Goal: Transaction & Acquisition: Purchase product/service

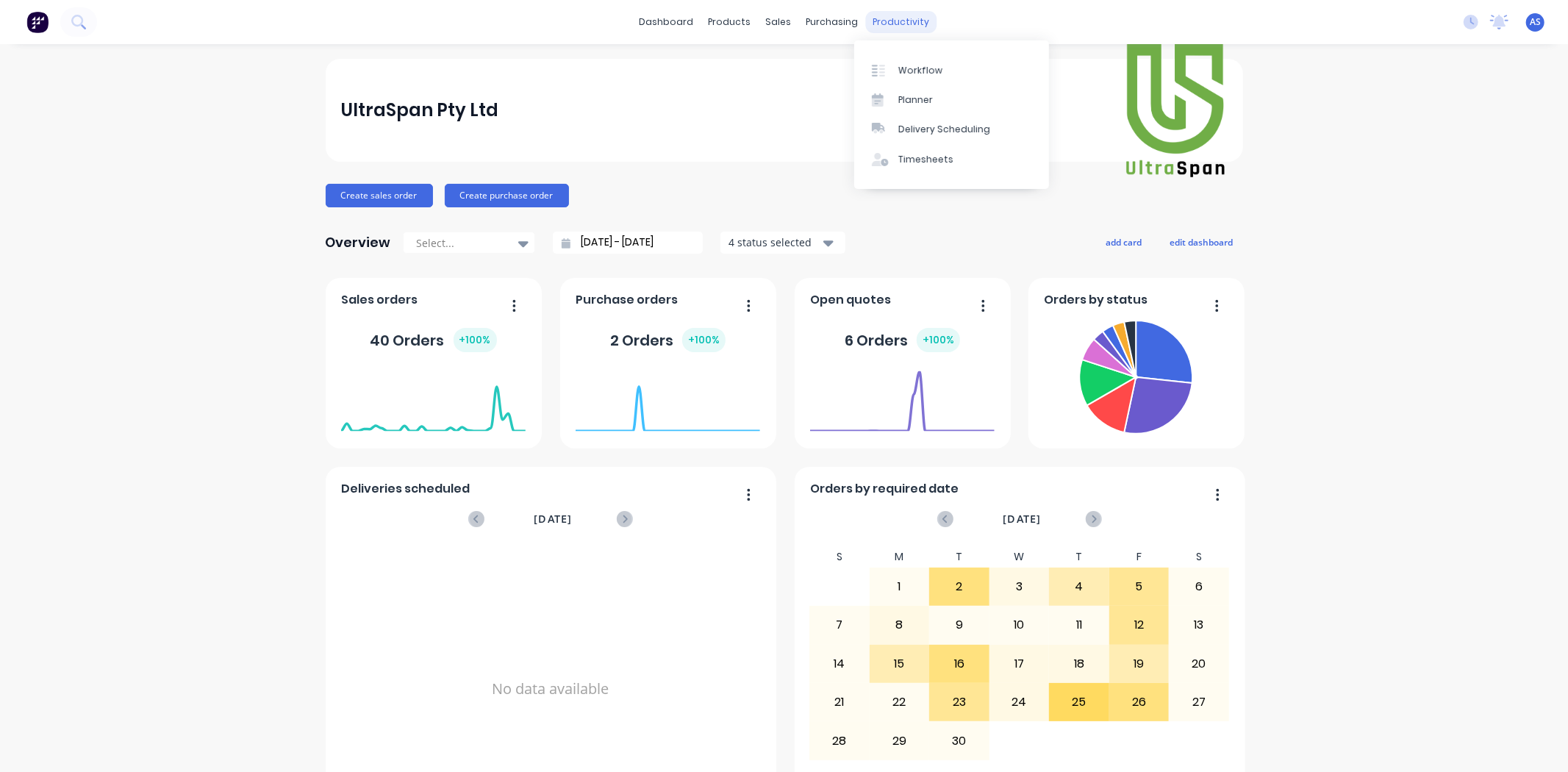
click at [872, 17] on div "productivity" at bounding box center [900, 21] width 72 height 22
click at [893, 62] on link "Workflow" at bounding box center [952, 69] width 195 height 29
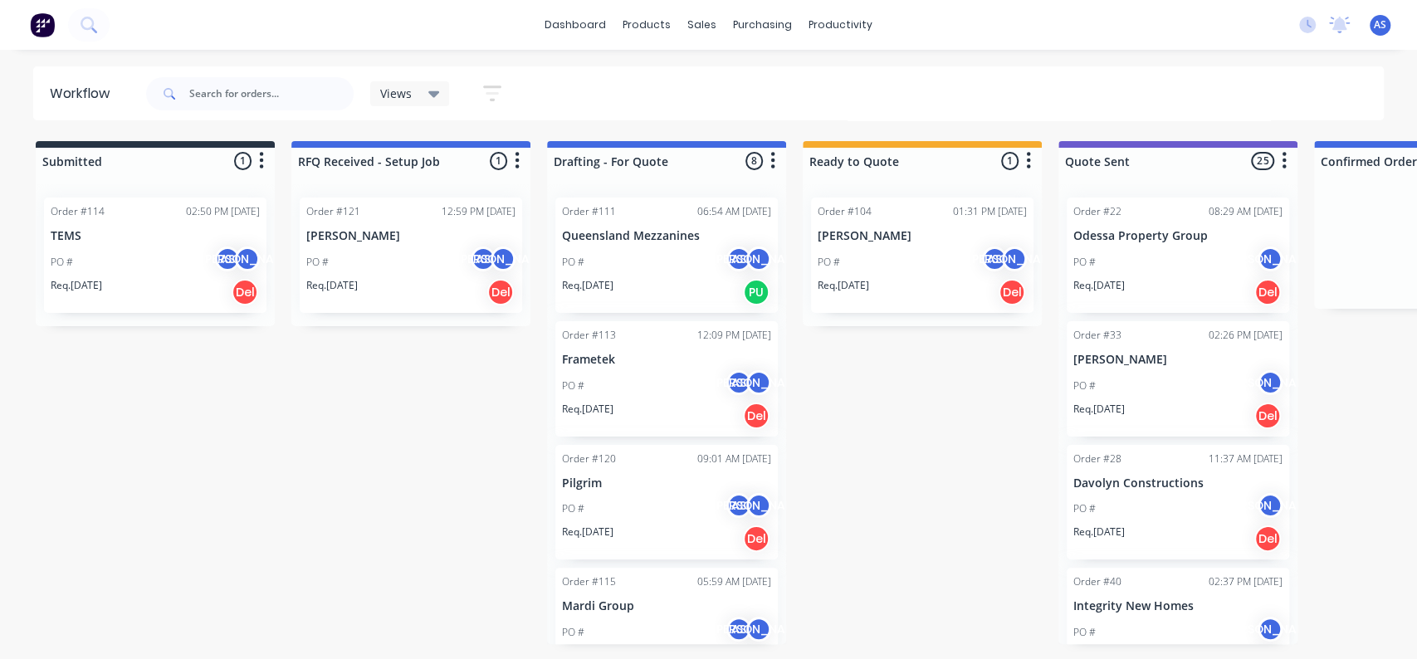
click at [365, 220] on div "Order #121 12:59 PM [DATE] [PERSON_NAME] PO # AS [PERSON_NAME]. [DATE] Del" at bounding box center [411, 255] width 222 height 115
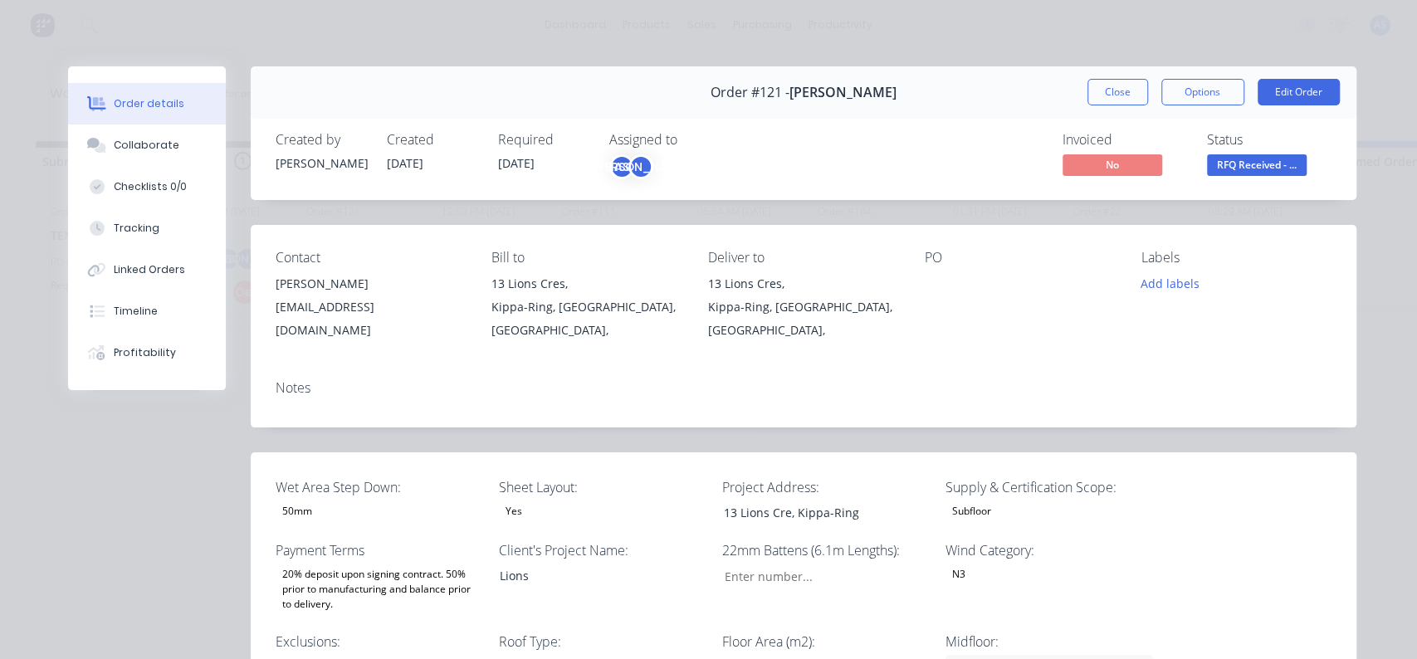
type input "124"
type input "143"
click at [169, 148] on button "Collaborate" at bounding box center [147, 146] width 158 height 42
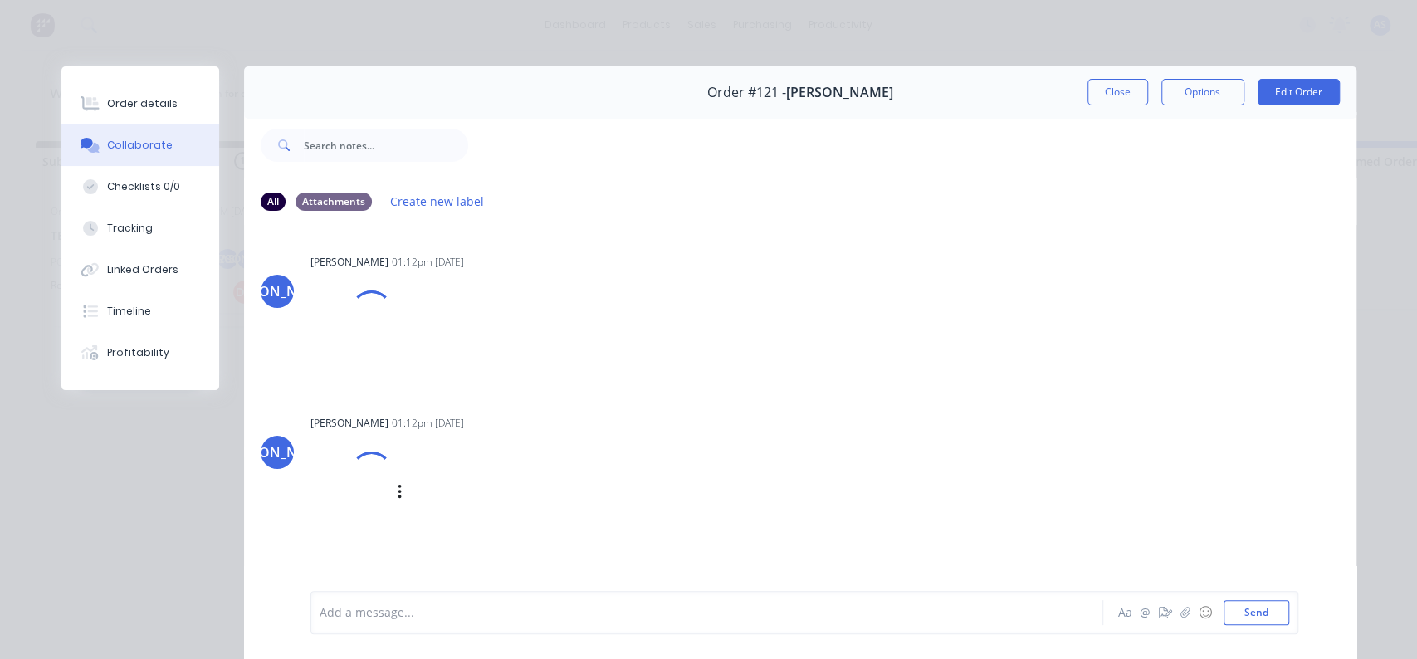
scroll to position [88, 0]
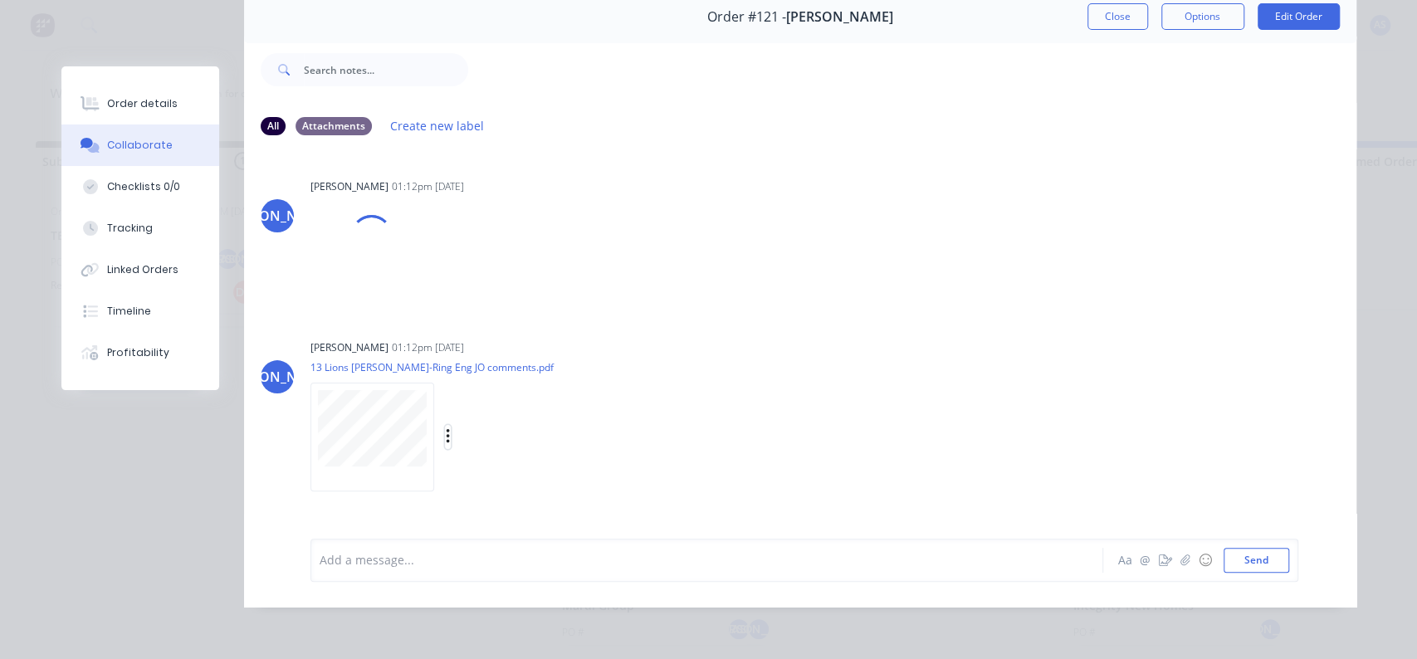
click at [446, 428] on icon "button" at bounding box center [448, 437] width 5 height 19
click at [486, 462] on button "Download" at bounding box center [556, 480] width 187 height 37
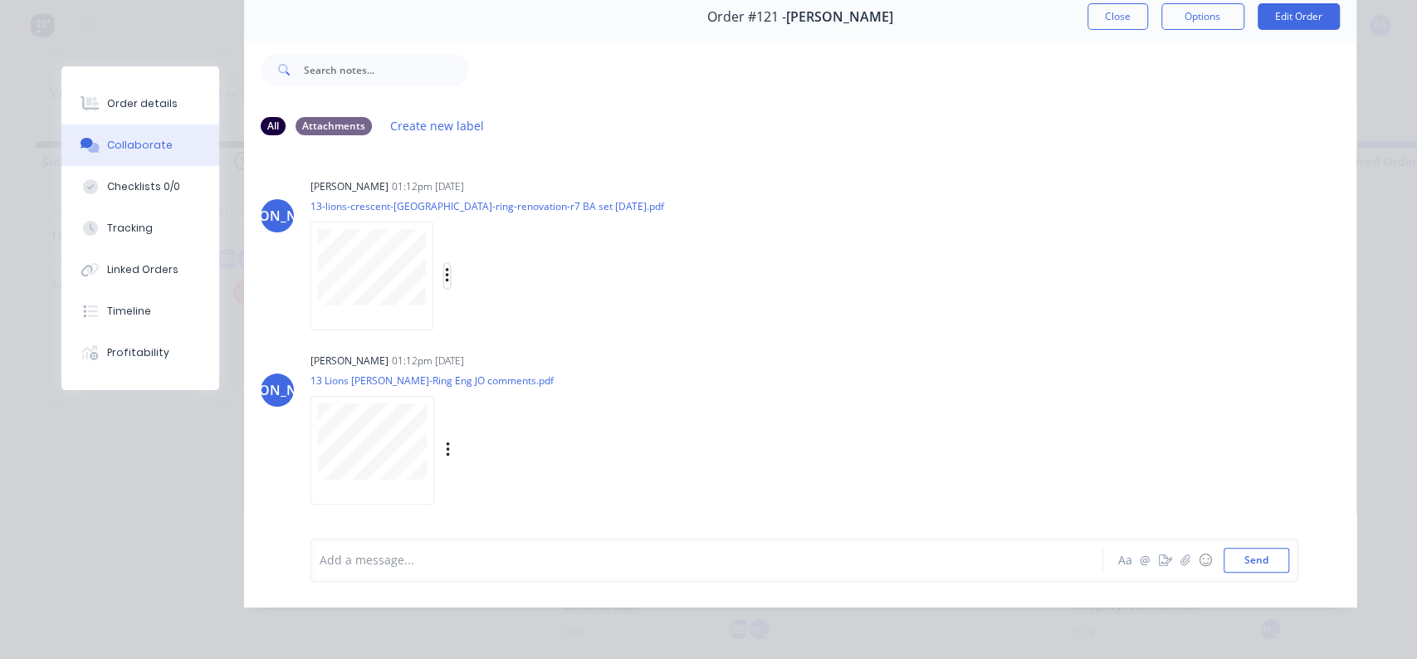
click at [445, 266] on icon "button" at bounding box center [447, 275] width 5 height 19
click at [479, 301] on button "Download" at bounding box center [555, 319] width 187 height 37
click at [106, 197] on button "Checklists 0/0" at bounding box center [140, 187] width 158 height 42
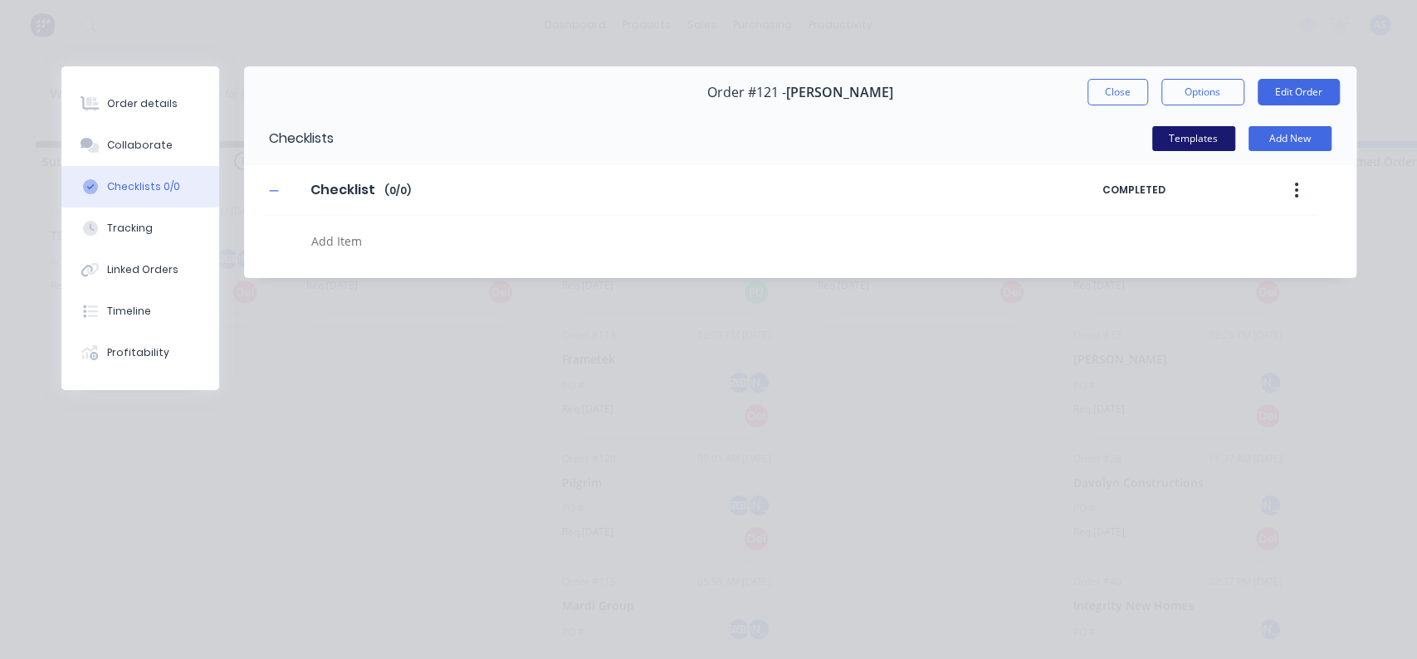
click at [1192, 143] on button "Templates" at bounding box center [1193, 138] width 83 height 25
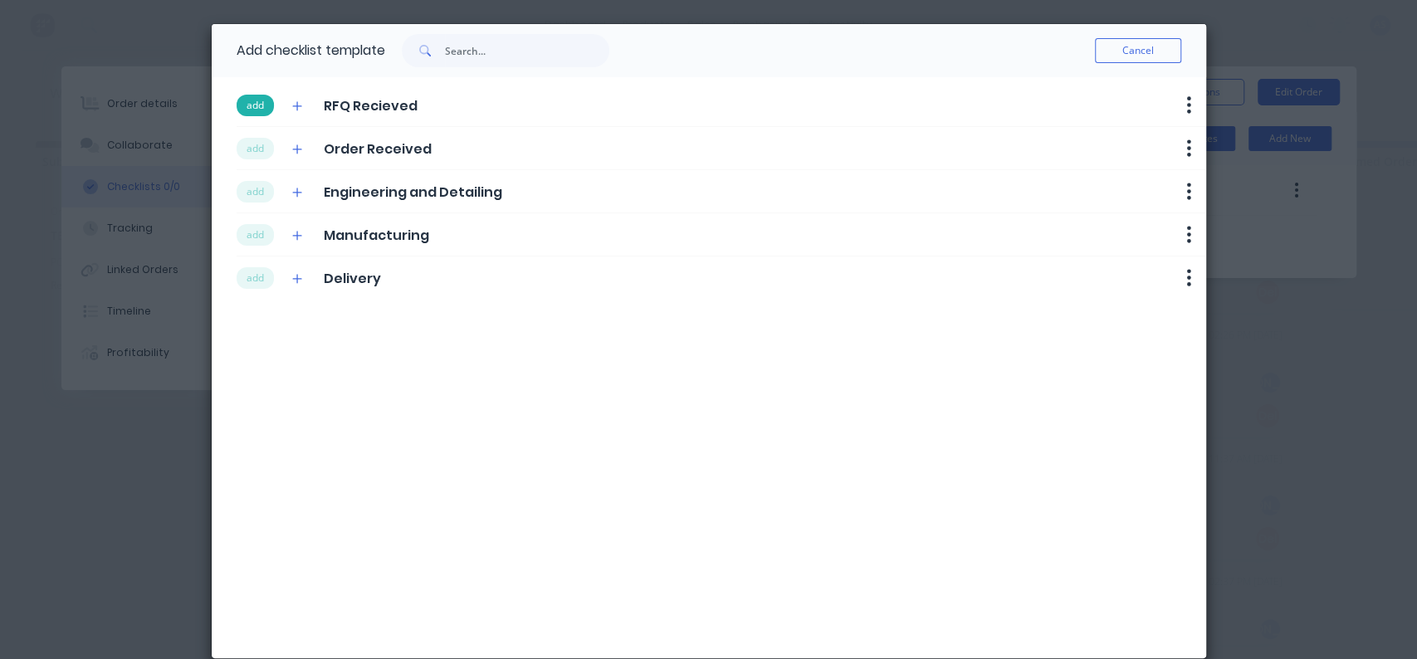
click at [237, 110] on button "add" at bounding box center [255, 106] width 37 height 22
click at [237, 146] on button "add" at bounding box center [255, 149] width 37 height 22
click at [247, 184] on button "add" at bounding box center [255, 192] width 37 height 22
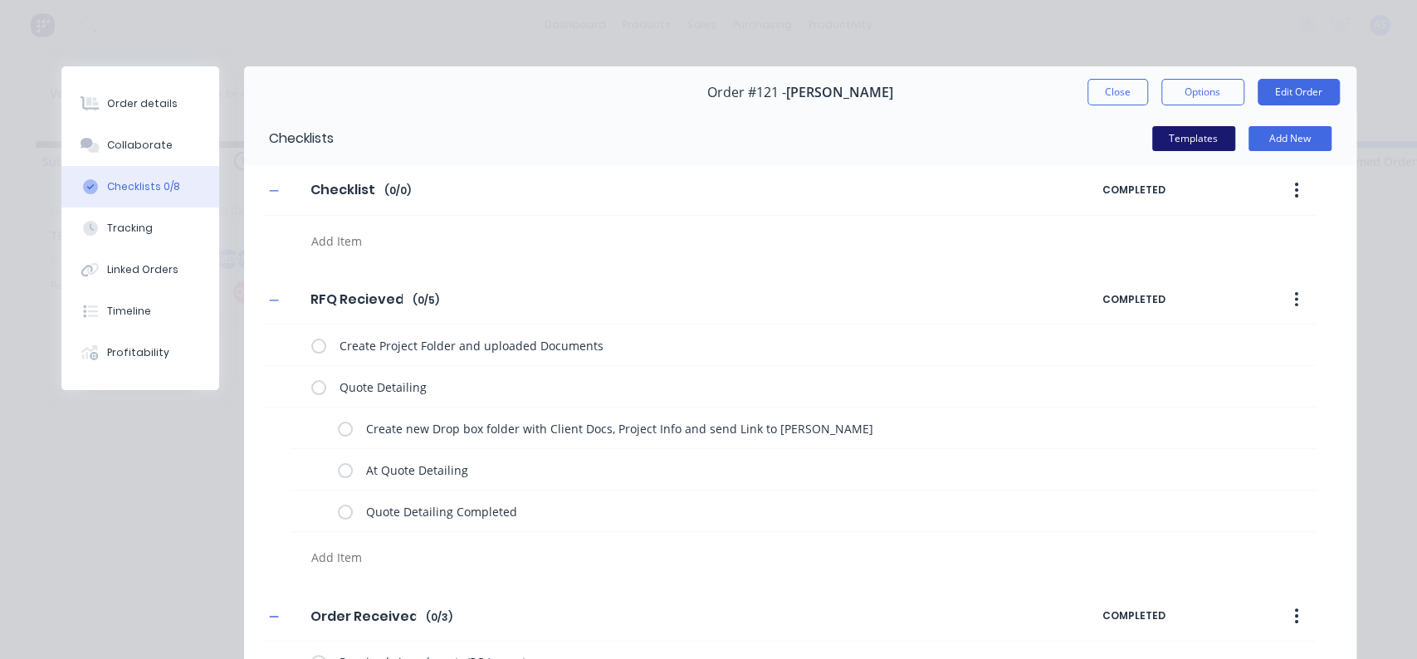
click at [1182, 147] on button "Templates" at bounding box center [1193, 138] width 83 height 25
click at [1184, 137] on button "Templates" at bounding box center [1193, 138] width 83 height 25
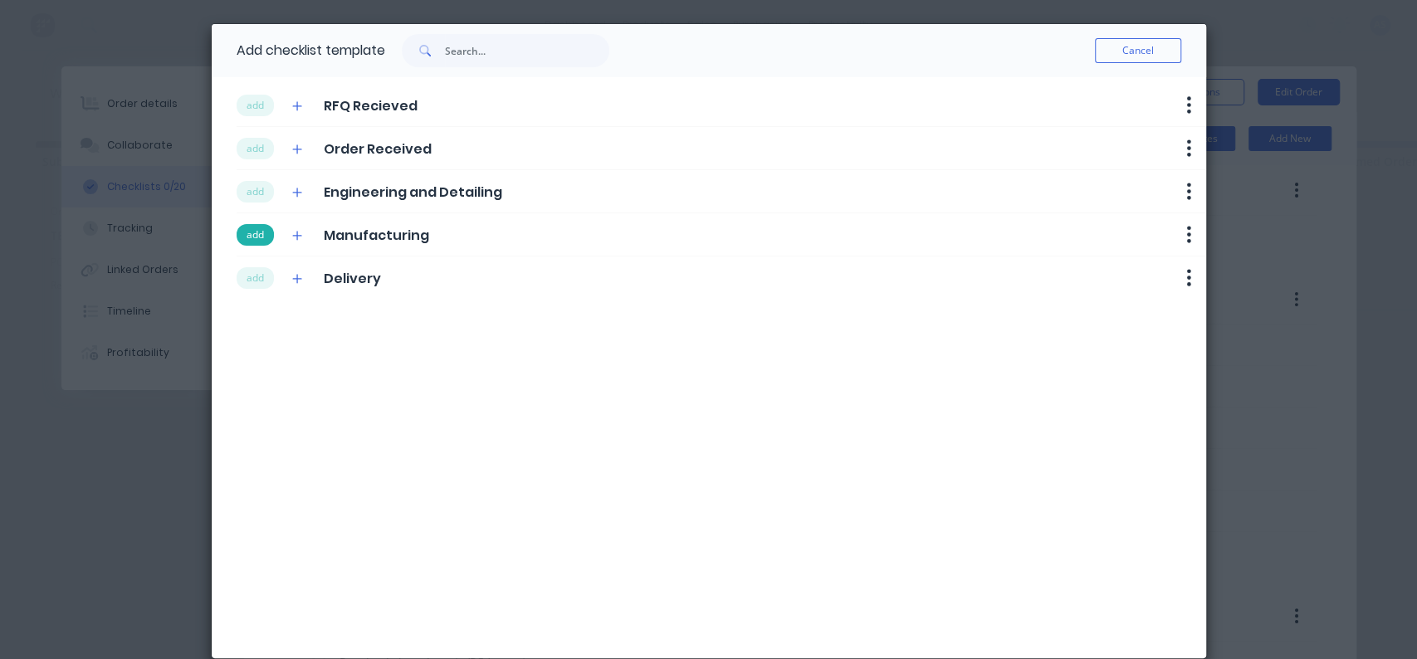
click at [249, 230] on button "add" at bounding box center [255, 235] width 37 height 22
click at [248, 268] on button "add" at bounding box center [255, 278] width 37 height 22
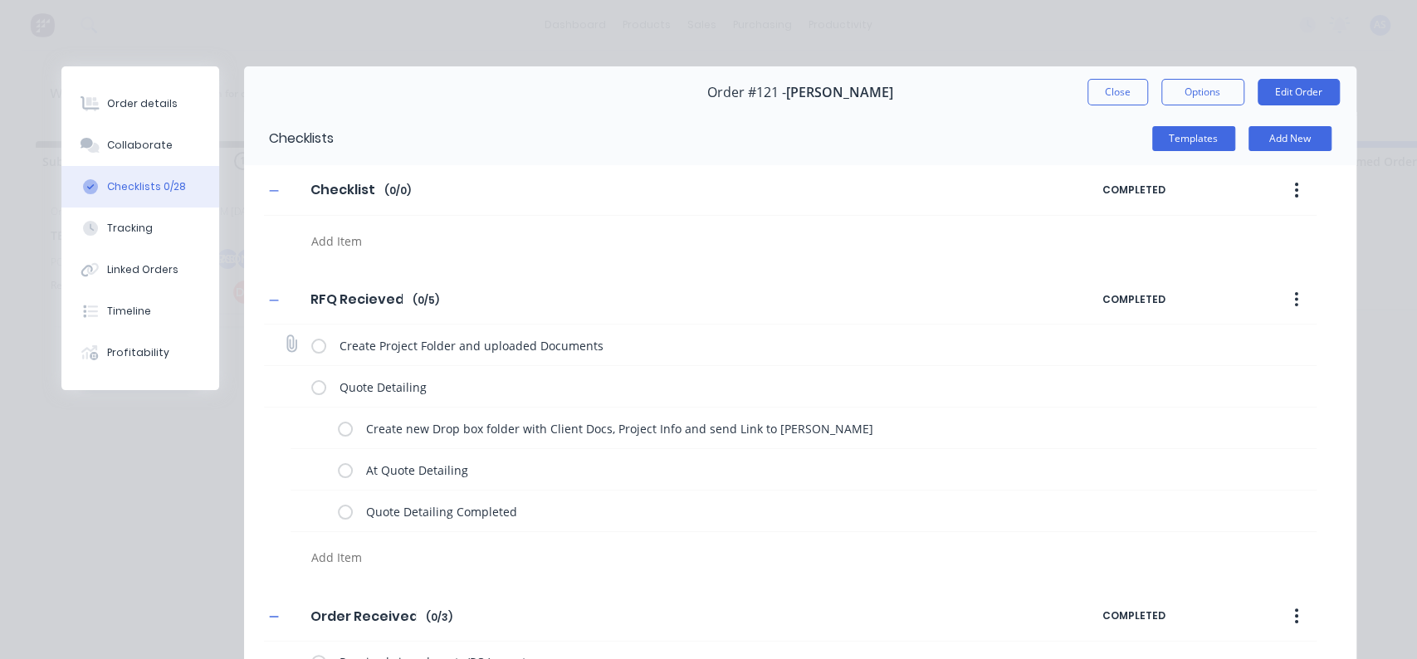
click at [311, 344] on label at bounding box center [318, 344] width 15 height 17
click at [0, 0] on input "checkbox" at bounding box center [0, 0] width 0 height 0
click at [338, 425] on label at bounding box center [345, 427] width 15 height 17
click at [0, 0] on input "checkbox" at bounding box center [0, 0] width 0 height 0
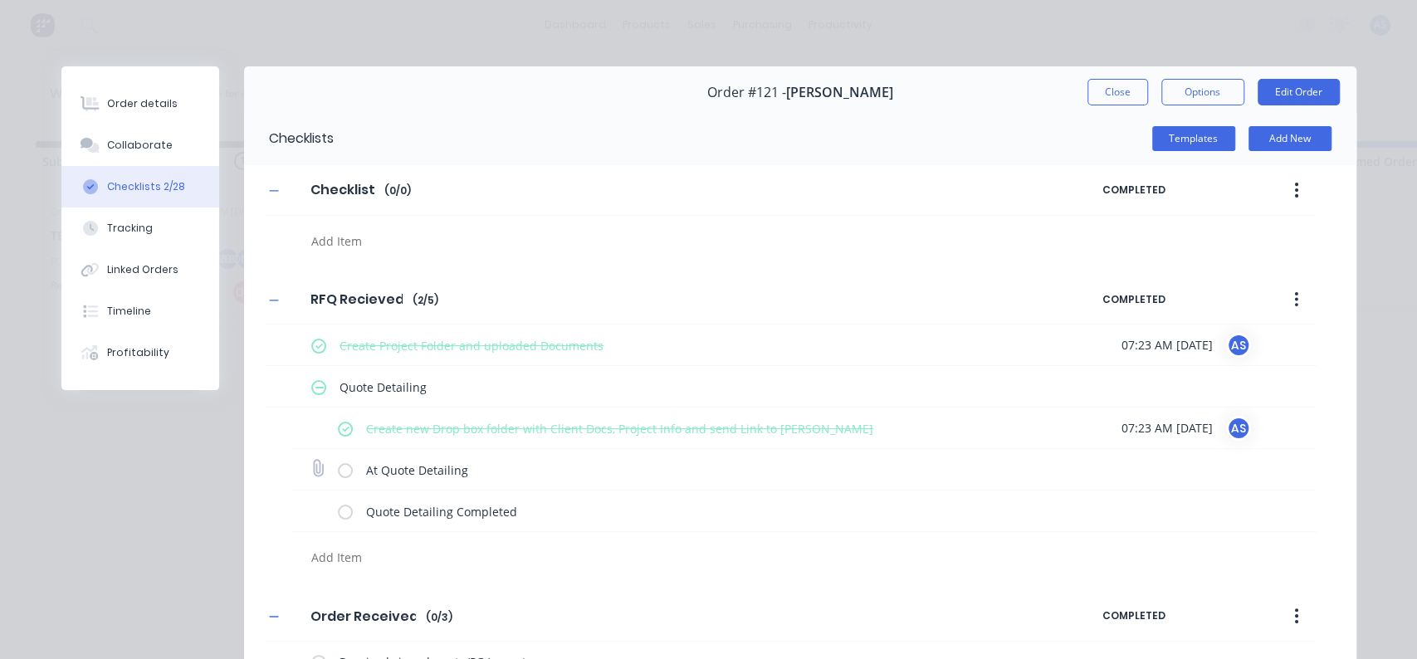
click at [338, 468] on label at bounding box center [345, 469] width 15 height 17
click at [0, 0] on input "checkbox" at bounding box center [0, 0] width 0 height 0
type textarea "x"
click at [153, 109] on div "Order details" at bounding box center [142, 103] width 71 height 15
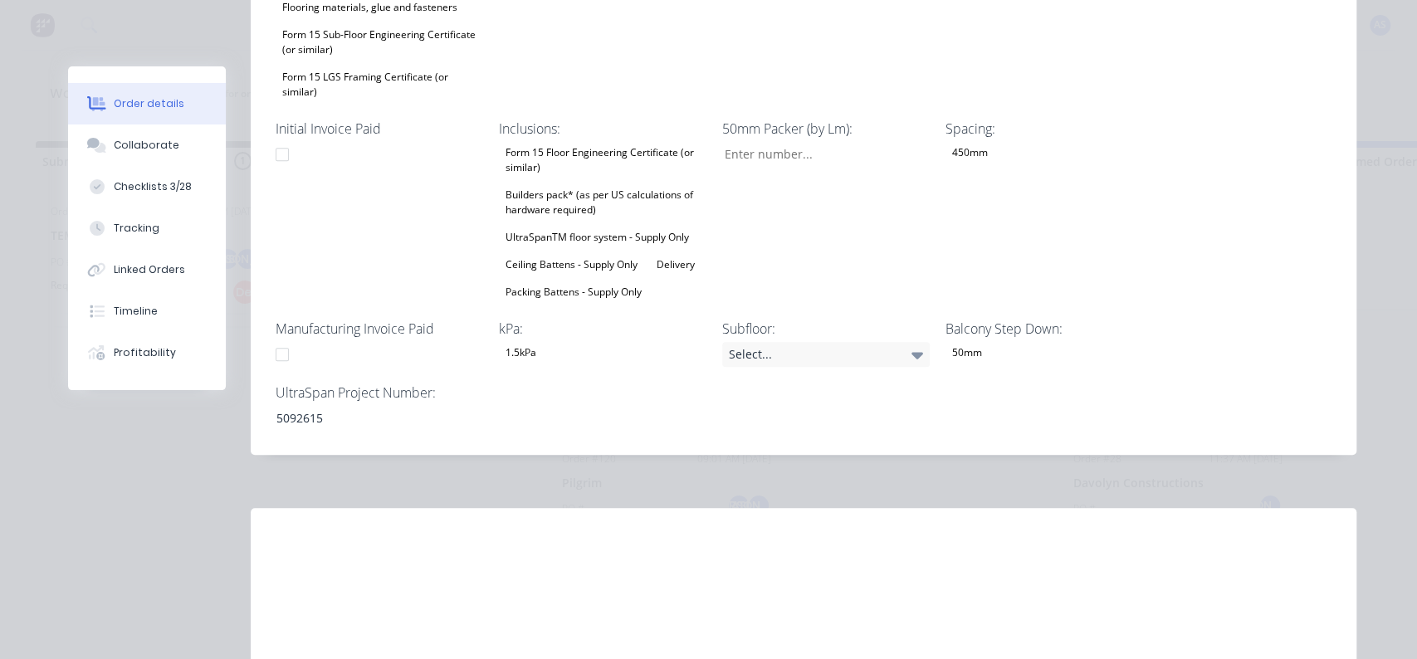
scroll to position [922, 0]
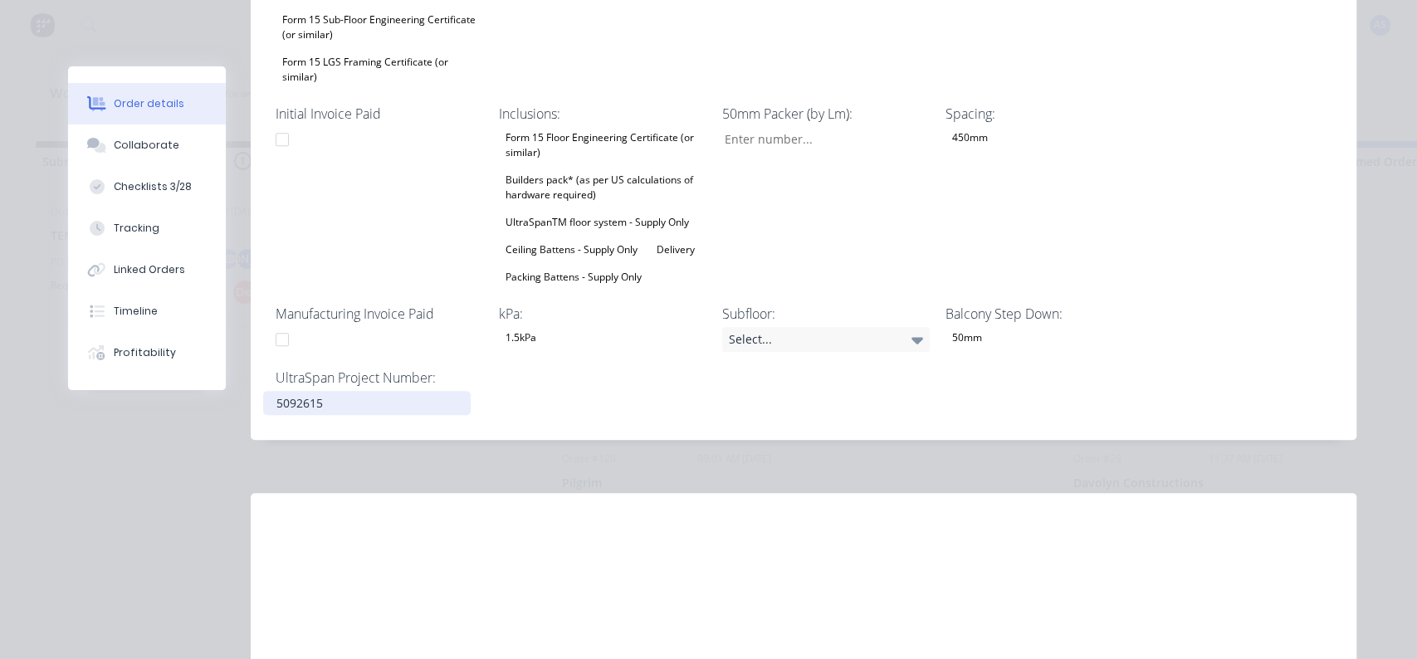
click at [306, 391] on div "5092615" at bounding box center [367, 403] width 208 height 24
copy div "5092615"
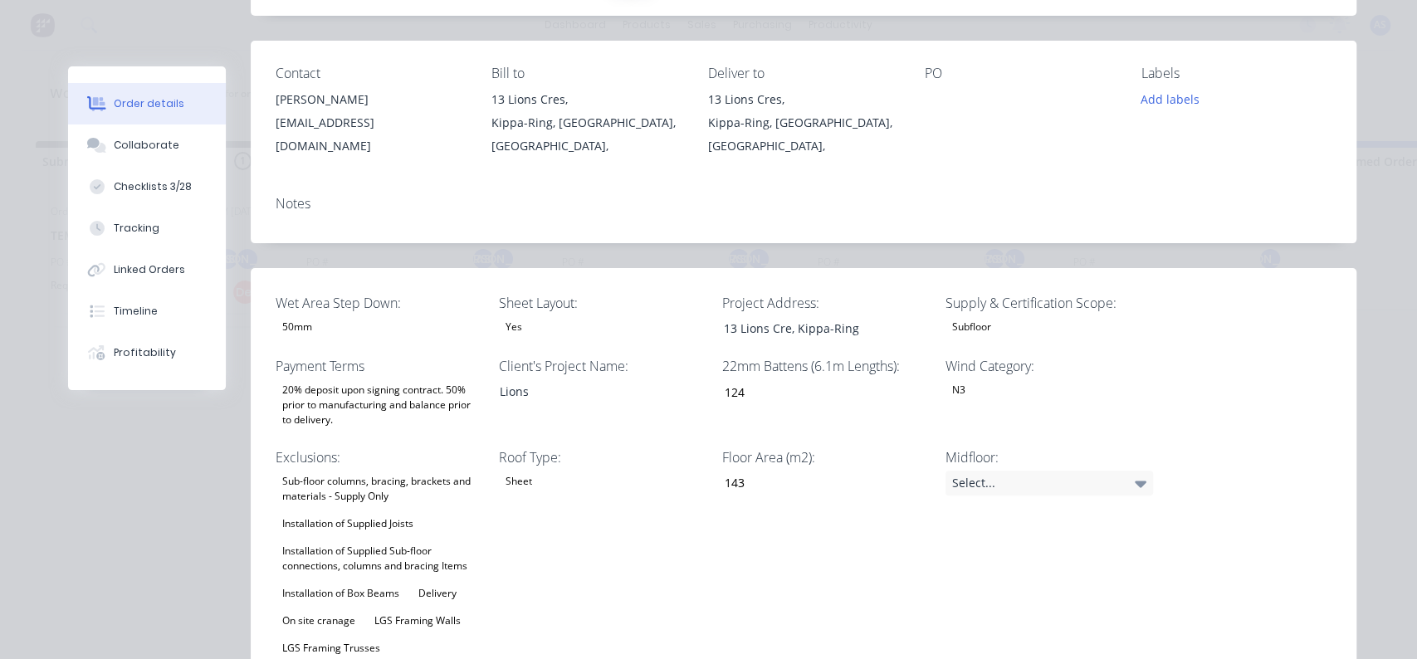
scroll to position [0, 0]
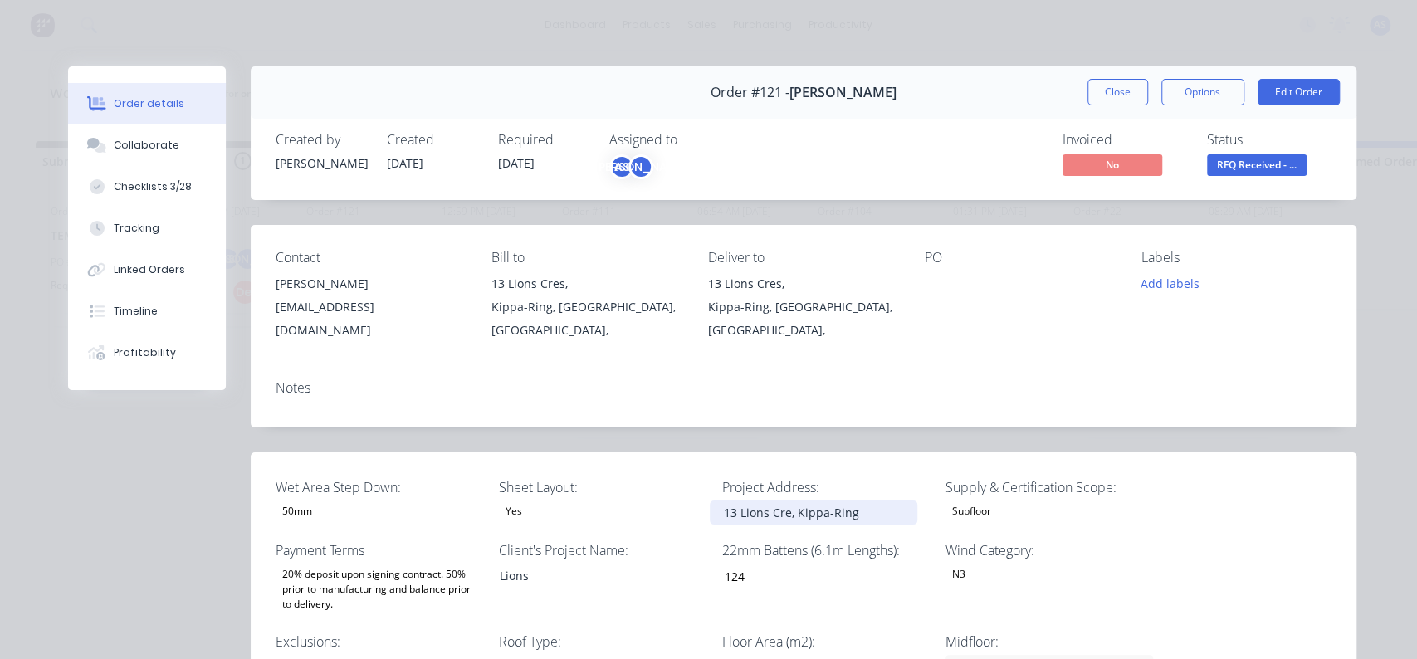
click at [789, 501] on div "13 Lions Cre, Kippa-Ring" at bounding box center [814, 513] width 208 height 24
drag, startPoint x: 874, startPoint y: 499, endPoint x: 477, endPoint y: 499, distance: 397.7
copy div "13 Lions Cre, Kippa-Ring"
drag, startPoint x: 1191, startPoint y: 77, endPoint x: 1191, endPoint y: 95, distance: 17.4
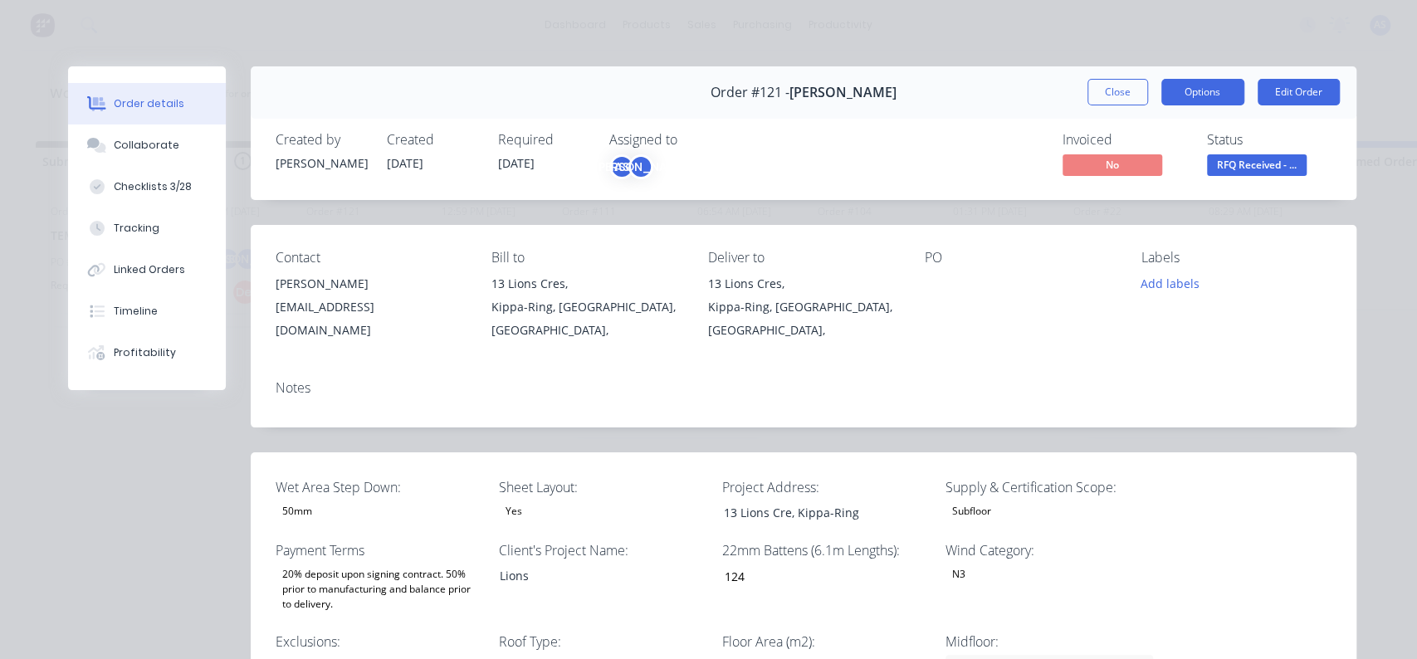
click at [1191, 81] on div "Order #121 - [PERSON_NAME] Close Options Edit Order" at bounding box center [804, 92] width 1106 height 52
click at [1191, 95] on button "Options" at bounding box center [1202, 92] width 83 height 27
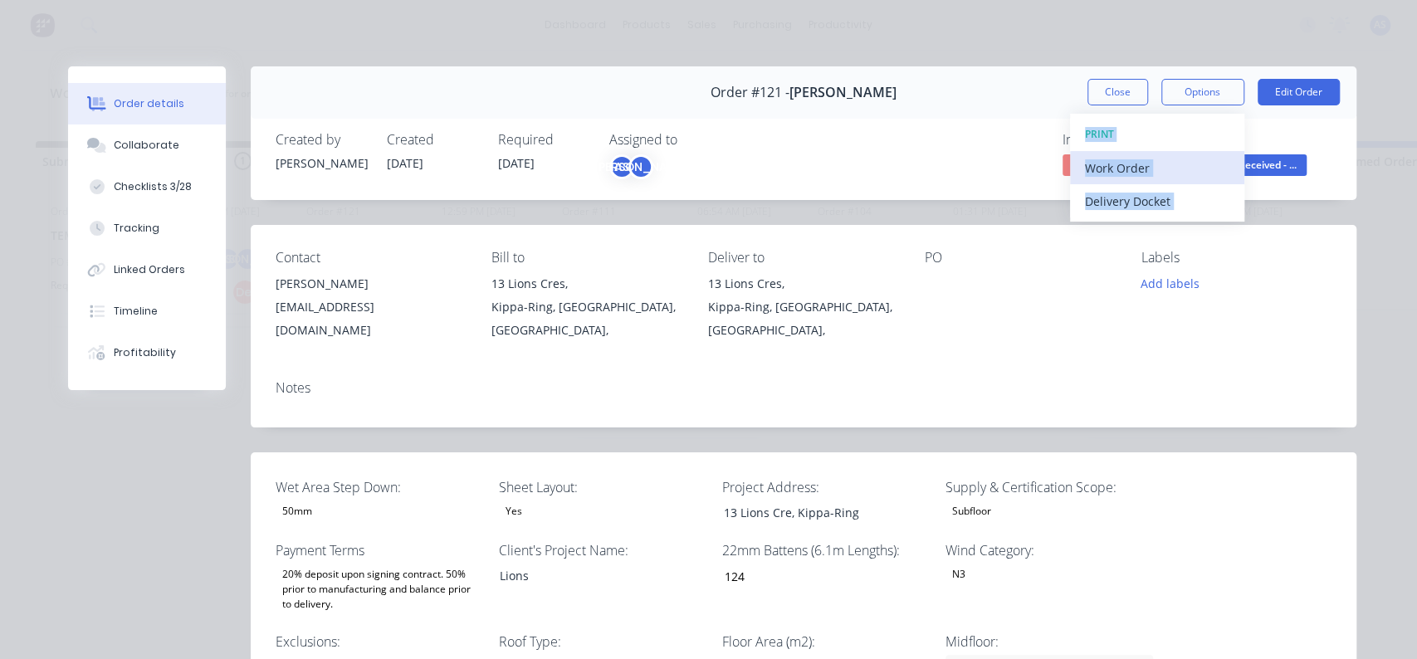
click at [1129, 163] on div "Work Order" at bounding box center [1157, 168] width 144 height 24
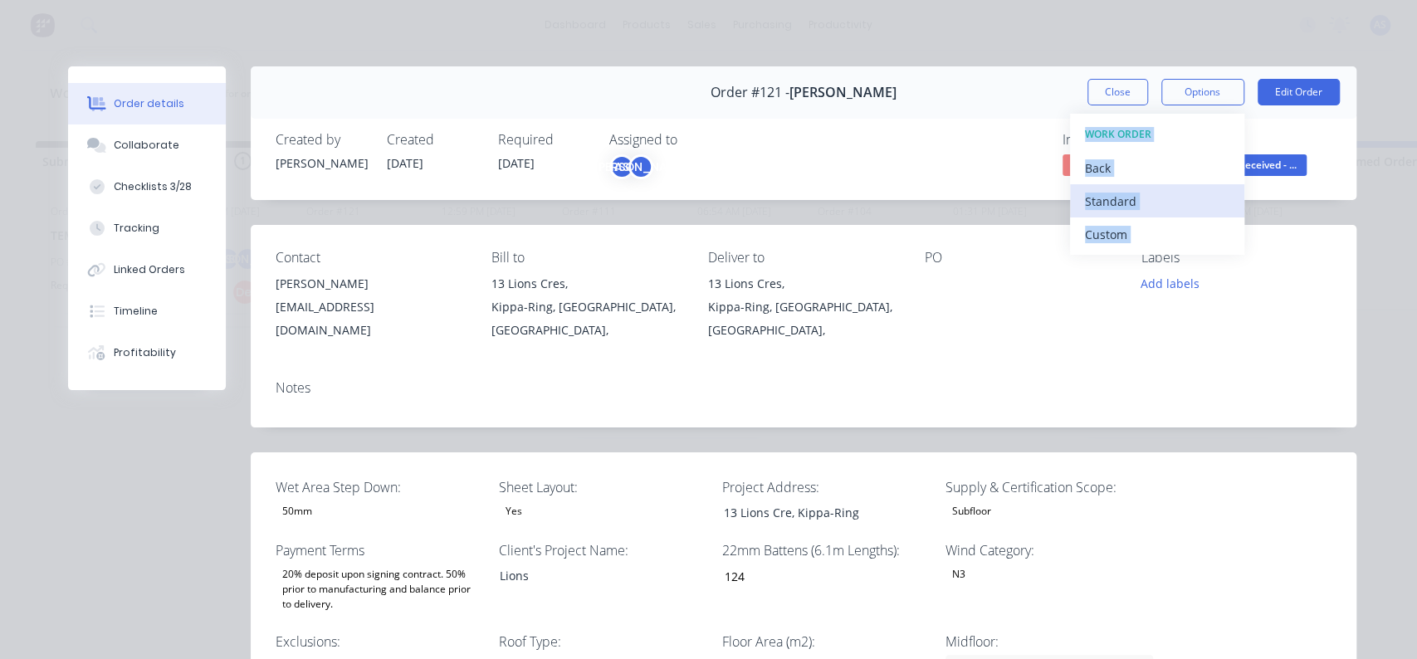
click at [1121, 198] on div "Standard" at bounding box center [1157, 201] width 144 height 24
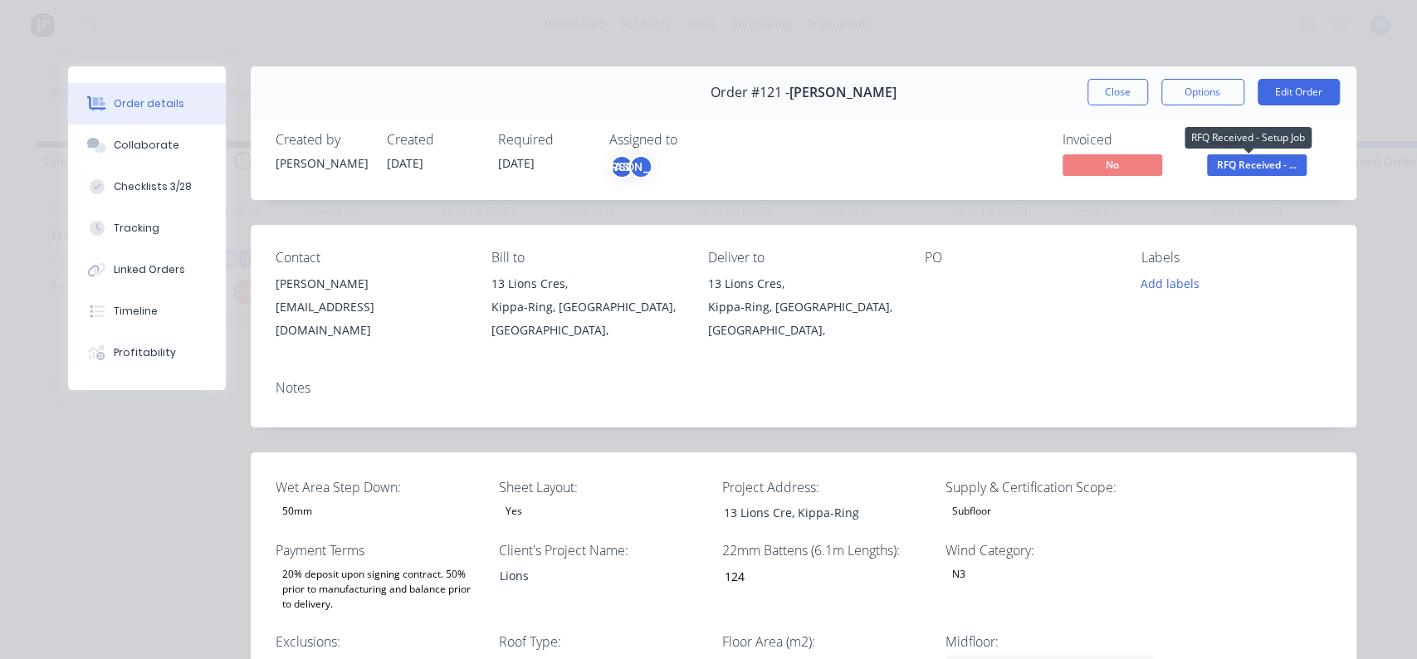
click at [1232, 167] on span "RFQ Received - ..." at bounding box center [1257, 164] width 100 height 21
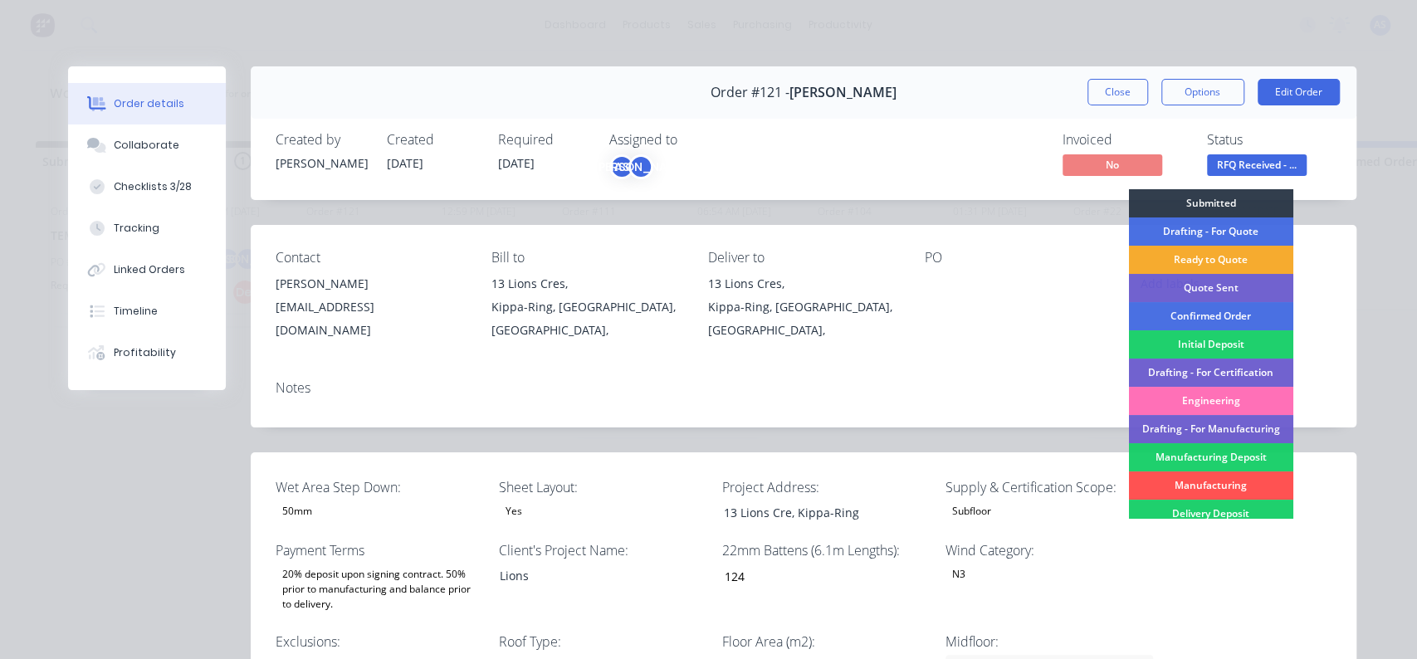
click at [1212, 254] on div "Ready to Quote" at bounding box center [1210, 260] width 164 height 28
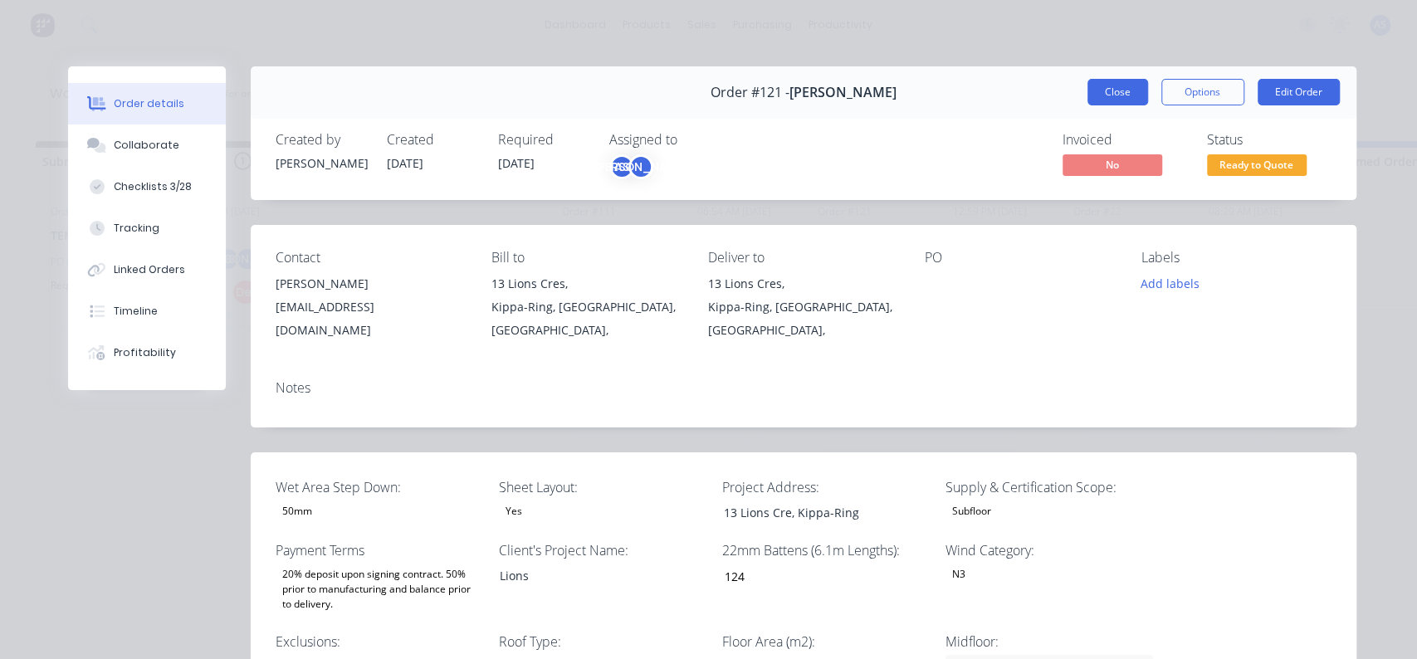
click at [1090, 95] on button "Close" at bounding box center [1118, 92] width 61 height 27
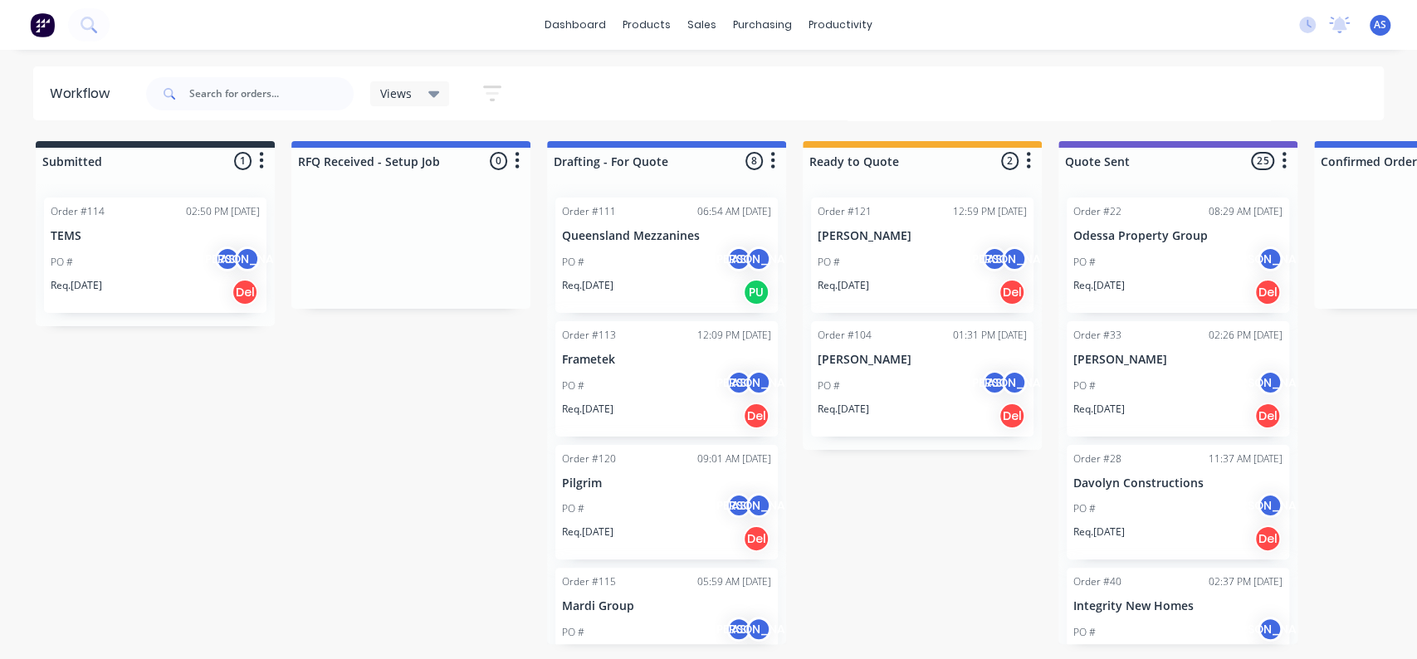
click at [893, 261] on div "PO # AS [PERSON_NAME]" at bounding box center [922, 263] width 209 height 32
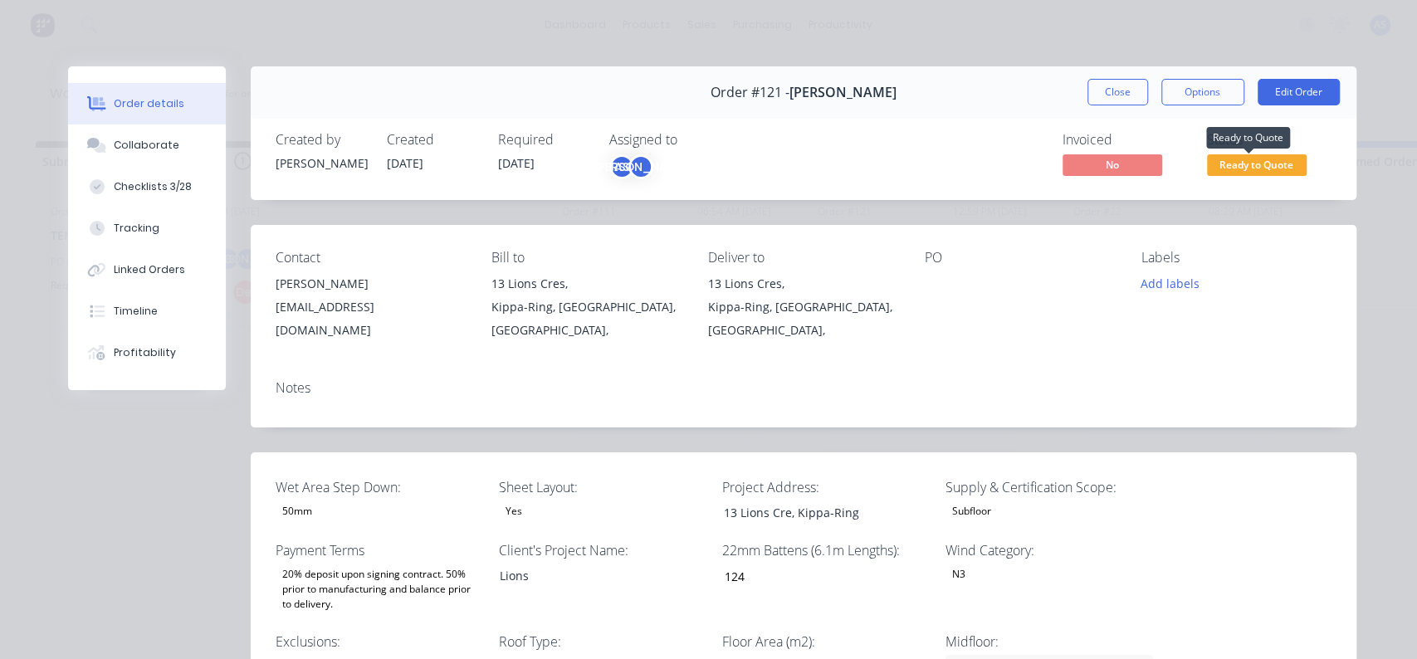
click at [1277, 165] on span "Ready to Quote" at bounding box center [1257, 164] width 100 height 21
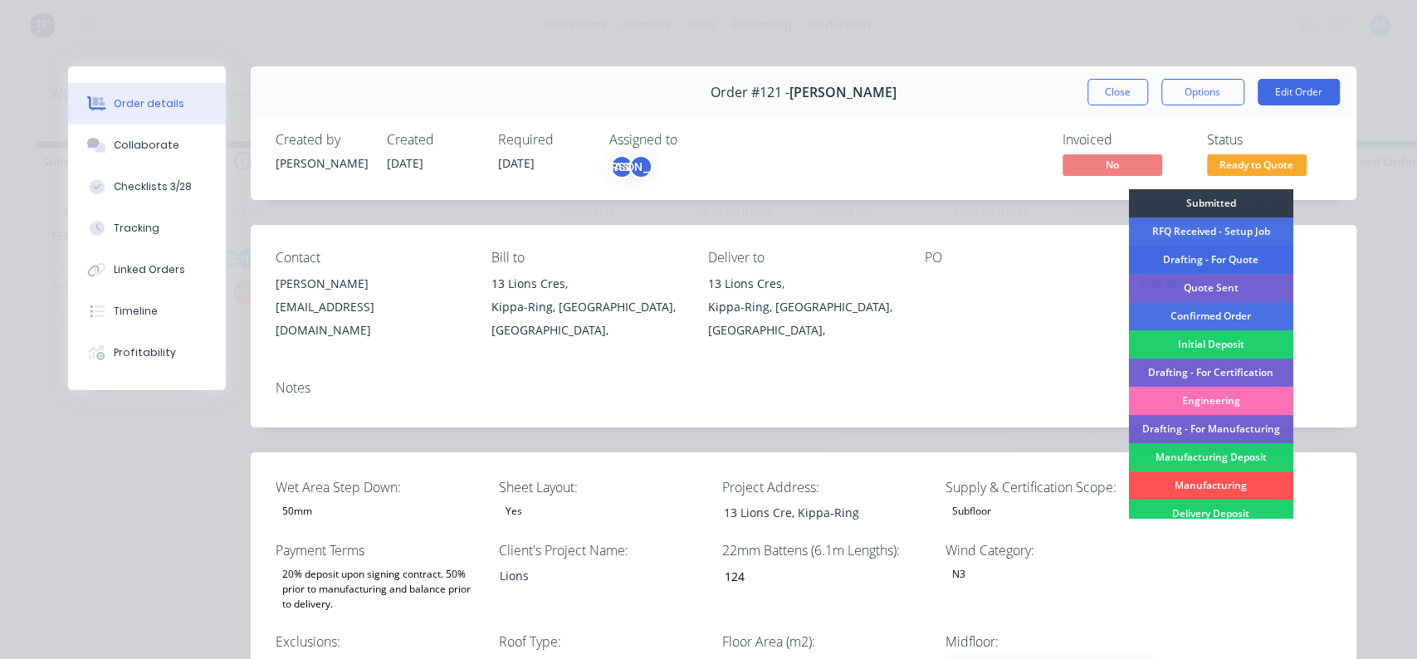
click at [1213, 248] on div "Drafting - For Quote" at bounding box center [1210, 260] width 164 height 28
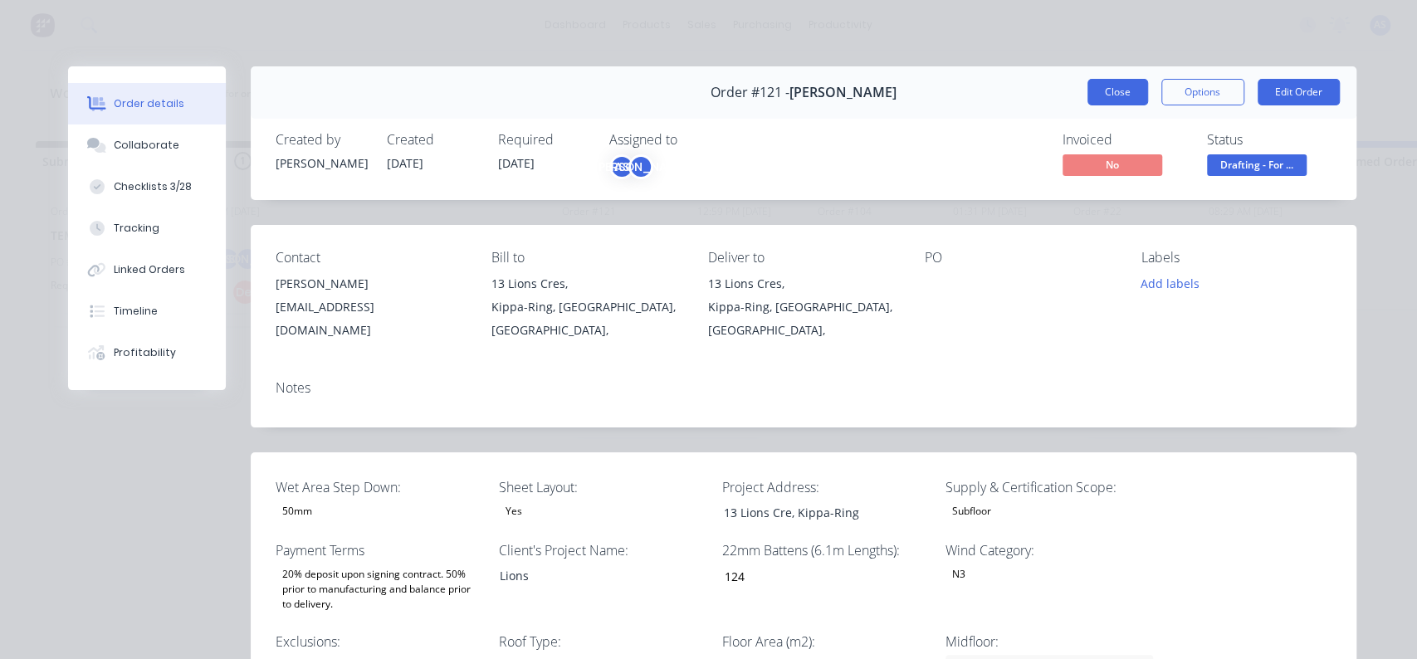
click at [1123, 99] on button "Close" at bounding box center [1118, 92] width 61 height 27
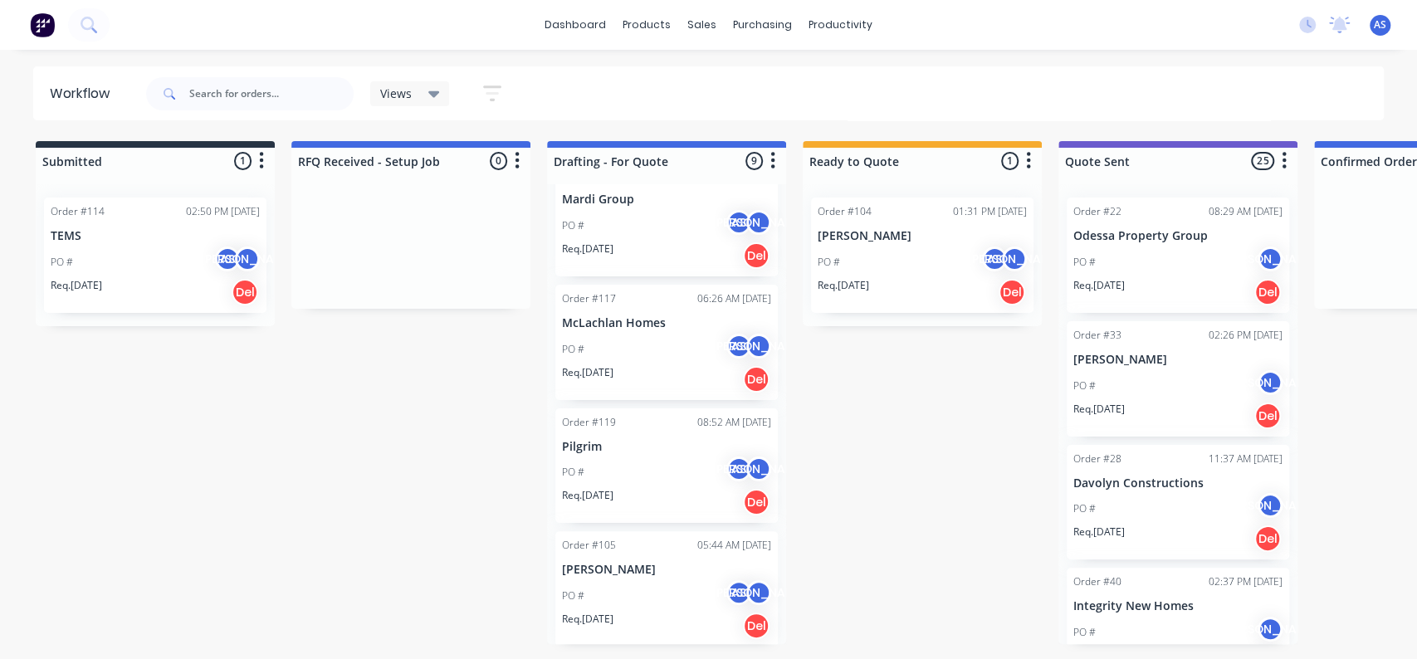
scroll to position [656, 0]
click at [644, 579] on div "PO # AS [PERSON_NAME]" at bounding box center [666, 595] width 209 height 32
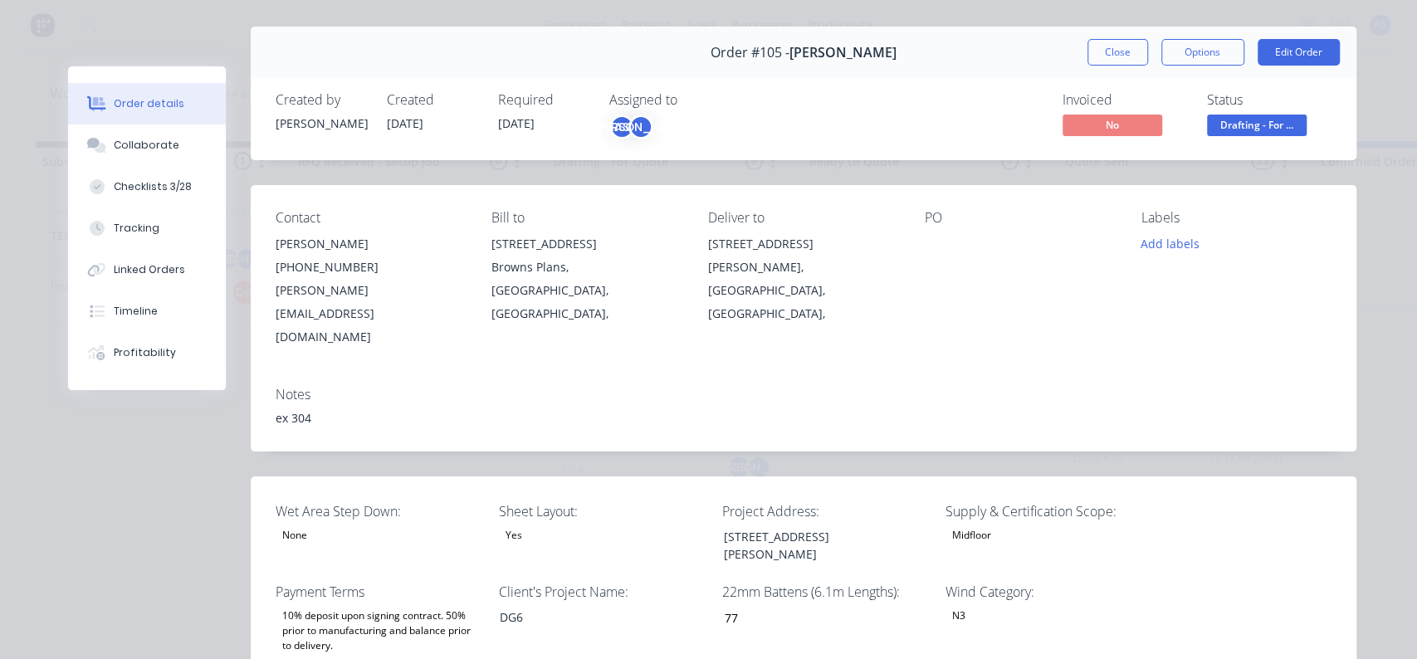
scroll to position [0, 0]
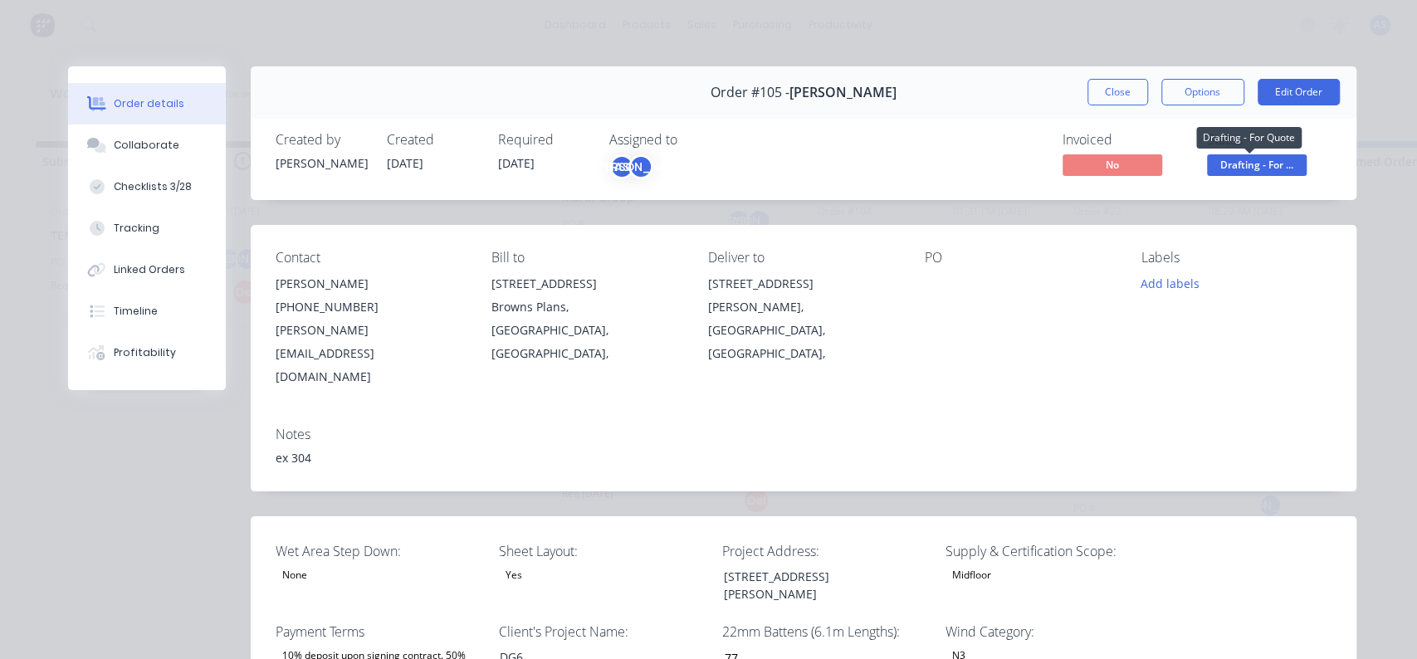
click at [1248, 168] on span "Drafting - For ..." at bounding box center [1257, 164] width 100 height 21
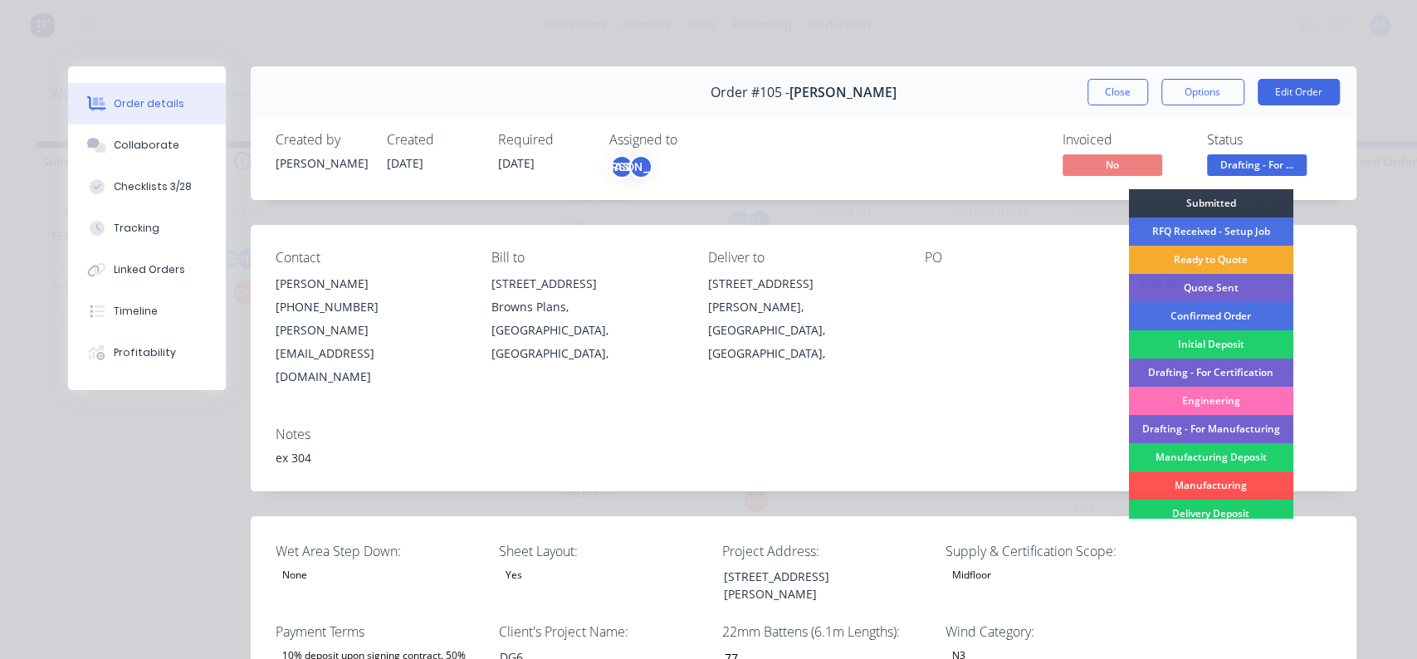
click at [1222, 253] on div "Ready to Quote" at bounding box center [1210, 260] width 164 height 28
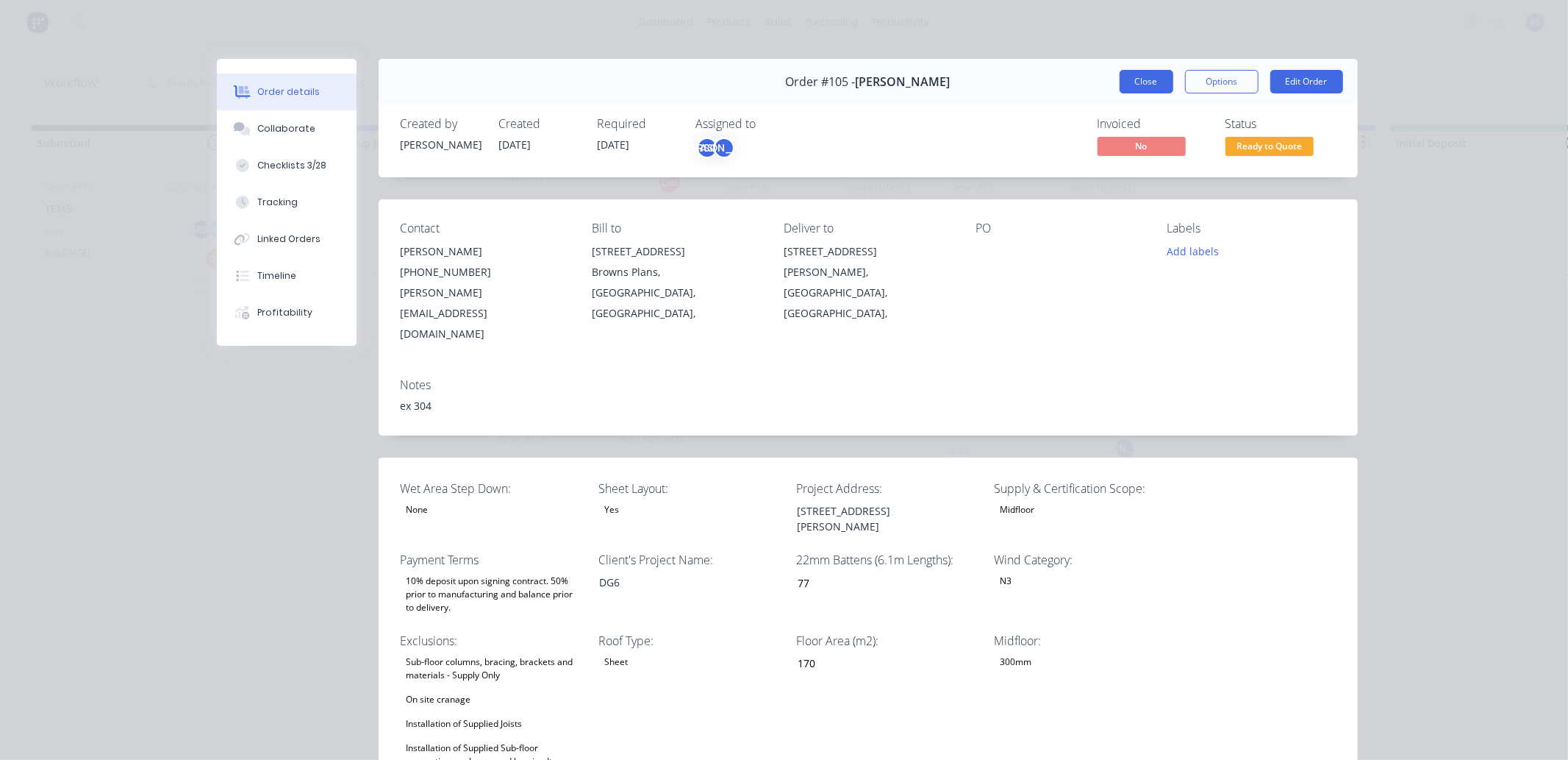
click at [1126, 86] on button "Close" at bounding box center [1146, 81] width 54 height 24
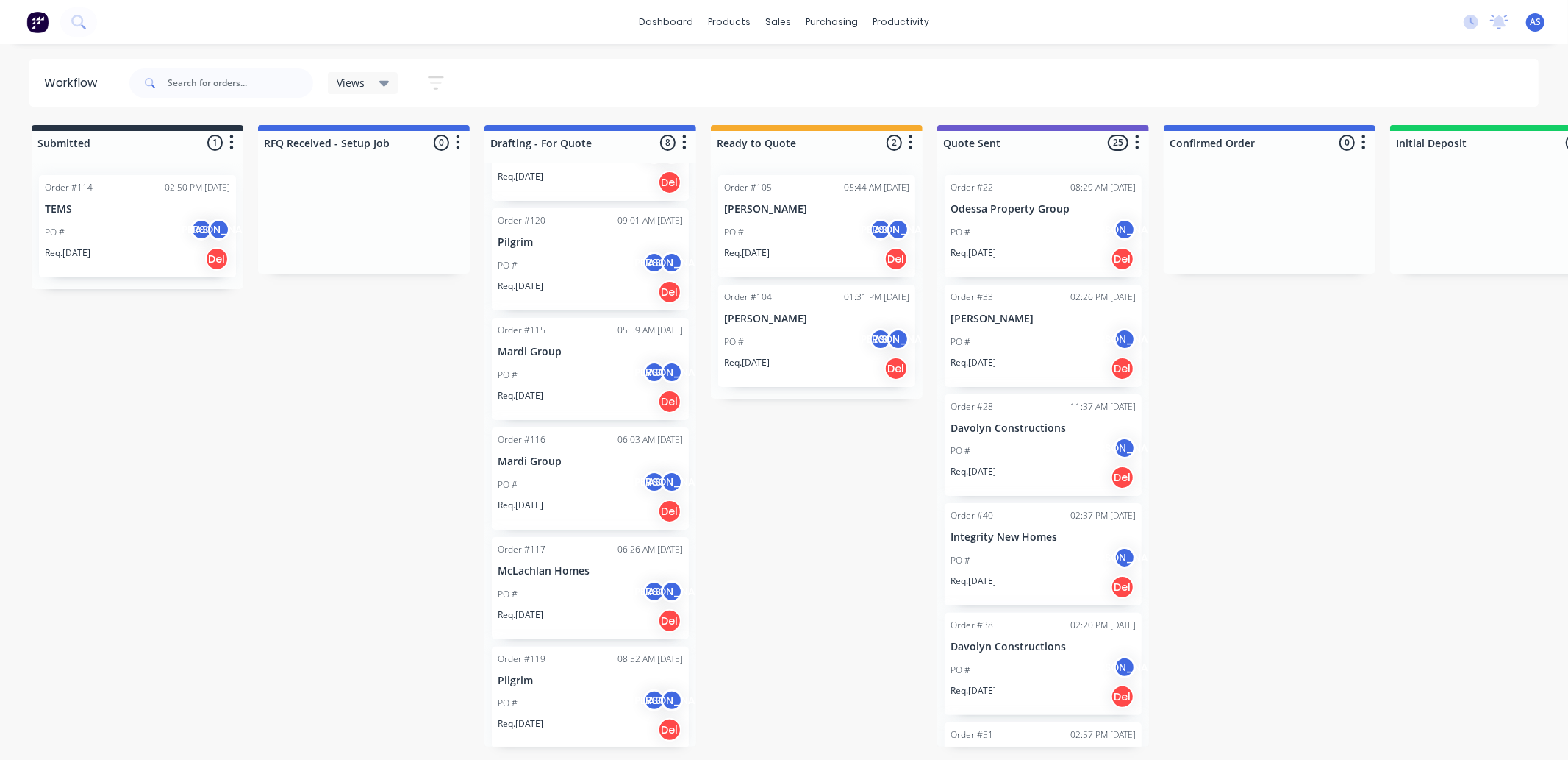
click at [834, 221] on div "PO # AS [PERSON_NAME]" at bounding box center [816, 233] width 185 height 28
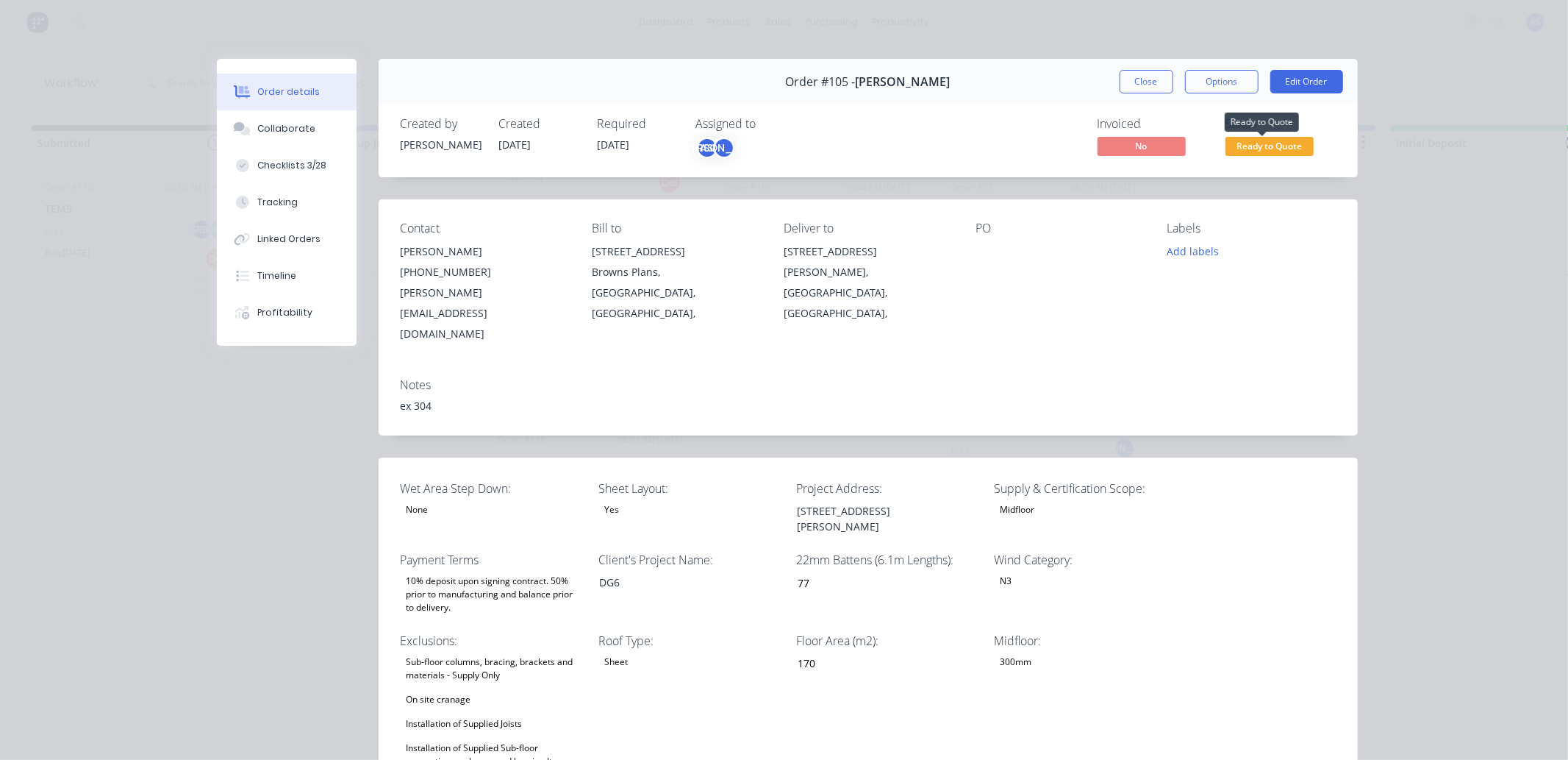
click at [1248, 141] on span "Ready to Quote" at bounding box center [1270, 145] width 89 height 19
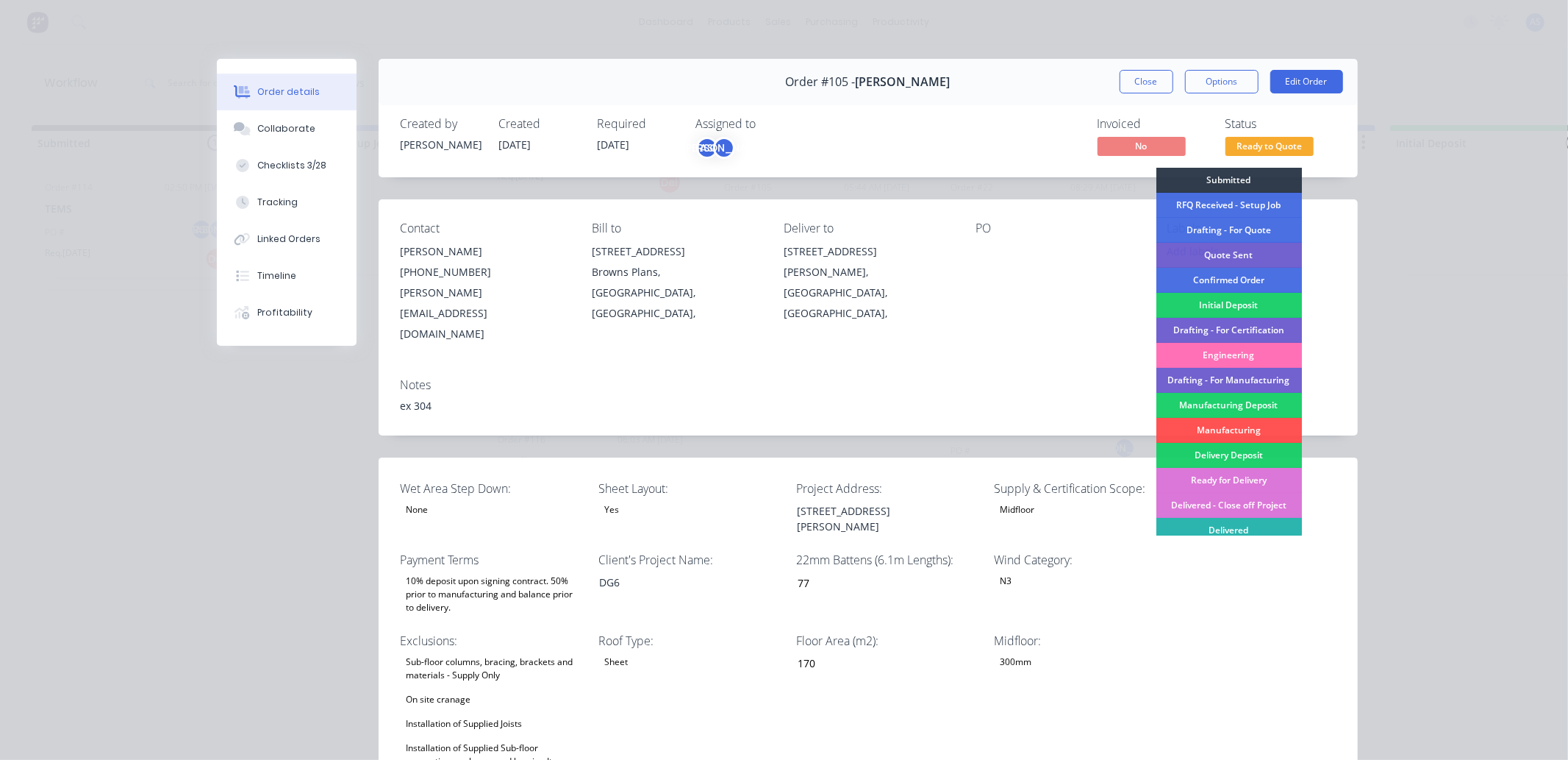
click at [1404, 148] on div "Order details Collaborate Checklists 3/28 Tracking Linked Orders Timeline Profi…" at bounding box center [784, 380] width 1568 height 760
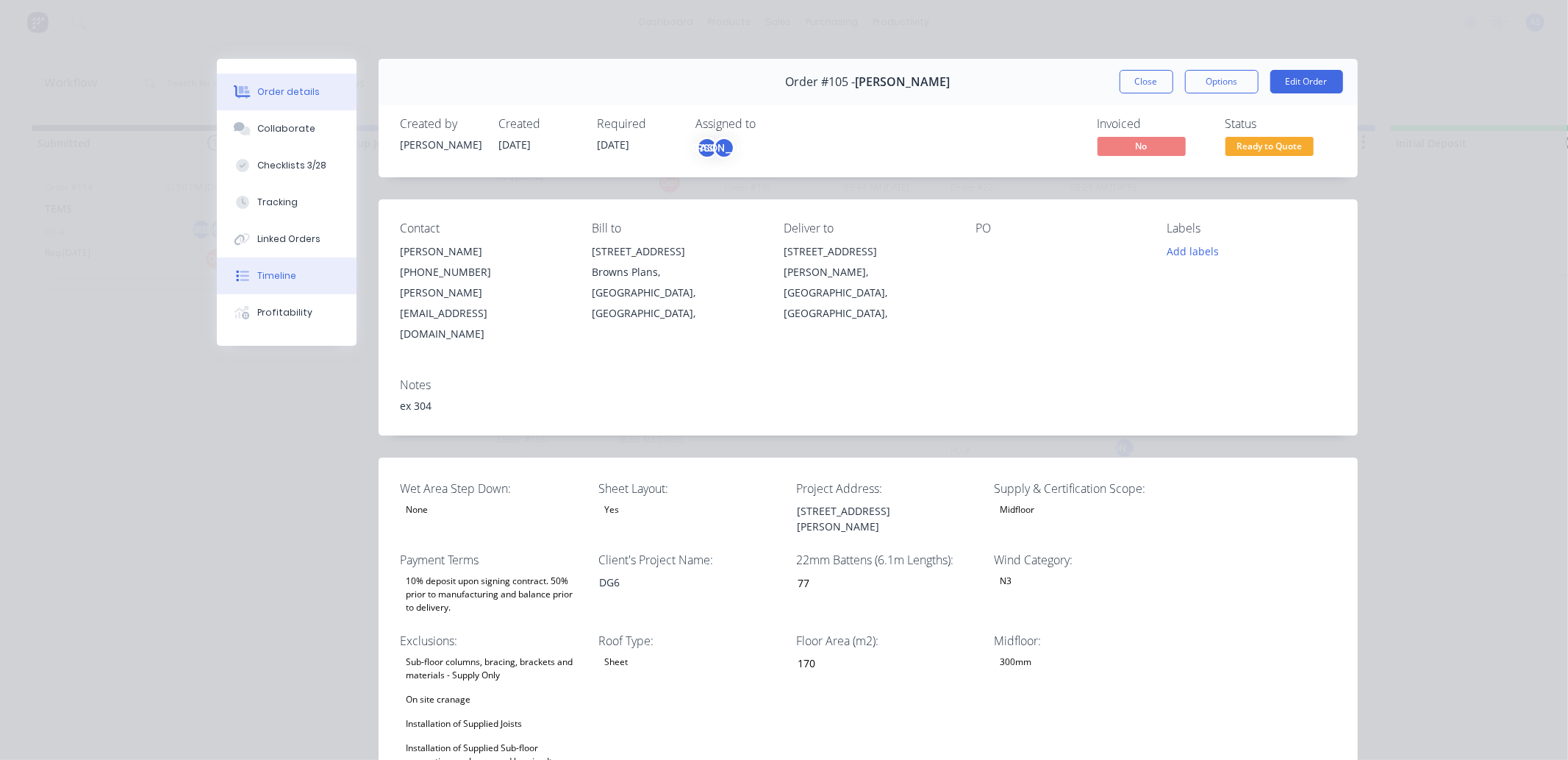
click at [297, 265] on button "Timeline" at bounding box center [287, 276] width 140 height 37
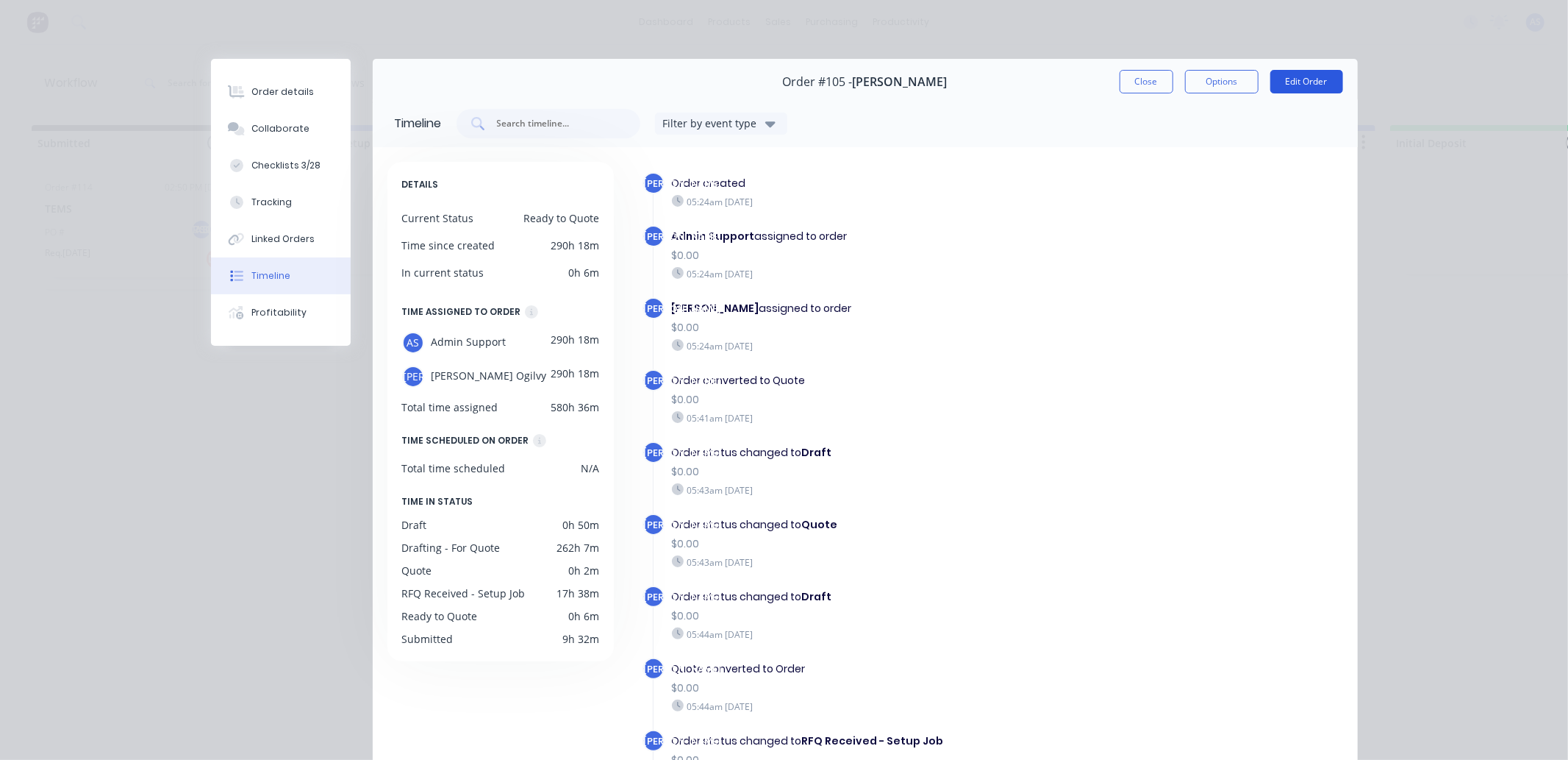
click at [1316, 76] on button "Edit Order" at bounding box center [1307, 81] width 73 height 24
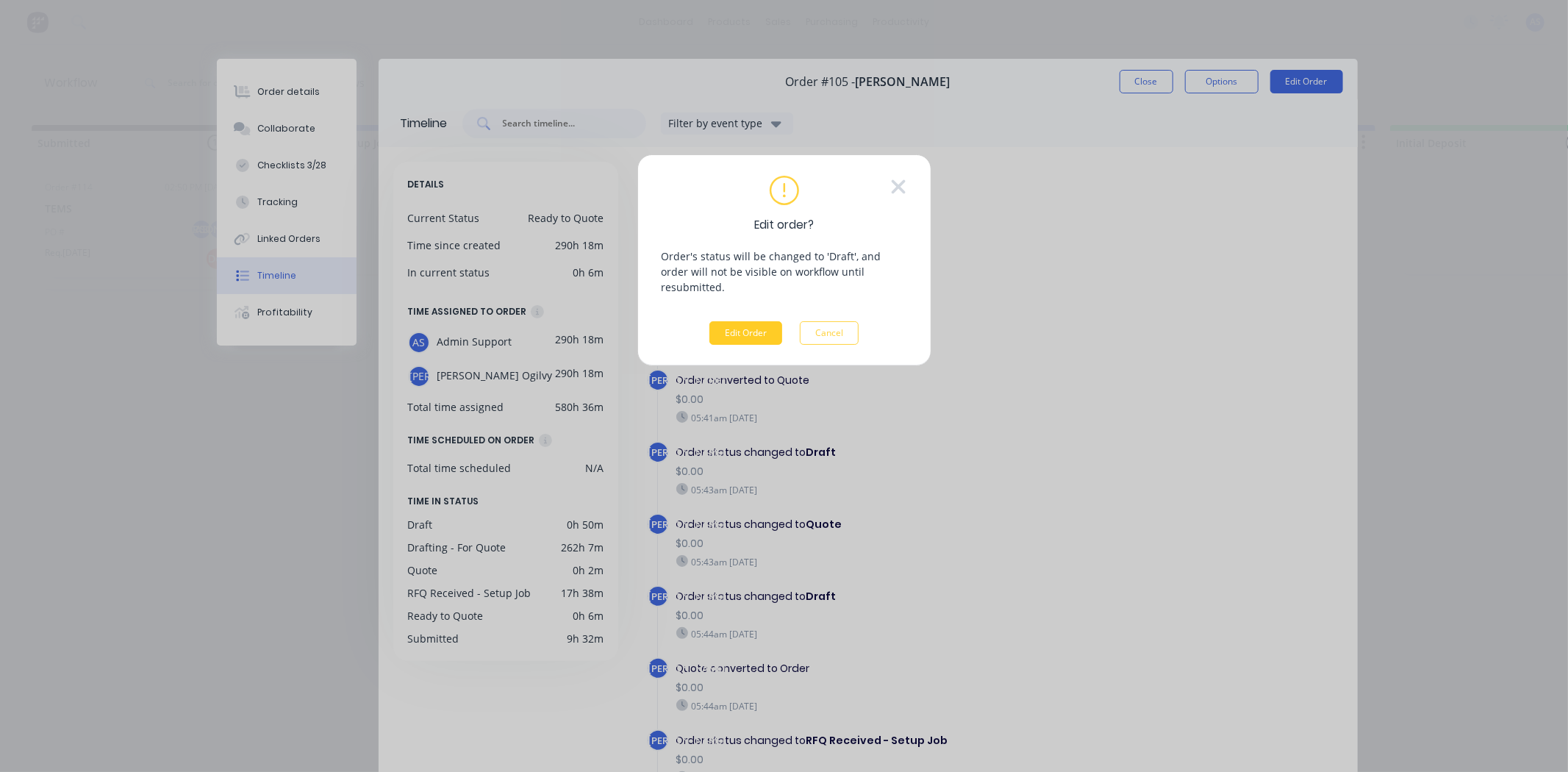
click at [743, 321] on button "Edit Order" at bounding box center [745, 333] width 73 height 24
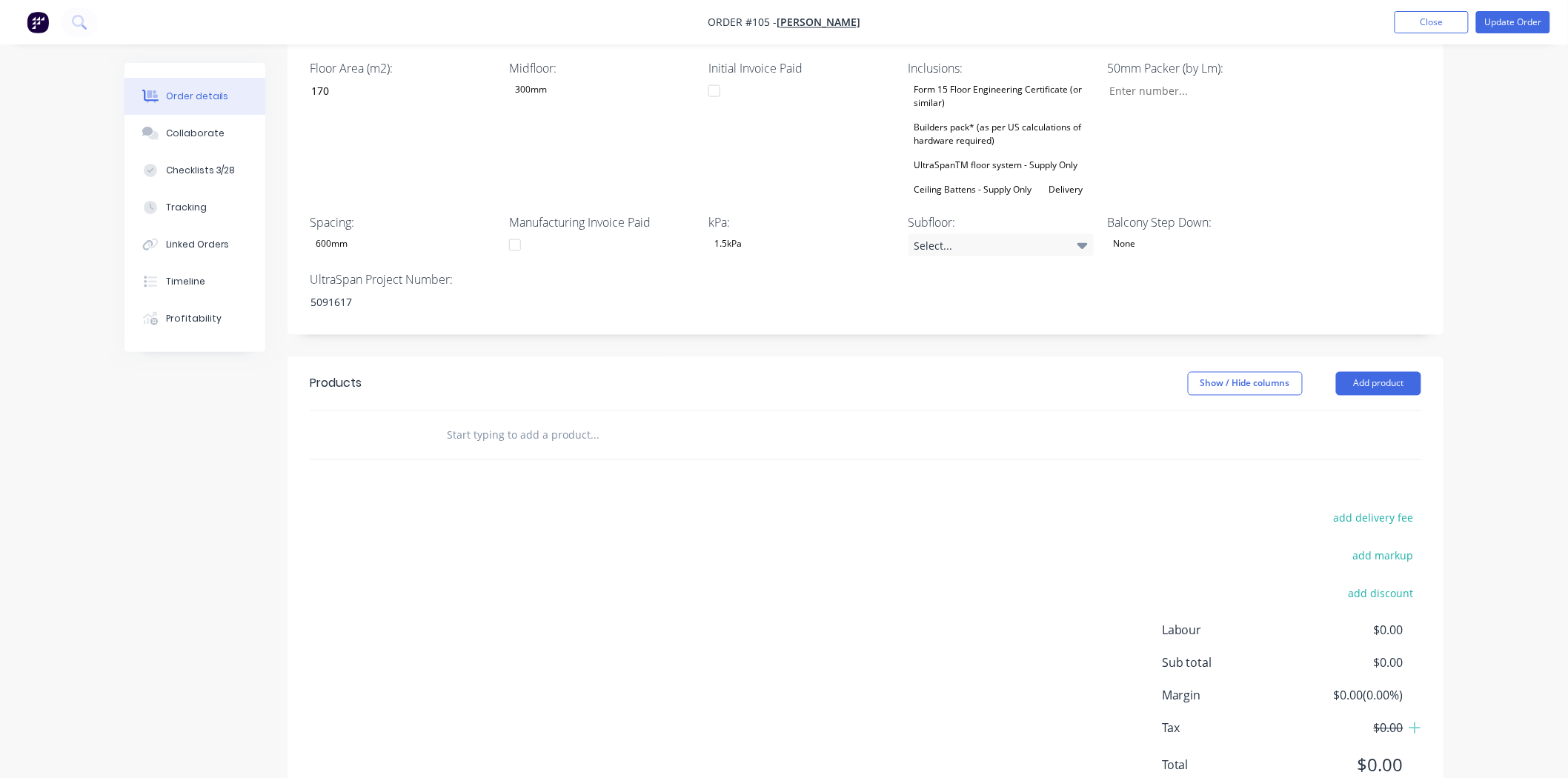
scroll to position [844, 0]
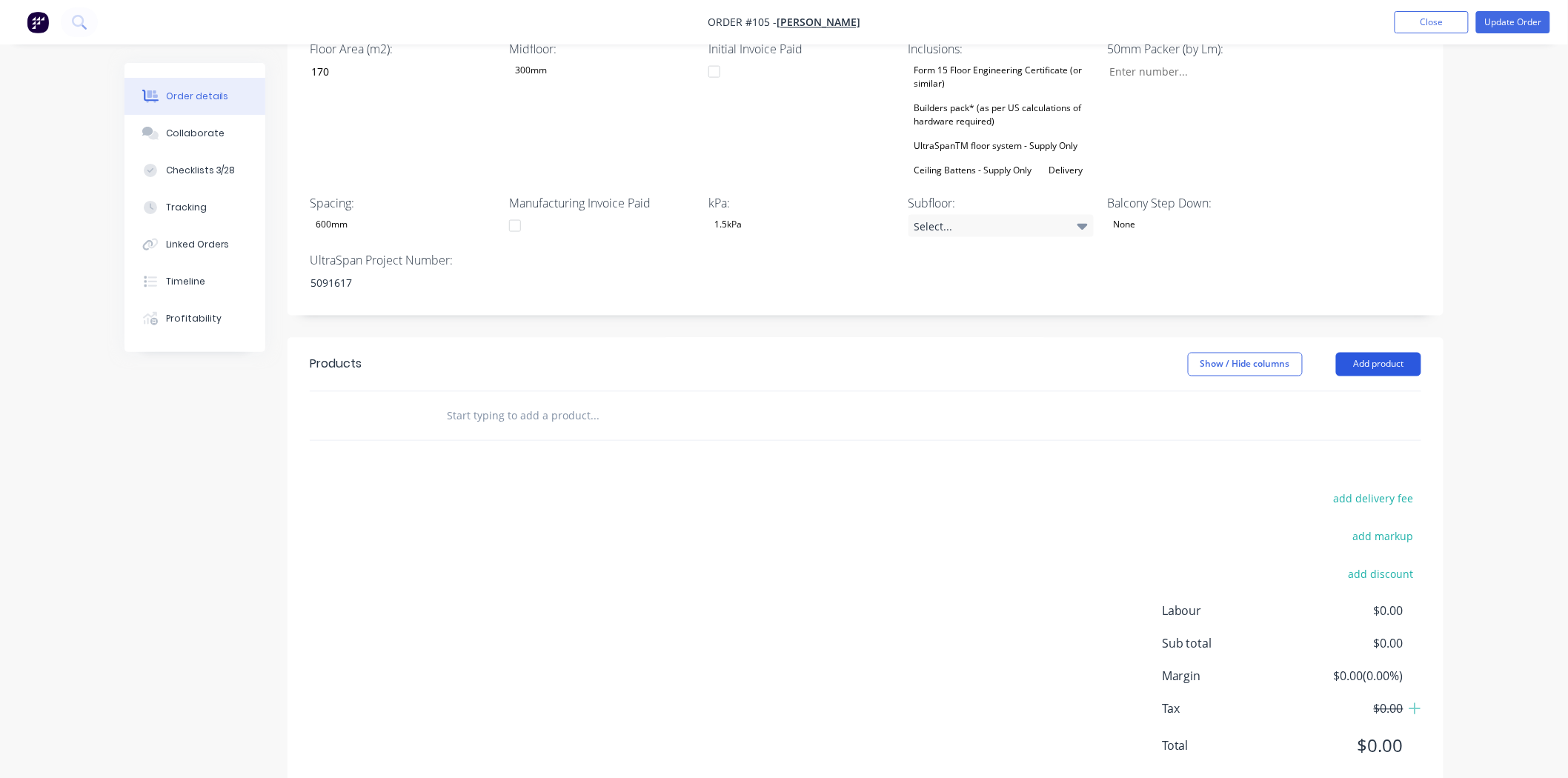
click at [1365, 352] on button "Add product" at bounding box center [1378, 364] width 85 height 24
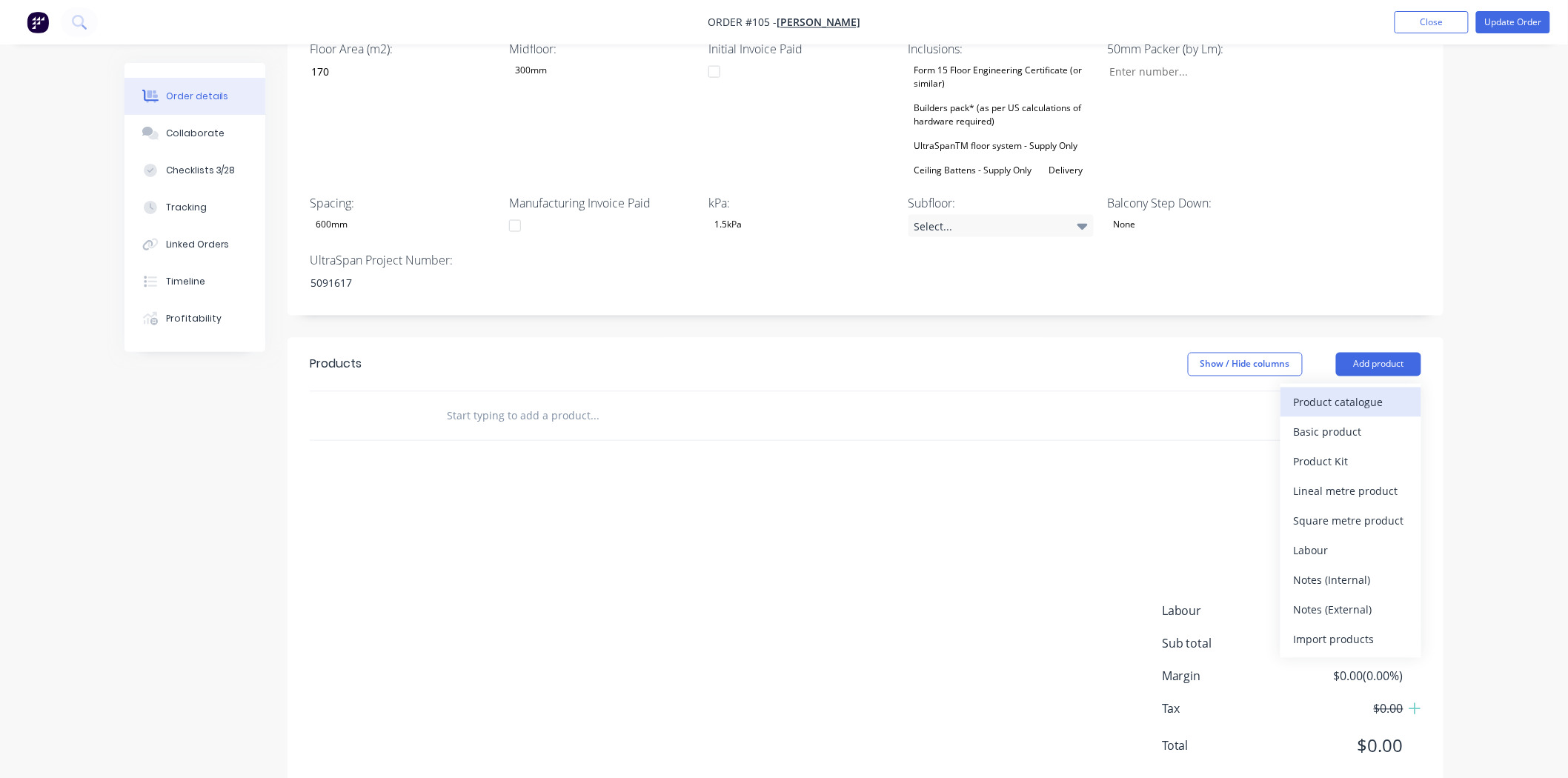
click at [1343, 392] on div "Product catalogue" at bounding box center [1350, 402] width 114 height 21
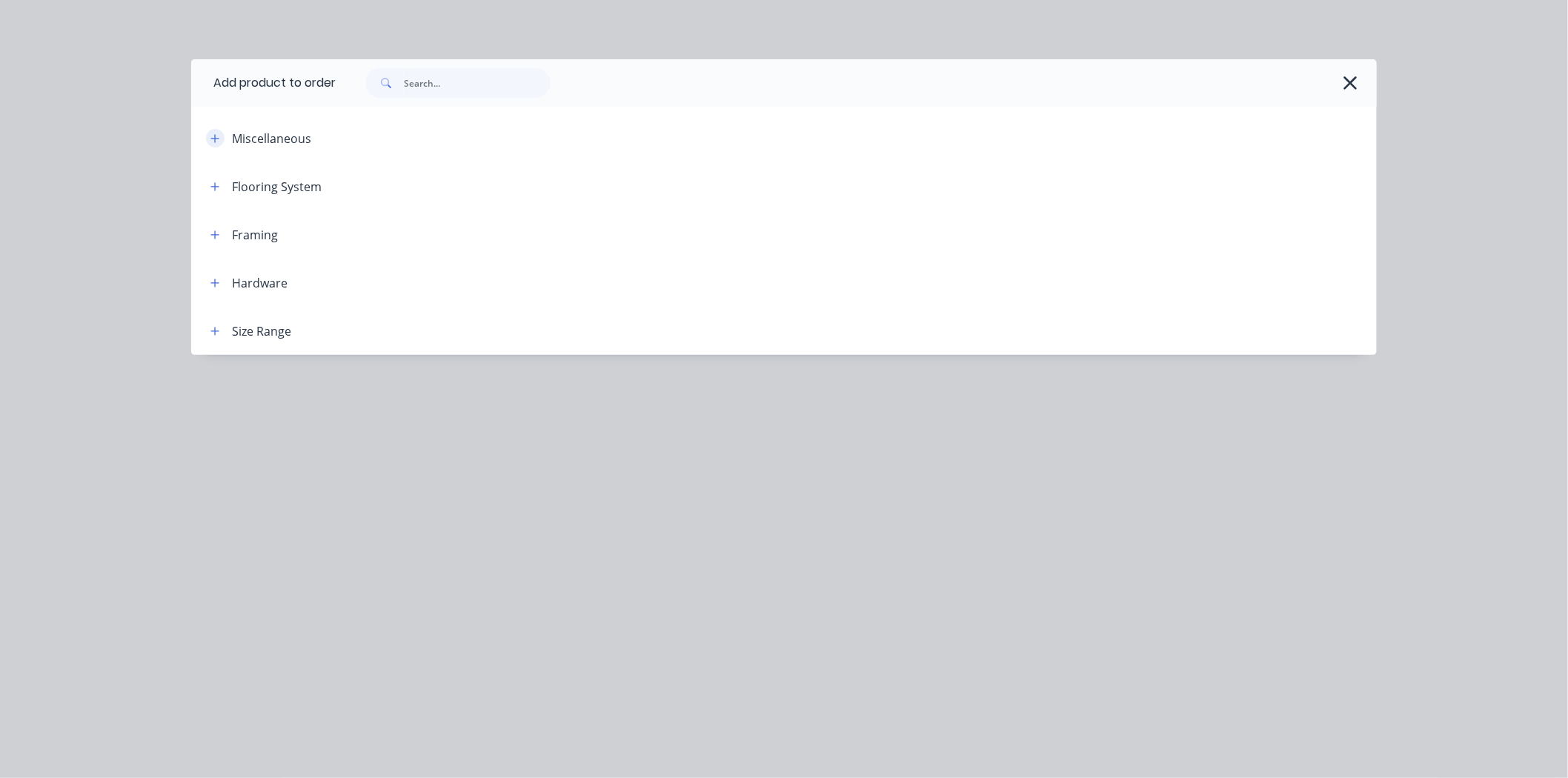
click at [218, 136] on icon "button" at bounding box center [215, 138] width 9 height 11
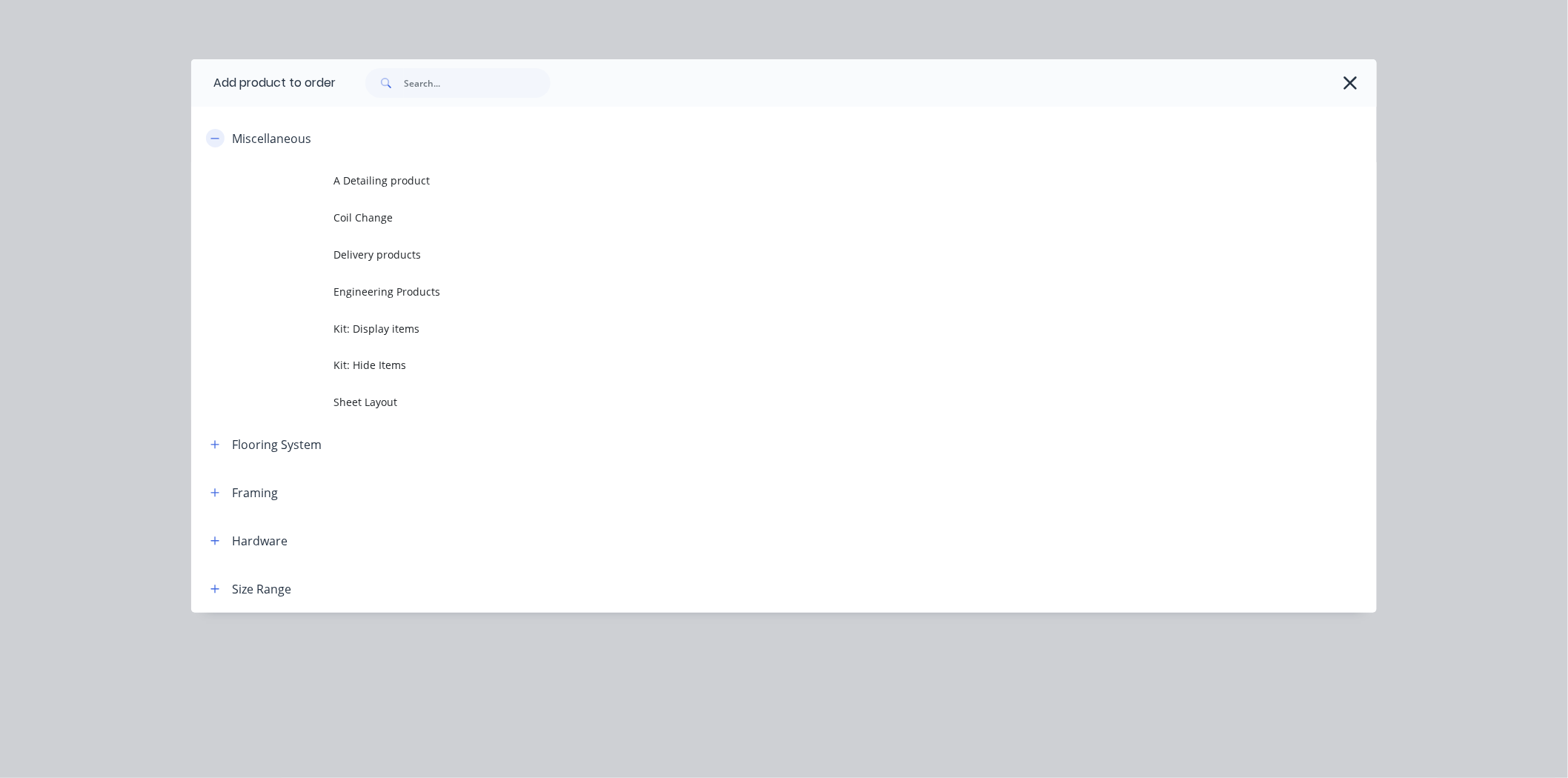
click at [218, 139] on icon "button" at bounding box center [215, 138] width 9 height 11
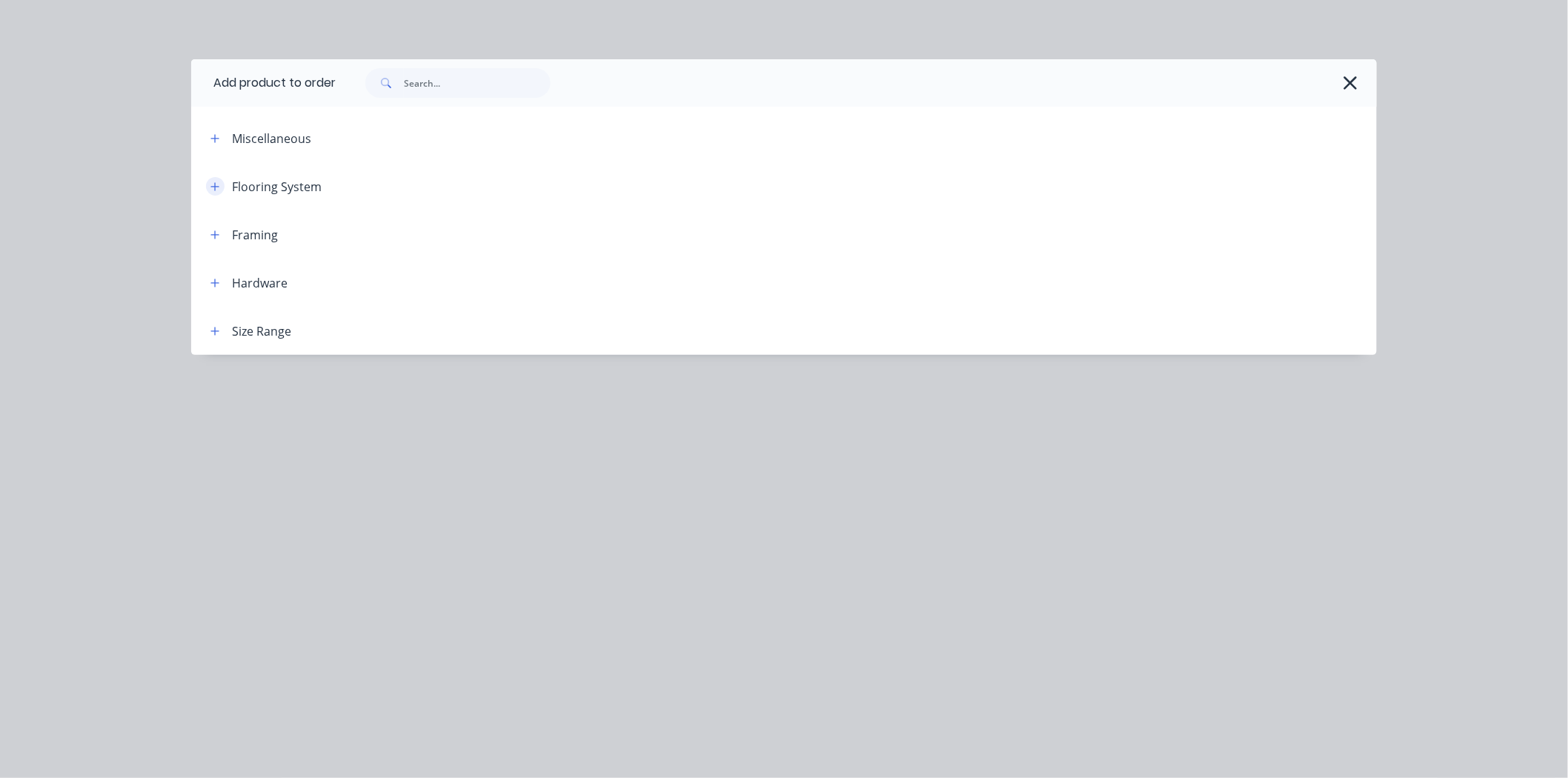
click at [213, 183] on icon "button" at bounding box center [215, 186] width 9 height 11
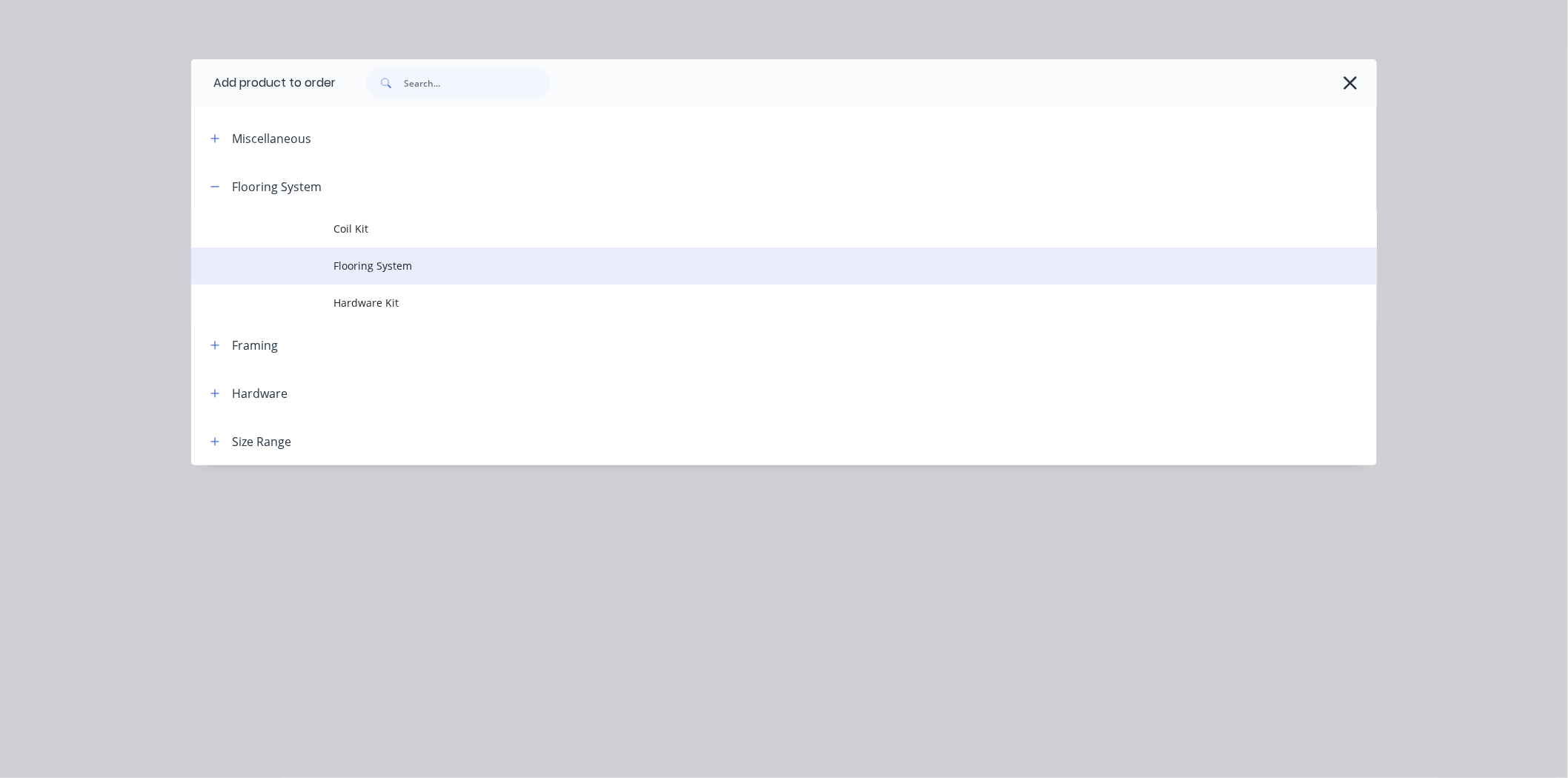
click at [365, 262] on span "Flooring System" at bounding box center [751, 265] width 834 height 15
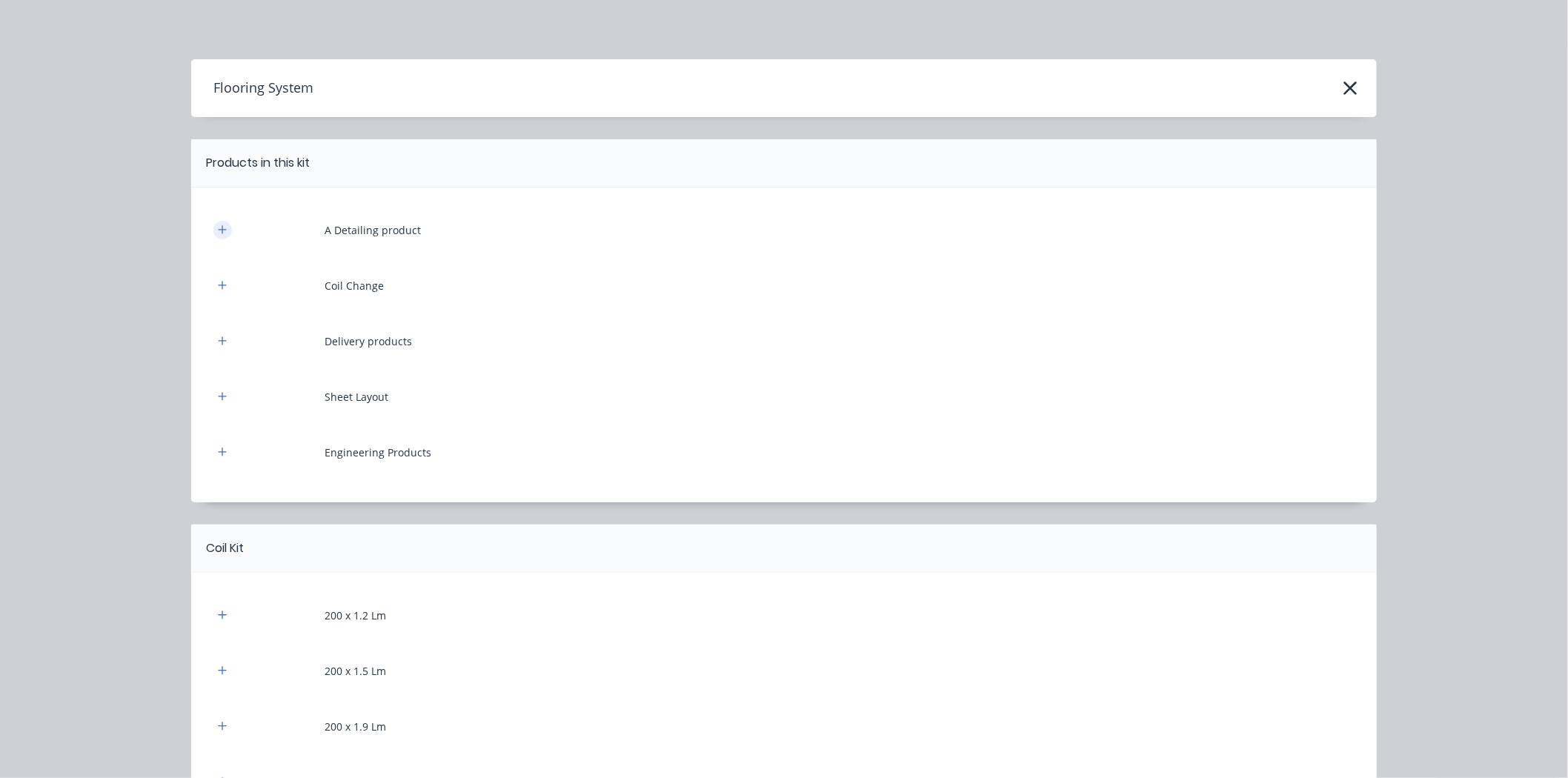
click at [217, 220] on button "button" at bounding box center [222, 229] width 19 height 19
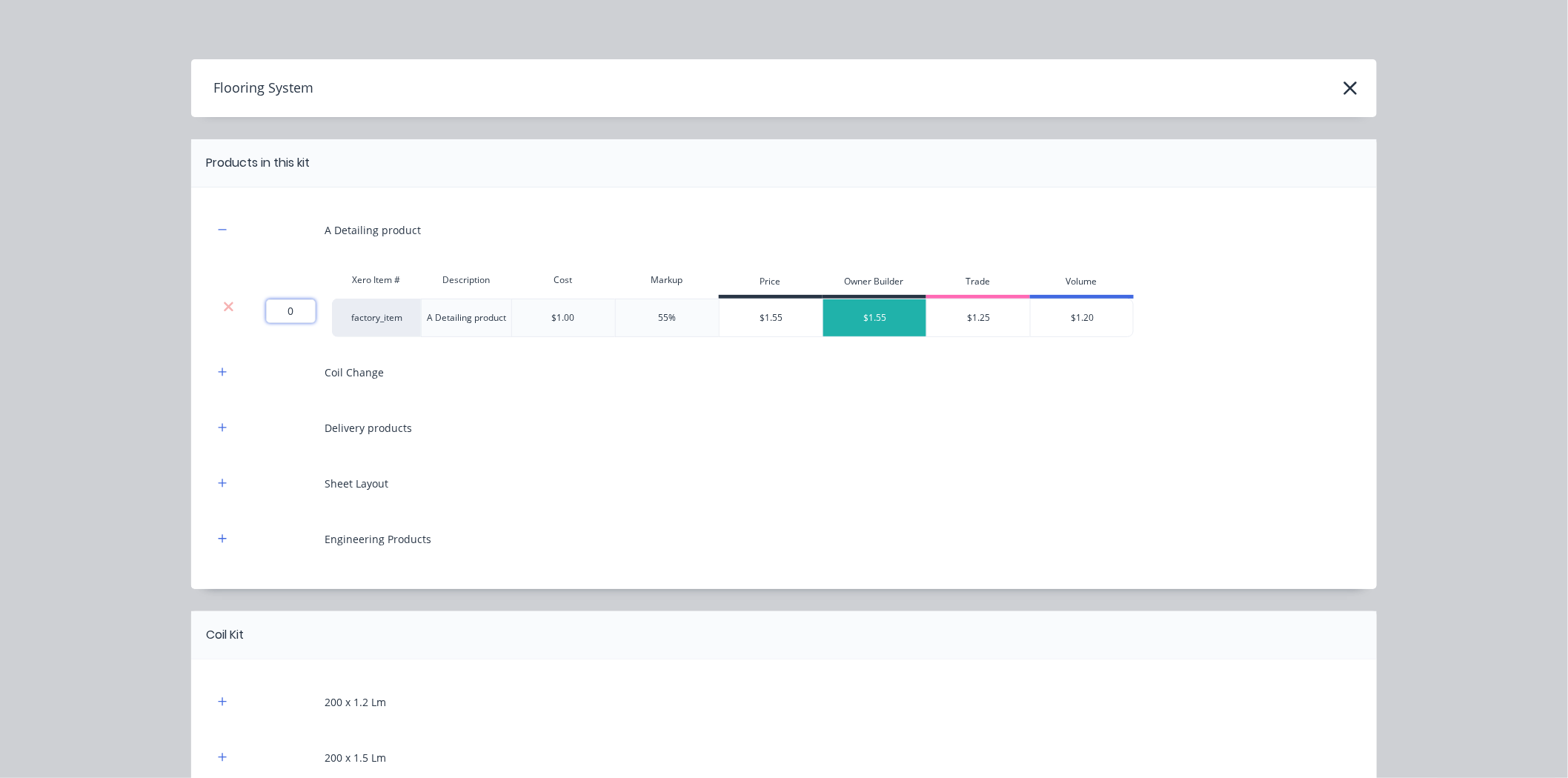
click at [290, 306] on input "0" at bounding box center [291, 310] width 50 height 24
type input "776"
click at [219, 373] on icon "button" at bounding box center [222, 371] width 8 height 8
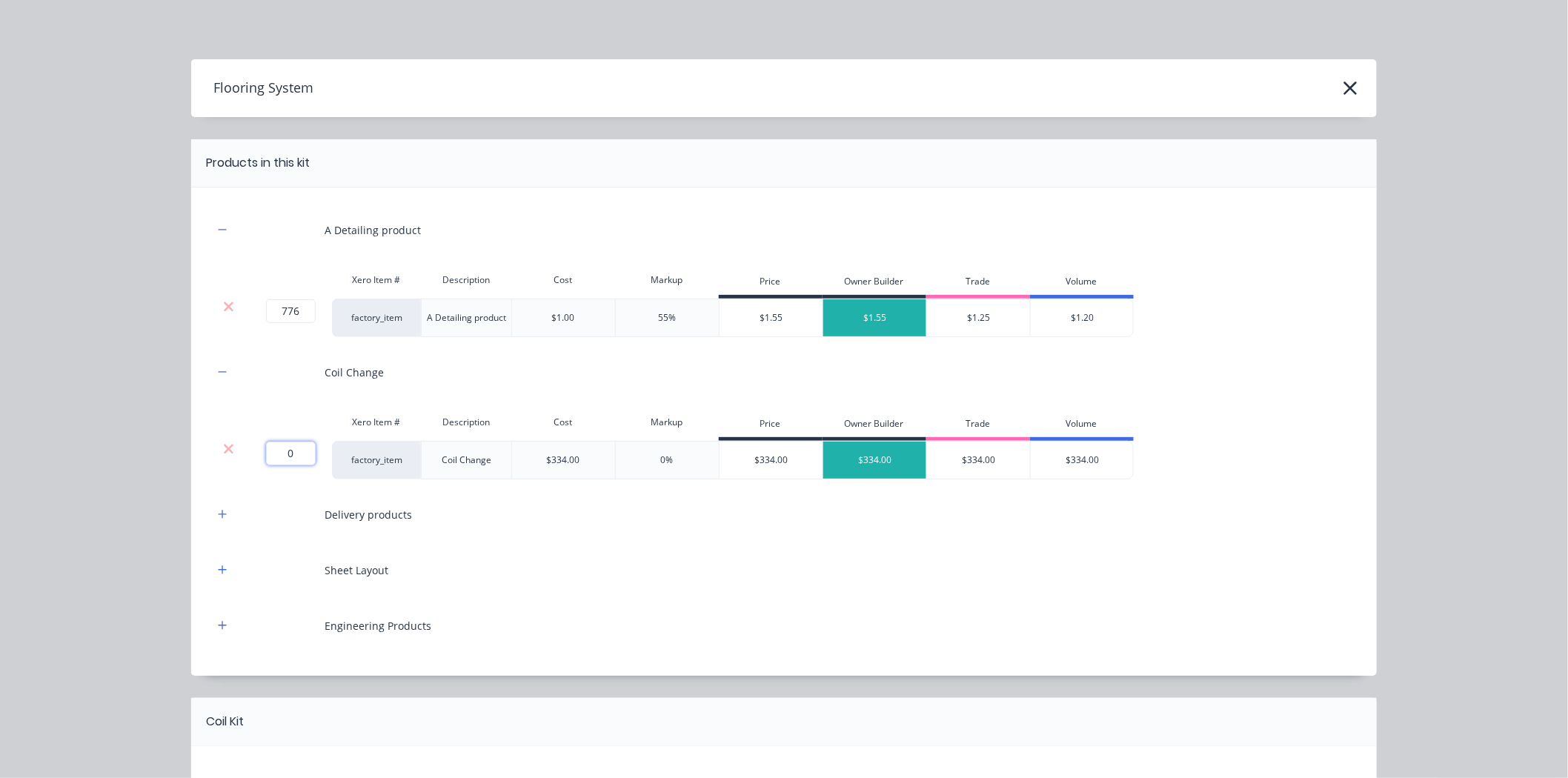
click at [277, 449] on input "0" at bounding box center [291, 453] width 50 height 24
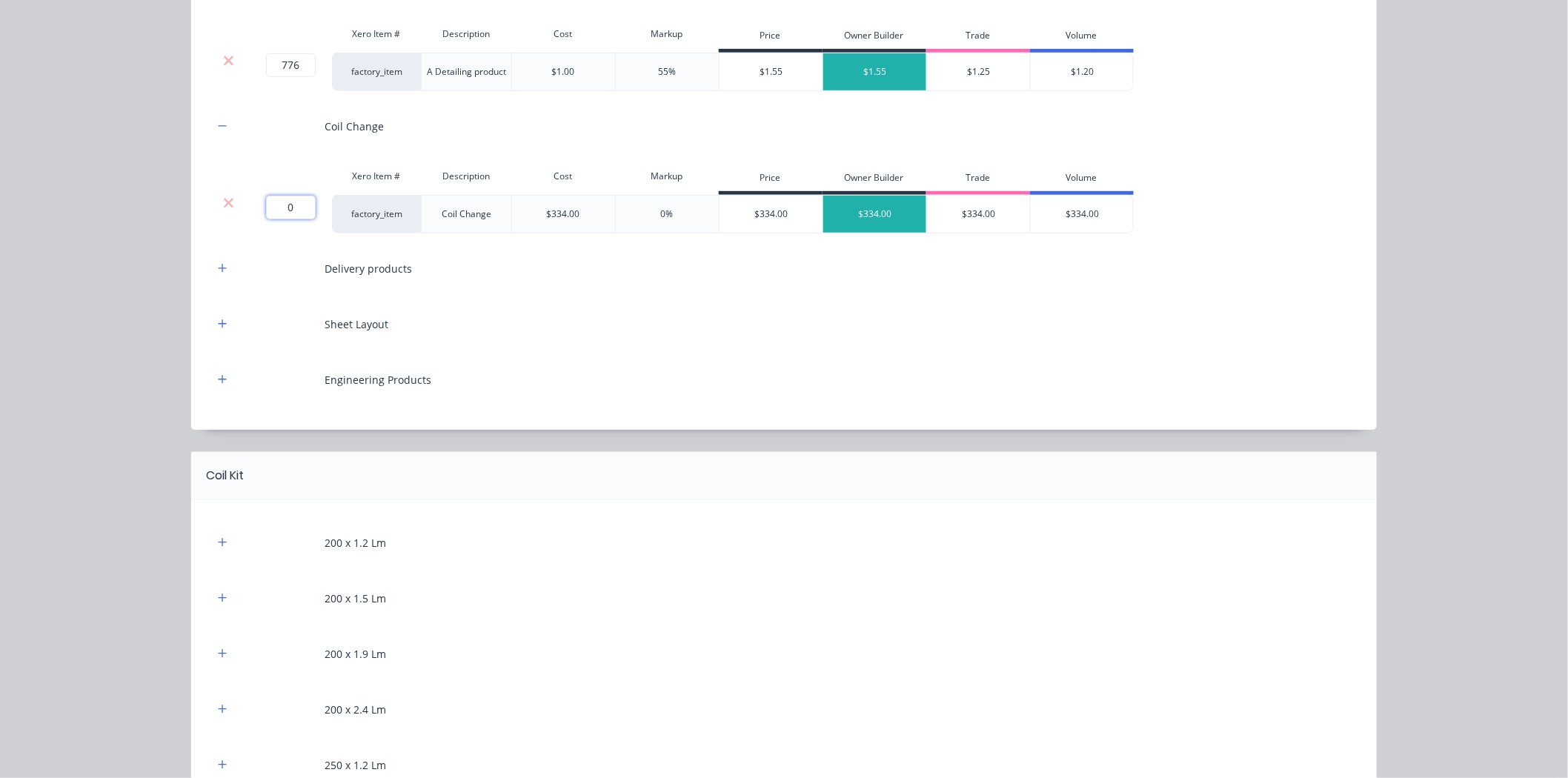
scroll to position [246, 0]
type input "2"
click at [222, 265] on button "button" at bounding box center [222, 268] width 19 height 19
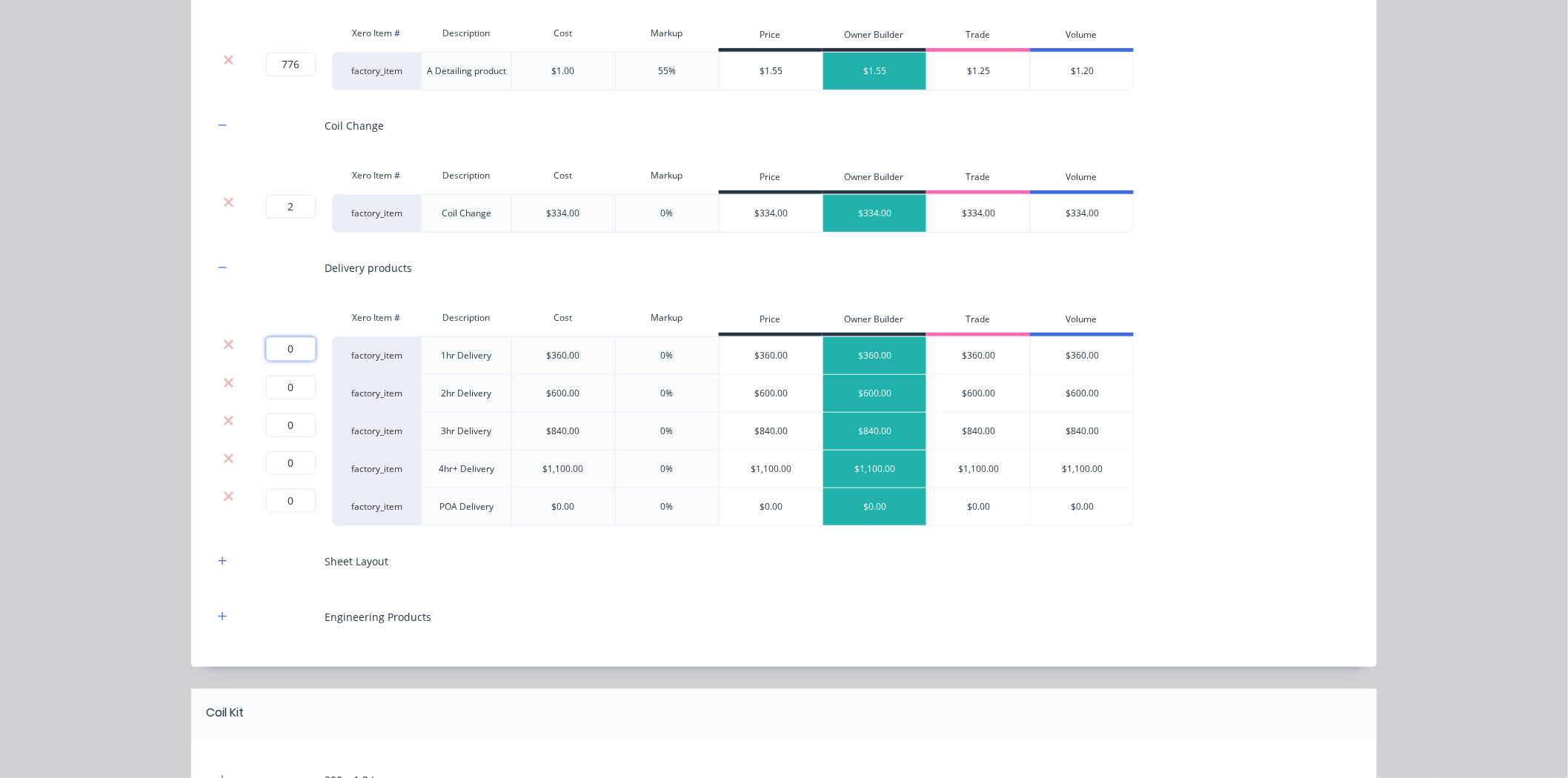
click at [301, 347] on input "0" at bounding box center [291, 349] width 50 height 24
type input "1"
click at [223, 386] on icon at bounding box center [228, 383] width 11 height 15
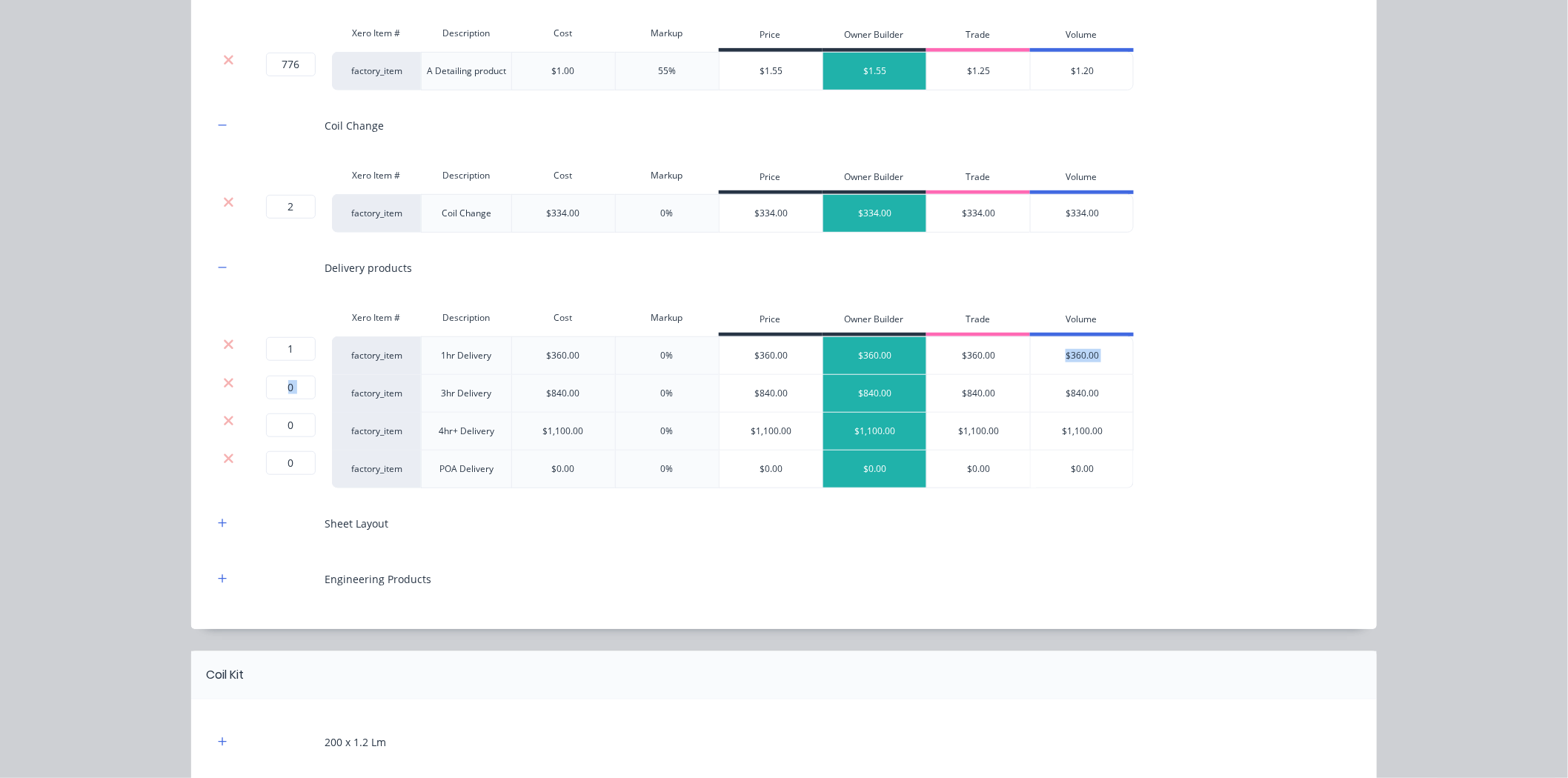
click at [223, 386] on icon at bounding box center [228, 383] width 11 height 15
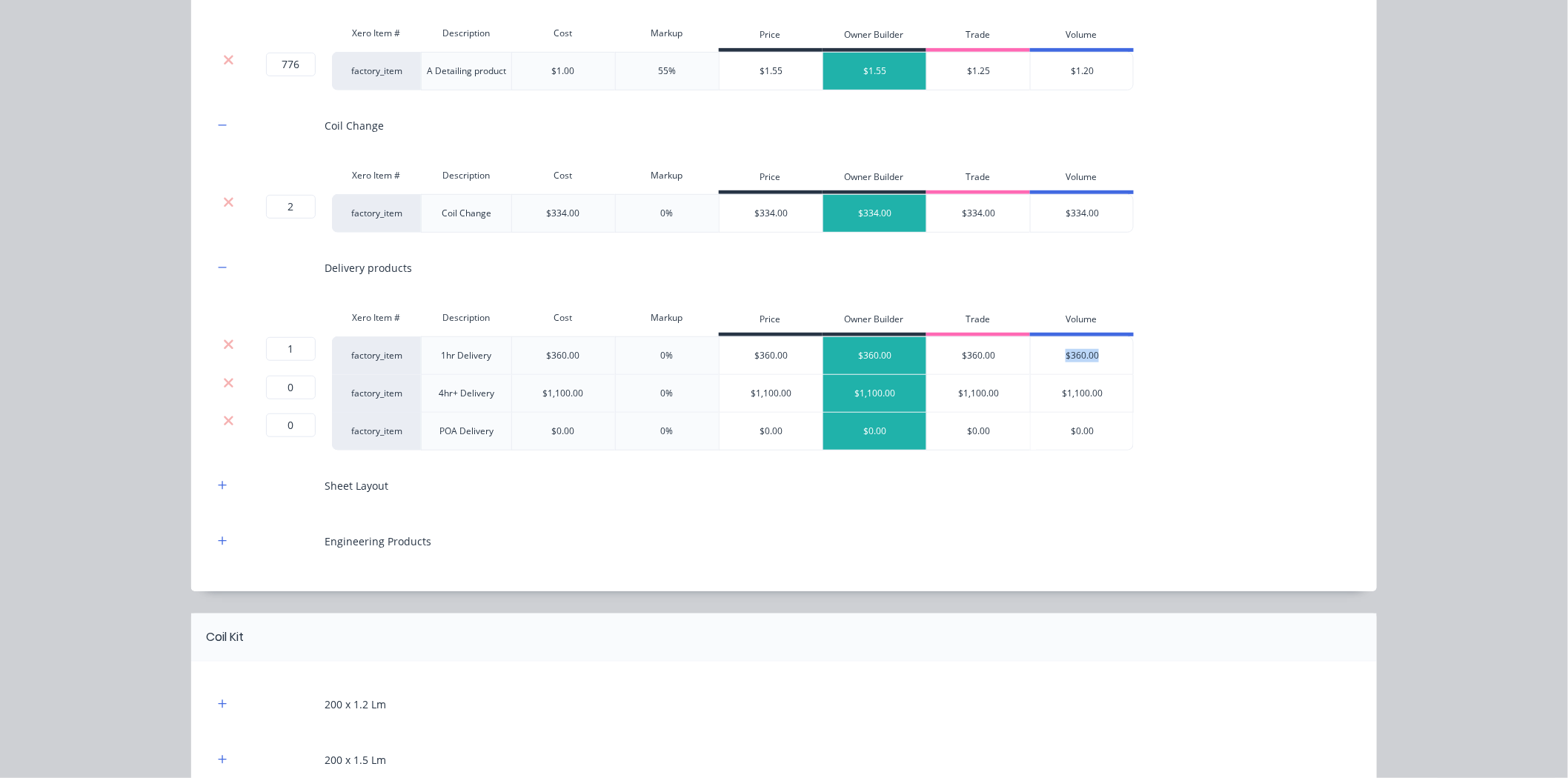
click at [223, 386] on icon at bounding box center [228, 383] width 11 height 15
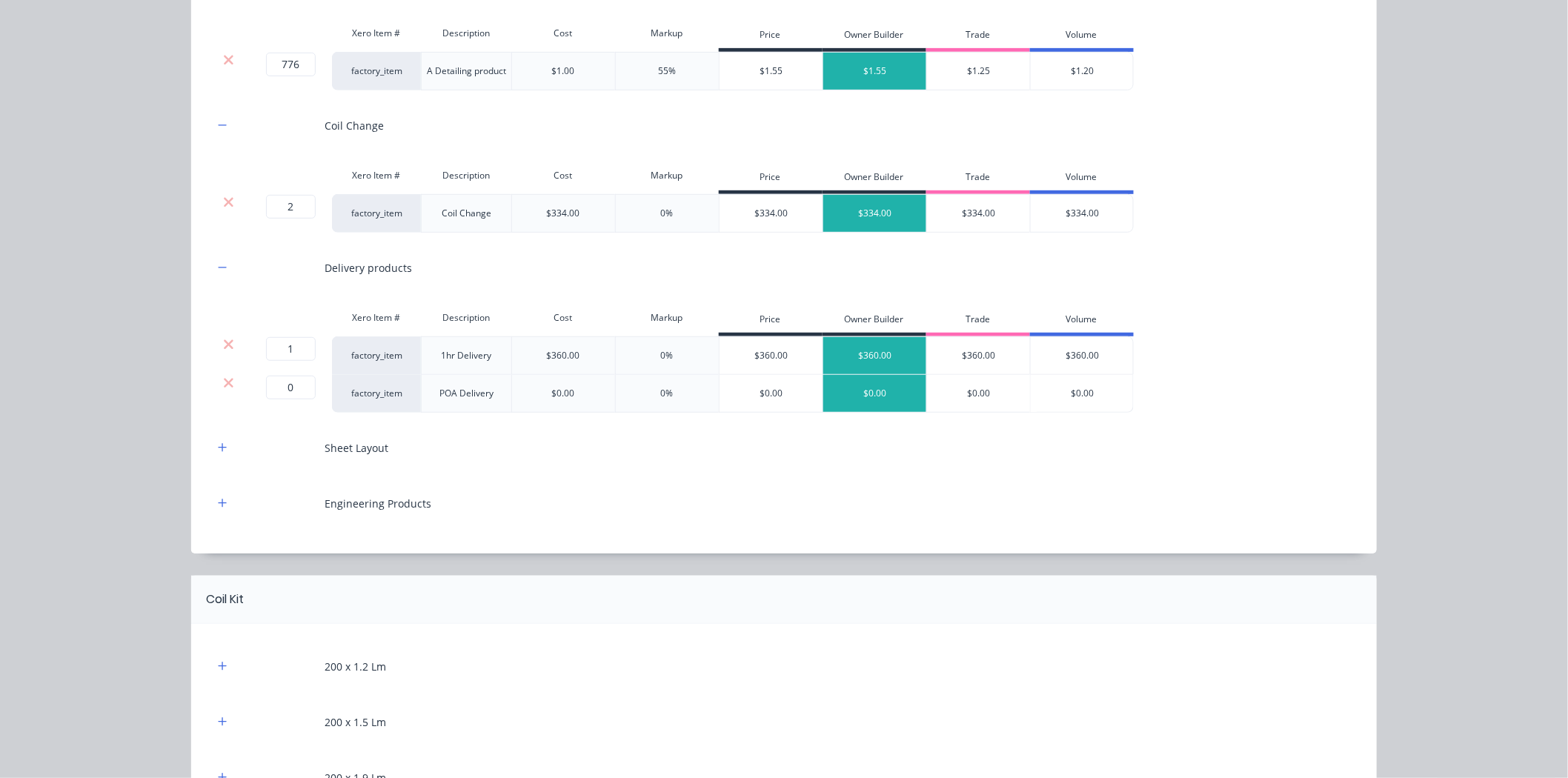
click at [223, 386] on icon at bounding box center [228, 383] width 11 height 15
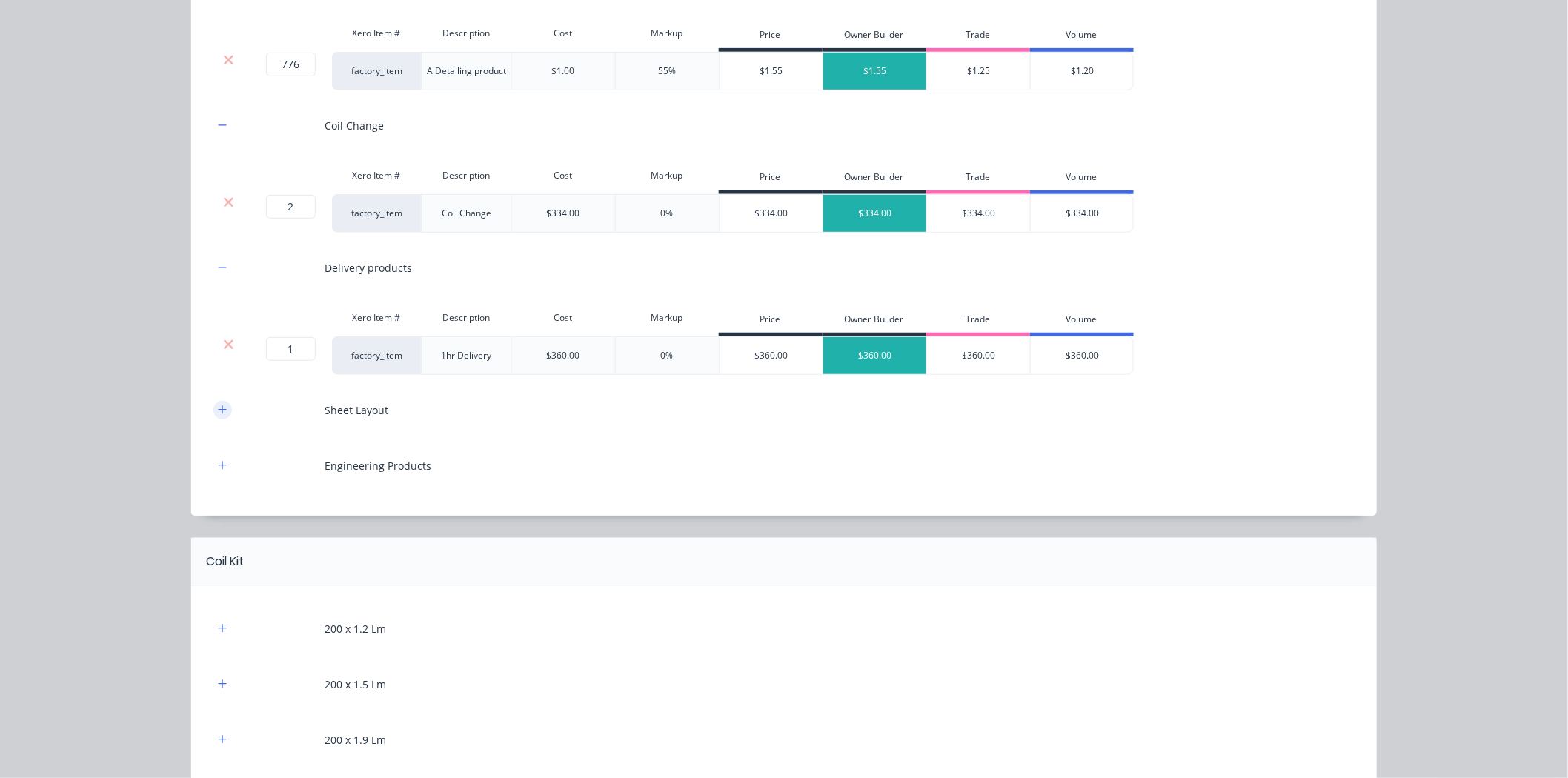
click at [220, 417] on button "button" at bounding box center [222, 410] width 19 height 19
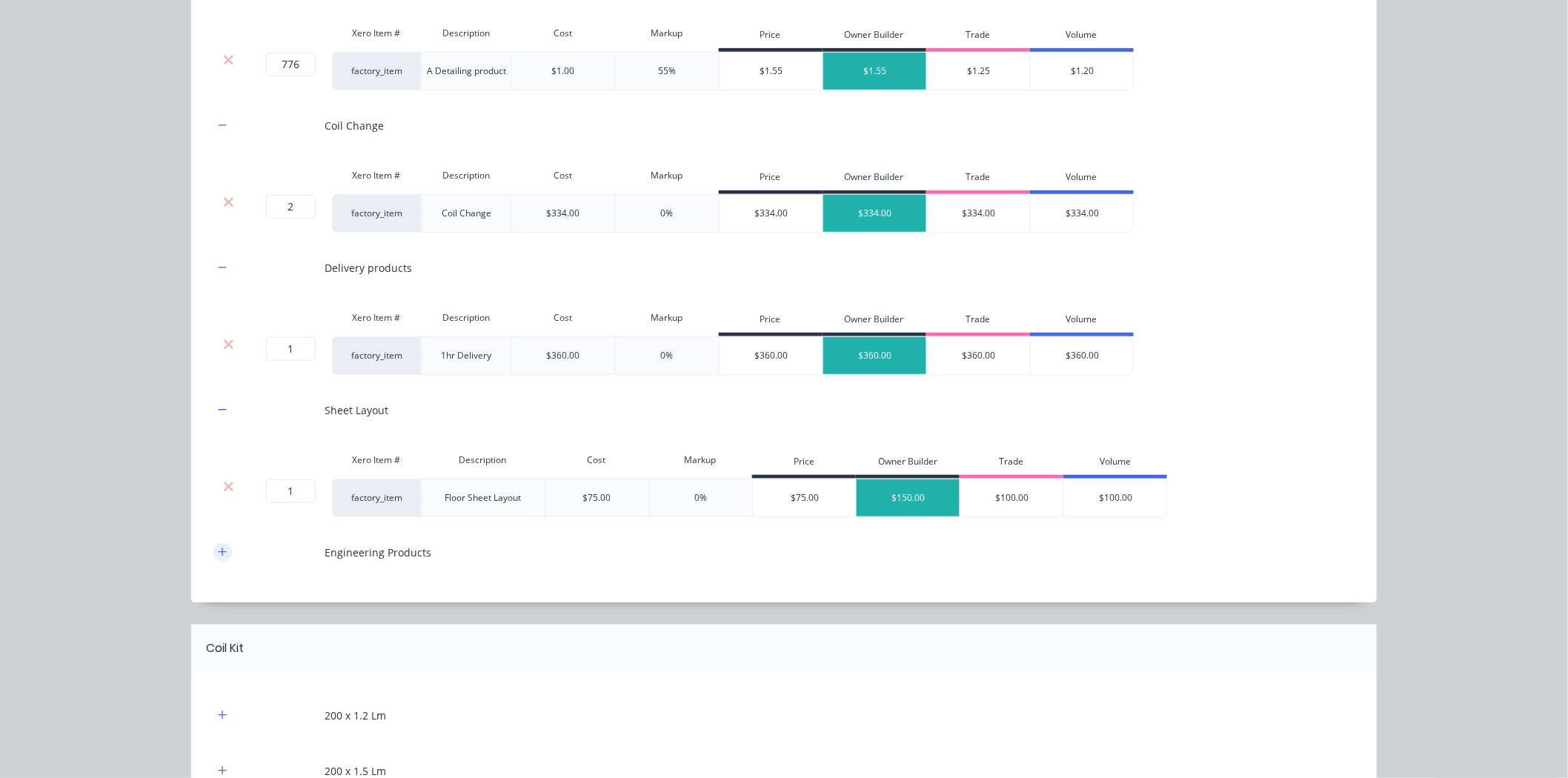
click at [213, 547] on button "button" at bounding box center [222, 552] width 19 height 19
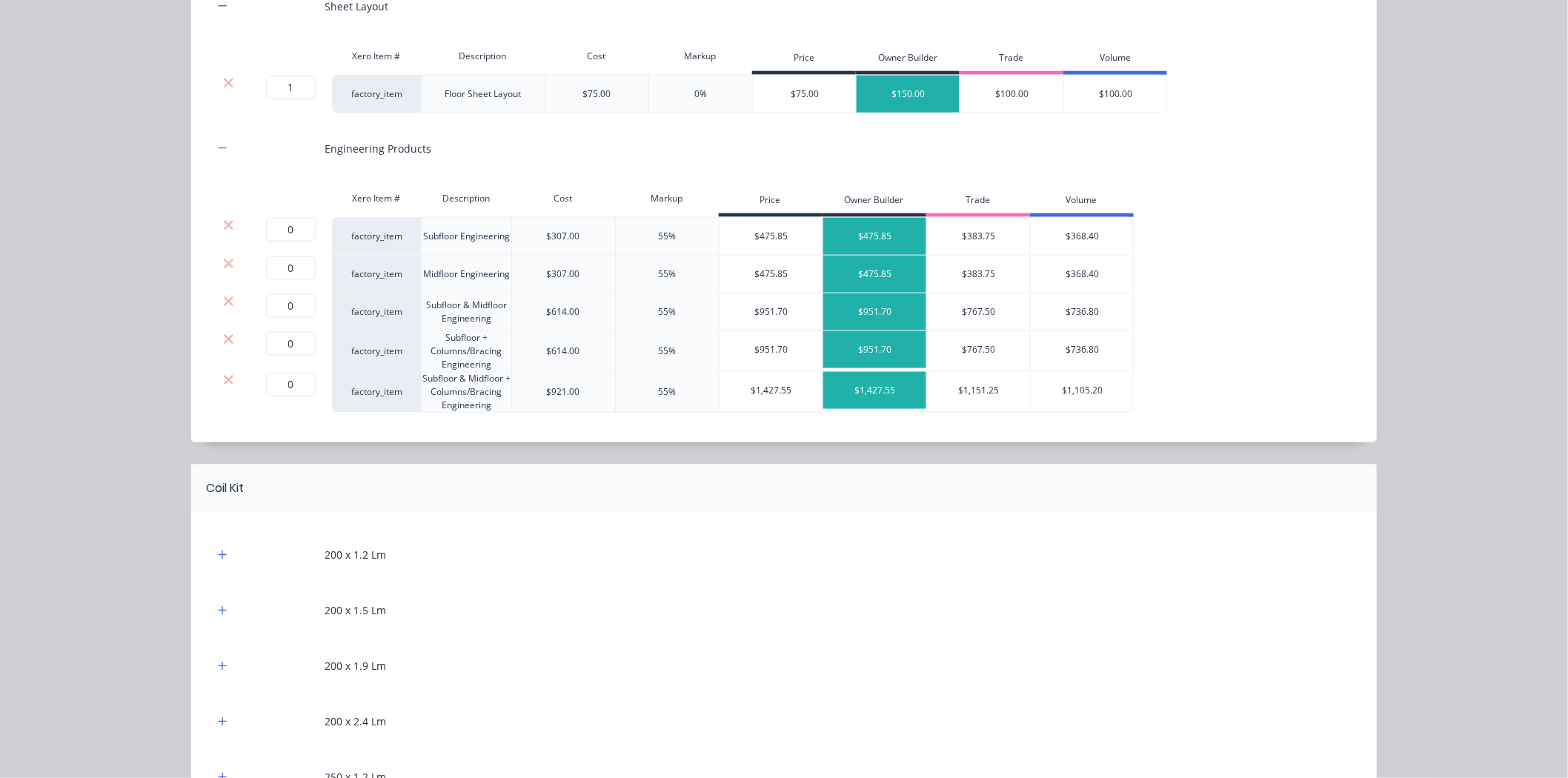
scroll to position [658, 0]
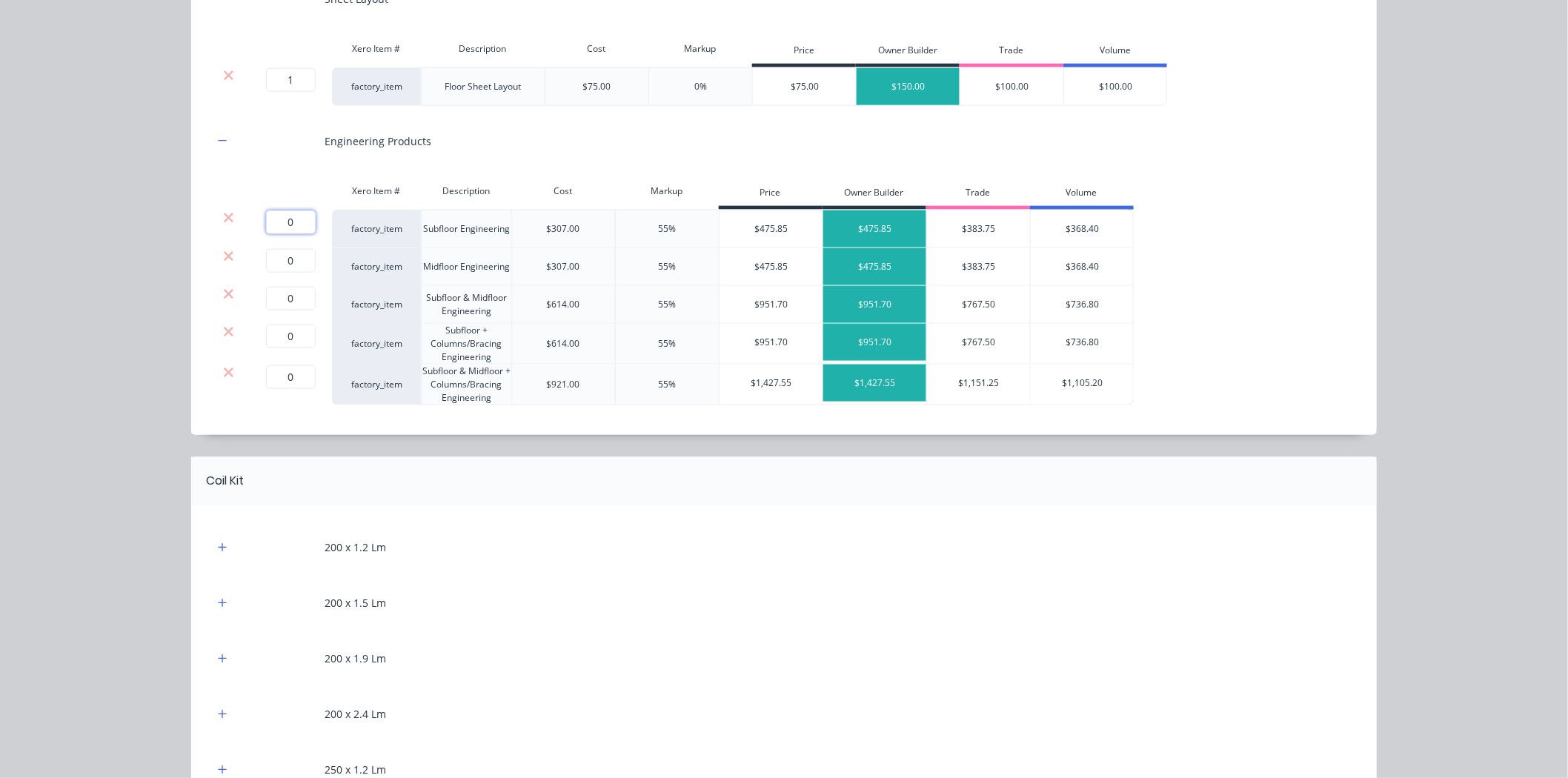
click at [286, 228] on input "0" at bounding box center [291, 222] width 50 height 24
type input "1"
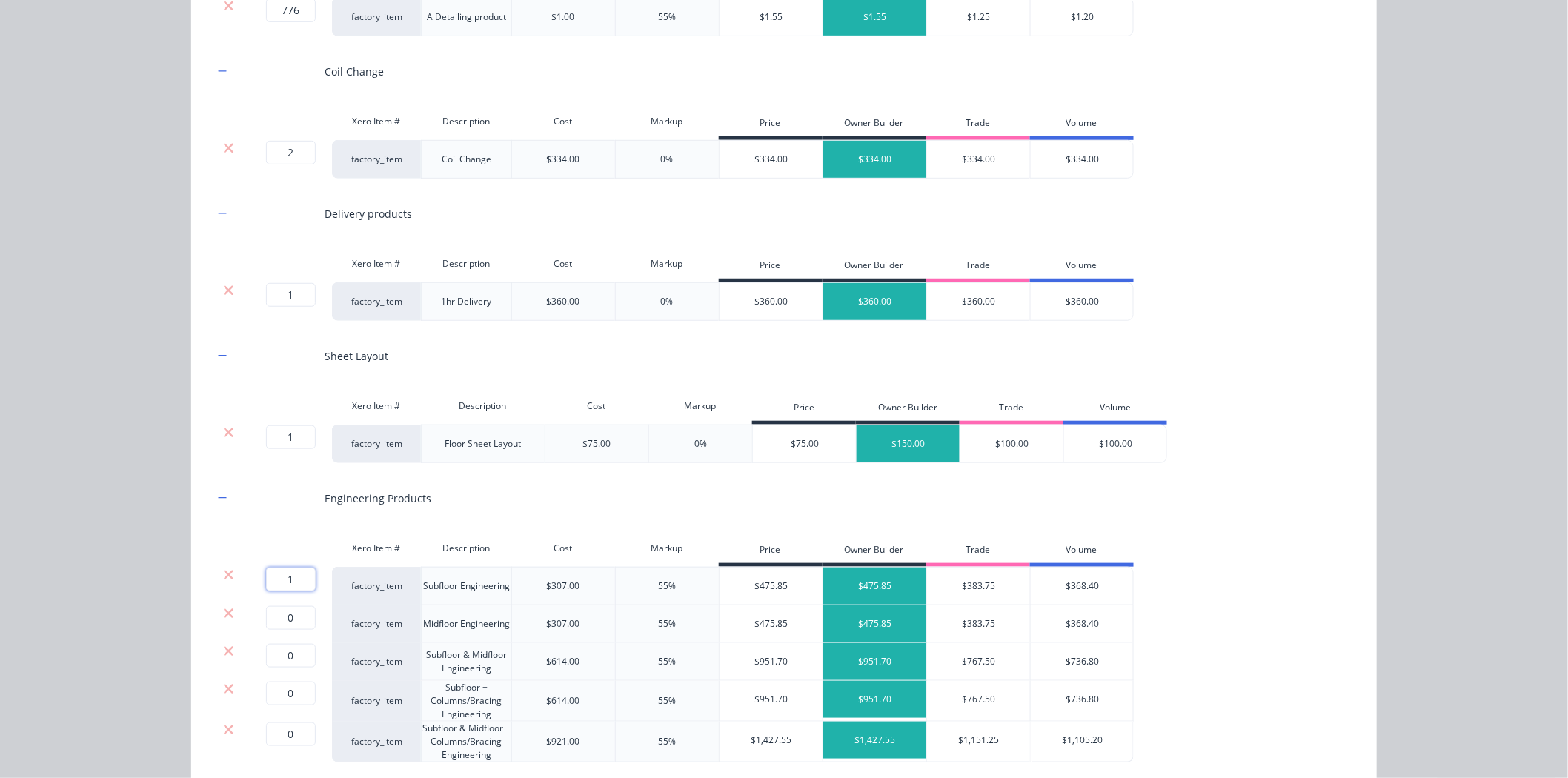
scroll to position [329, 0]
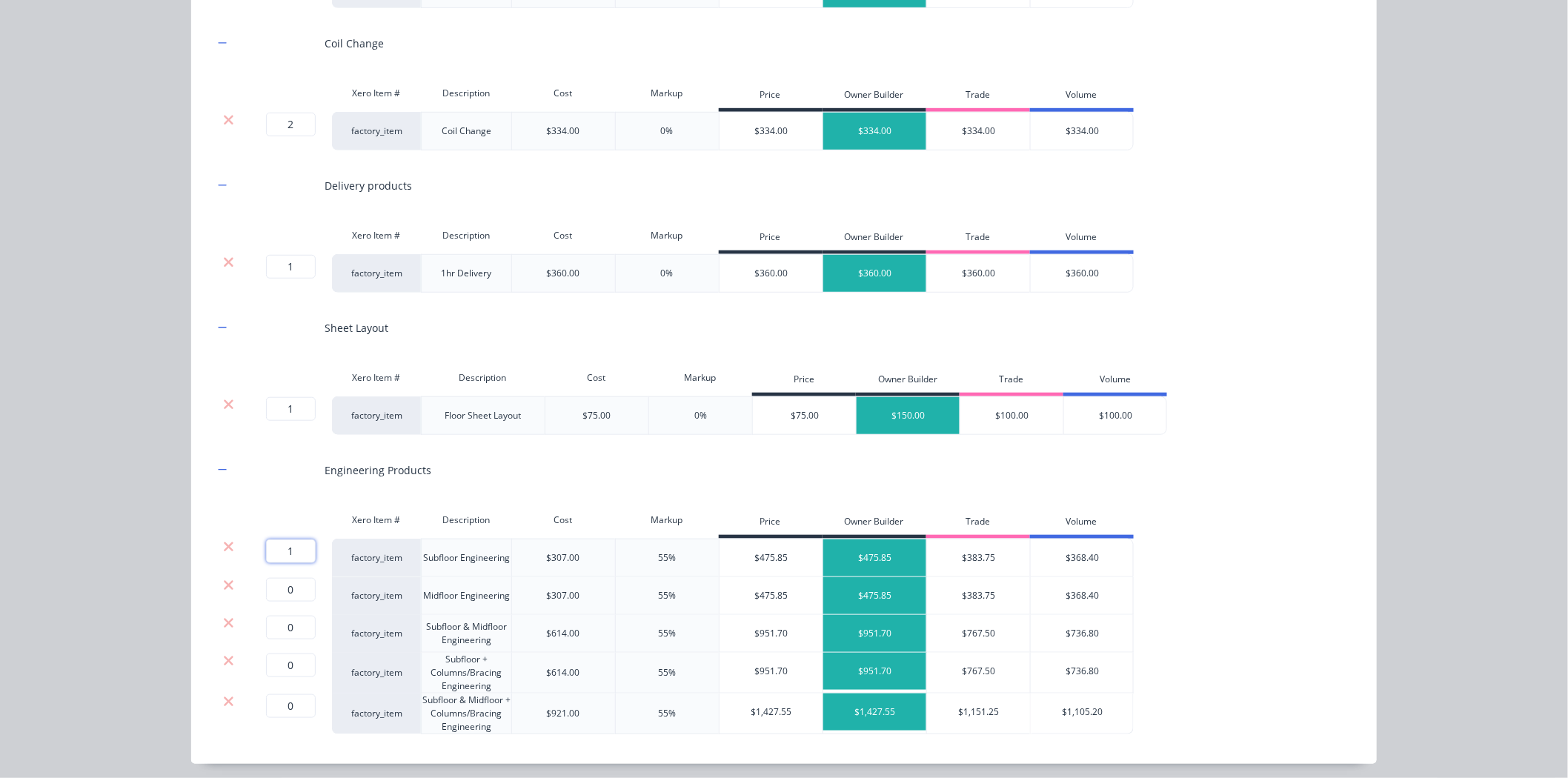
click at [290, 553] on input "1" at bounding box center [291, 550] width 50 height 24
type input "0"
click at [281, 589] on input "0" at bounding box center [291, 590] width 50 height 24
type input "1"
click at [226, 548] on icon at bounding box center [228, 546] width 11 height 15
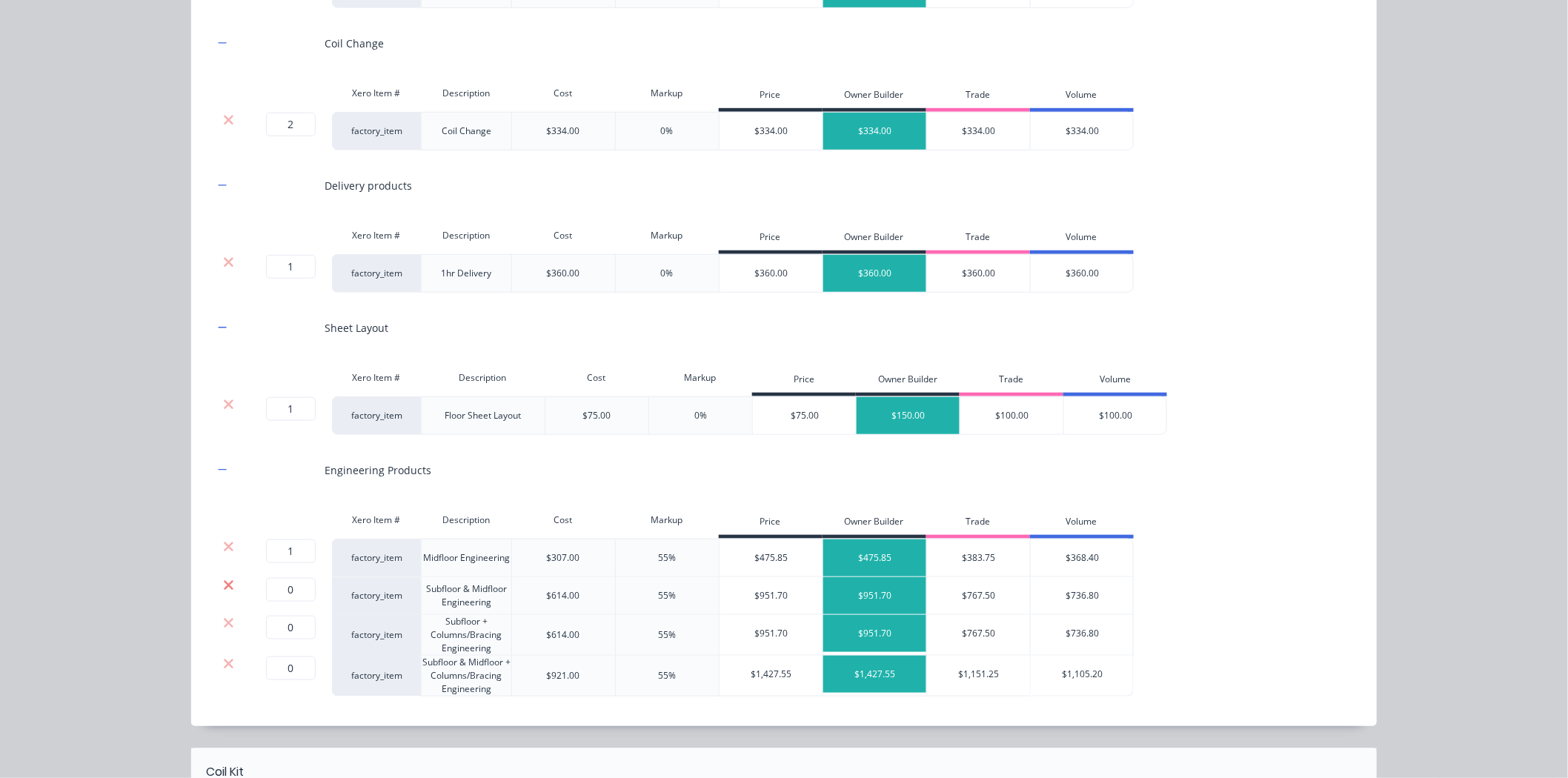
click at [224, 587] on icon at bounding box center [228, 584] width 10 height 10
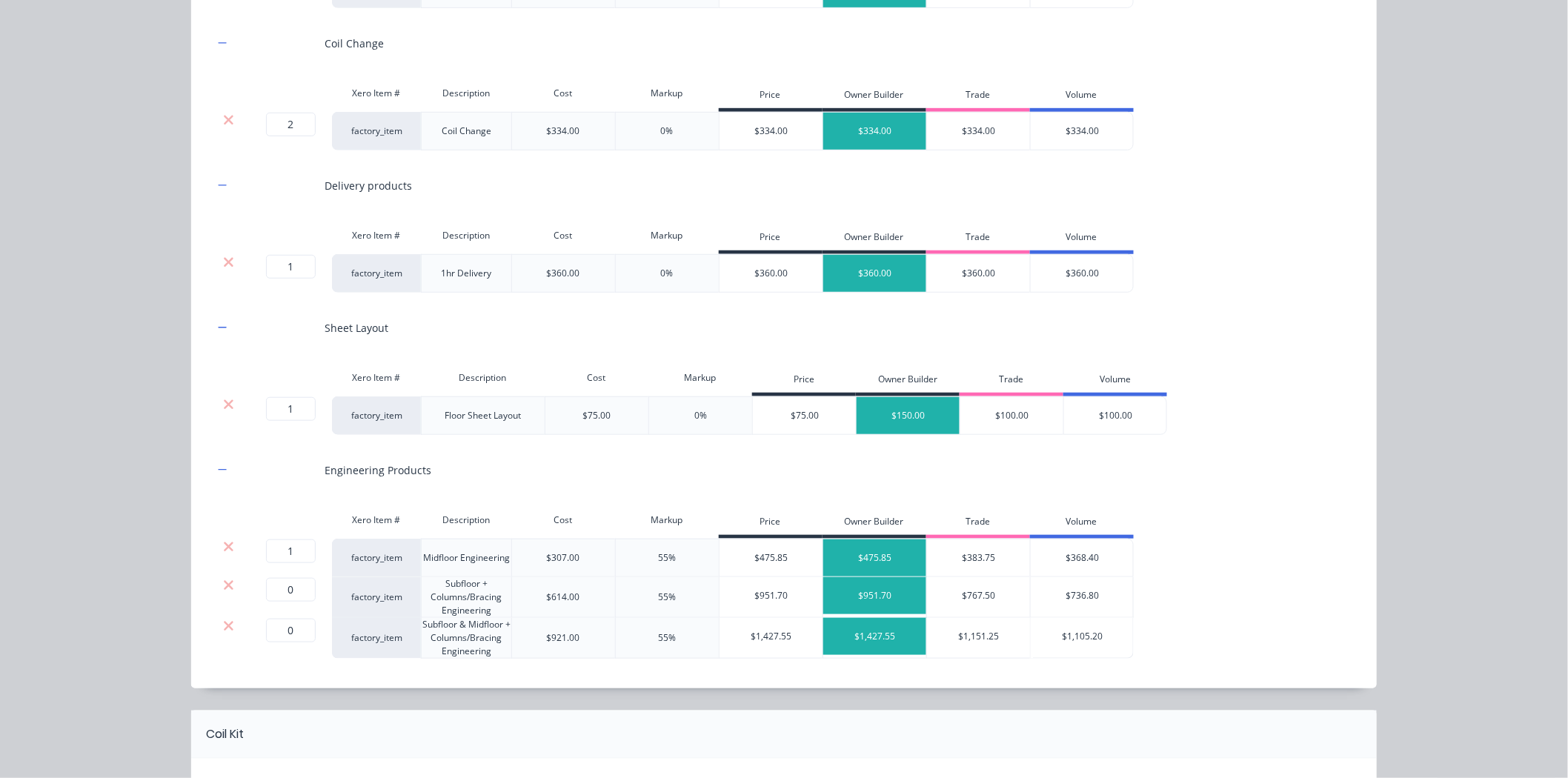
click at [224, 587] on icon at bounding box center [228, 584] width 10 height 10
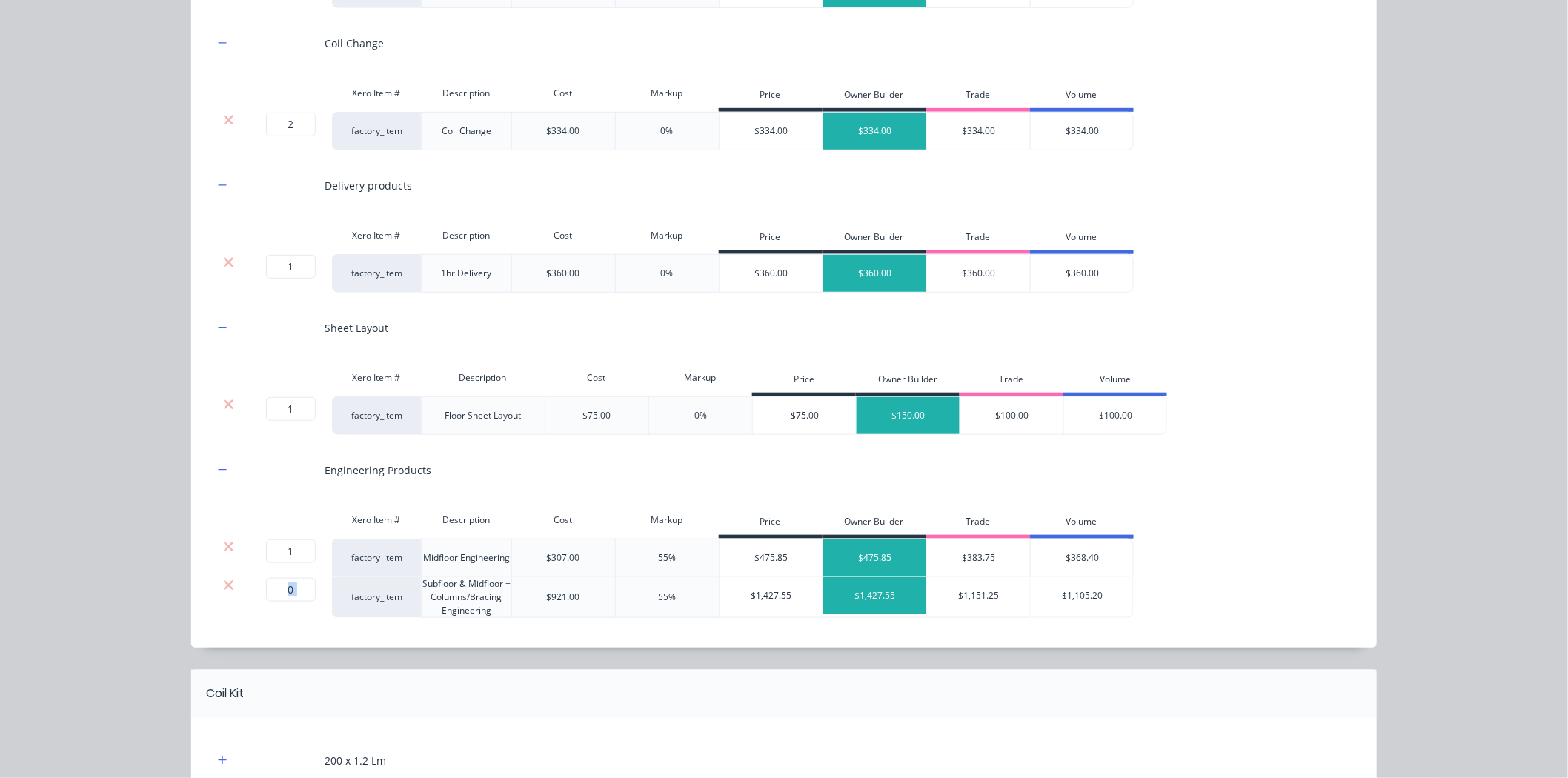
click at [224, 587] on icon at bounding box center [228, 584] width 10 height 10
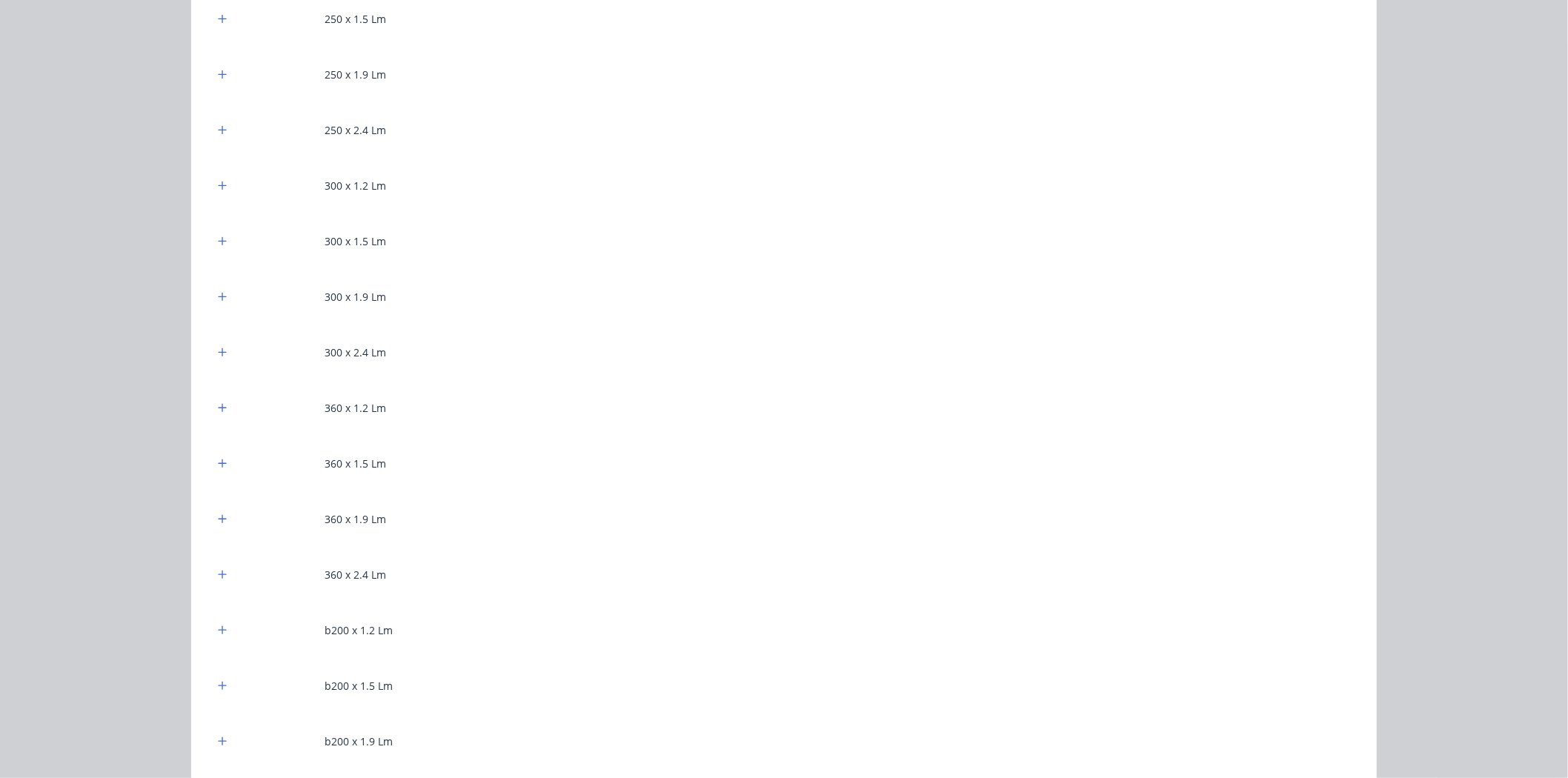
scroll to position [1316, 0]
click at [218, 229] on icon "button" at bounding box center [222, 232] width 9 height 11
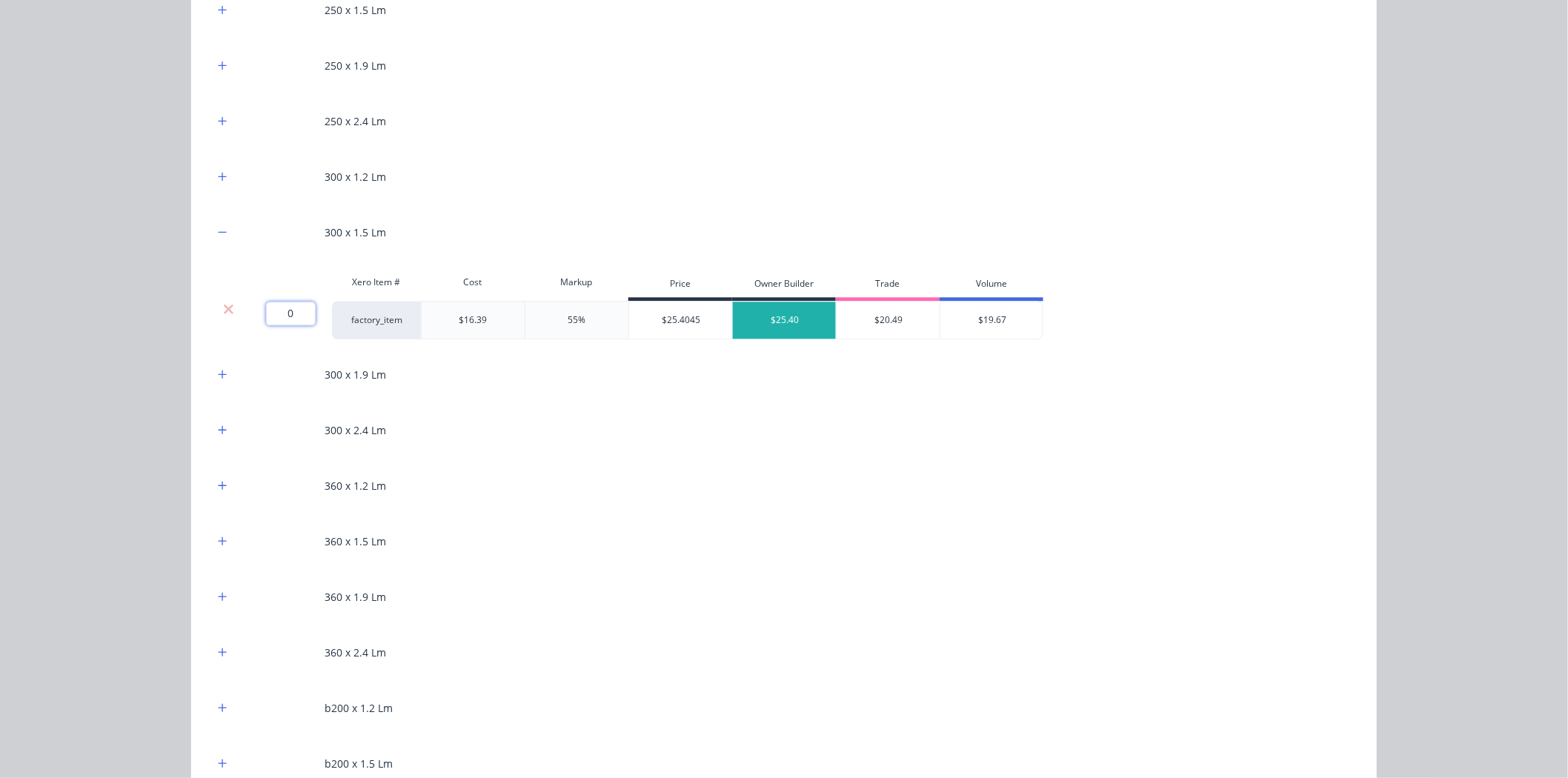
click at [295, 319] on input "0" at bounding box center [291, 313] width 50 height 24
type input "421.7"
click at [105, 316] on div "Flooring System Products in this kit A Detailing product Xero Item # Descriptio…" at bounding box center [784, 389] width 1568 height 778
click at [215, 382] on button "button" at bounding box center [222, 374] width 19 height 19
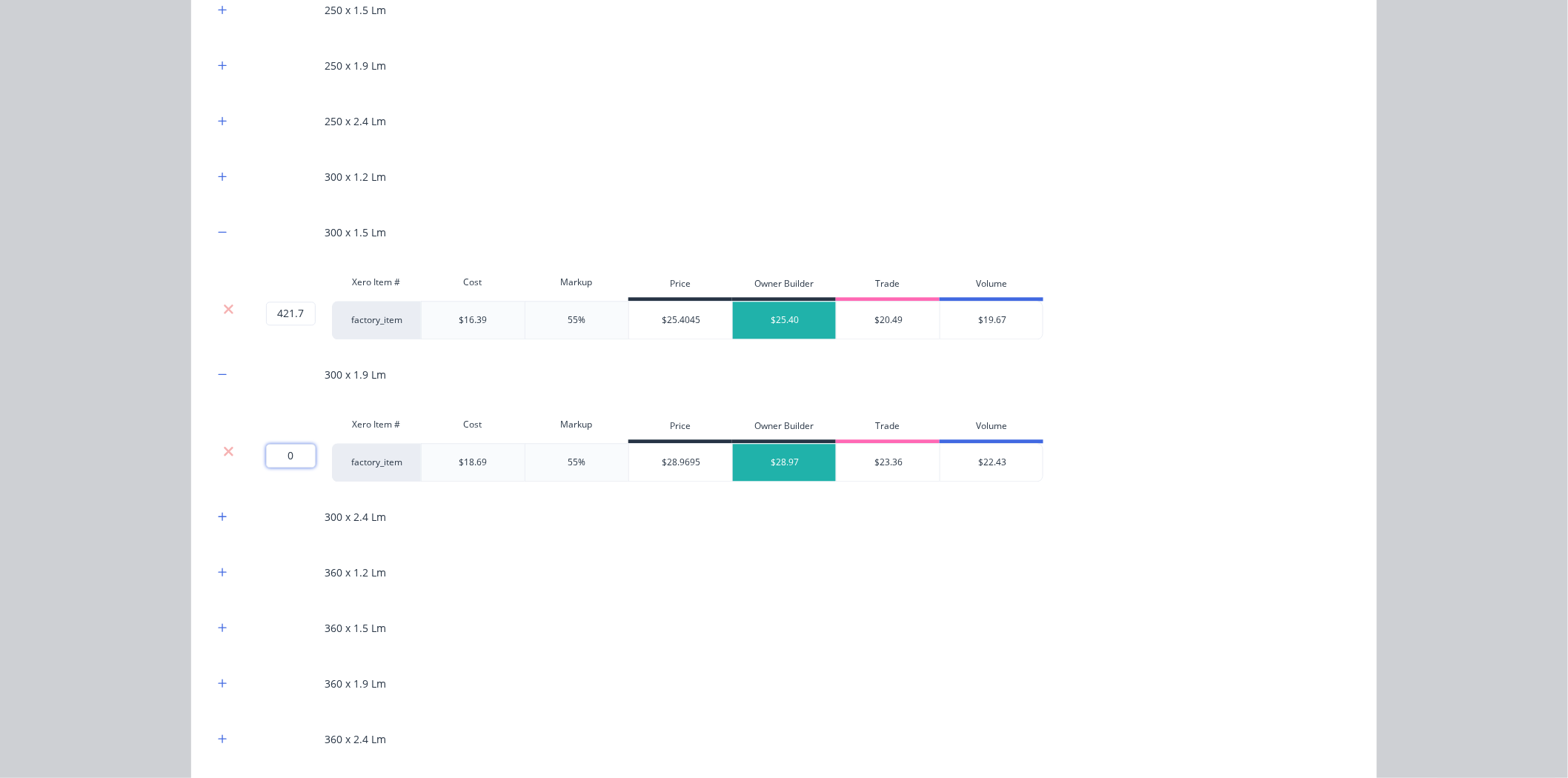
click at [286, 460] on input "0" at bounding box center [291, 455] width 50 height 24
type input "270.7"
click at [120, 438] on div "Flooring System Products in this kit A Detailing product Xero Item # Descriptio…" at bounding box center [784, 389] width 1568 height 778
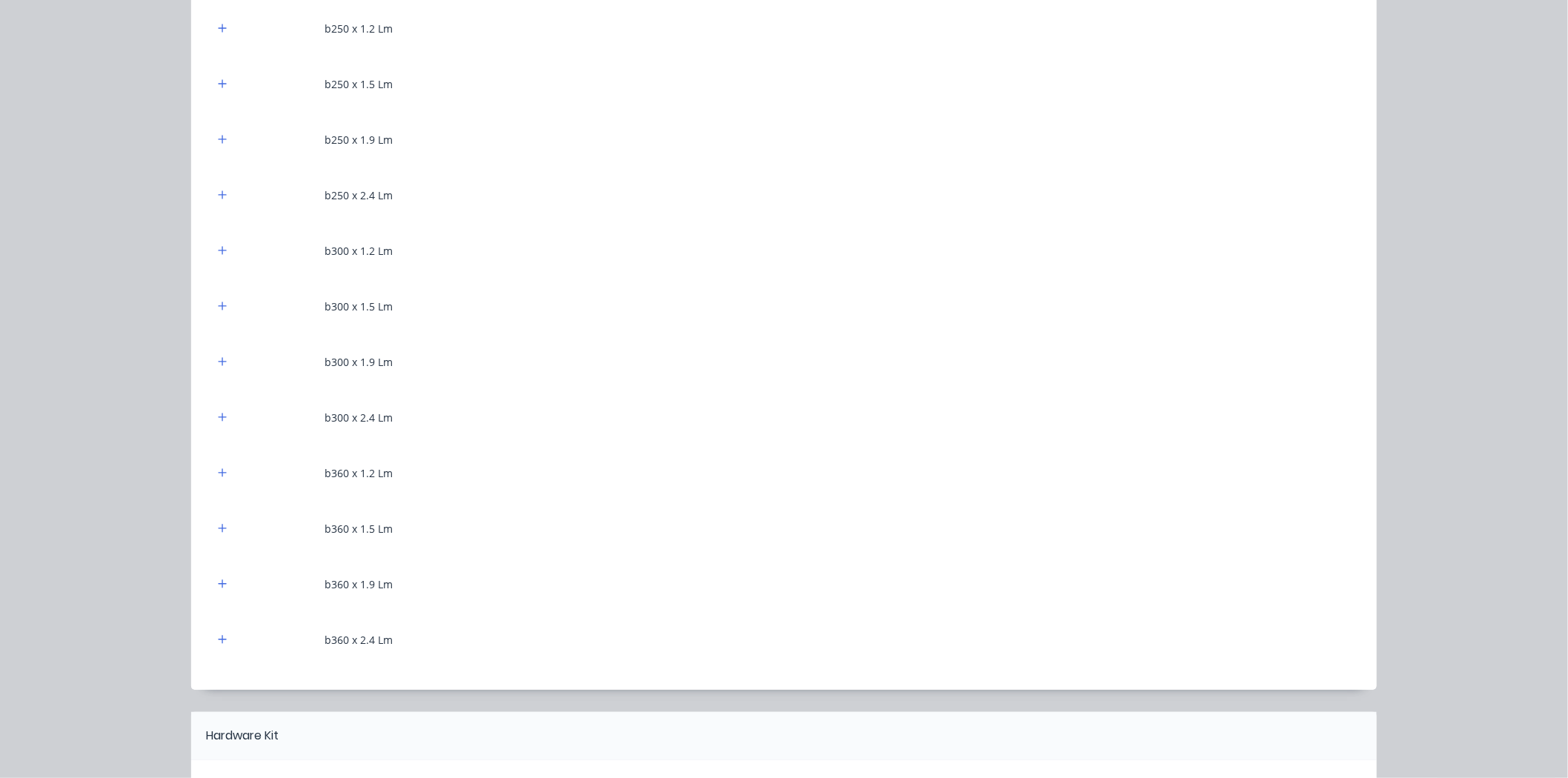
scroll to position [2387, 0]
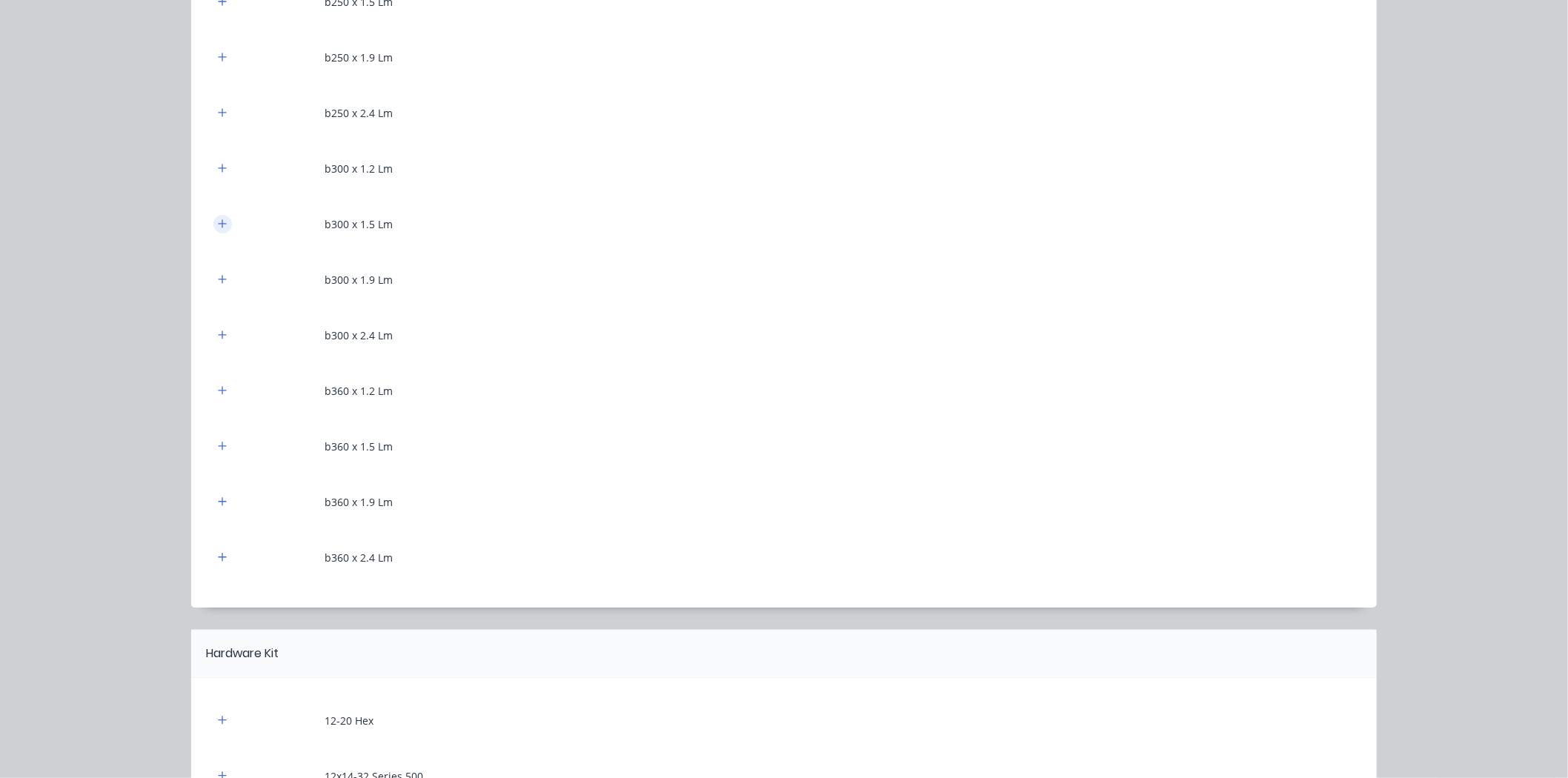
click at [215, 216] on button "button" at bounding box center [222, 224] width 19 height 19
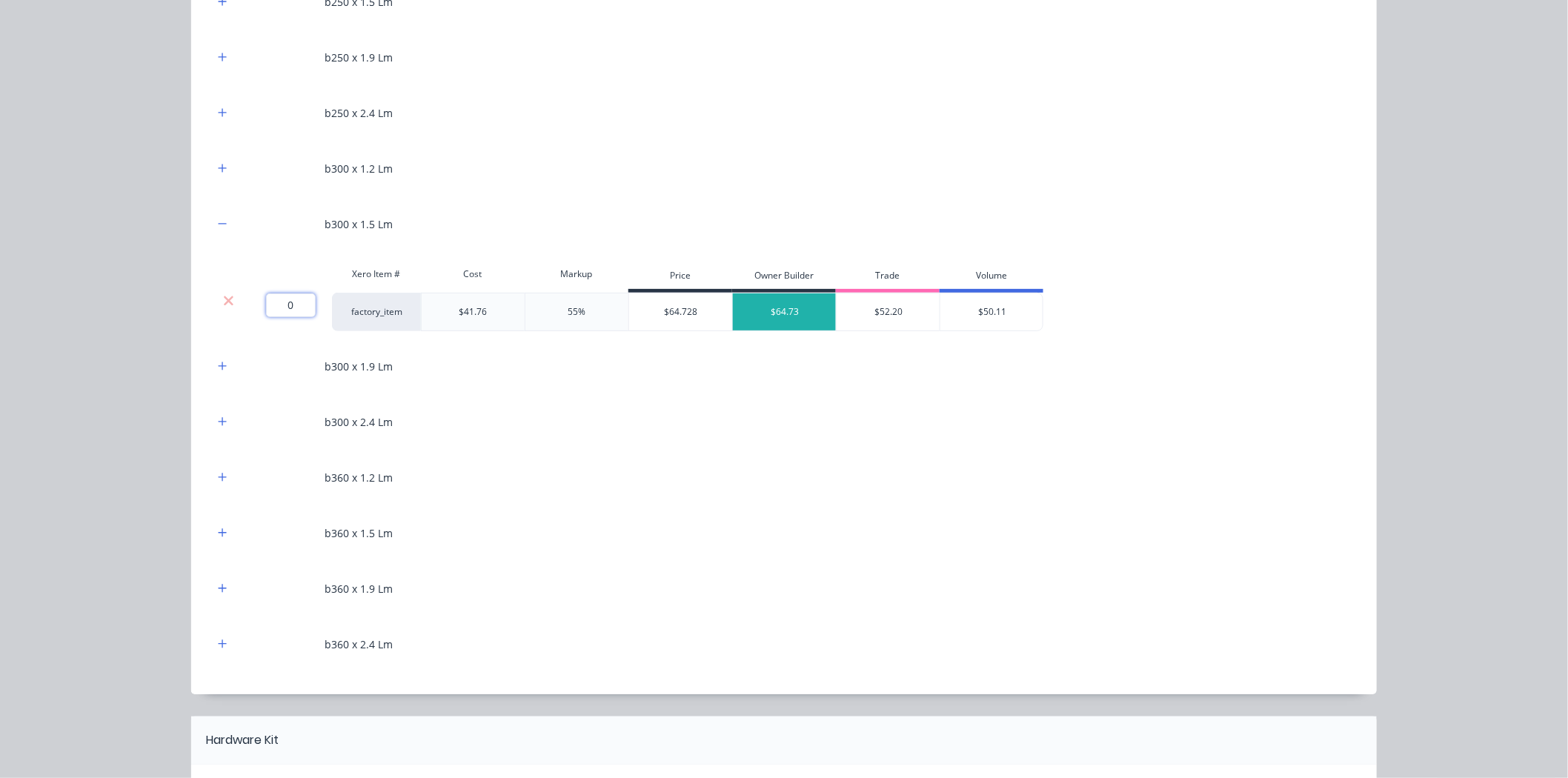
click at [273, 300] on input "0" at bounding box center [291, 305] width 50 height 24
type input "41.8"
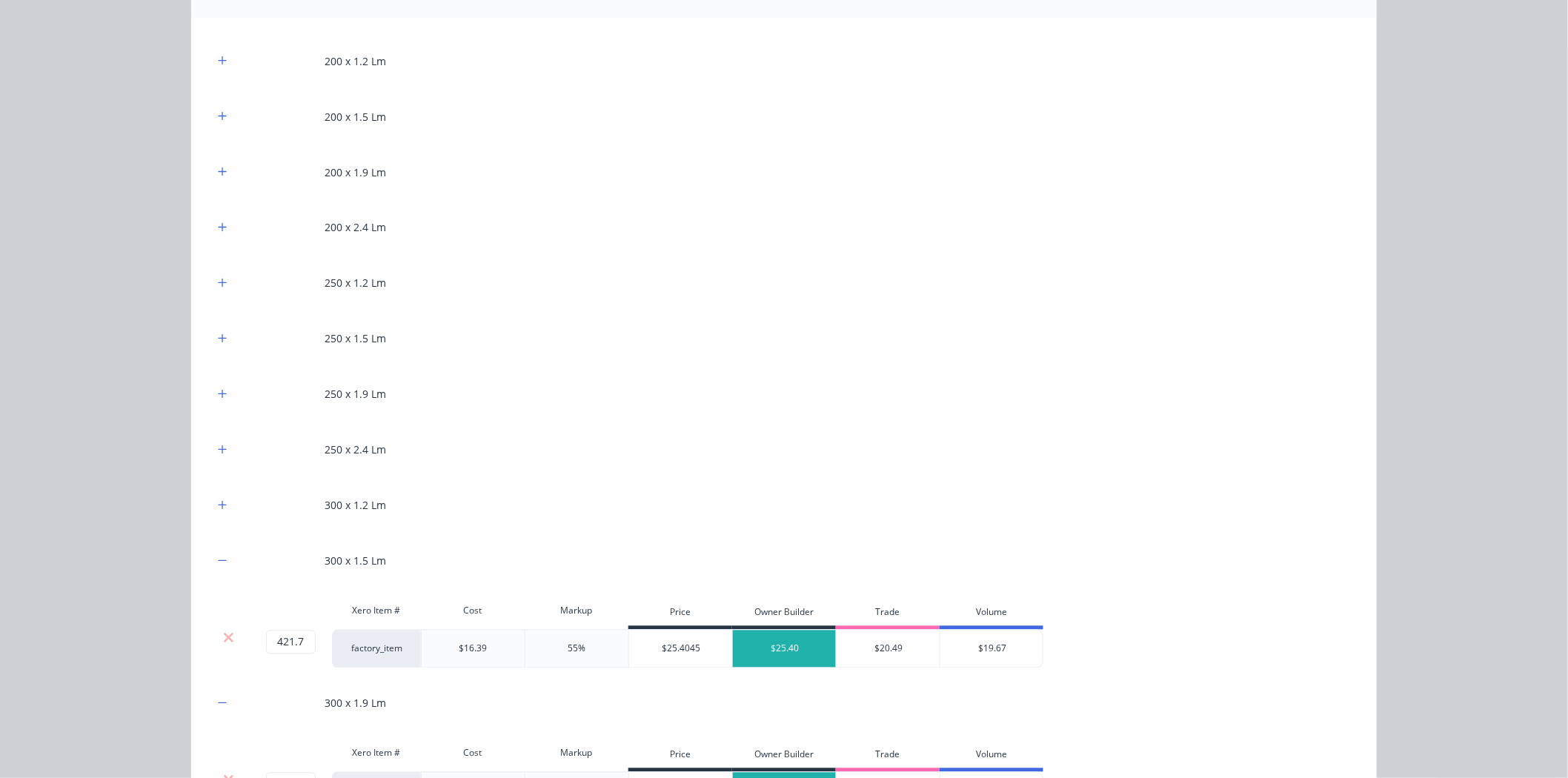
scroll to position [905, 0]
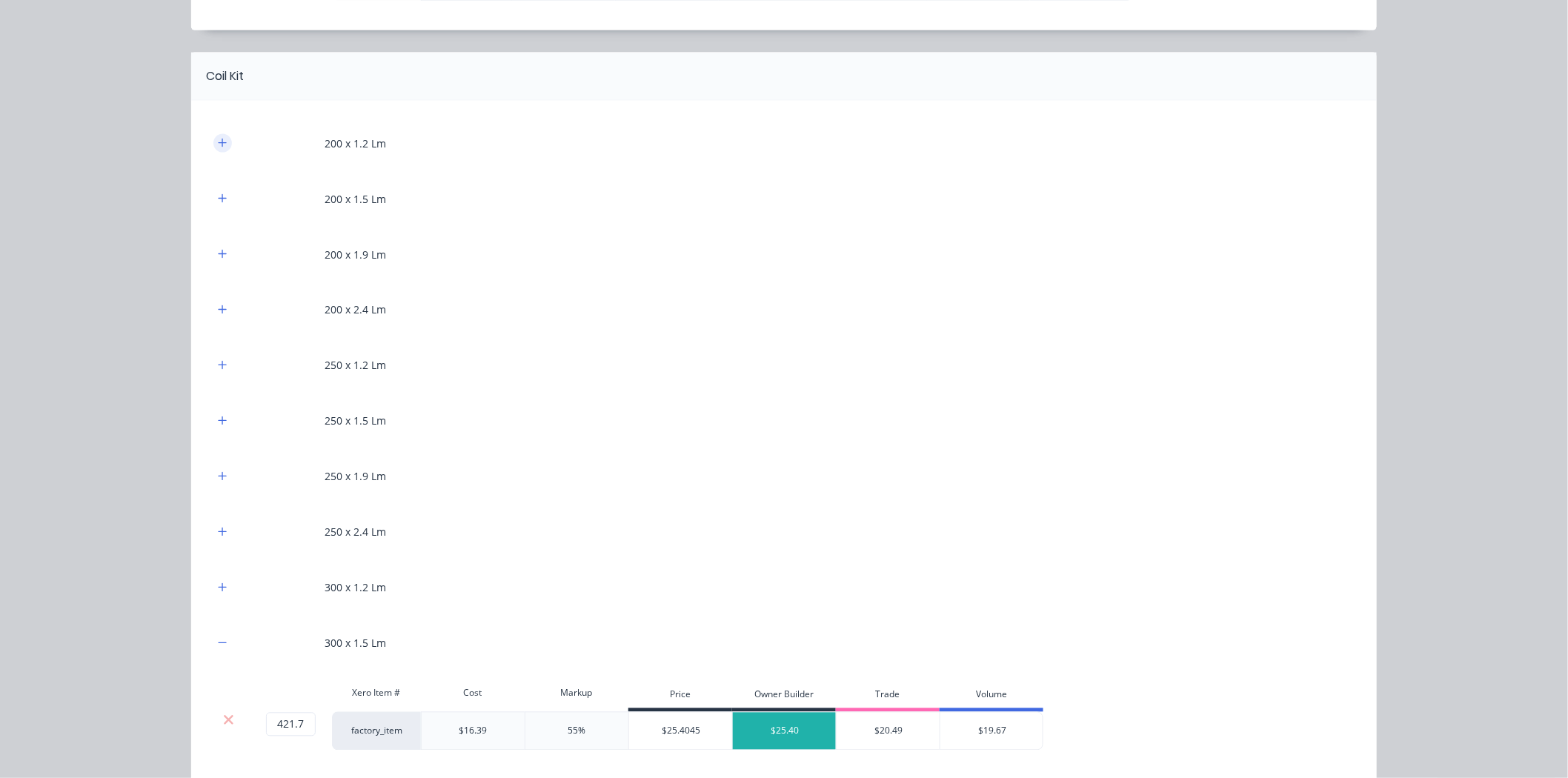
click at [219, 144] on icon "button" at bounding box center [222, 142] width 8 height 8
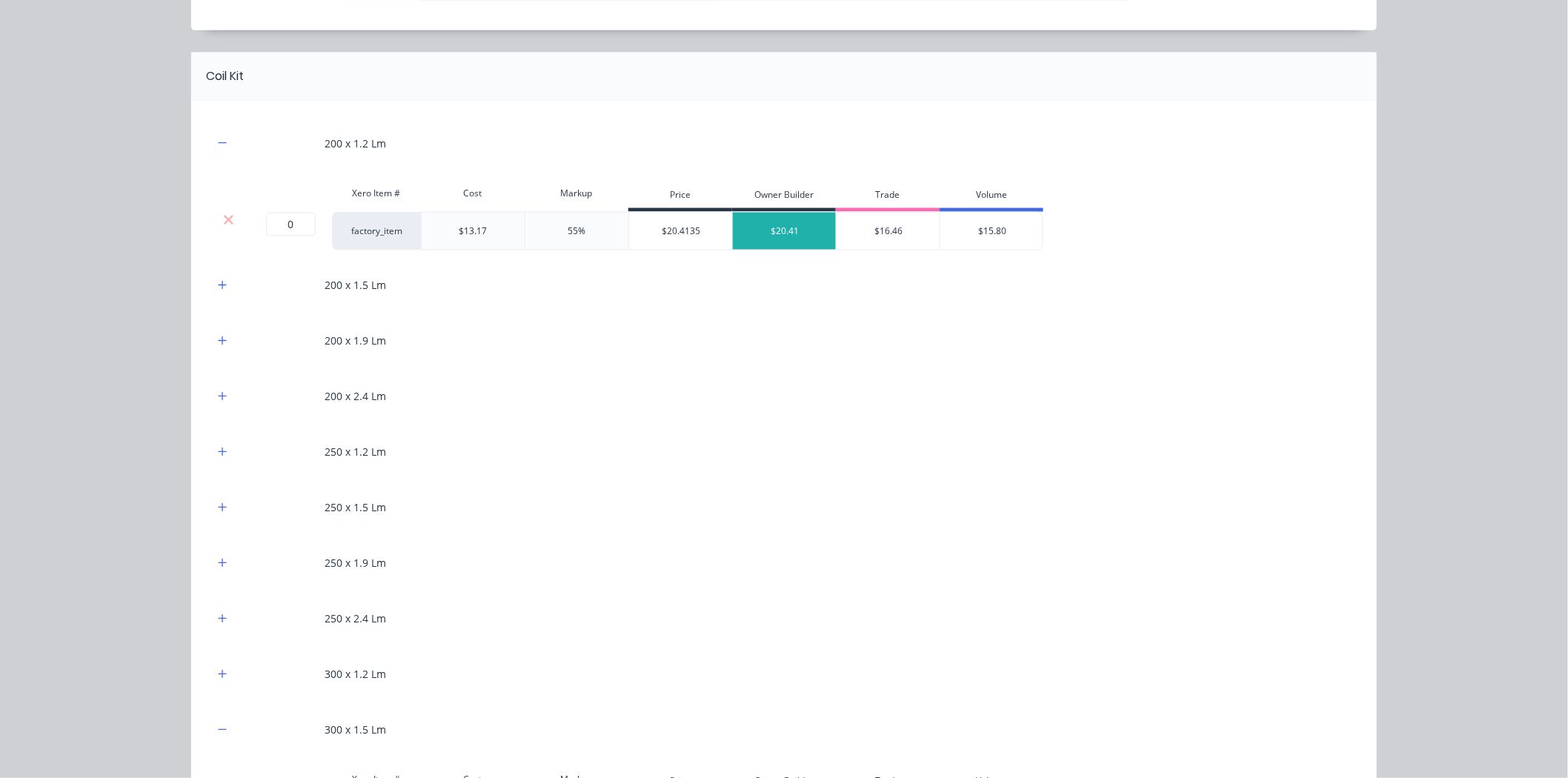
click at [215, 224] on div at bounding box center [228, 219] width 29 height 15
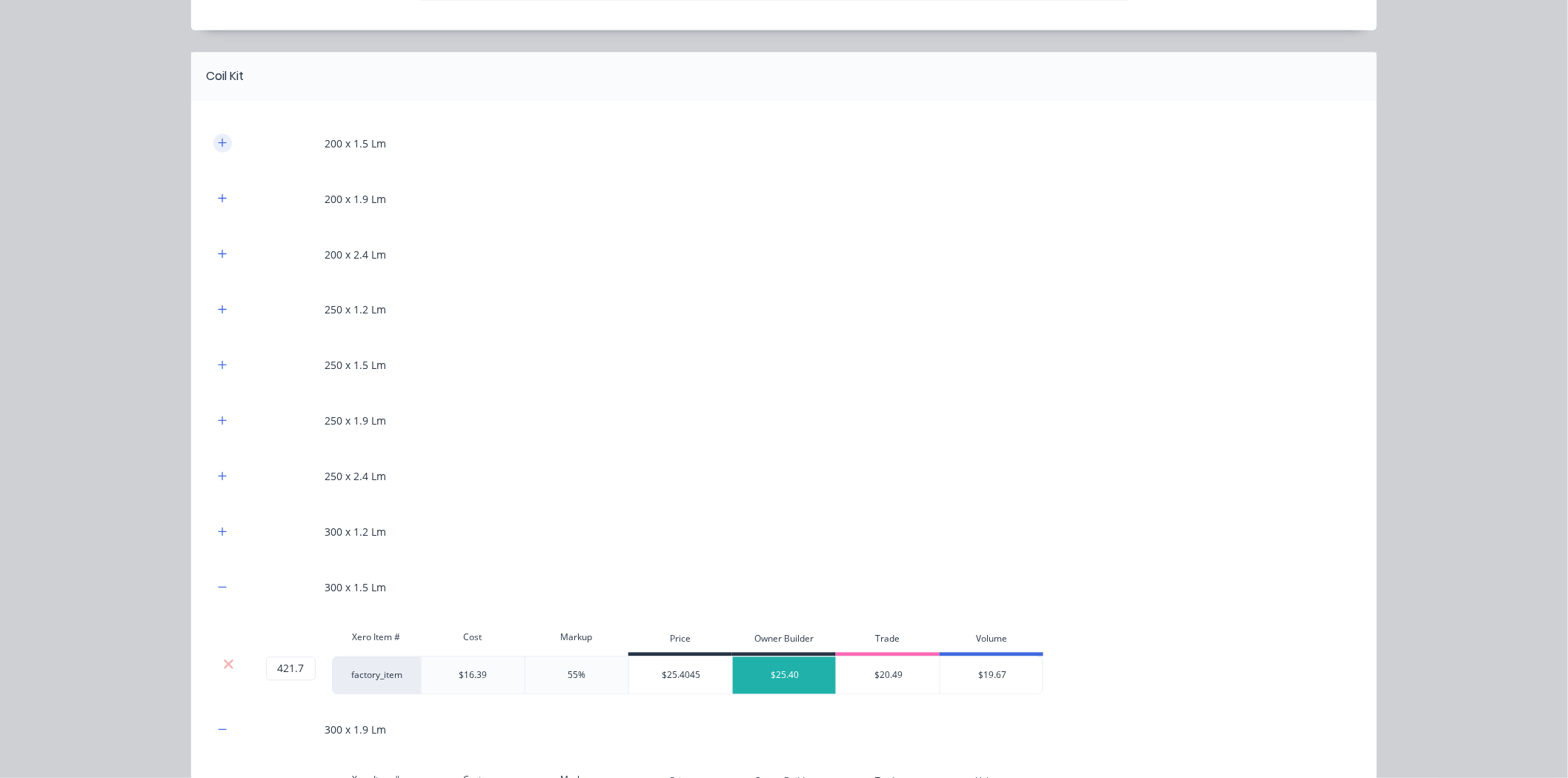
click at [219, 144] on icon "button" at bounding box center [222, 142] width 8 height 8
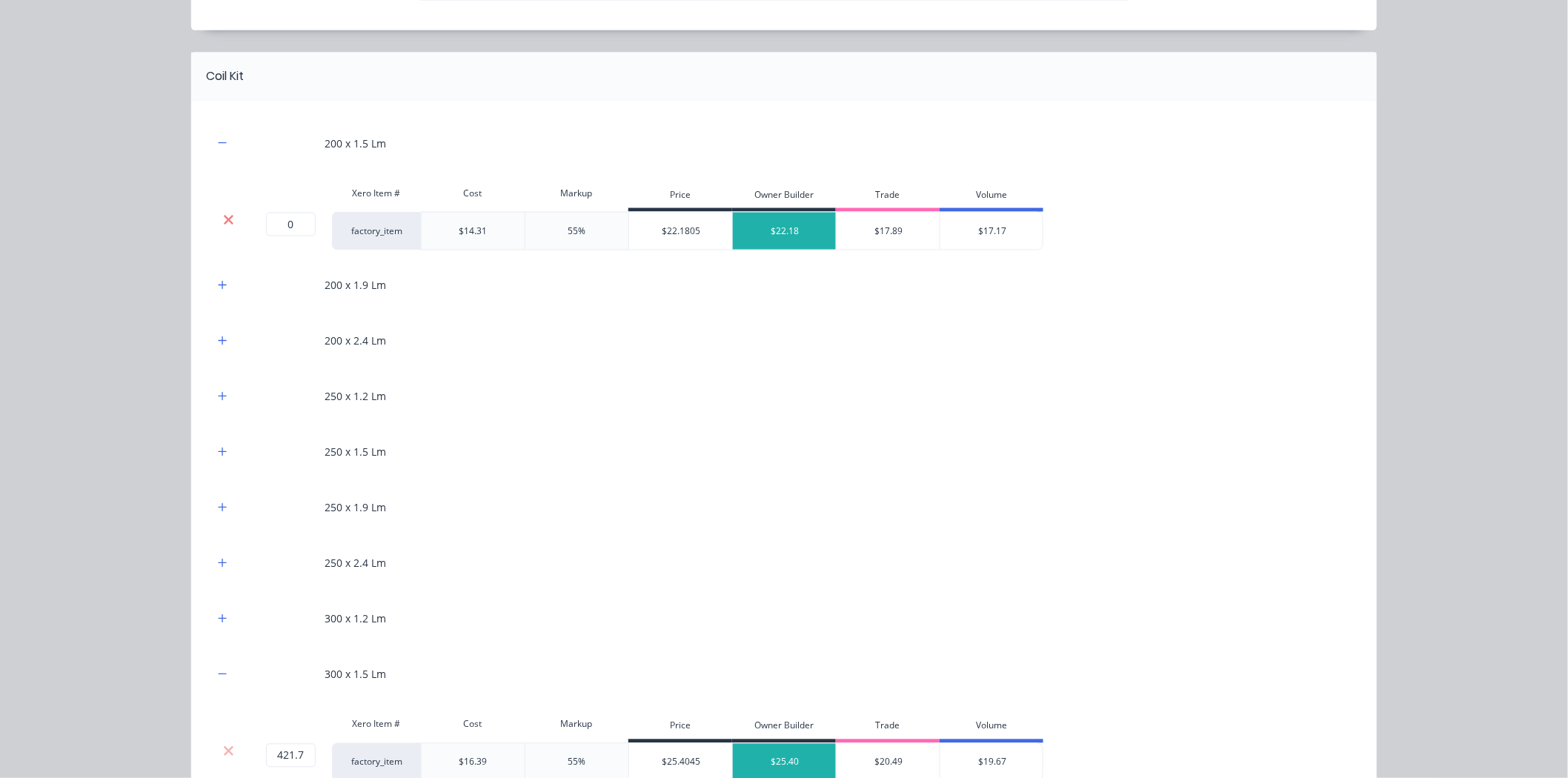
click at [224, 222] on icon at bounding box center [228, 219] width 10 height 10
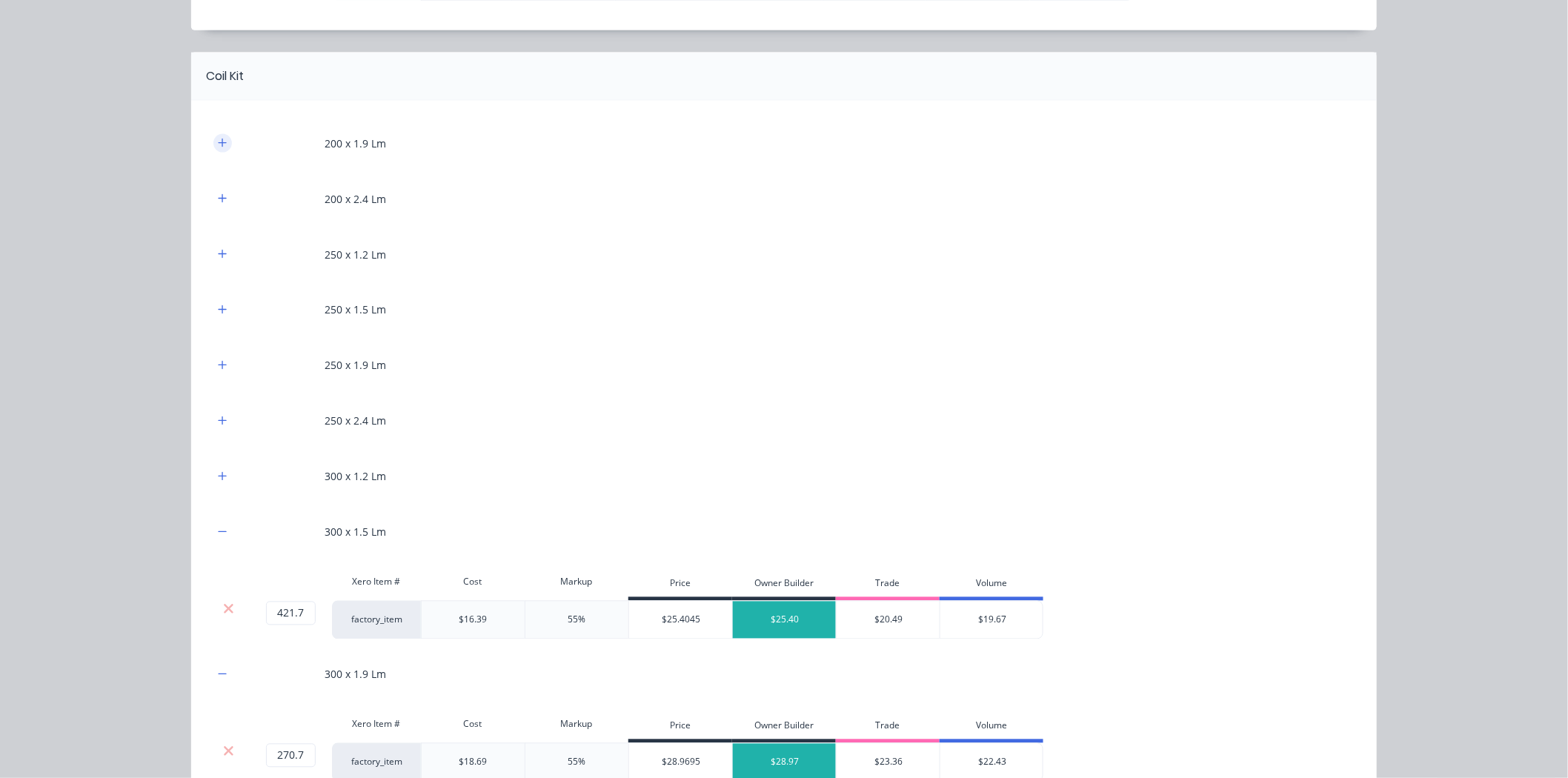
click at [218, 143] on icon "button" at bounding box center [222, 143] width 9 height 11
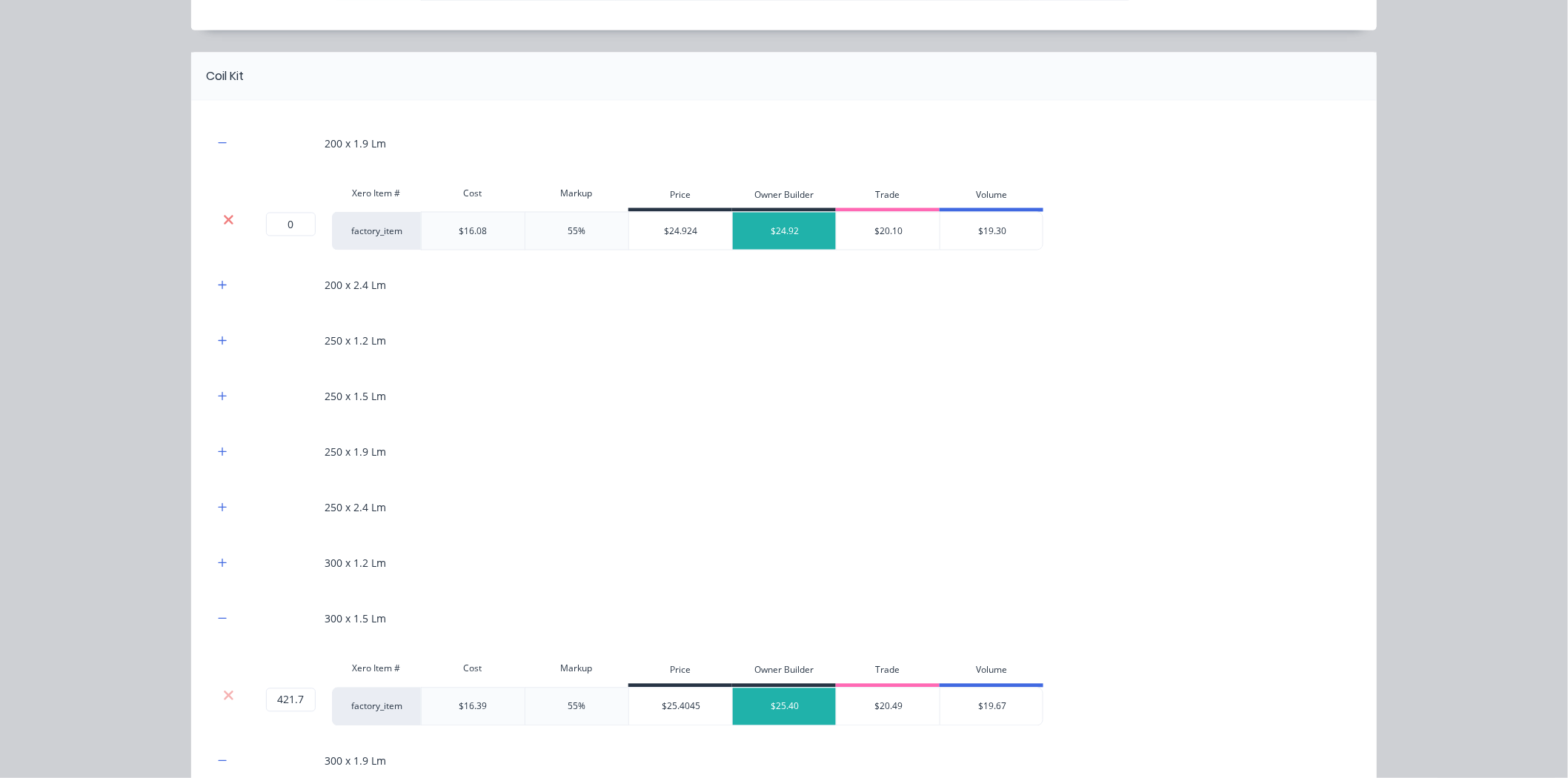
click at [223, 213] on icon at bounding box center [228, 219] width 11 height 15
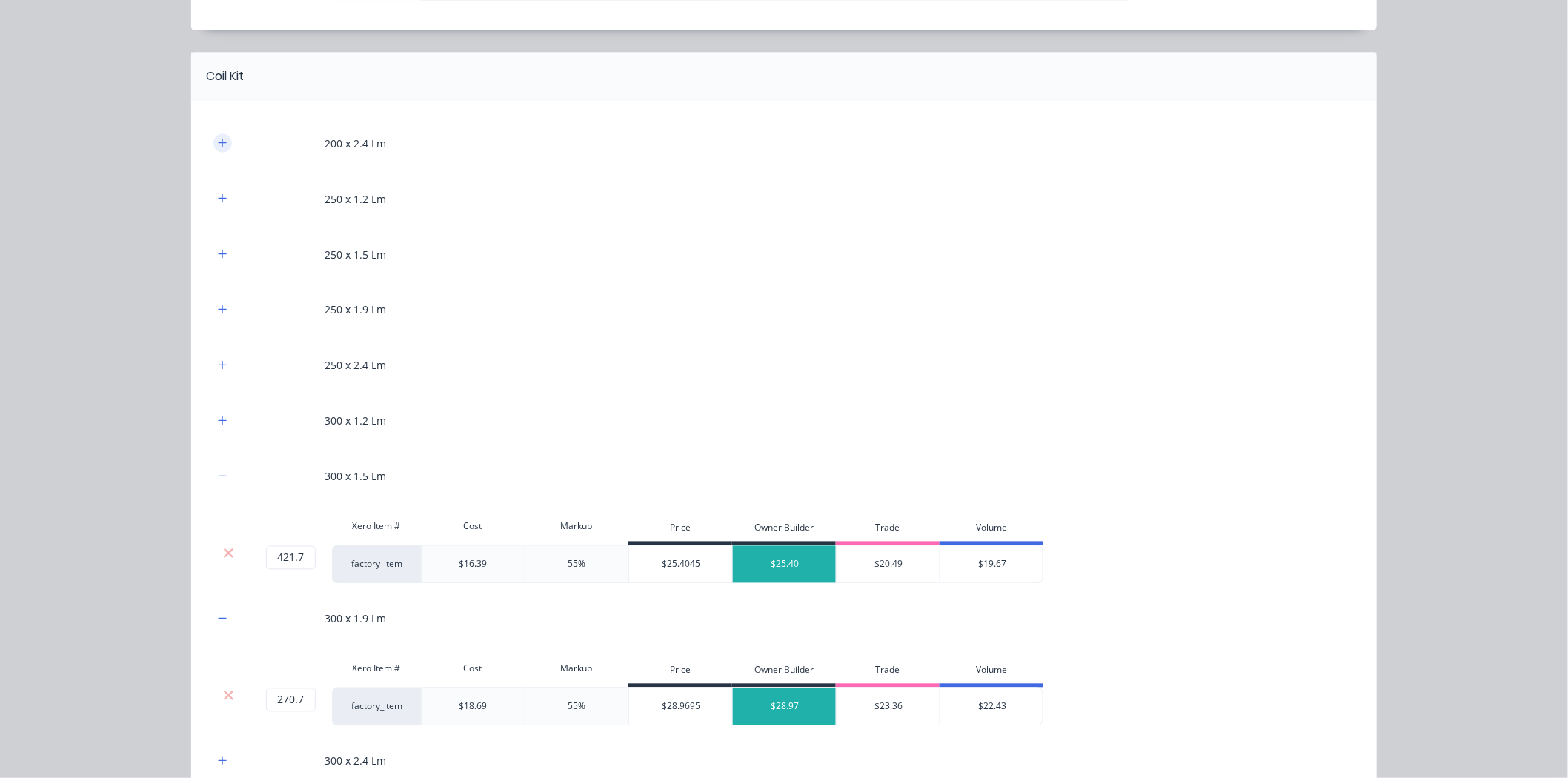
click at [218, 141] on icon "button" at bounding box center [222, 143] width 9 height 11
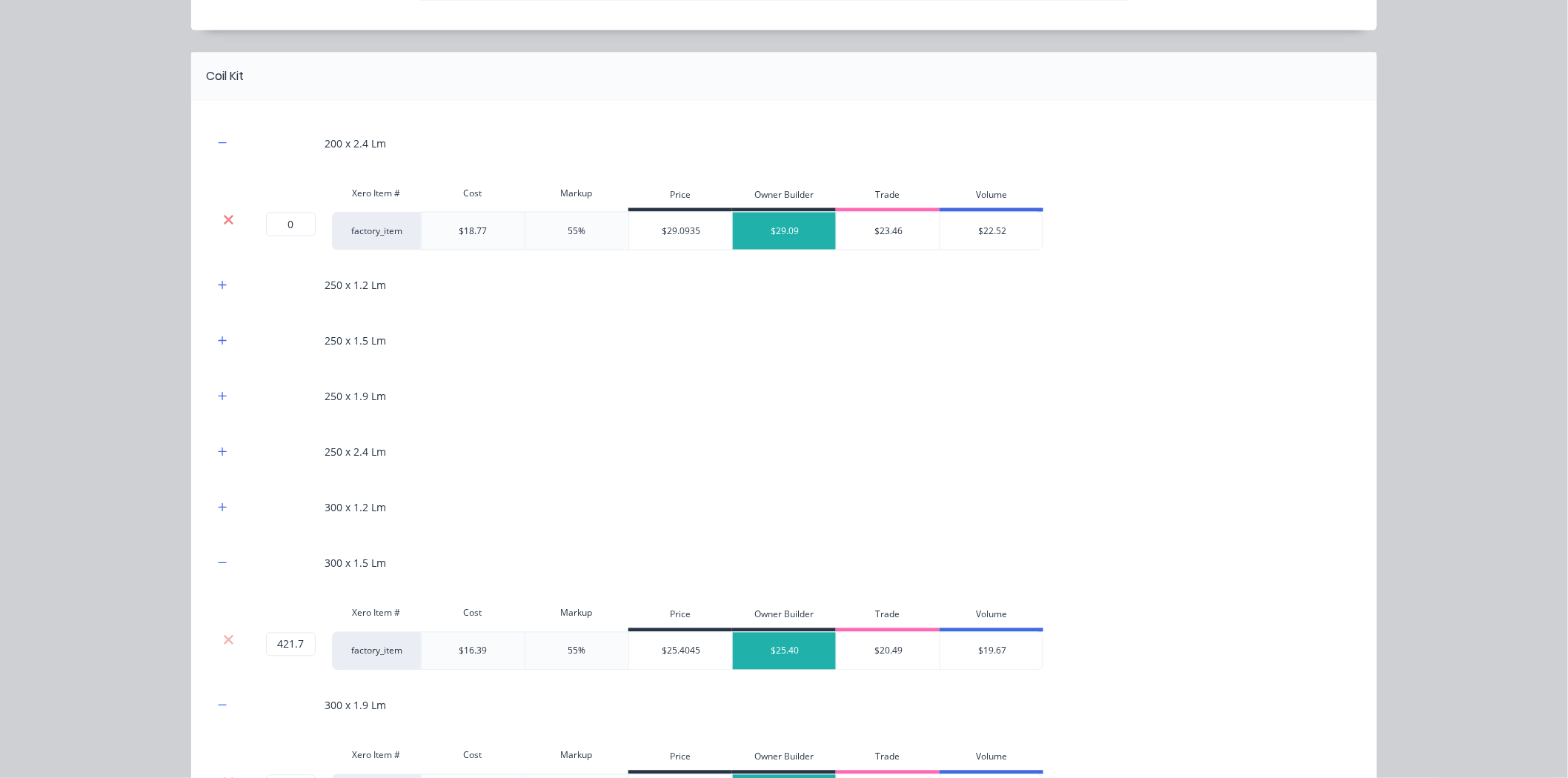
click at [224, 220] on icon at bounding box center [228, 219] width 10 height 10
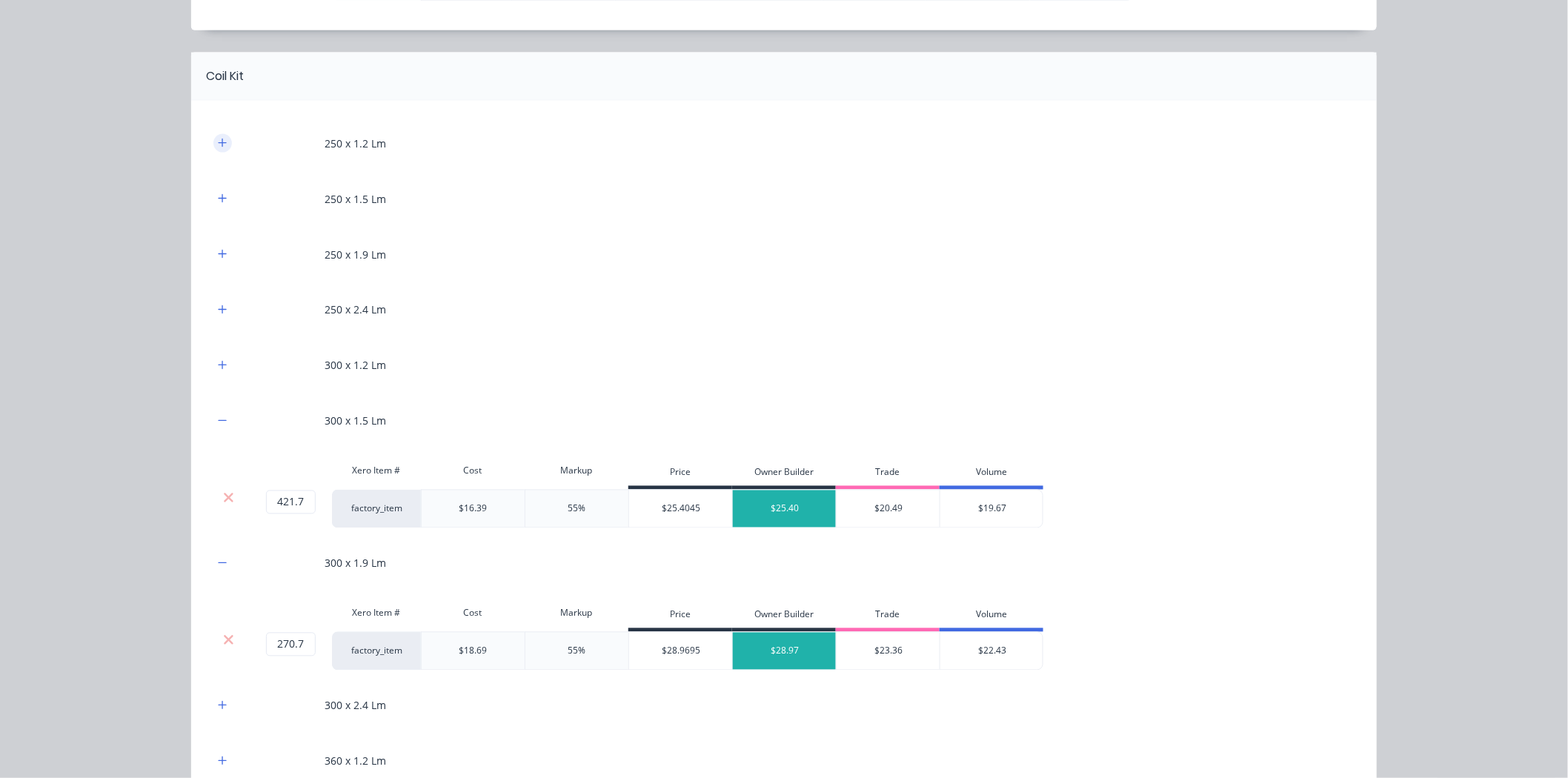
click at [213, 151] on button "button" at bounding box center [222, 143] width 19 height 19
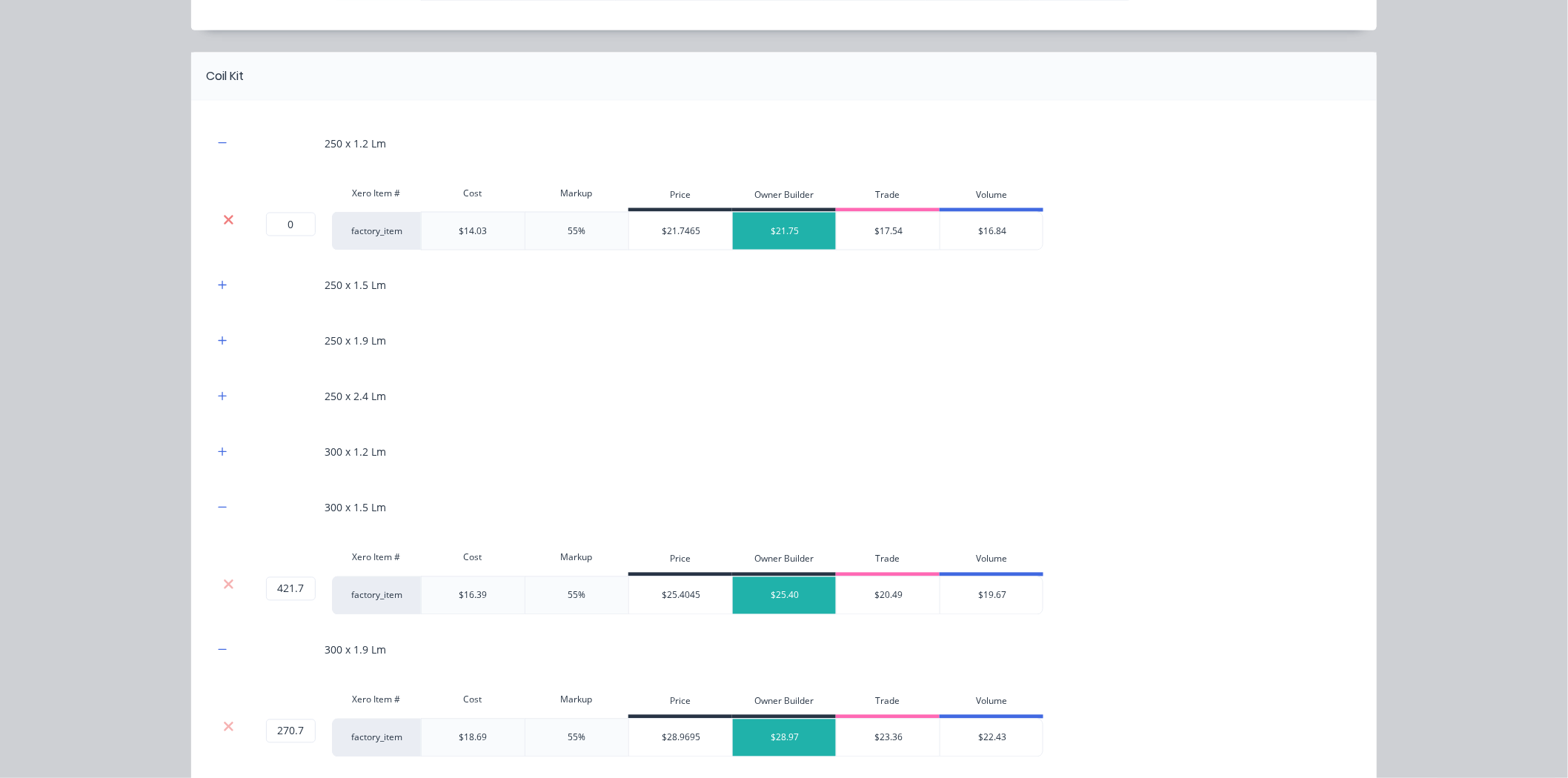
click at [223, 217] on icon at bounding box center [228, 219] width 11 height 15
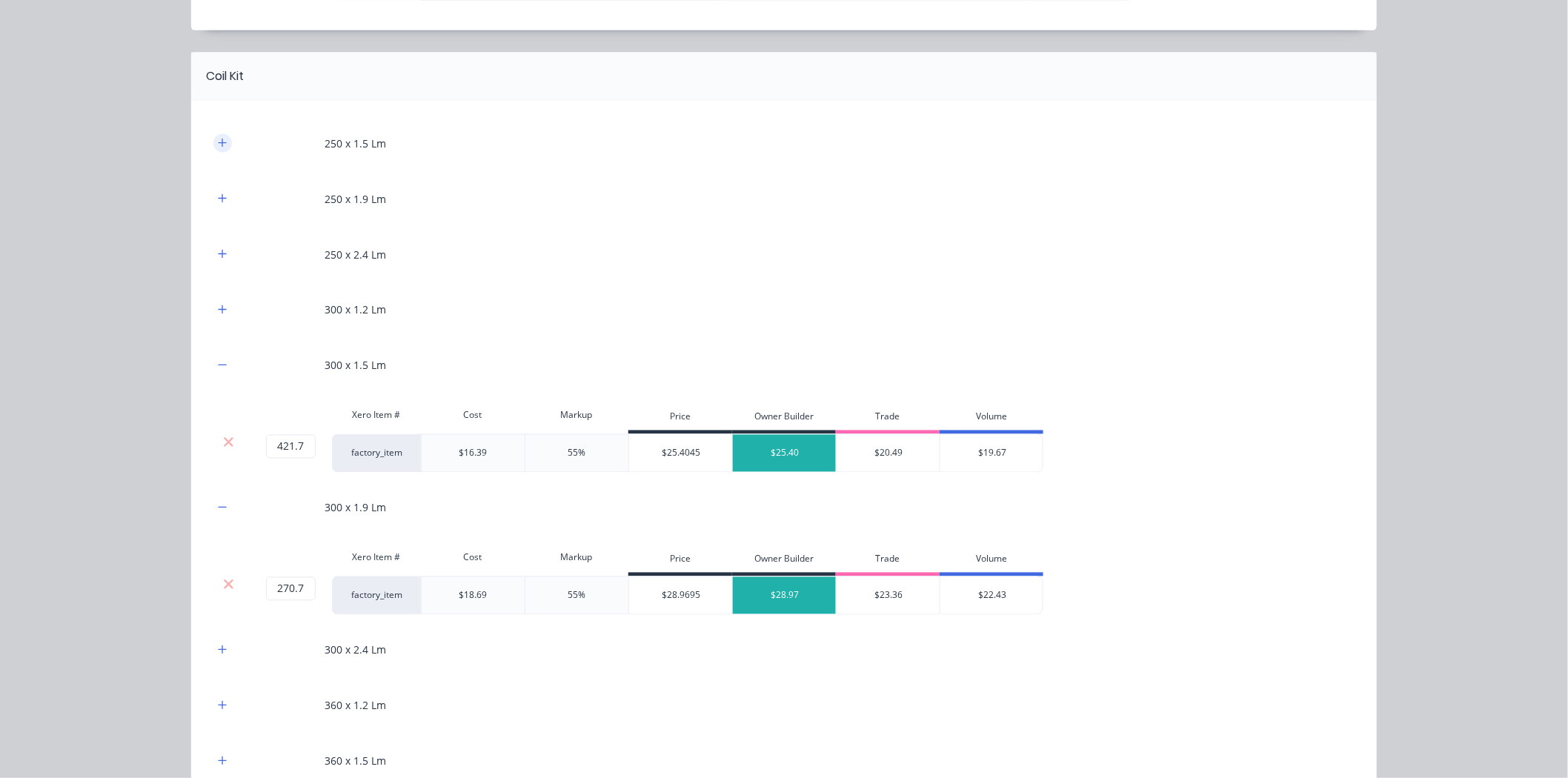
click at [216, 151] on button "button" at bounding box center [222, 143] width 19 height 19
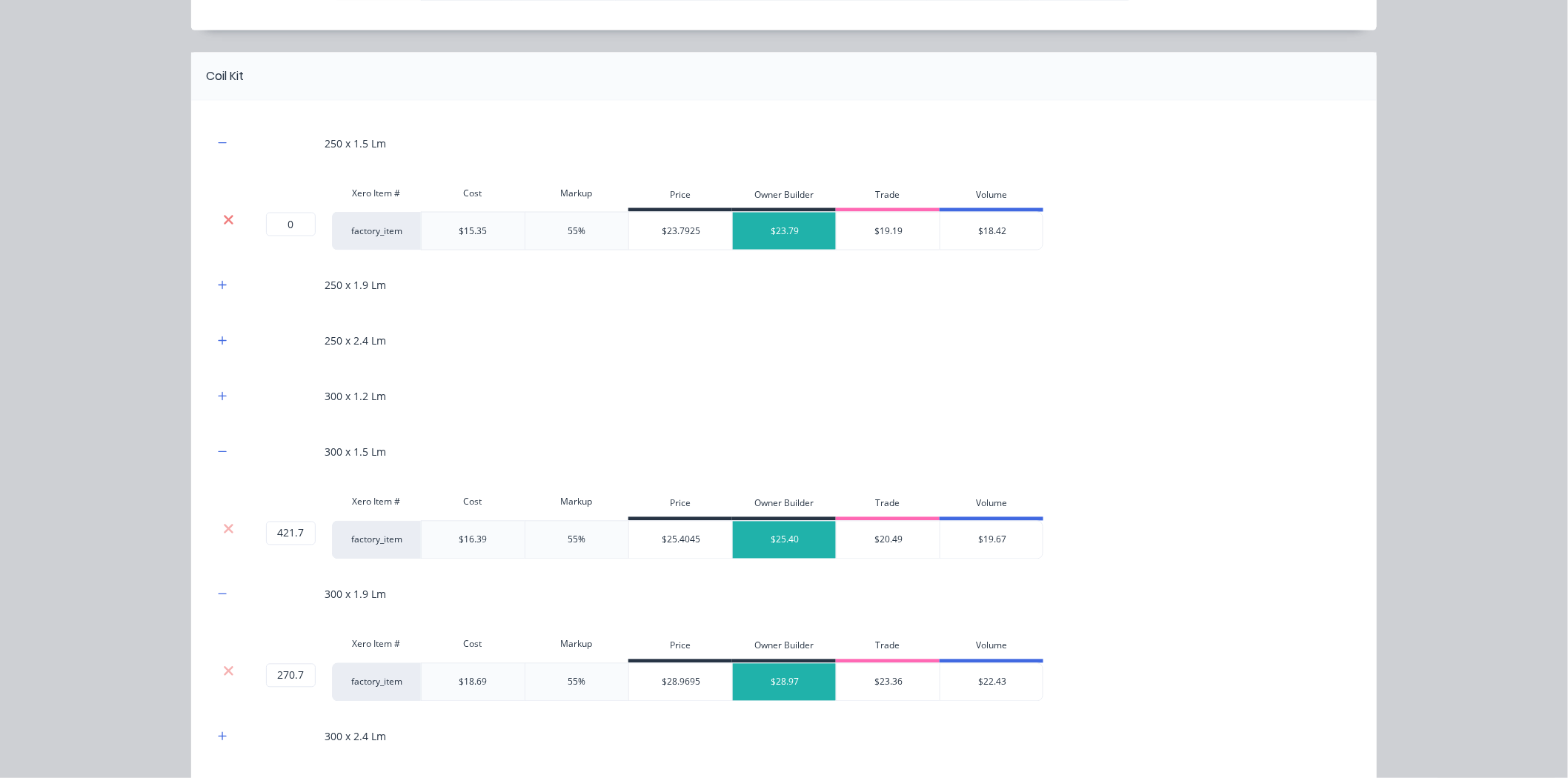
click at [226, 217] on icon at bounding box center [228, 219] width 10 height 10
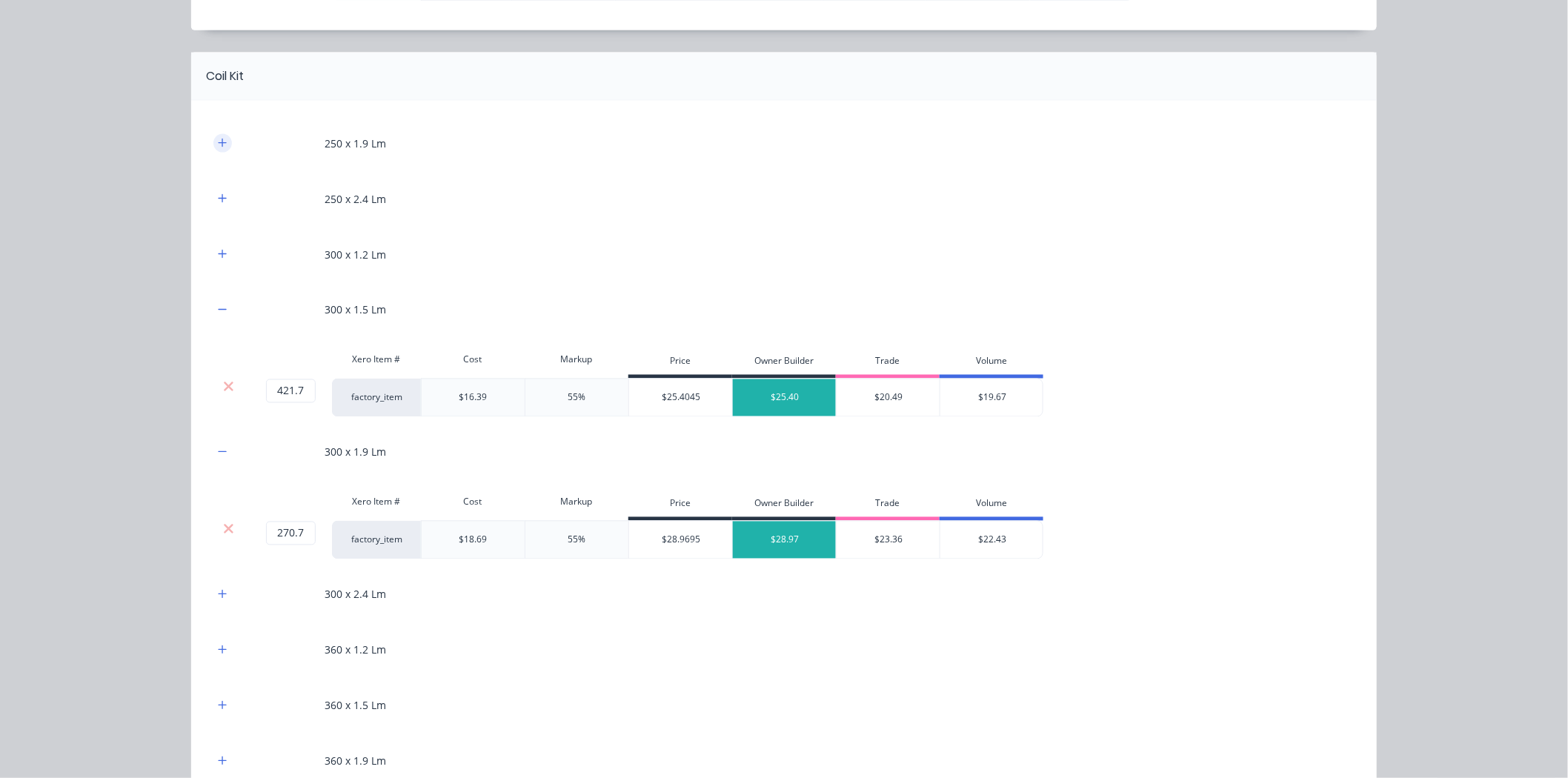
click at [220, 142] on icon "button" at bounding box center [222, 143] width 9 height 11
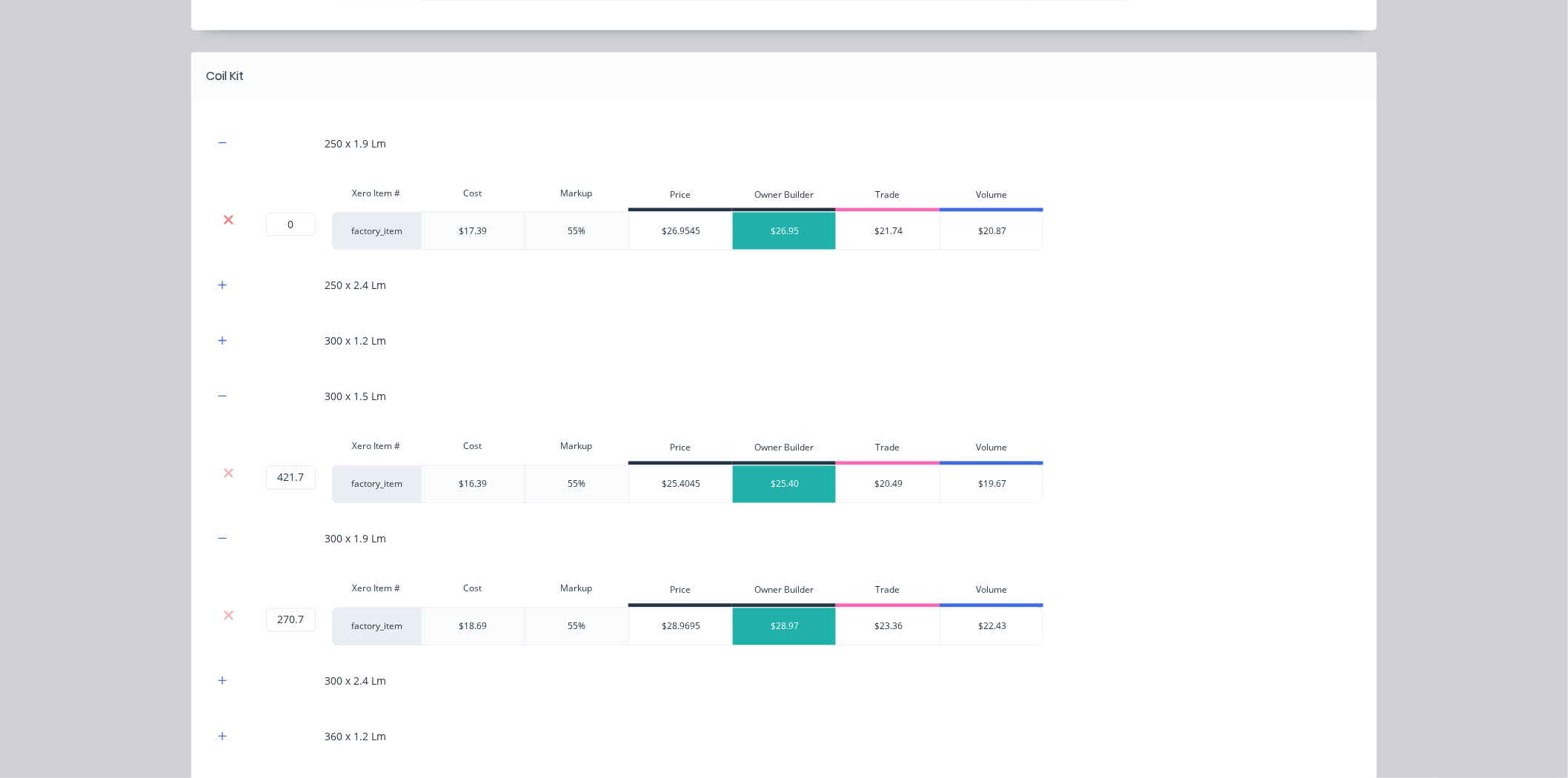
click at [223, 215] on icon at bounding box center [228, 219] width 11 height 15
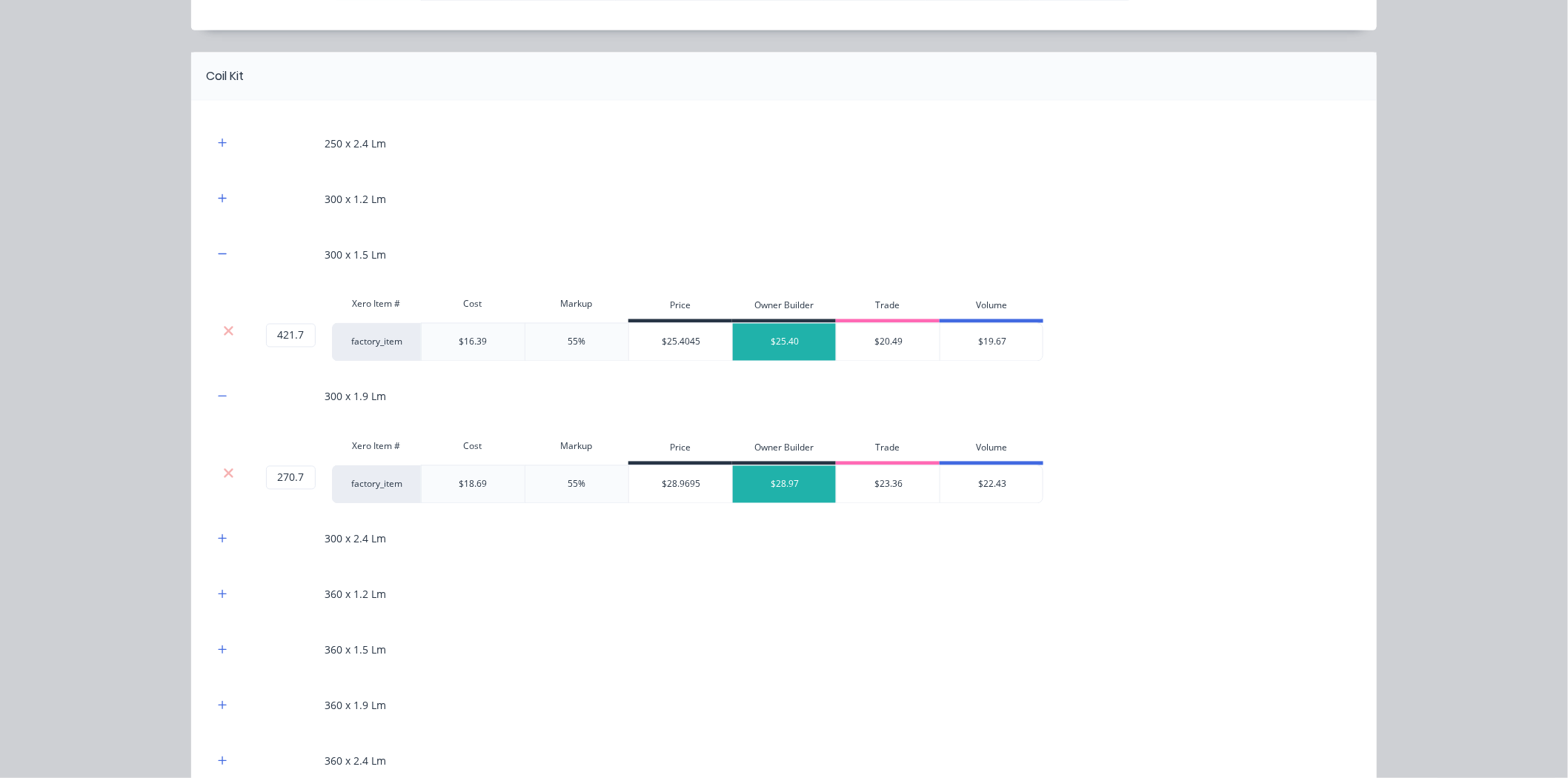
click at [220, 134] on div at bounding box center [222, 143] width 19 height 19
click at [220, 145] on icon "button" at bounding box center [222, 143] width 9 height 11
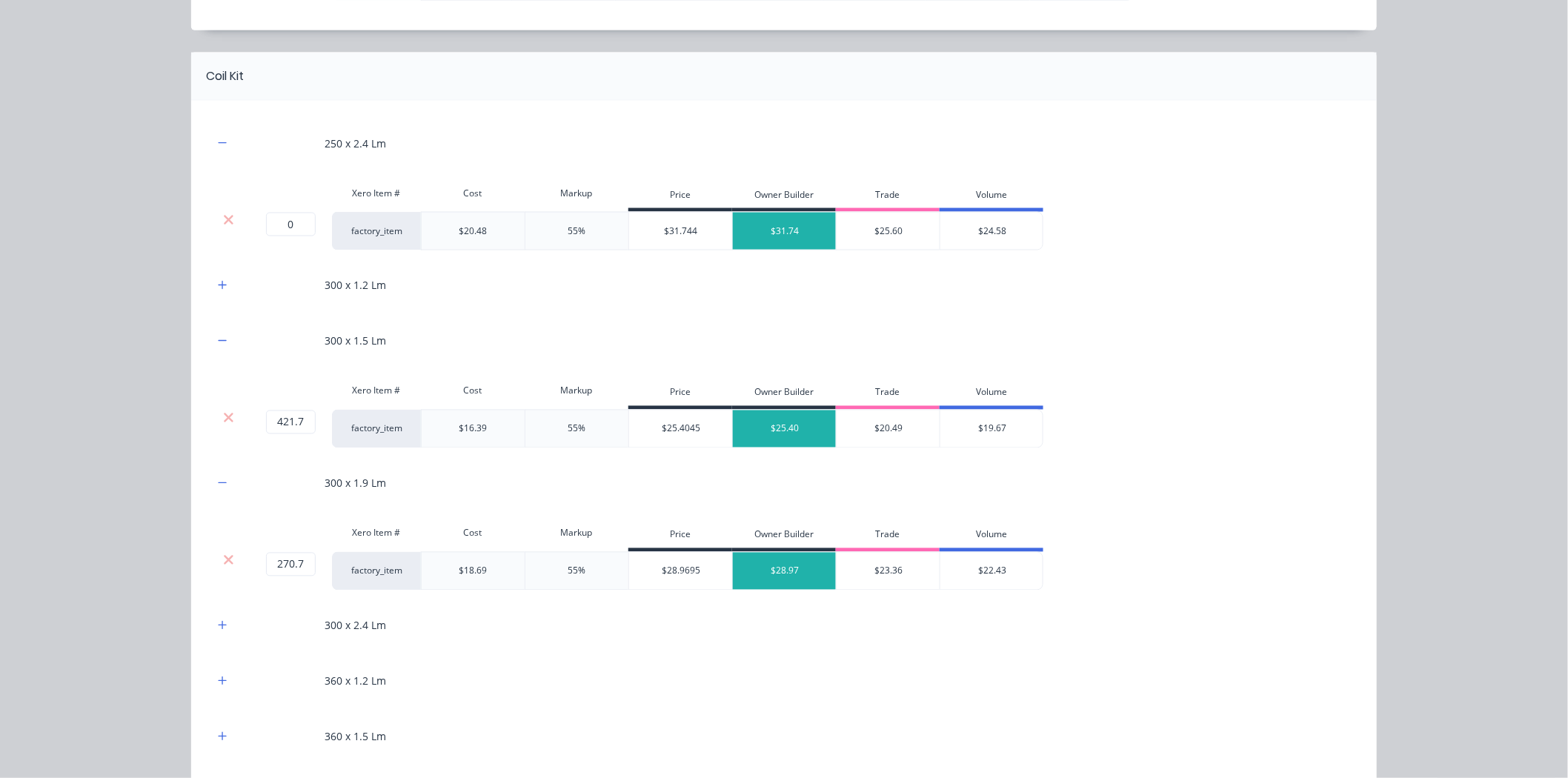
click at [222, 211] on div "Xero Item # Cost Markup Price Owner Builder Trade Volume" at bounding box center [628, 194] width 830 height 33
click at [223, 217] on icon at bounding box center [228, 219] width 11 height 15
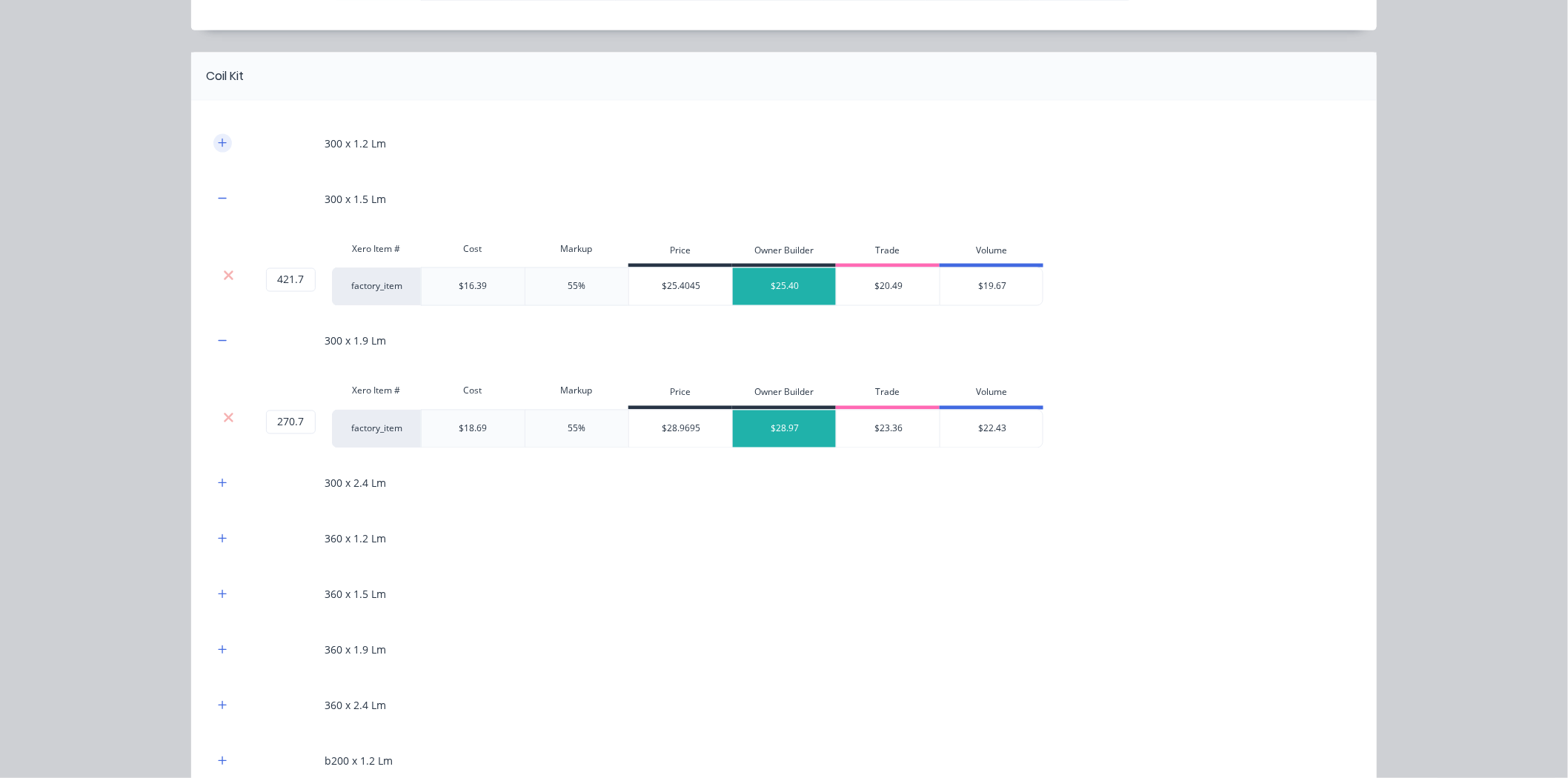
click at [220, 142] on icon "button" at bounding box center [222, 143] width 9 height 11
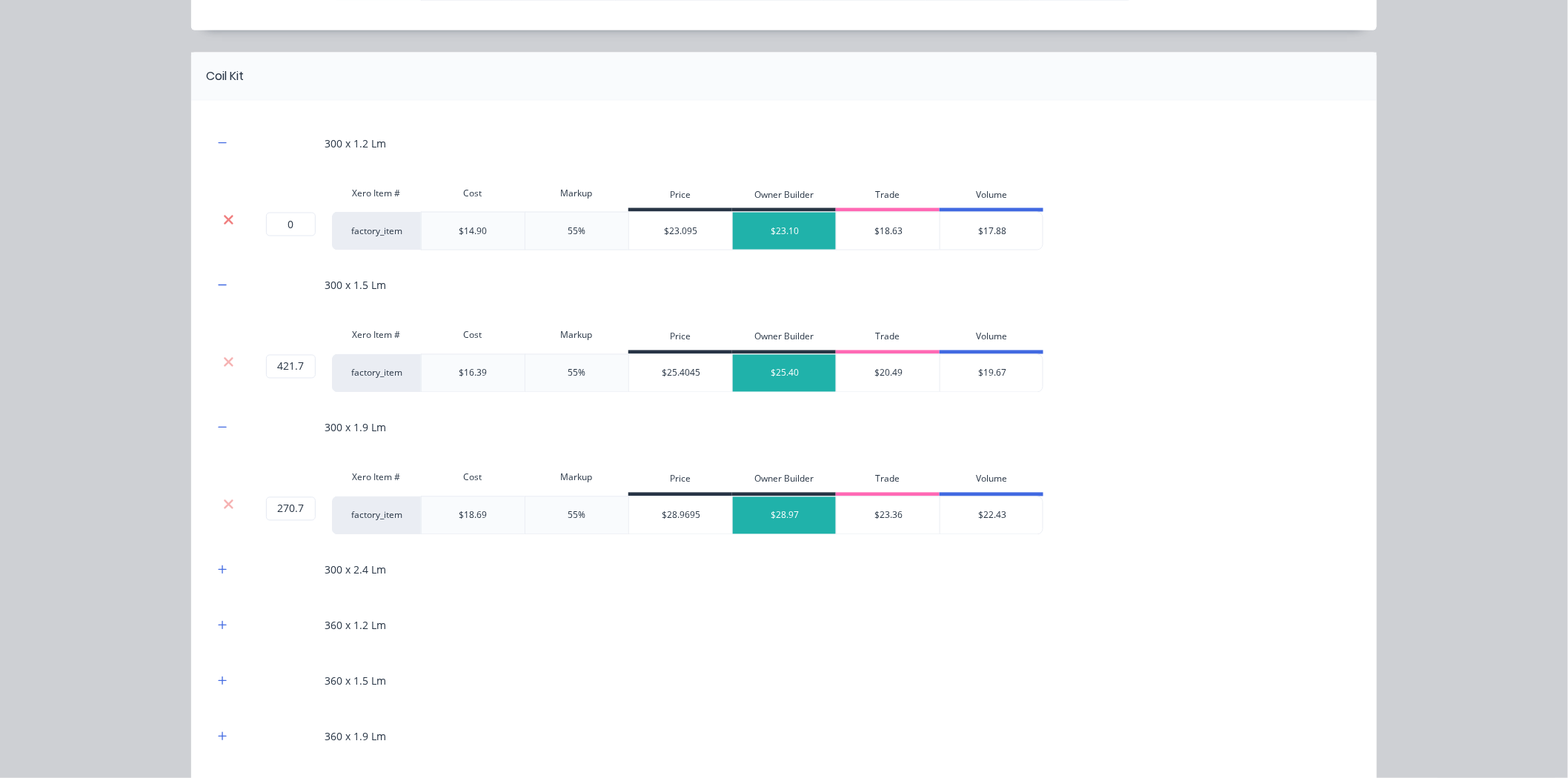
click at [223, 212] on icon at bounding box center [228, 219] width 11 height 15
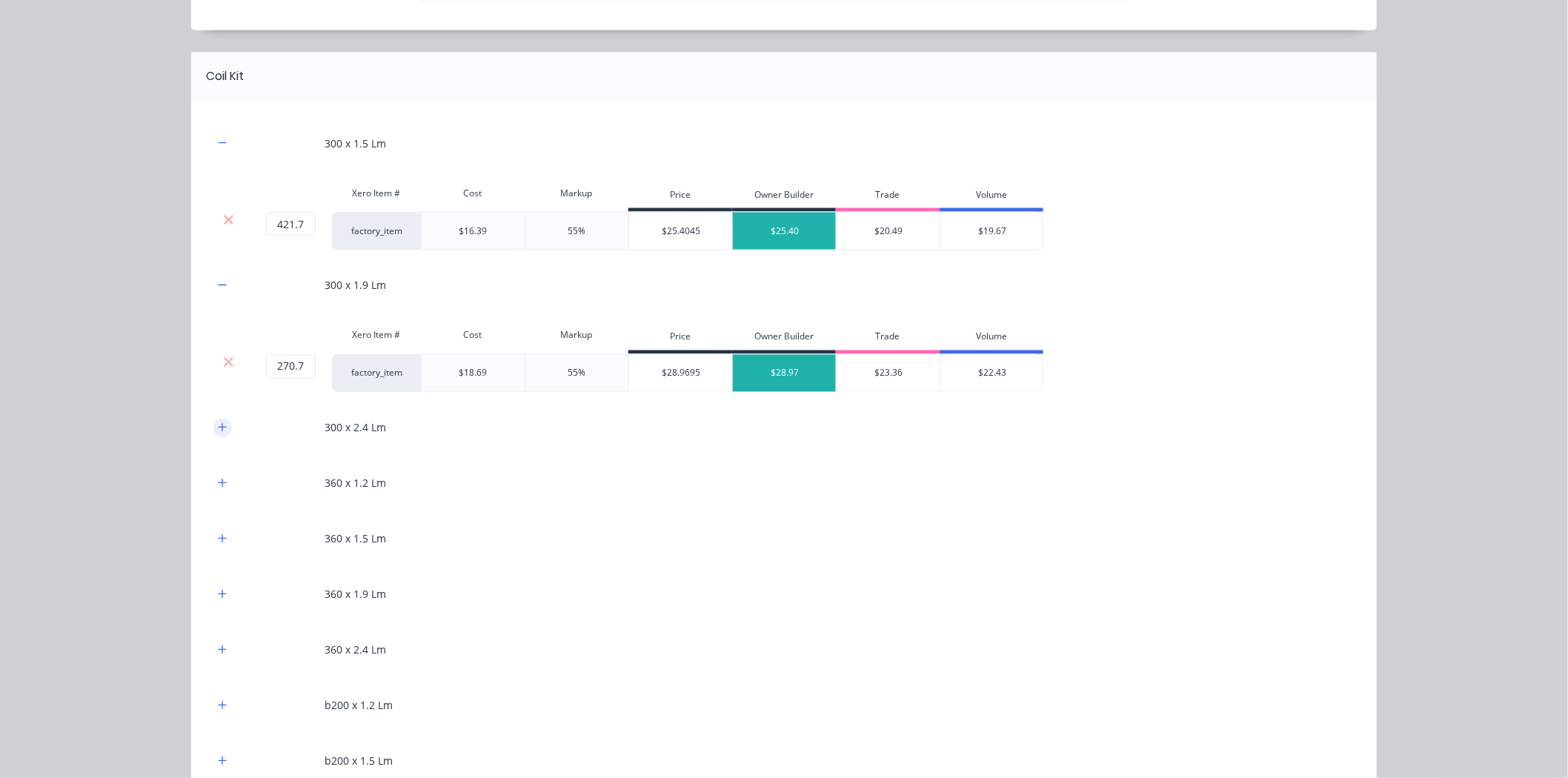
click at [218, 426] on icon "button" at bounding box center [222, 427] width 9 height 11
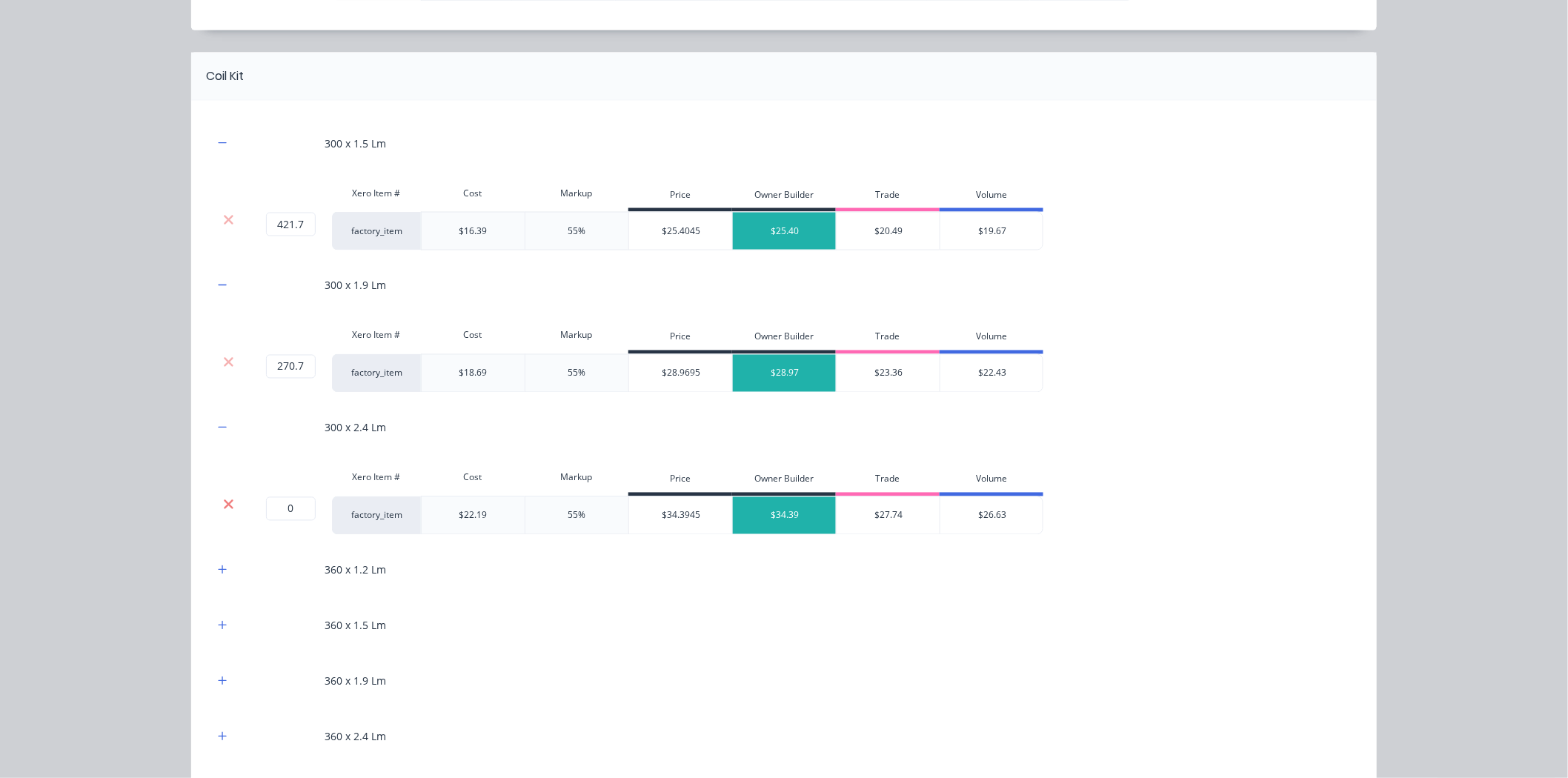
click at [225, 505] on icon at bounding box center [228, 504] width 11 height 15
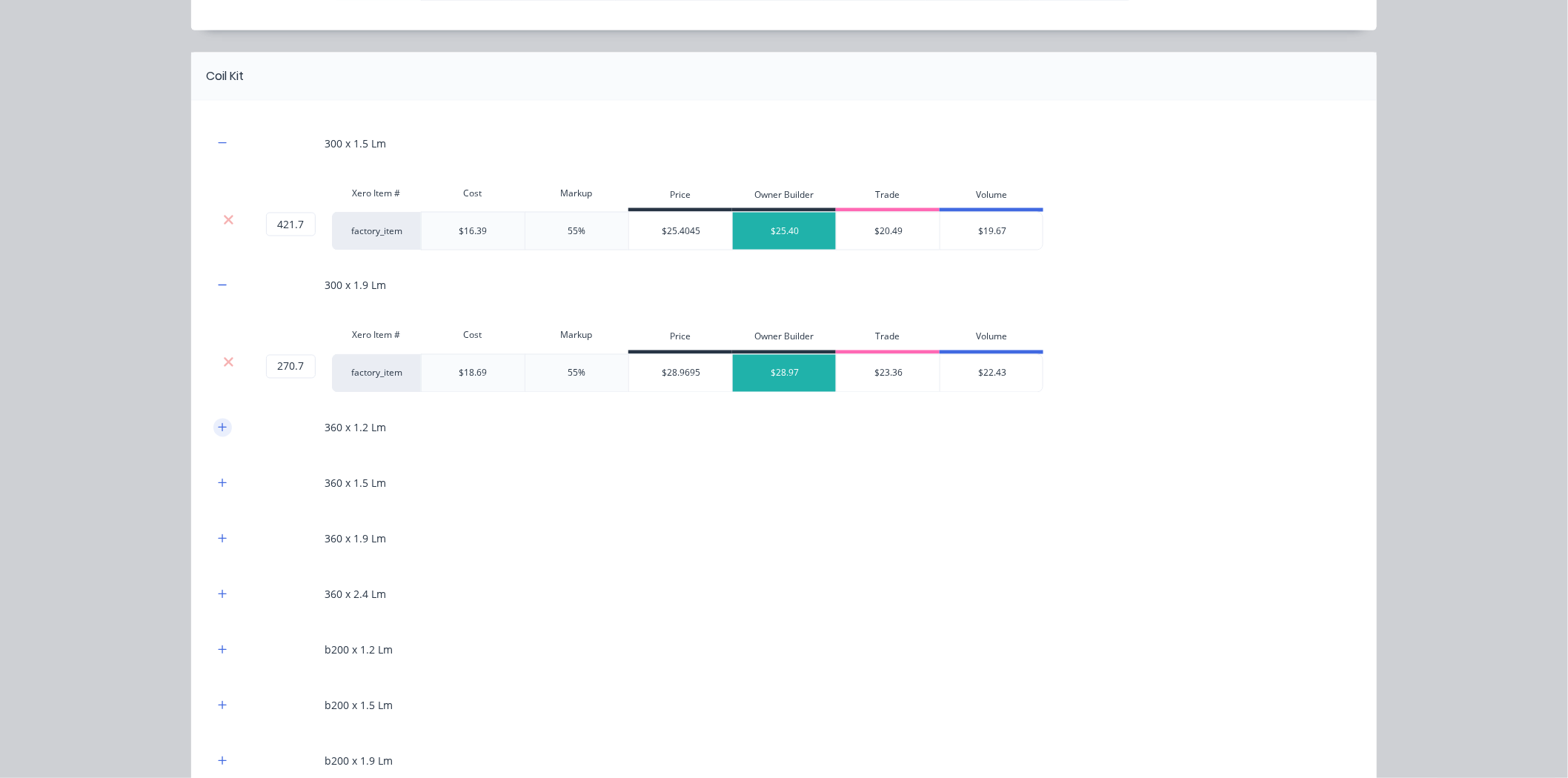
click at [213, 421] on button "button" at bounding box center [222, 427] width 19 height 19
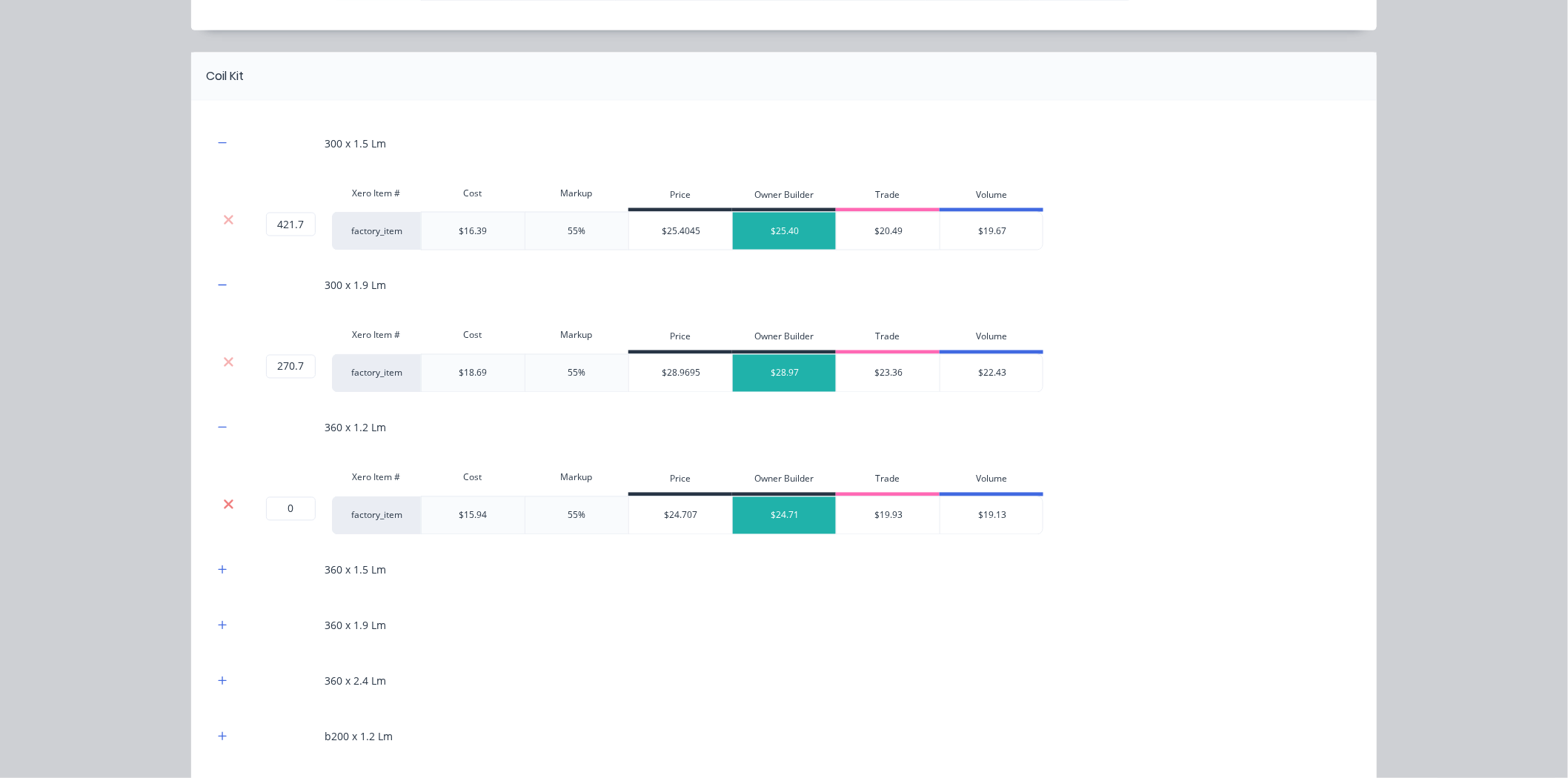
click at [224, 501] on icon at bounding box center [228, 504] width 10 height 10
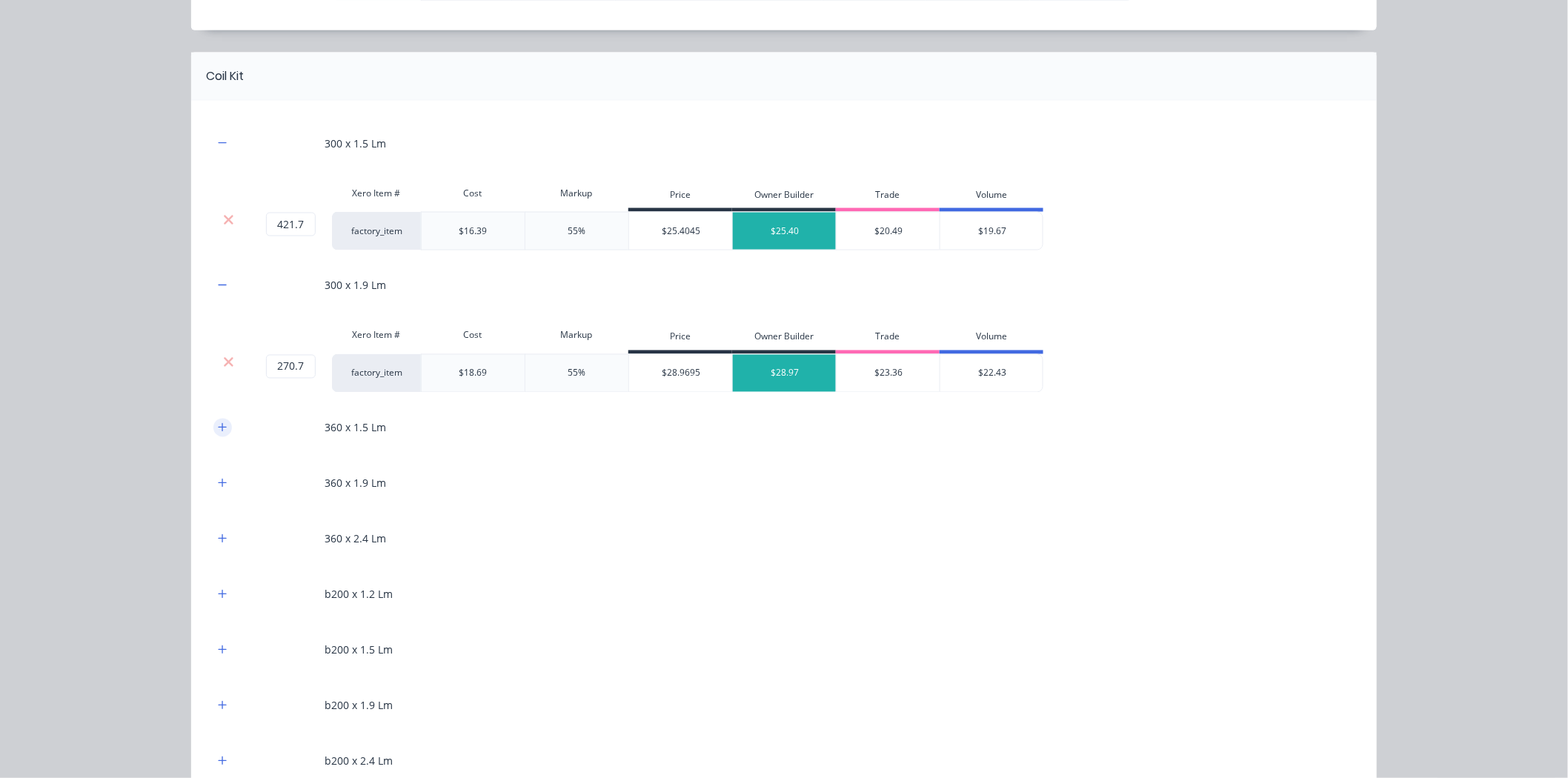
click at [219, 428] on icon "button" at bounding box center [222, 426] width 8 height 8
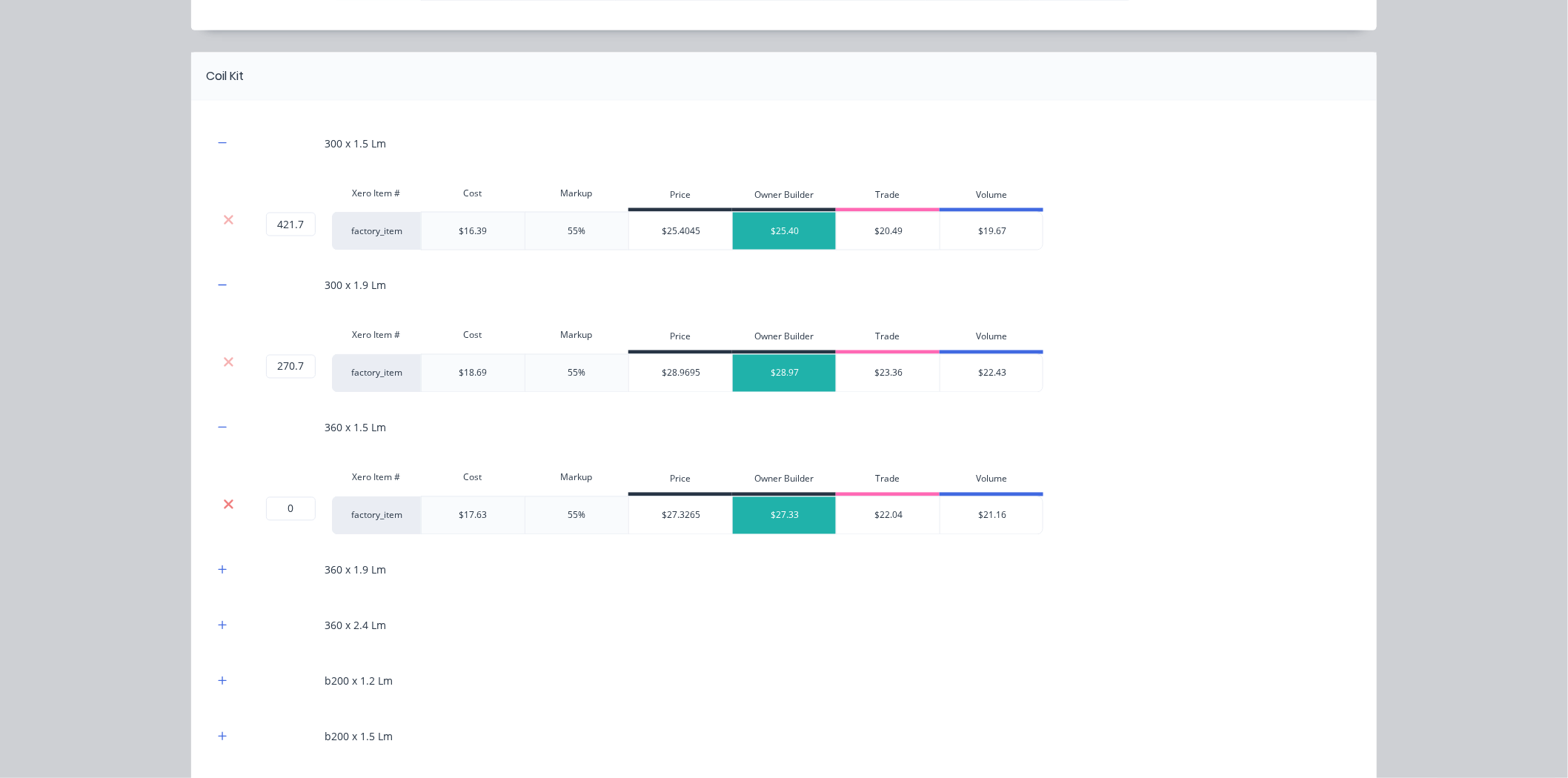
click at [223, 500] on icon at bounding box center [228, 504] width 11 height 15
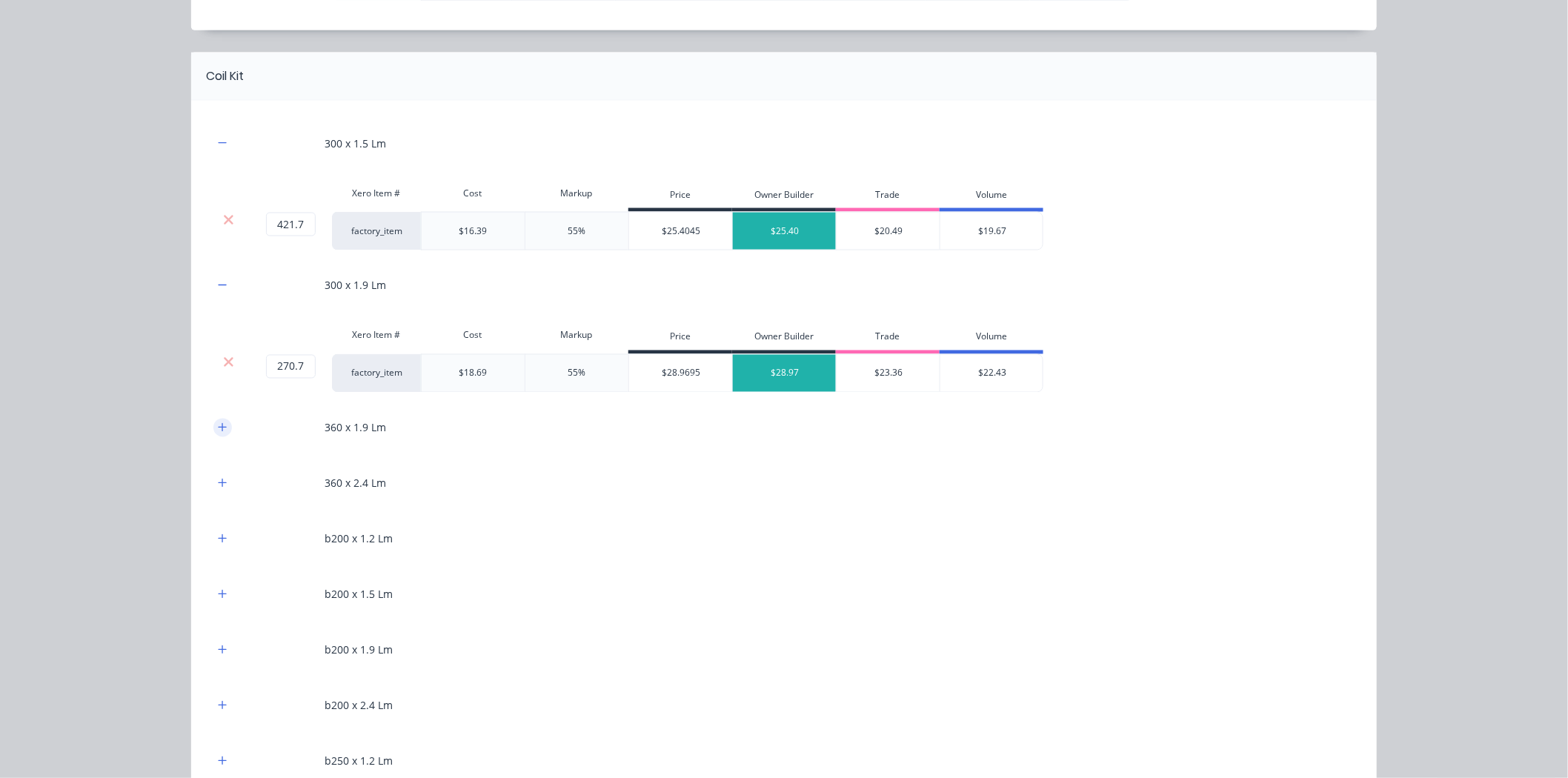
click at [219, 435] on button "button" at bounding box center [222, 427] width 19 height 19
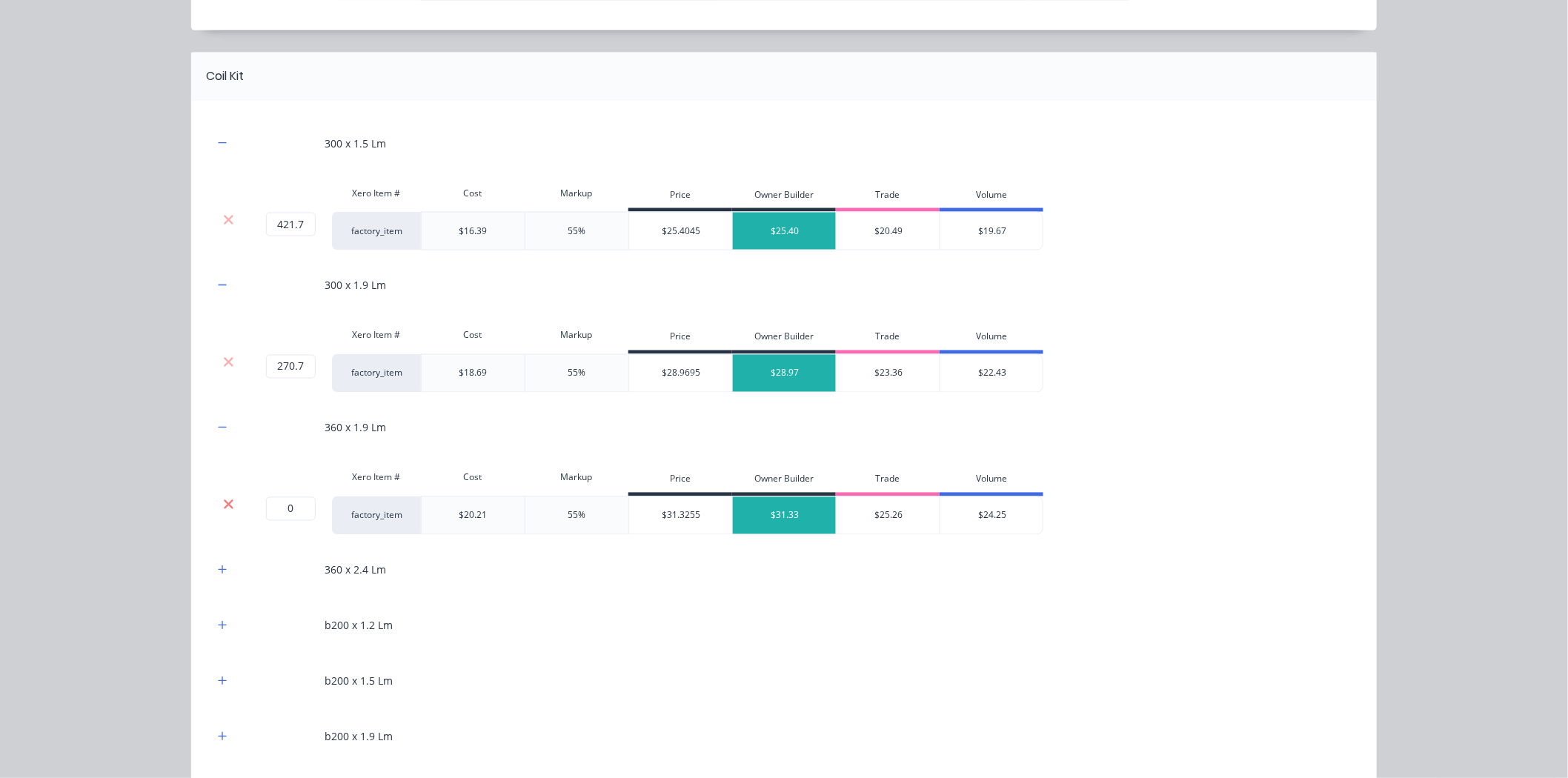
click at [226, 508] on icon at bounding box center [228, 504] width 11 height 15
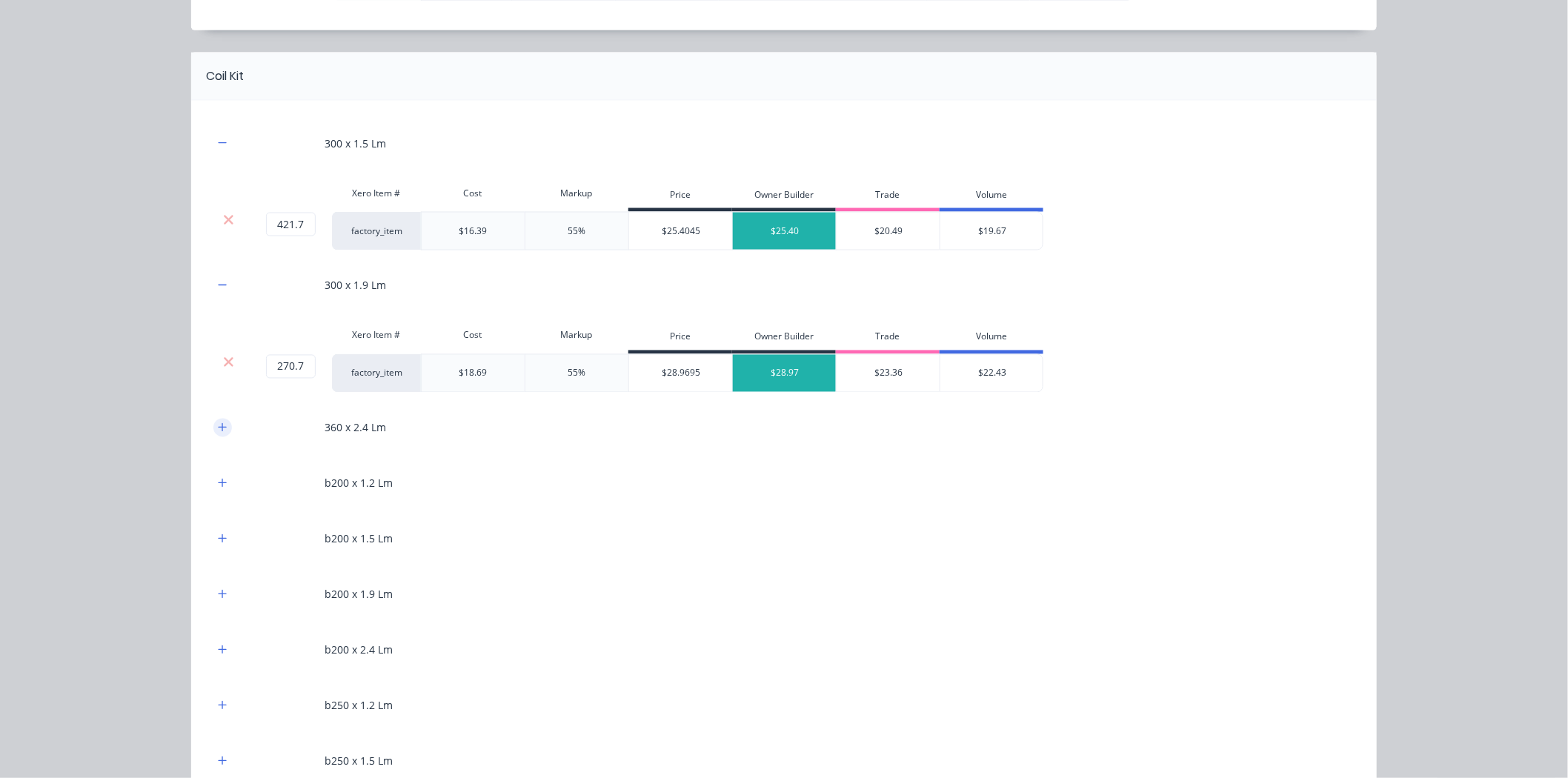
click at [219, 426] on icon "button" at bounding box center [222, 427] width 9 height 11
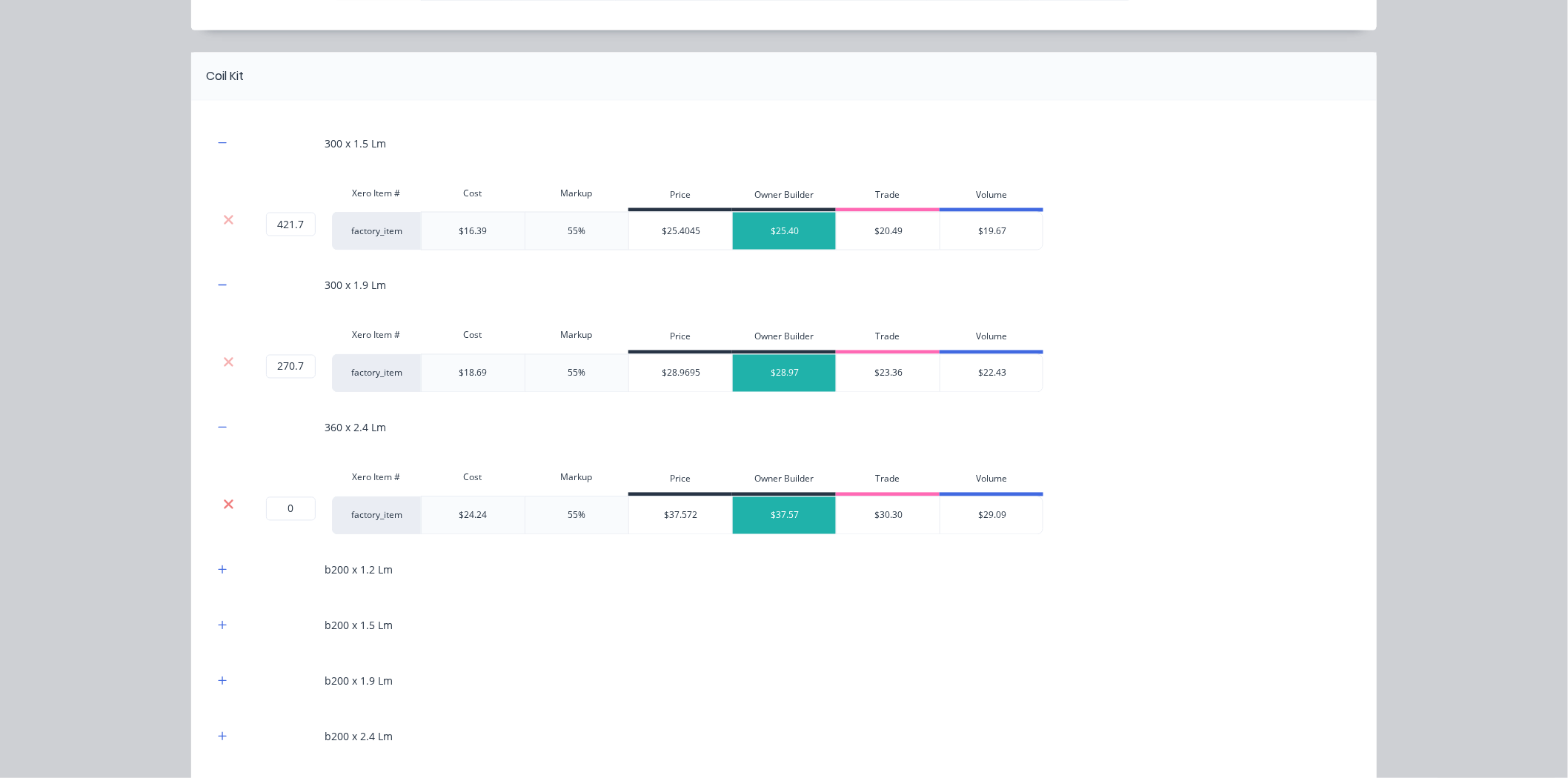
click at [223, 504] on icon at bounding box center [228, 504] width 11 height 15
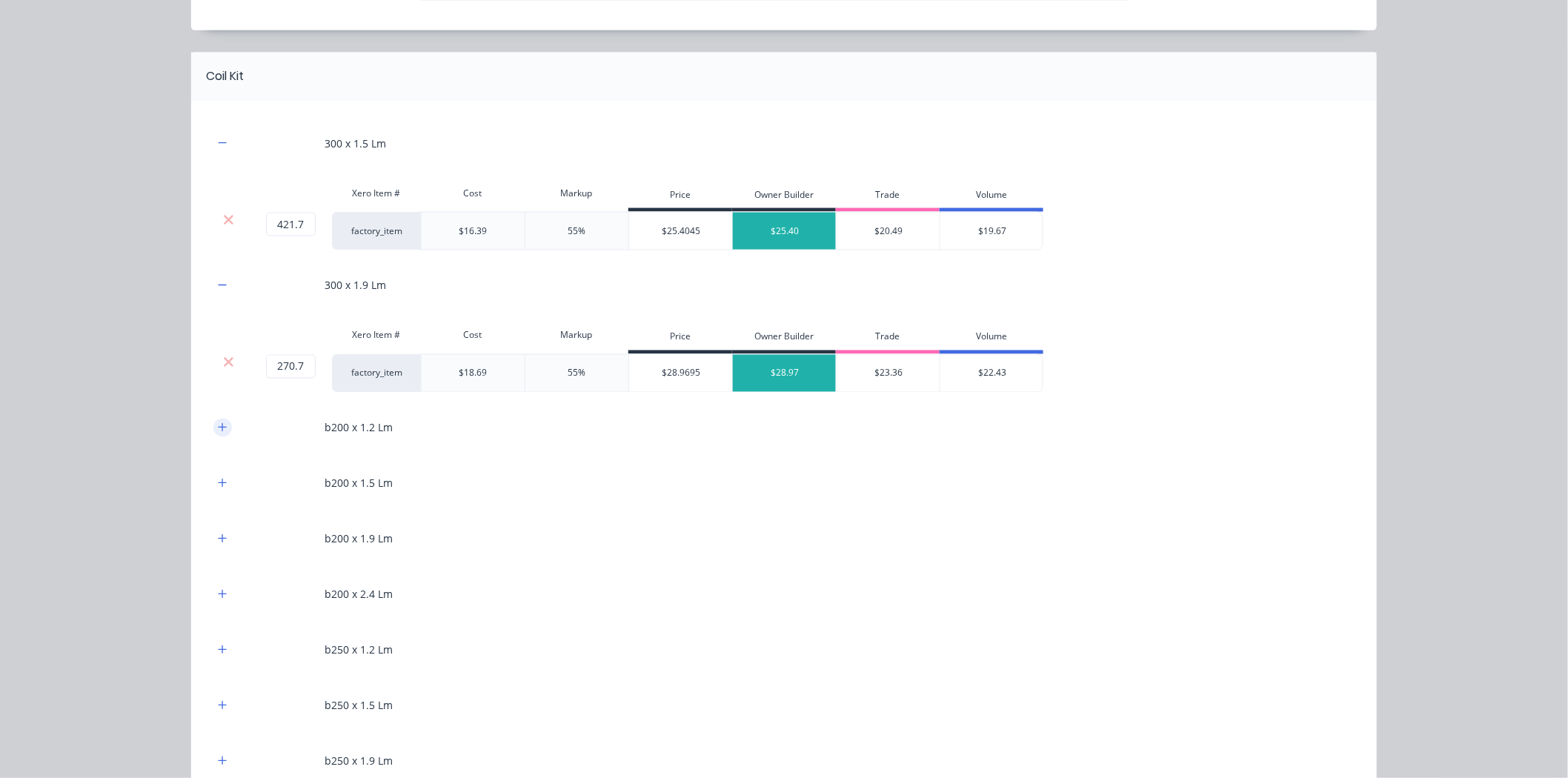
click at [219, 437] on button "button" at bounding box center [222, 427] width 19 height 19
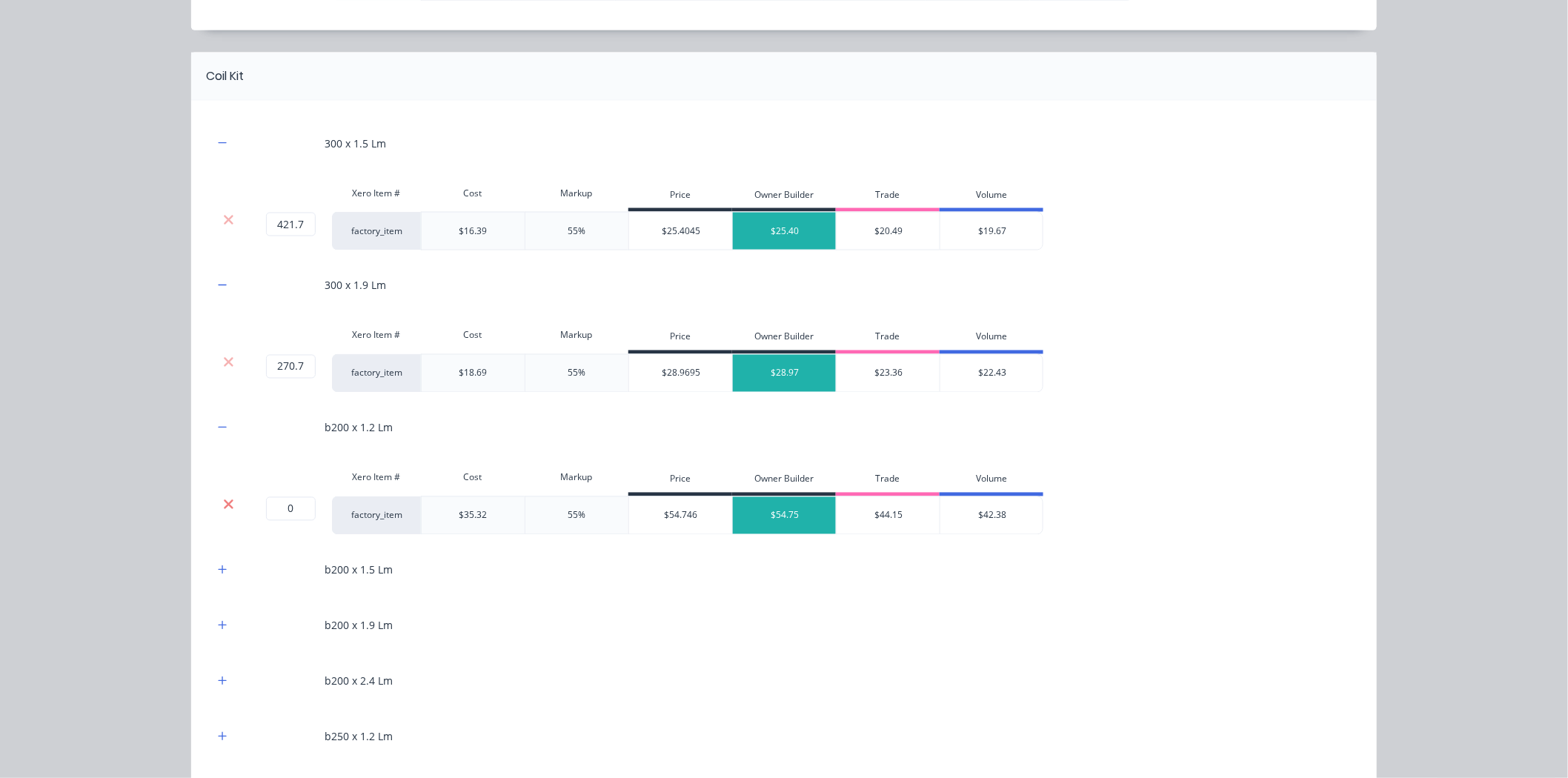
click at [223, 500] on icon at bounding box center [228, 504] width 11 height 15
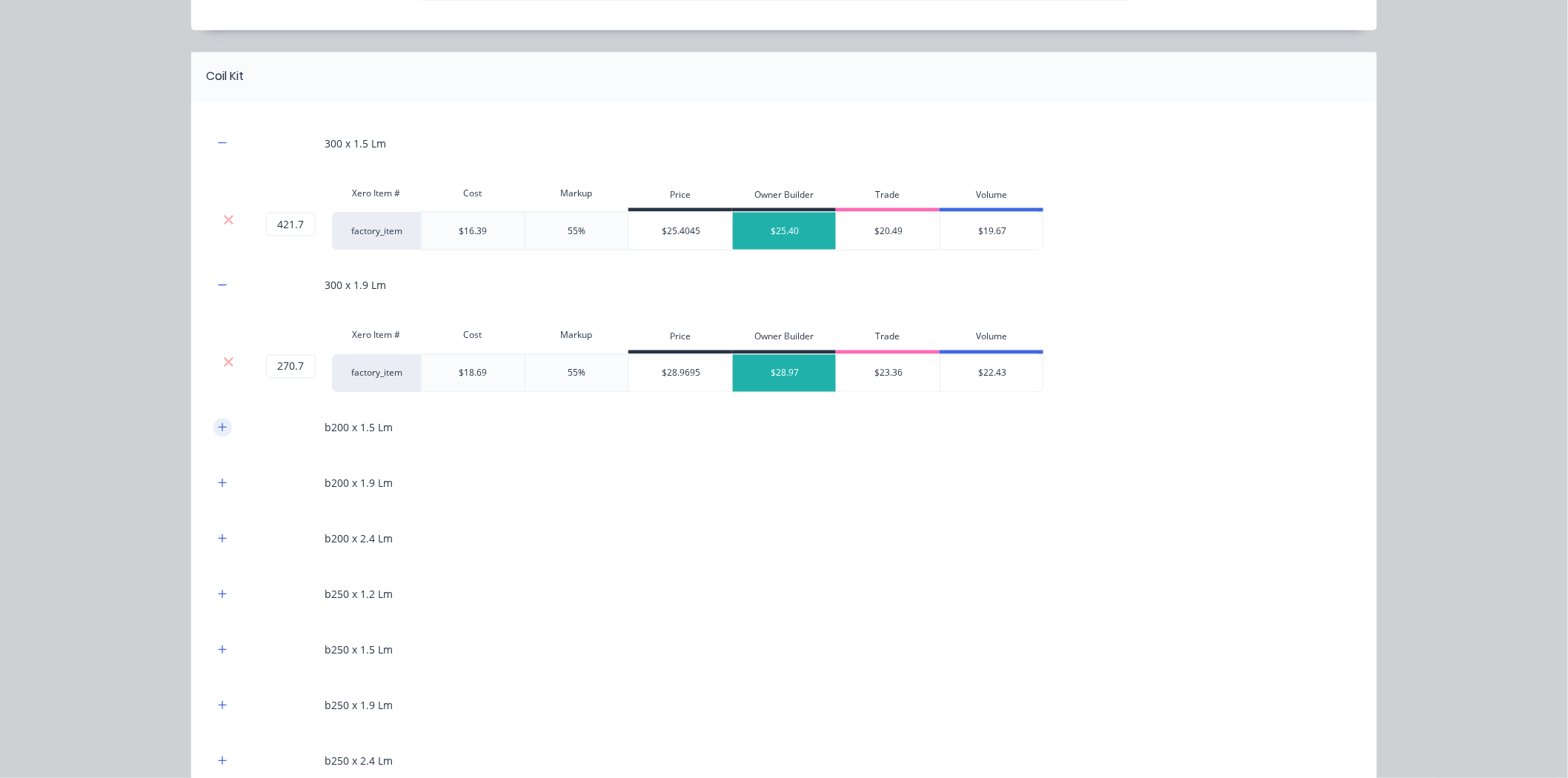
click at [218, 426] on icon "button" at bounding box center [222, 427] width 9 height 11
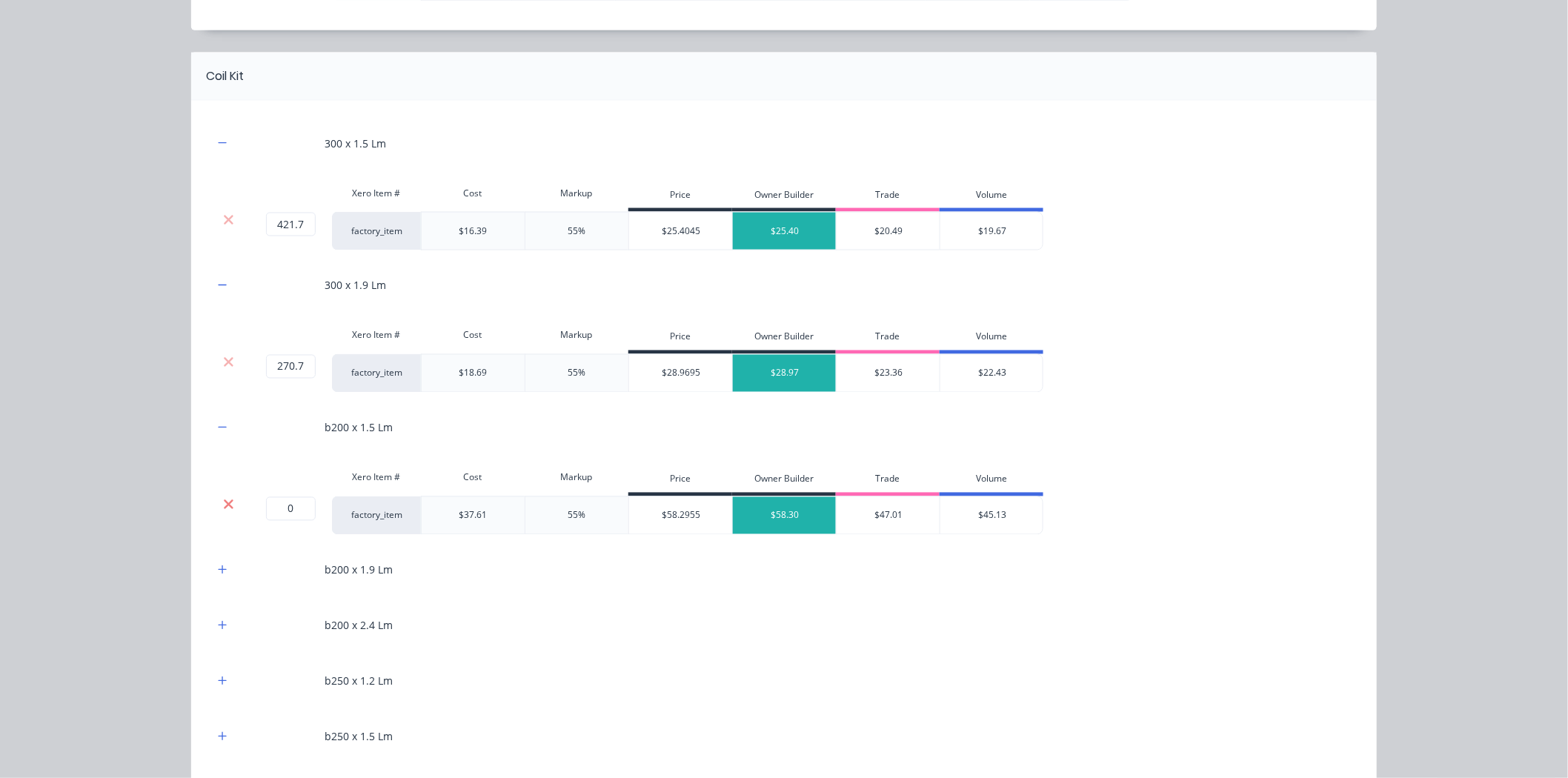
click at [224, 505] on icon at bounding box center [228, 504] width 10 height 10
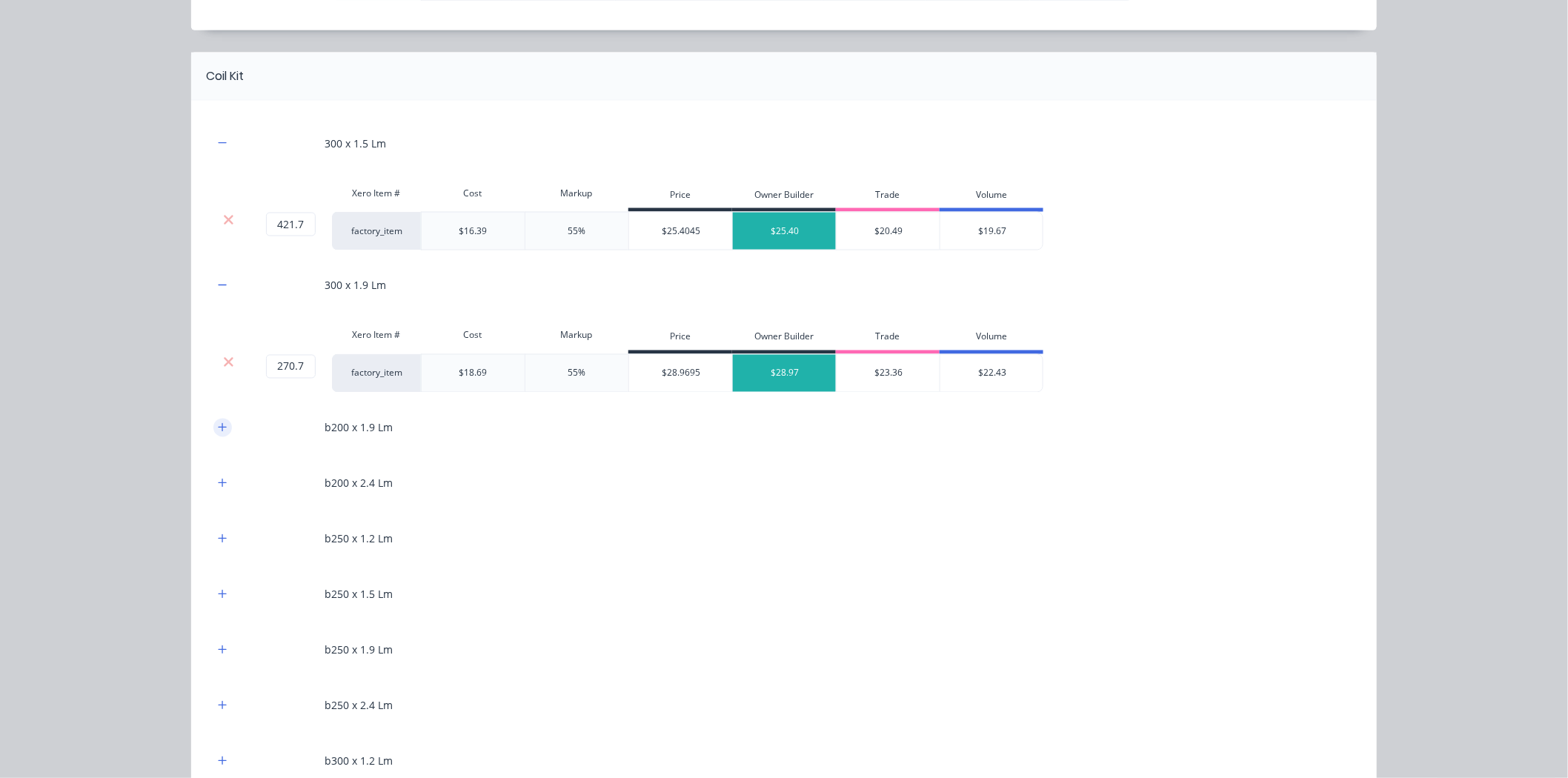
click at [220, 433] on icon "button" at bounding box center [222, 427] width 9 height 11
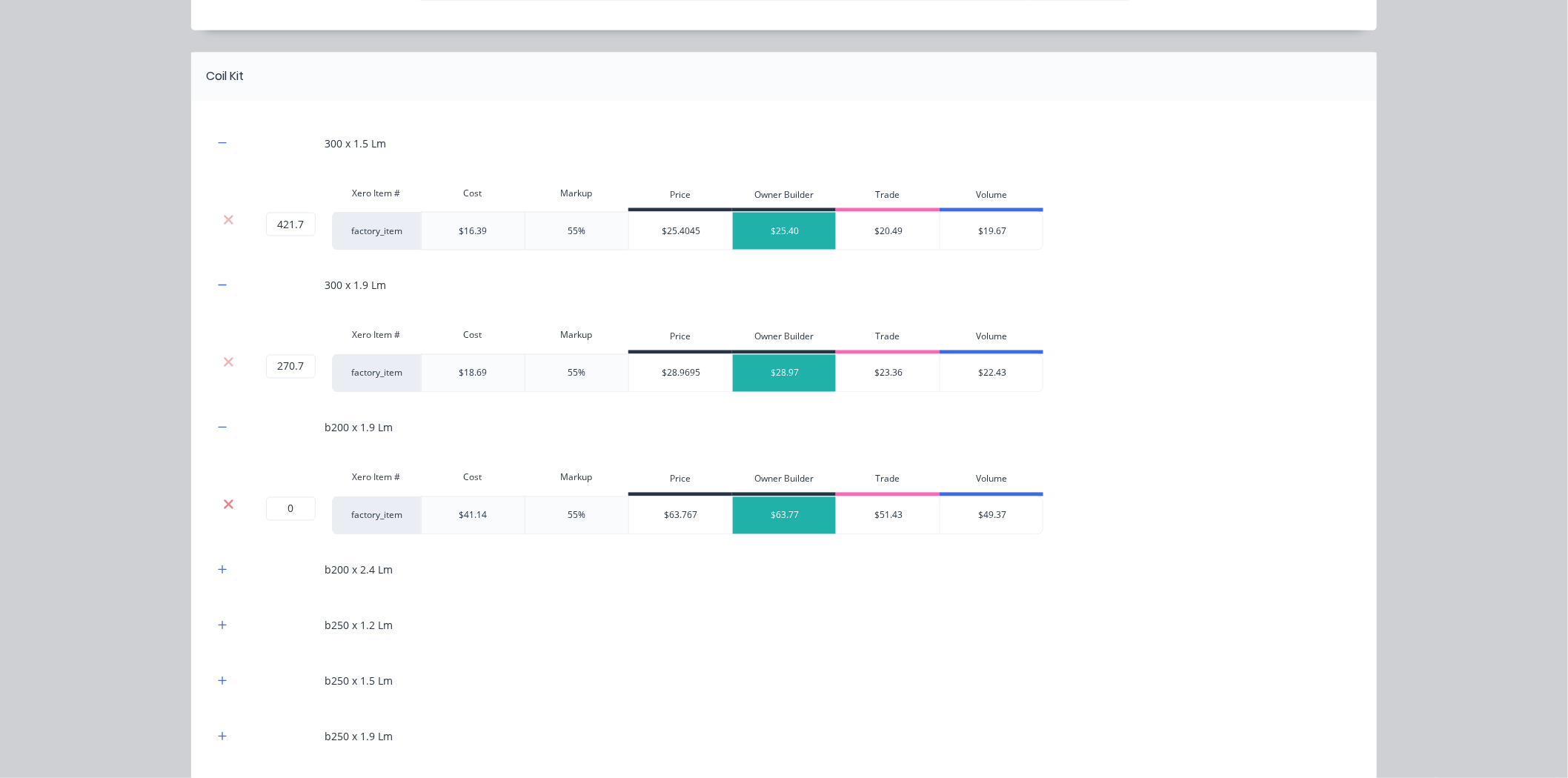
click at [225, 499] on icon at bounding box center [228, 504] width 11 height 15
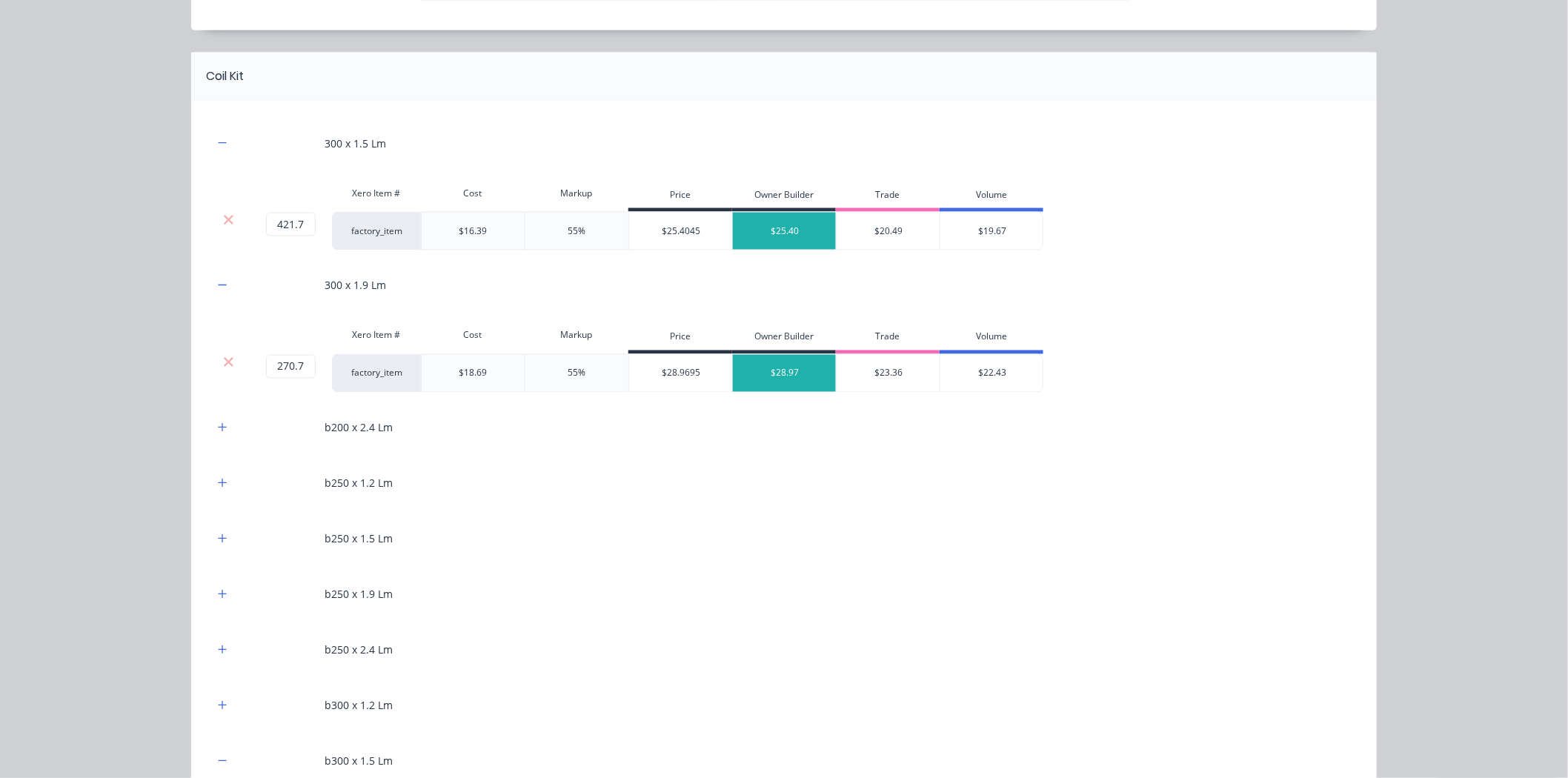
click at [216, 447] on div "b200 x 2.4 Lm" at bounding box center [784, 428] width 1141 height 41
click at [219, 430] on icon "button" at bounding box center [222, 426] width 8 height 8
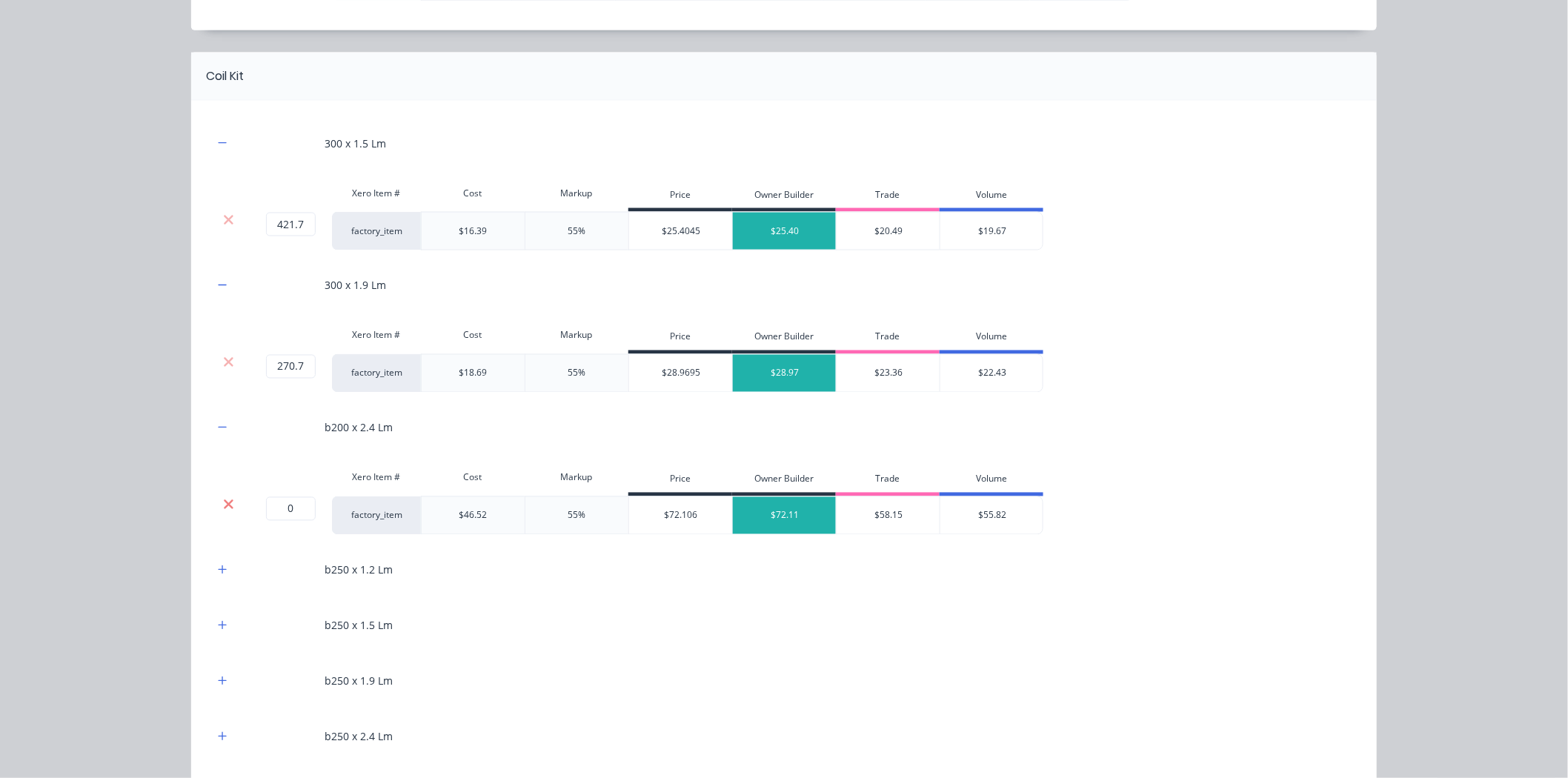
click at [224, 502] on icon at bounding box center [228, 504] width 10 height 10
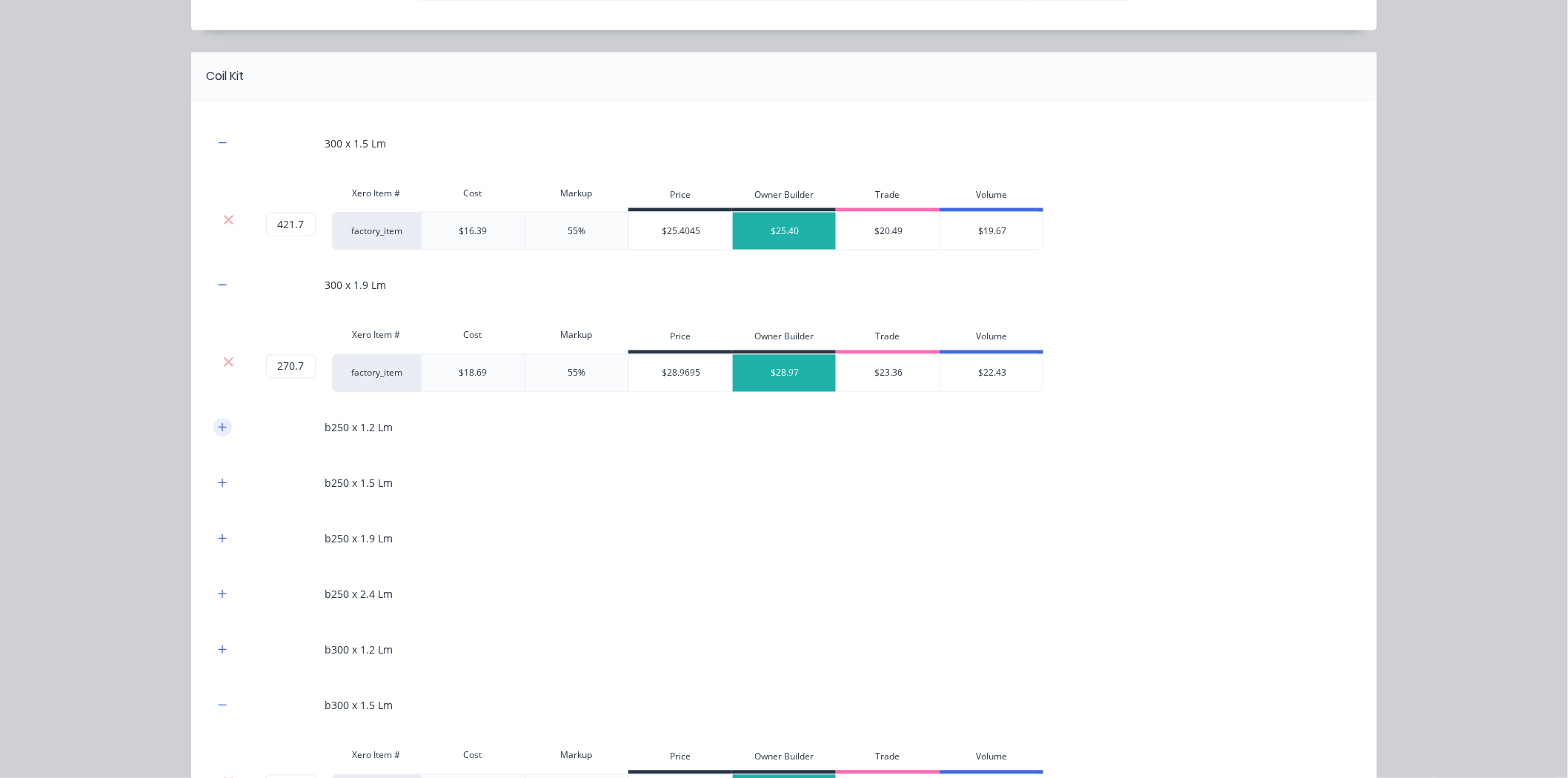
click at [218, 425] on icon "button" at bounding box center [222, 427] width 9 height 11
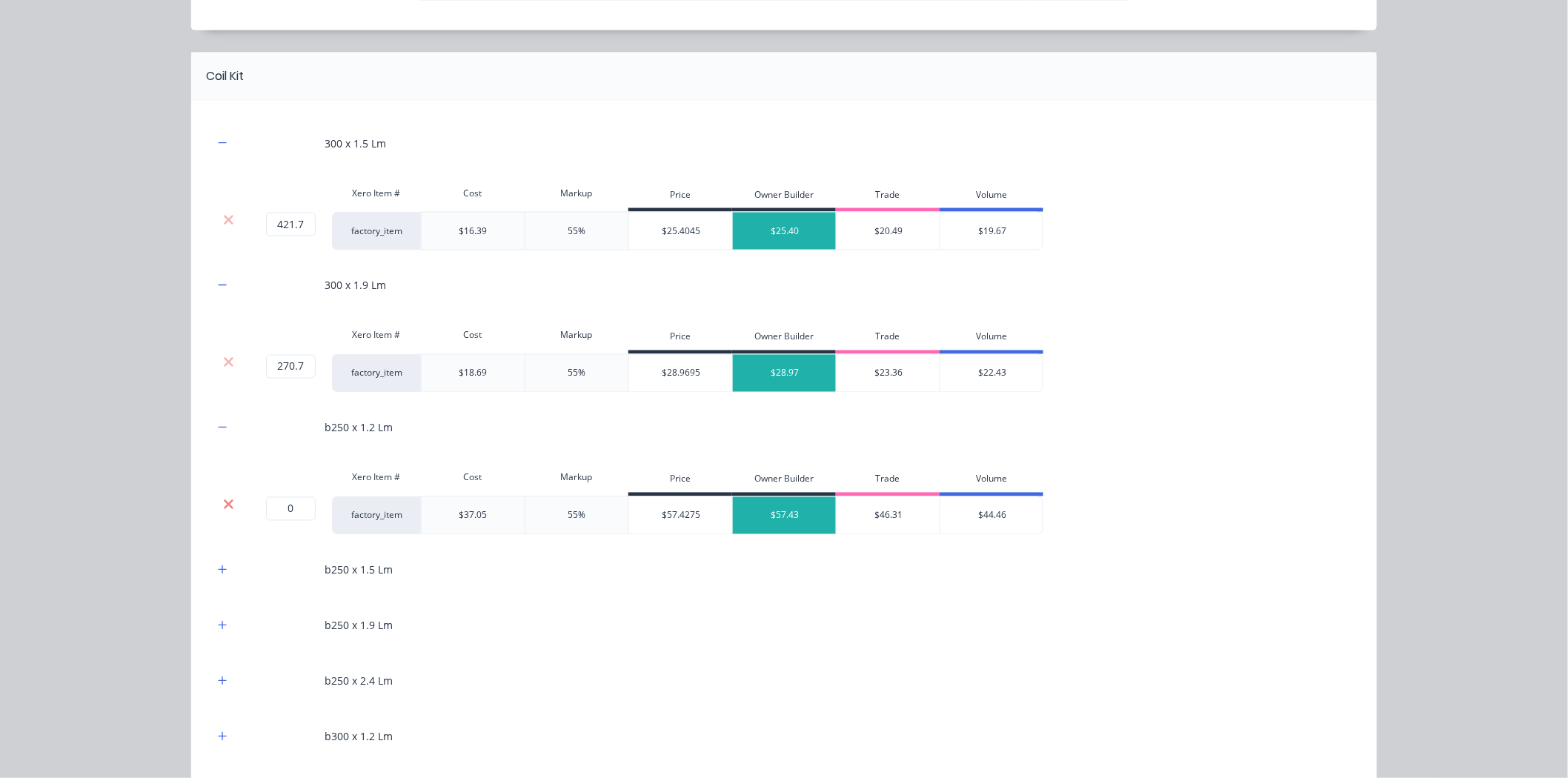
click at [223, 498] on icon at bounding box center [228, 504] width 11 height 15
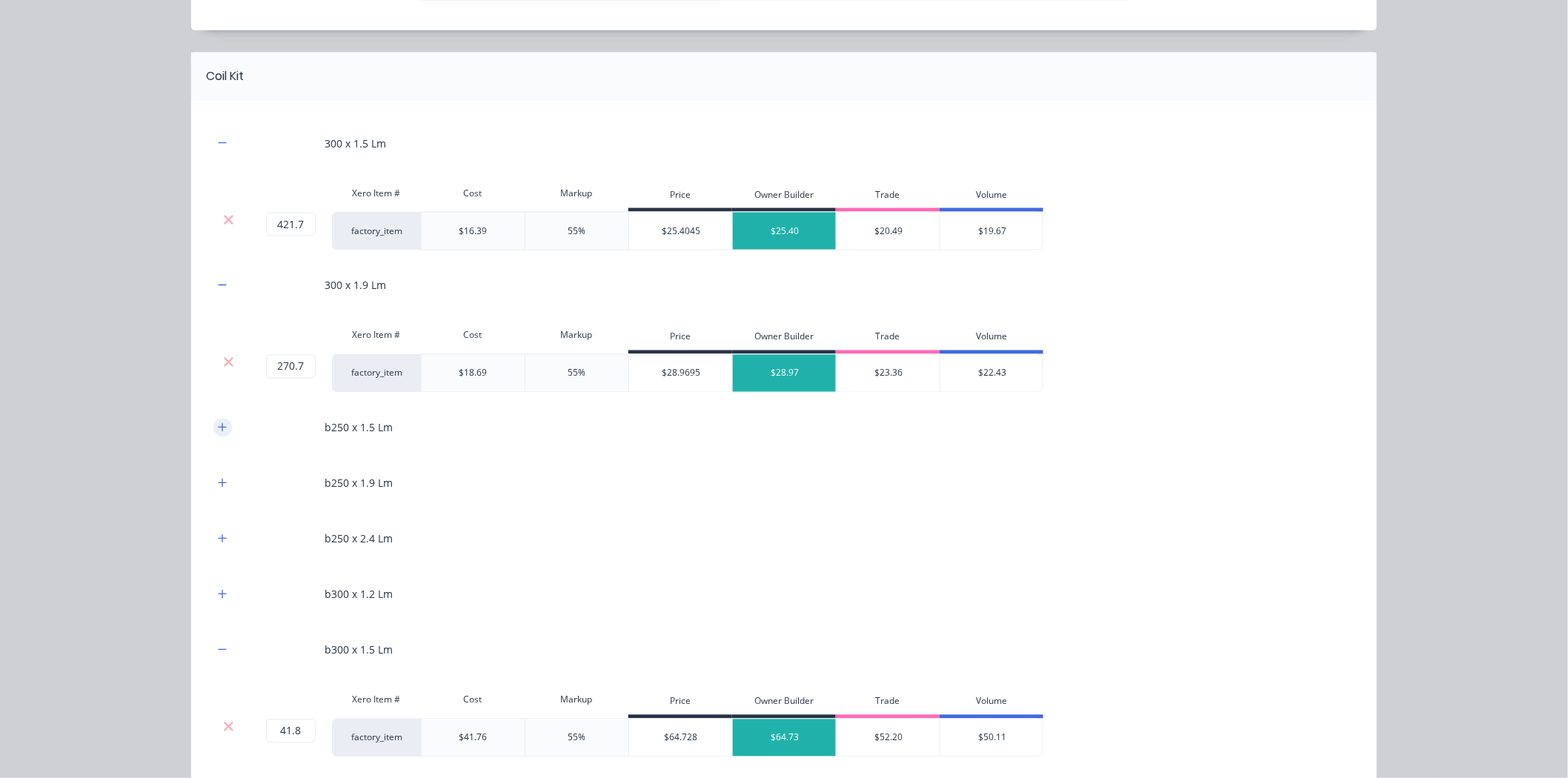
click at [217, 437] on button "button" at bounding box center [222, 427] width 19 height 19
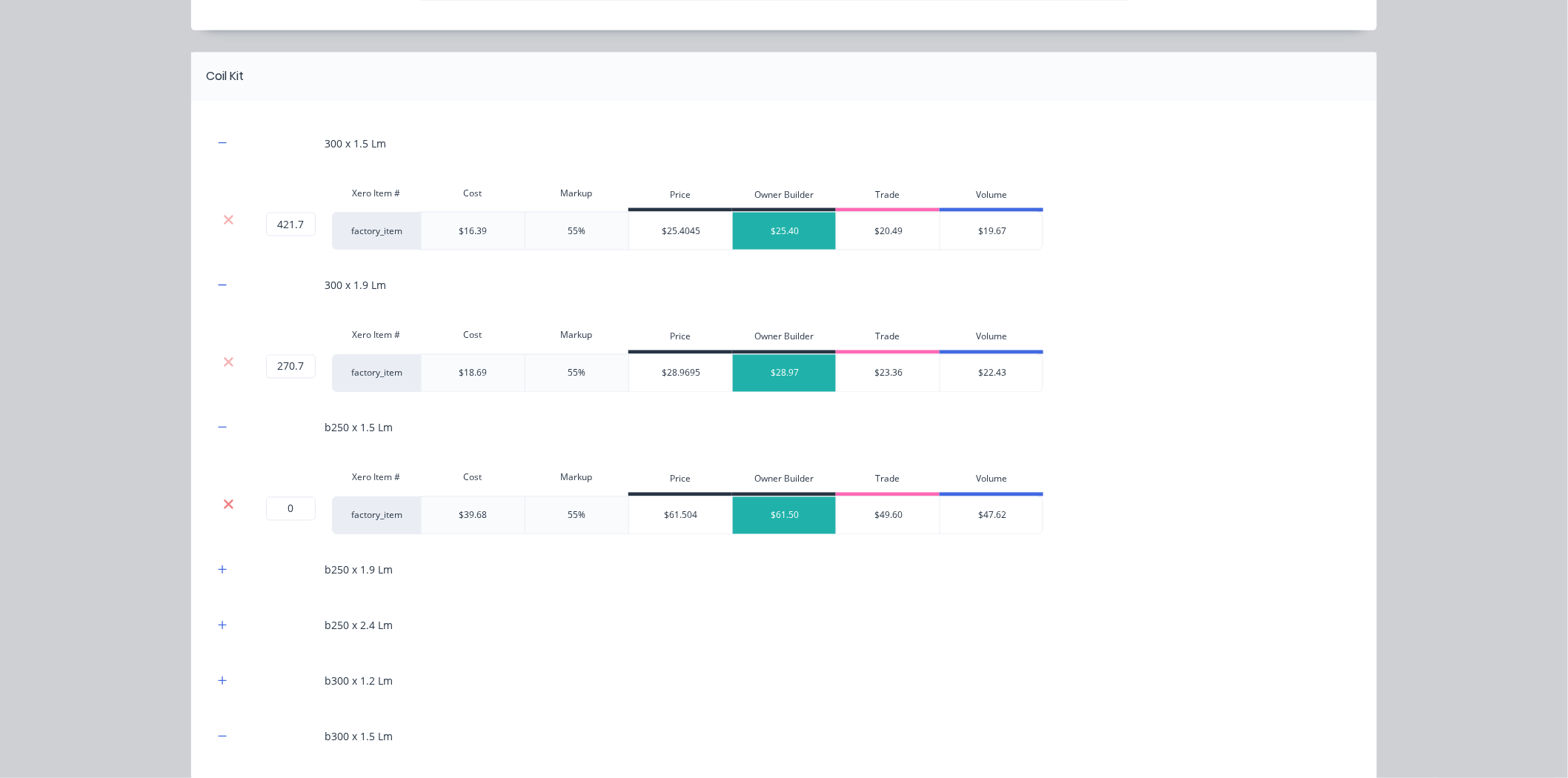
click at [225, 501] on icon at bounding box center [228, 504] width 10 height 10
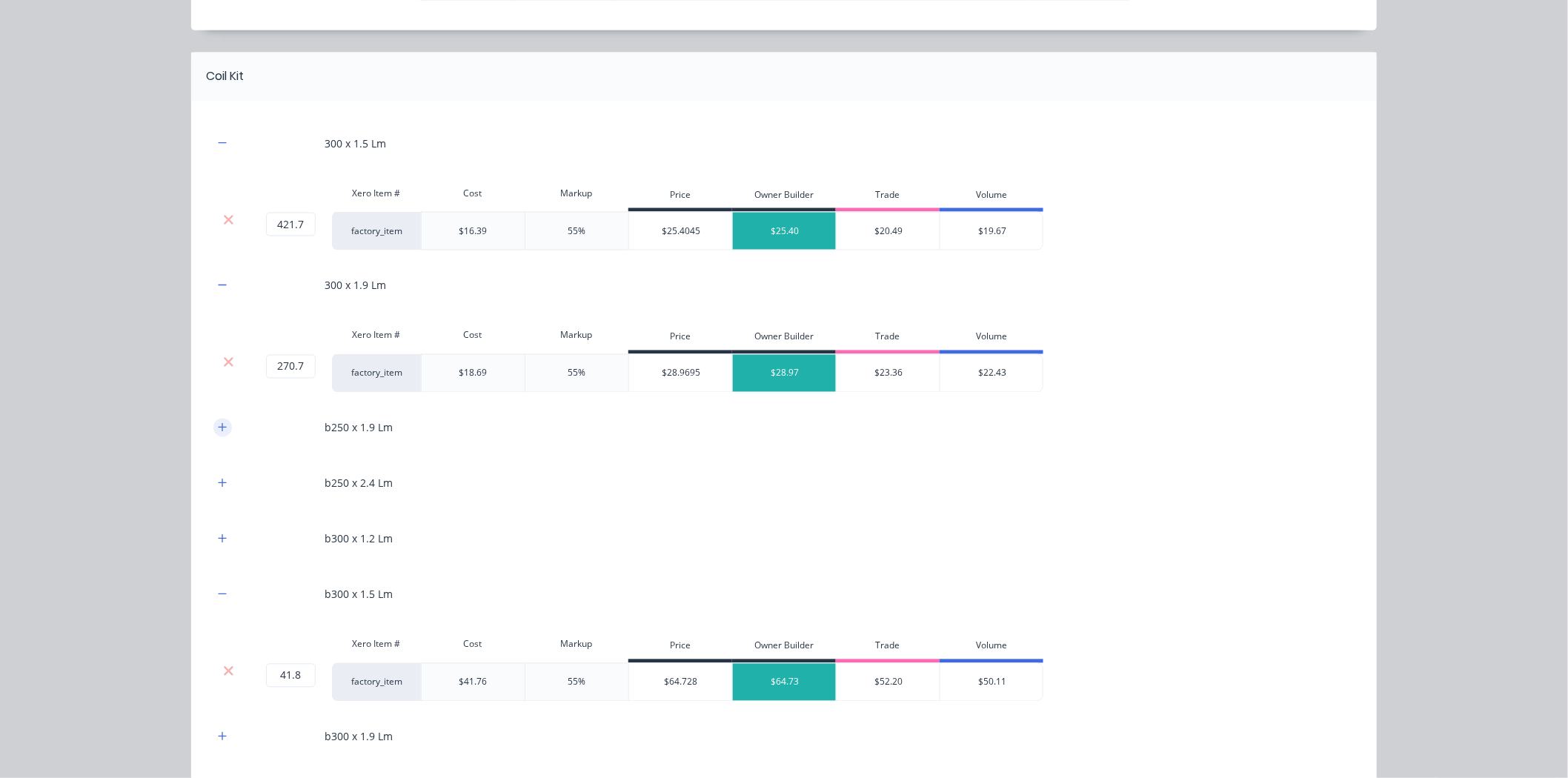
click at [222, 435] on button "button" at bounding box center [222, 427] width 19 height 19
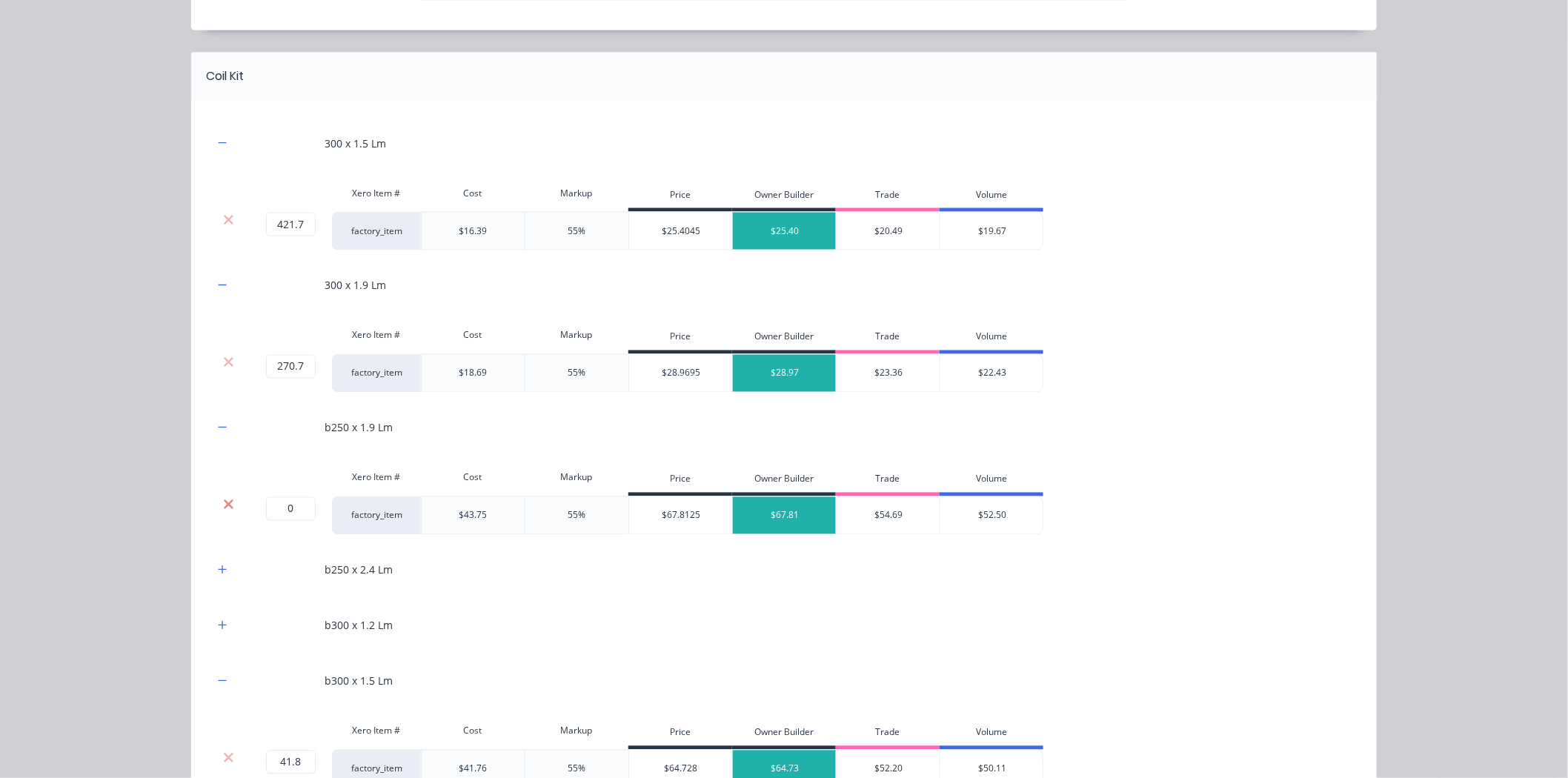
click at [223, 501] on icon at bounding box center [228, 504] width 11 height 15
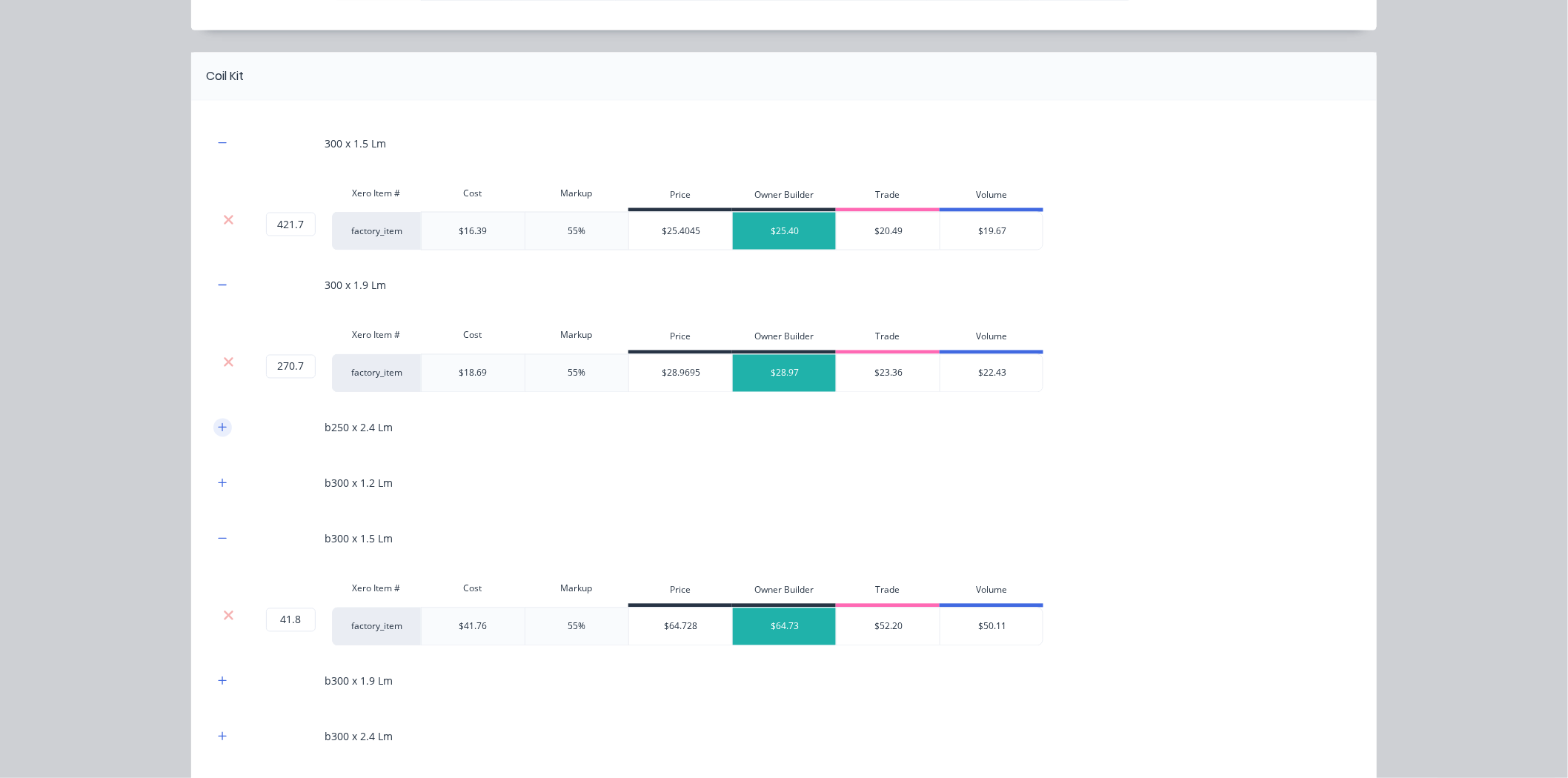
click at [220, 434] on button "button" at bounding box center [222, 427] width 19 height 19
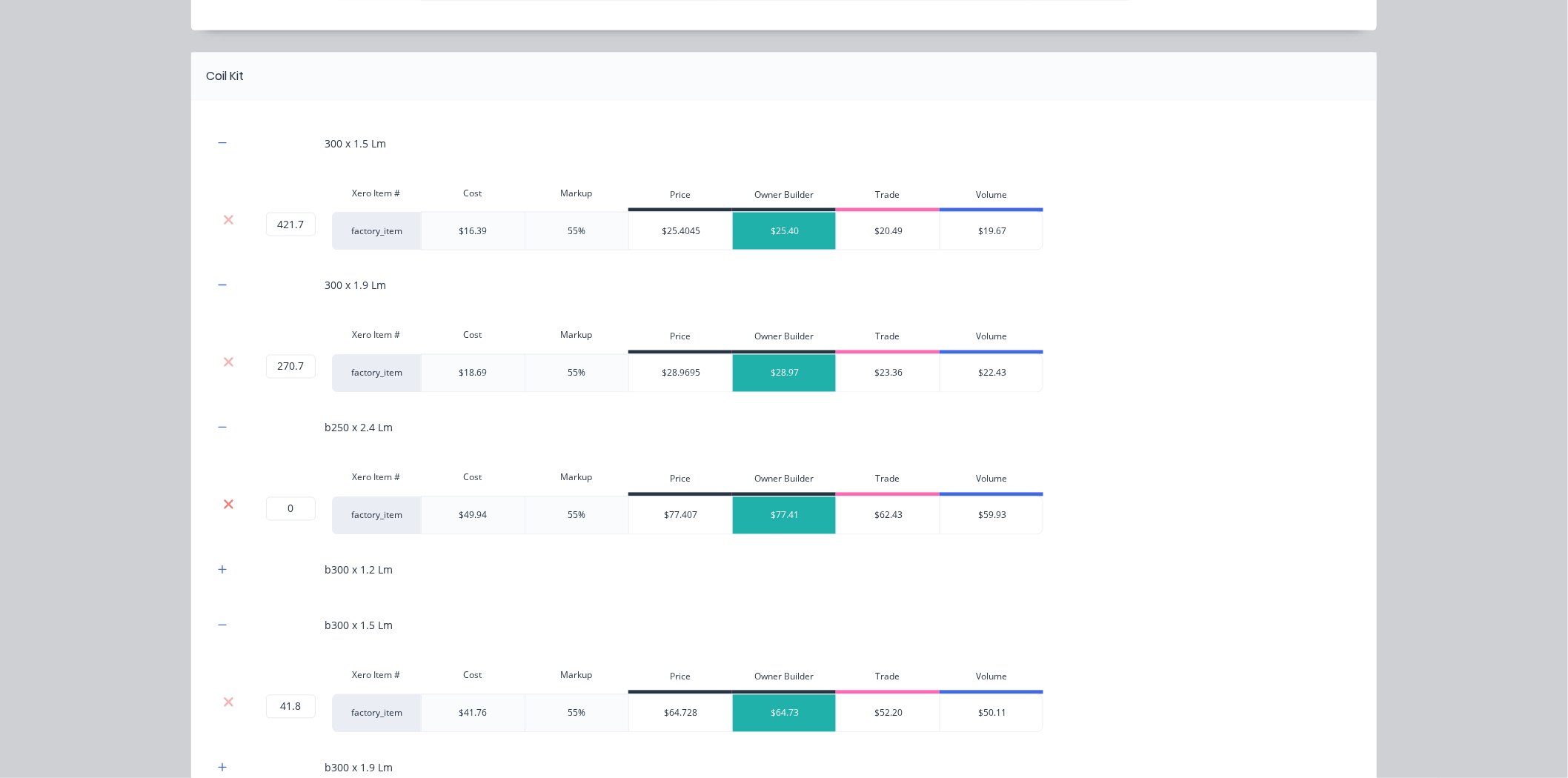
click at [225, 501] on icon at bounding box center [228, 504] width 11 height 15
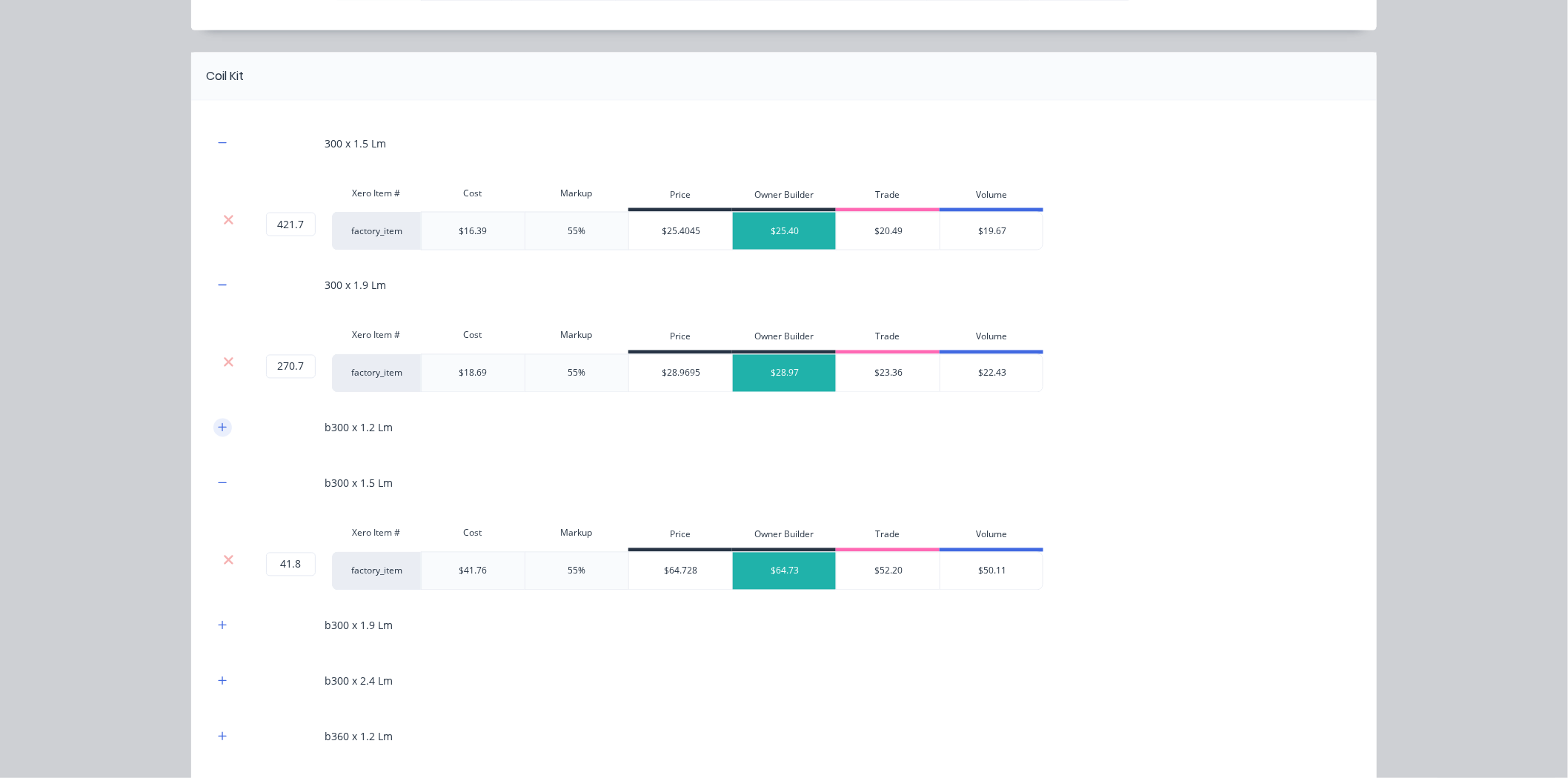
click at [219, 431] on icon "button" at bounding box center [222, 427] width 9 height 11
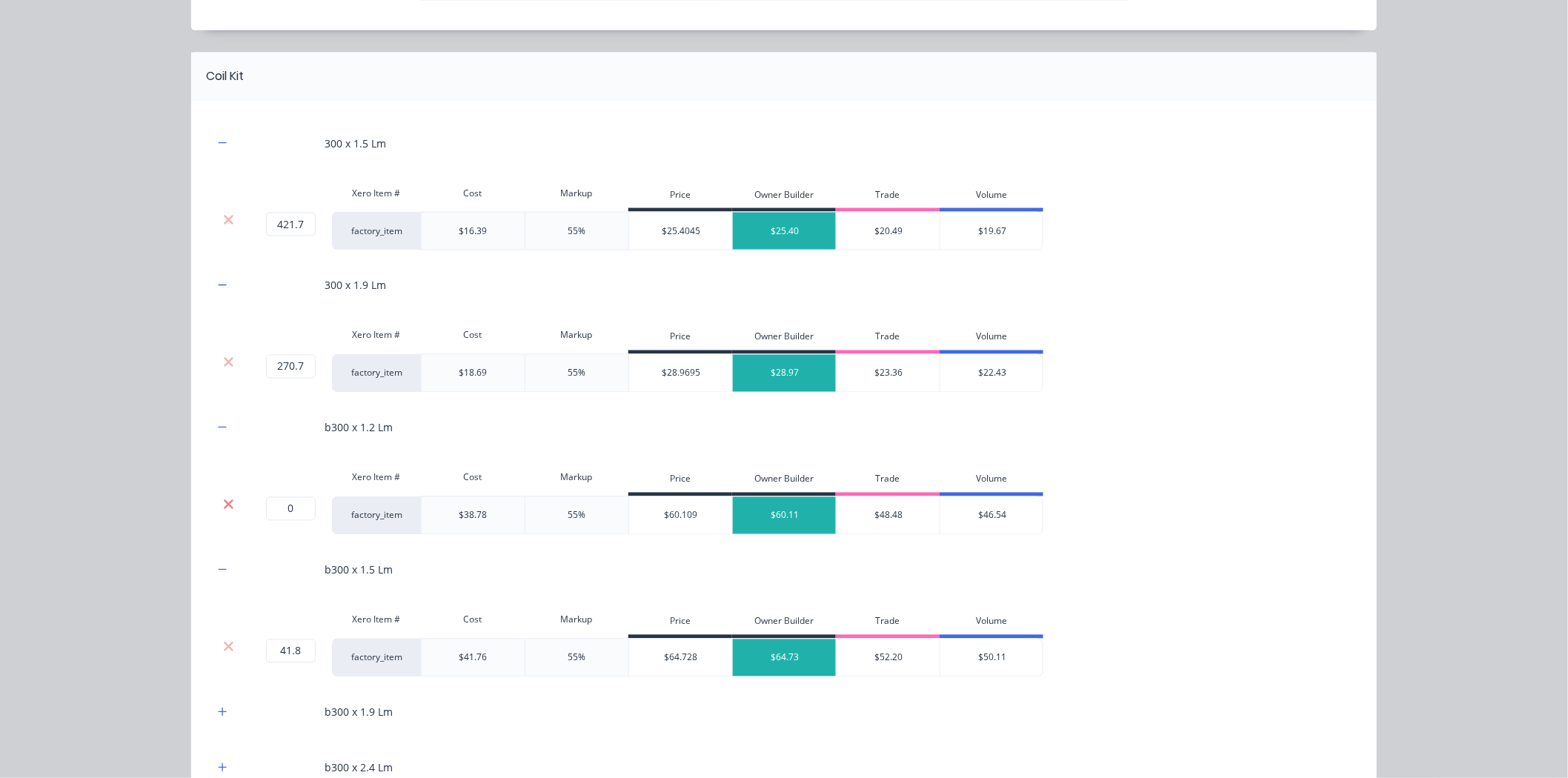
click at [225, 504] on icon at bounding box center [228, 504] width 11 height 15
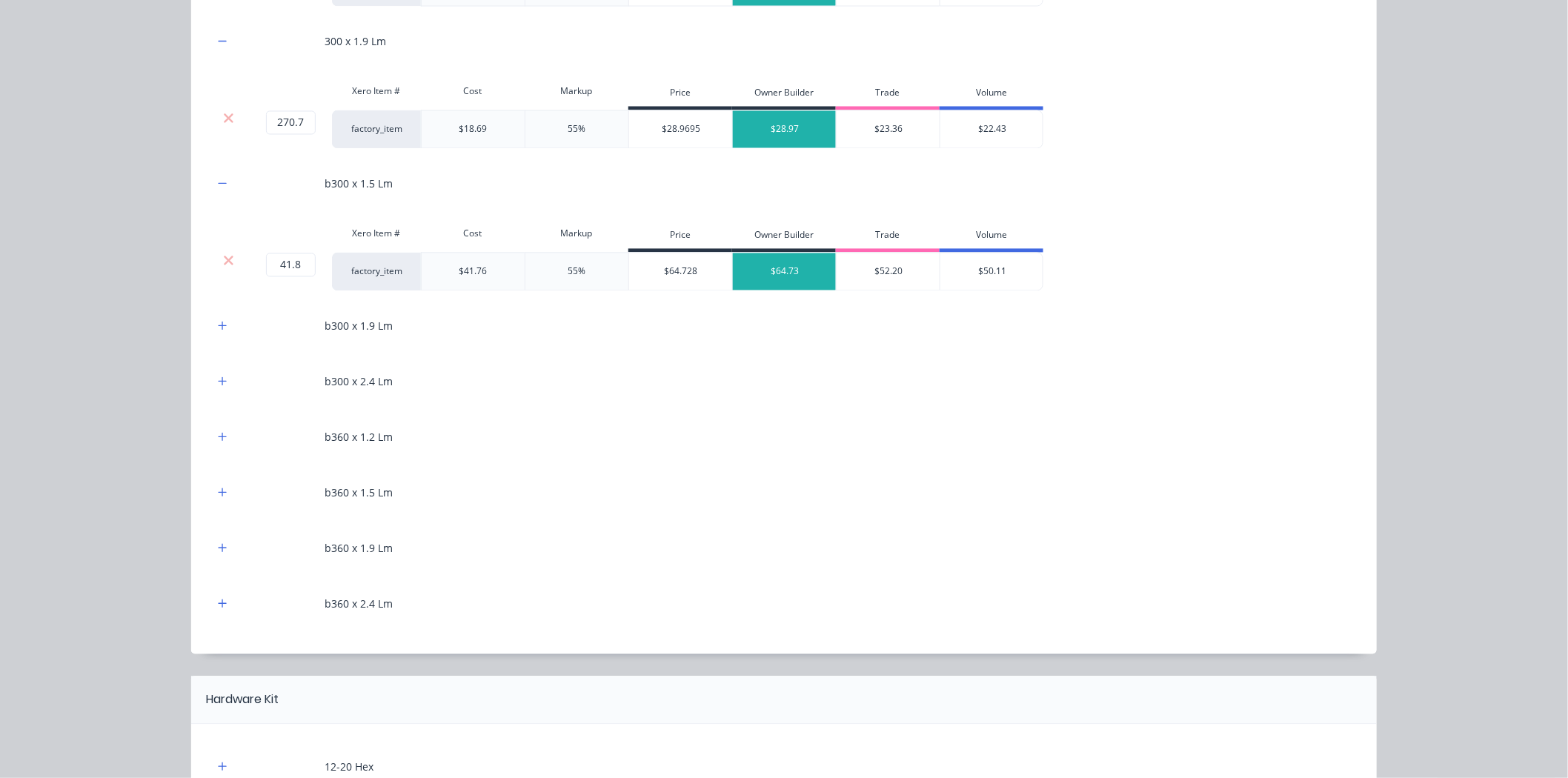
scroll to position [1152, 0]
click at [216, 335] on div "b300 x 1.9 Lm" at bounding box center [784, 324] width 1141 height 41
click at [218, 328] on icon "button" at bounding box center [222, 323] width 9 height 11
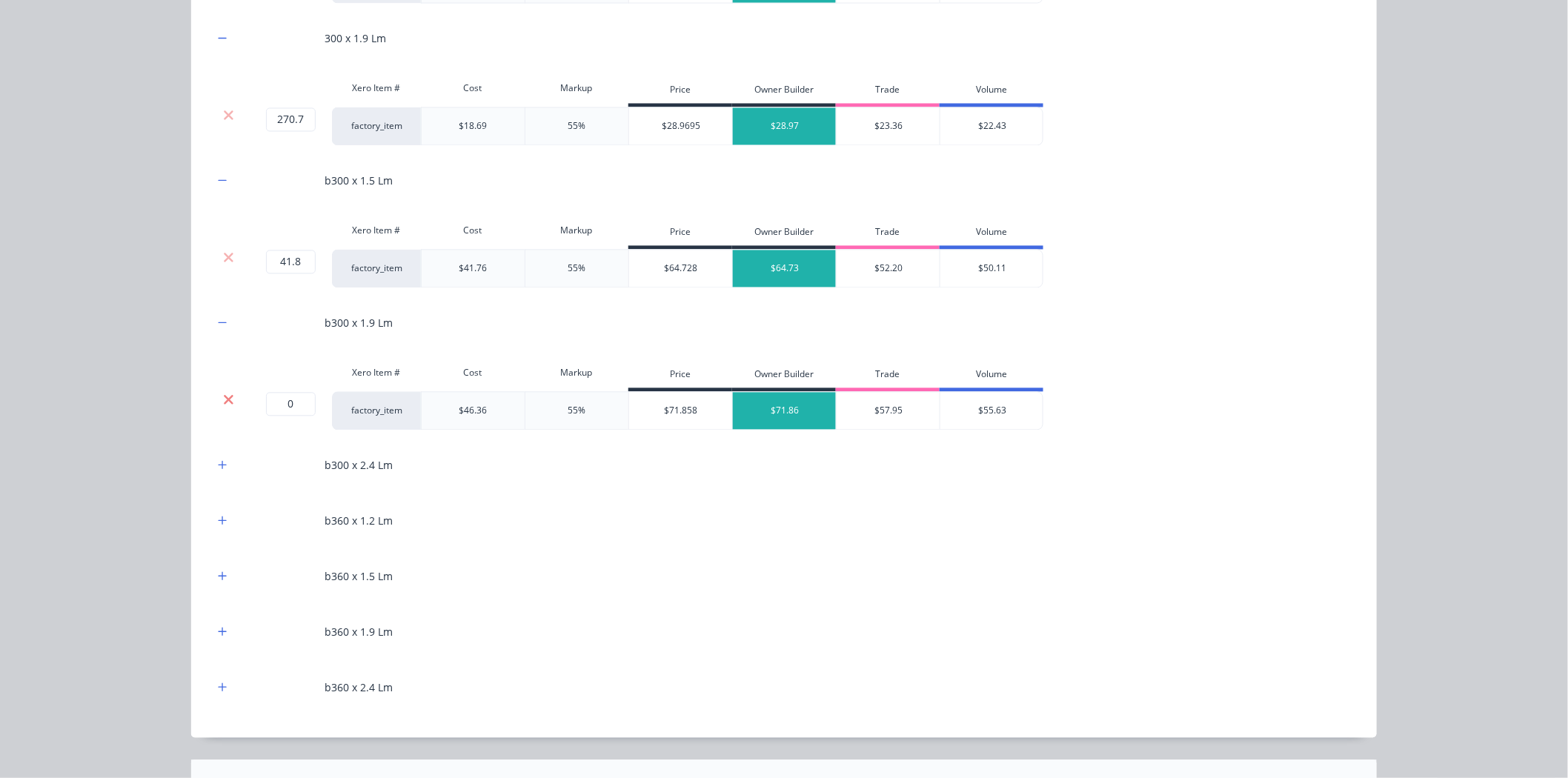
click at [223, 395] on icon at bounding box center [228, 400] width 11 height 15
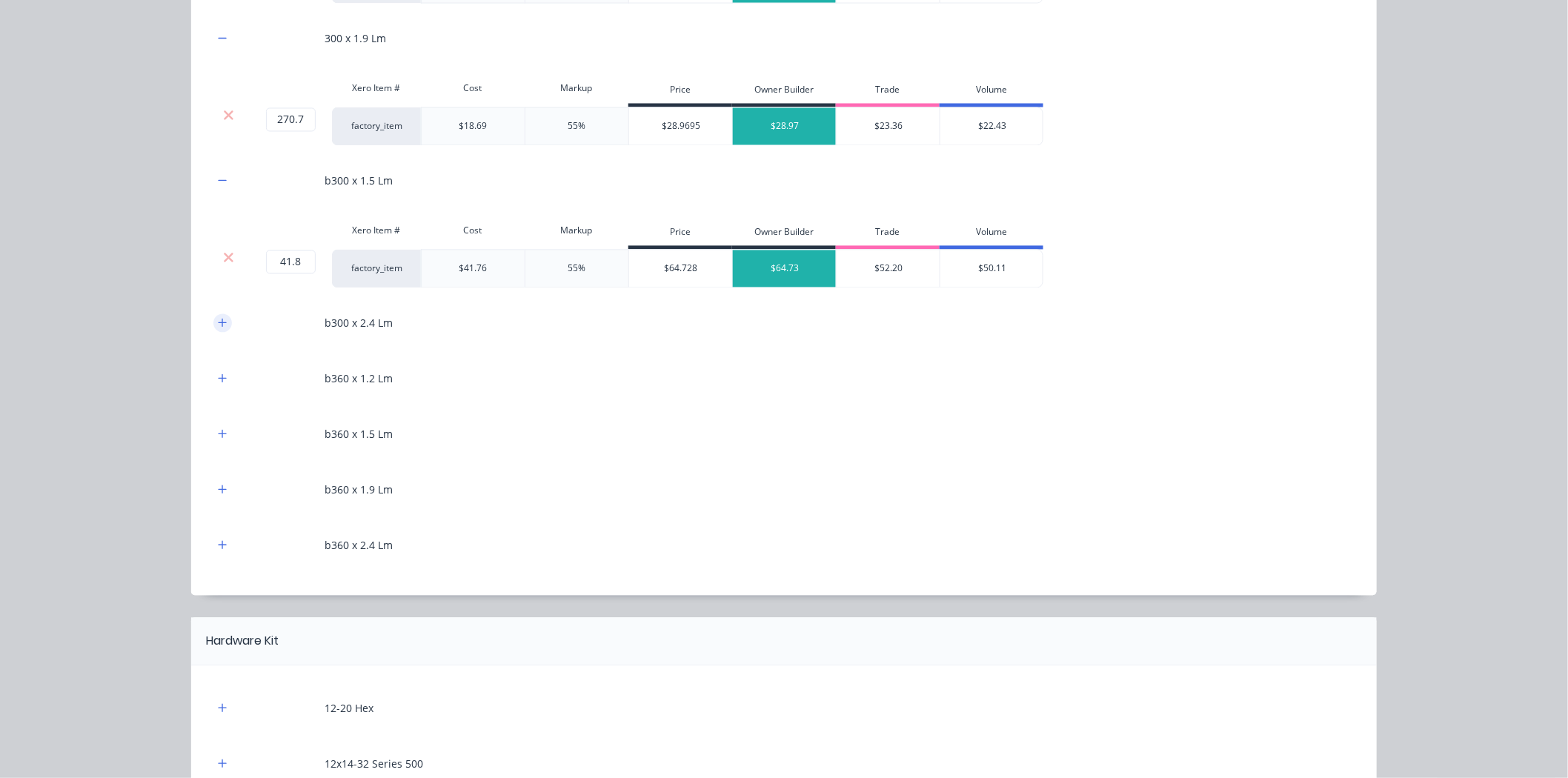
click at [218, 330] on button "button" at bounding box center [222, 323] width 19 height 19
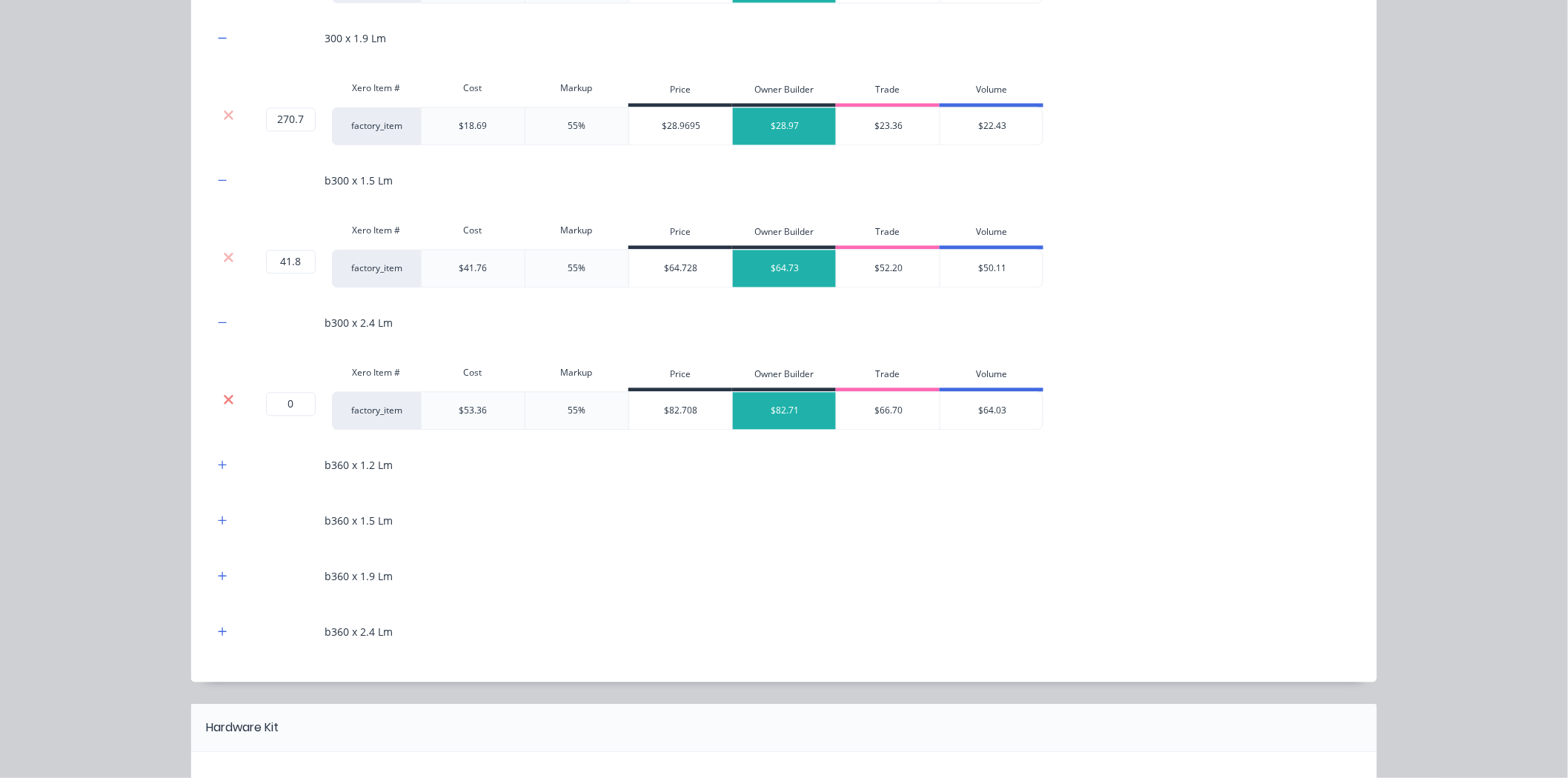
click at [224, 399] on icon at bounding box center [228, 399] width 10 height 10
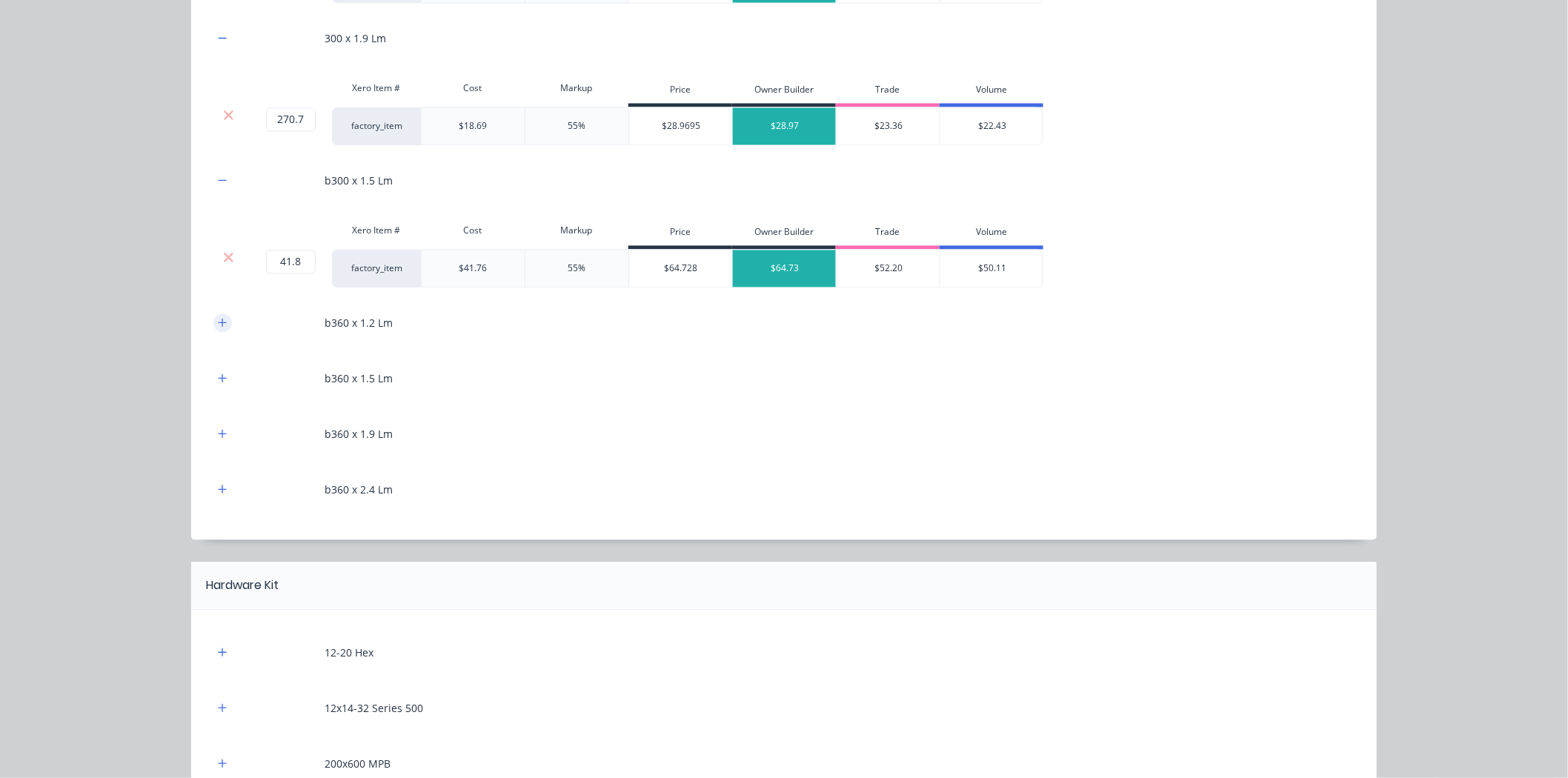
click at [220, 324] on icon "button" at bounding box center [222, 322] width 8 height 8
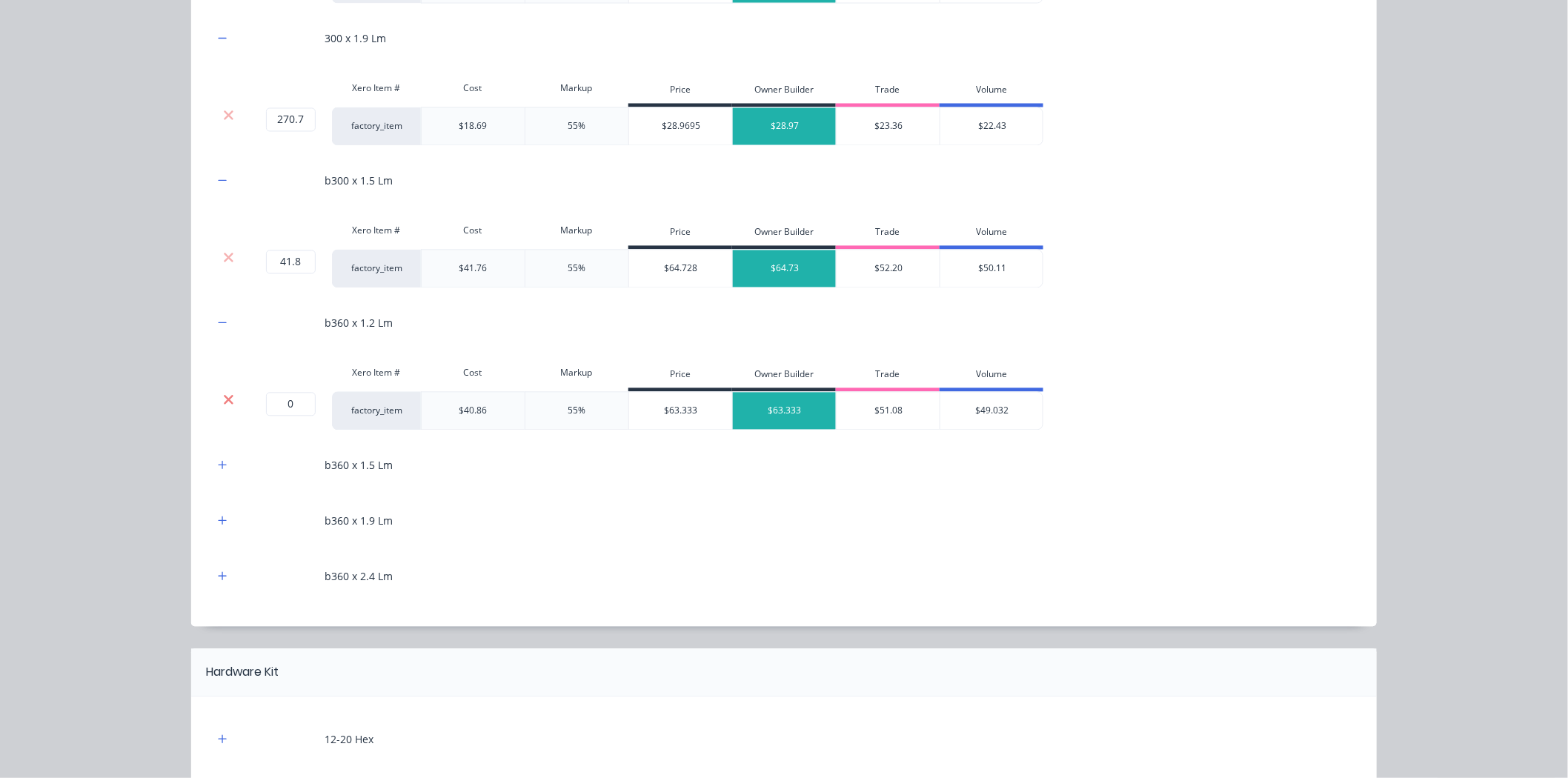
click at [223, 403] on icon at bounding box center [228, 400] width 11 height 15
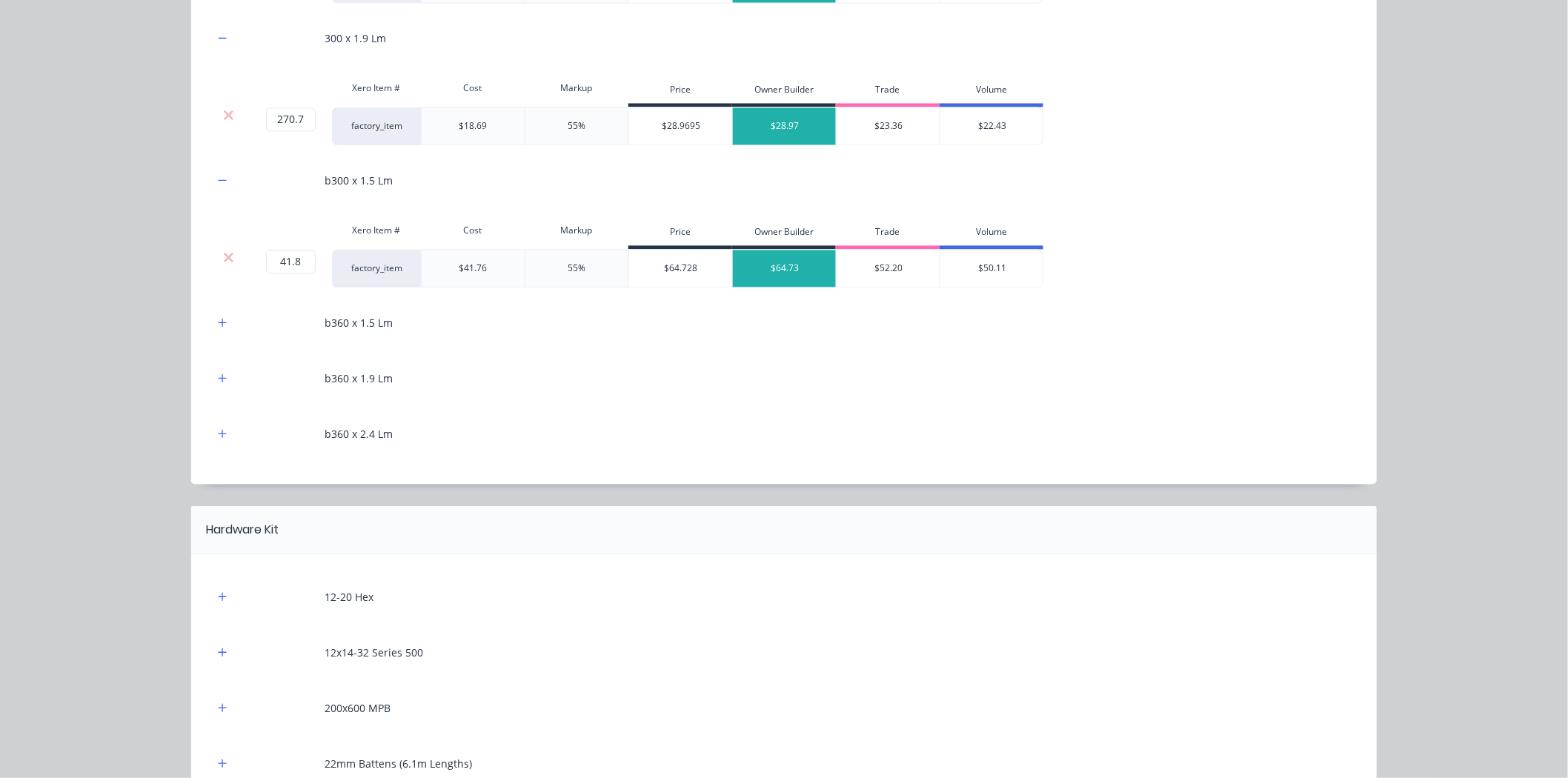
click at [219, 334] on div "b360 x 1.5 Lm" at bounding box center [784, 324] width 1141 height 41
click at [220, 327] on icon "button" at bounding box center [222, 323] width 9 height 11
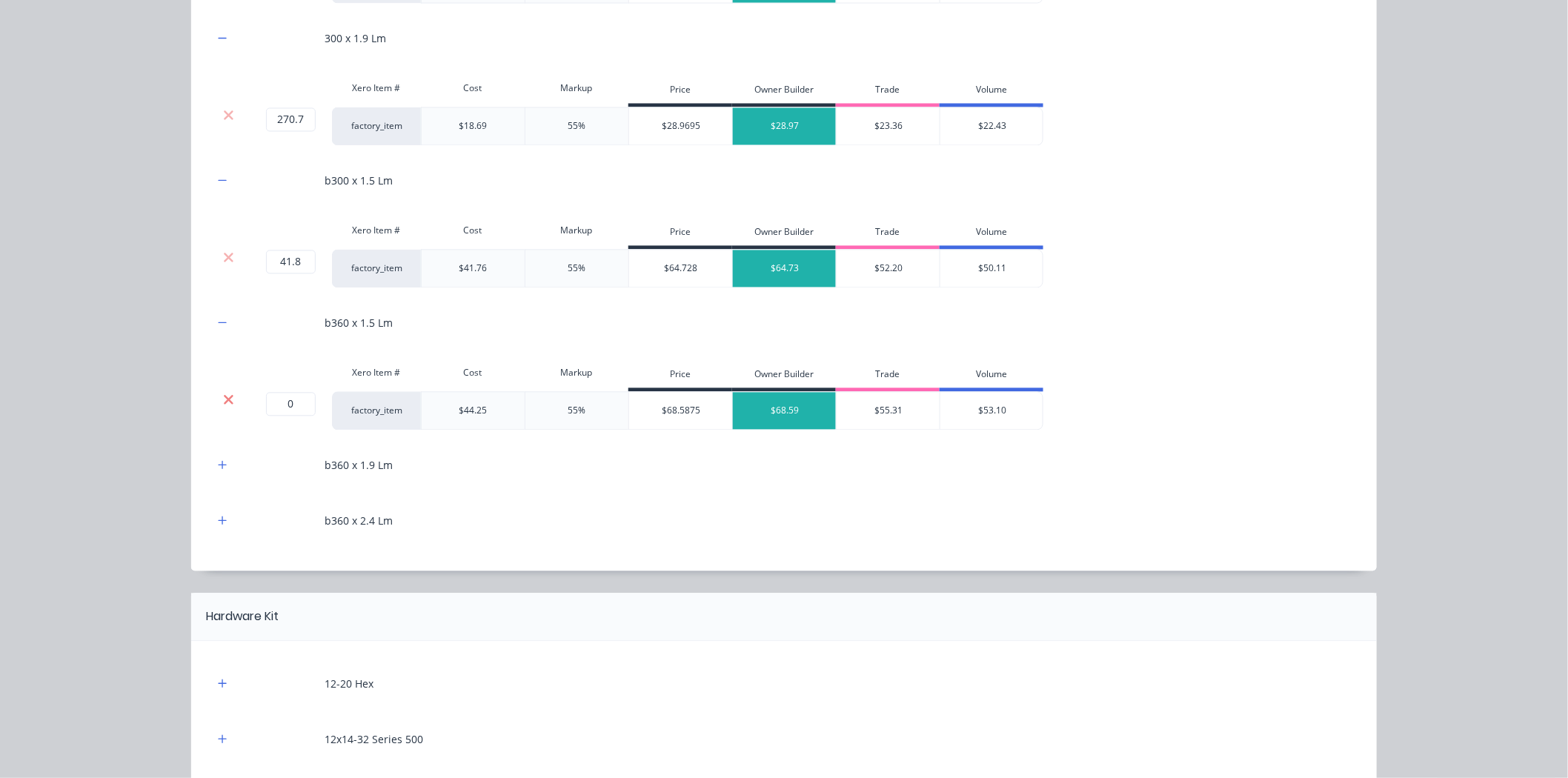
click at [224, 398] on icon at bounding box center [228, 399] width 10 height 10
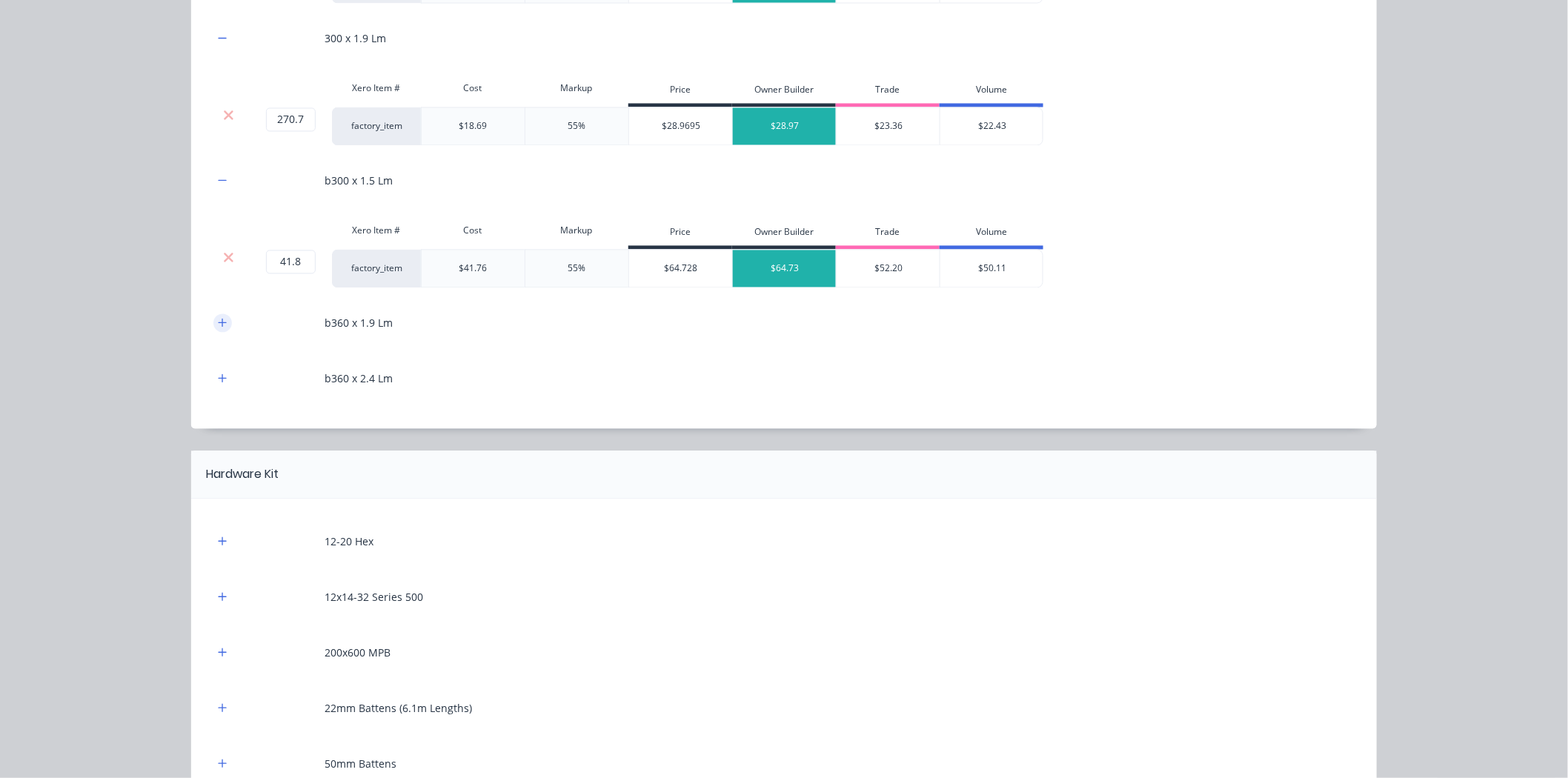
click at [213, 317] on button "button" at bounding box center [222, 323] width 19 height 19
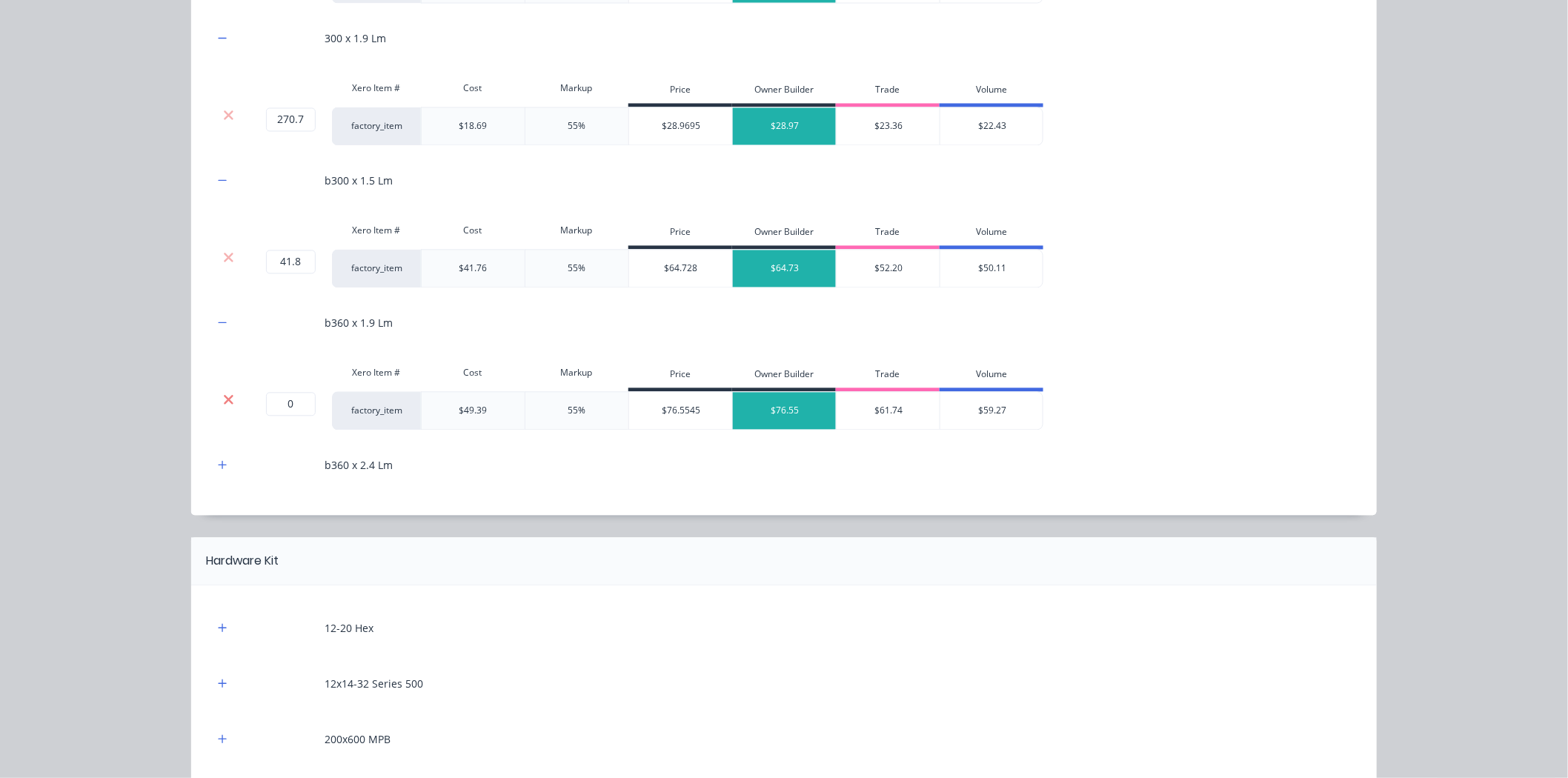
click at [225, 401] on icon at bounding box center [228, 400] width 11 height 15
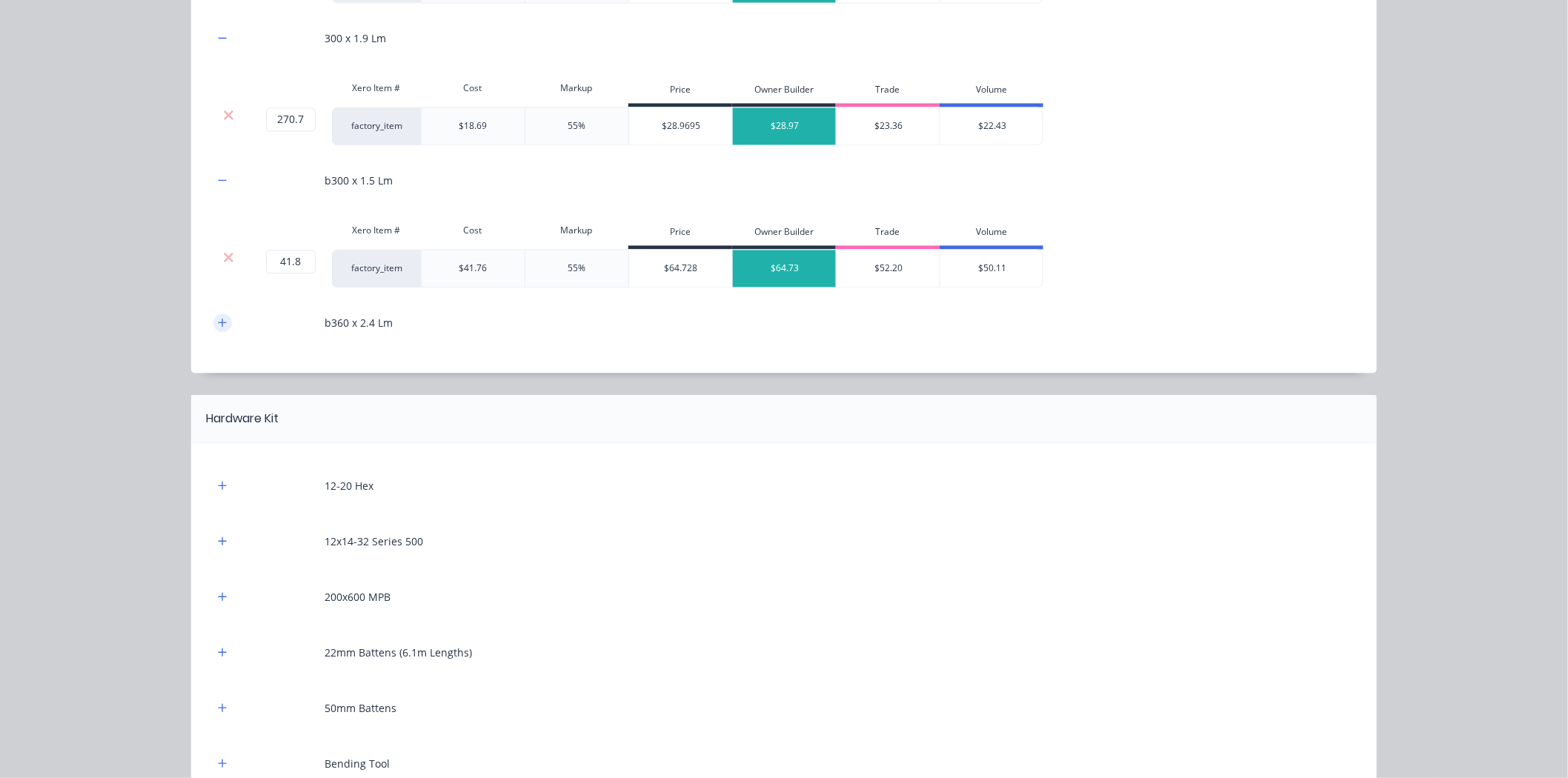
click at [220, 320] on icon "button" at bounding box center [222, 323] width 9 height 11
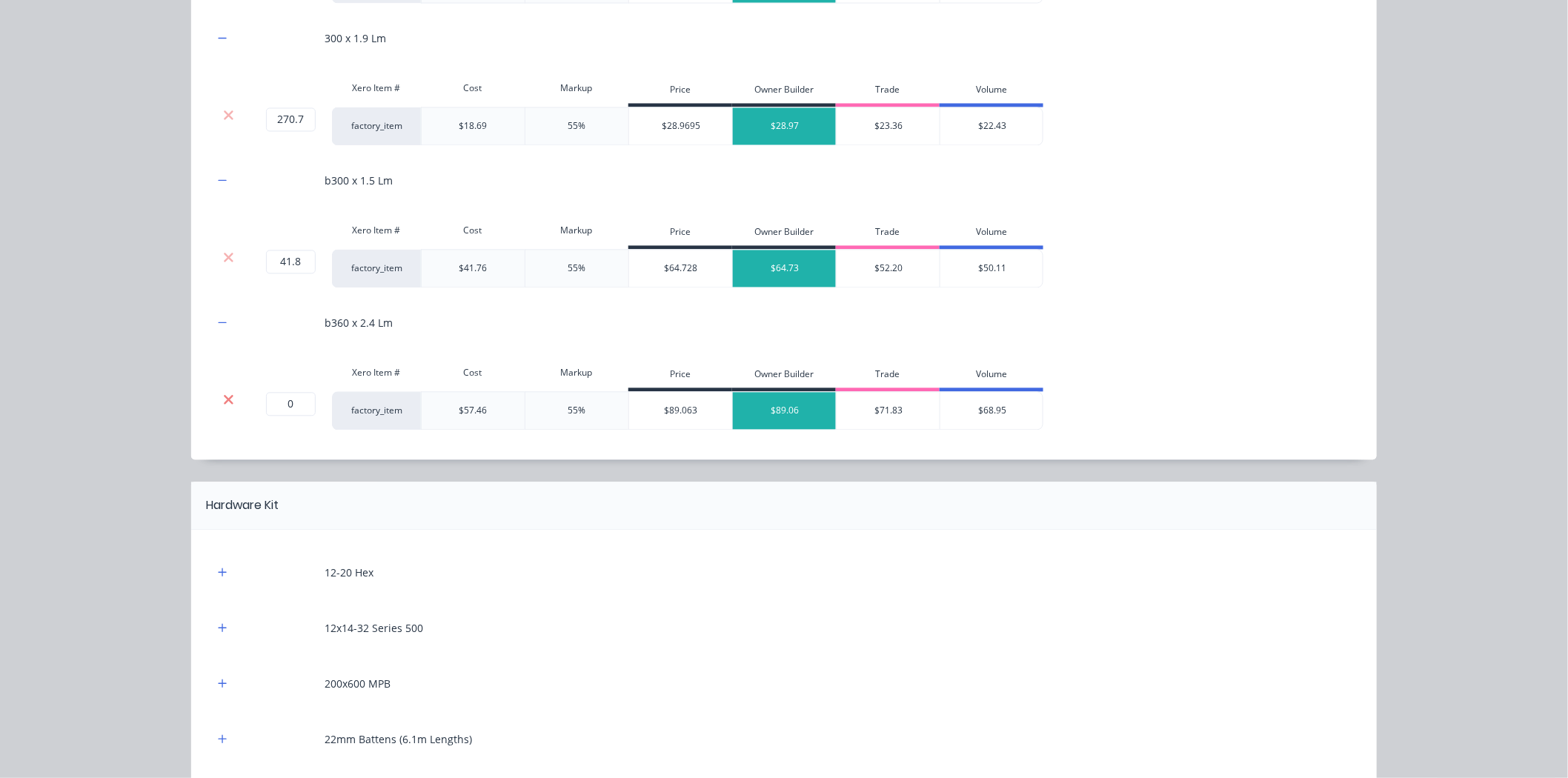
click at [223, 395] on icon at bounding box center [228, 400] width 11 height 15
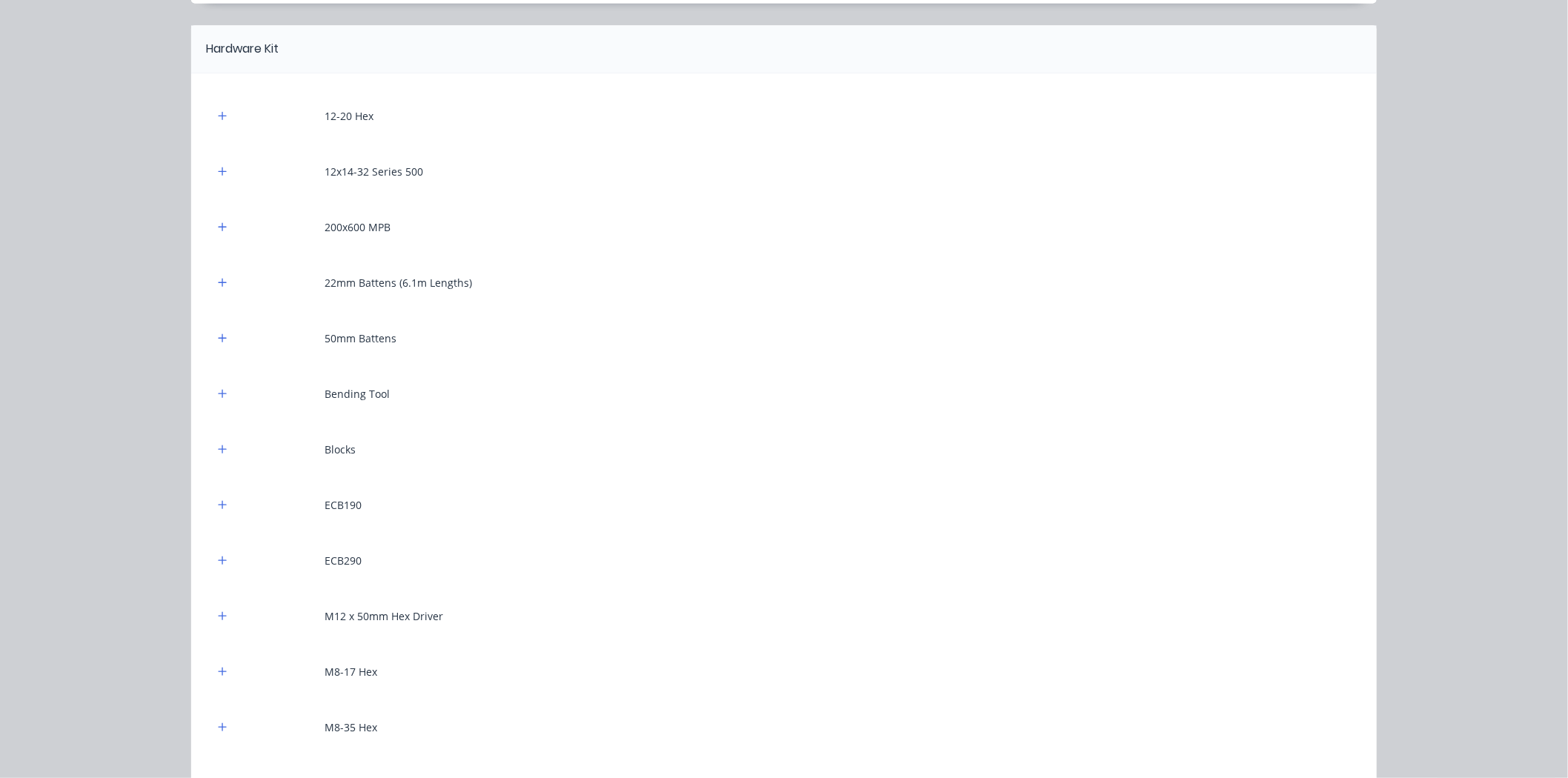
scroll to position [1481, 0]
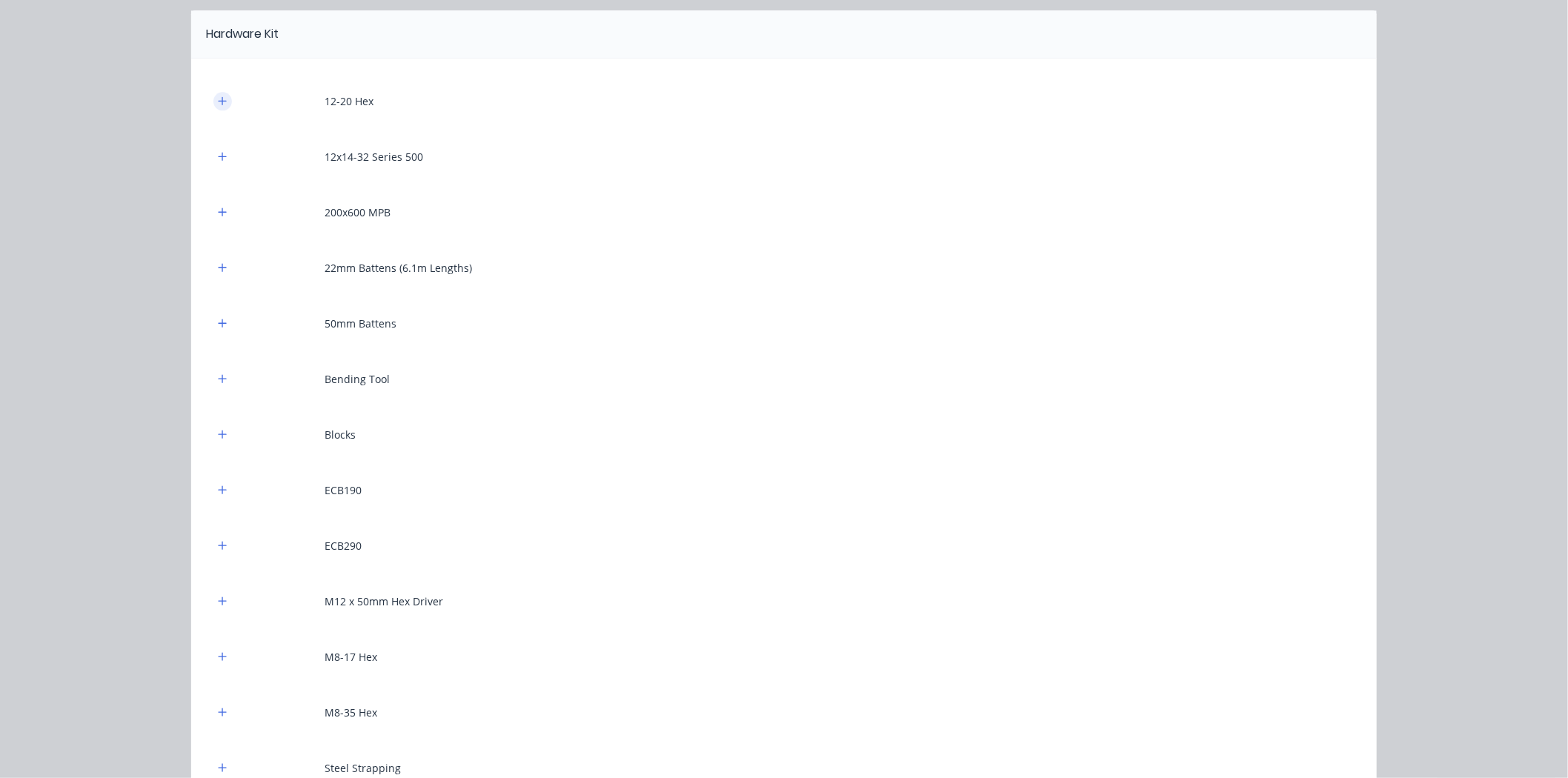
click at [223, 101] on button "button" at bounding box center [222, 101] width 19 height 19
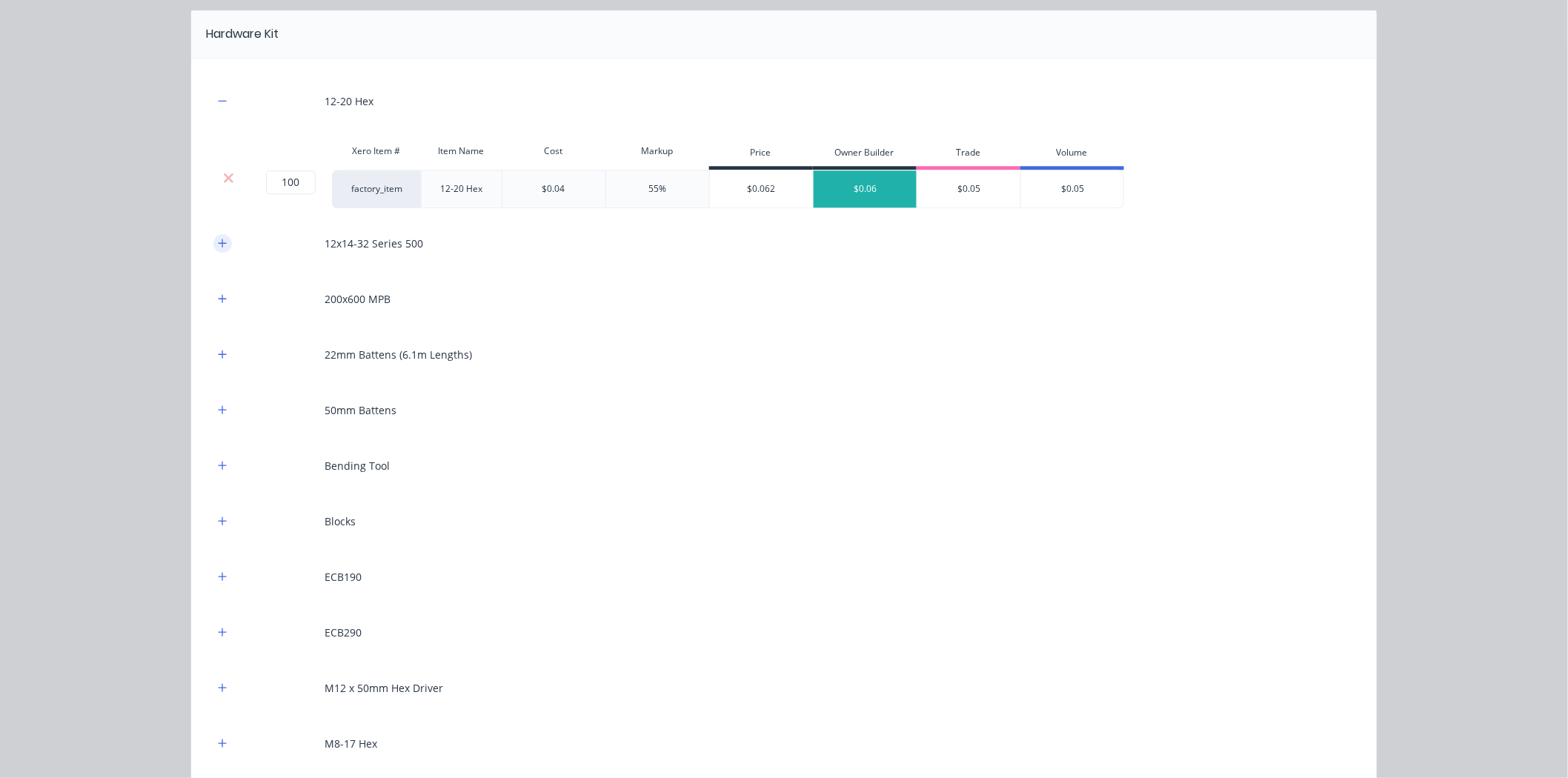
click at [218, 240] on icon "button" at bounding box center [222, 243] width 9 height 11
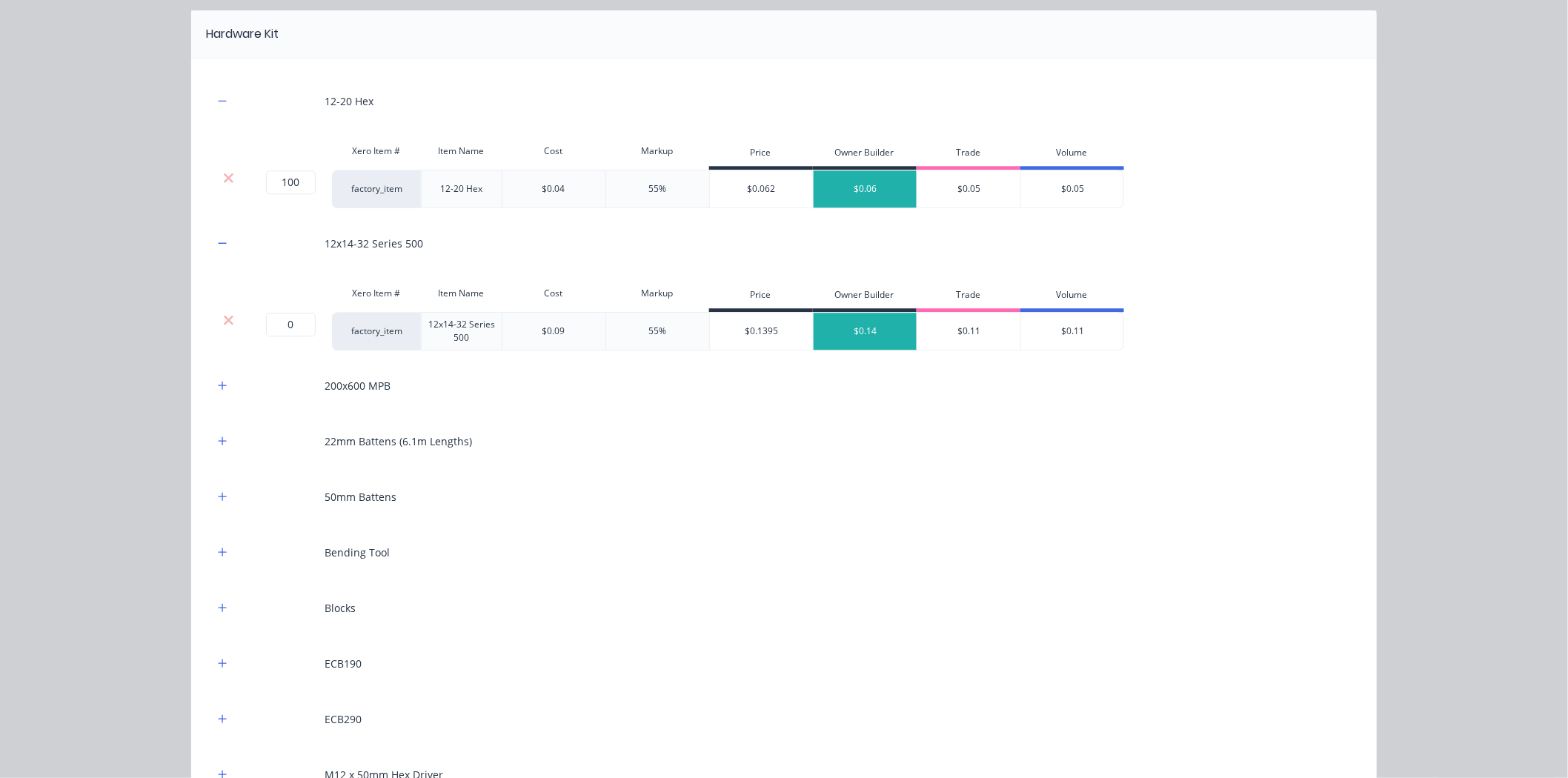
click at [228, 323] on div at bounding box center [228, 319] width 29 height 15
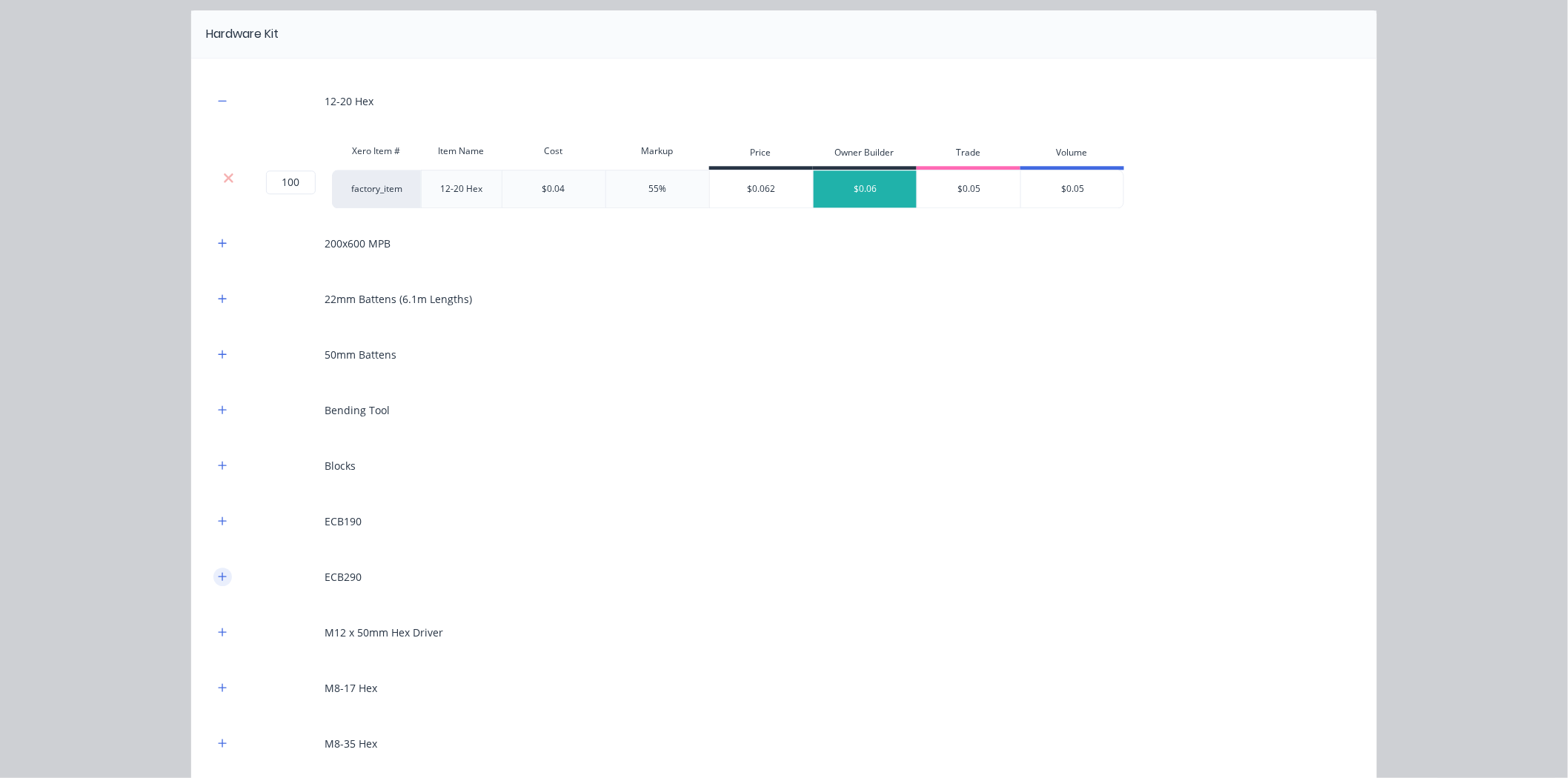
click at [222, 573] on button "button" at bounding box center [222, 576] width 19 height 19
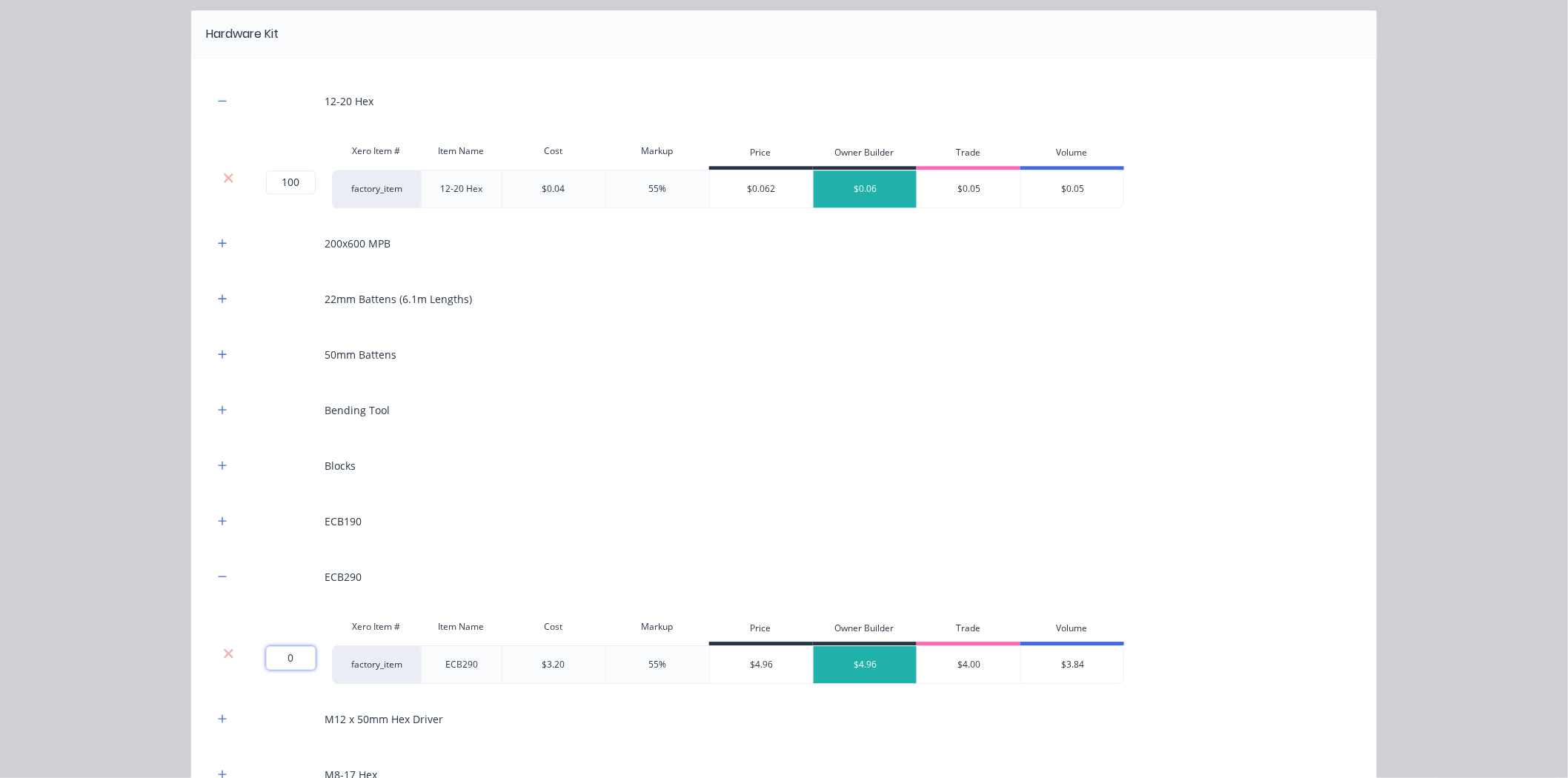
click at [290, 660] on input "0" at bounding box center [291, 658] width 50 height 24
type input "30"
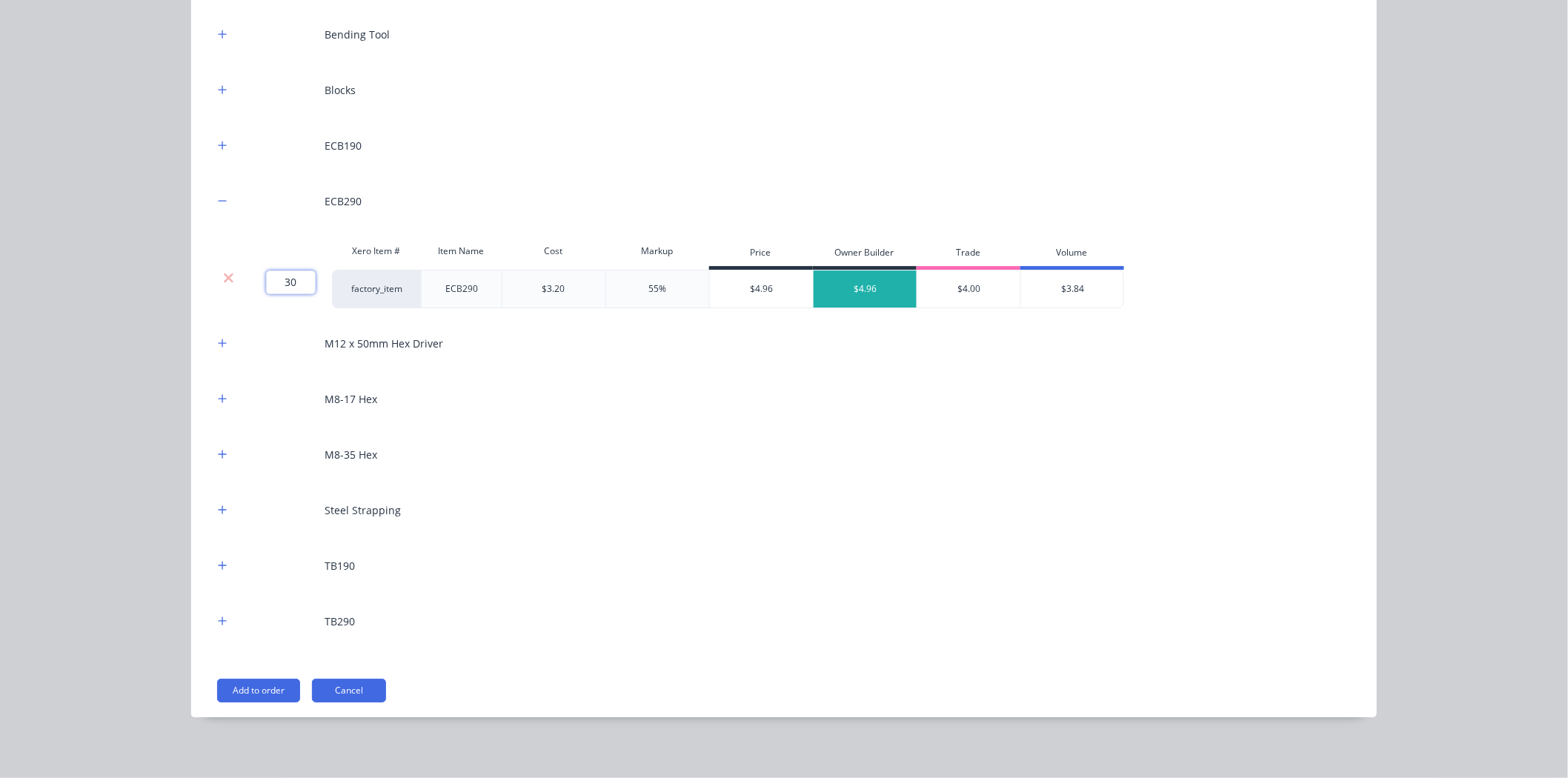
scroll to position [1863, 0]
click at [219, 617] on icon "button" at bounding box center [222, 616] width 8 height 8
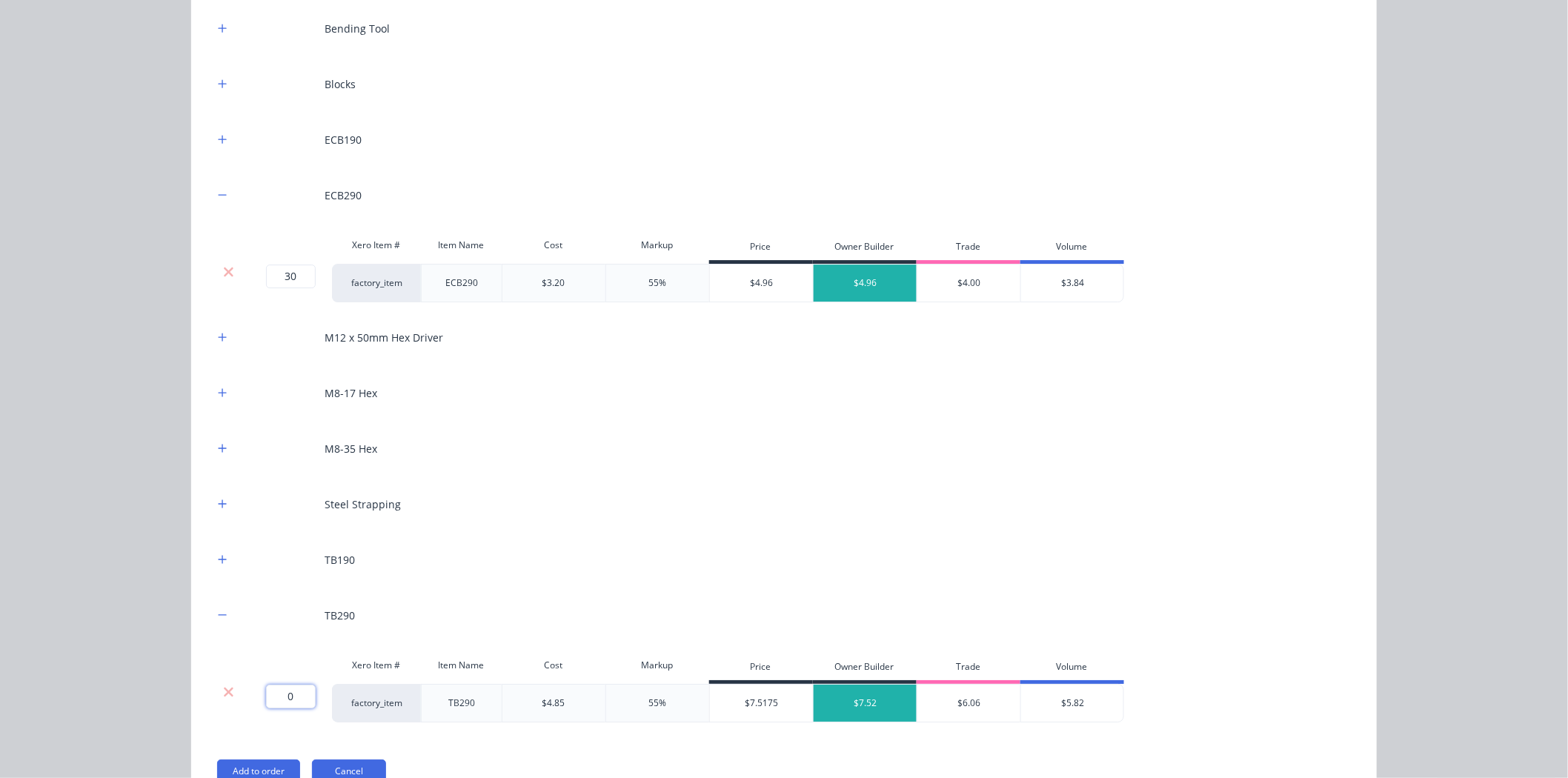
click at [290, 705] on input "0" at bounding box center [291, 696] width 50 height 24
type input "10"
click at [222, 560] on button "button" at bounding box center [222, 559] width 19 height 19
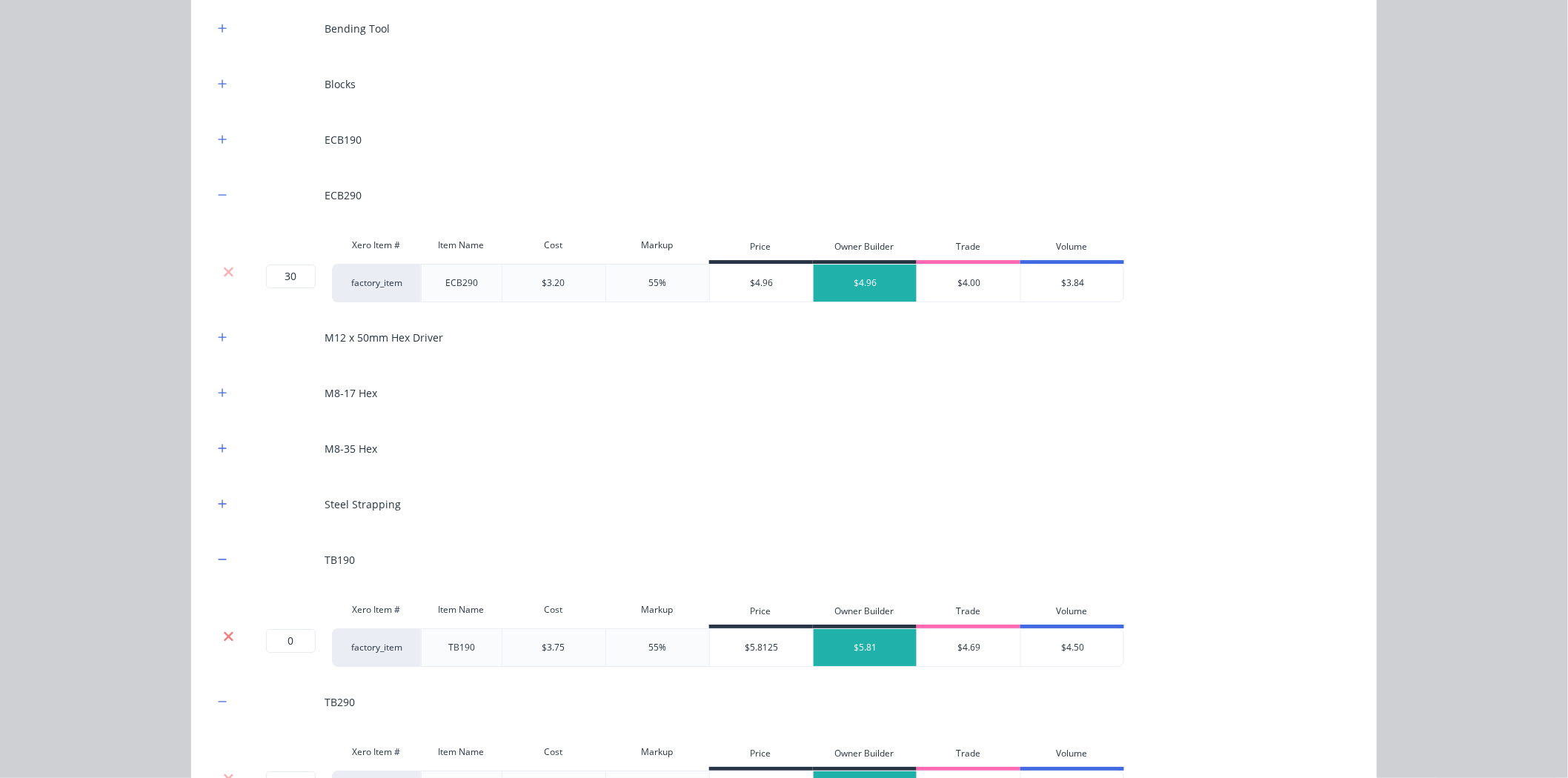
click at [223, 634] on icon at bounding box center [228, 636] width 11 height 15
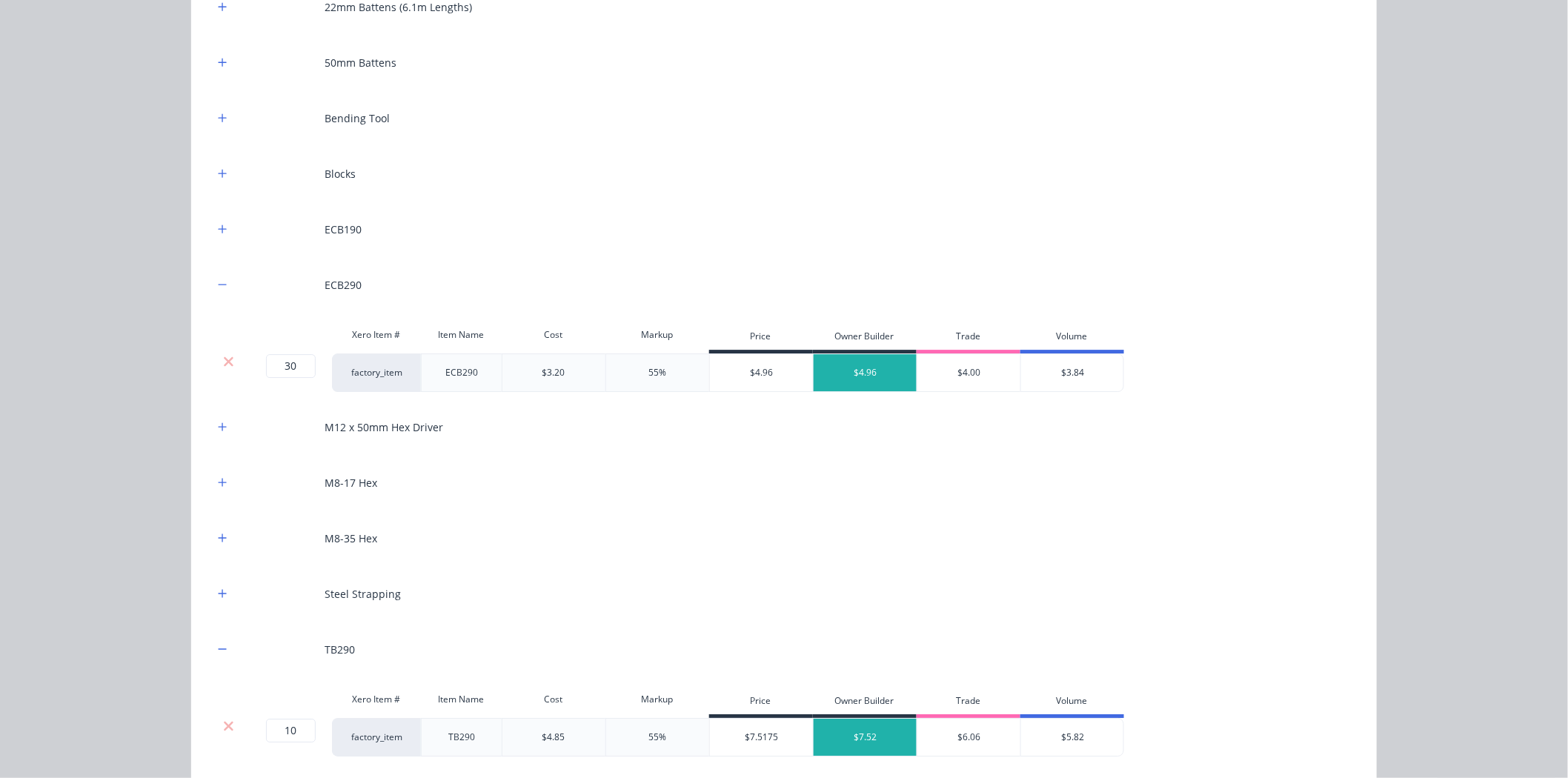
scroll to position [1781, 0]
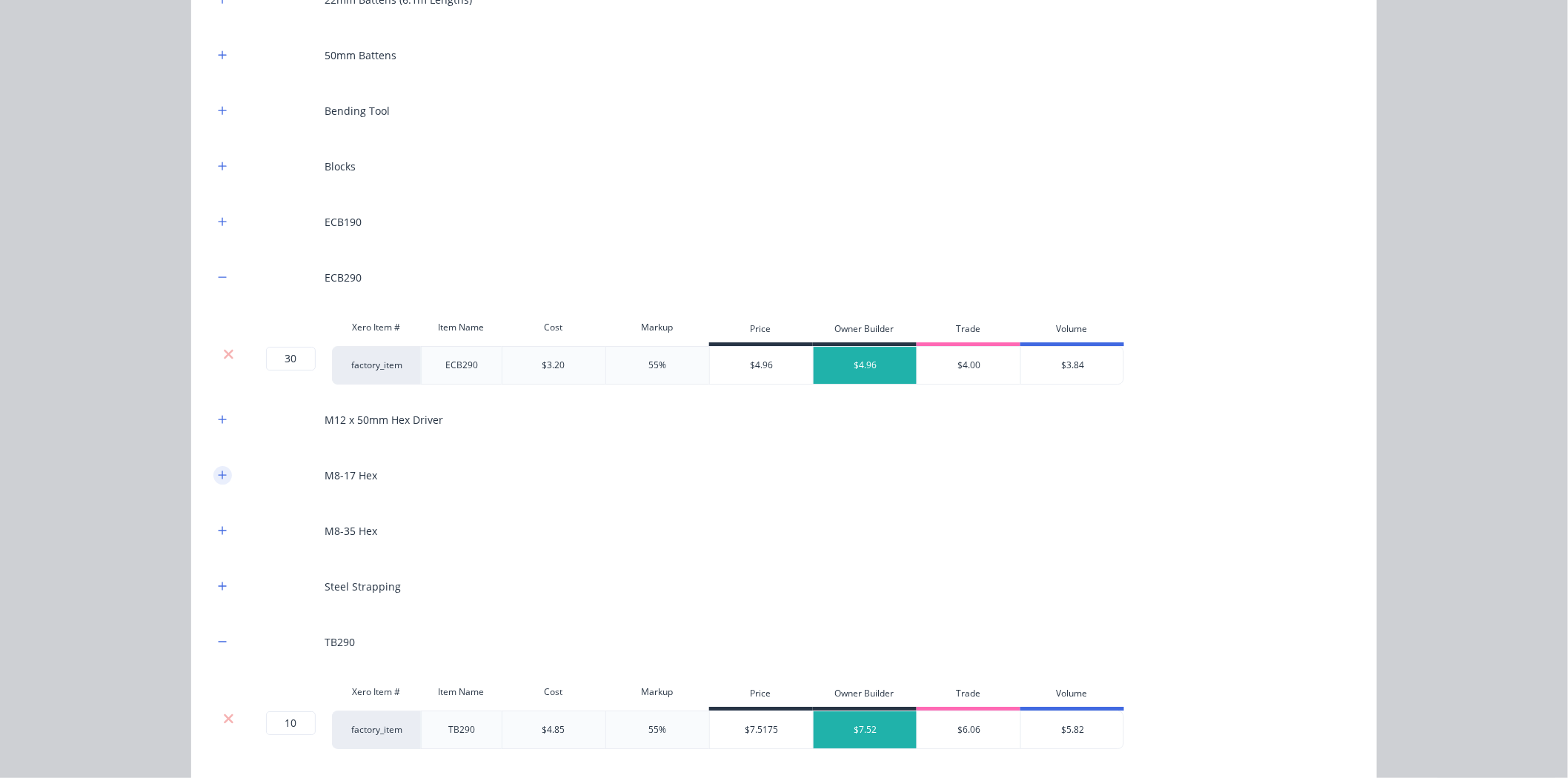
click at [220, 477] on icon "button" at bounding box center [222, 475] width 9 height 11
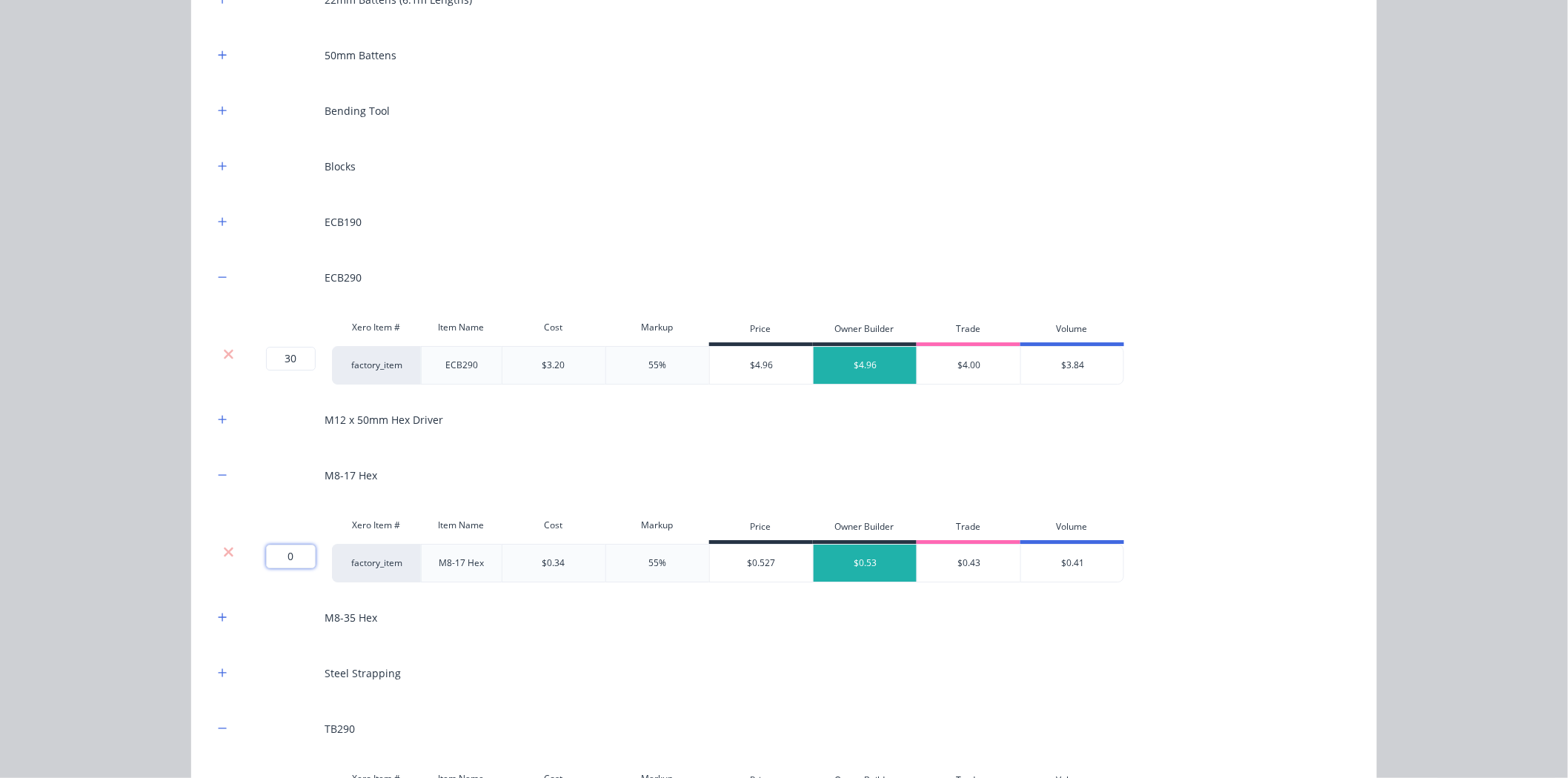
click at [280, 556] on input "0" at bounding box center [291, 556] width 50 height 24
type input "1100"
click at [42, 486] on div "Flooring System Products in this kit A Detailing product Xero Item # Descriptio…" at bounding box center [784, 389] width 1568 height 778
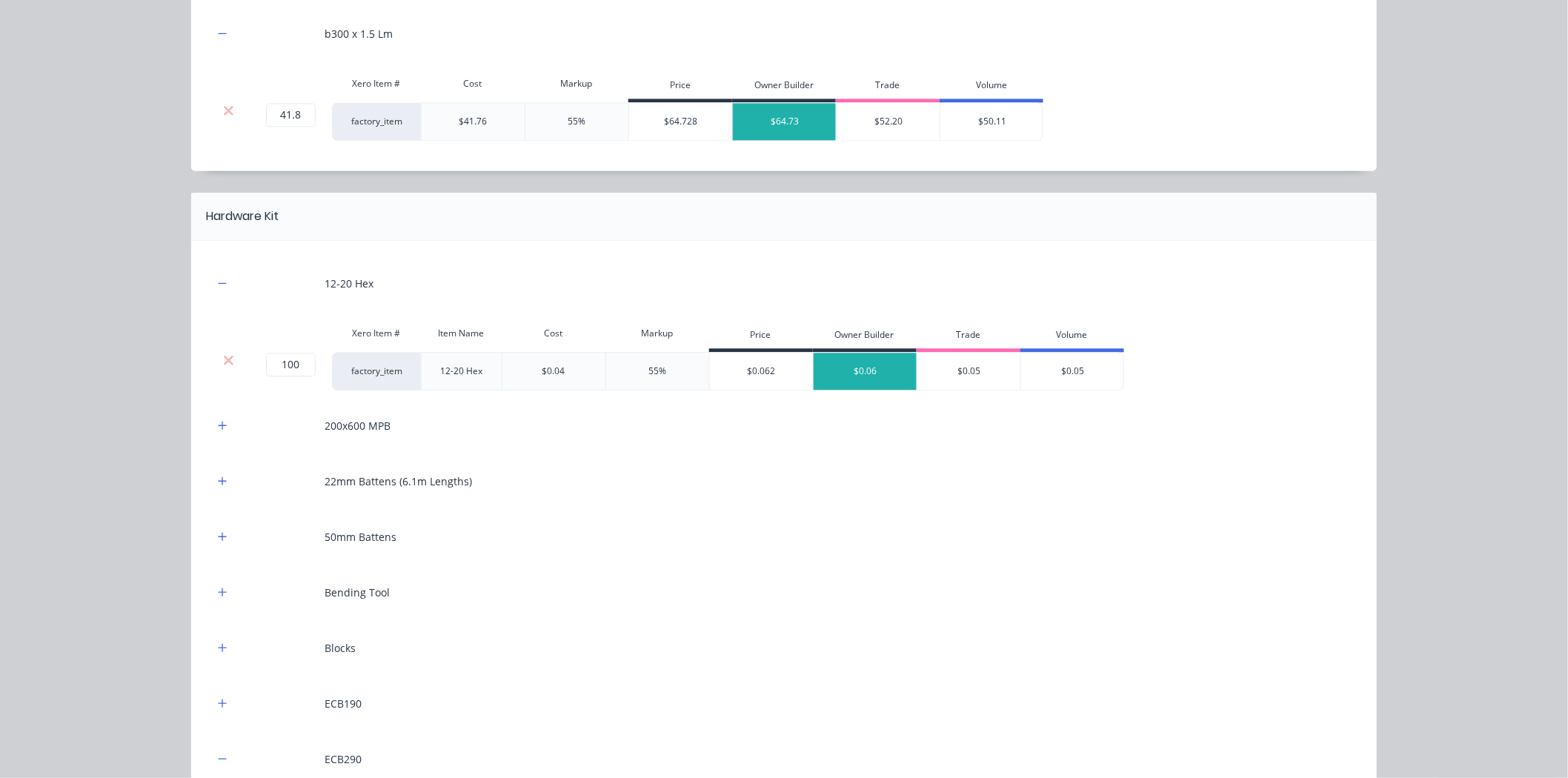
scroll to position [1204, 0]
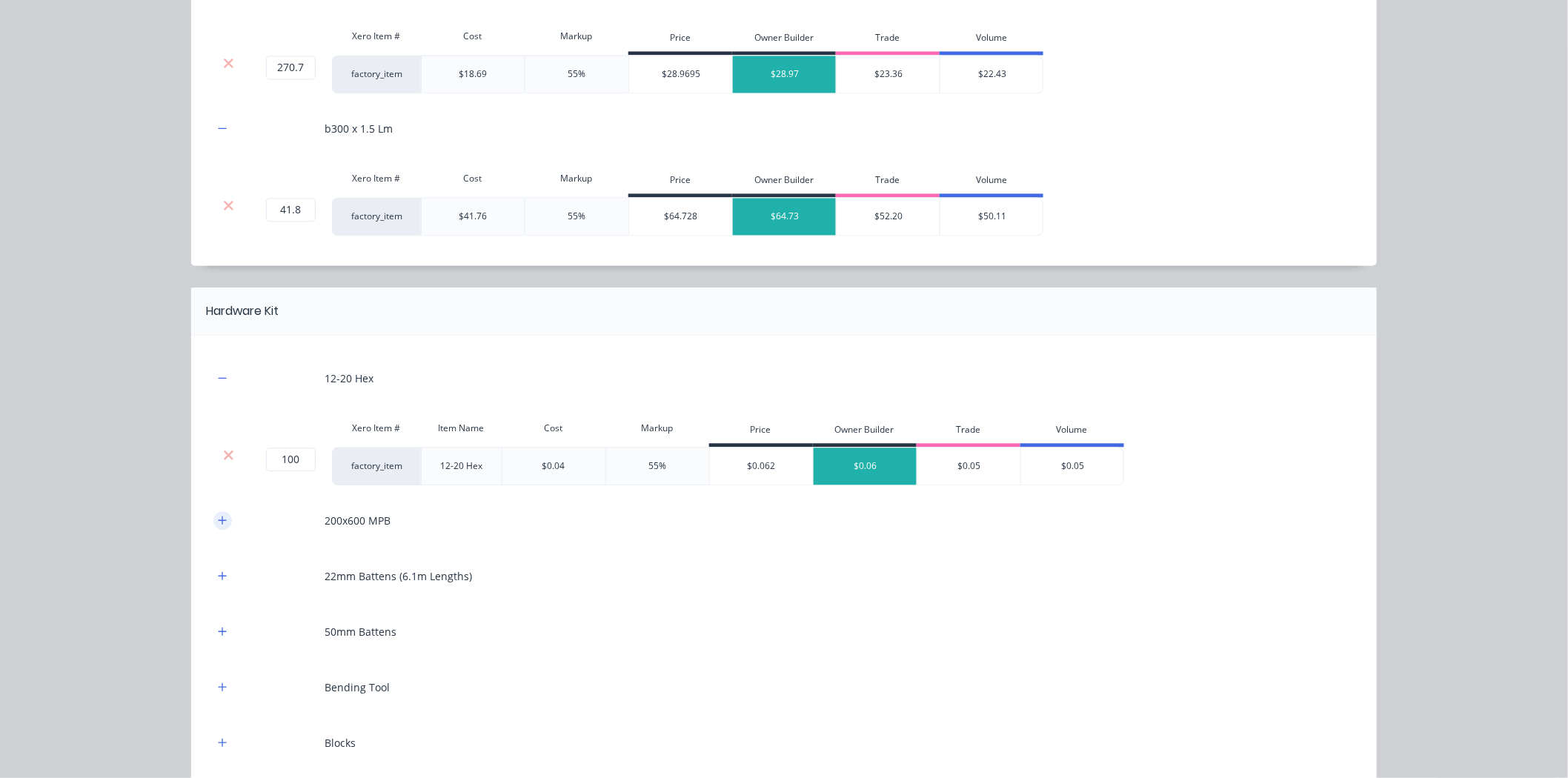
click at [222, 520] on button "button" at bounding box center [222, 520] width 19 height 19
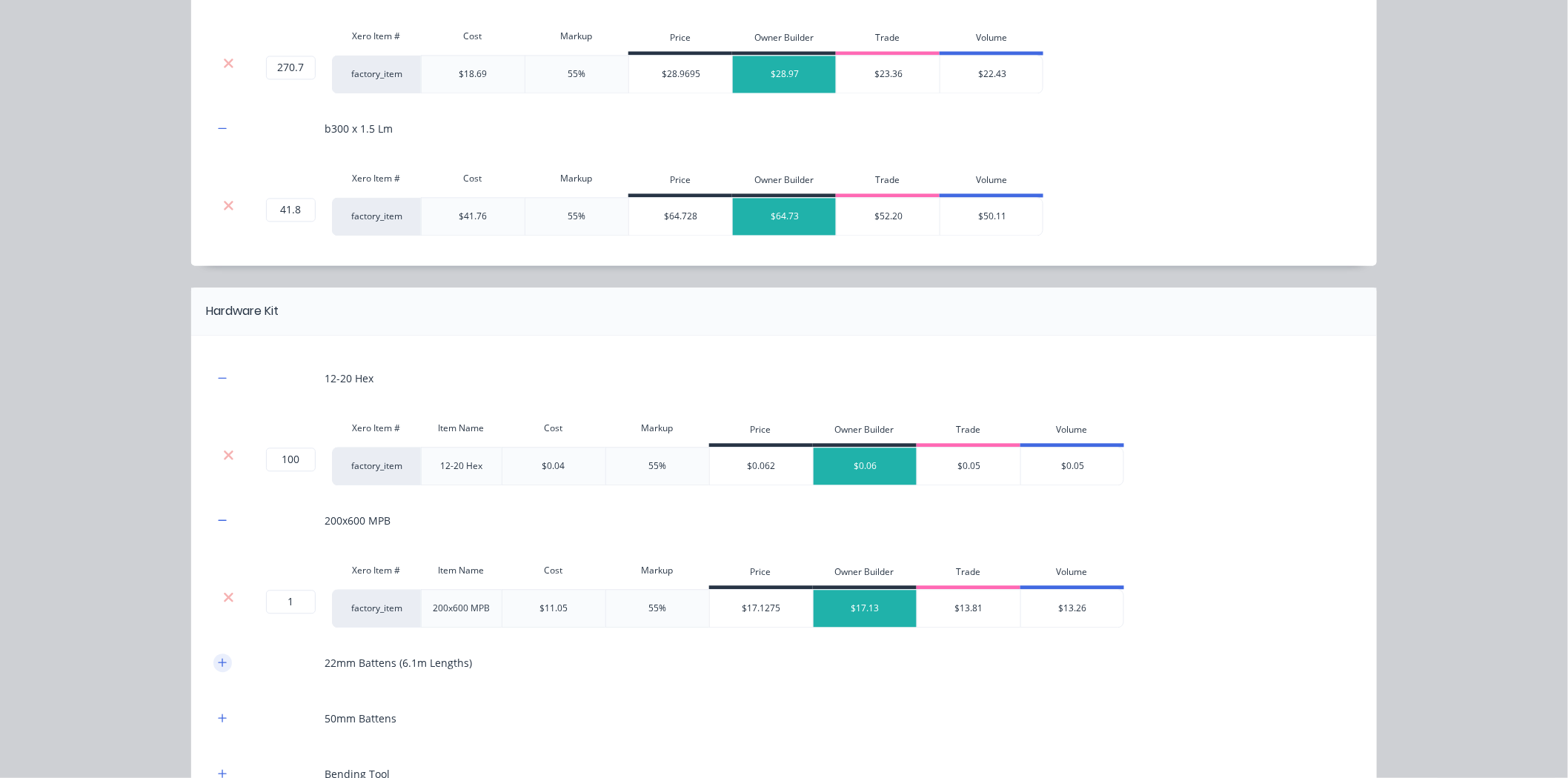
click at [219, 663] on icon "button" at bounding box center [222, 661] width 8 height 8
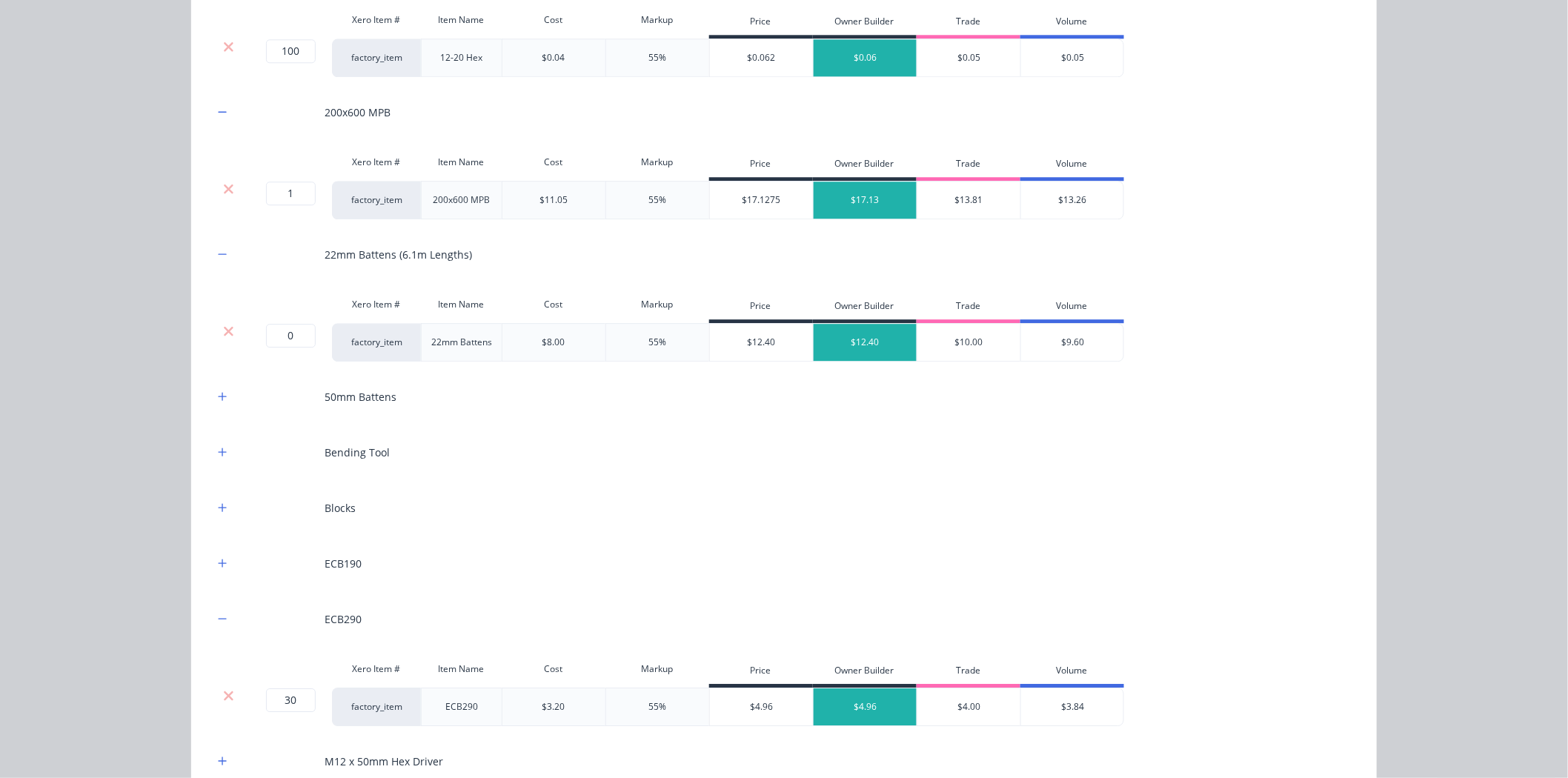
scroll to position [1616, 0]
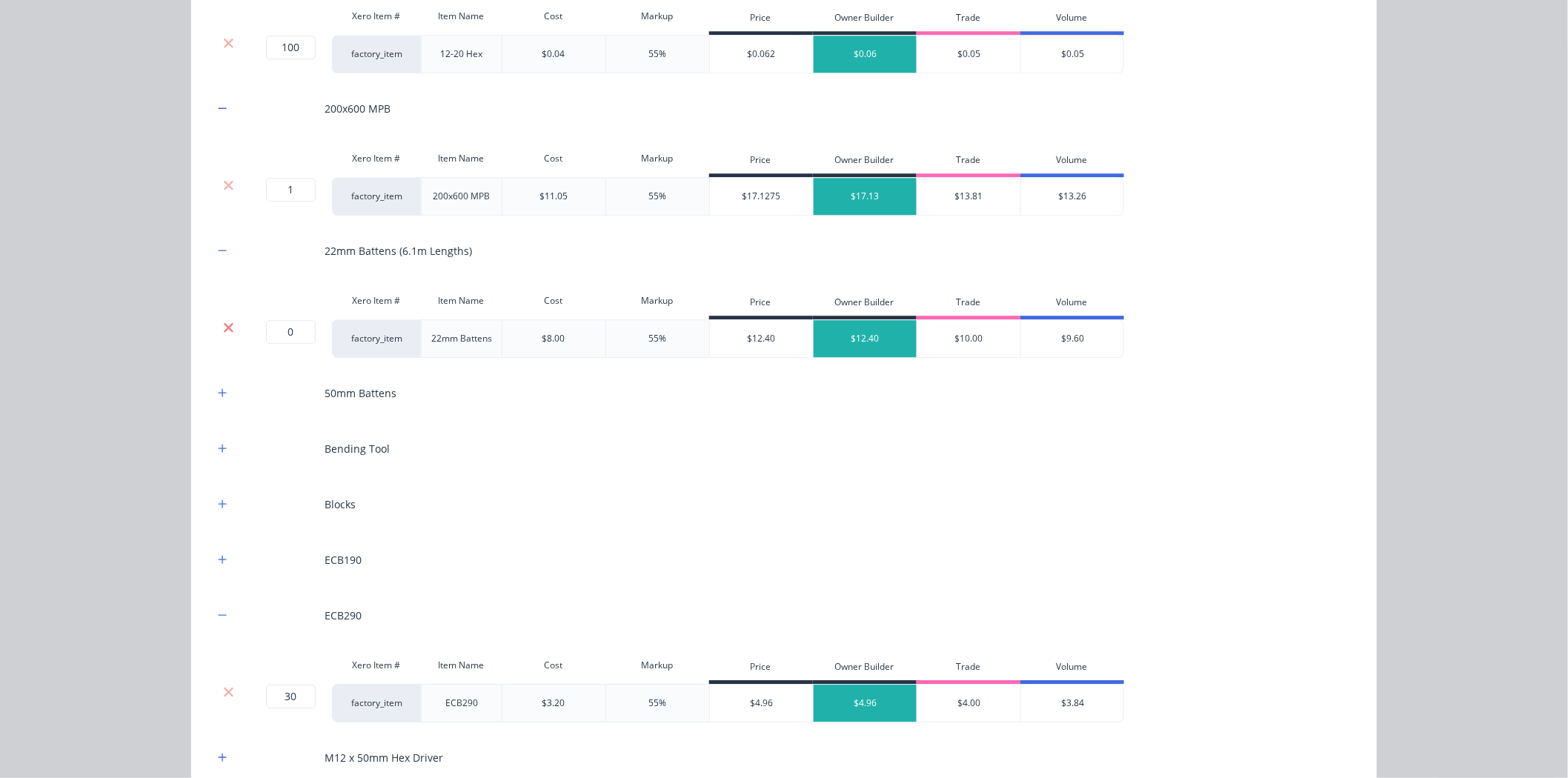
click at [225, 329] on icon at bounding box center [228, 327] width 11 height 15
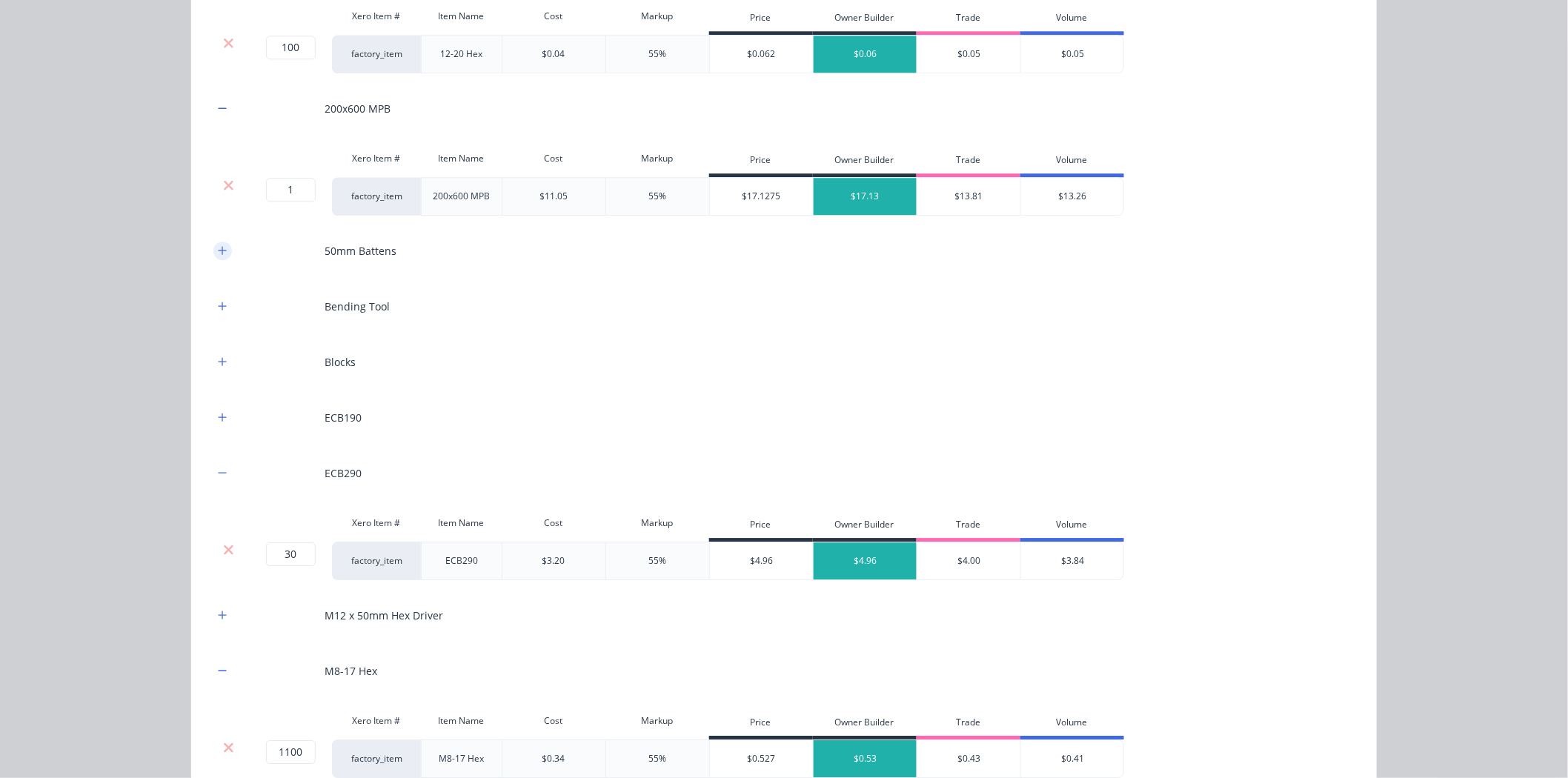
click at [217, 260] on button "button" at bounding box center [222, 251] width 19 height 19
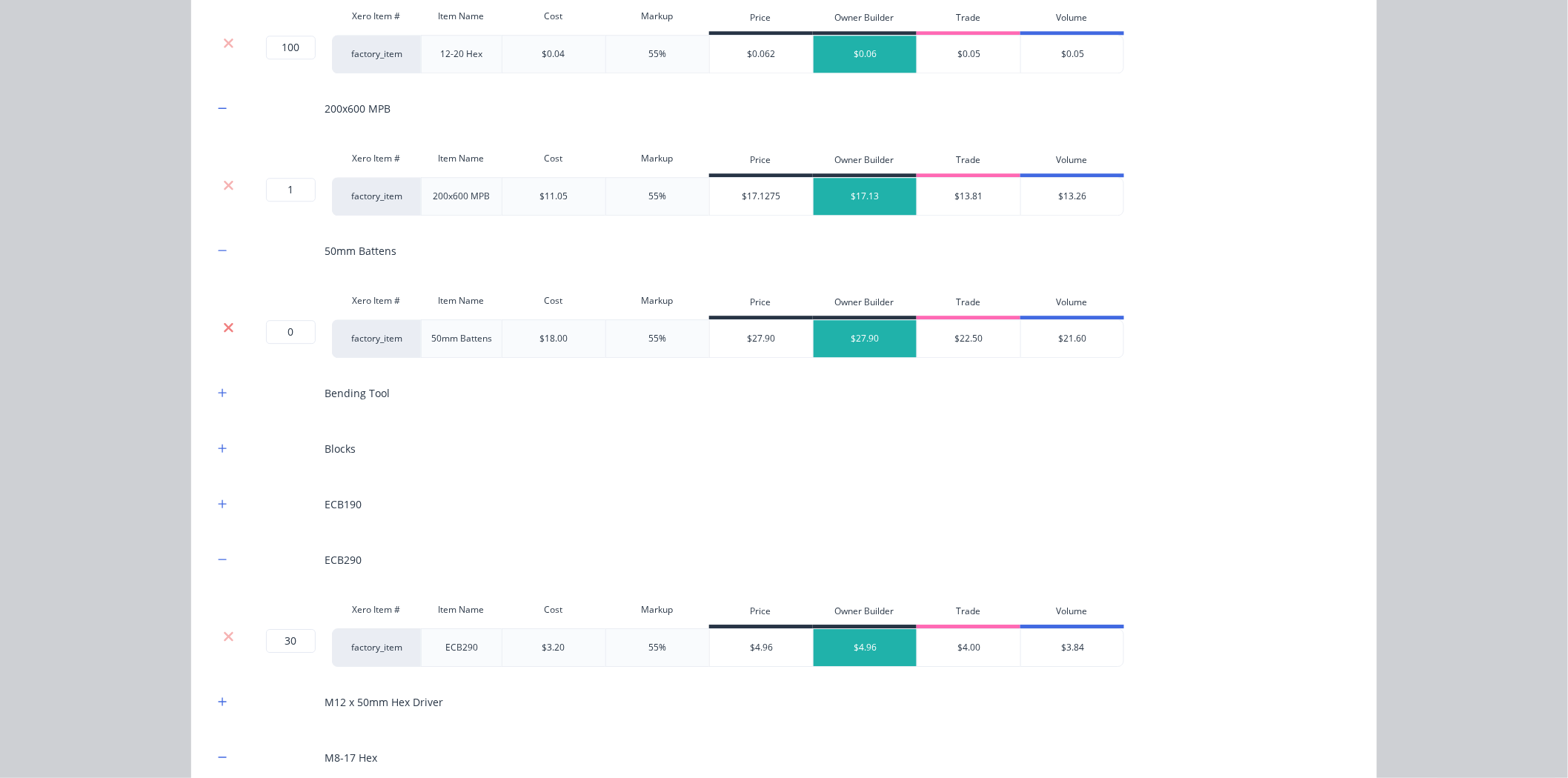
click at [224, 327] on icon at bounding box center [228, 327] width 10 height 10
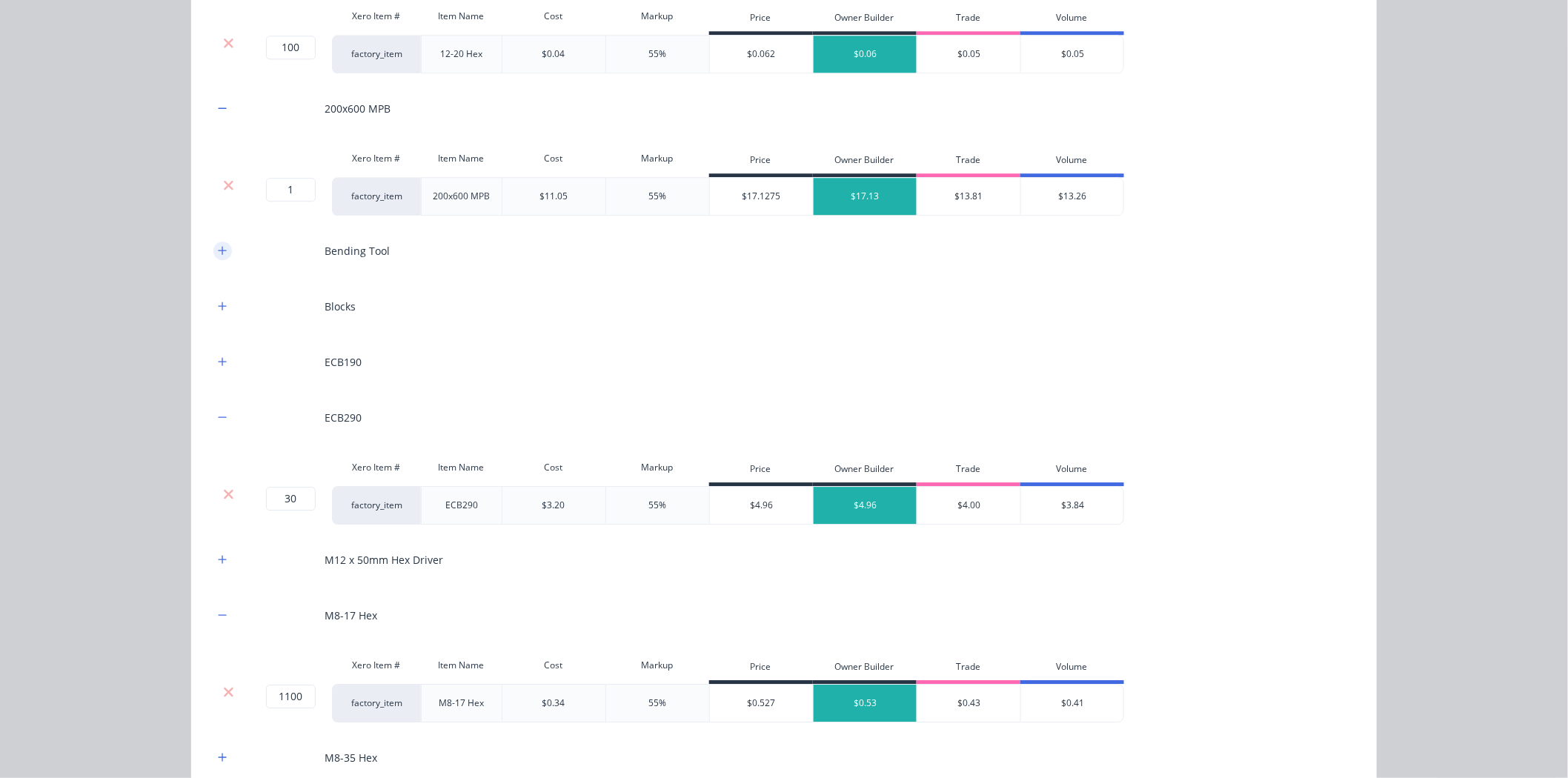
click at [218, 250] on icon "button" at bounding box center [222, 251] width 9 height 11
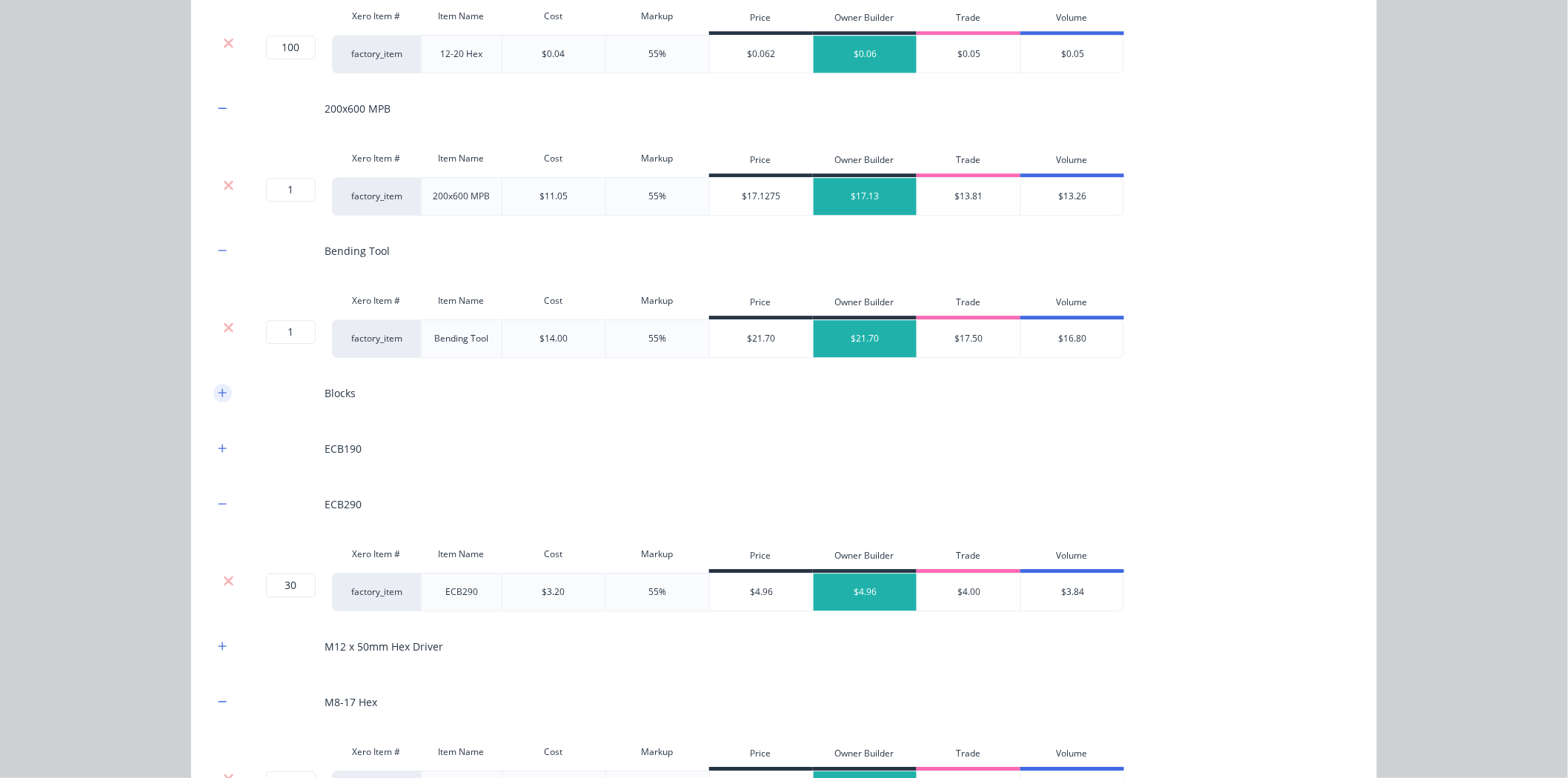
click at [218, 391] on icon "button" at bounding box center [222, 393] width 9 height 11
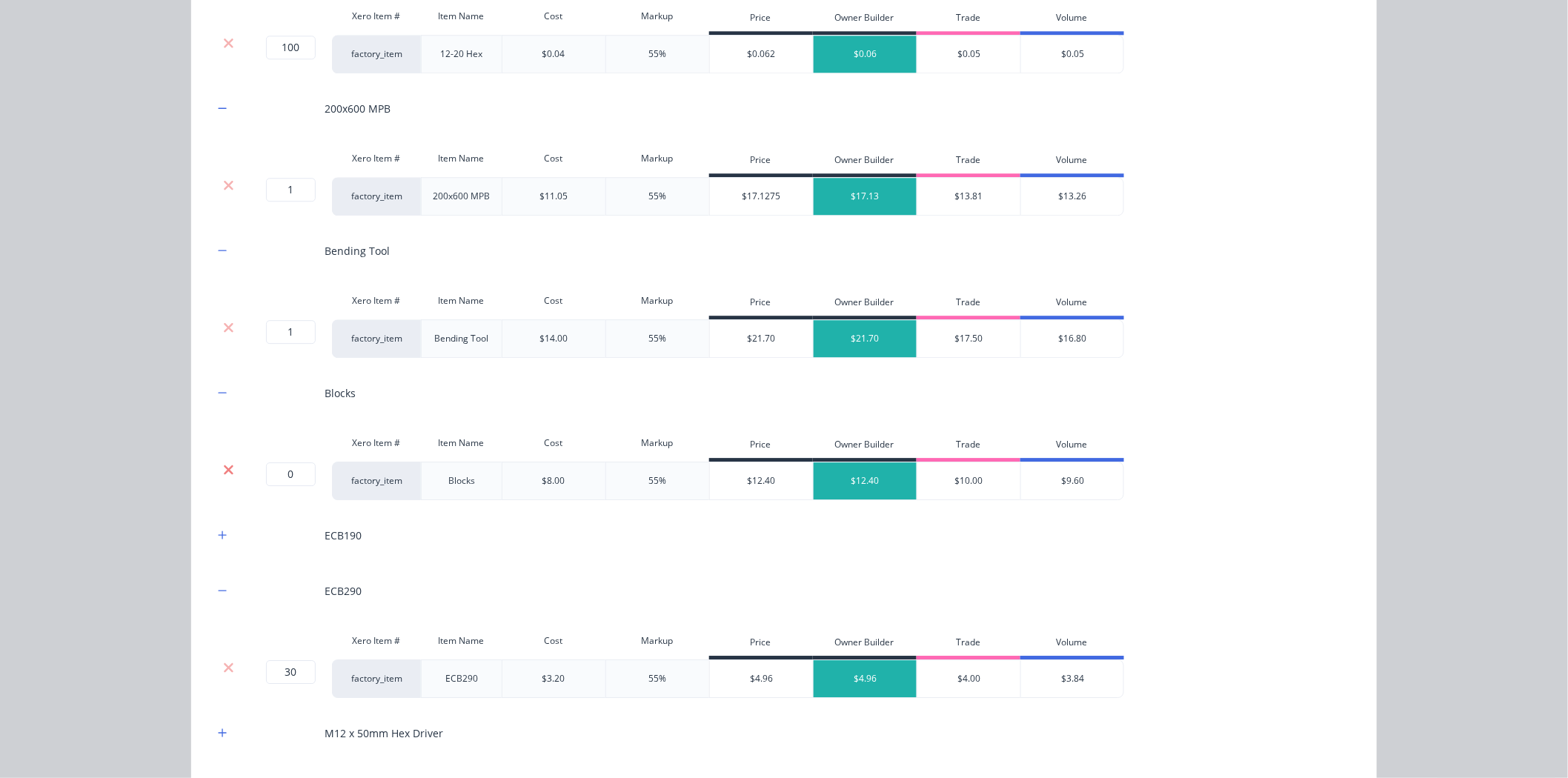
click at [223, 467] on icon at bounding box center [228, 469] width 11 height 15
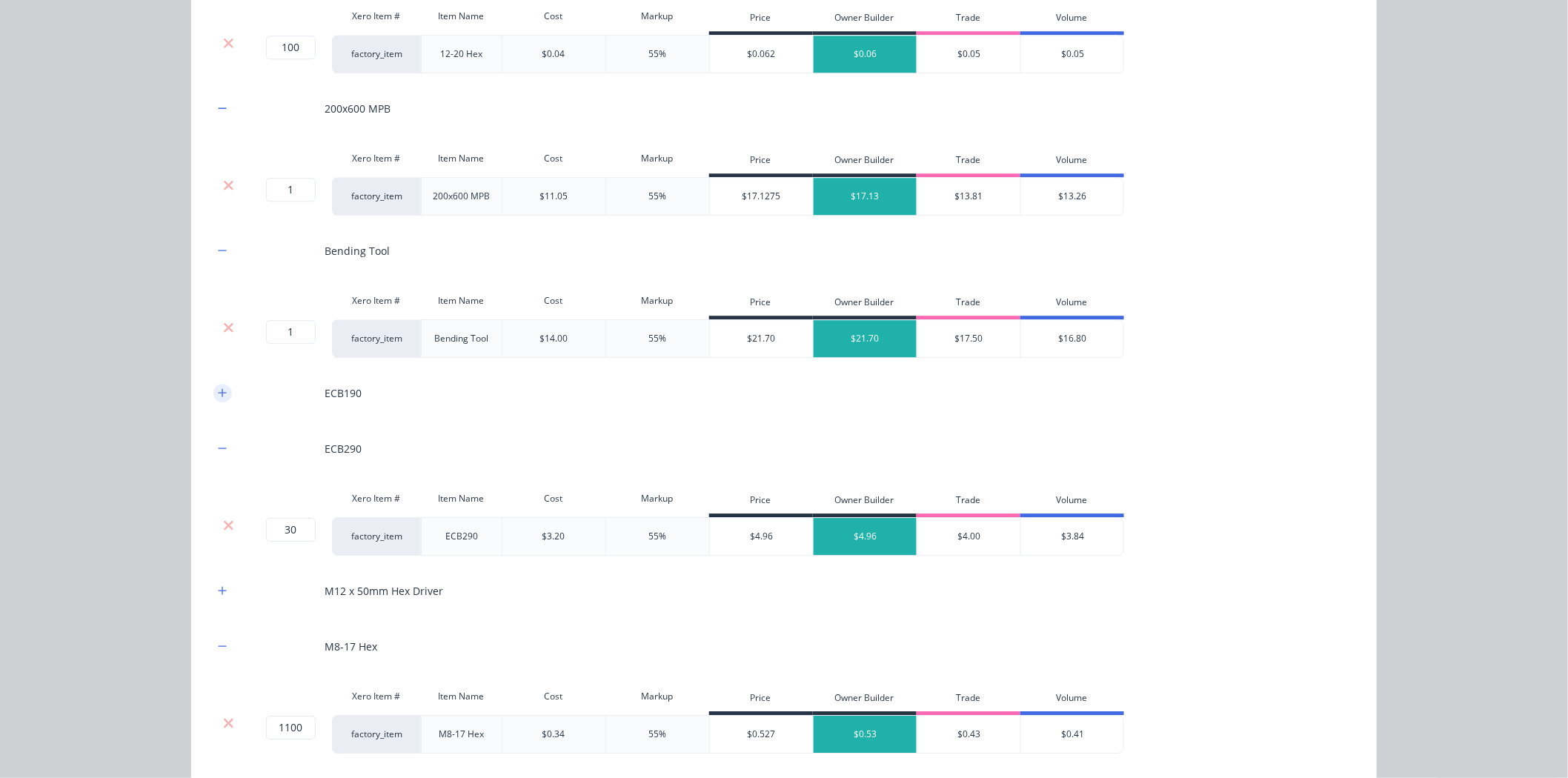
click at [218, 393] on icon "button" at bounding box center [222, 393] width 9 height 11
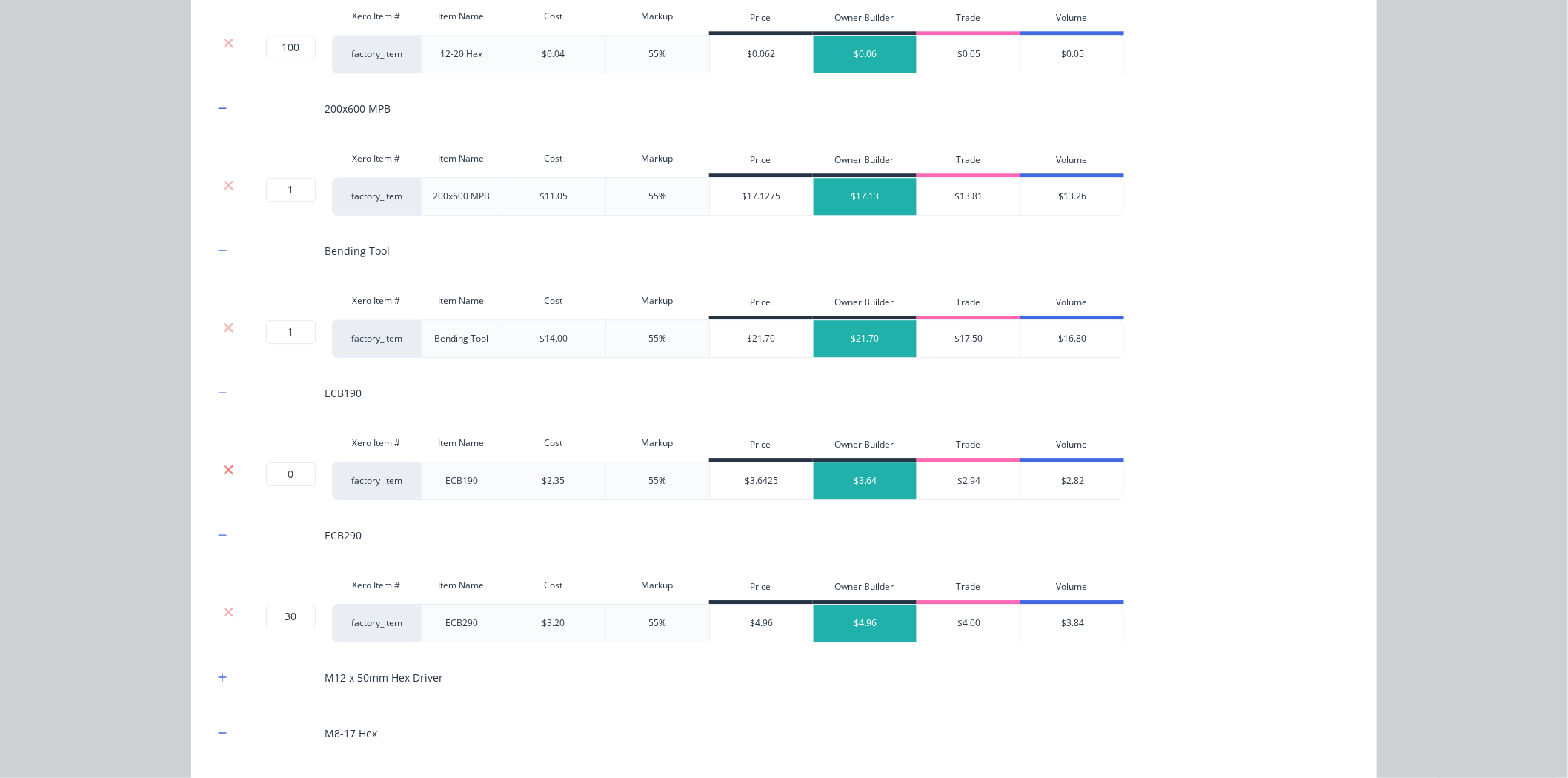
click at [224, 469] on icon at bounding box center [228, 469] width 10 height 10
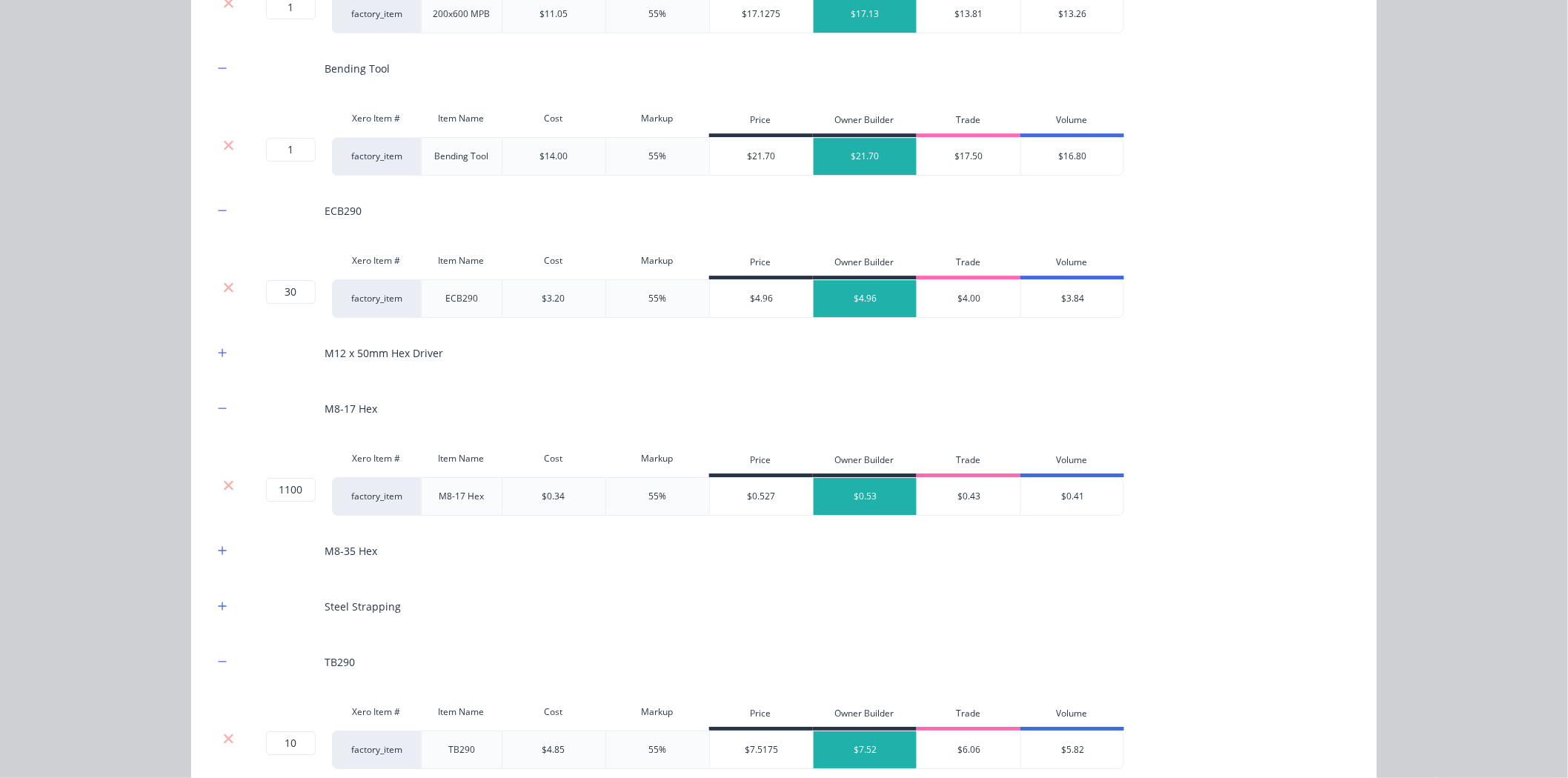
scroll to position [1863, 0]
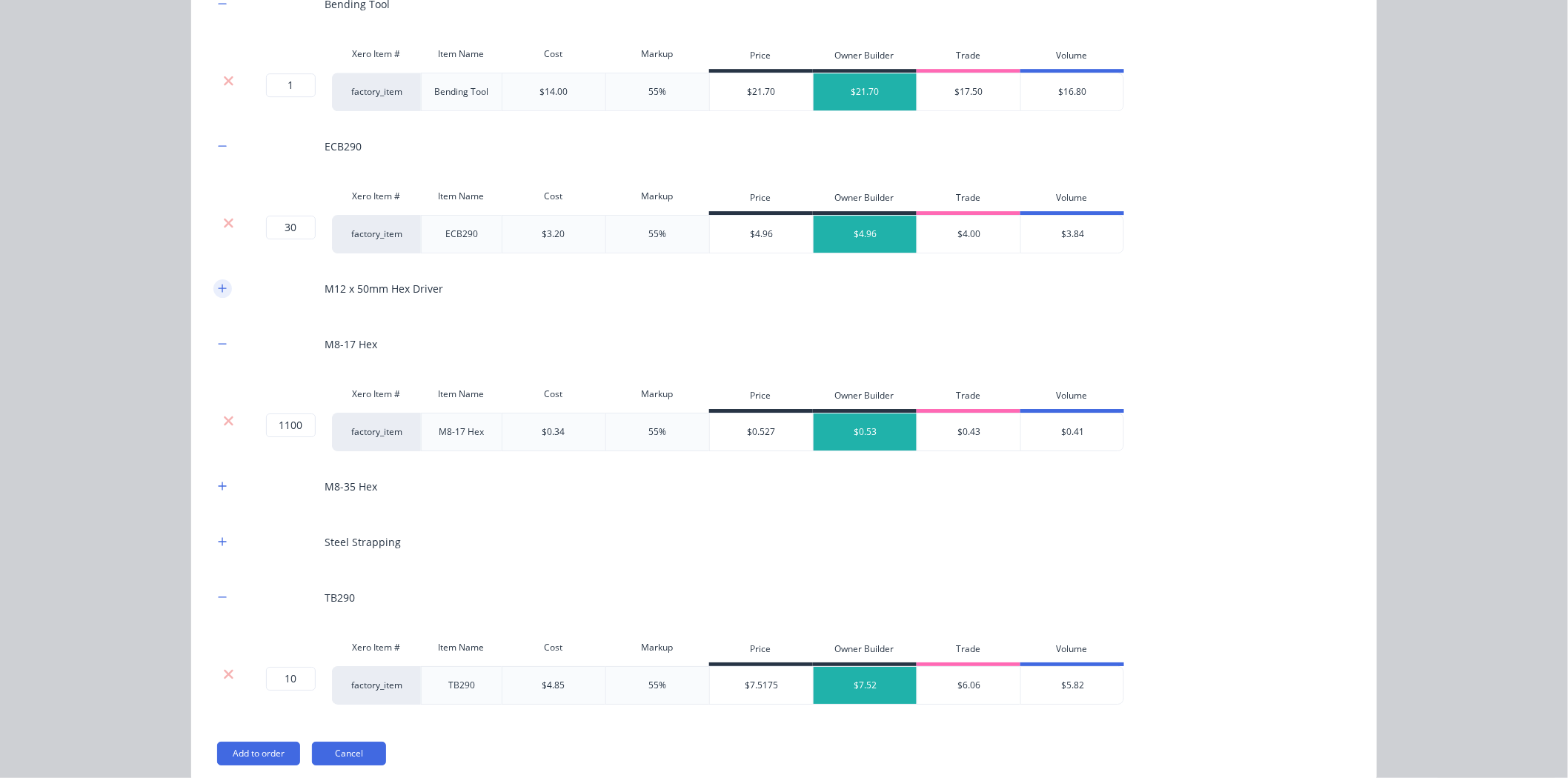
click at [223, 289] on button "button" at bounding box center [222, 288] width 19 height 19
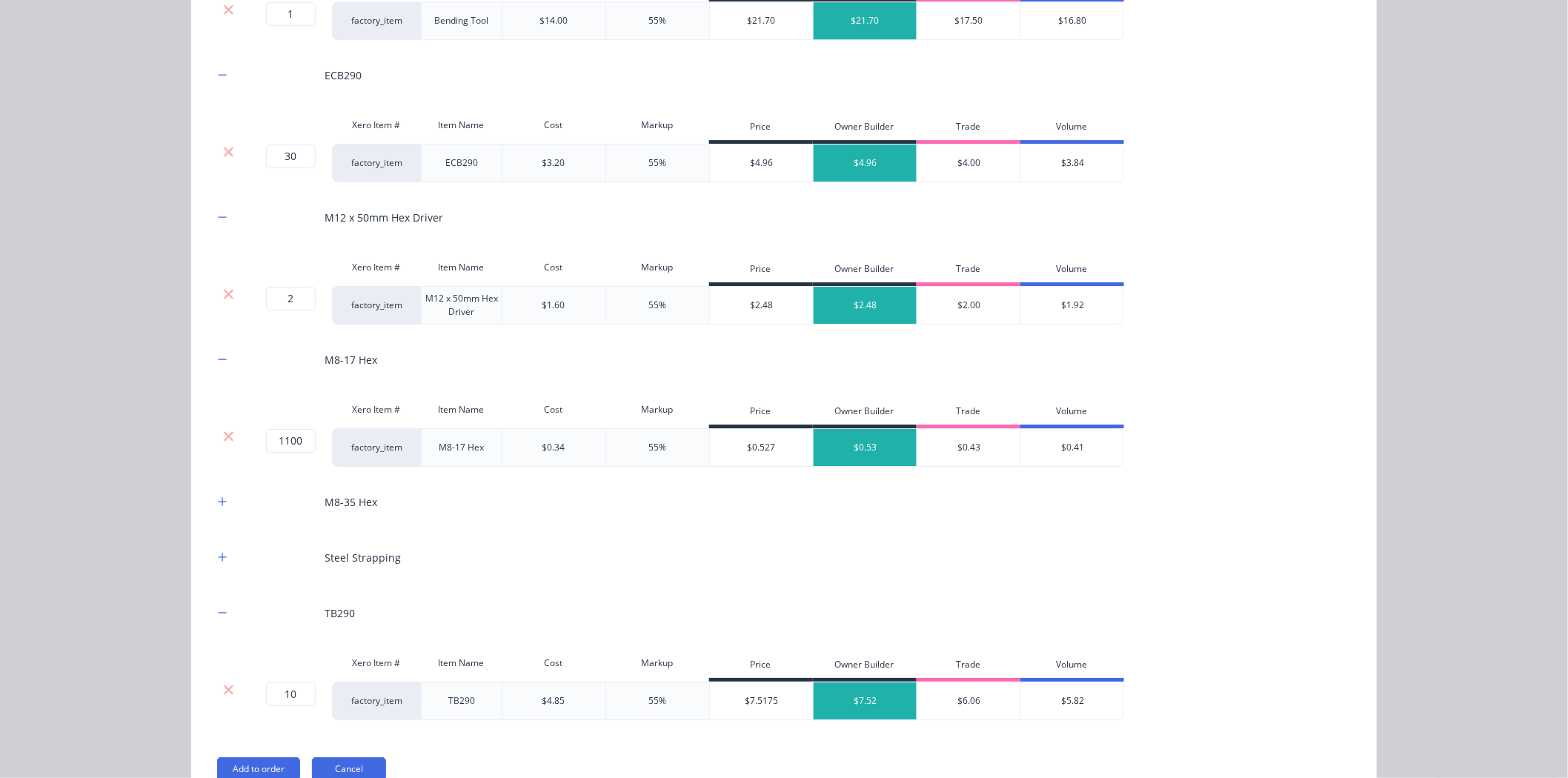
scroll to position [2019, 0]
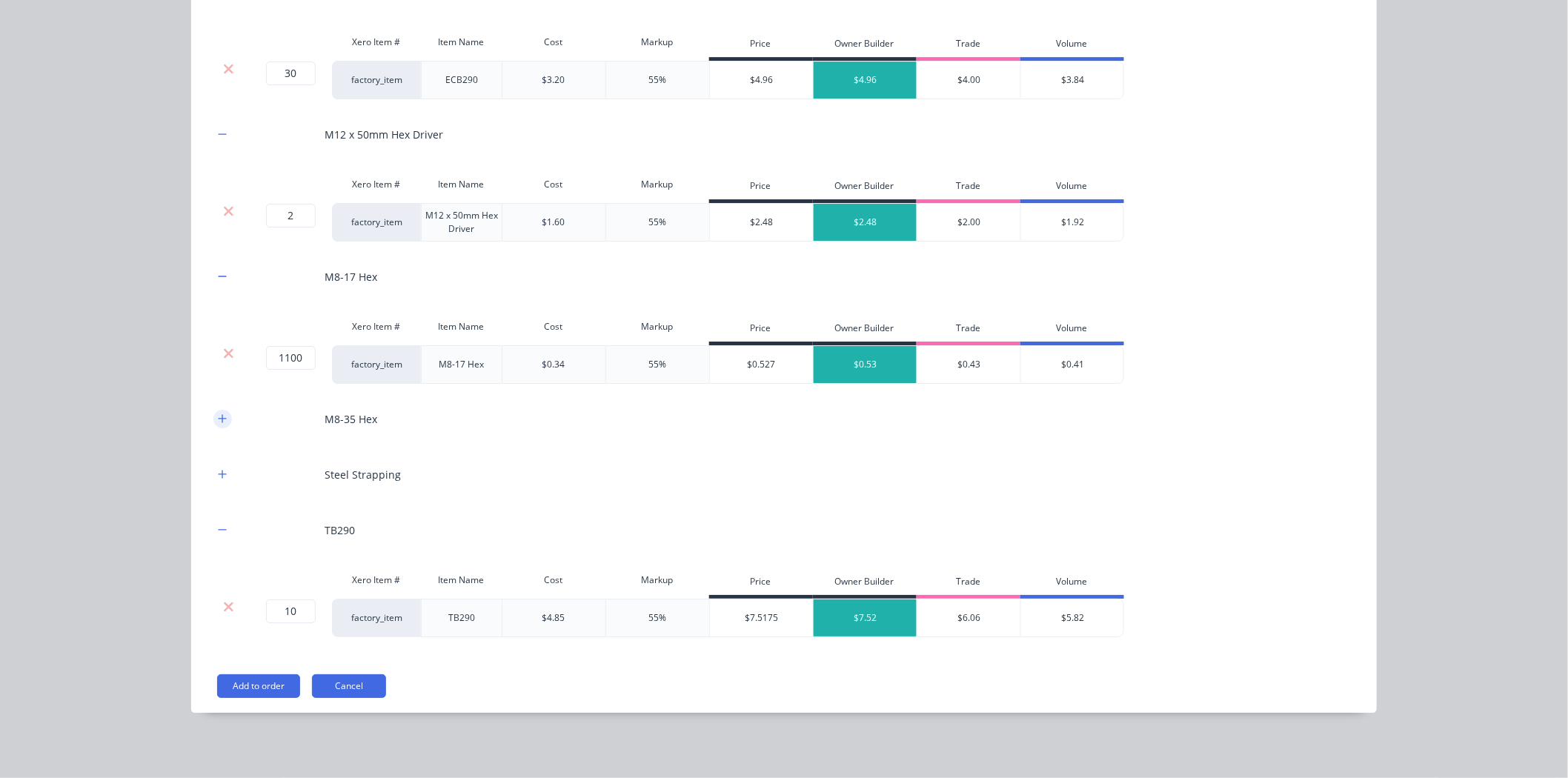
click at [218, 420] on icon "button" at bounding box center [222, 418] width 9 height 11
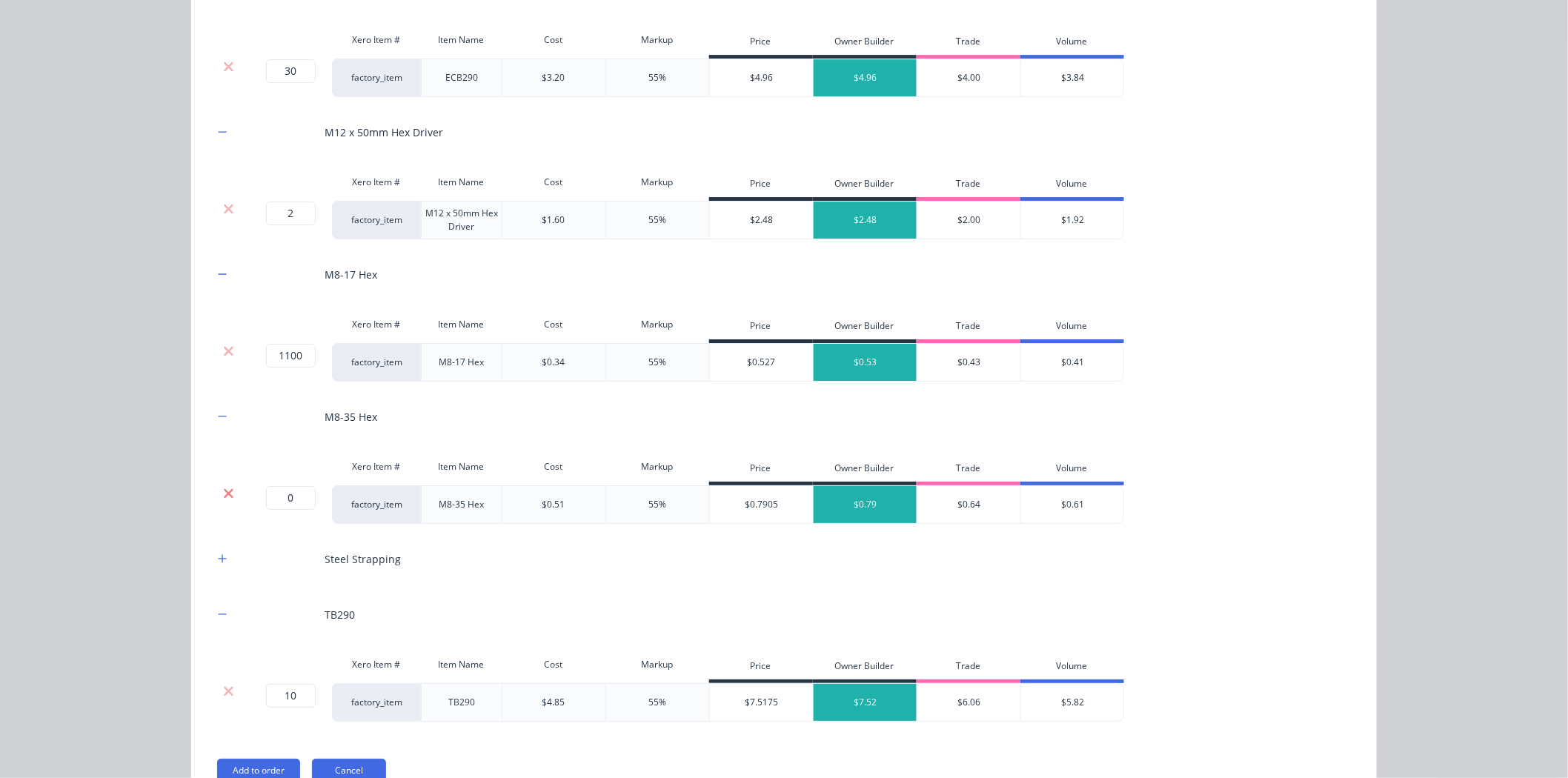
click at [223, 491] on icon at bounding box center [228, 493] width 11 height 15
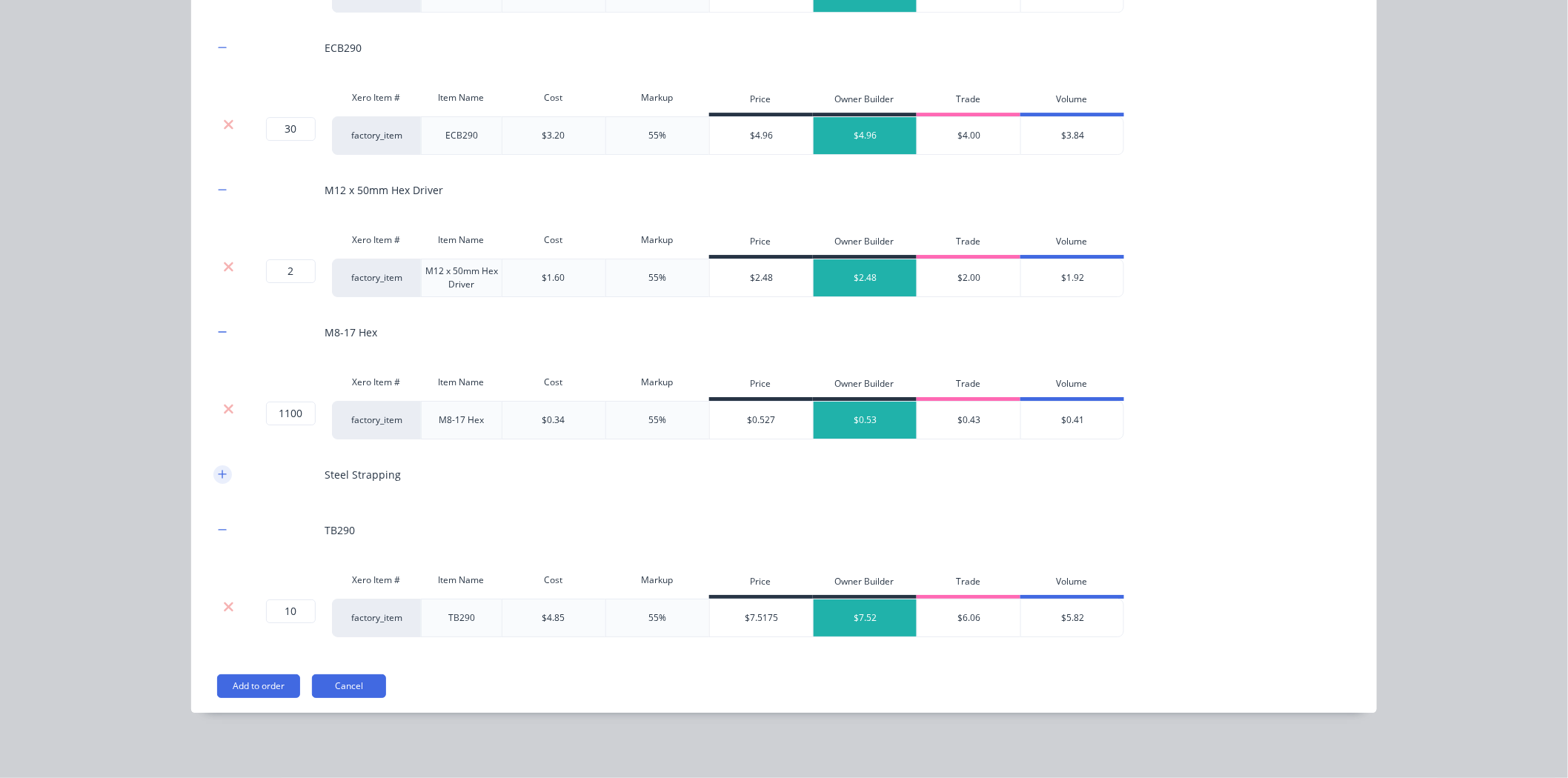
click at [218, 476] on icon "button" at bounding box center [222, 475] width 9 height 11
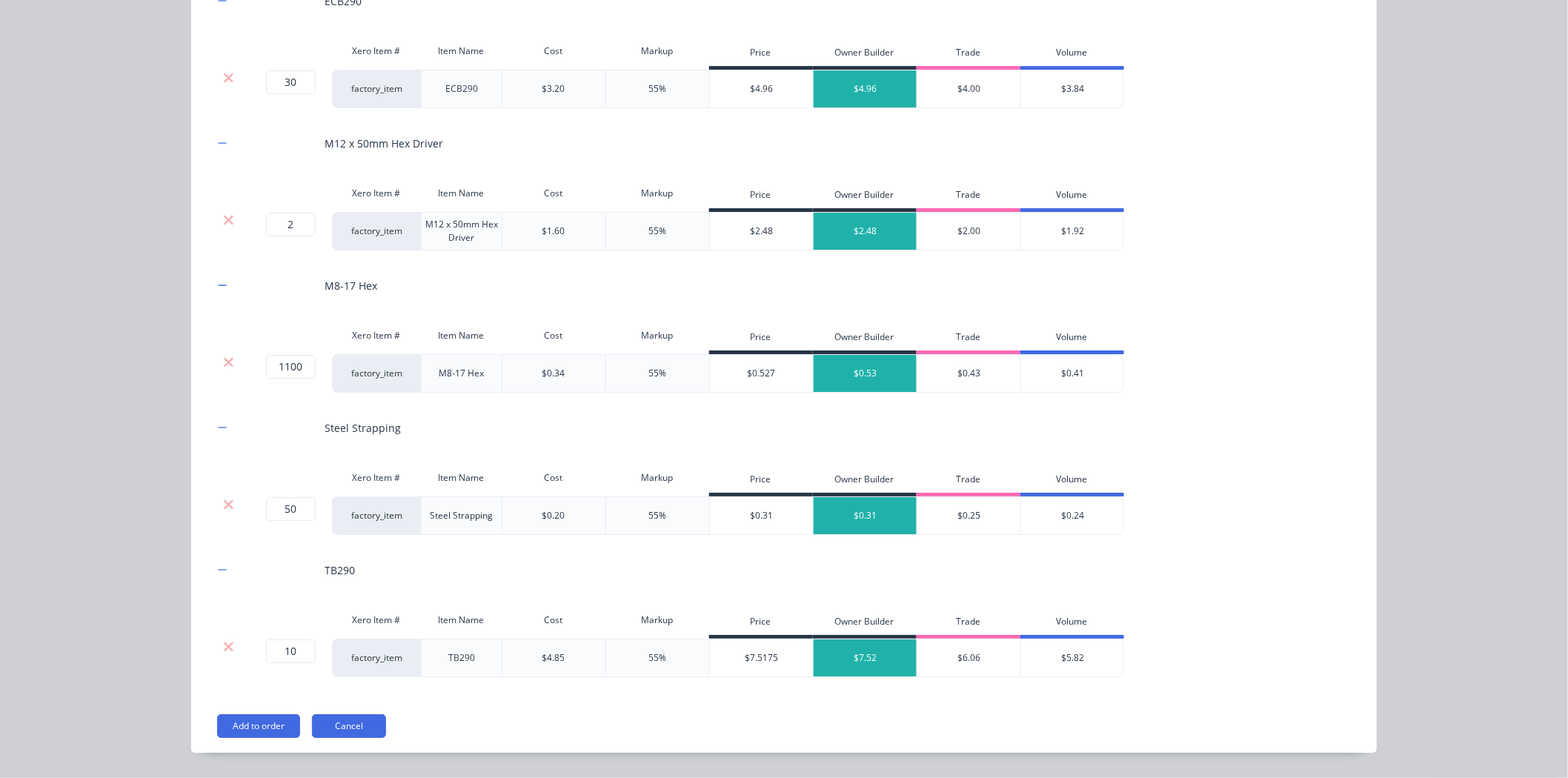
scroll to position [2050, 0]
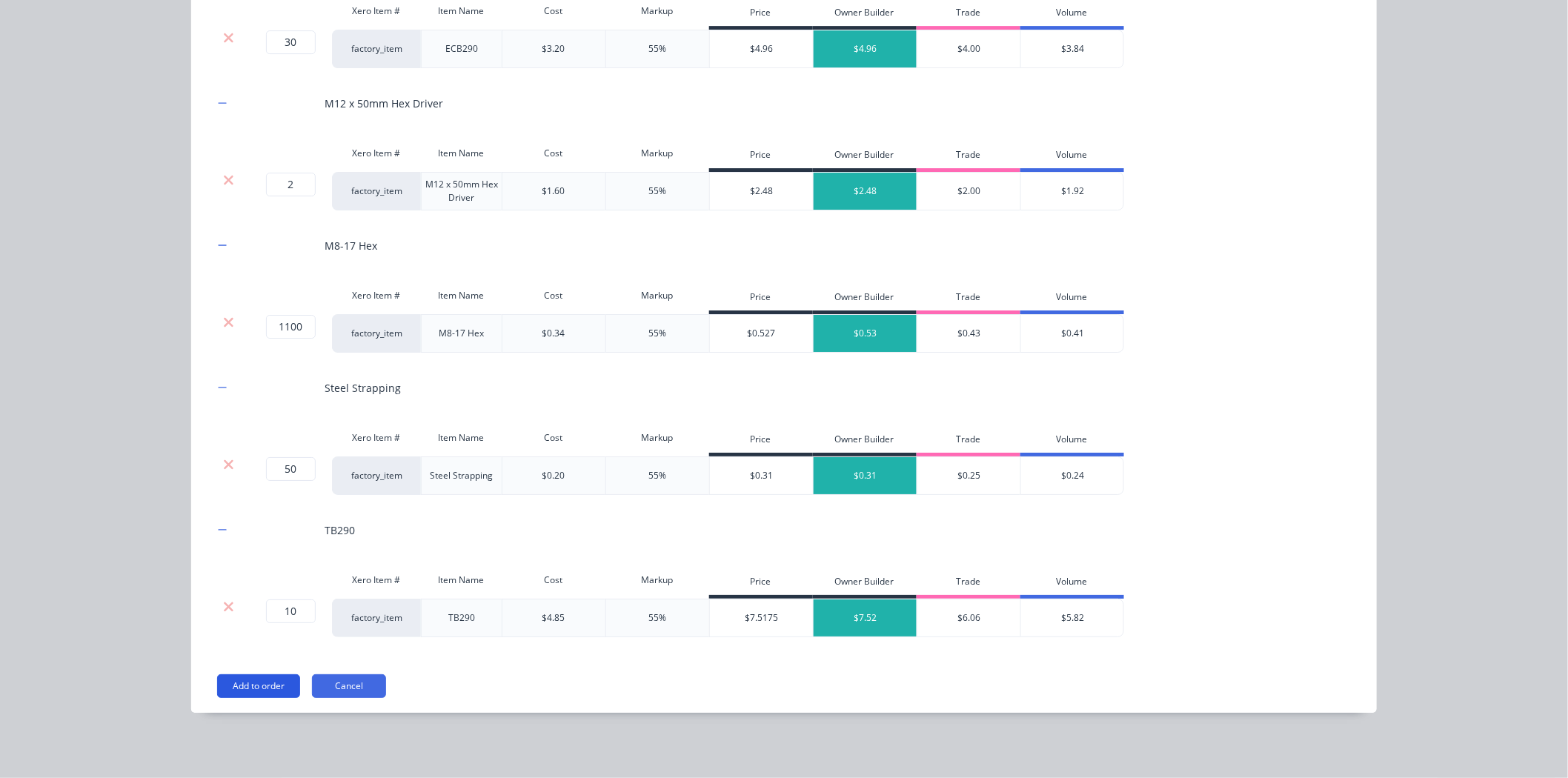
click at [252, 676] on button "Add to order" at bounding box center [258, 685] width 83 height 24
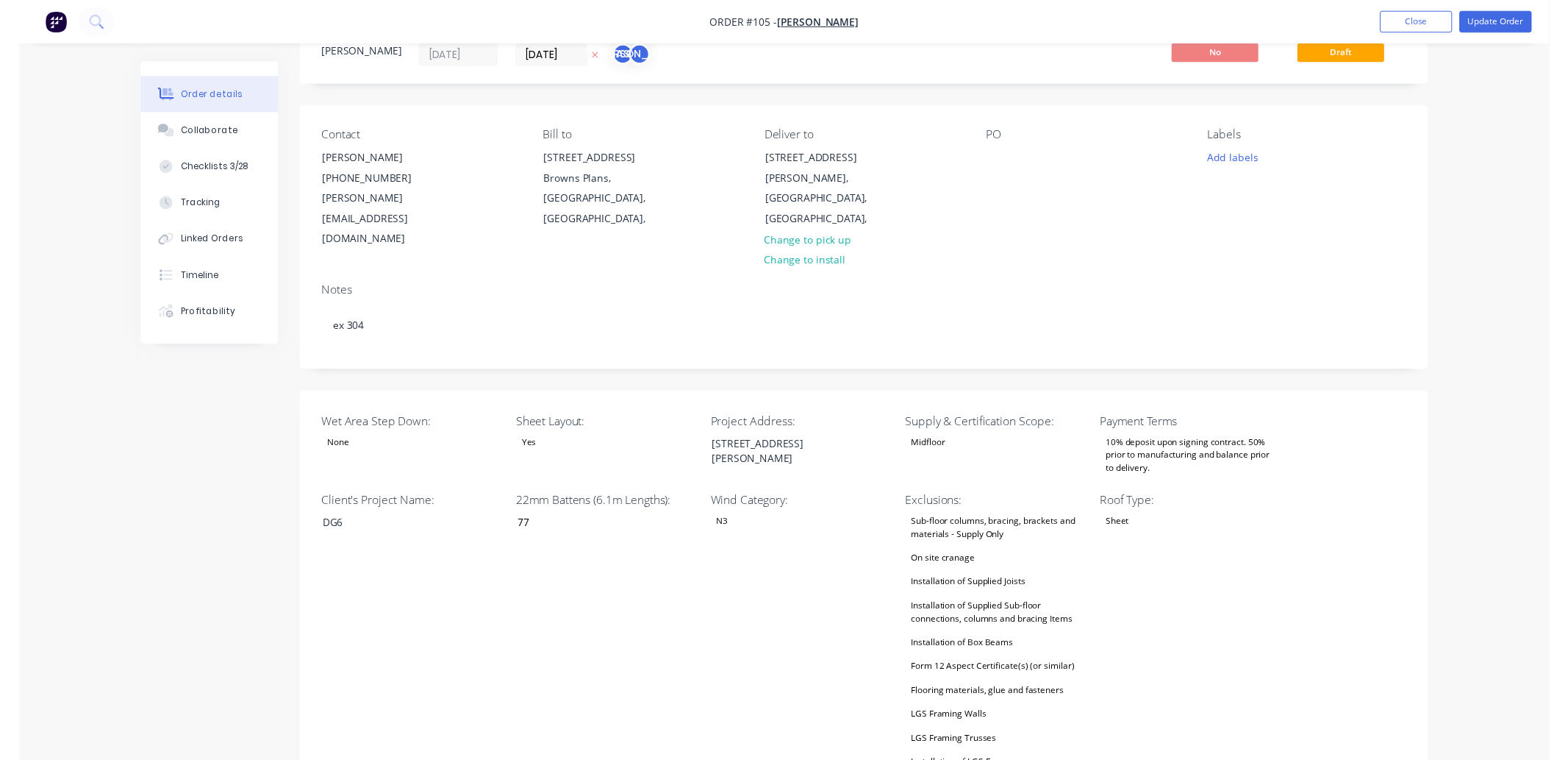
scroll to position [0, 0]
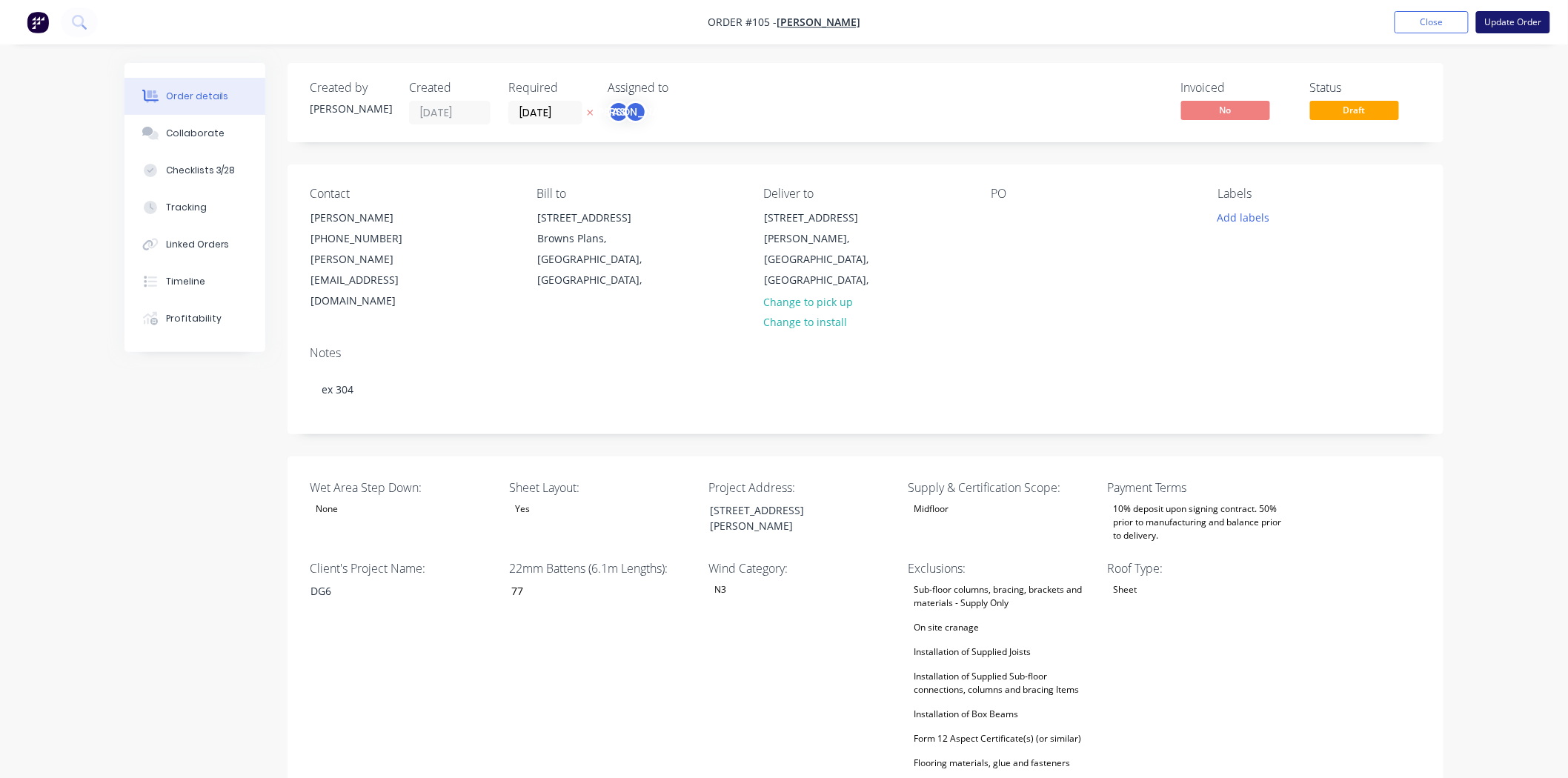
click at [1500, 12] on button "Update Order" at bounding box center [1513, 21] width 74 height 22
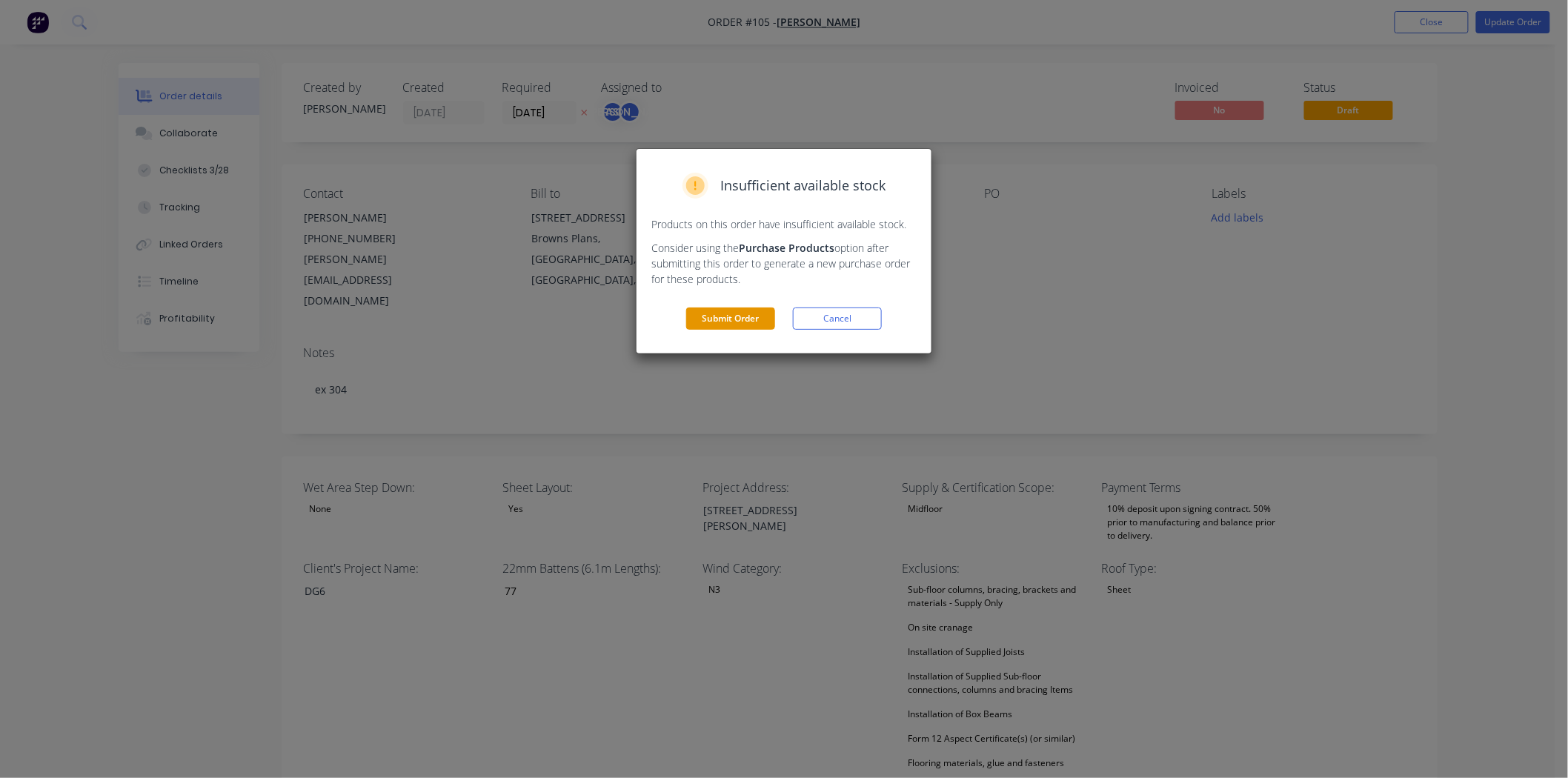
click at [709, 321] on button "Submit Order" at bounding box center [731, 319] width 89 height 22
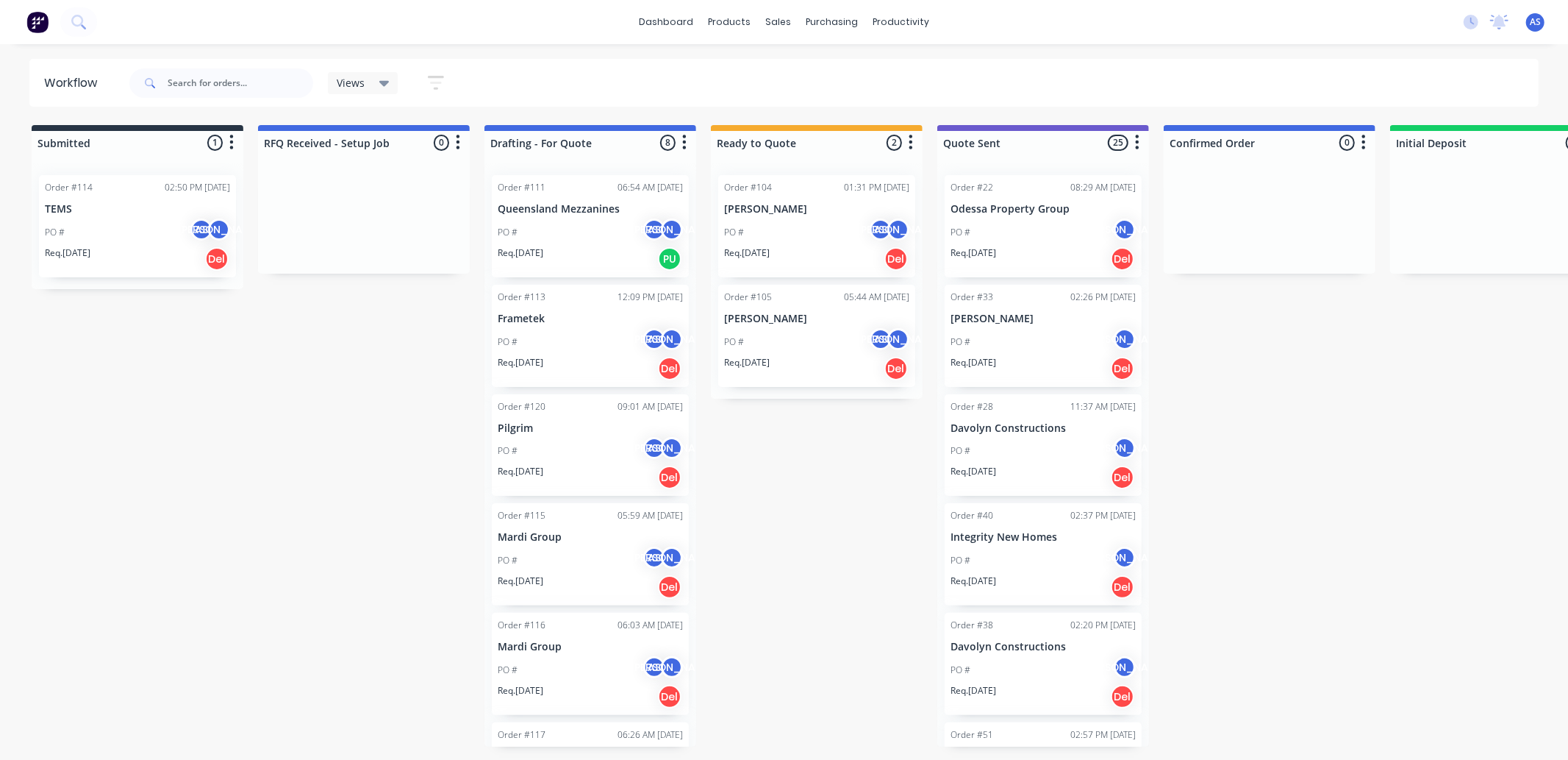
click at [813, 205] on p "[PERSON_NAME]" at bounding box center [816, 209] width 185 height 12
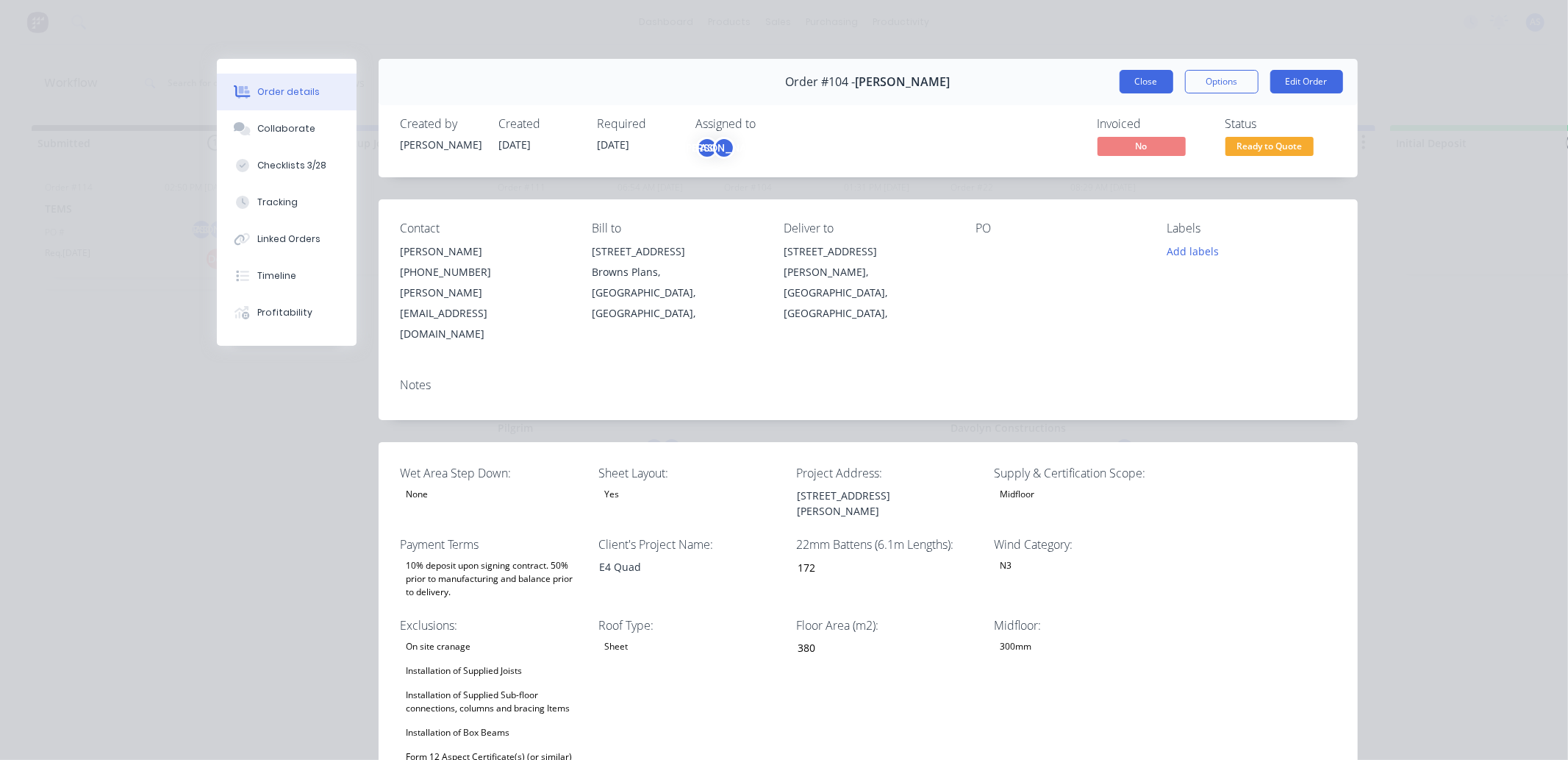
click at [1147, 76] on button "Close" at bounding box center [1146, 81] width 54 height 24
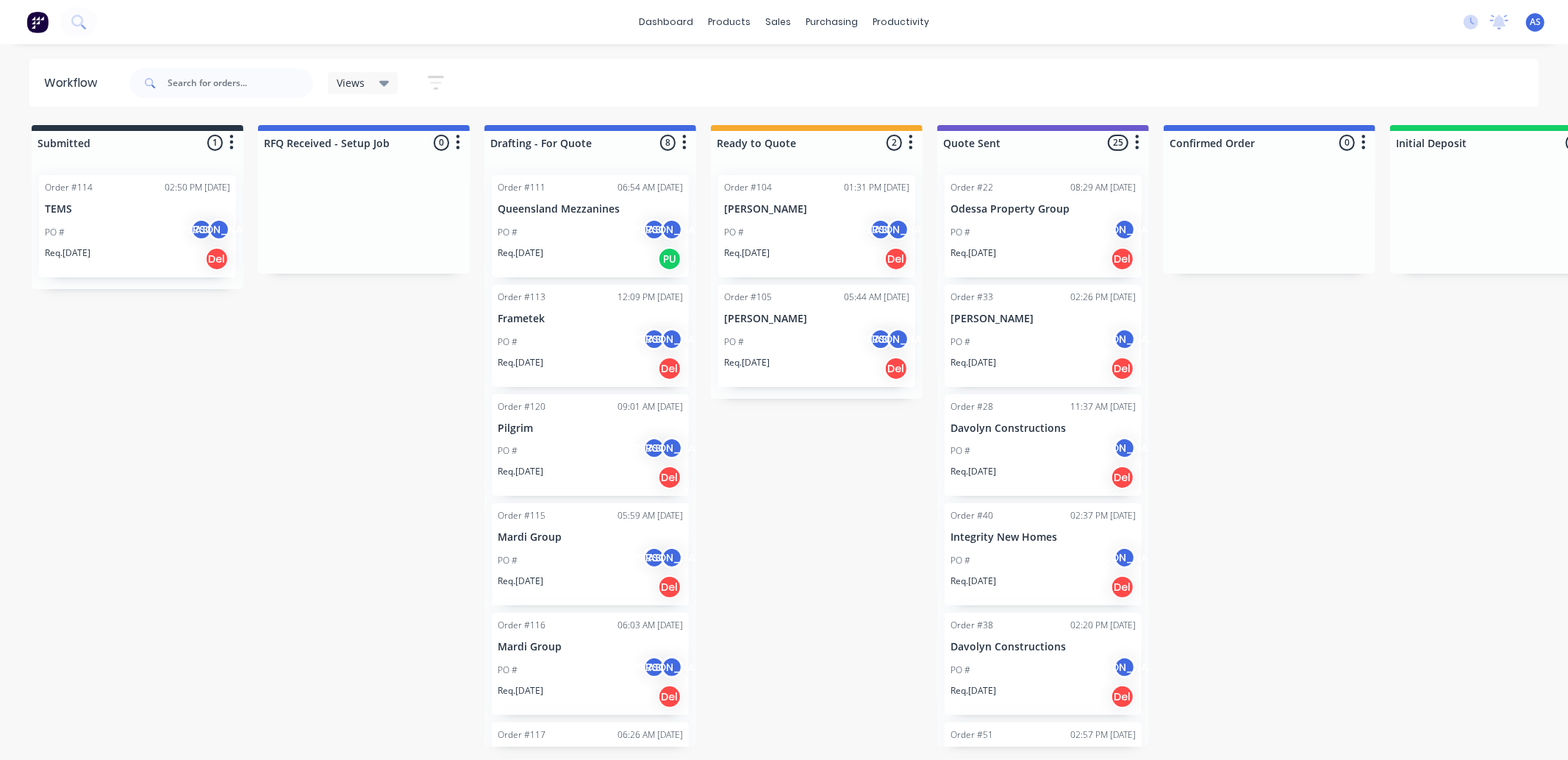
click at [812, 325] on div "Order #105 05:44 AM [DATE] [PERSON_NAME] PO # AS [PERSON_NAME]. [DATE] Del" at bounding box center [816, 335] width 197 height 102
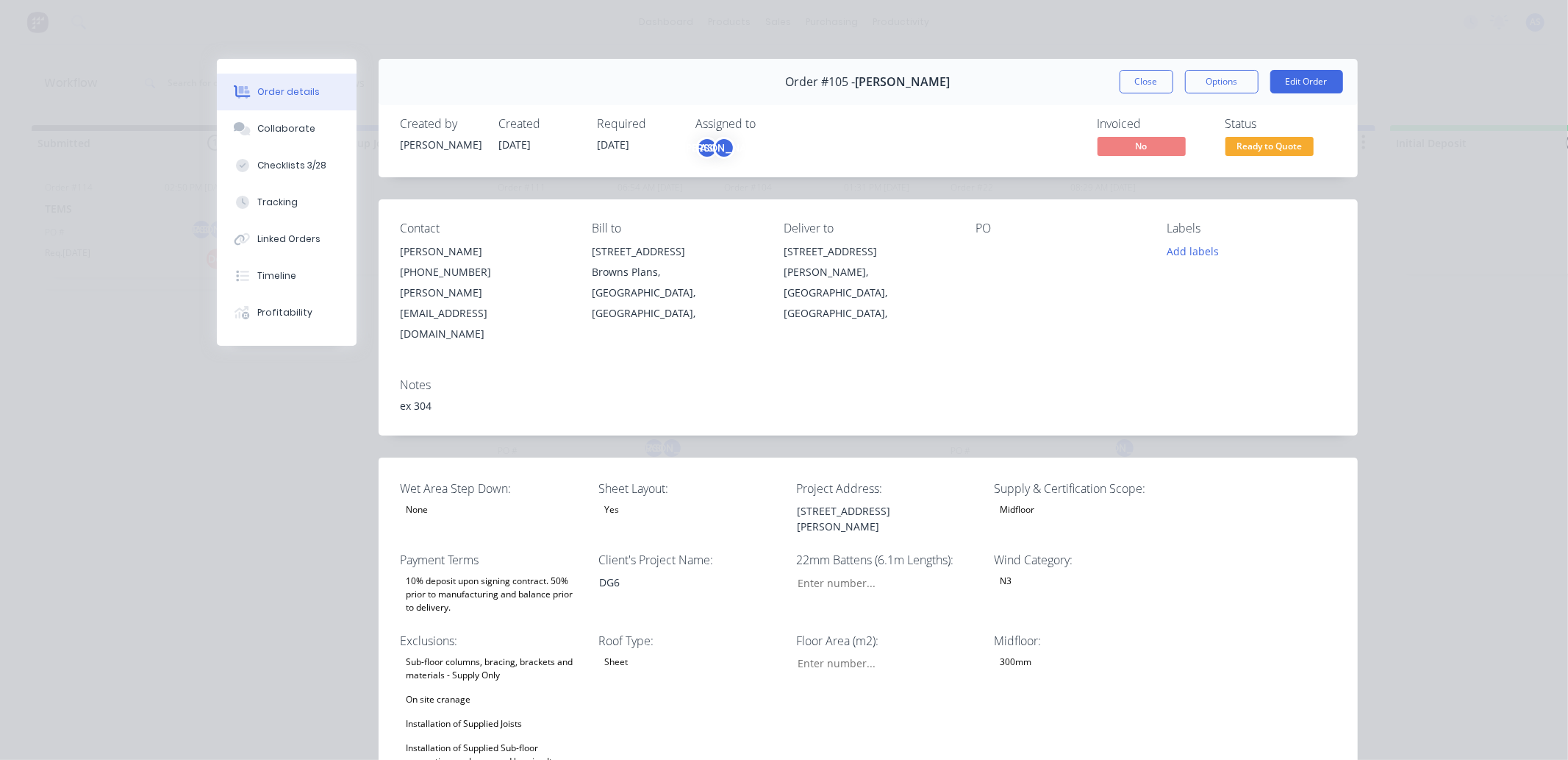
type input "77"
type input "170"
click at [1291, 82] on button "Edit Order" at bounding box center [1307, 81] width 73 height 24
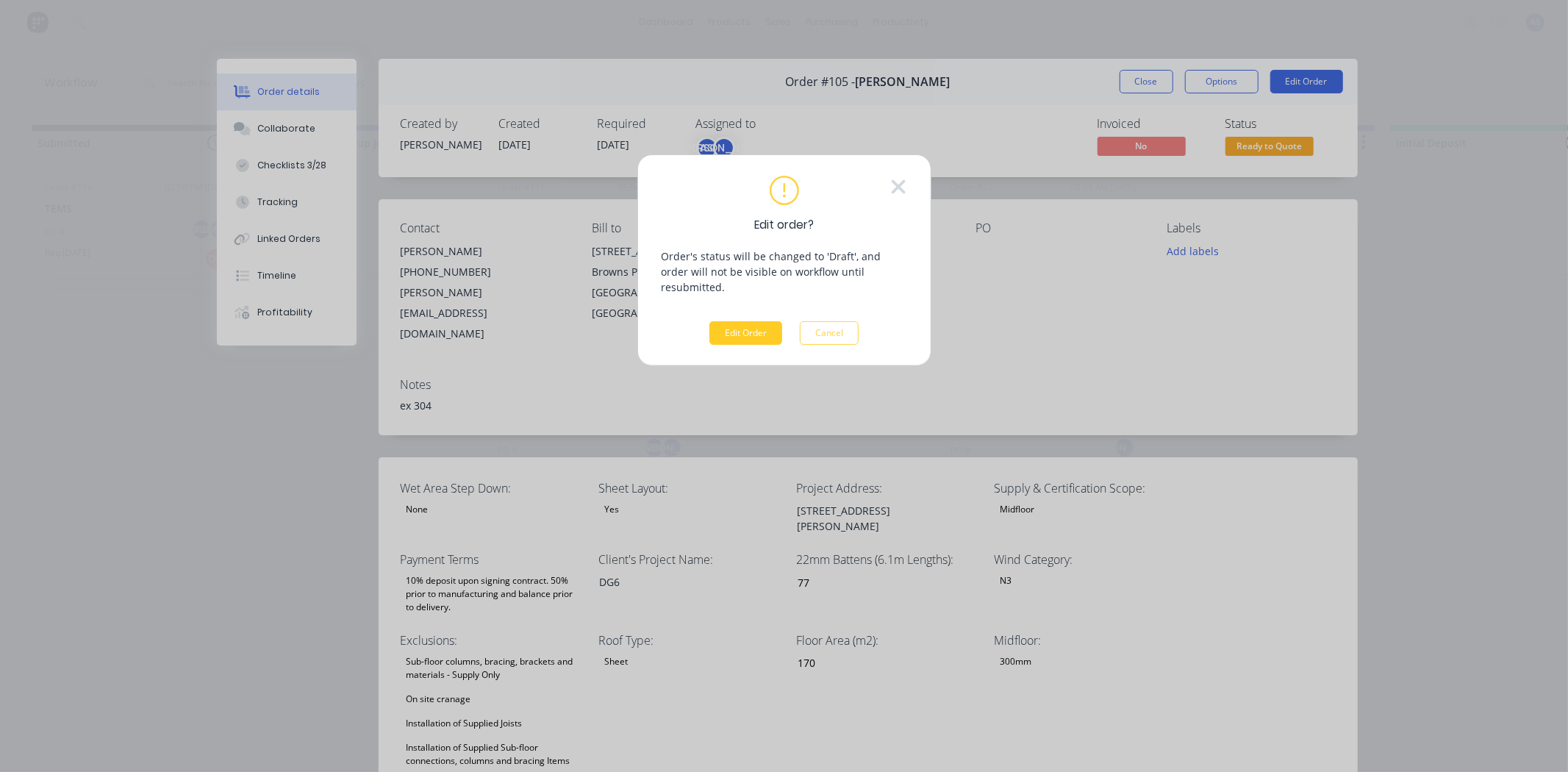
click at [742, 321] on button "Edit Order" at bounding box center [745, 333] width 73 height 24
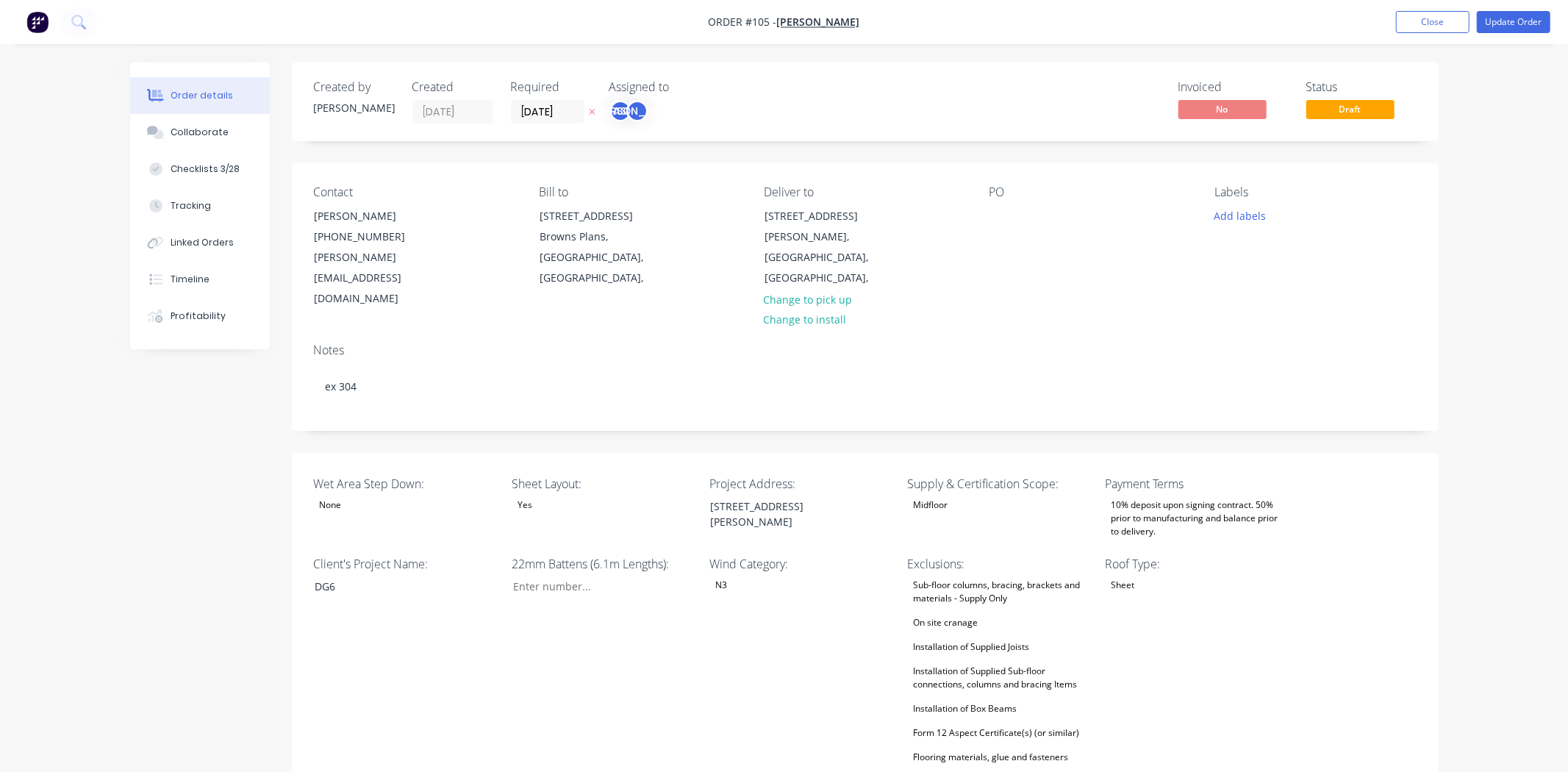
type input "77"
type input "170"
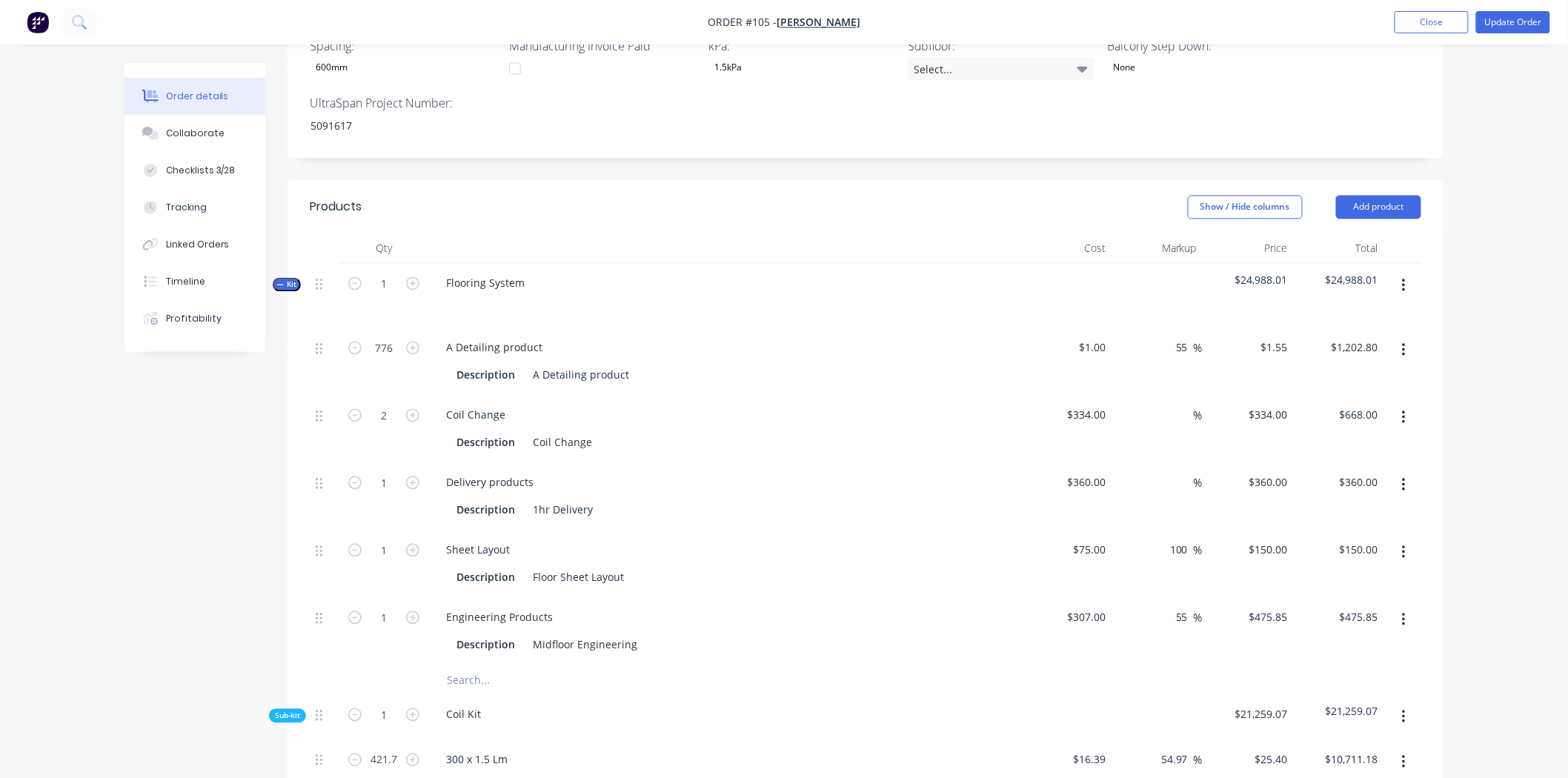
scroll to position [988, 0]
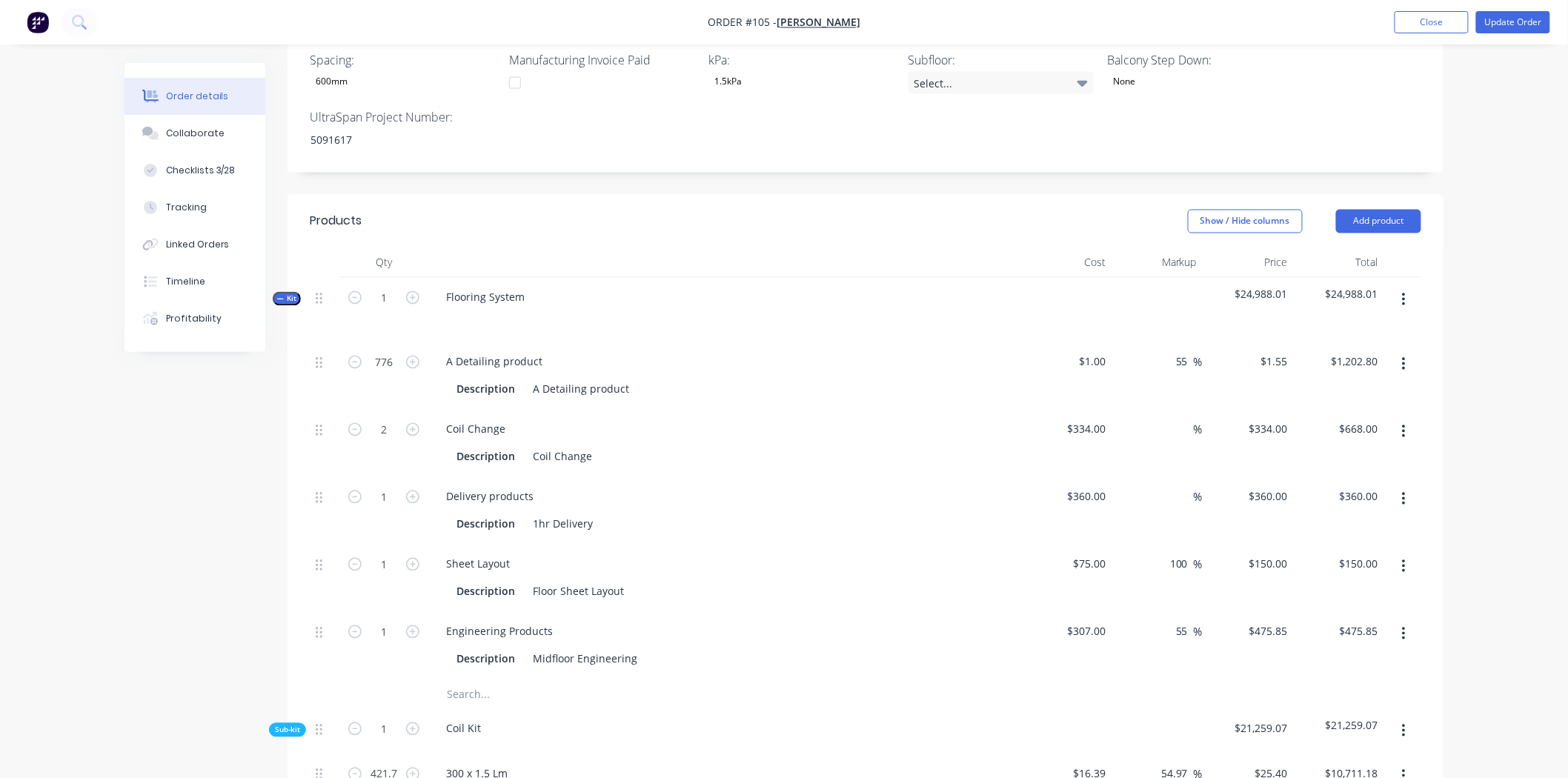
click at [1407, 286] on button "button" at bounding box center [1403, 300] width 35 height 27
click at [1338, 417] on div "Delete" at bounding box center [1350, 427] width 114 height 21
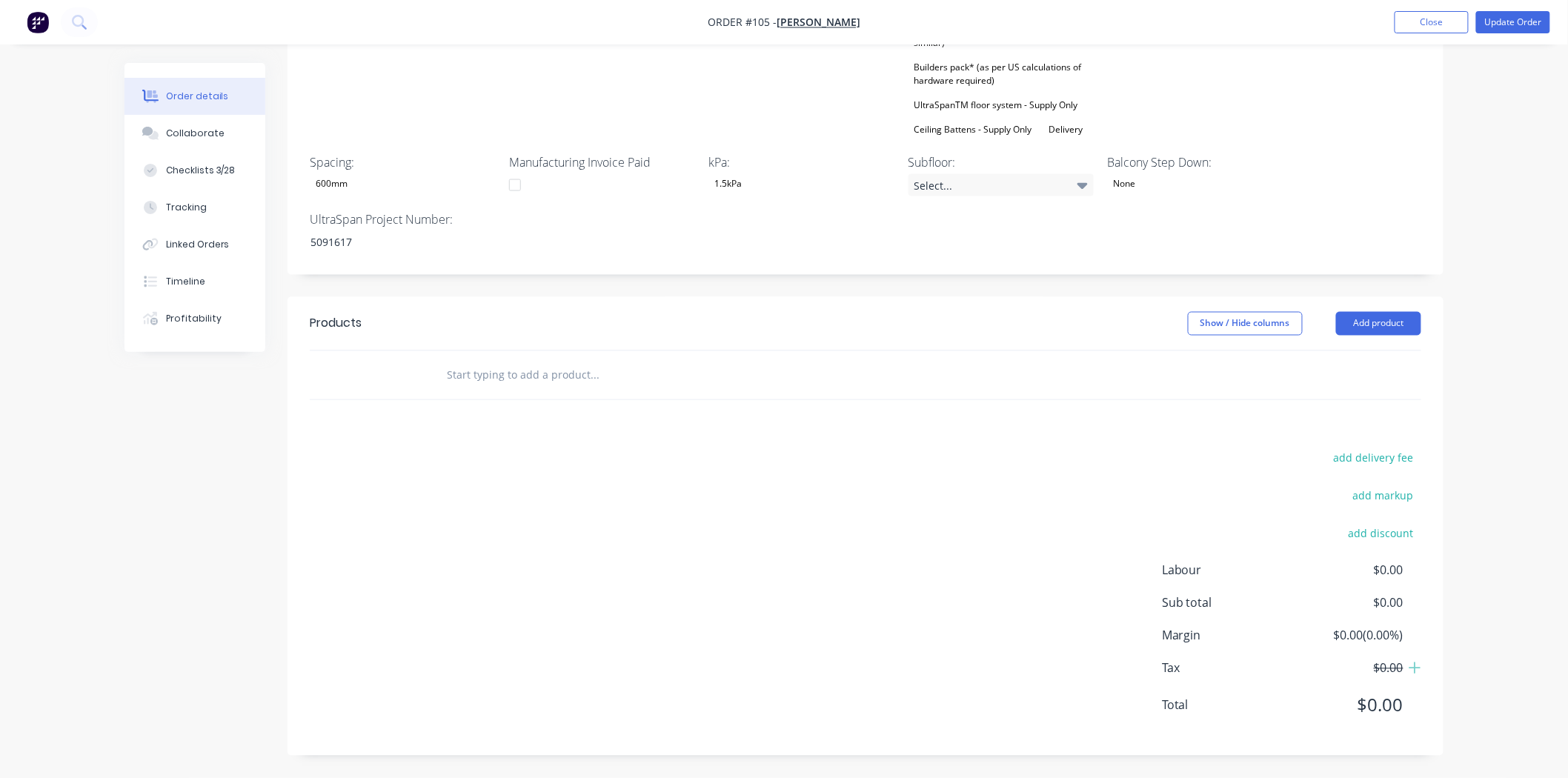
scroll to position [844, 0]
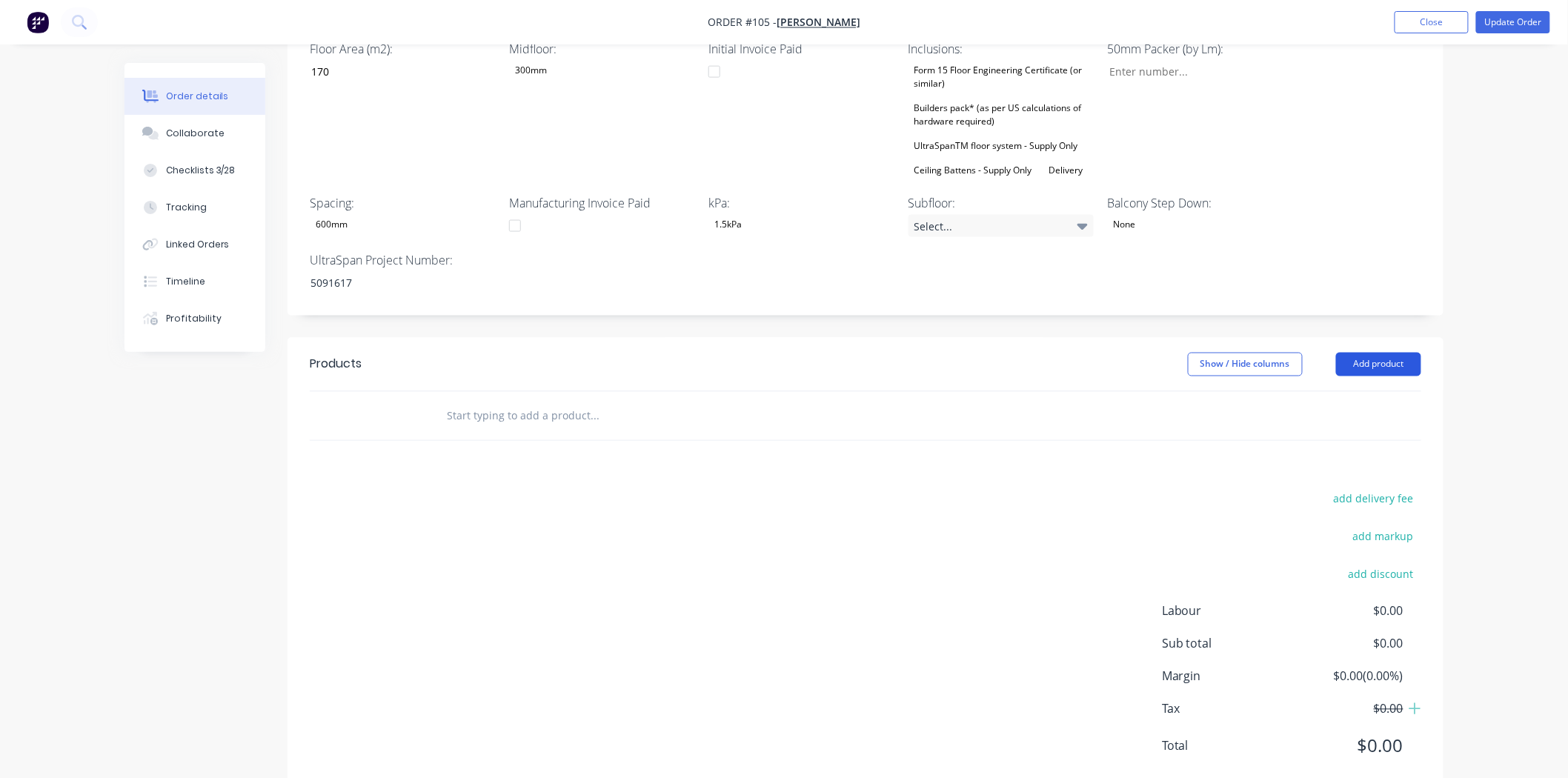
click at [1398, 352] on button "Add product" at bounding box center [1378, 364] width 85 height 24
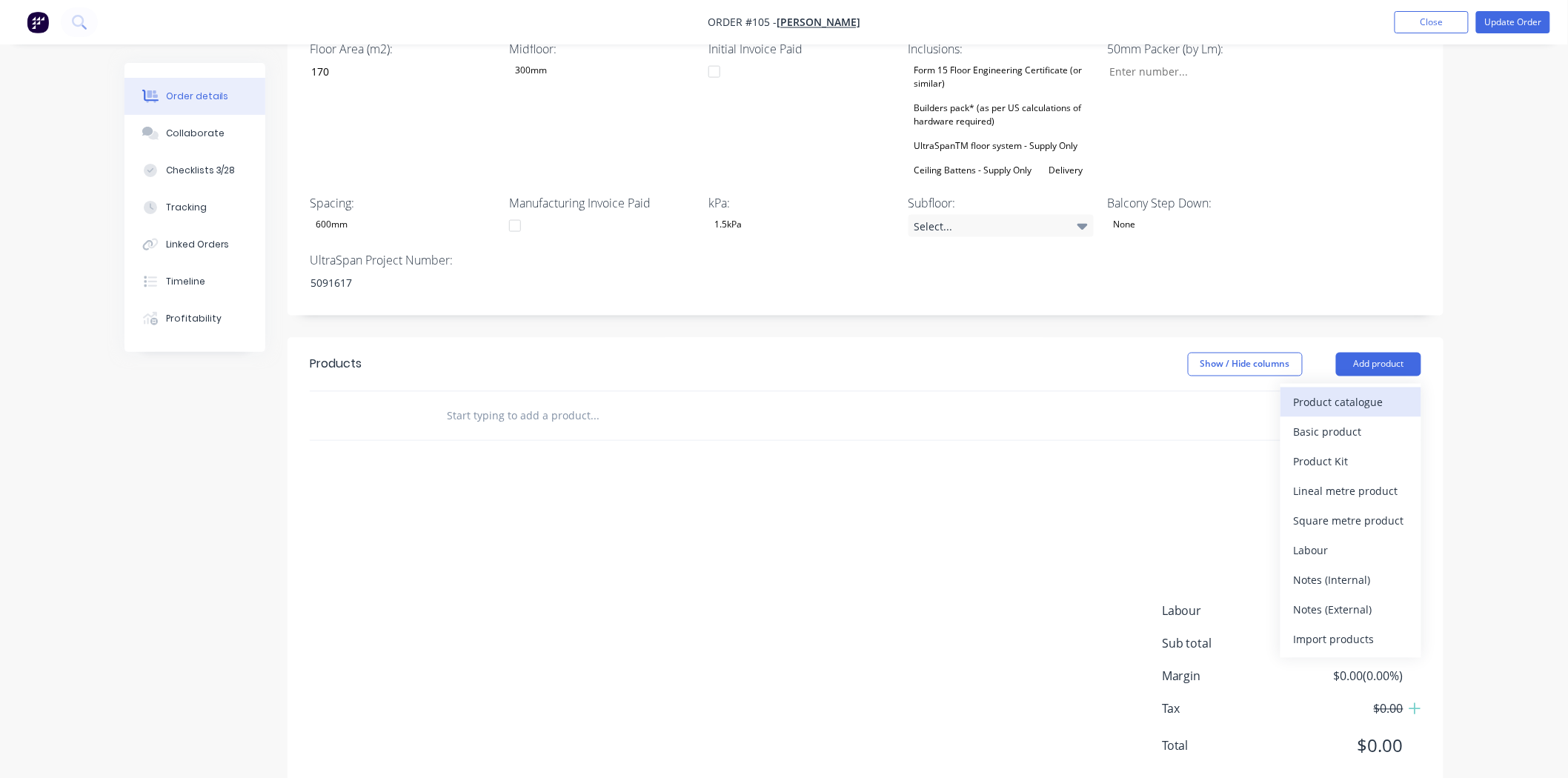
click at [1320, 392] on div "Product catalogue" at bounding box center [1350, 402] width 114 height 21
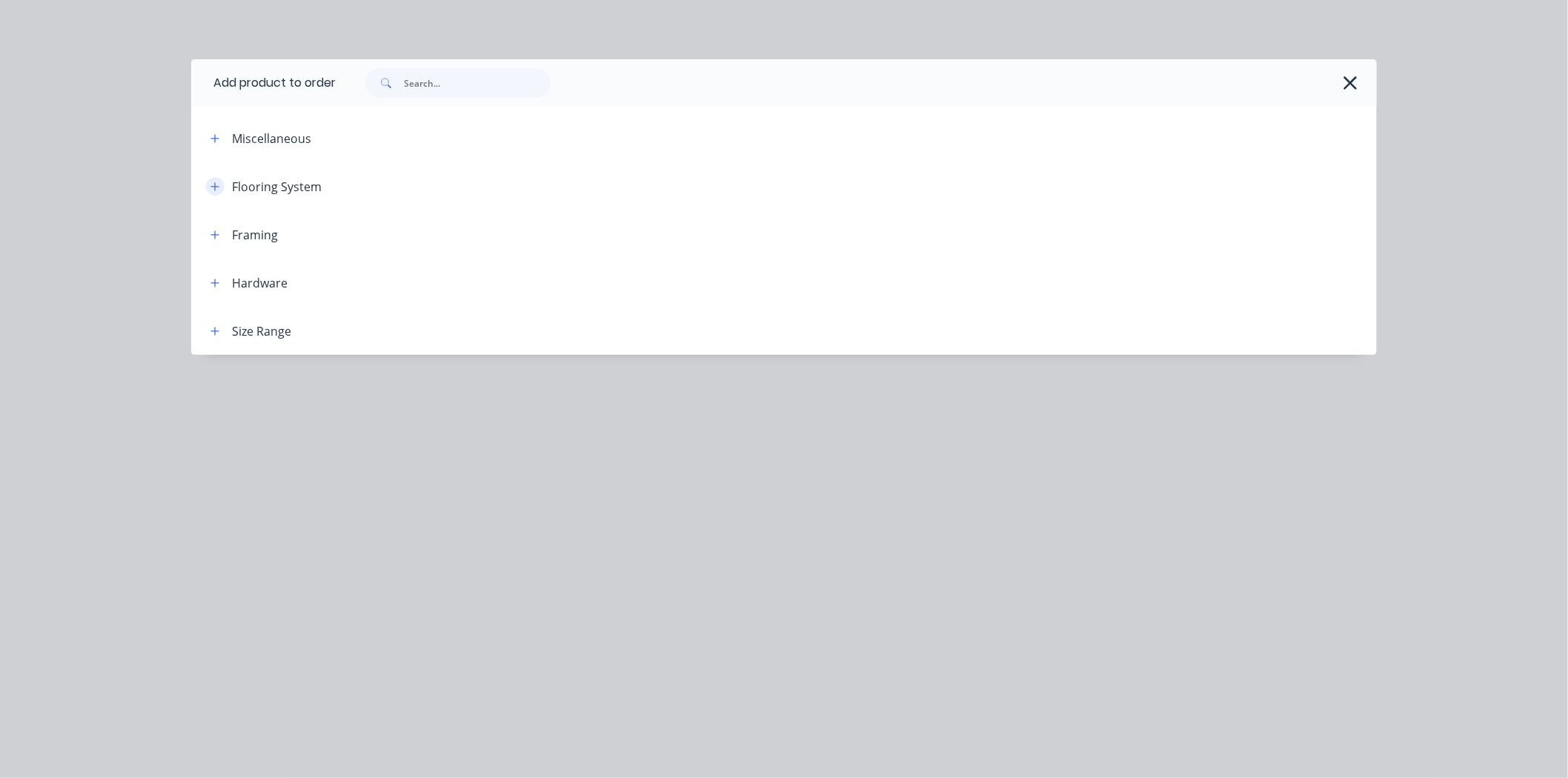
click at [218, 186] on icon "button" at bounding box center [215, 186] width 9 height 11
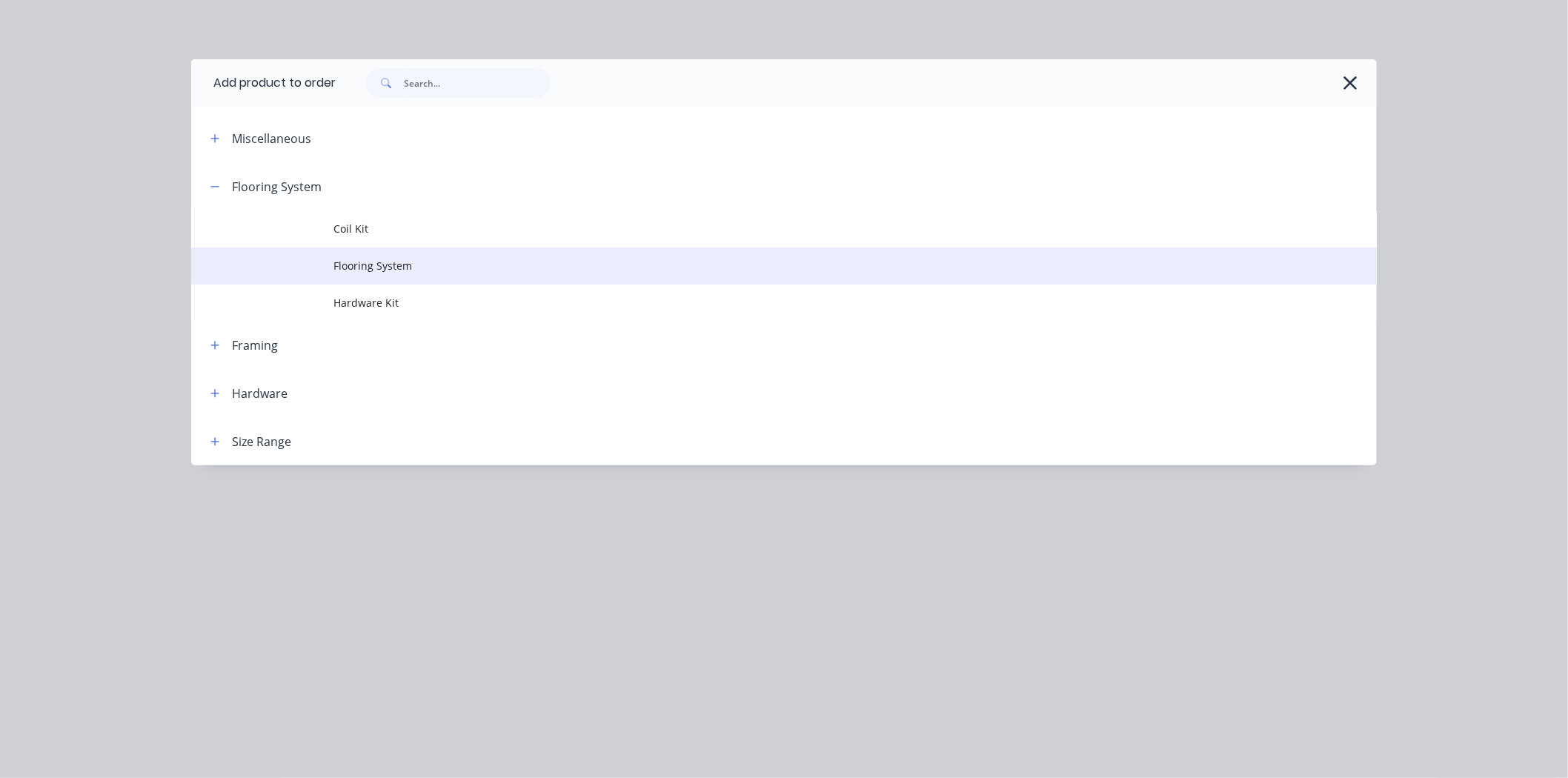
click at [364, 269] on span "Flooring System" at bounding box center [751, 265] width 834 height 15
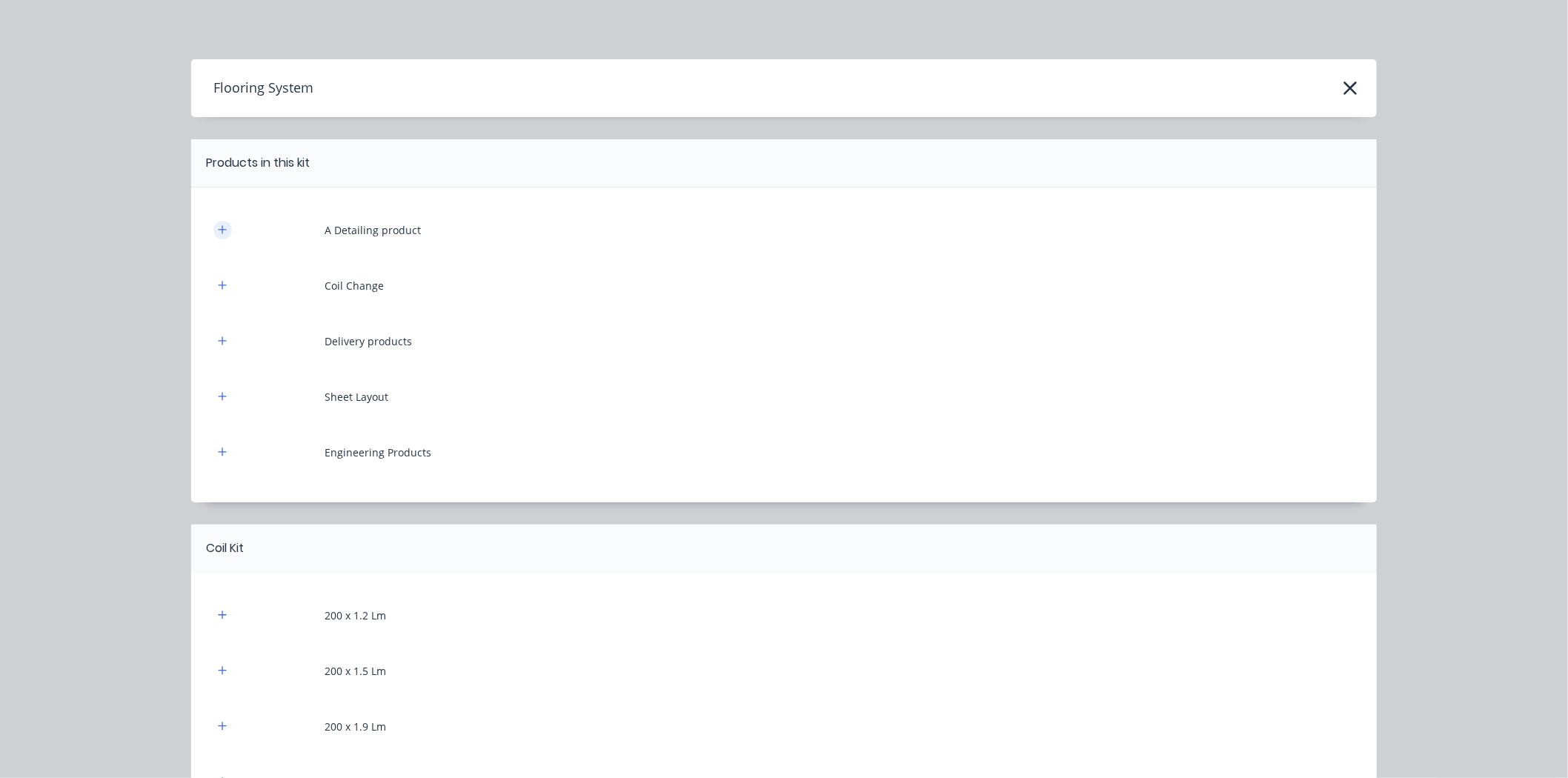
click at [215, 237] on button "button" at bounding box center [222, 229] width 19 height 19
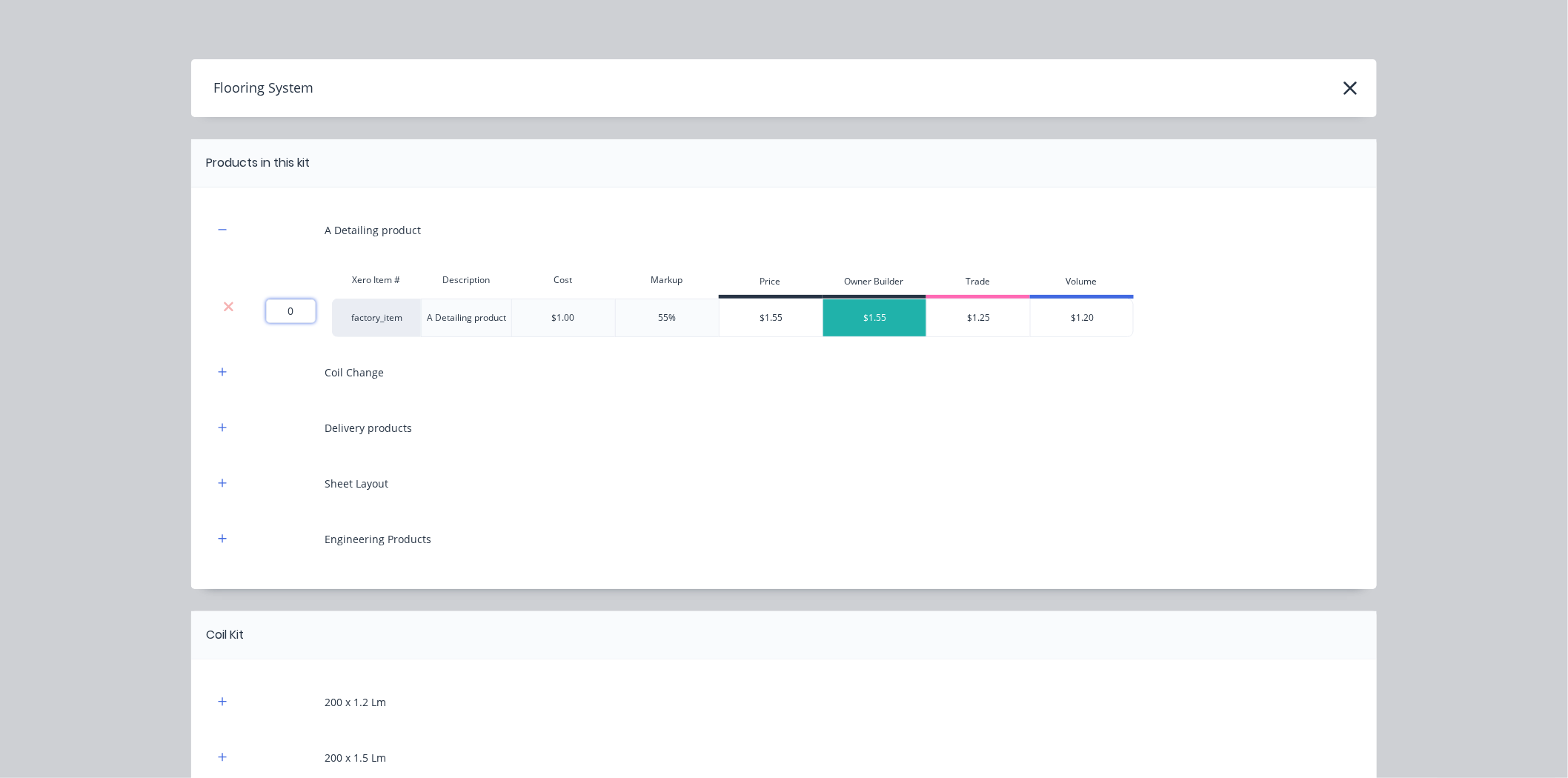
click at [281, 311] on input "0" at bounding box center [291, 310] width 50 height 24
type input "452.4"
click at [220, 375] on icon "button" at bounding box center [222, 372] width 9 height 11
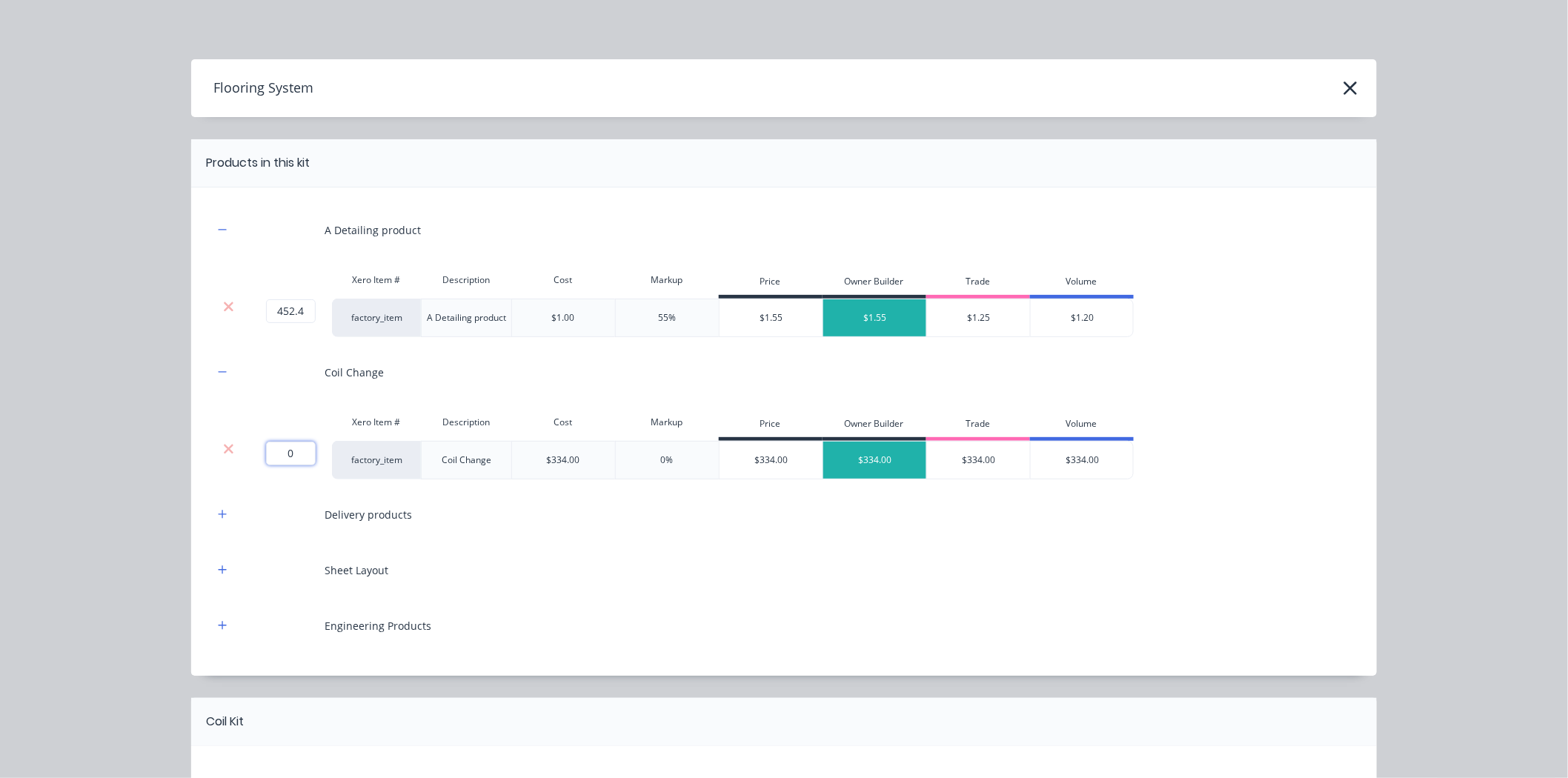
click at [292, 446] on input "0" at bounding box center [291, 453] width 50 height 24
type input "1"
click at [218, 518] on icon "button" at bounding box center [222, 514] width 9 height 11
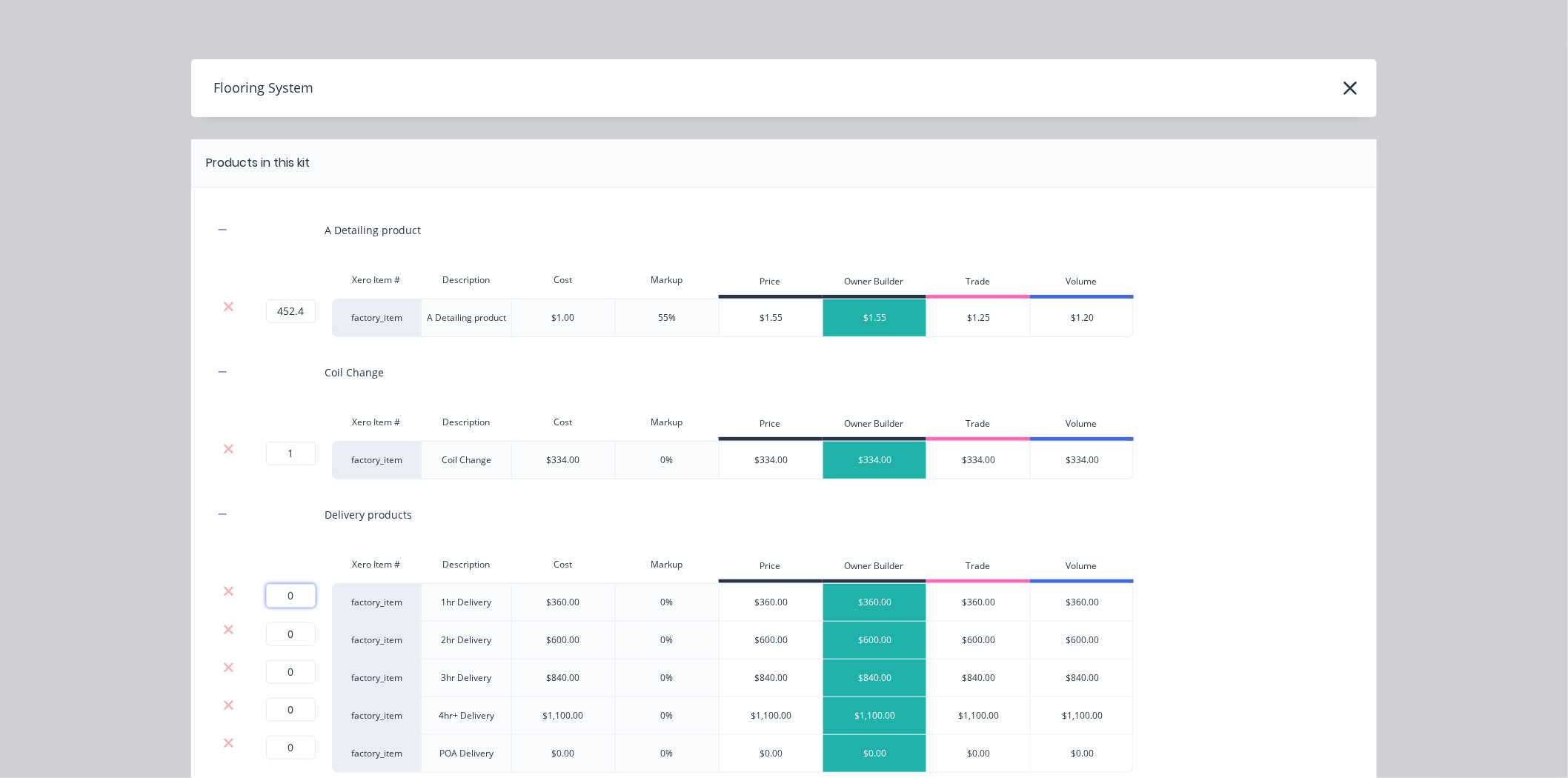
click at [268, 591] on input "0" at bounding box center [291, 595] width 50 height 24
type input "1"
click at [224, 628] on icon at bounding box center [228, 629] width 10 height 10
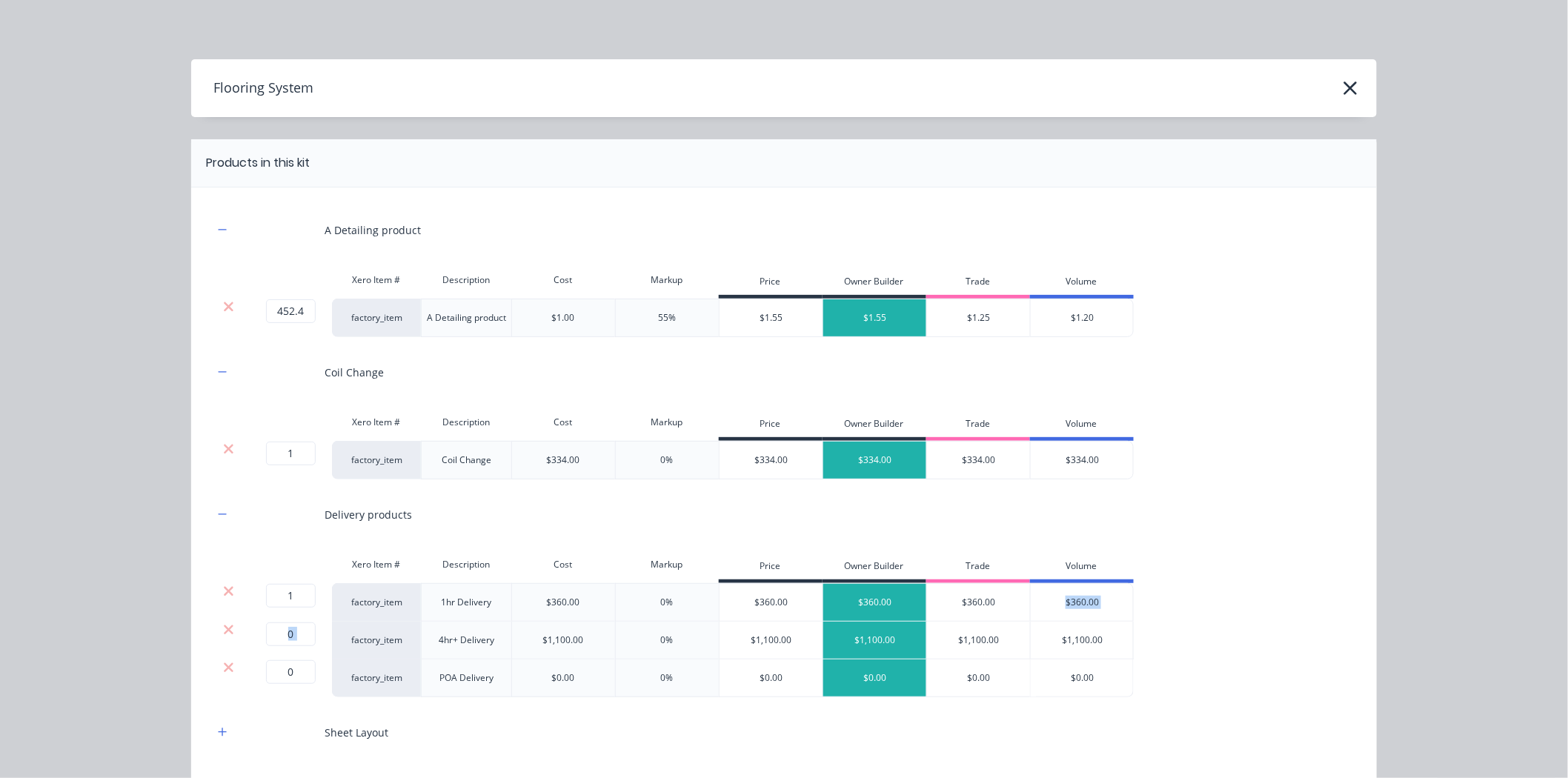
click at [224, 628] on icon at bounding box center [228, 629] width 10 height 10
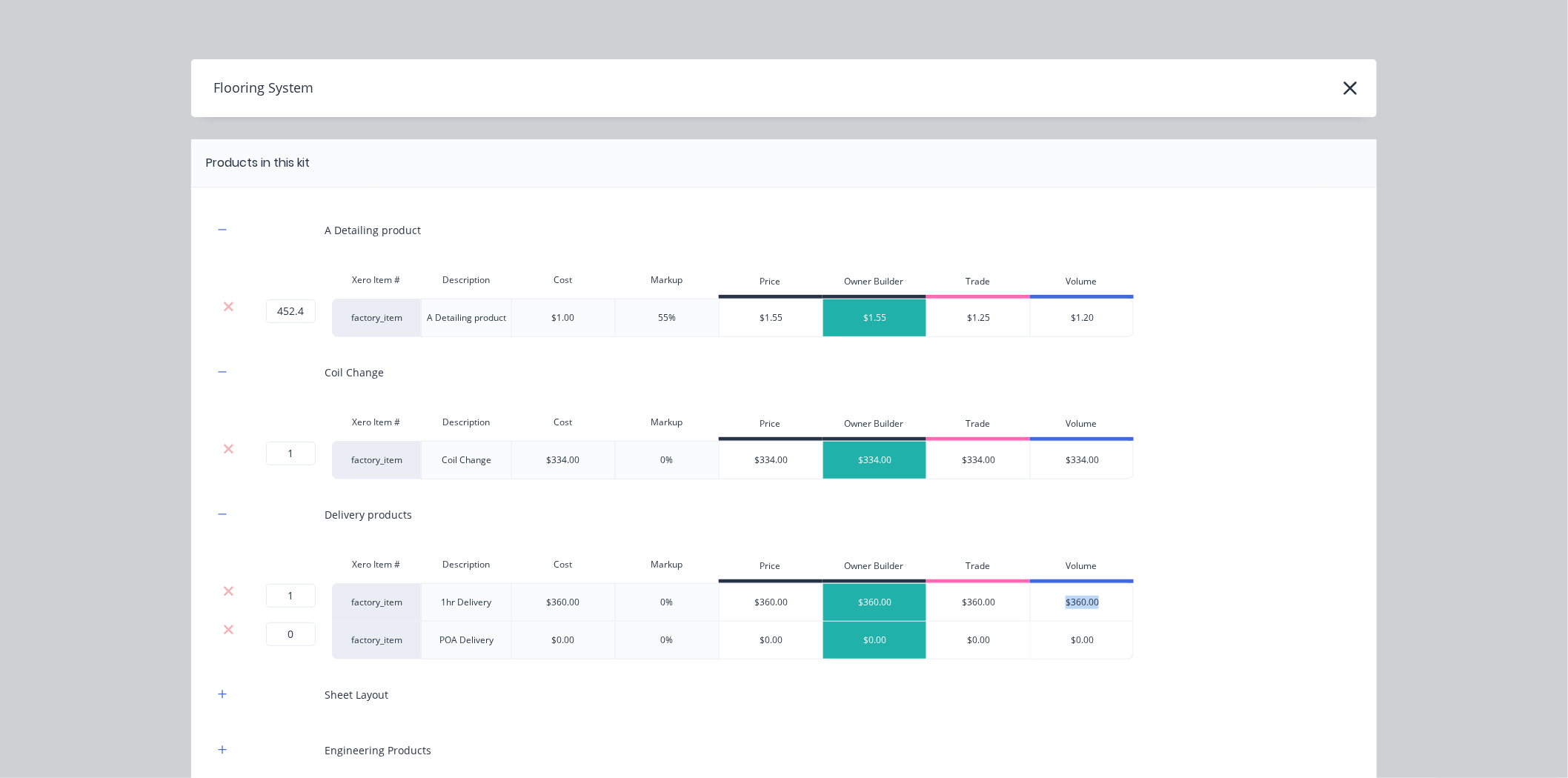
click at [224, 628] on icon at bounding box center [228, 629] width 10 height 10
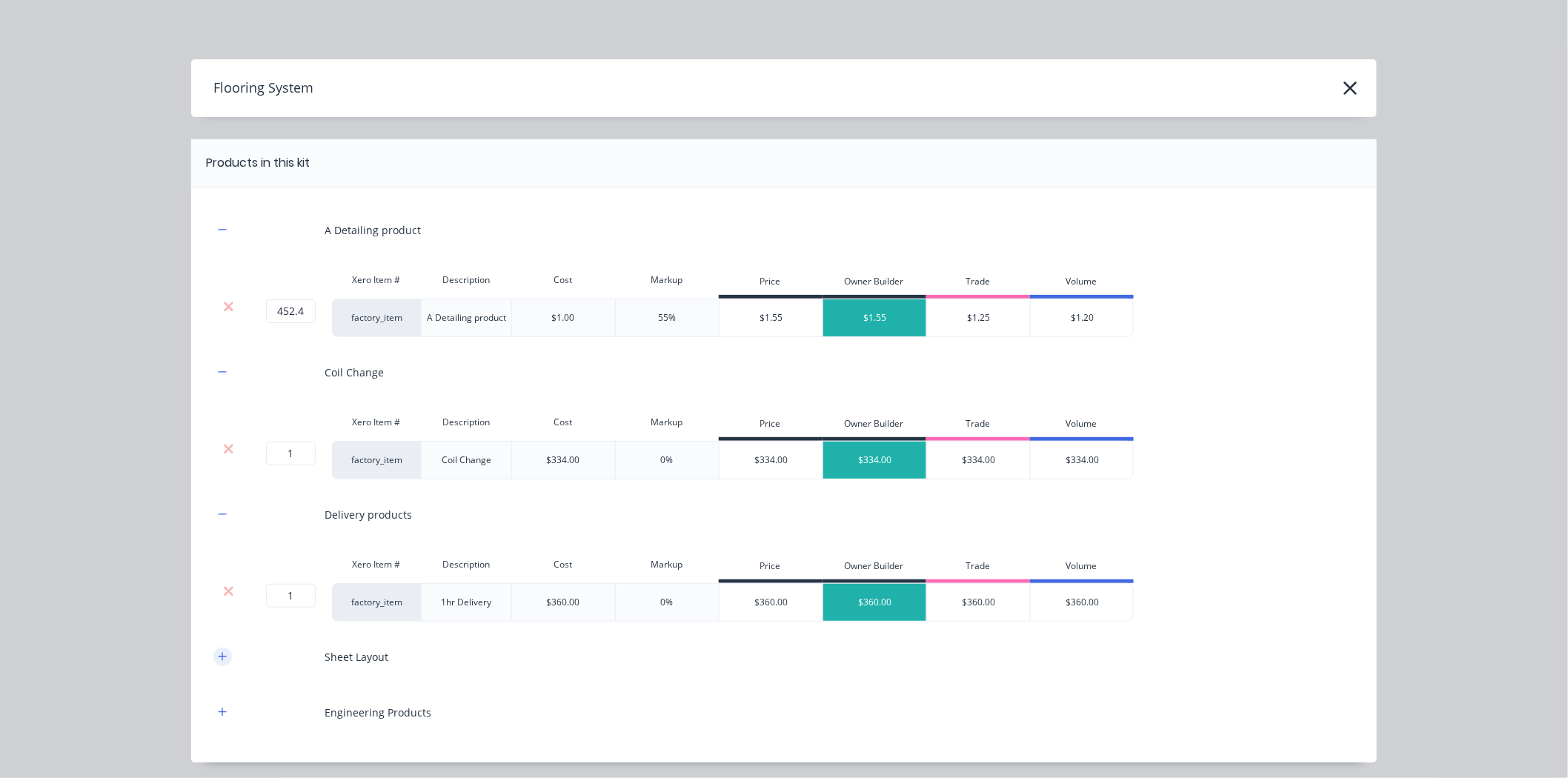
click at [222, 659] on button "button" at bounding box center [222, 657] width 19 height 19
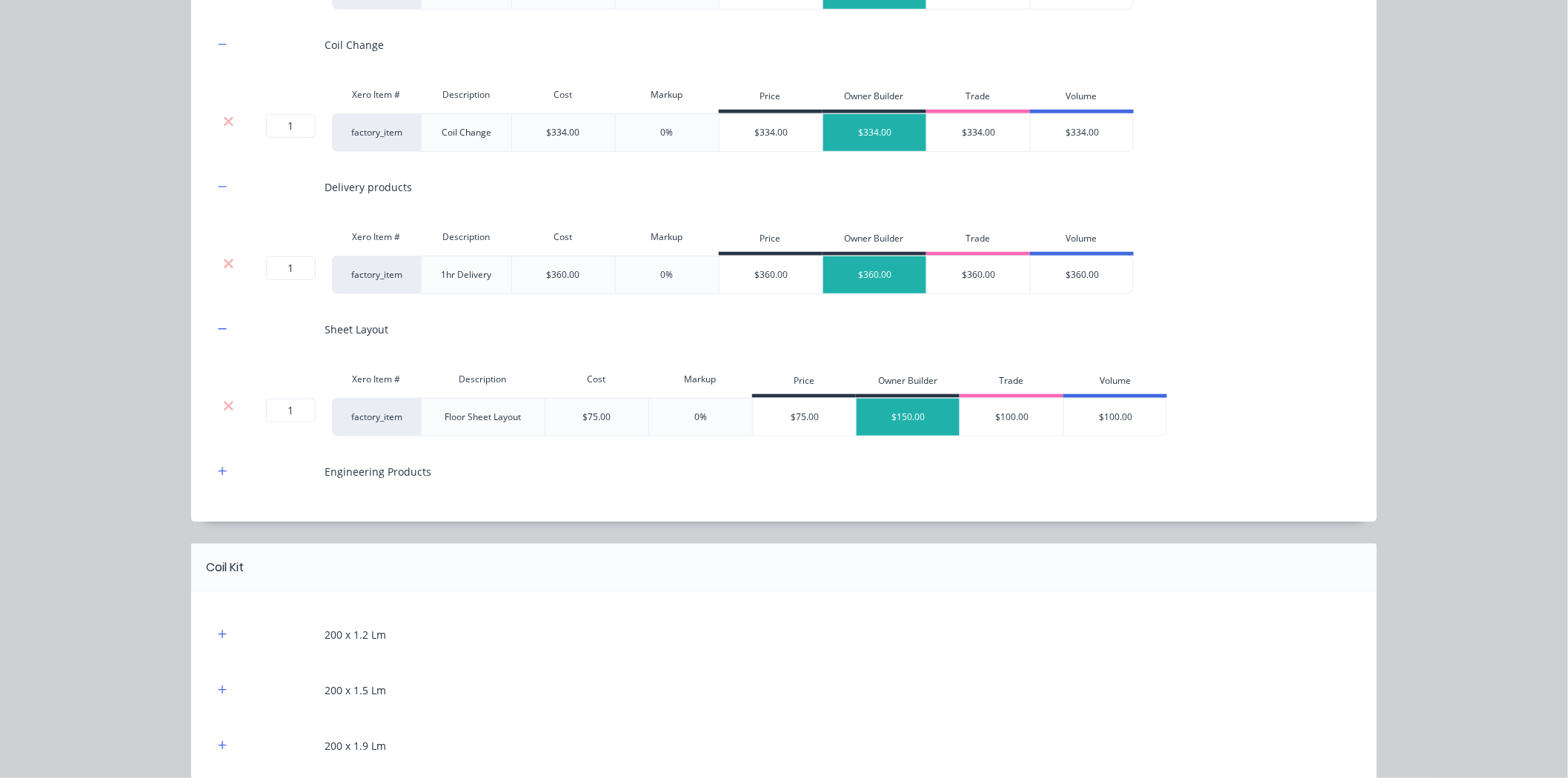
scroll to position [329, 0]
click at [222, 472] on button "button" at bounding box center [222, 469] width 19 height 19
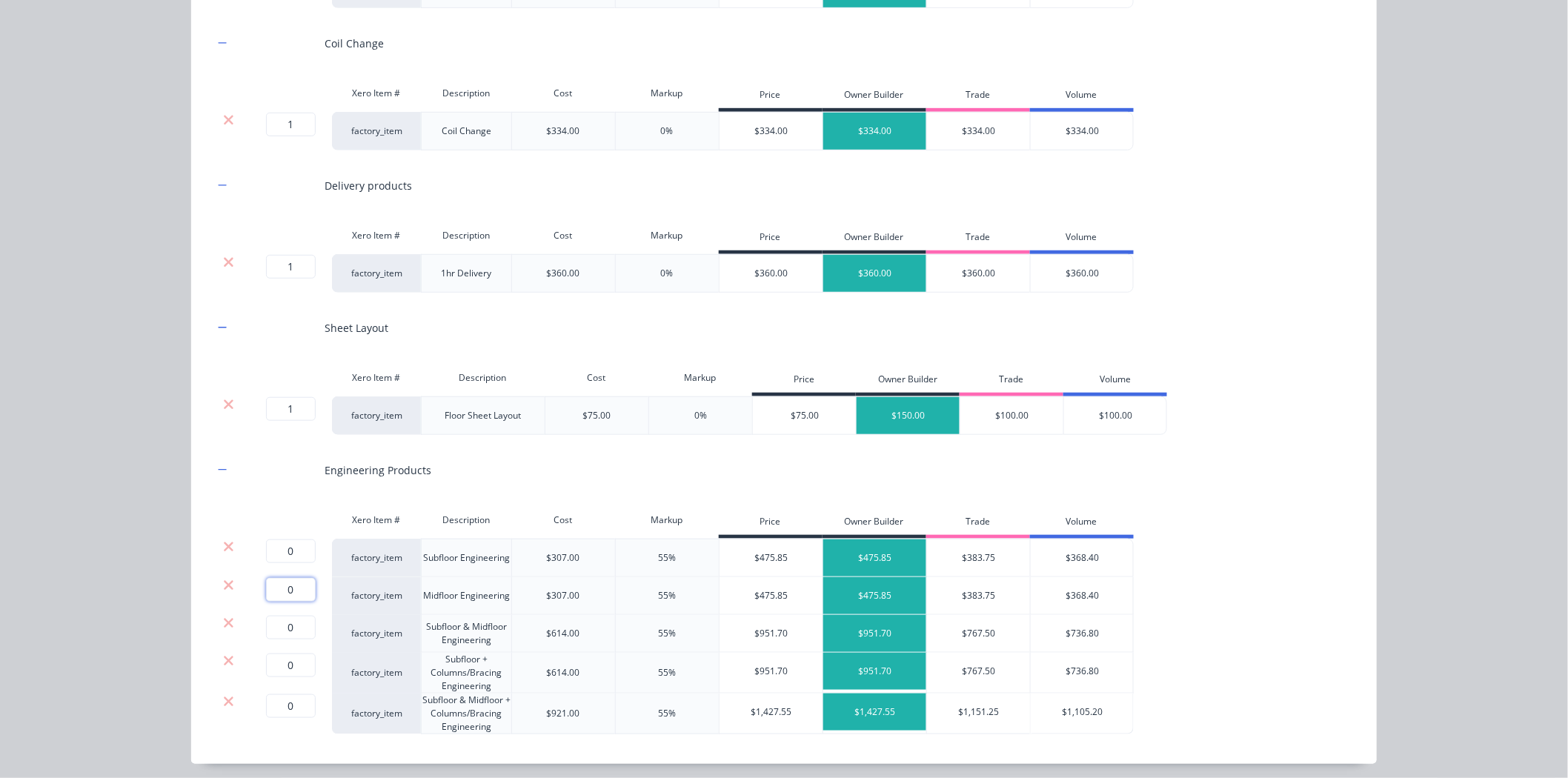
click at [286, 587] on input "0" at bounding box center [291, 590] width 50 height 24
type input "1"
click at [225, 547] on icon at bounding box center [228, 546] width 11 height 15
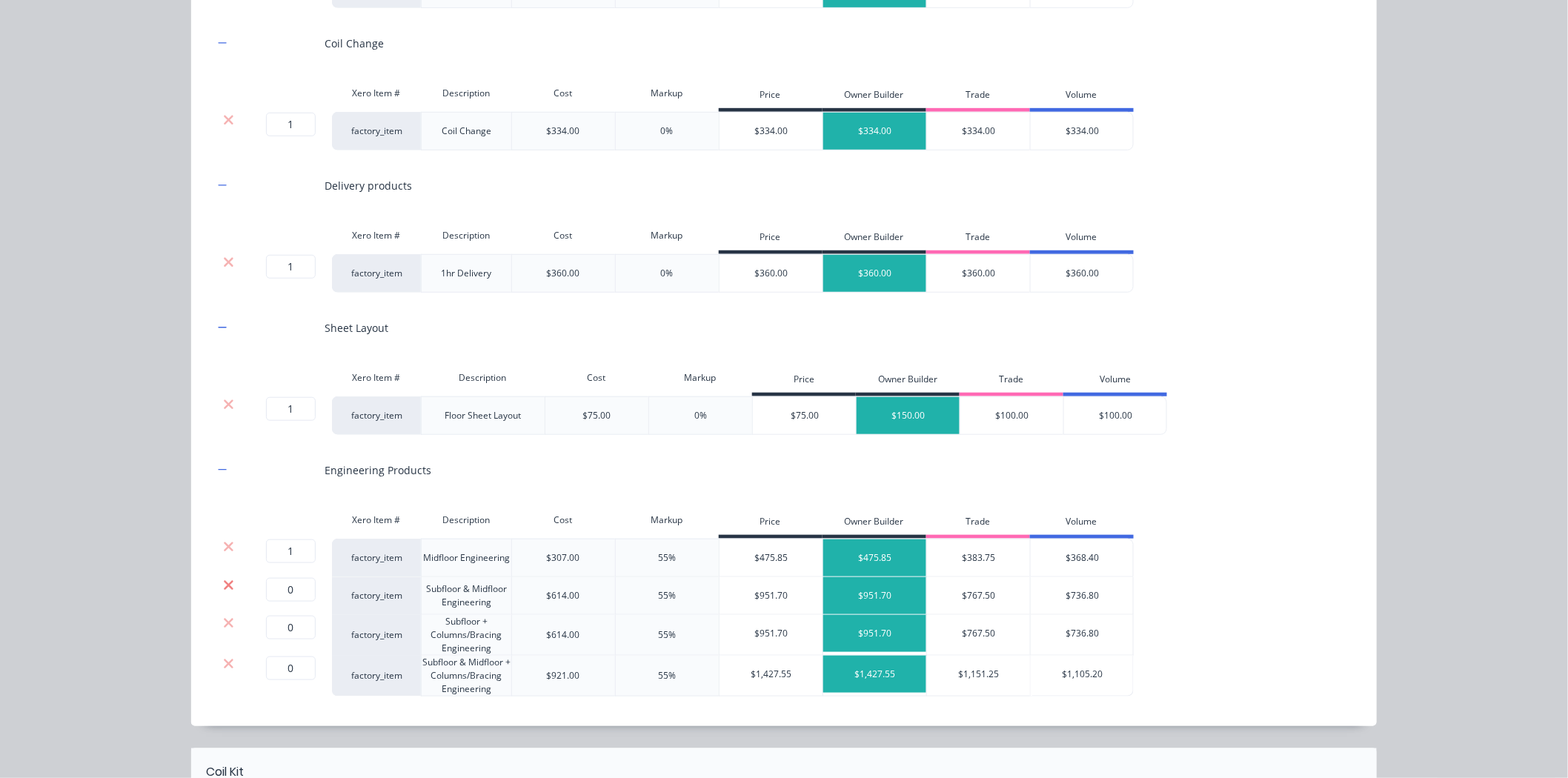
click at [225, 580] on icon at bounding box center [228, 585] width 11 height 15
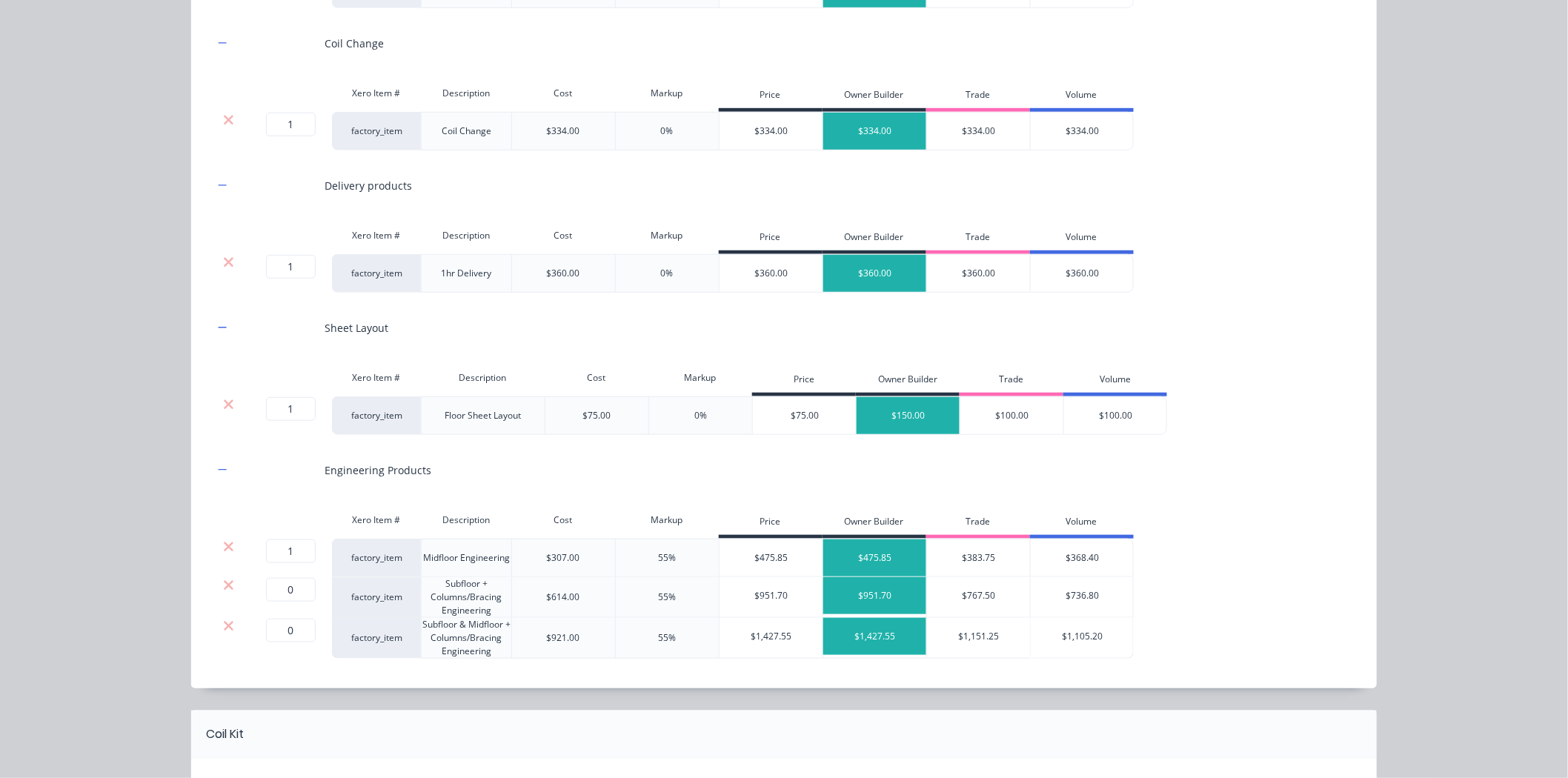
click at [225, 585] on icon at bounding box center [228, 585] width 11 height 15
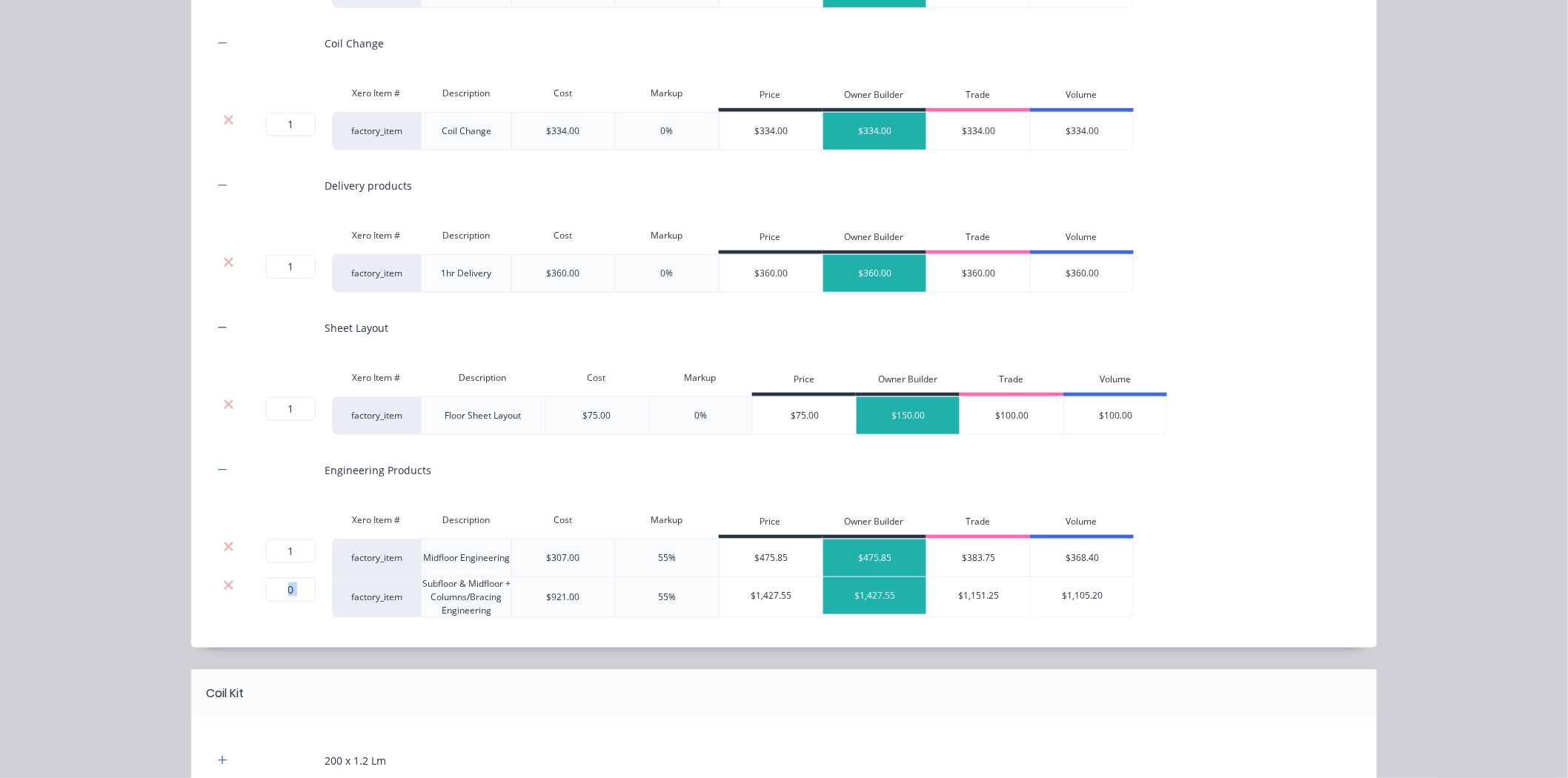
click at [225, 585] on icon at bounding box center [228, 585] width 11 height 15
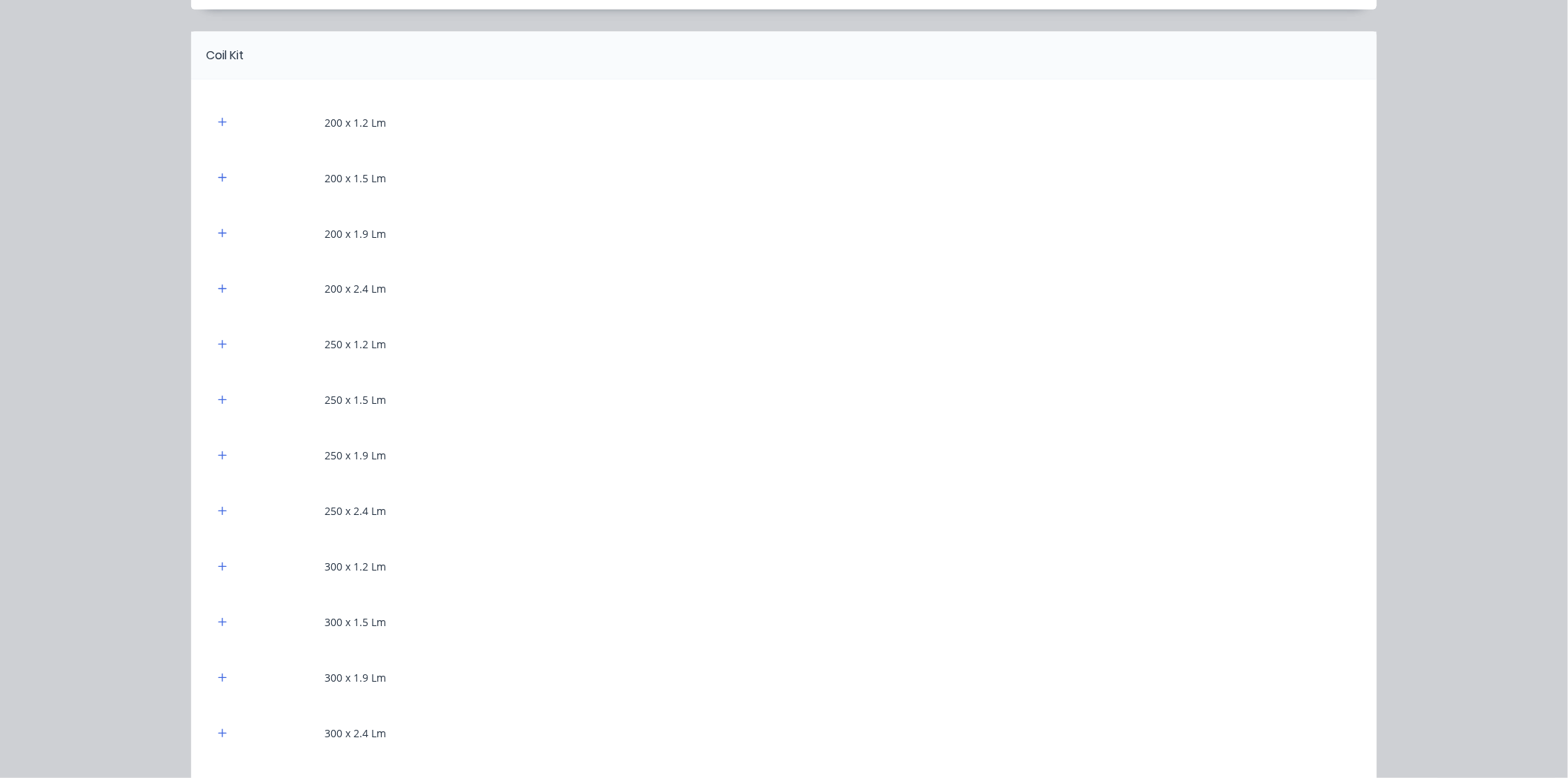
scroll to position [988, 0]
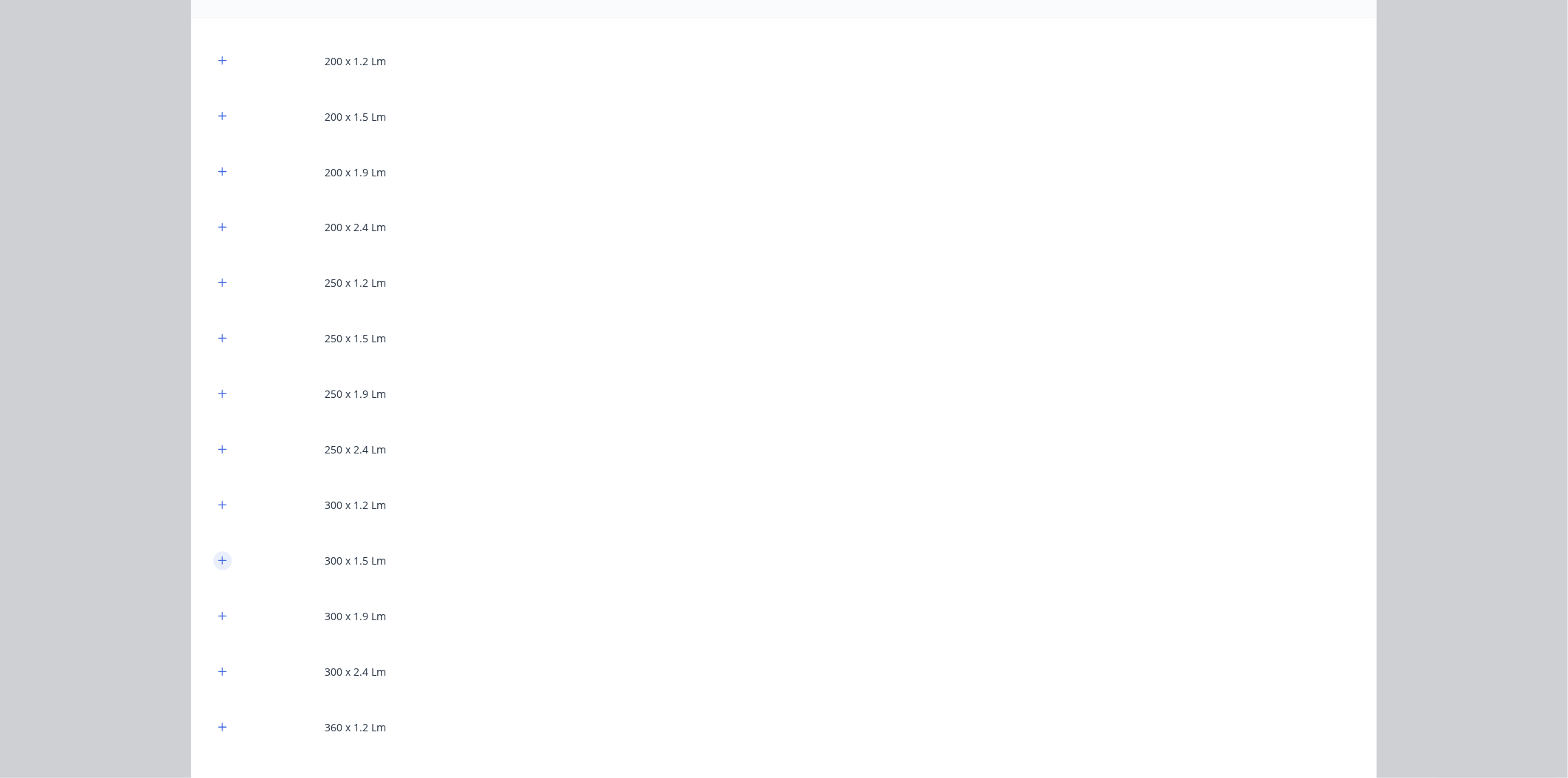
click at [218, 558] on icon "button" at bounding box center [222, 561] width 9 height 11
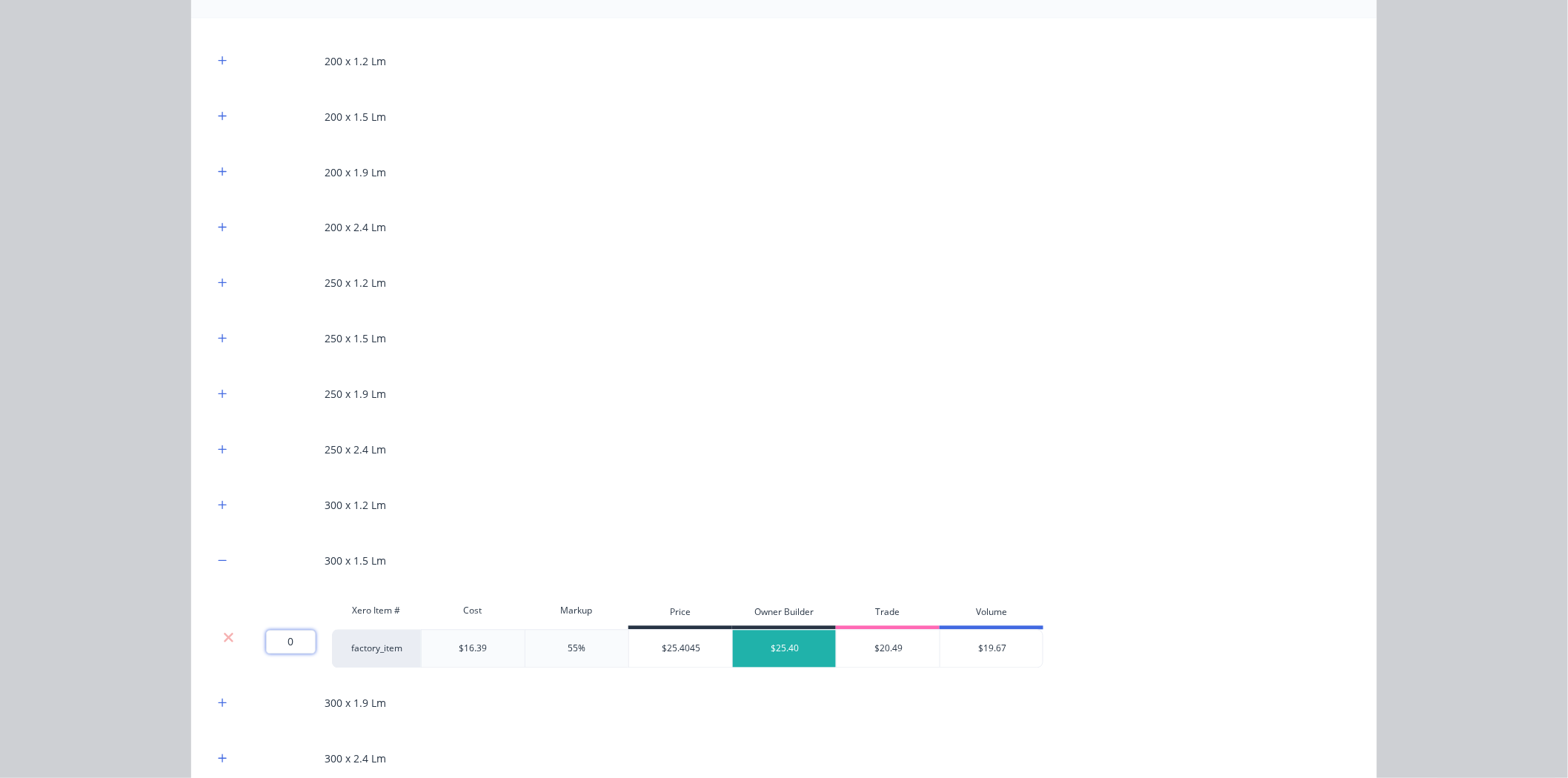
click at [291, 633] on input "0" at bounding box center [291, 641] width 50 height 24
type input "402.2"
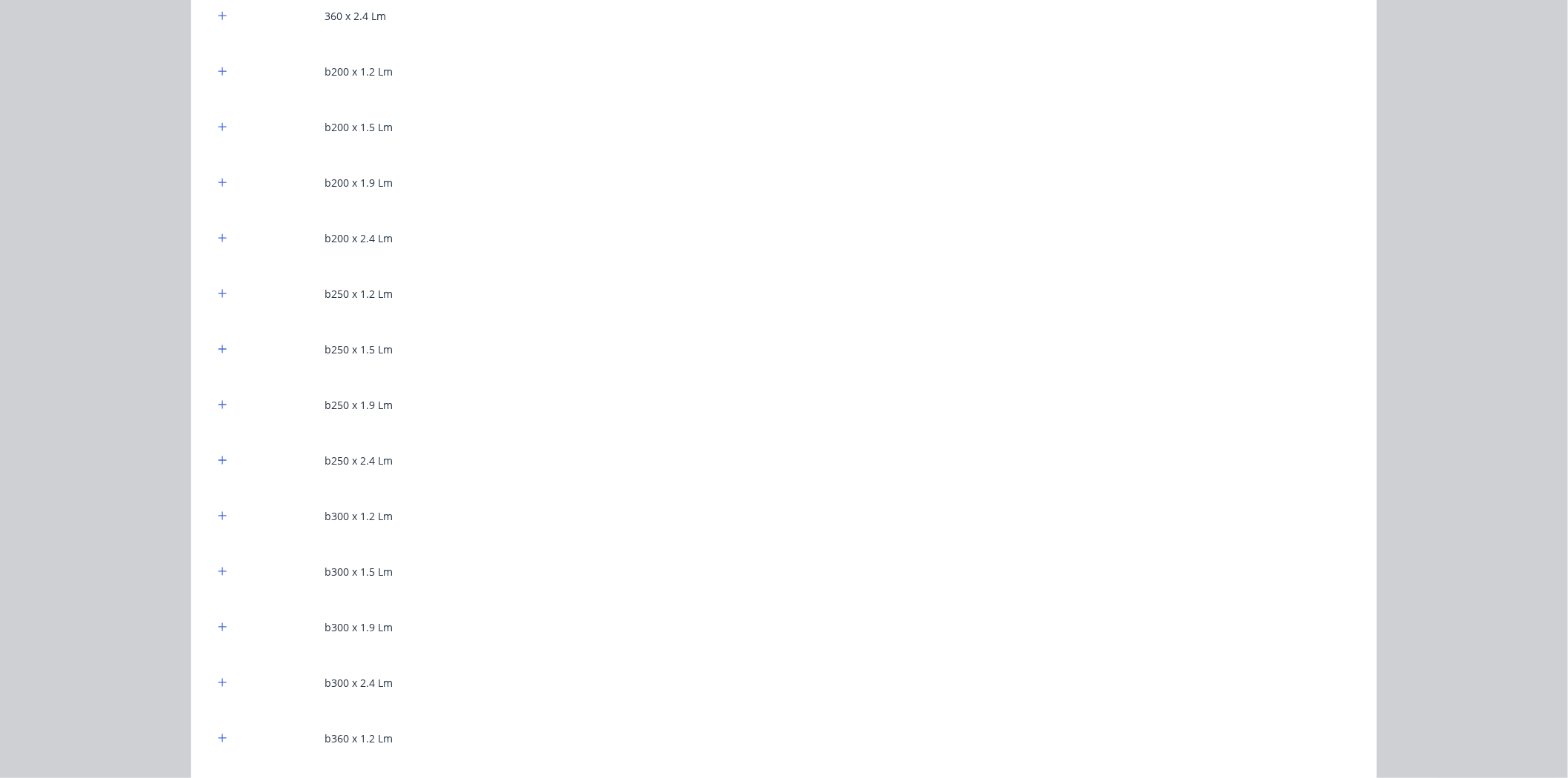
scroll to position [1974, 0]
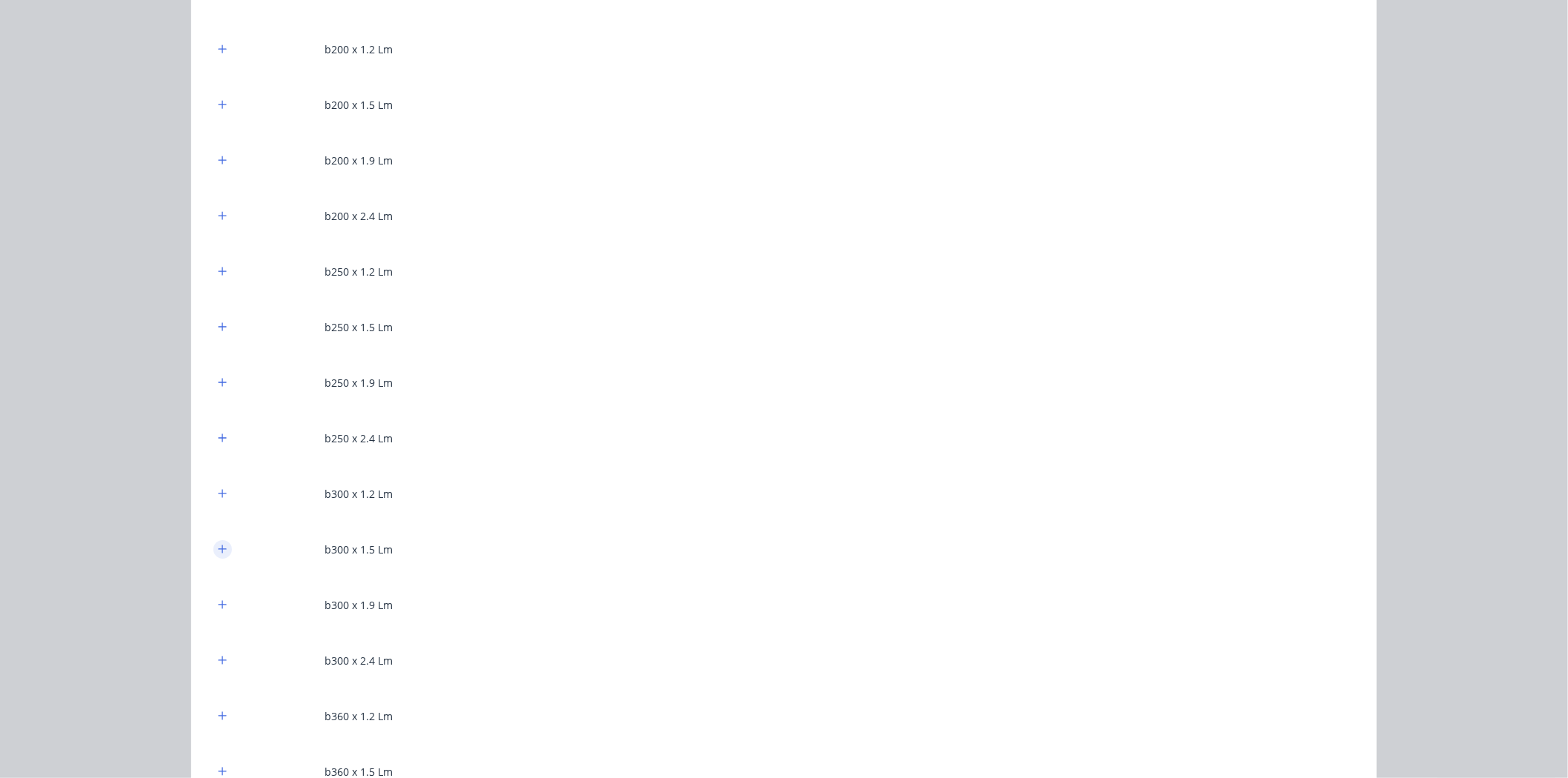
click at [216, 543] on button "button" at bounding box center [222, 549] width 19 height 19
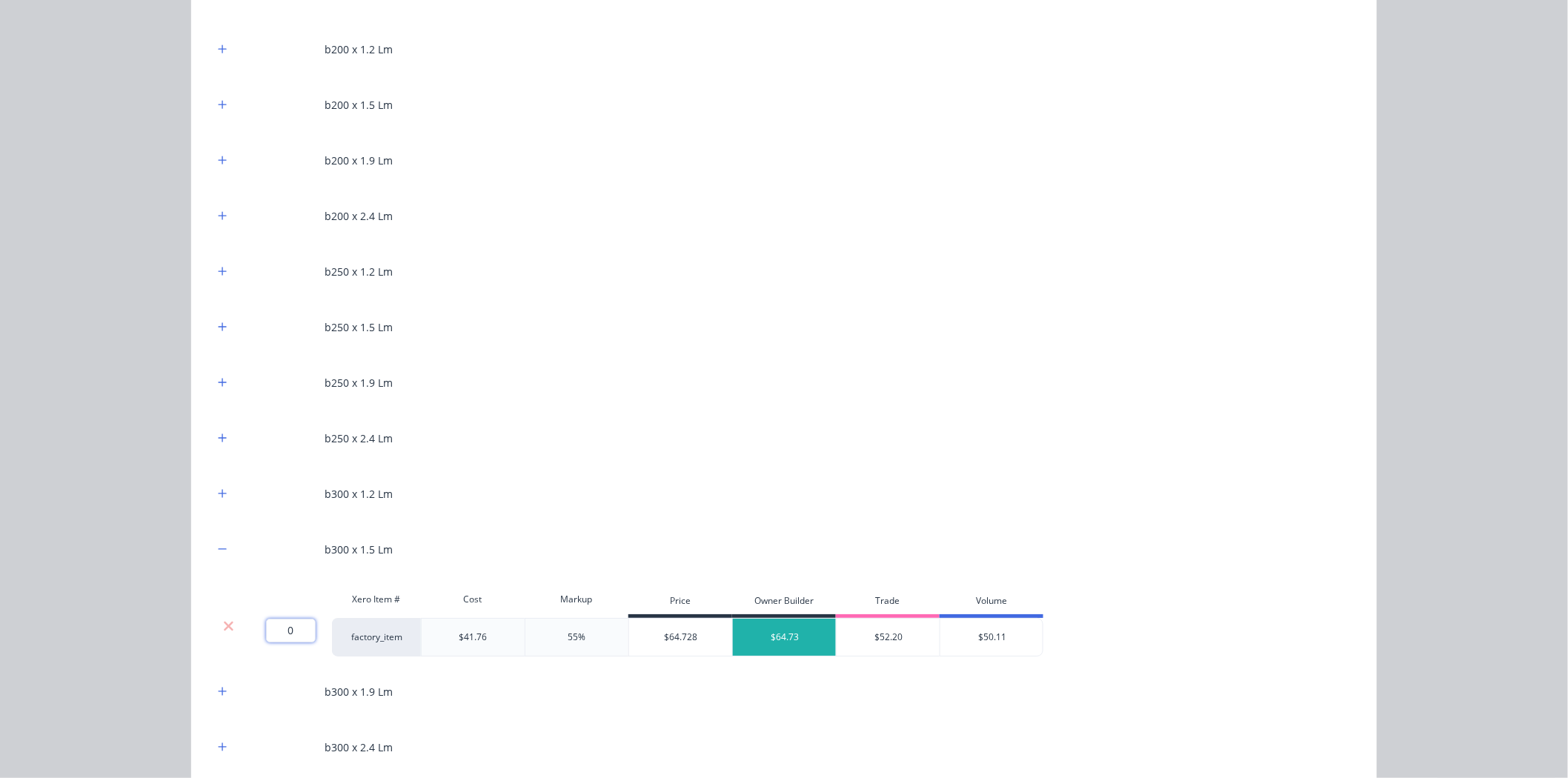
click at [290, 631] on input "0" at bounding box center [291, 630] width 50 height 24
type input "25.1"
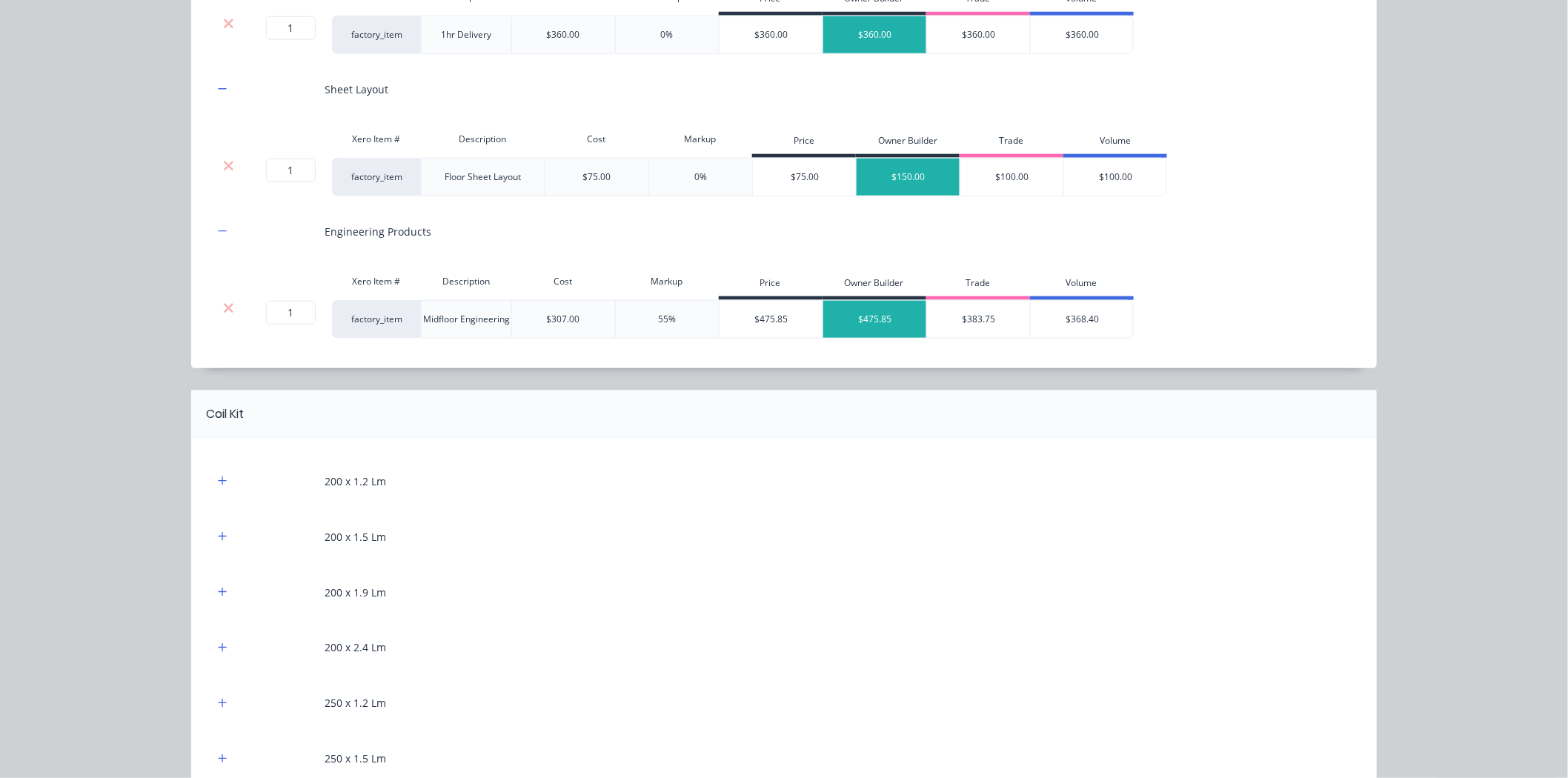
scroll to position [658, 0]
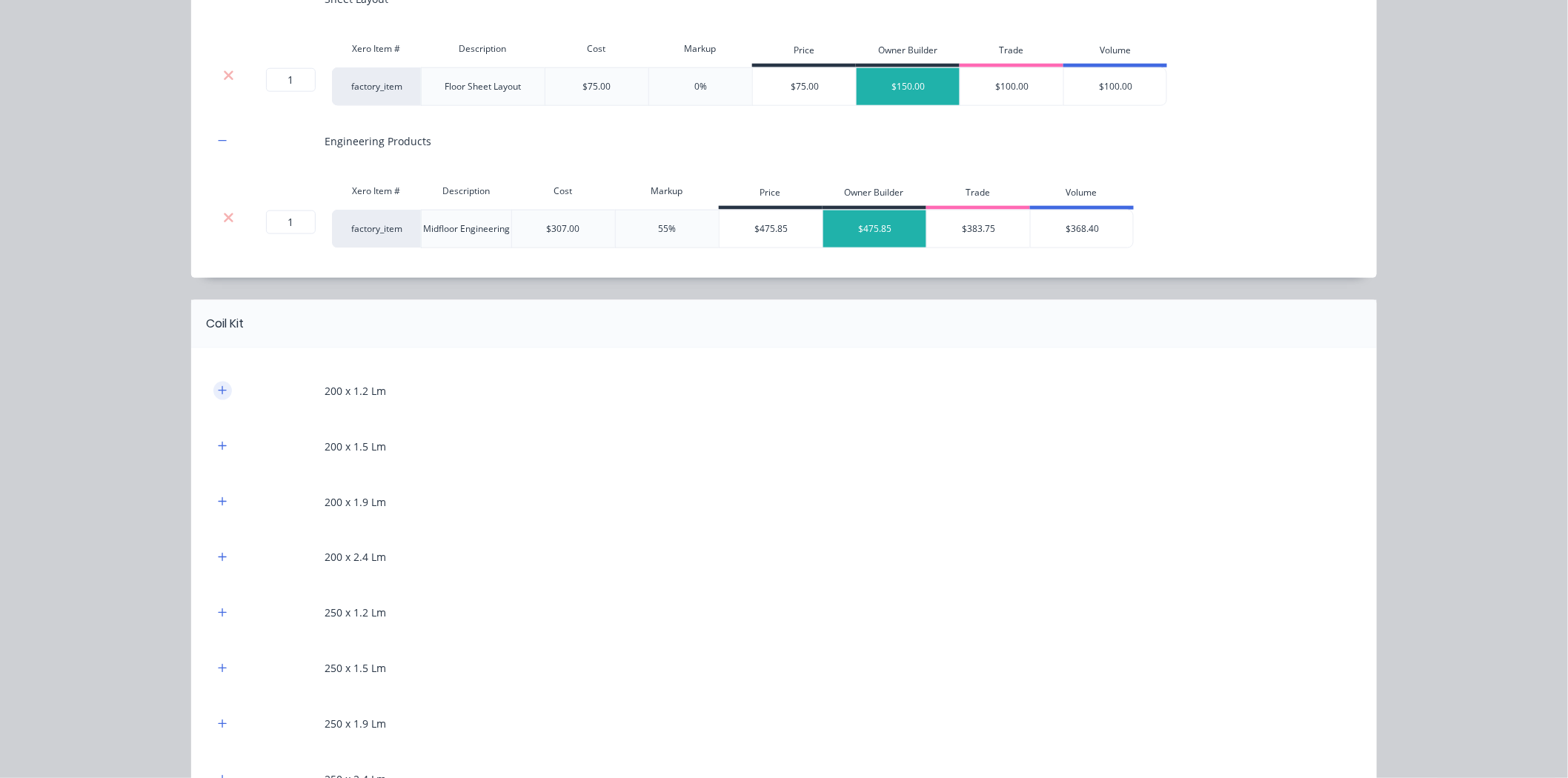
click at [218, 390] on icon "button" at bounding box center [222, 391] width 9 height 11
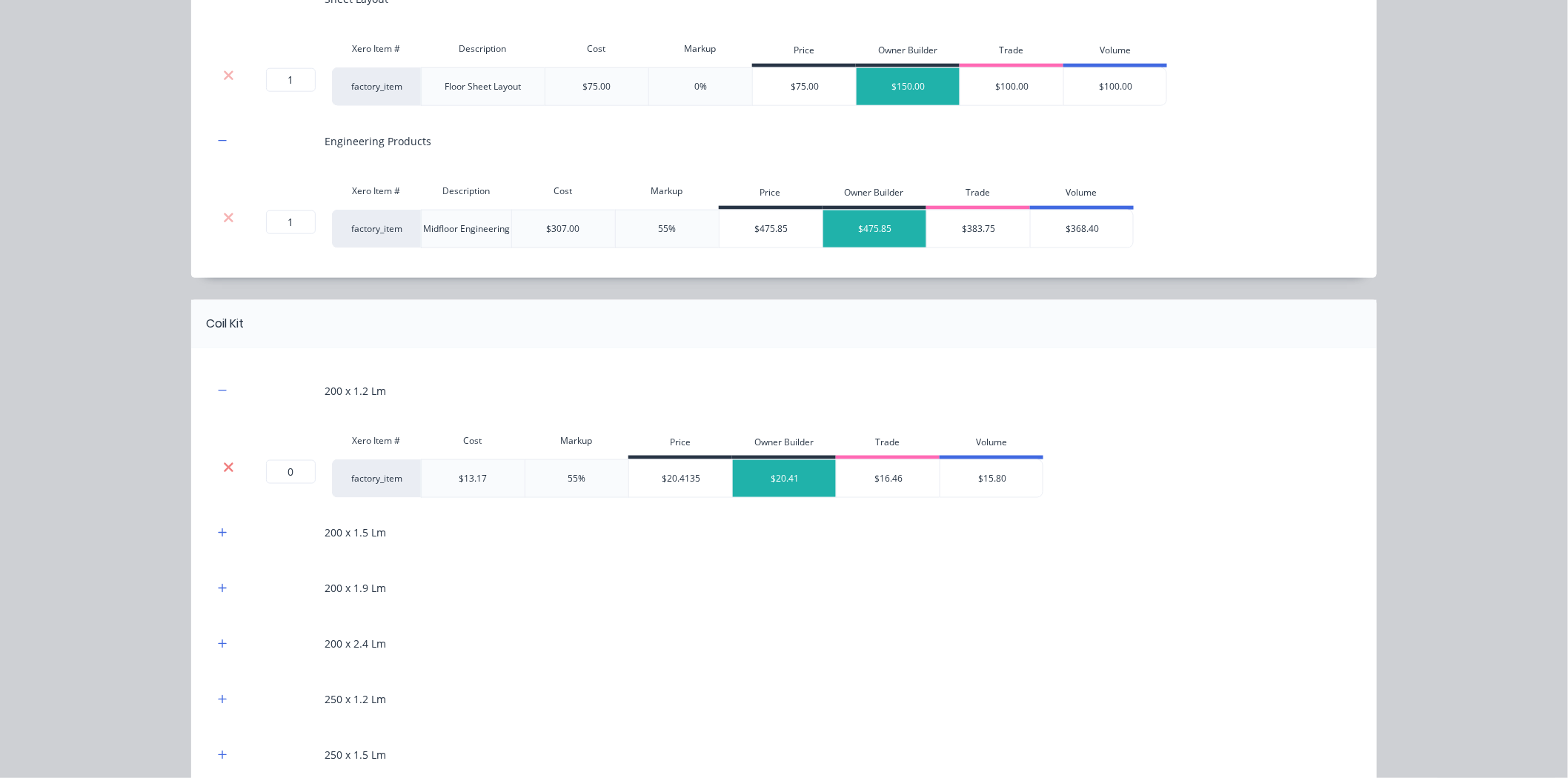
click at [223, 468] on icon at bounding box center [228, 468] width 11 height 15
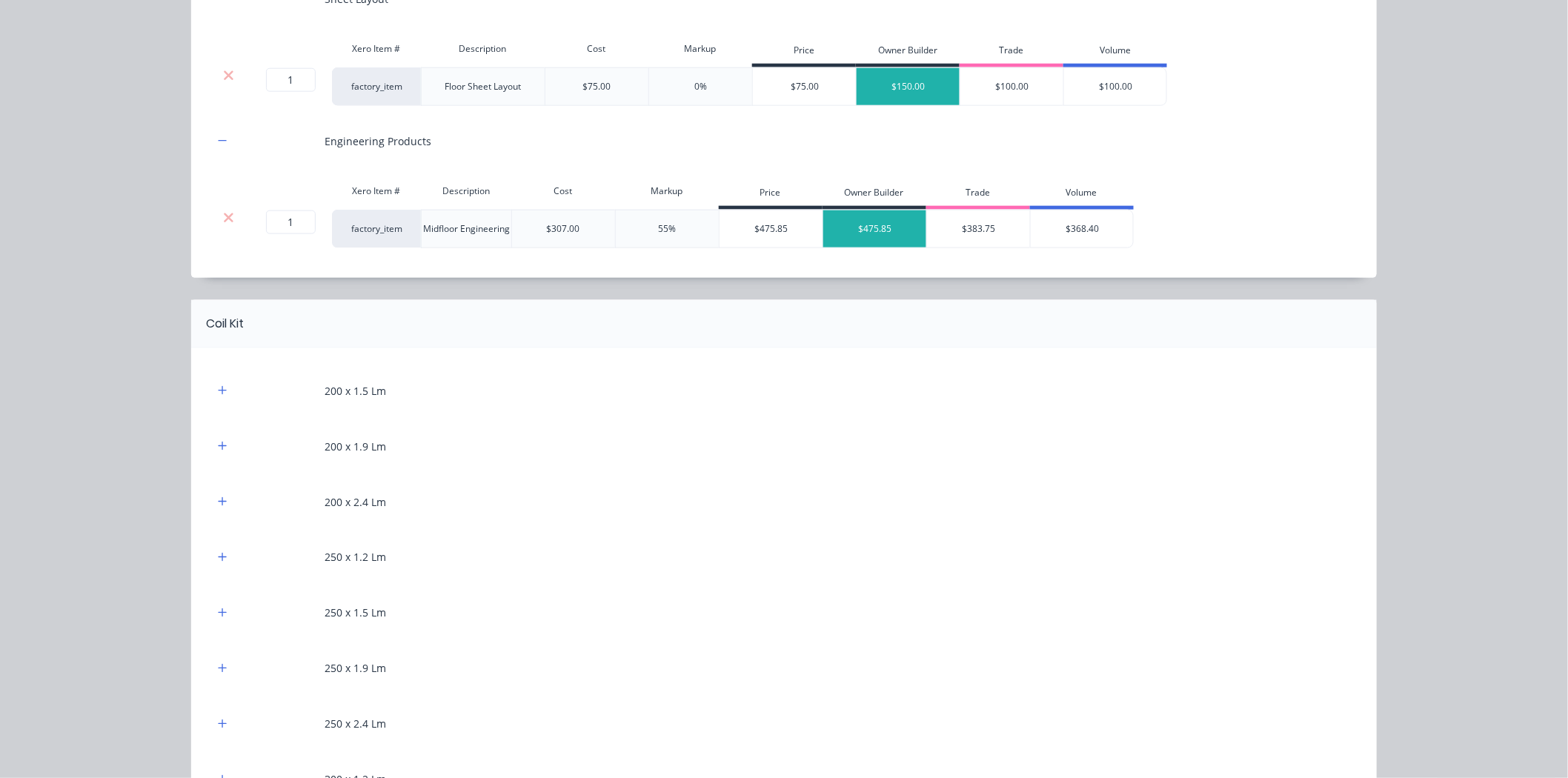
click at [225, 393] on button "button" at bounding box center [222, 391] width 19 height 19
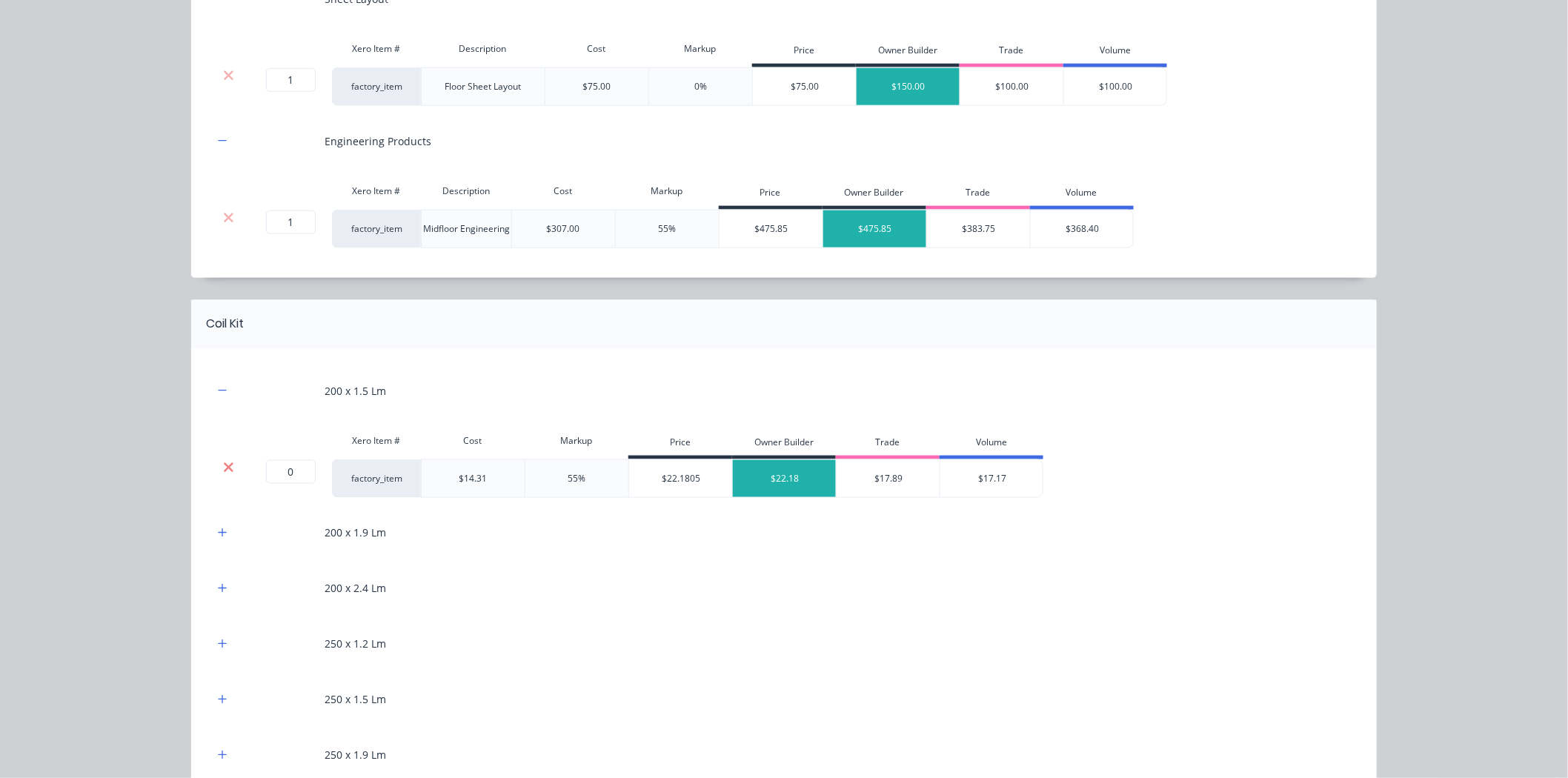
click at [227, 463] on icon at bounding box center [228, 468] width 11 height 15
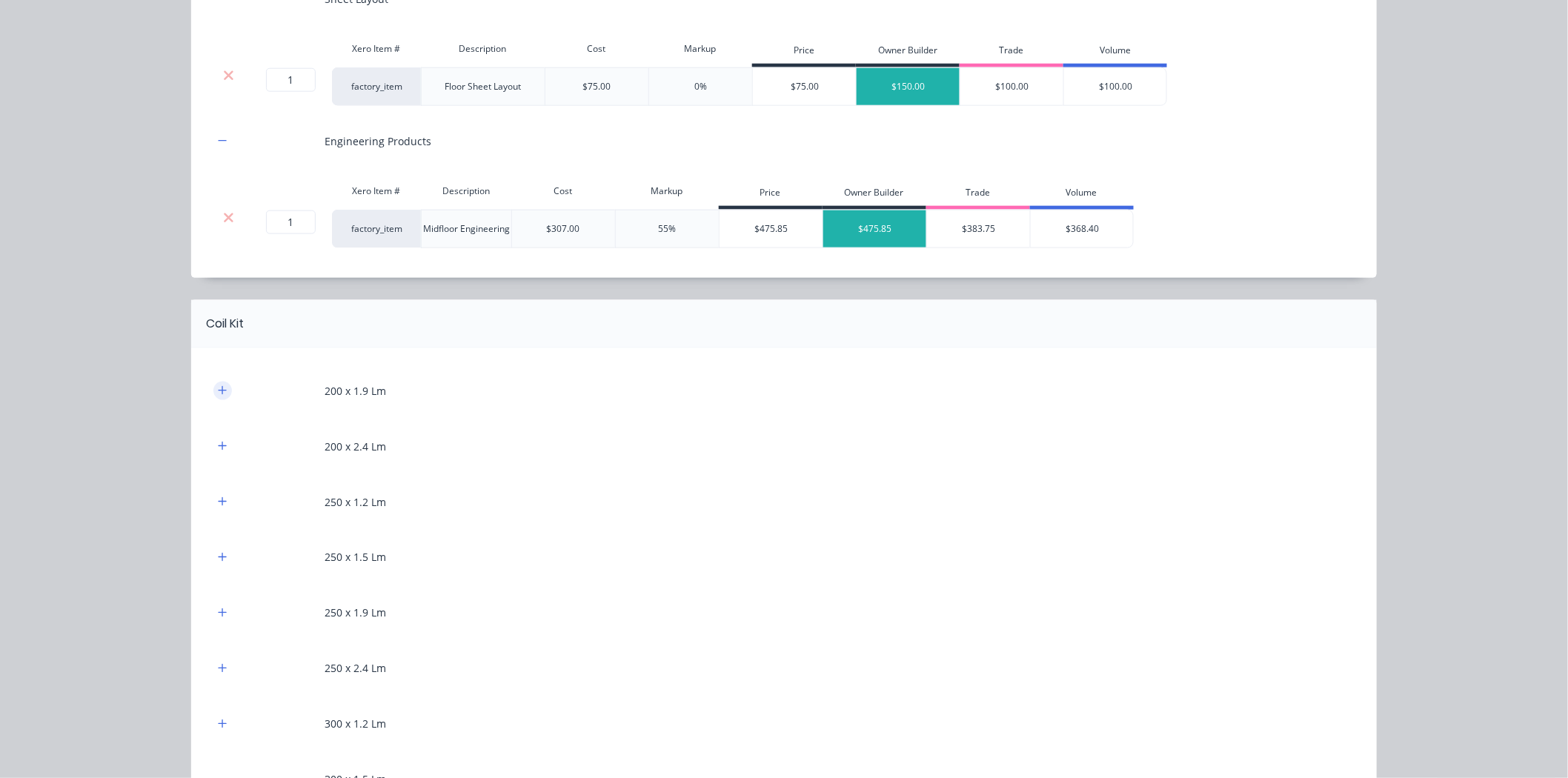
click at [218, 385] on icon "button" at bounding box center [222, 391] width 9 height 11
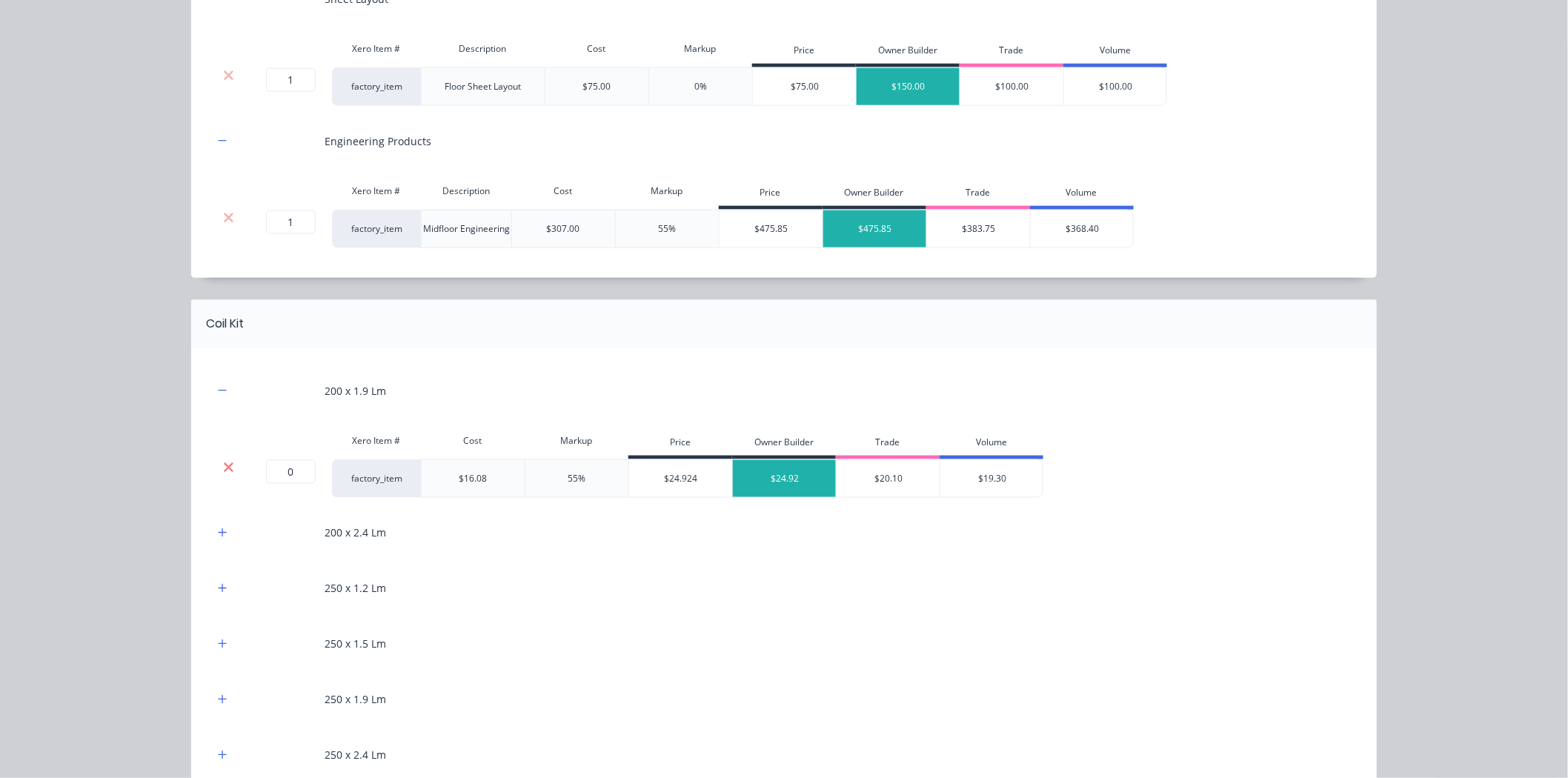
click at [225, 465] on icon at bounding box center [228, 467] width 10 height 10
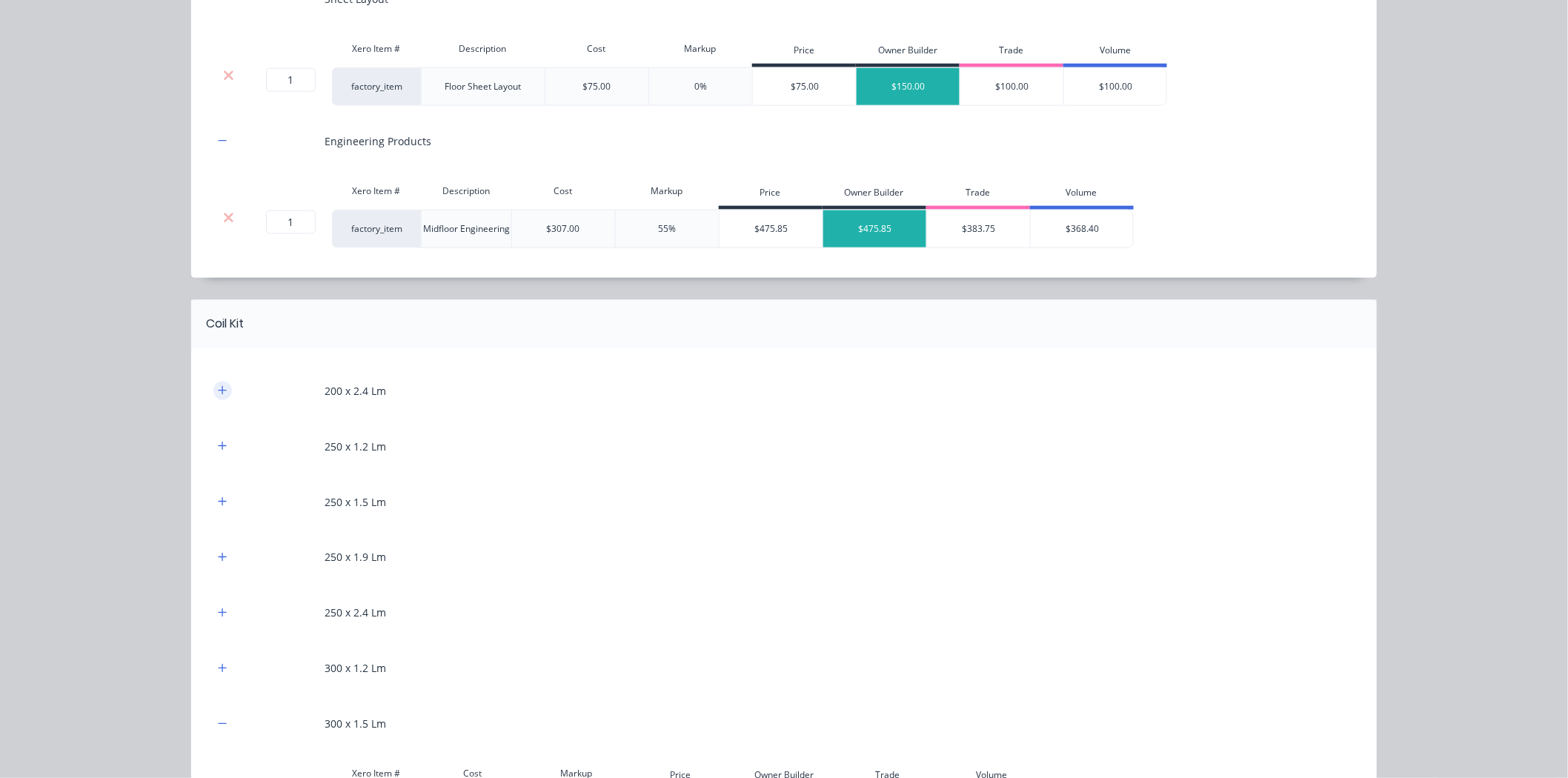
click at [218, 388] on icon "button" at bounding box center [222, 391] width 9 height 11
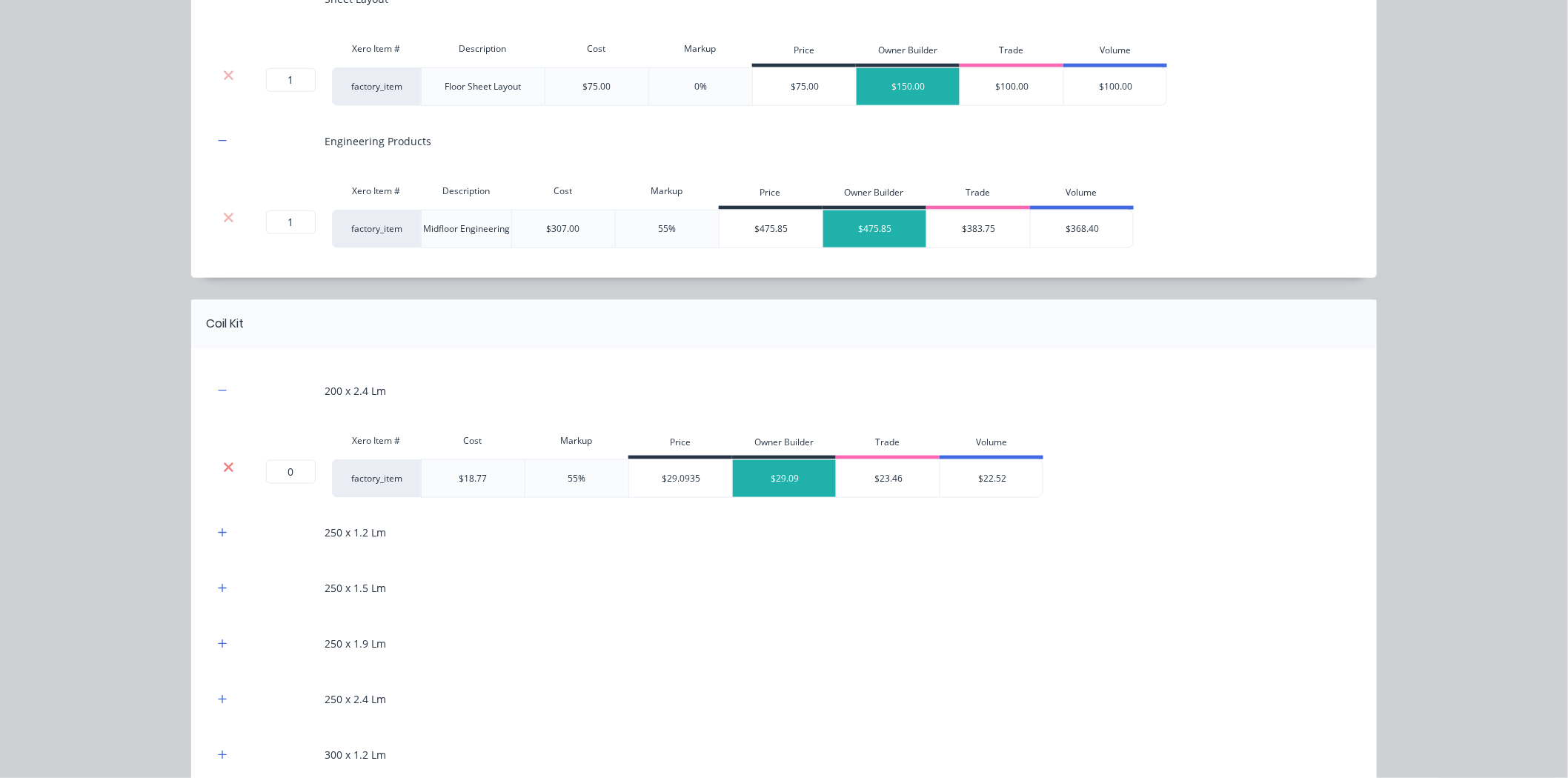
drag, startPoint x: 223, startPoint y: 467, endPoint x: 210, endPoint y: 413, distance: 55.5
click at [224, 467] on icon at bounding box center [228, 467] width 10 height 10
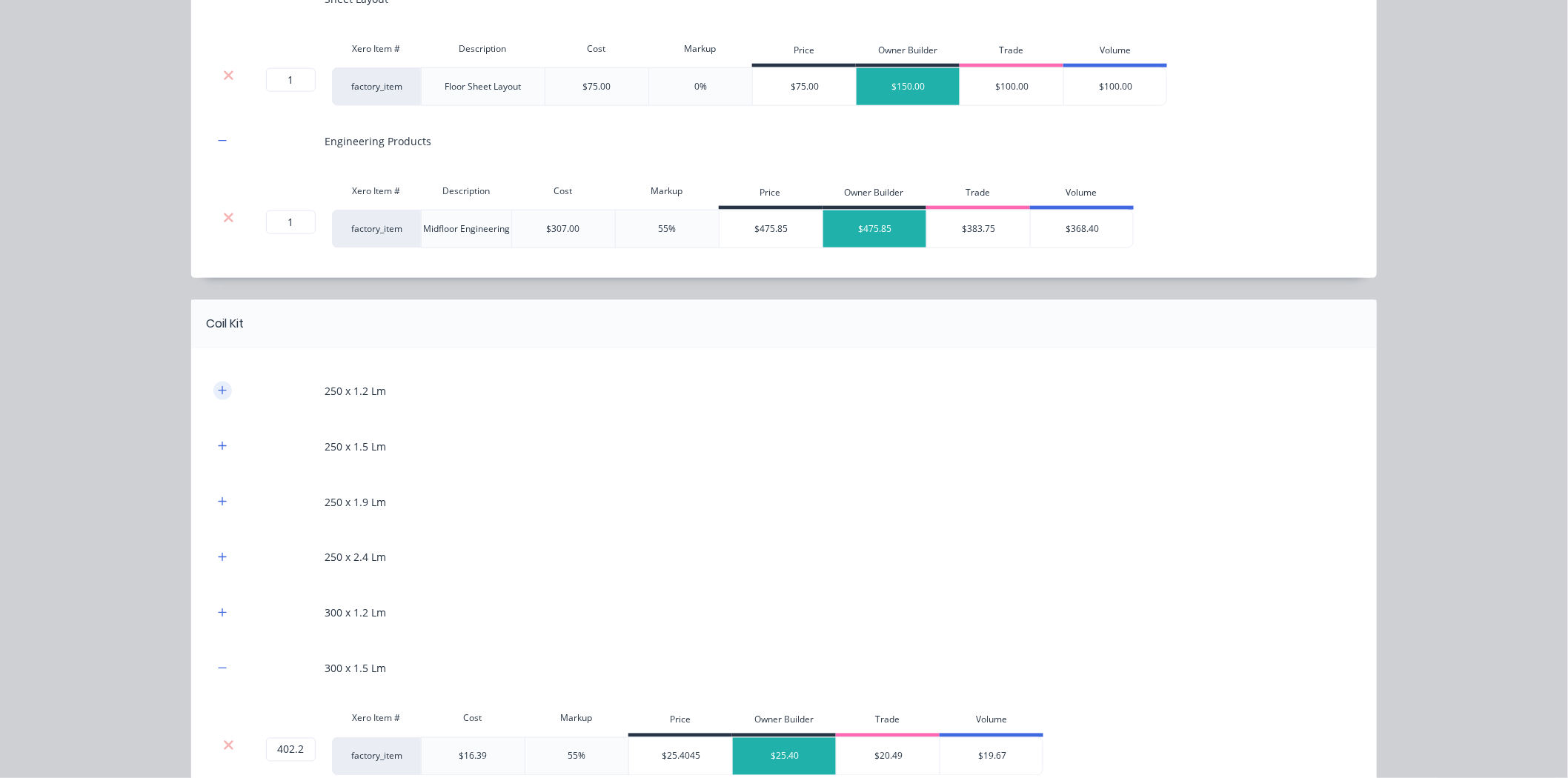
click at [218, 394] on icon "button" at bounding box center [222, 391] width 9 height 11
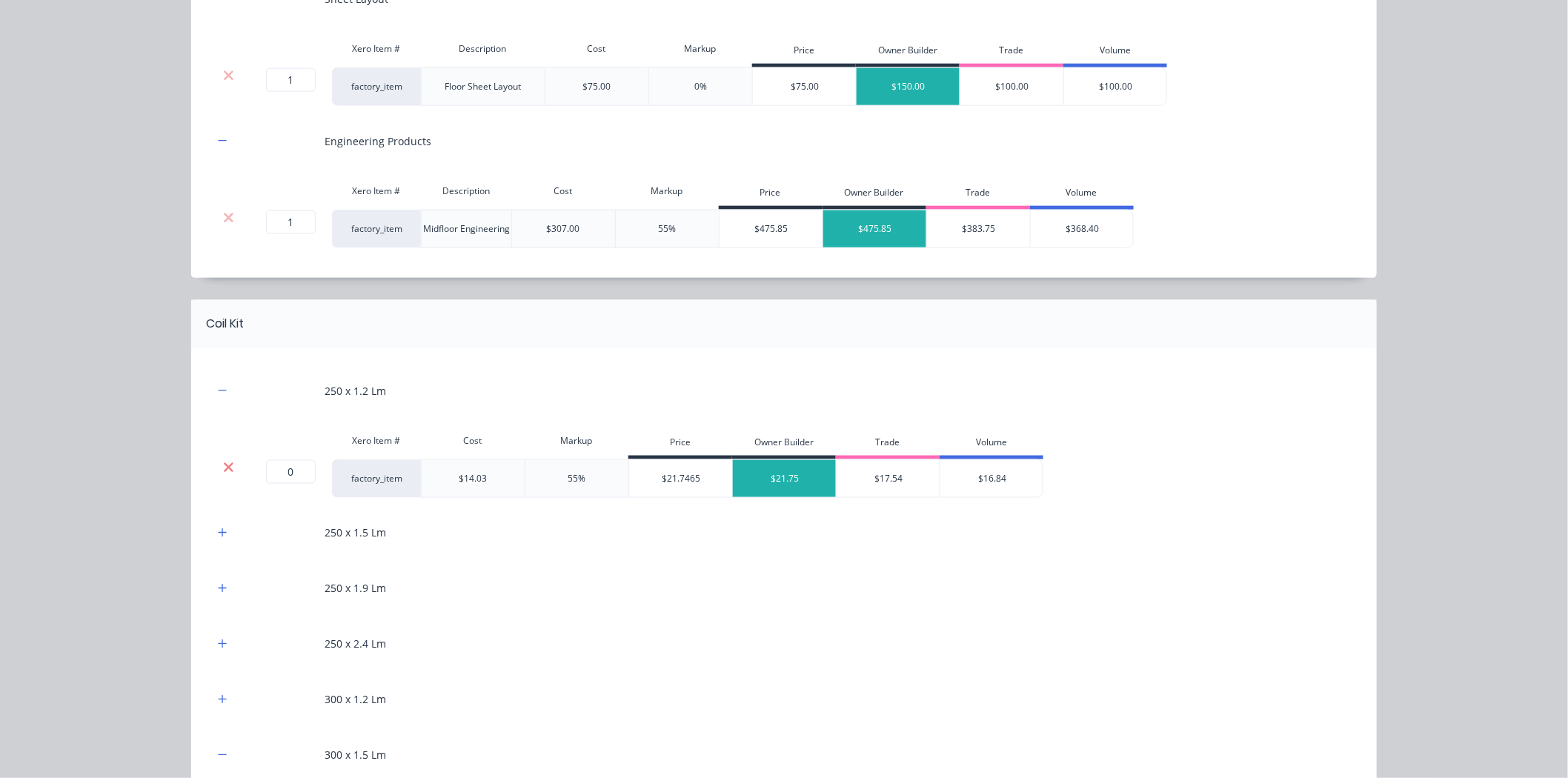
click at [223, 462] on icon at bounding box center [228, 468] width 11 height 15
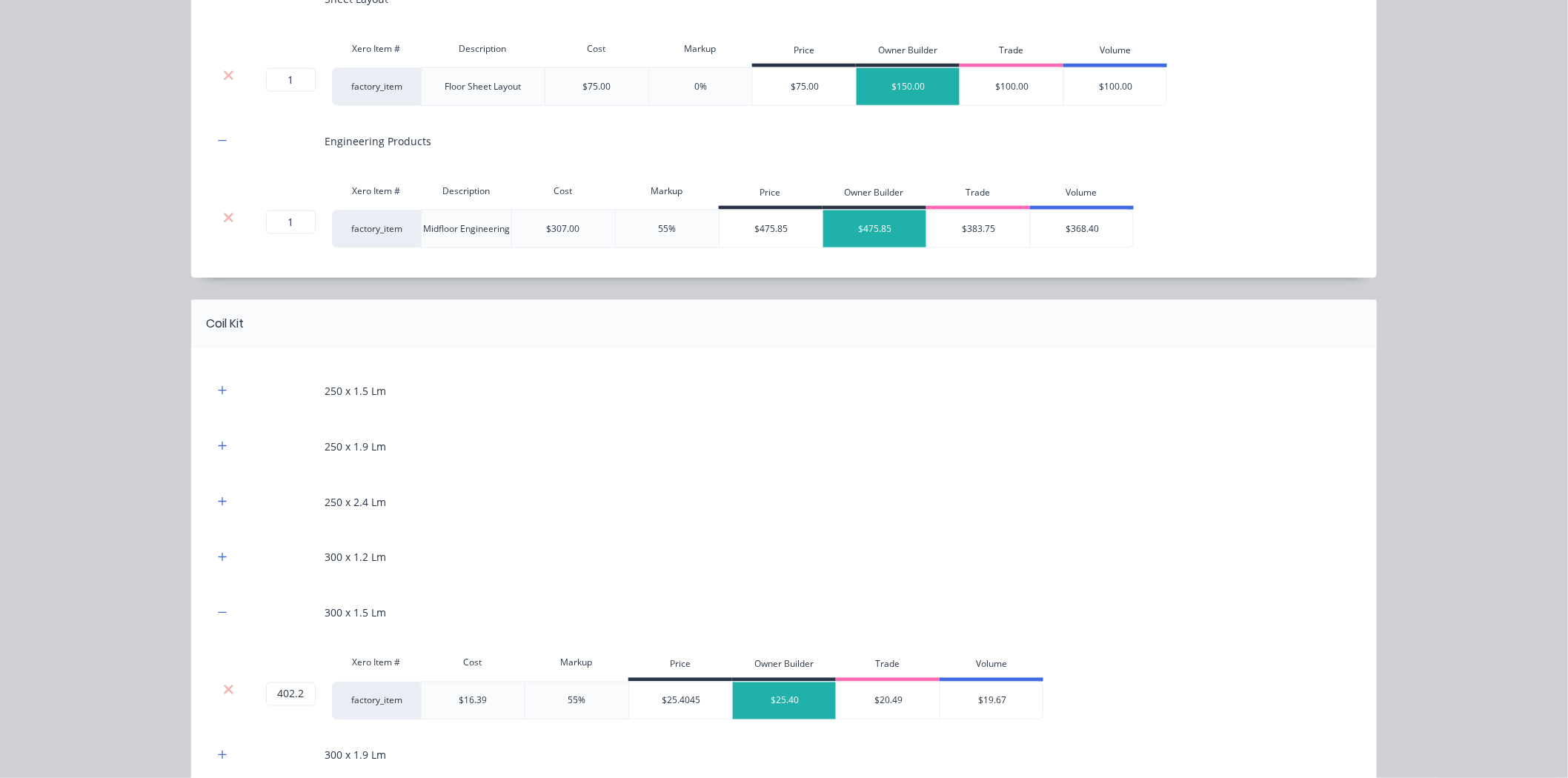
click at [220, 377] on div "250 x 1.5 Lm" at bounding box center [784, 391] width 1141 height 41
click at [225, 404] on div "250 x 1.5 Lm" at bounding box center [784, 391] width 1141 height 41
click at [223, 395] on button "button" at bounding box center [222, 391] width 19 height 19
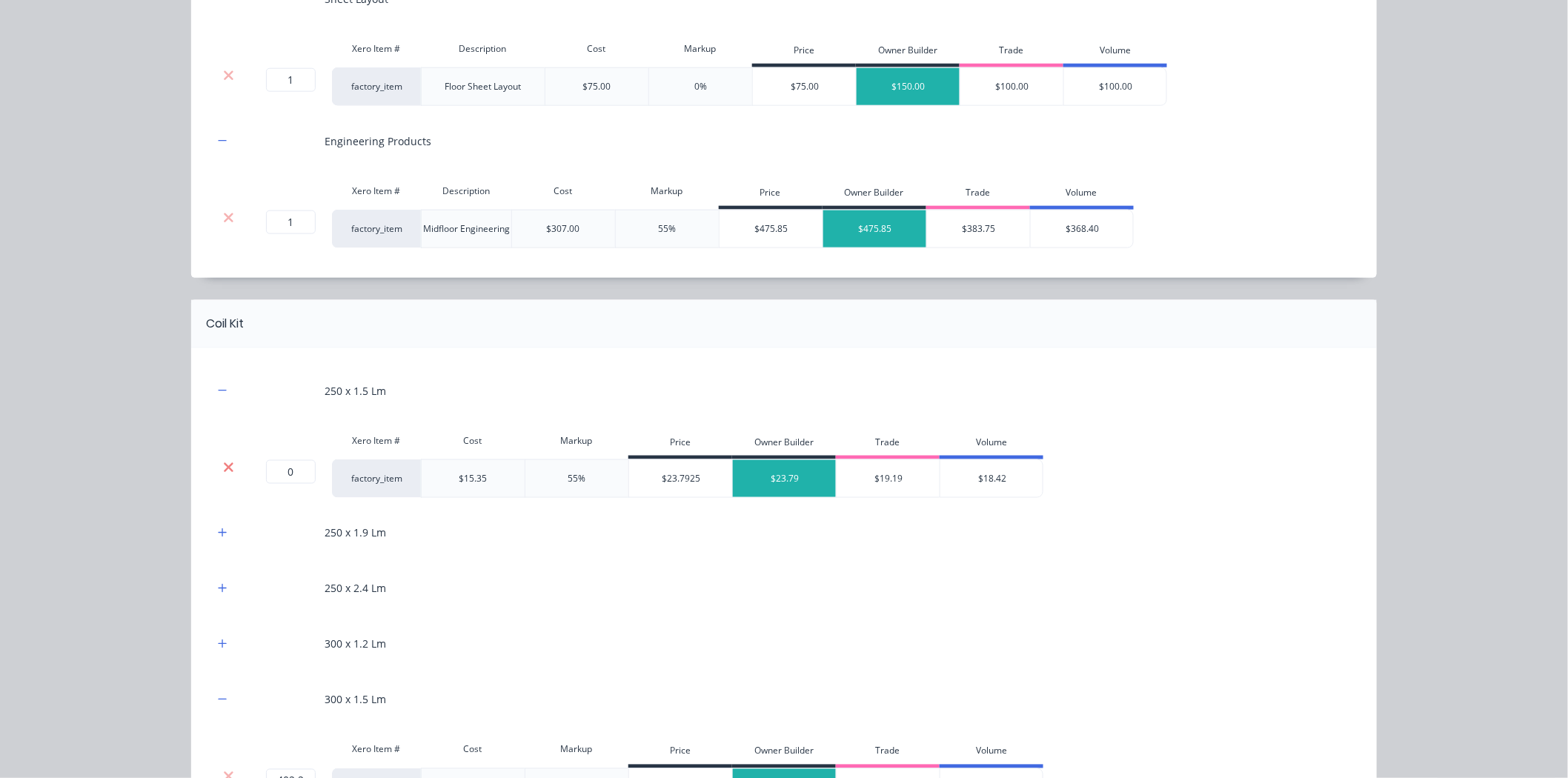
click at [223, 461] on icon at bounding box center [228, 468] width 11 height 15
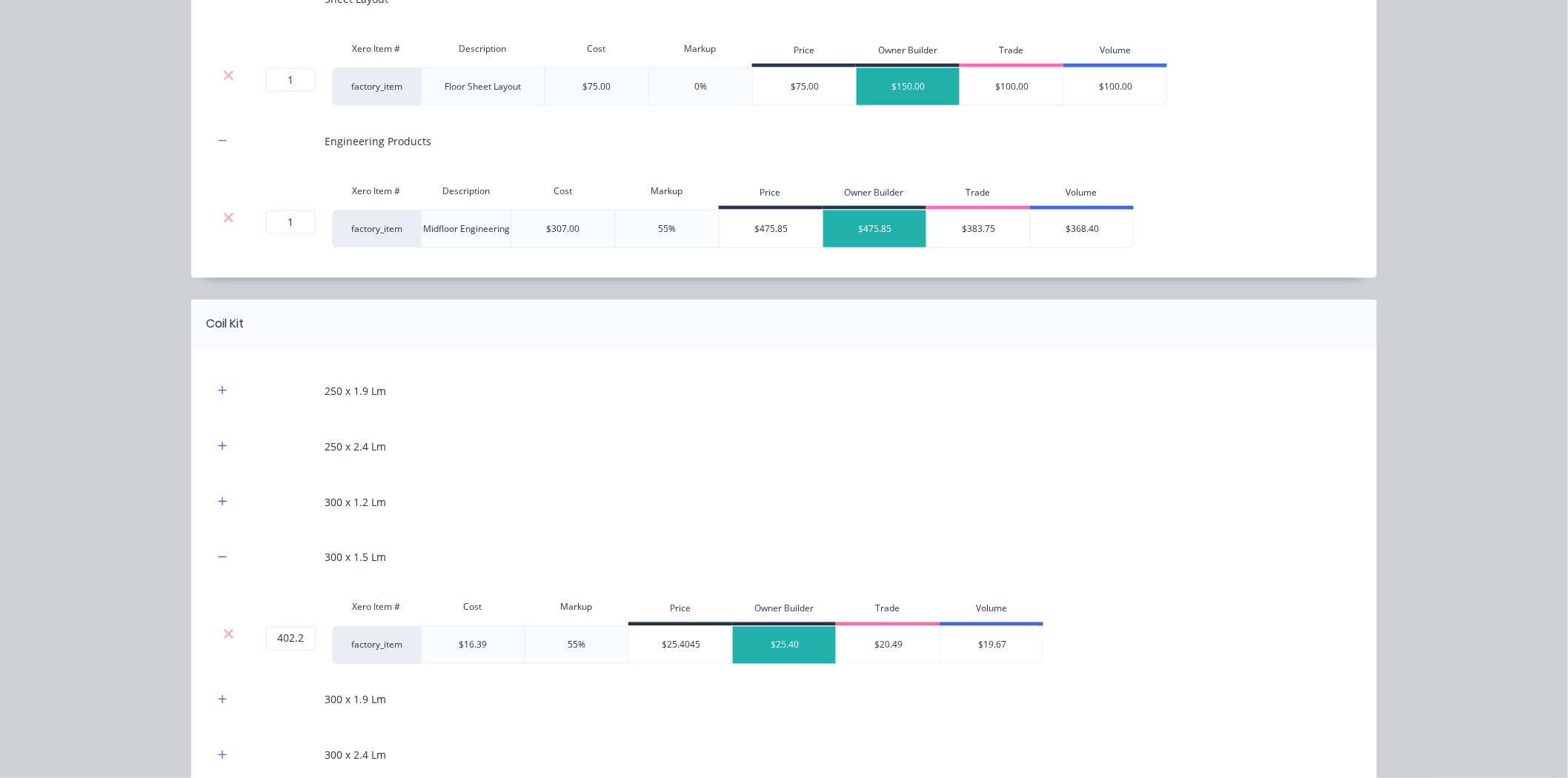
click at [213, 401] on div "250 x 1.9 Lm" at bounding box center [784, 391] width 1141 height 41
click at [218, 393] on icon "button" at bounding box center [222, 391] width 9 height 11
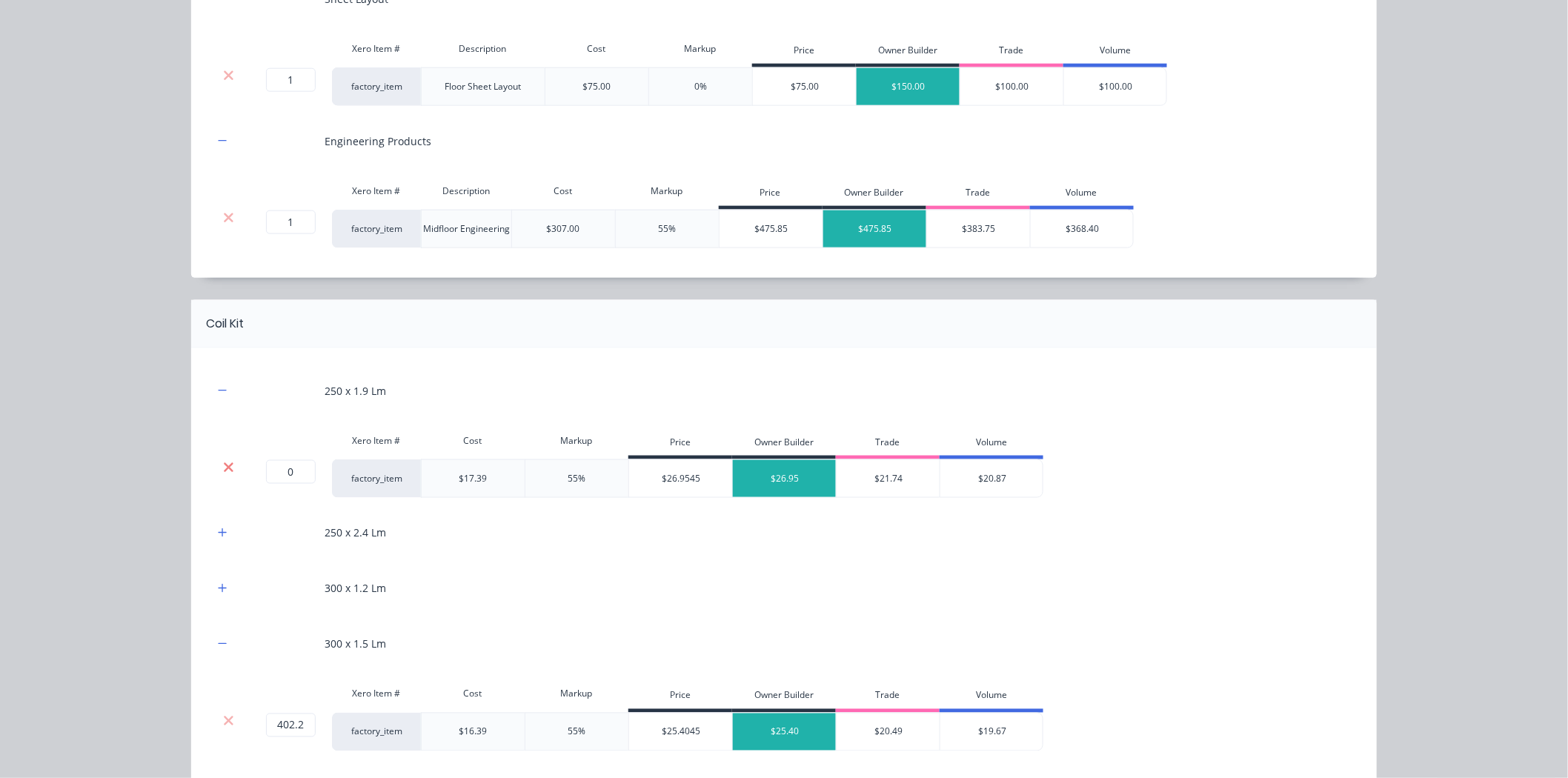
click at [226, 465] on icon at bounding box center [228, 468] width 11 height 15
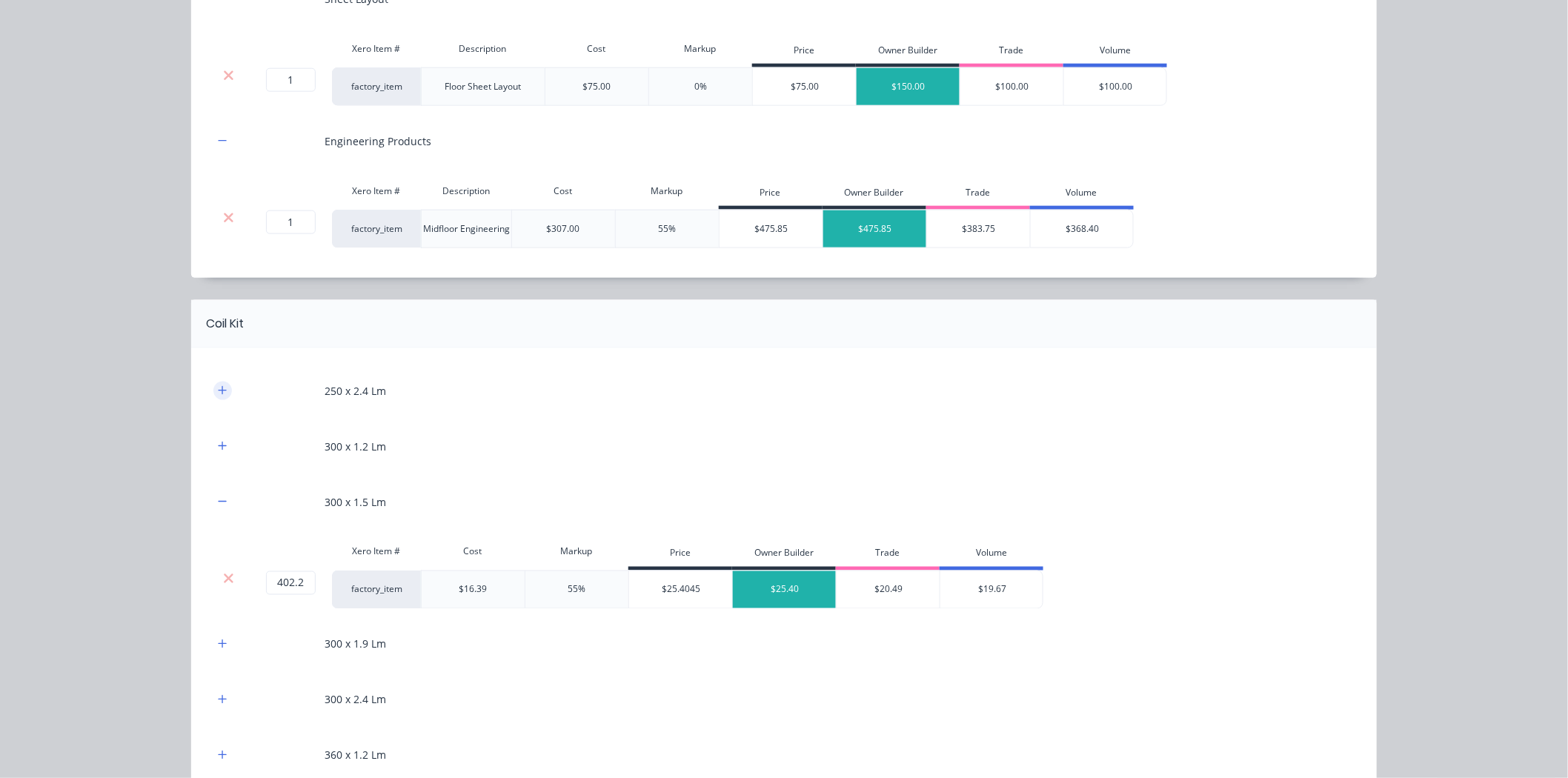
click at [223, 393] on button "button" at bounding box center [222, 391] width 19 height 19
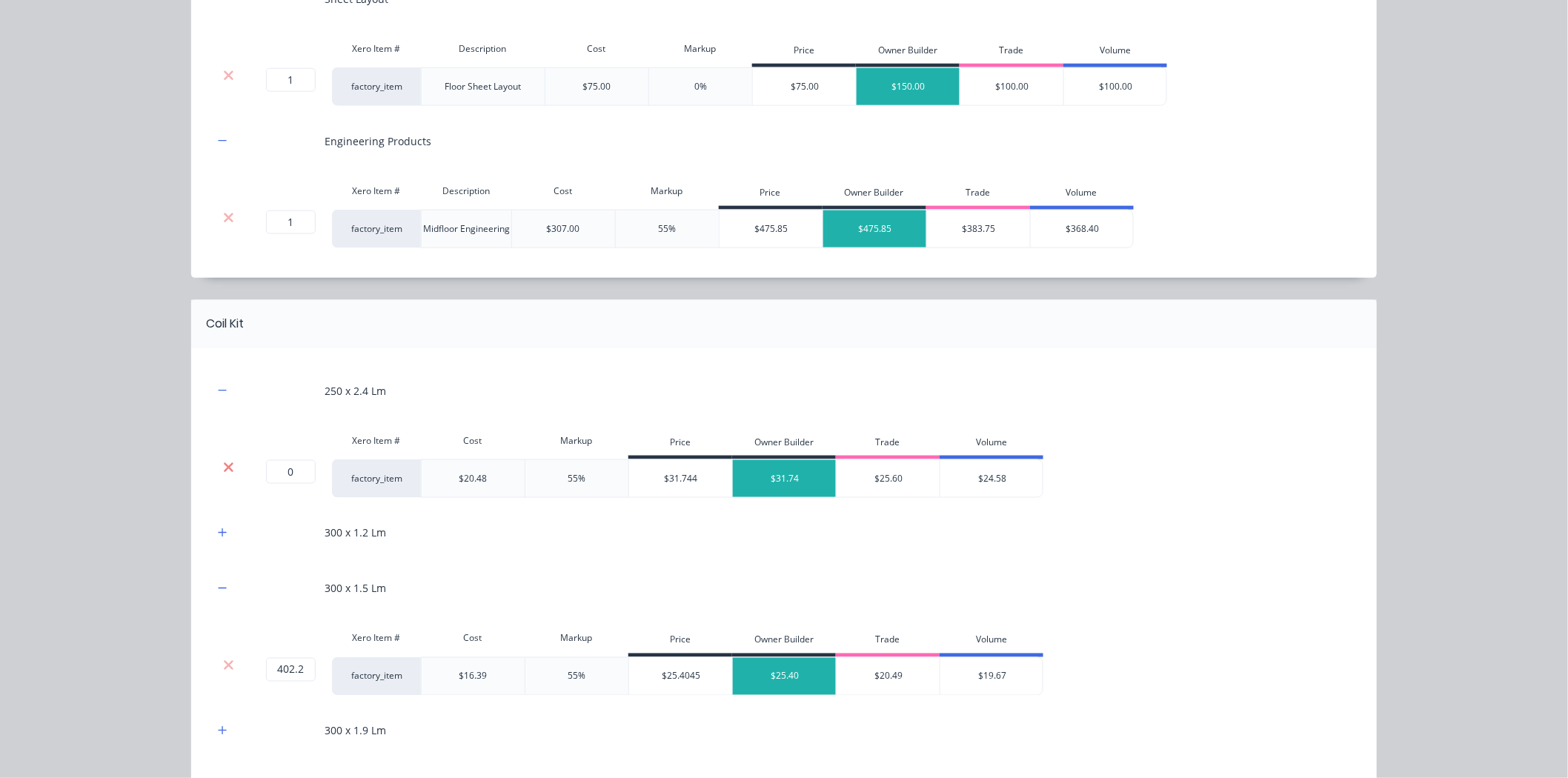
click at [223, 464] on icon at bounding box center [228, 468] width 11 height 15
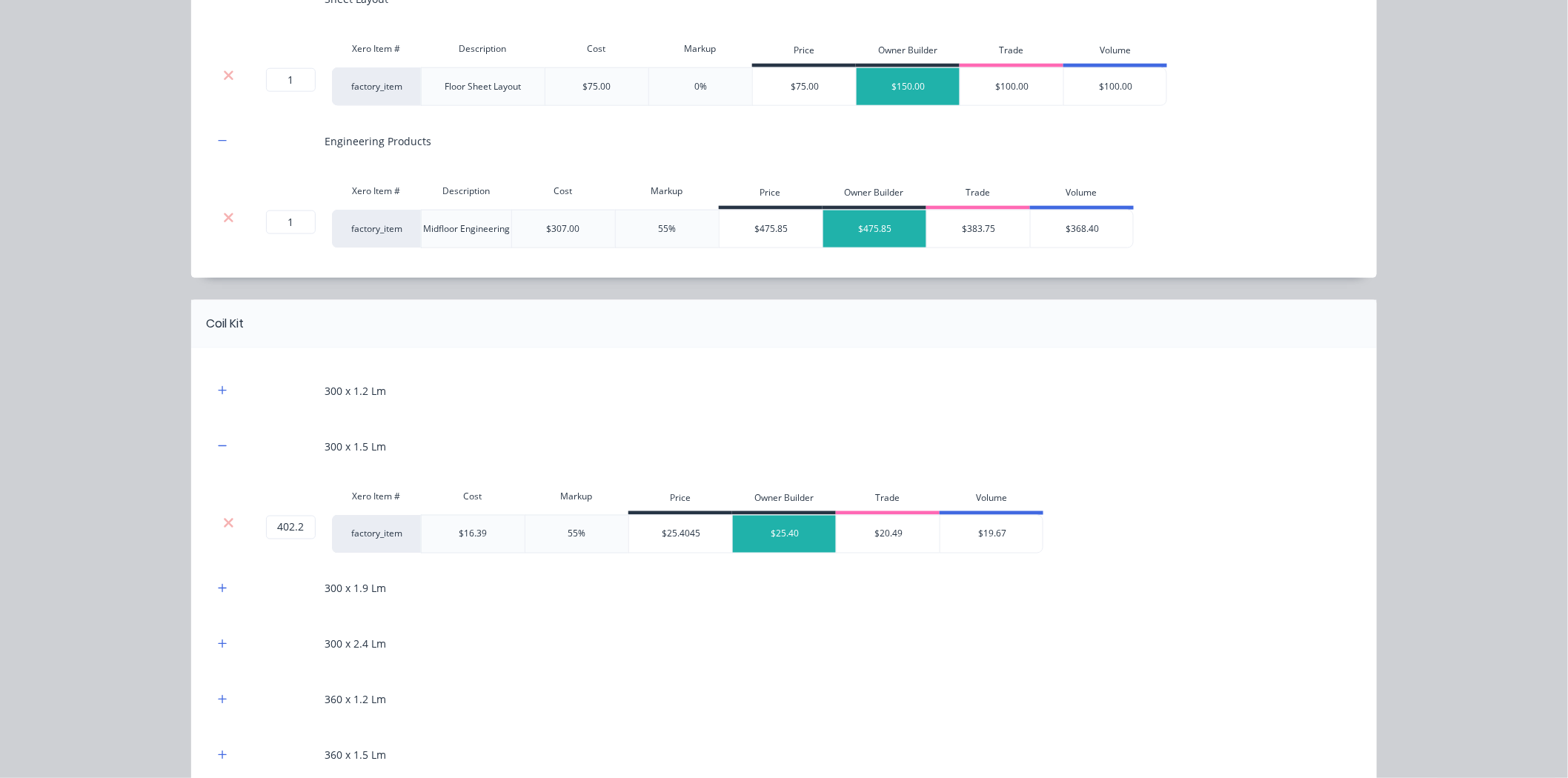
click at [216, 401] on div "300 x 1.2 Lm" at bounding box center [784, 391] width 1141 height 41
click at [219, 390] on icon "button" at bounding box center [222, 390] width 8 height 8
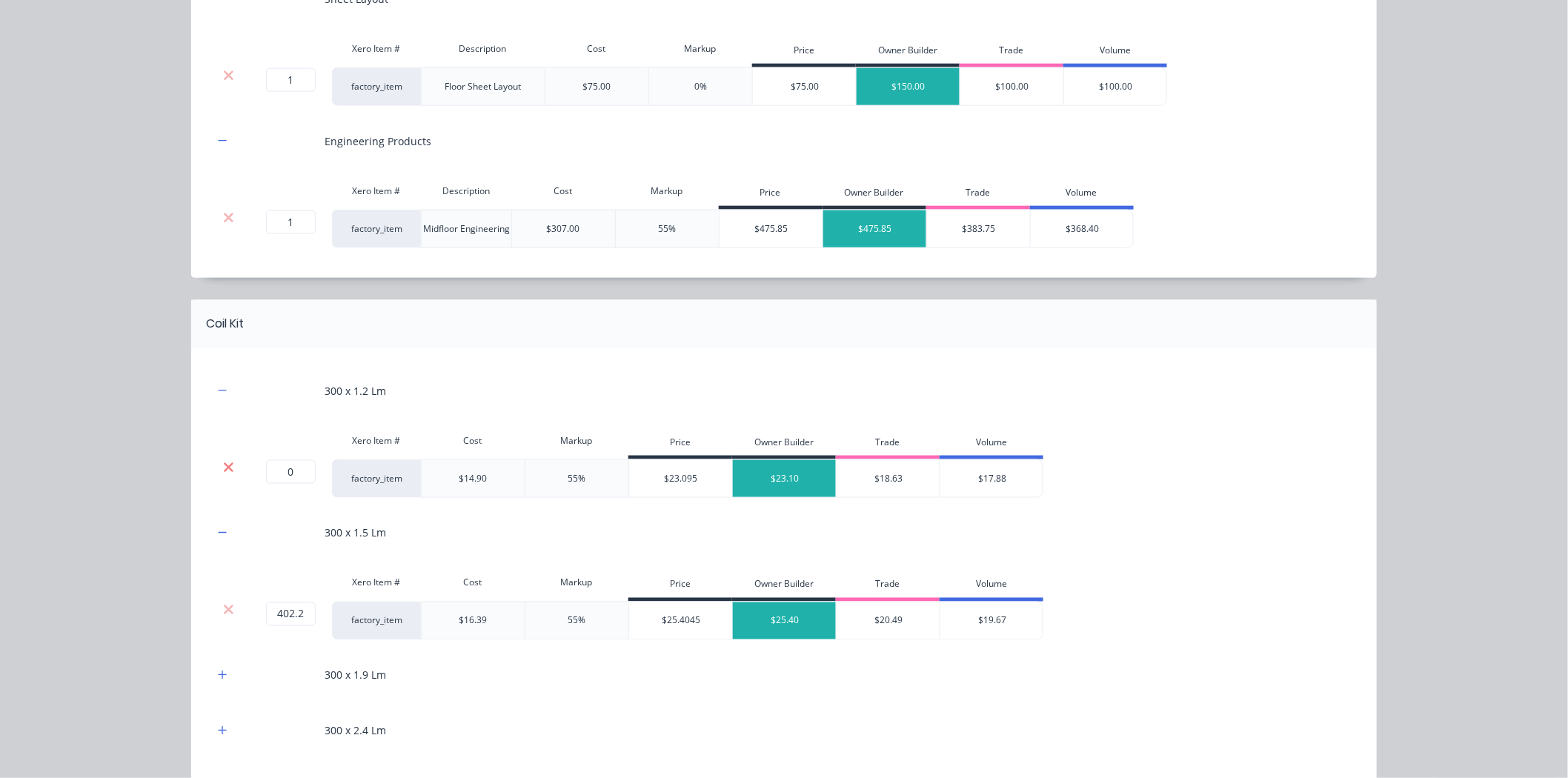
click at [224, 464] on icon at bounding box center [228, 467] width 10 height 10
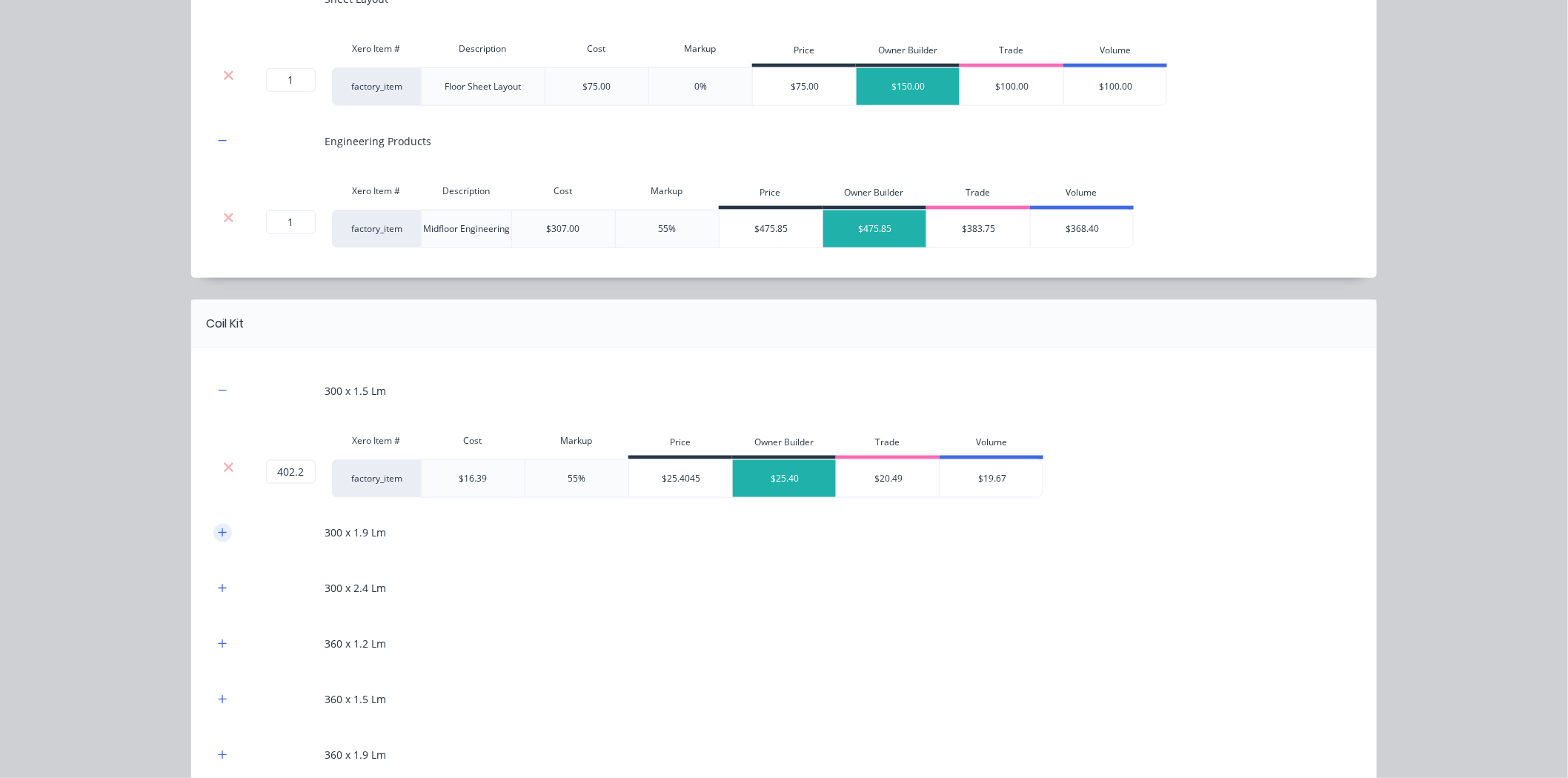
click at [218, 532] on icon "button" at bounding box center [222, 533] width 9 height 11
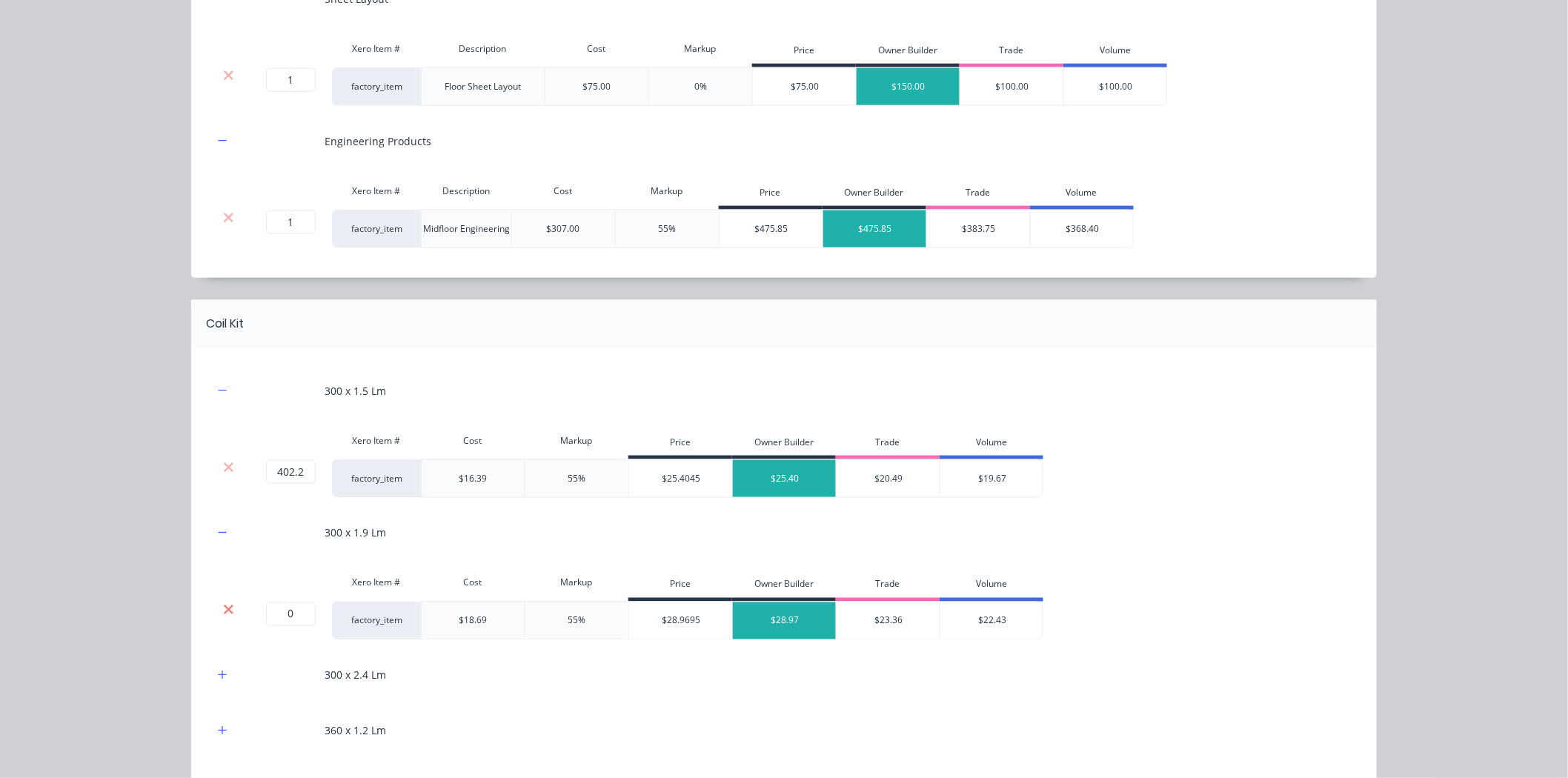
click at [225, 613] on icon at bounding box center [228, 609] width 11 height 15
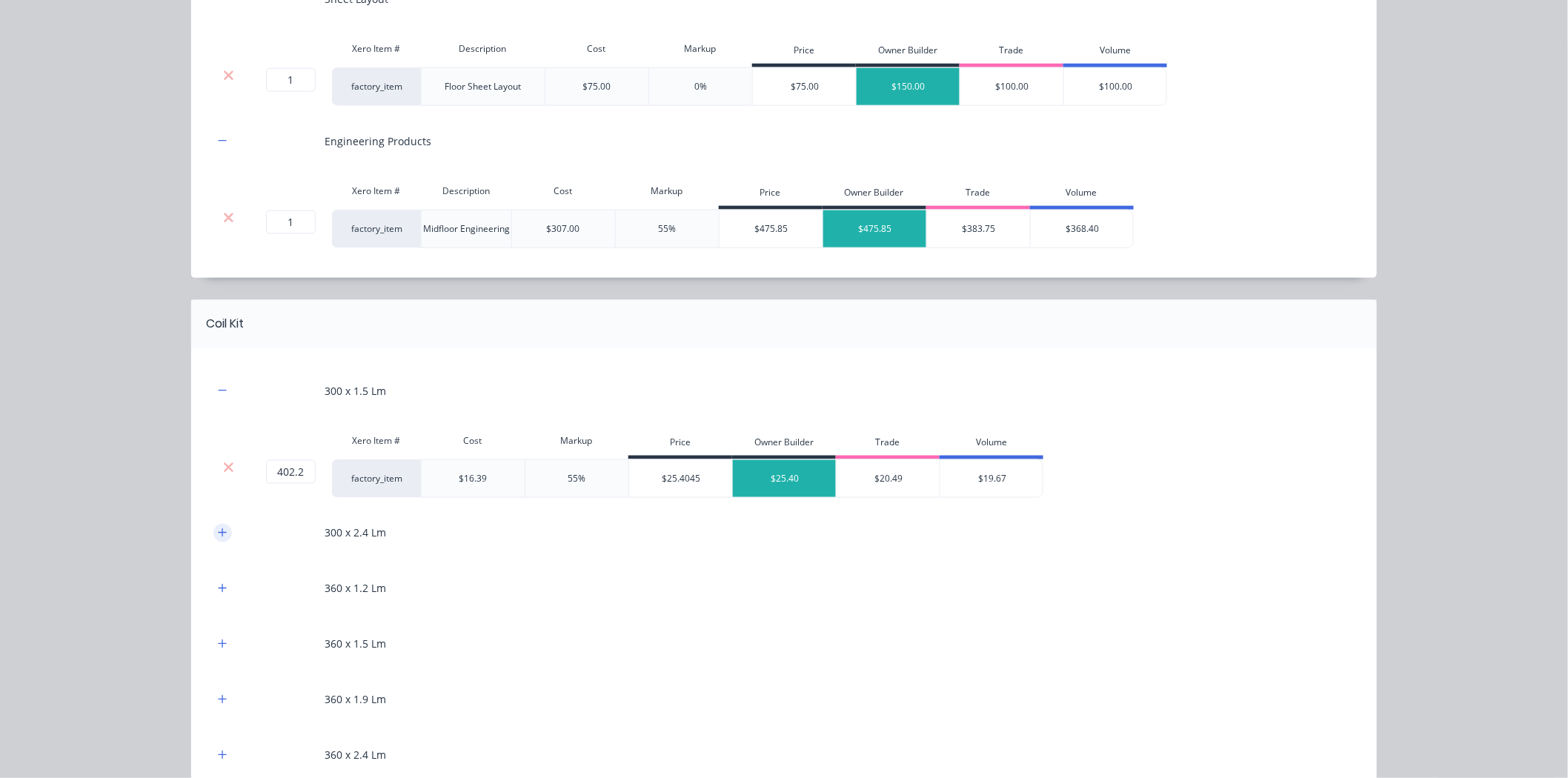
click at [223, 536] on button "button" at bounding box center [222, 533] width 19 height 19
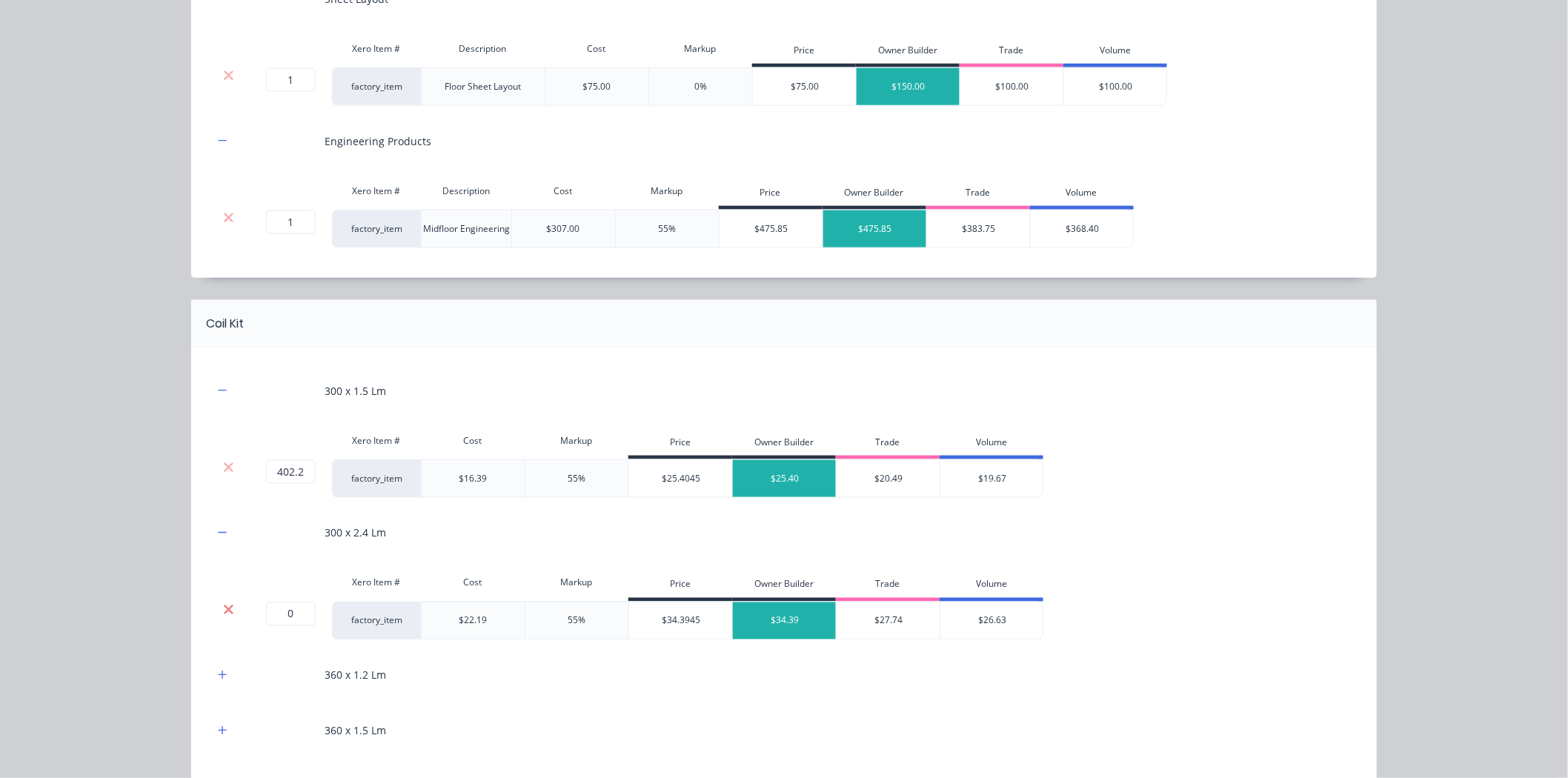
click at [224, 608] on icon at bounding box center [228, 608] width 10 height 10
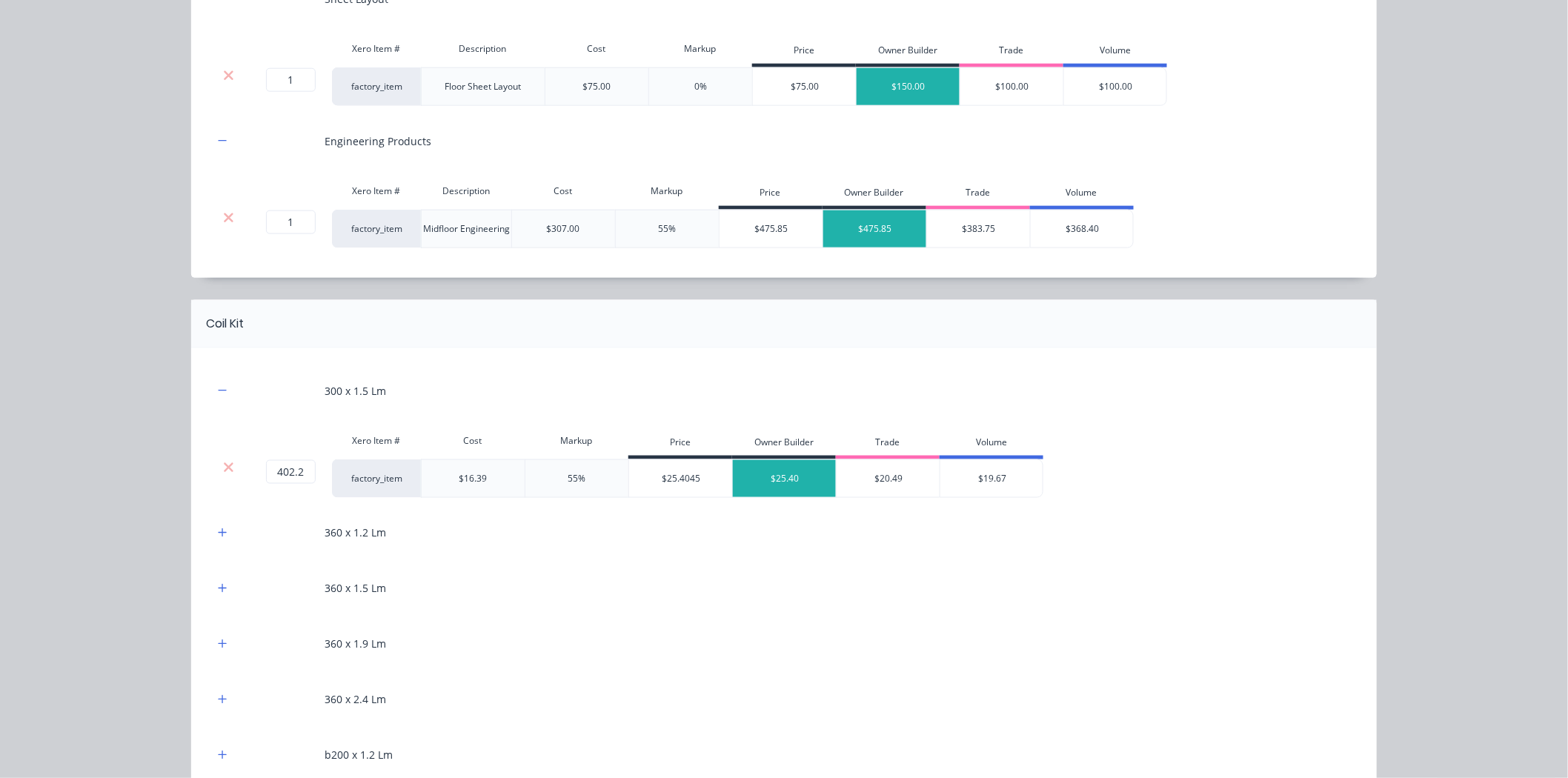
click at [219, 542] on div at bounding box center [222, 533] width 19 height 19
click at [220, 534] on icon "button" at bounding box center [222, 532] width 8 height 8
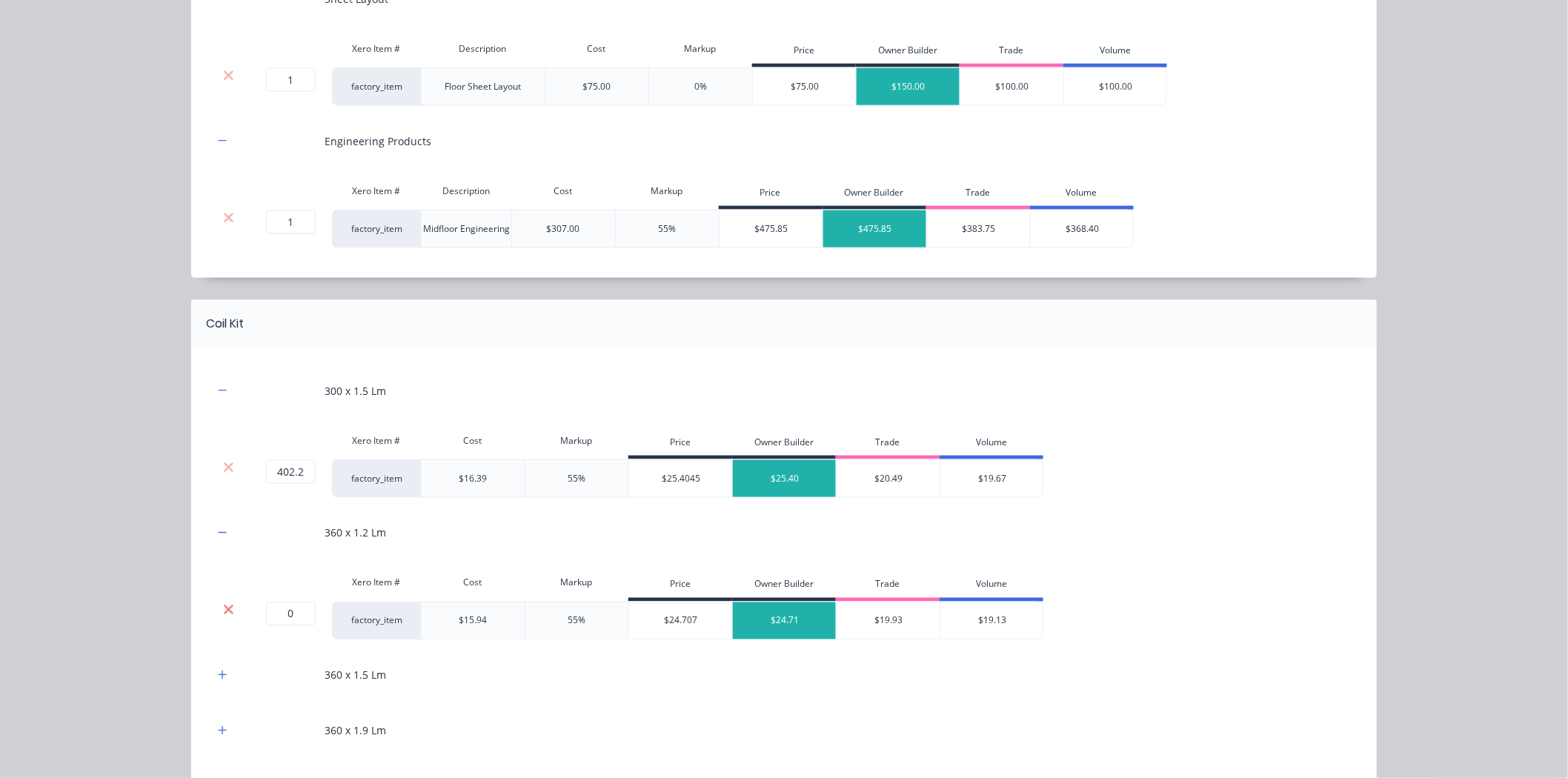
click at [223, 617] on icon at bounding box center [228, 609] width 11 height 15
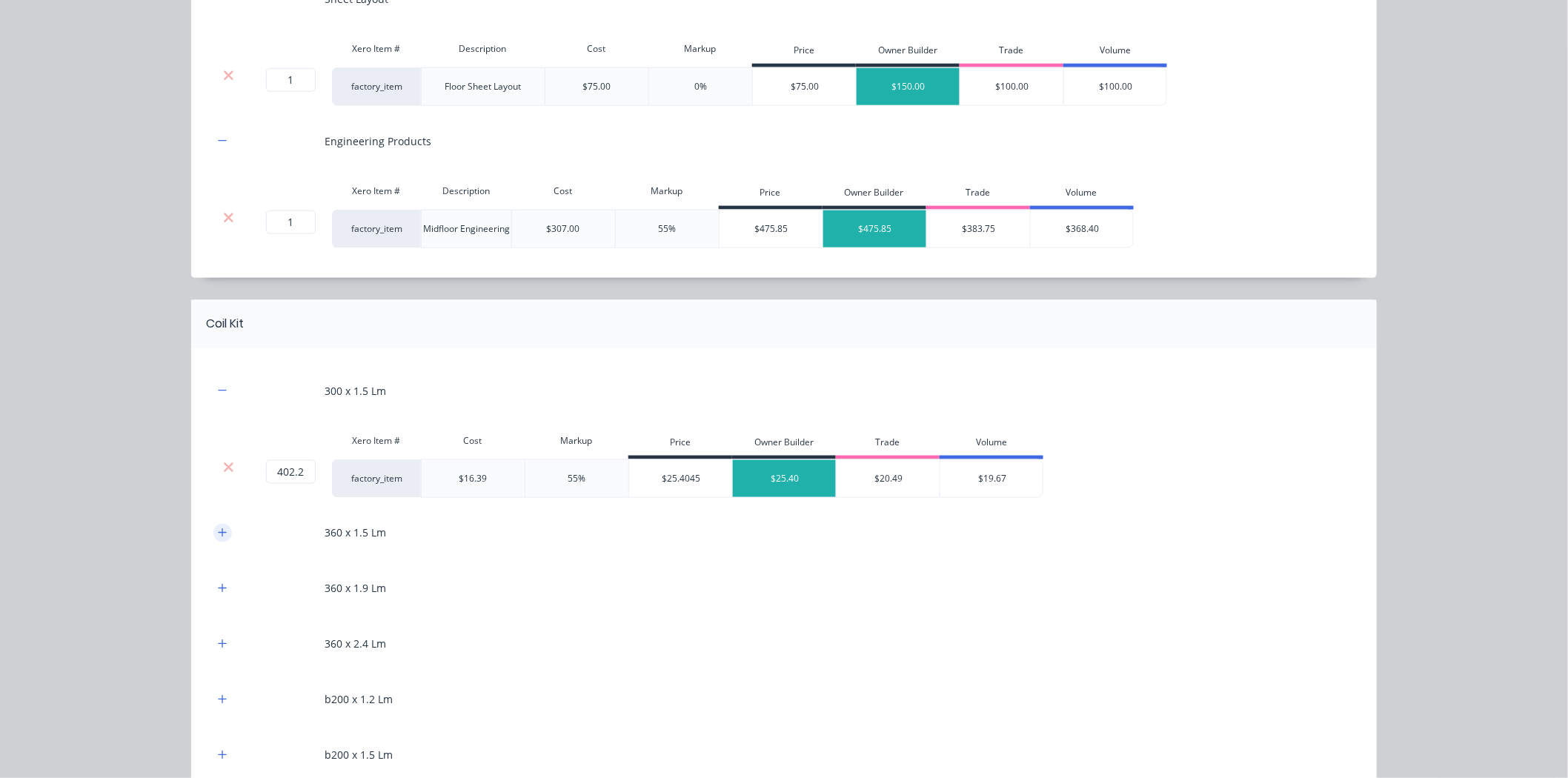
click at [220, 541] on button "button" at bounding box center [222, 533] width 19 height 19
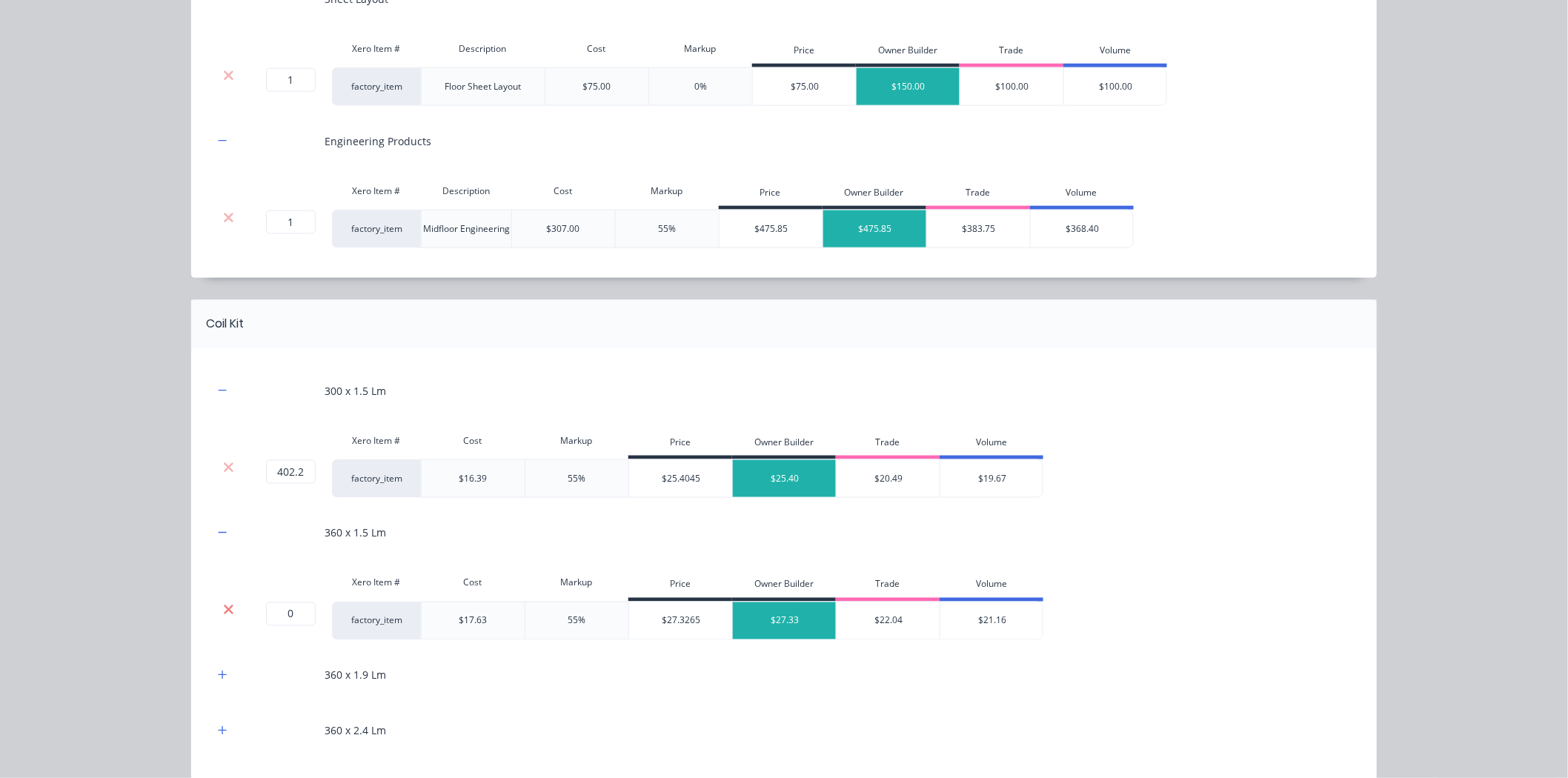
click at [223, 615] on icon at bounding box center [228, 609] width 11 height 15
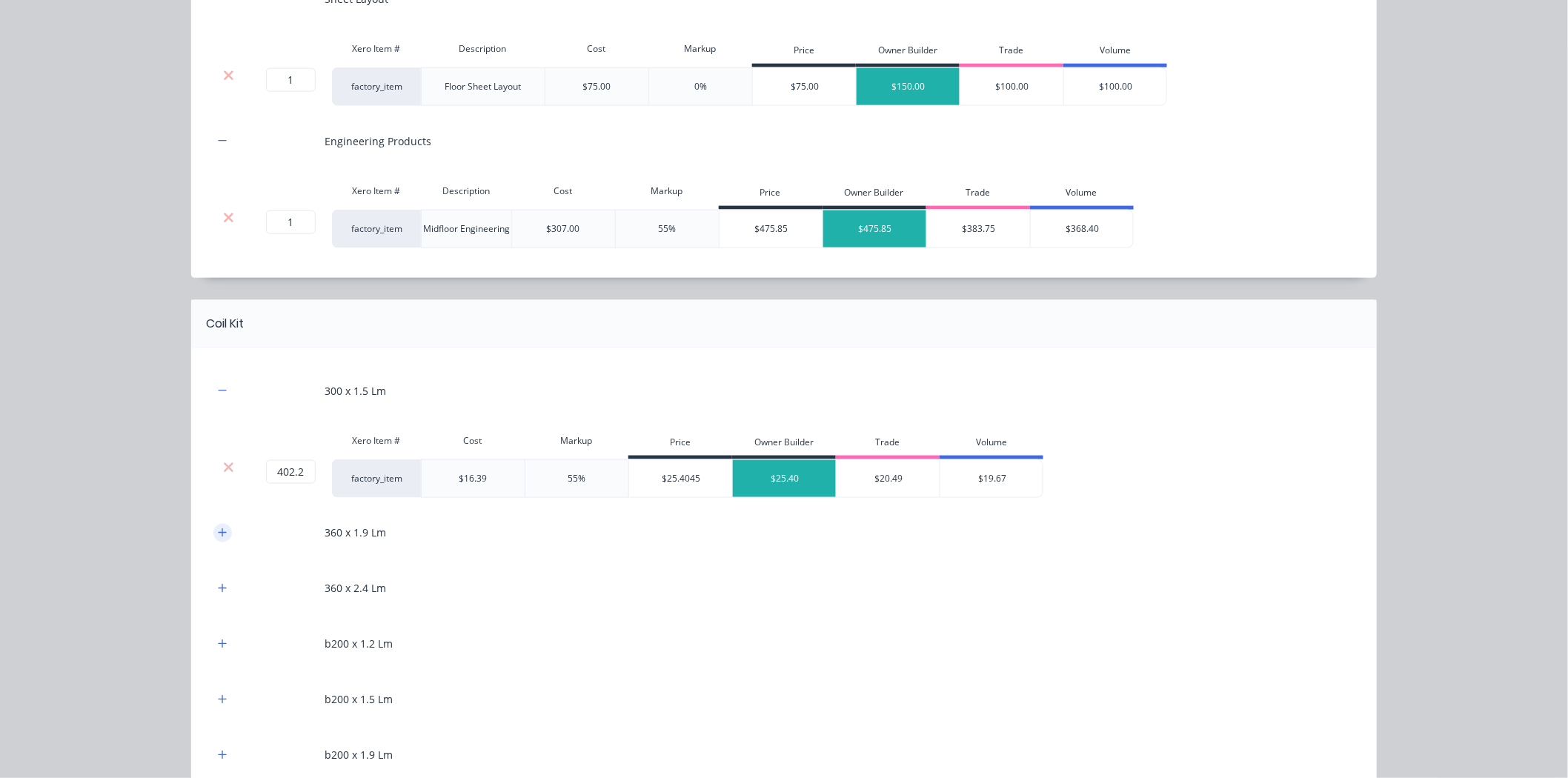
click at [222, 537] on button "button" at bounding box center [222, 533] width 19 height 19
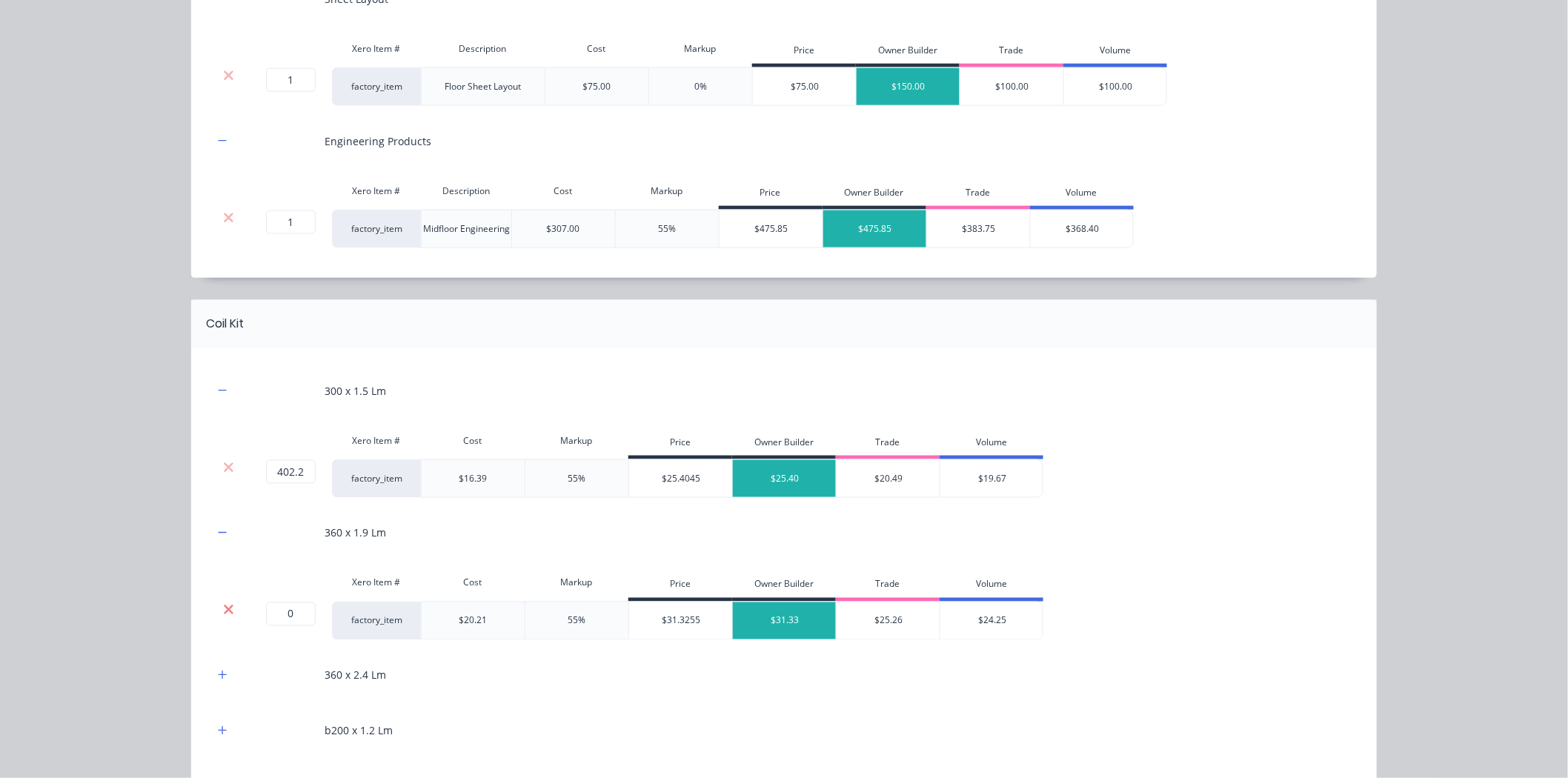
click at [224, 610] on icon at bounding box center [228, 608] width 10 height 10
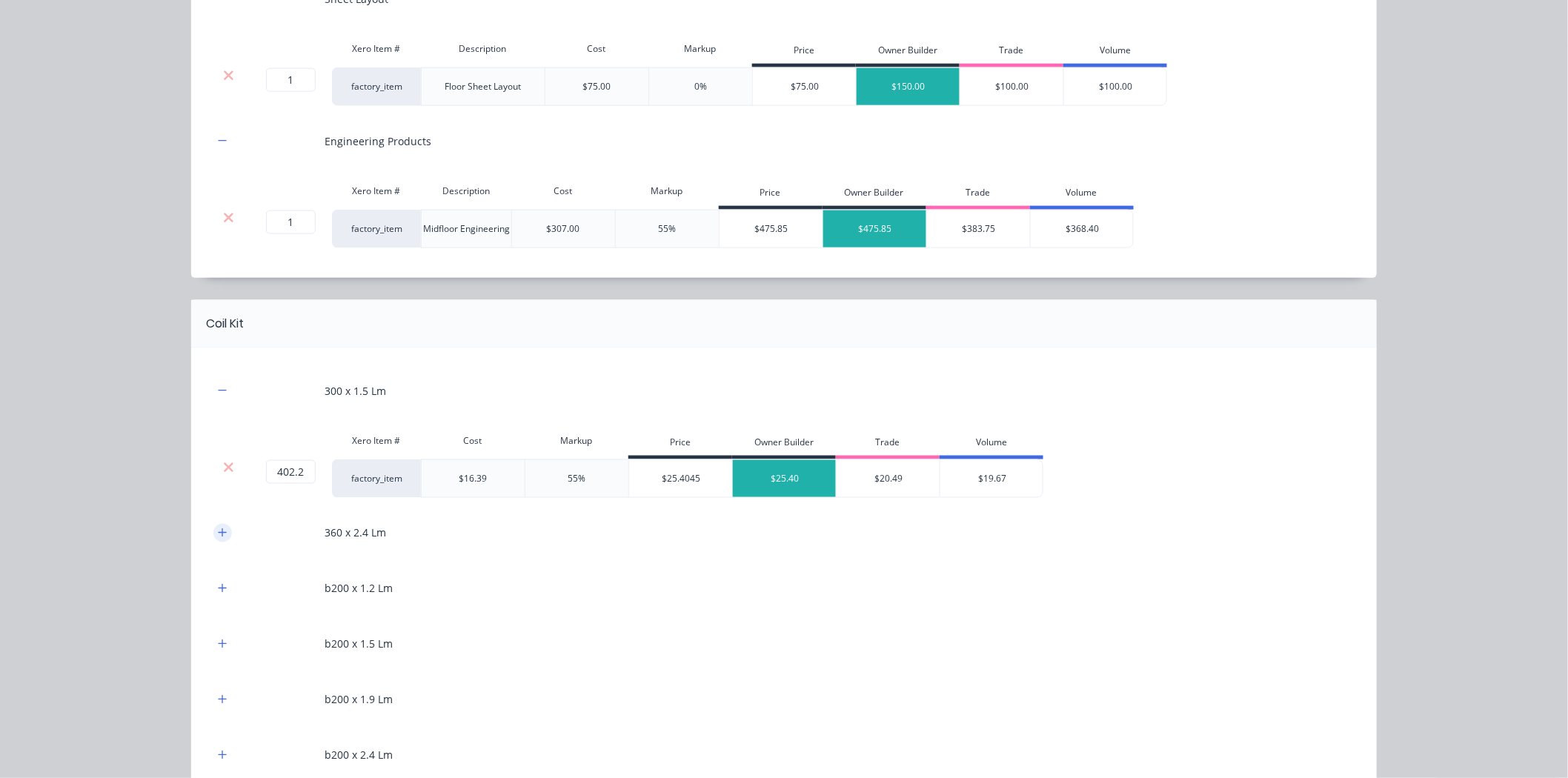
click at [219, 535] on icon "button" at bounding box center [222, 532] width 8 height 8
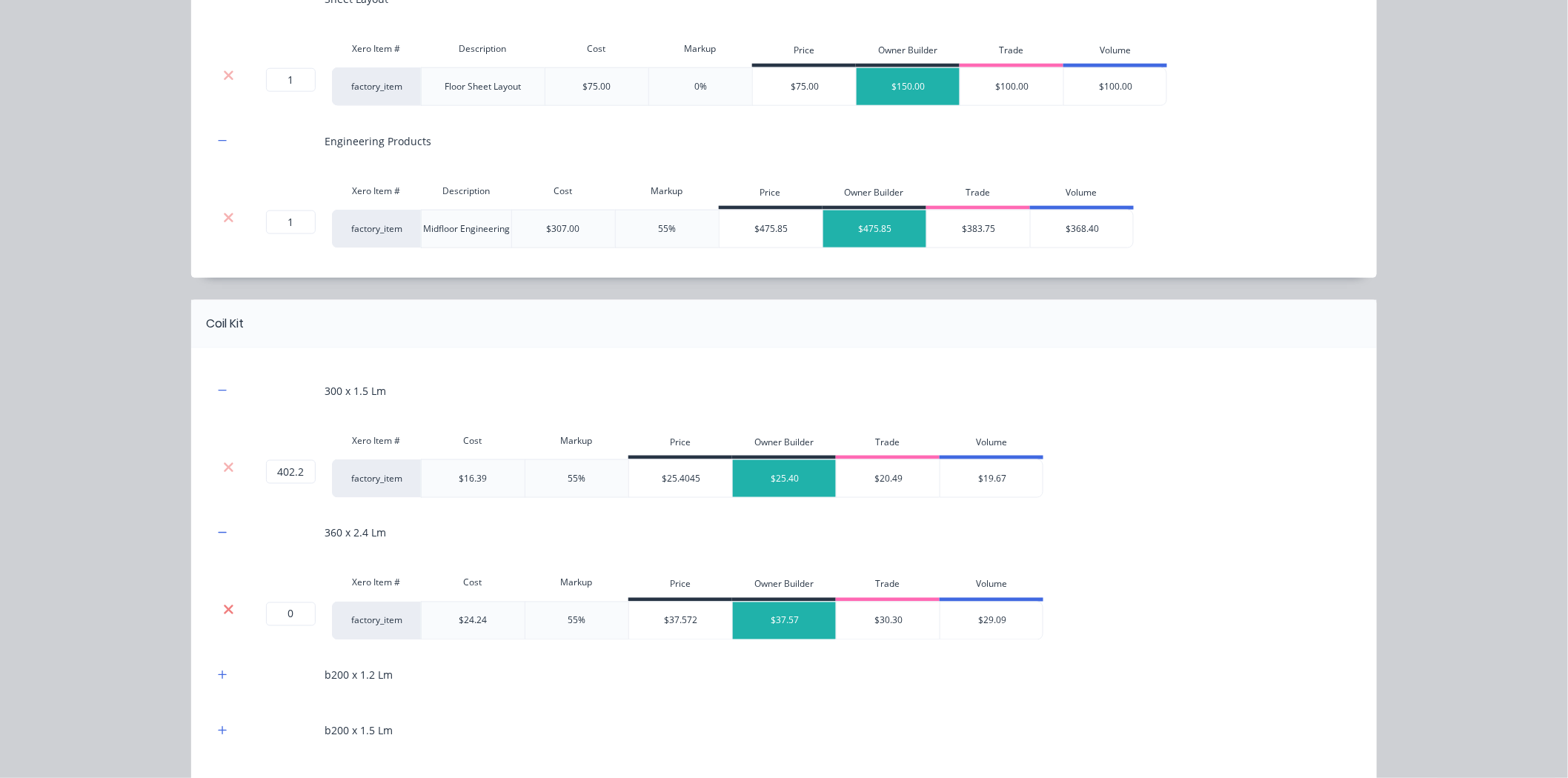
click at [223, 608] on icon at bounding box center [228, 609] width 11 height 15
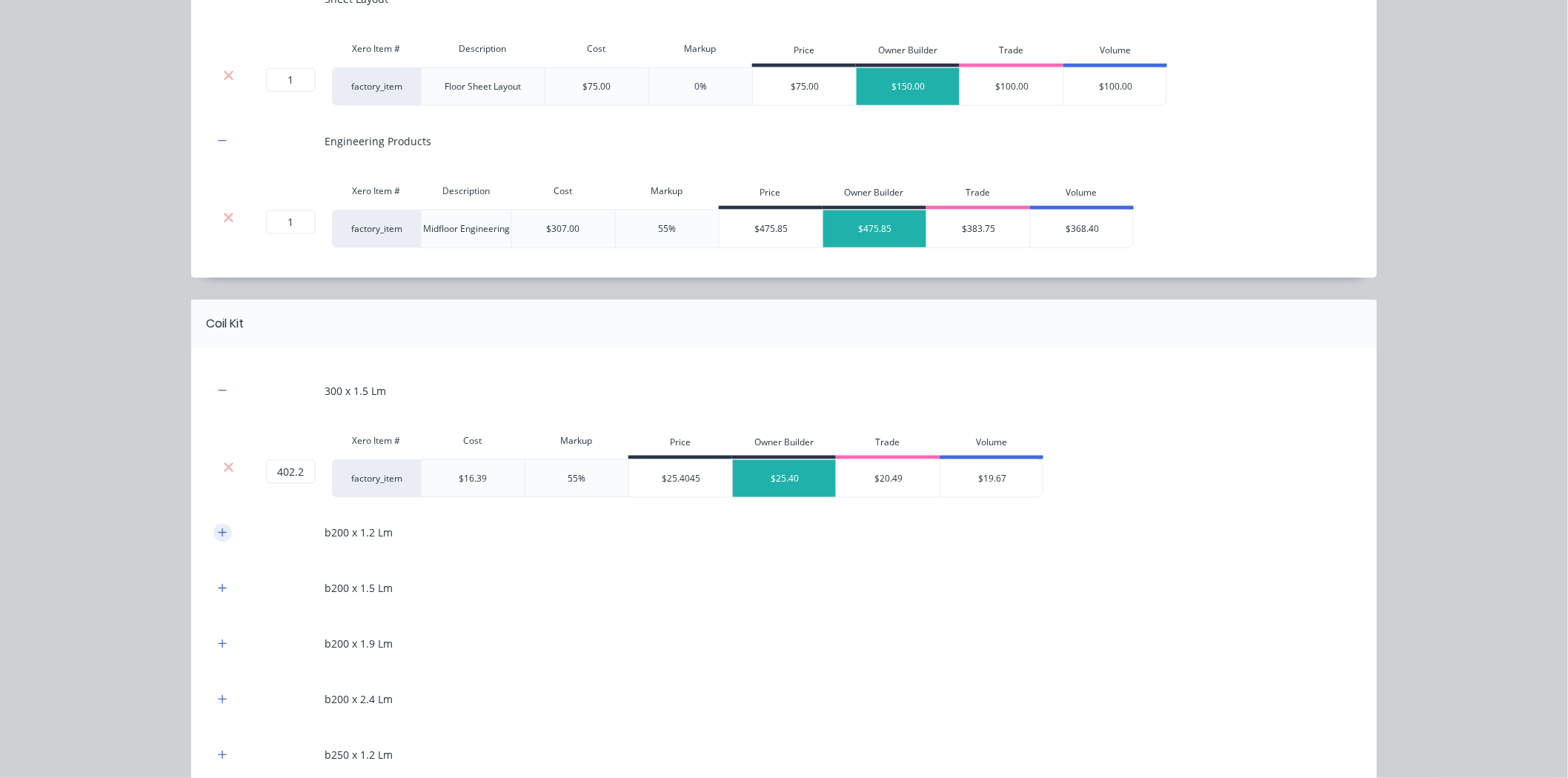
click at [220, 539] on button "button" at bounding box center [222, 533] width 19 height 19
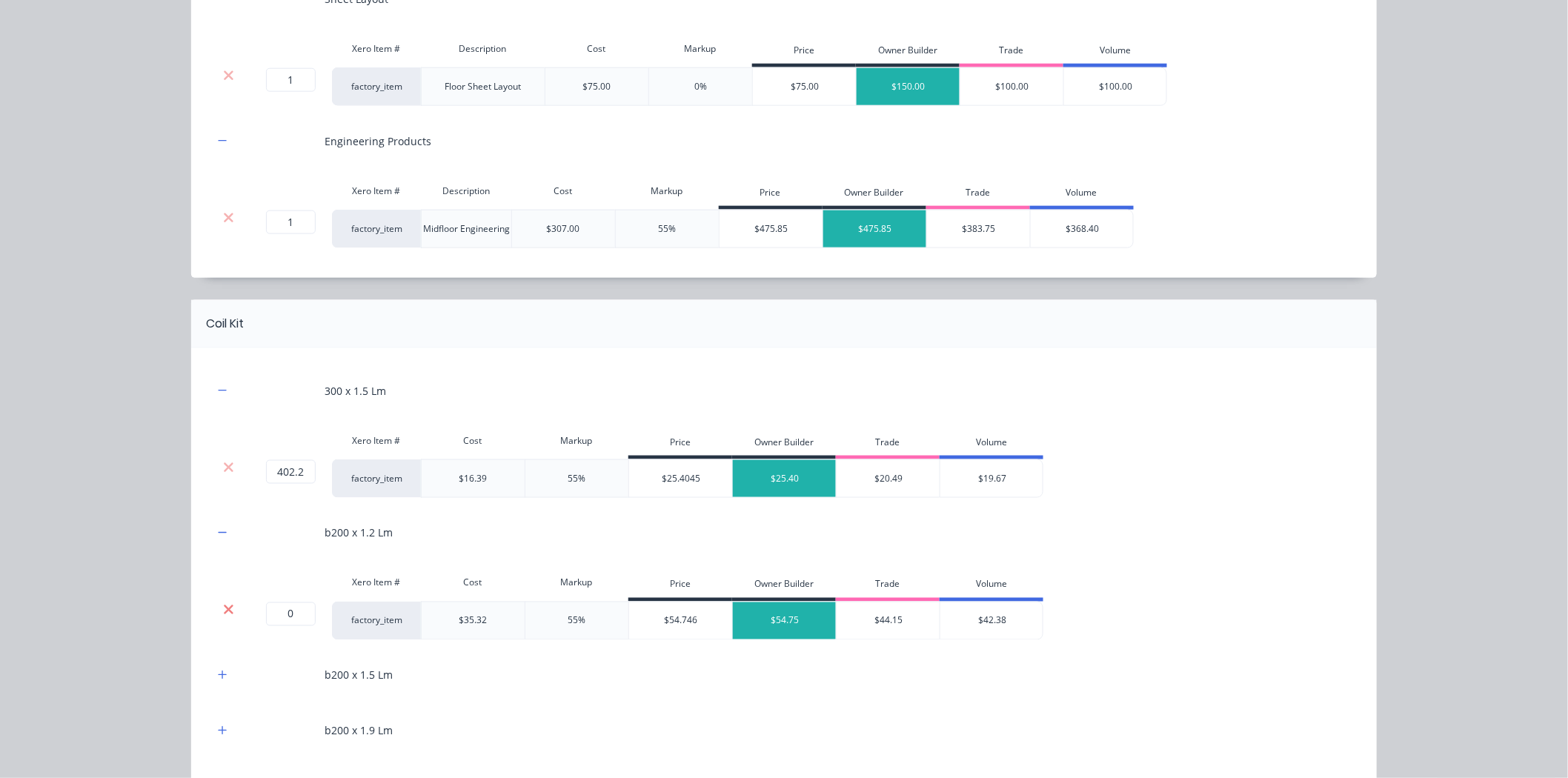
click at [224, 612] on icon at bounding box center [228, 608] width 10 height 10
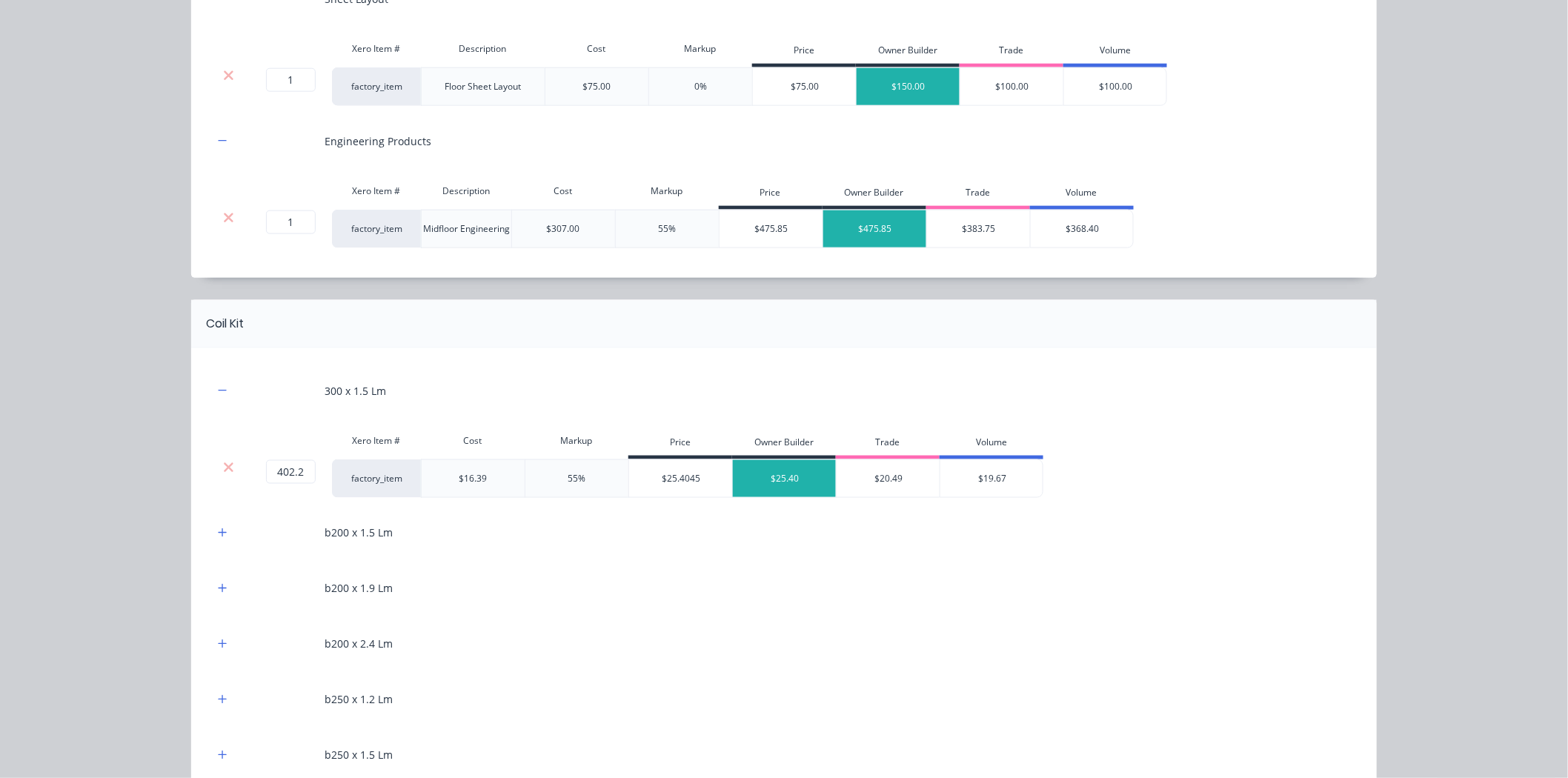
click at [222, 546] on div "b200 x 1.5 Lm" at bounding box center [784, 533] width 1141 height 41
click at [222, 535] on button "button" at bounding box center [222, 533] width 19 height 19
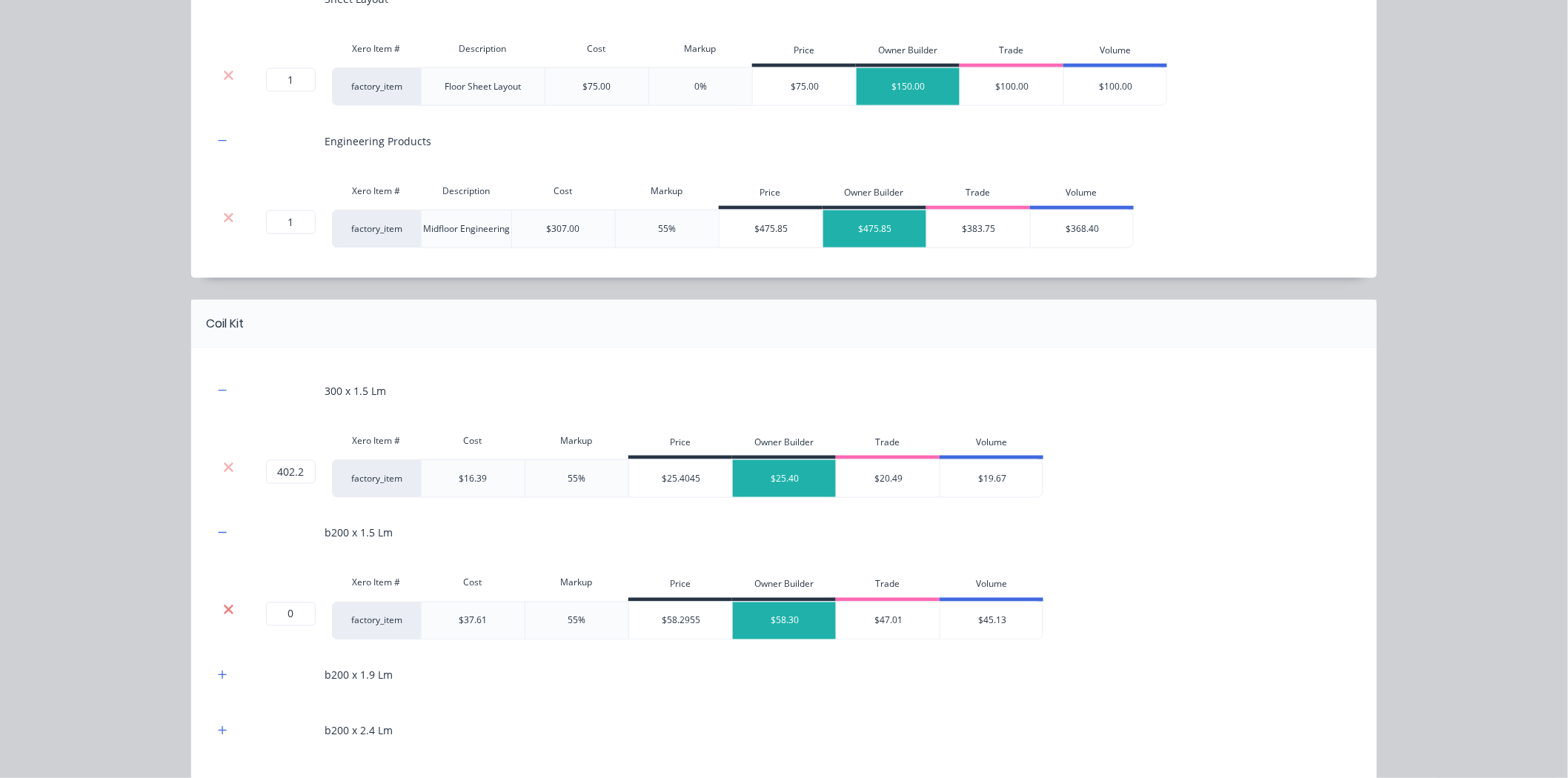
click at [225, 604] on icon at bounding box center [228, 609] width 11 height 15
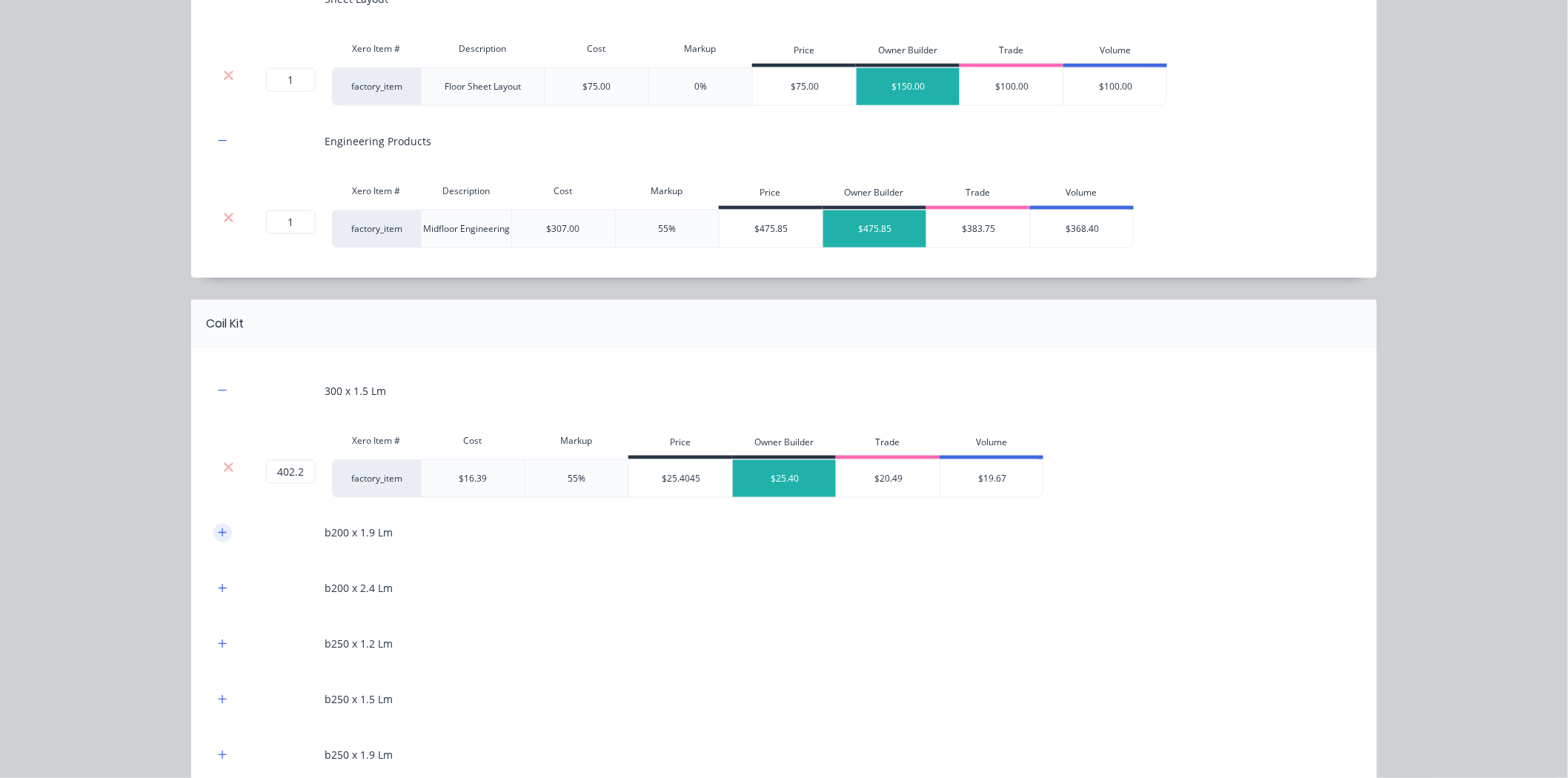
click at [220, 534] on icon "button" at bounding box center [222, 533] width 9 height 11
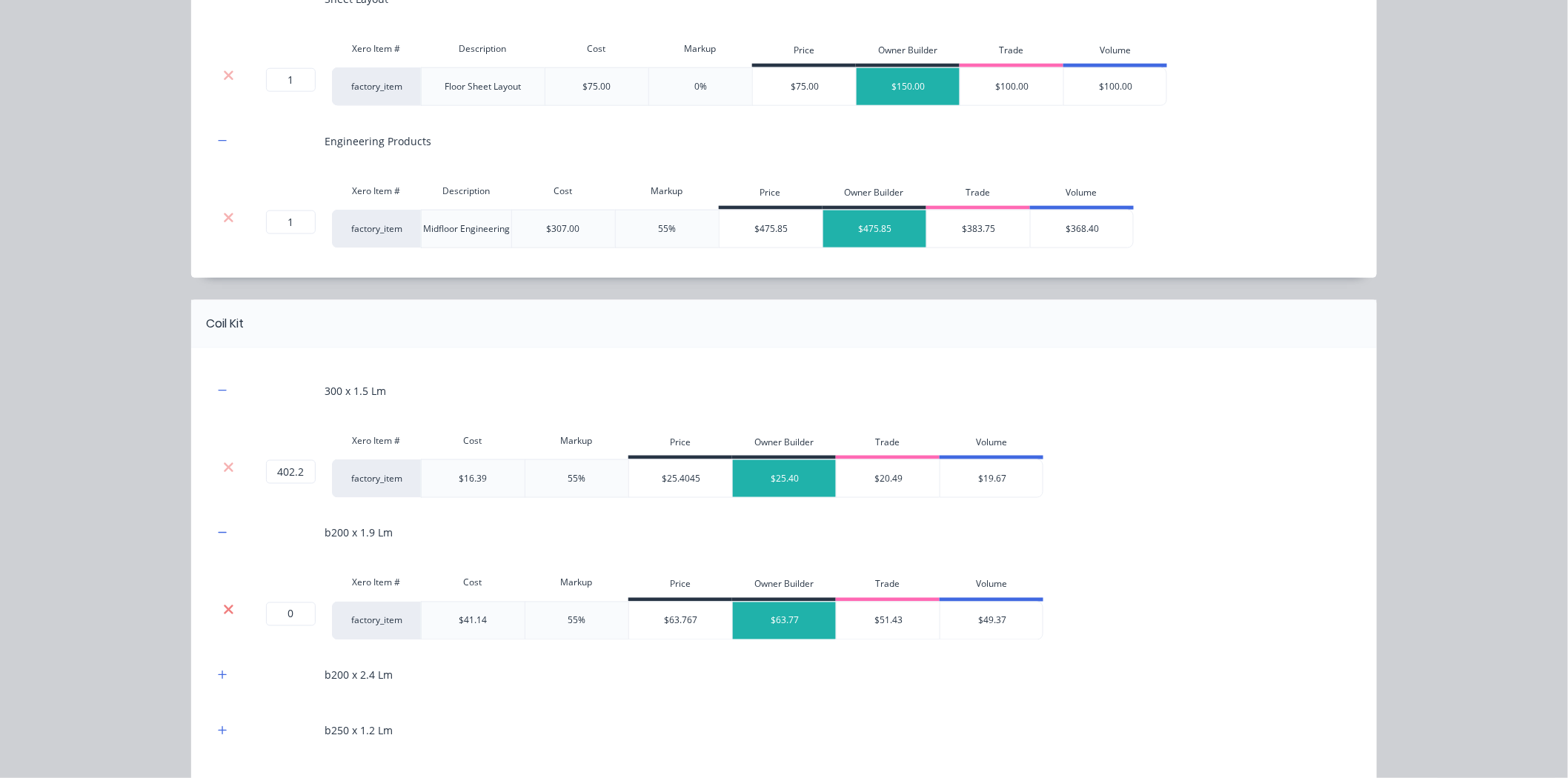
click at [225, 613] on icon at bounding box center [228, 608] width 10 height 10
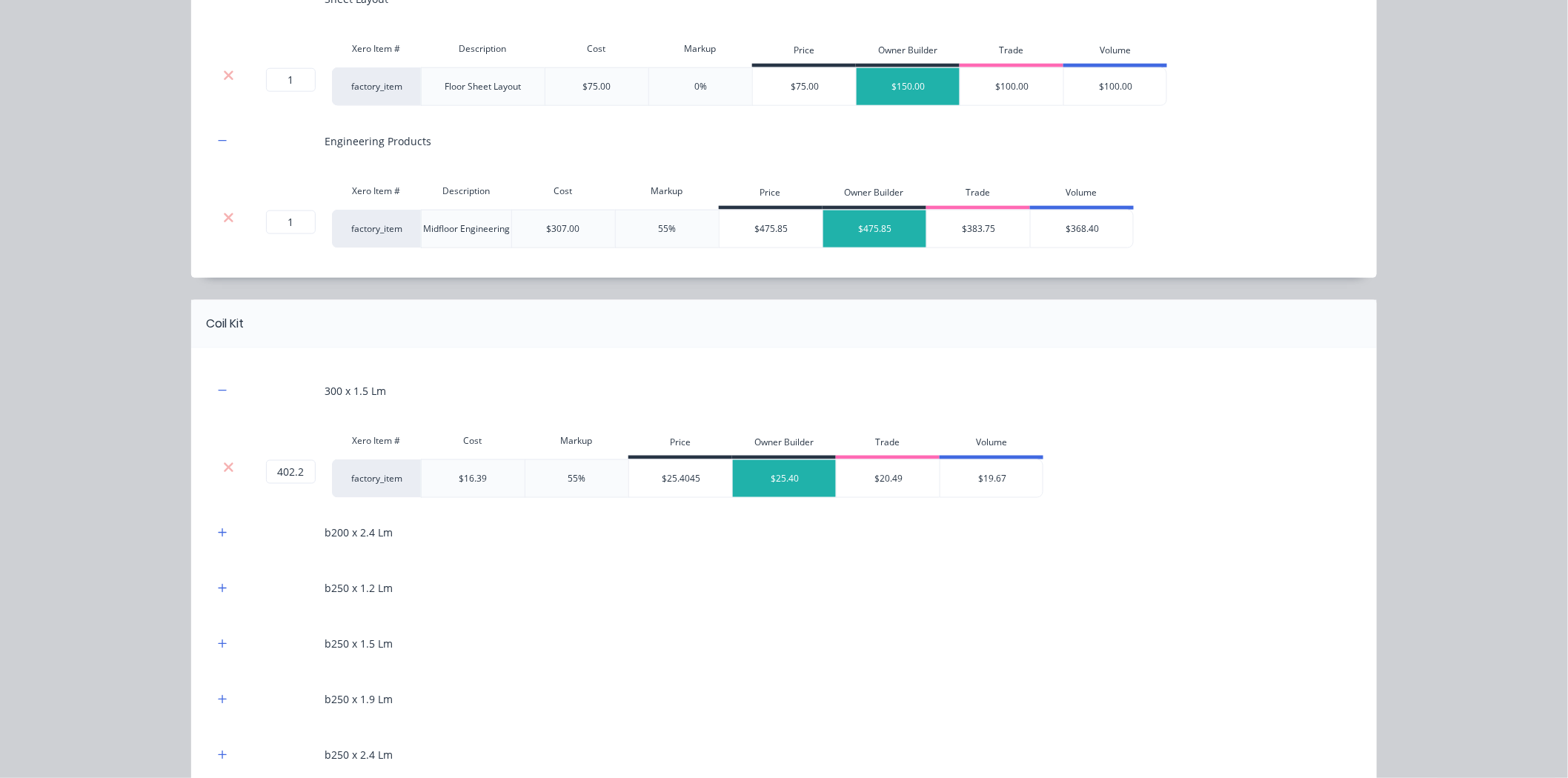
click at [220, 542] on div at bounding box center [222, 533] width 19 height 19
click at [220, 539] on button "button" at bounding box center [222, 533] width 19 height 19
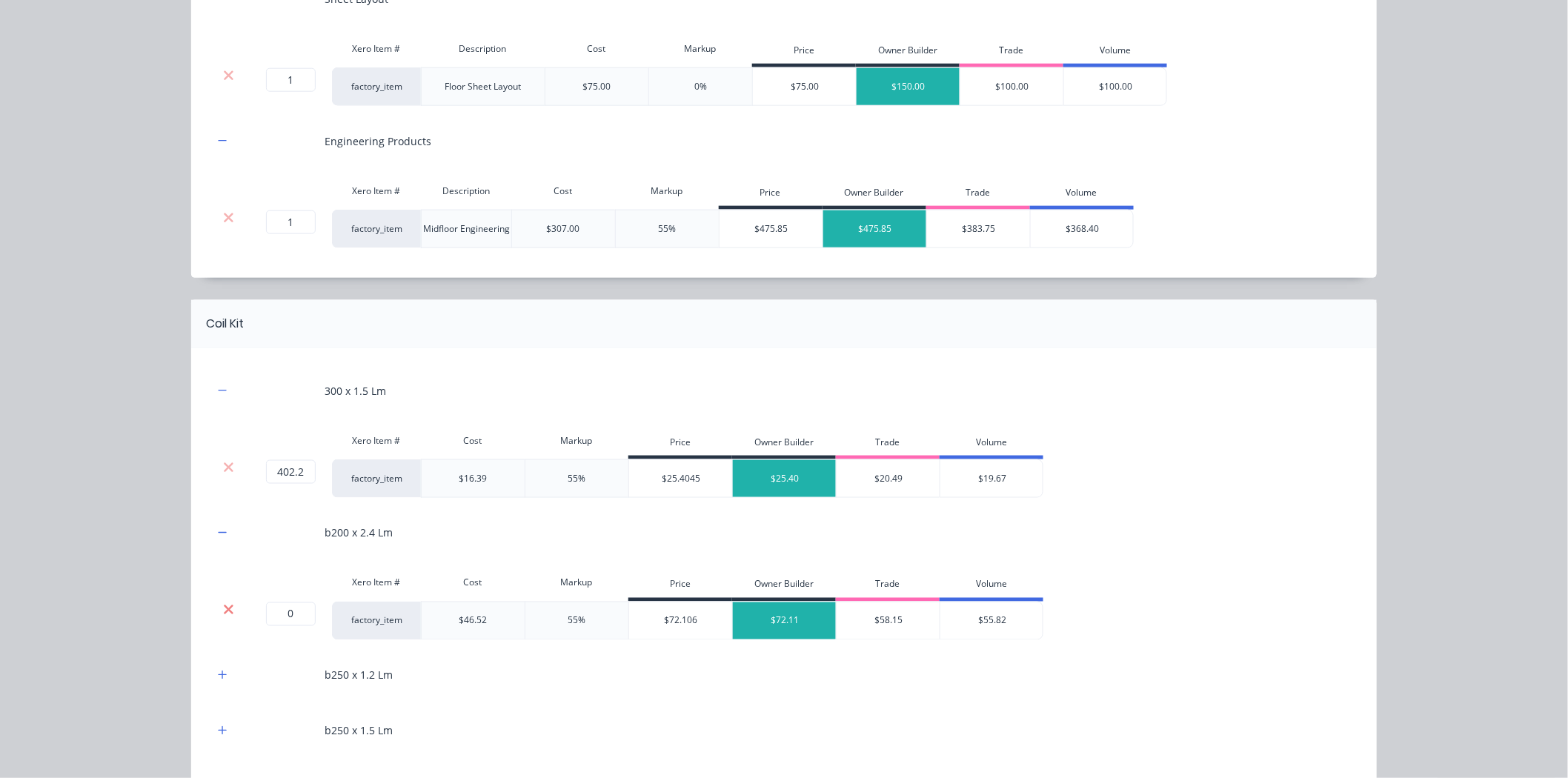
click at [223, 613] on icon at bounding box center [228, 609] width 11 height 15
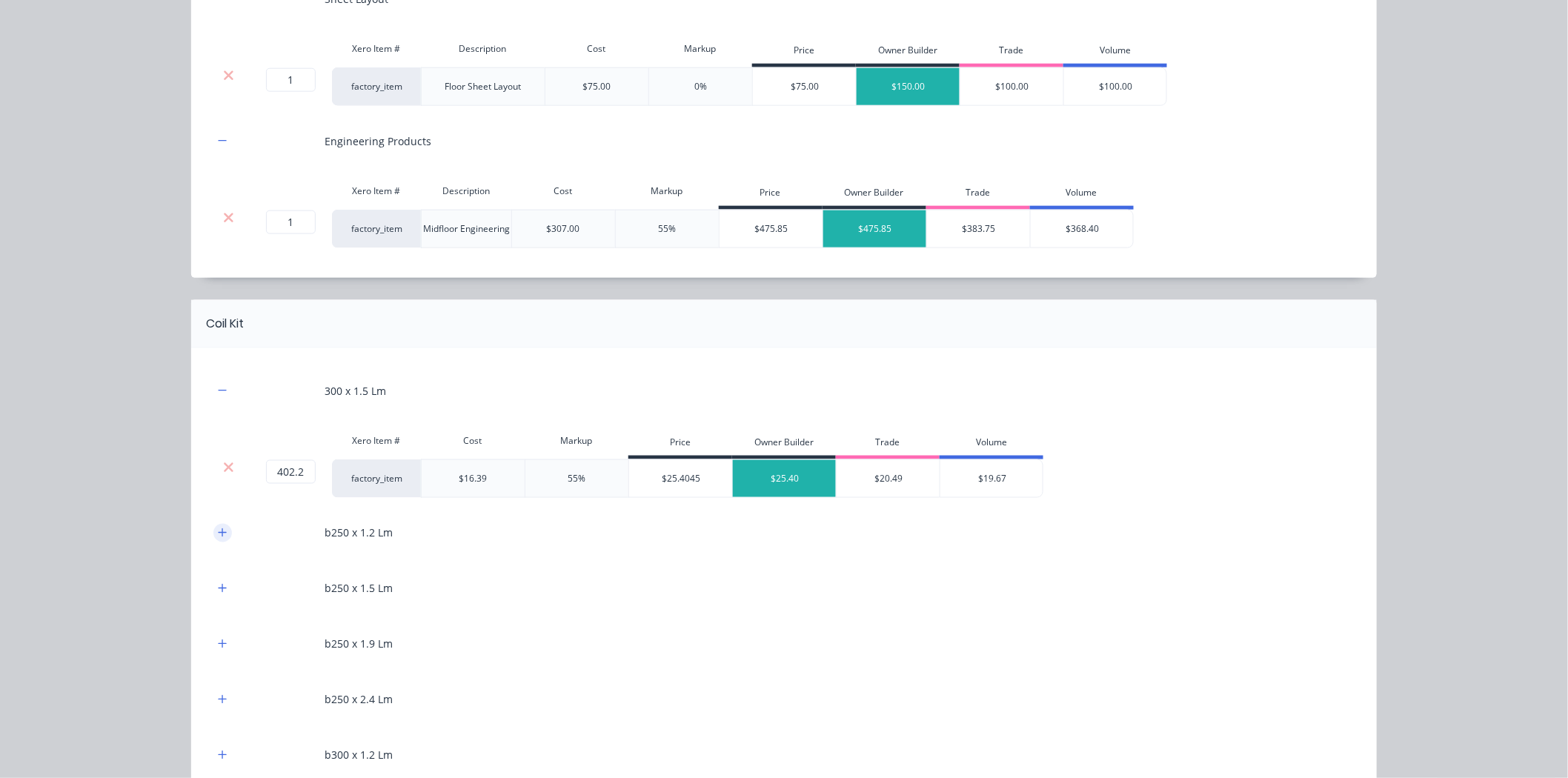
click at [219, 538] on icon "button" at bounding box center [222, 533] width 9 height 11
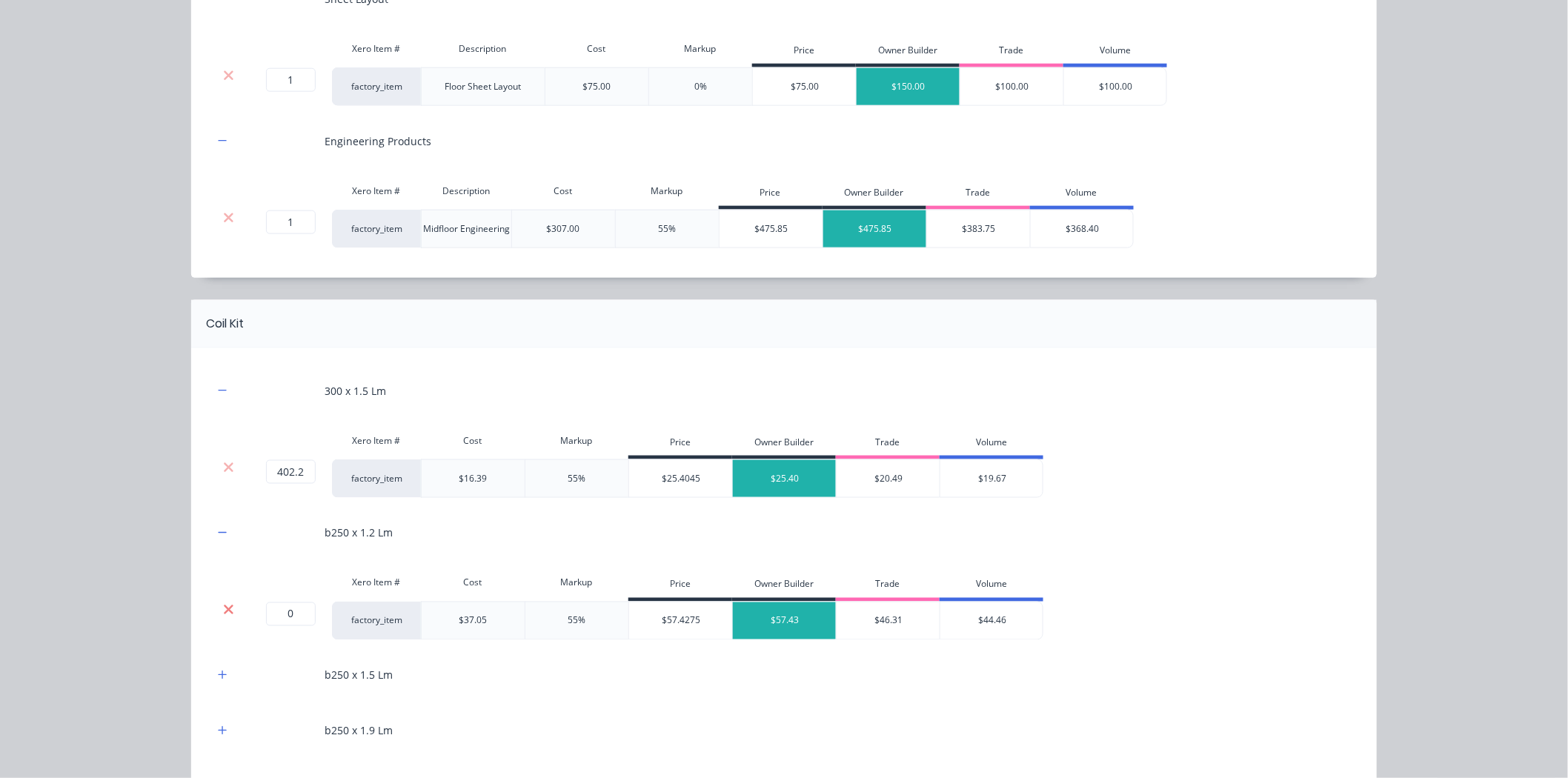
click at [223, 609] on icon at bounding box center [228, 609] width 11 height 15
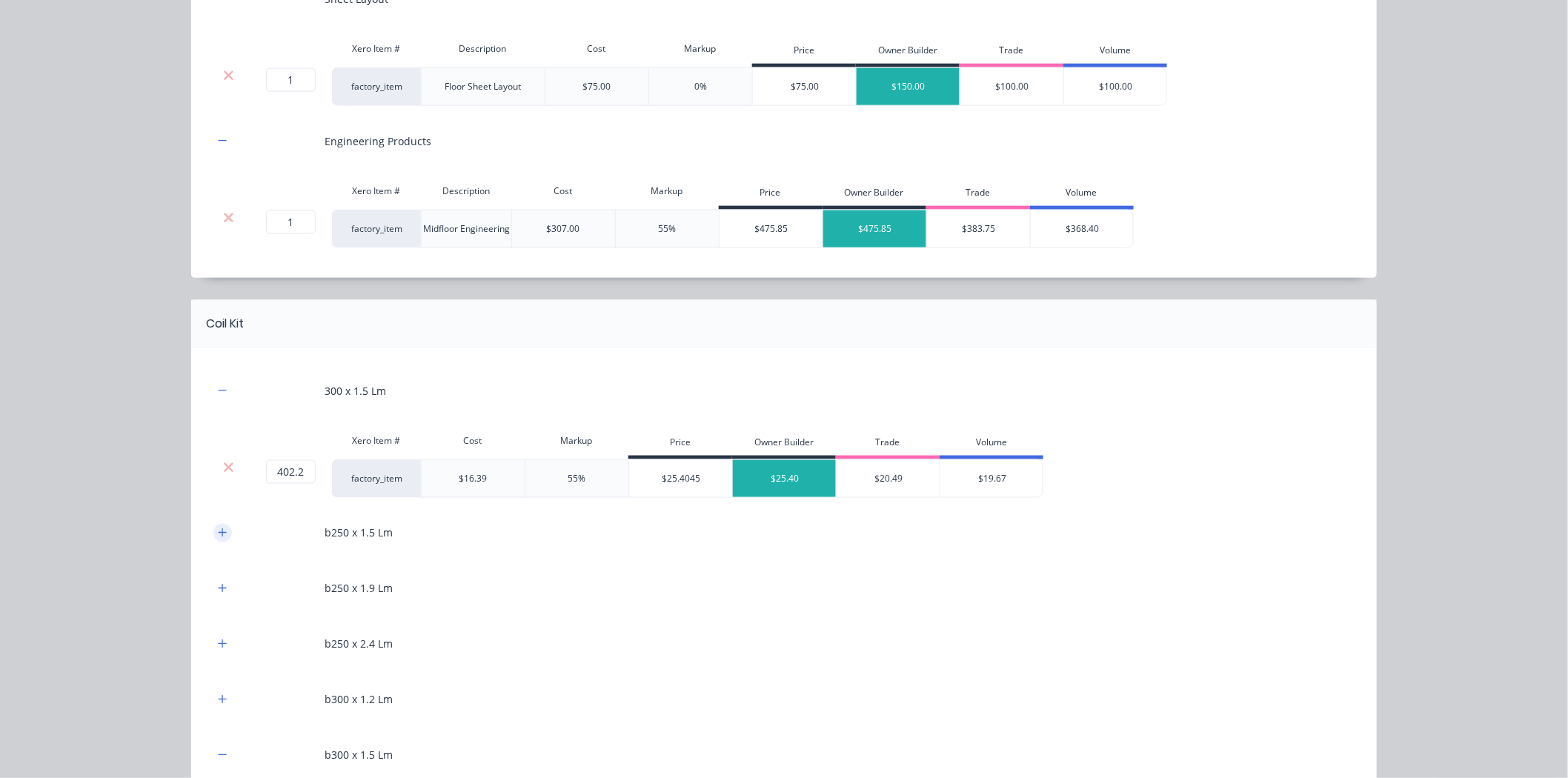
click at [218, 536] on icon "button" at bounding box center [222, 533] width 9 height 11
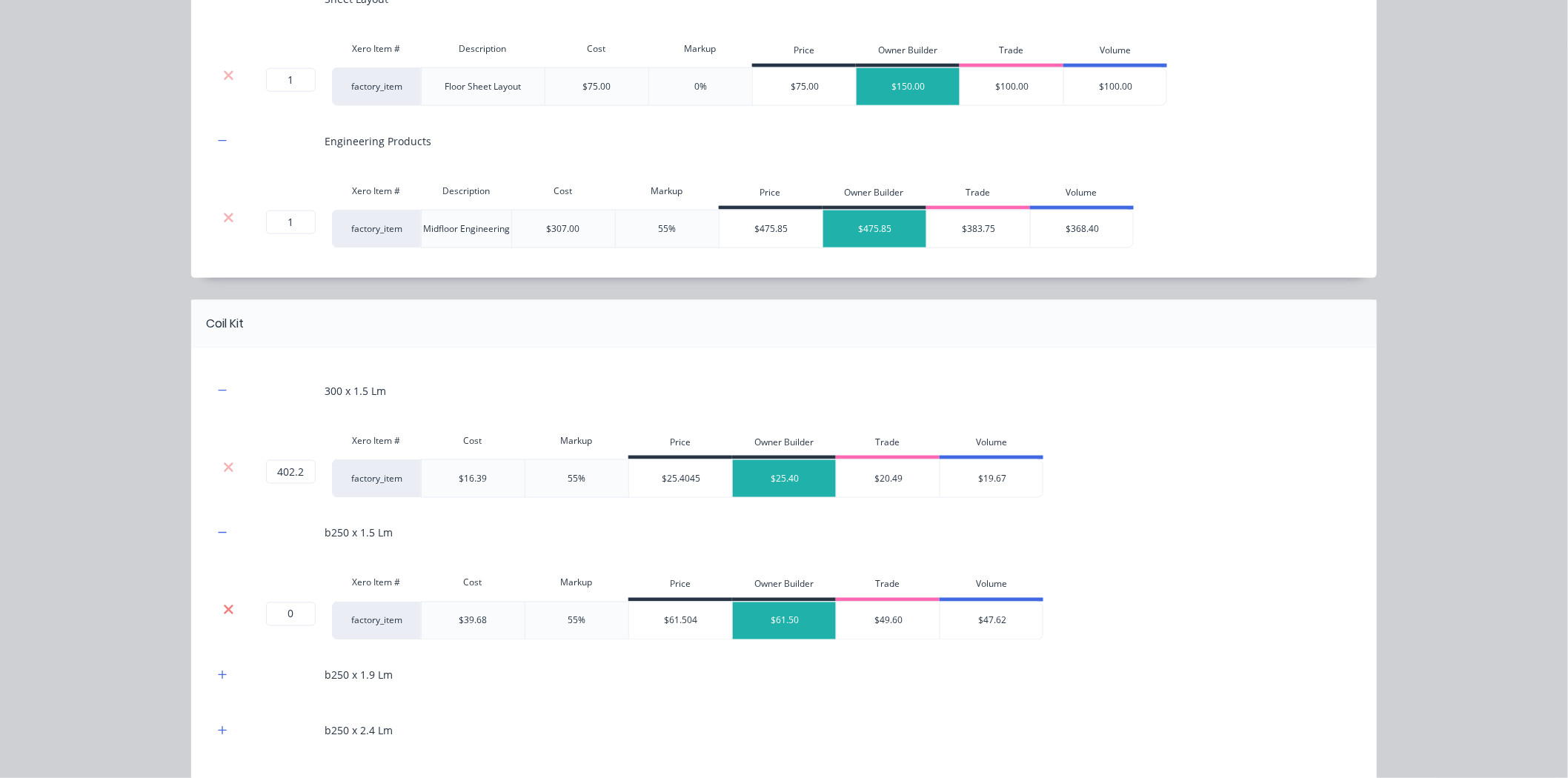
click at [224, 608] on icon at bounding box center [228, 608] width 10 height 10
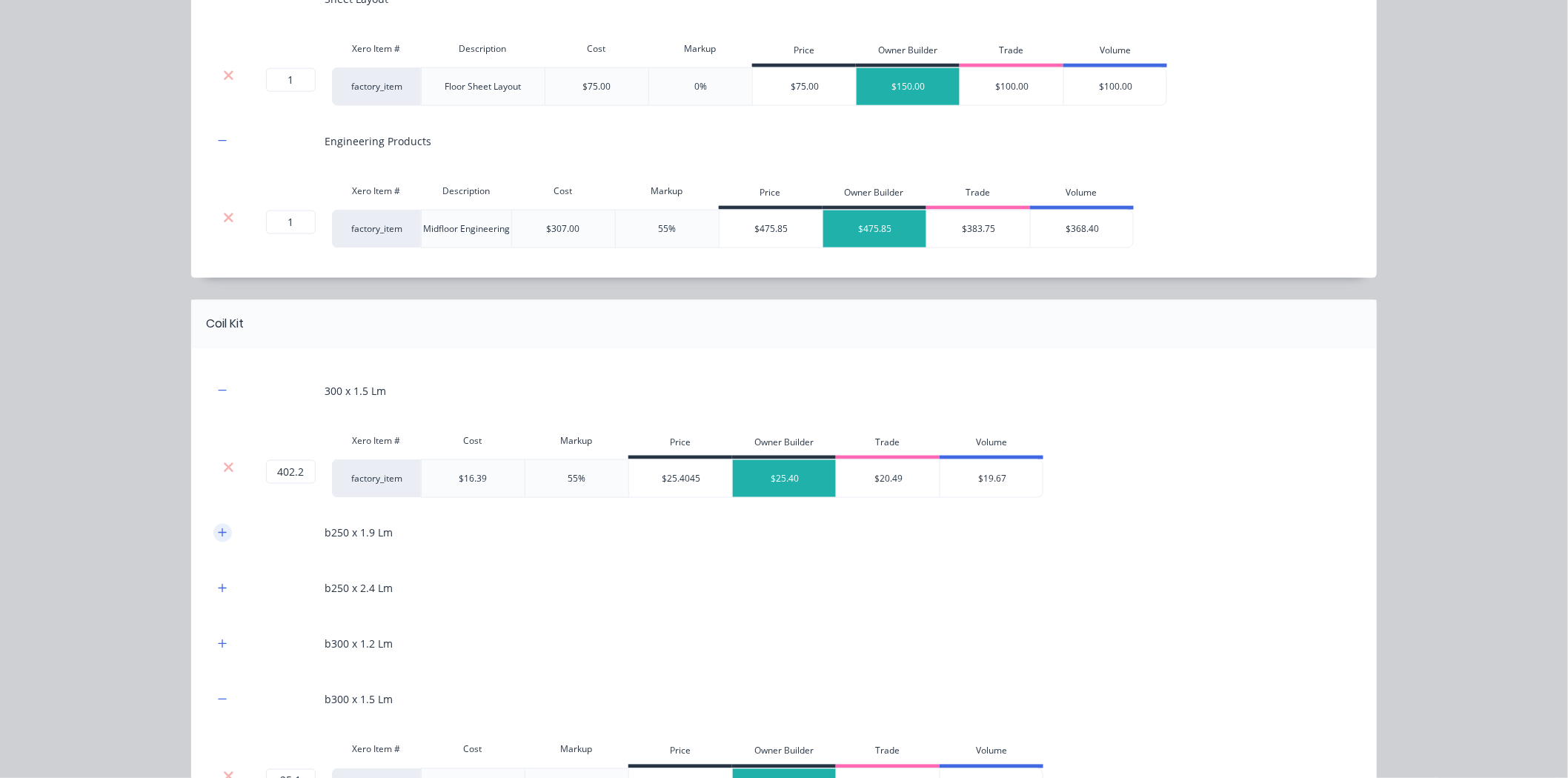
click at [217, 542] on button "button" at bounding box center [222, 533] width 19 height 19
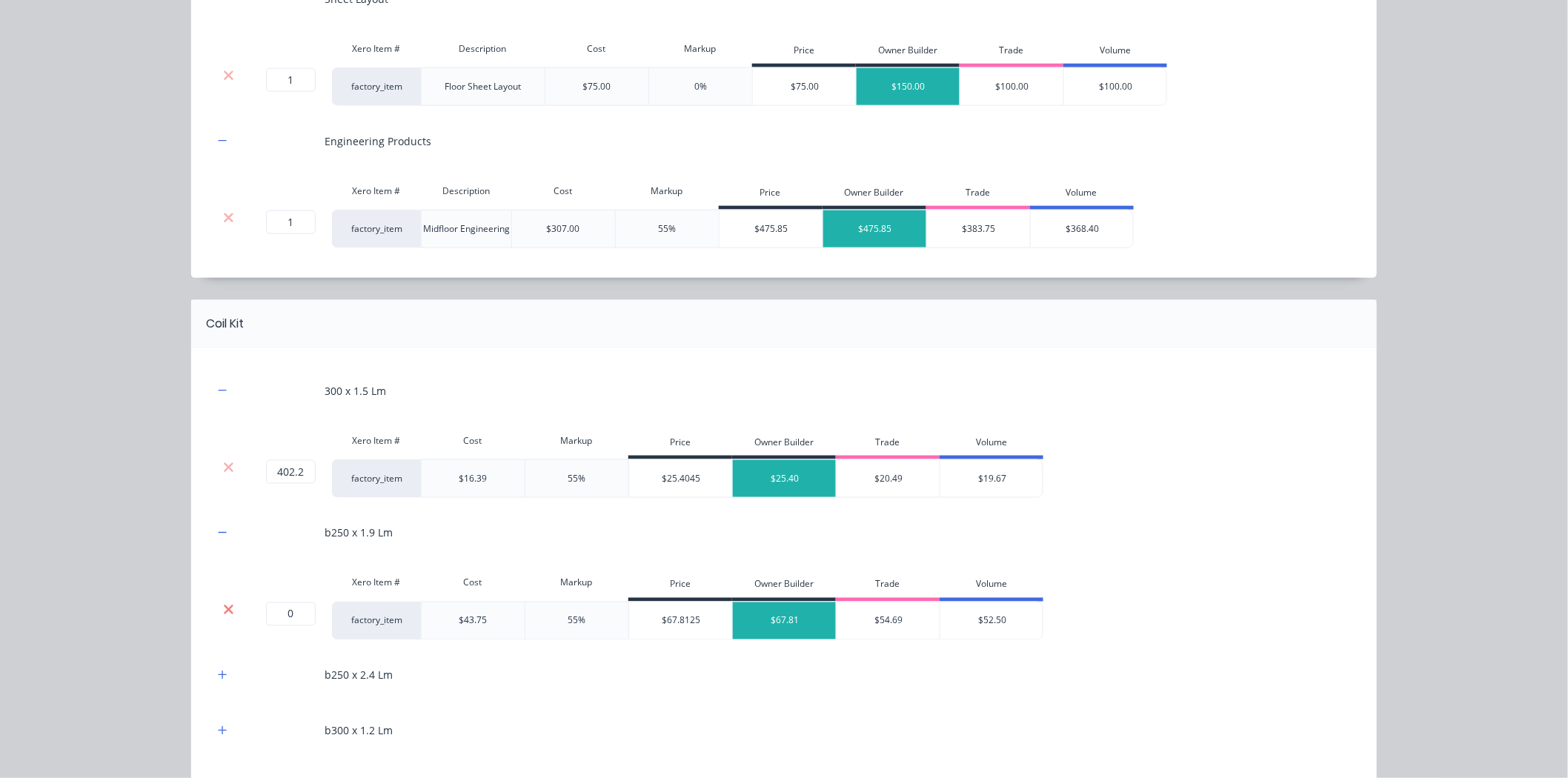
click at [224, 606] on icon at bounding box center [228, 609] width 11 height 15
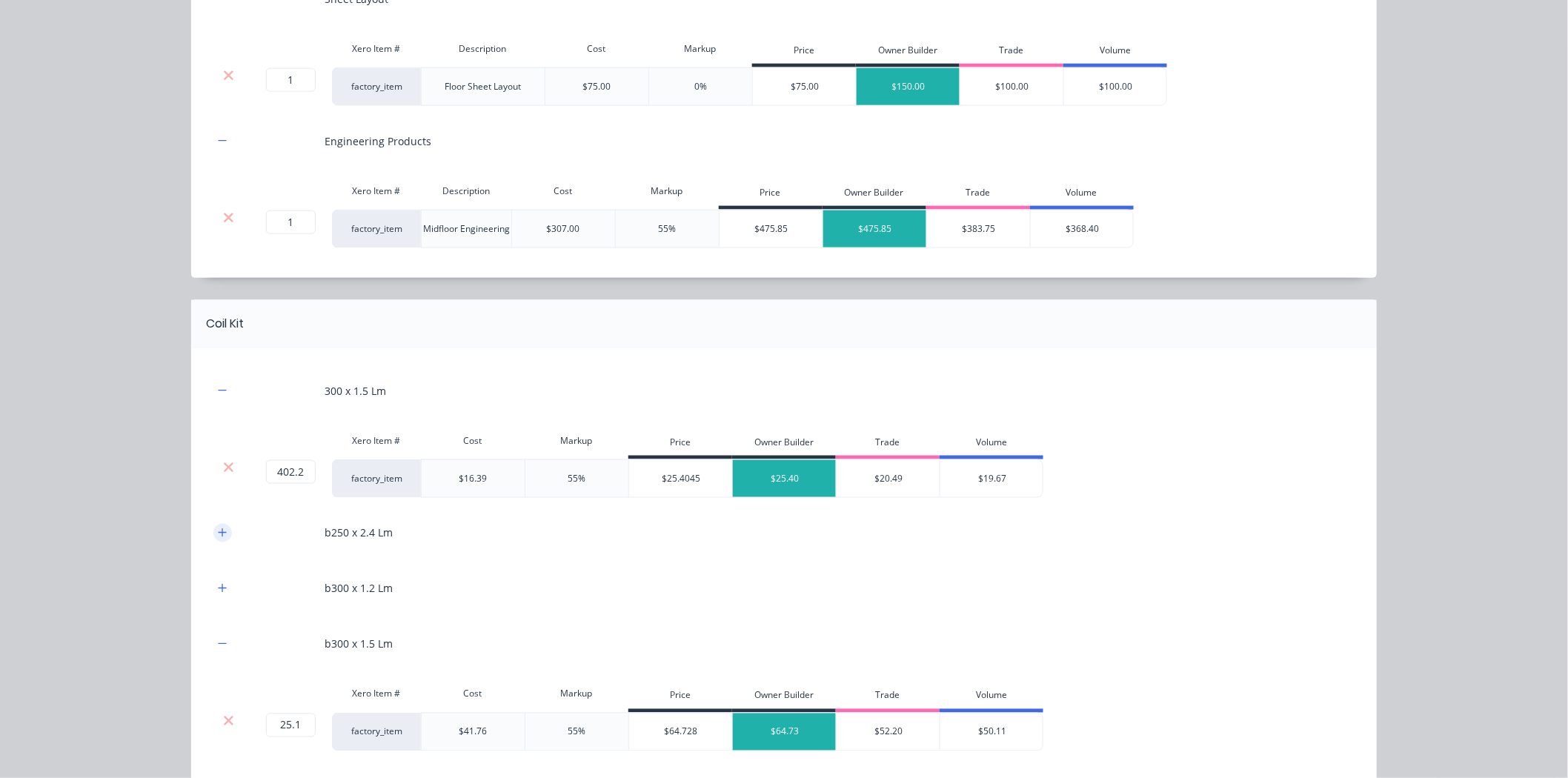
click at [220, 535] on icon "button" at bounding box center [222, 533] width 9 height 11
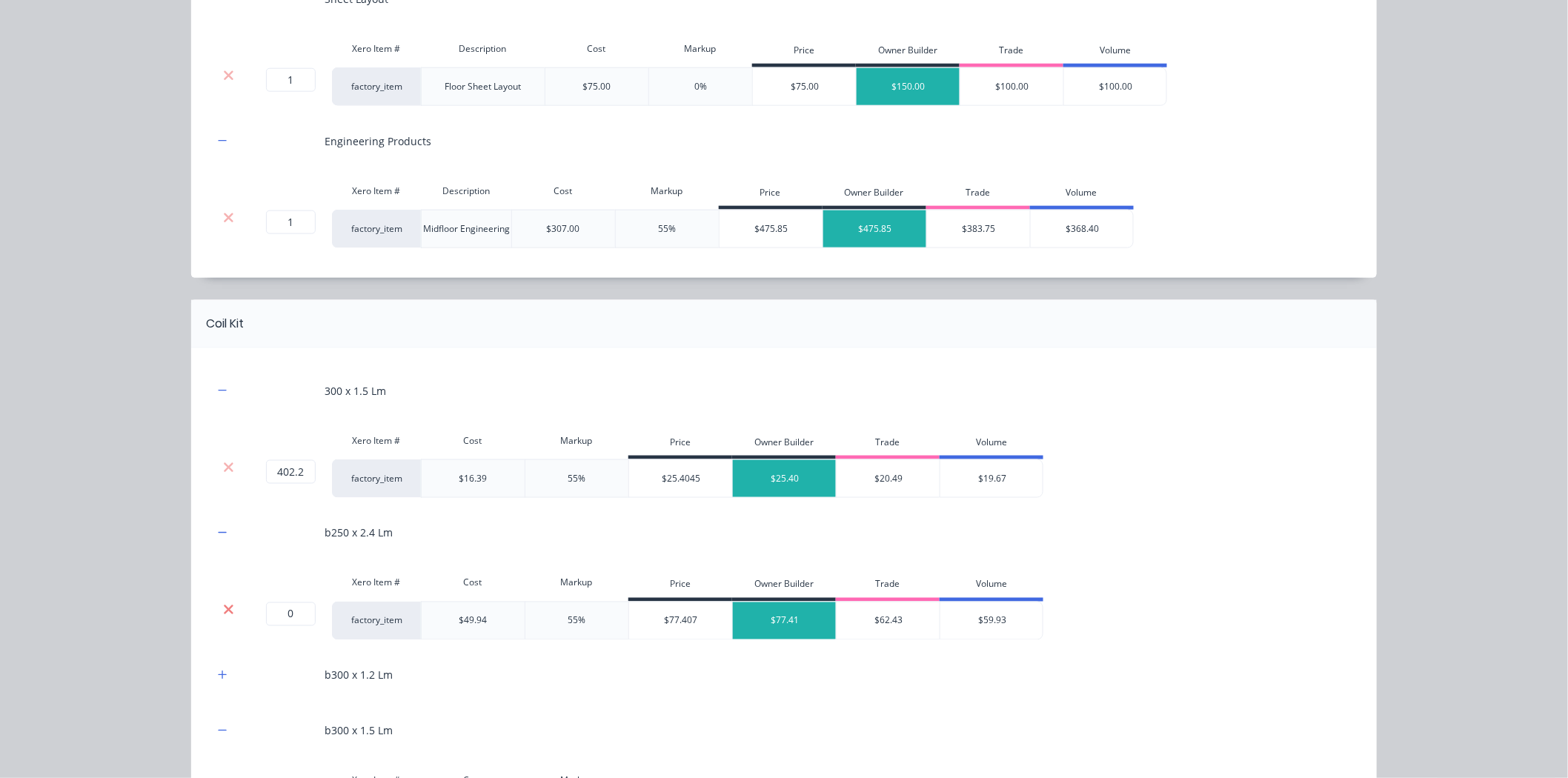
click at [223, 606] on icon at bounding box center [228, 609] width 11 height 15
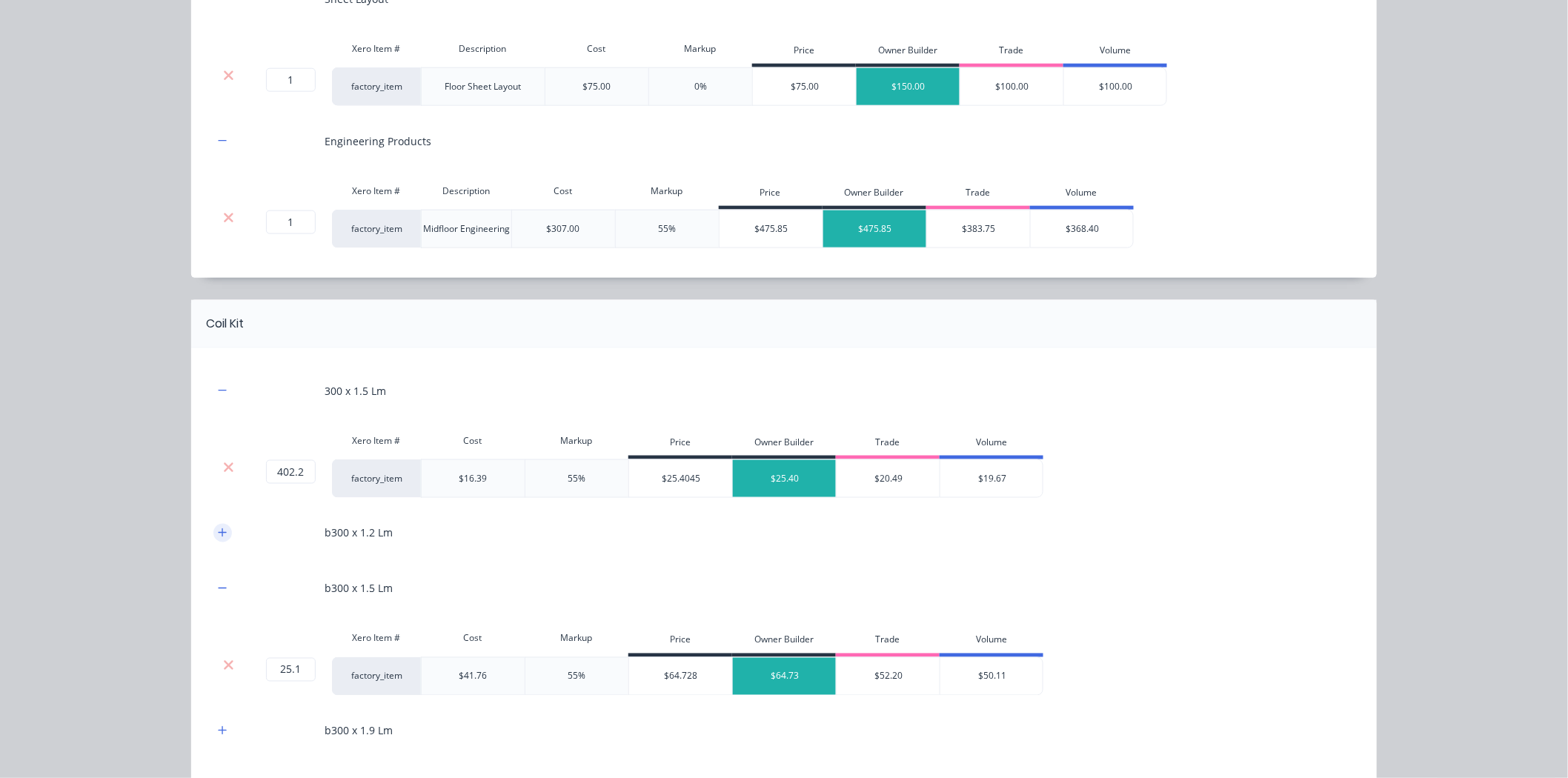
click at [218, 529] on icon "button" at bounding box center [222, 533] width 9 height 11
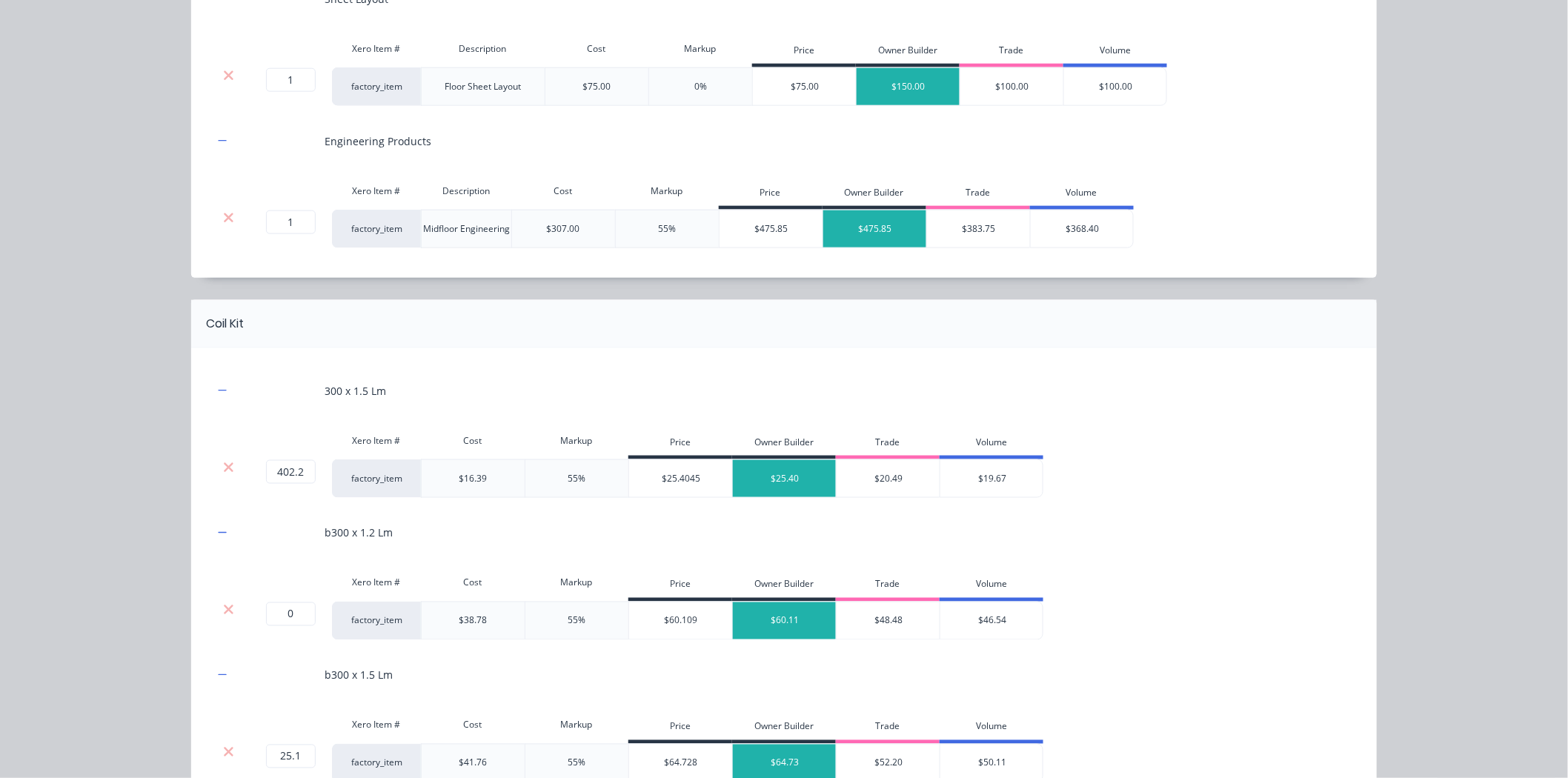
click at [220, 600] on div "Xero Item # Cost Markup Price Owner Builder Trade Volume" at bounding box center [628, 584] width 830 height 33
click at [223, 606] on icon at bounding box center [228, 609] width 11 height 15
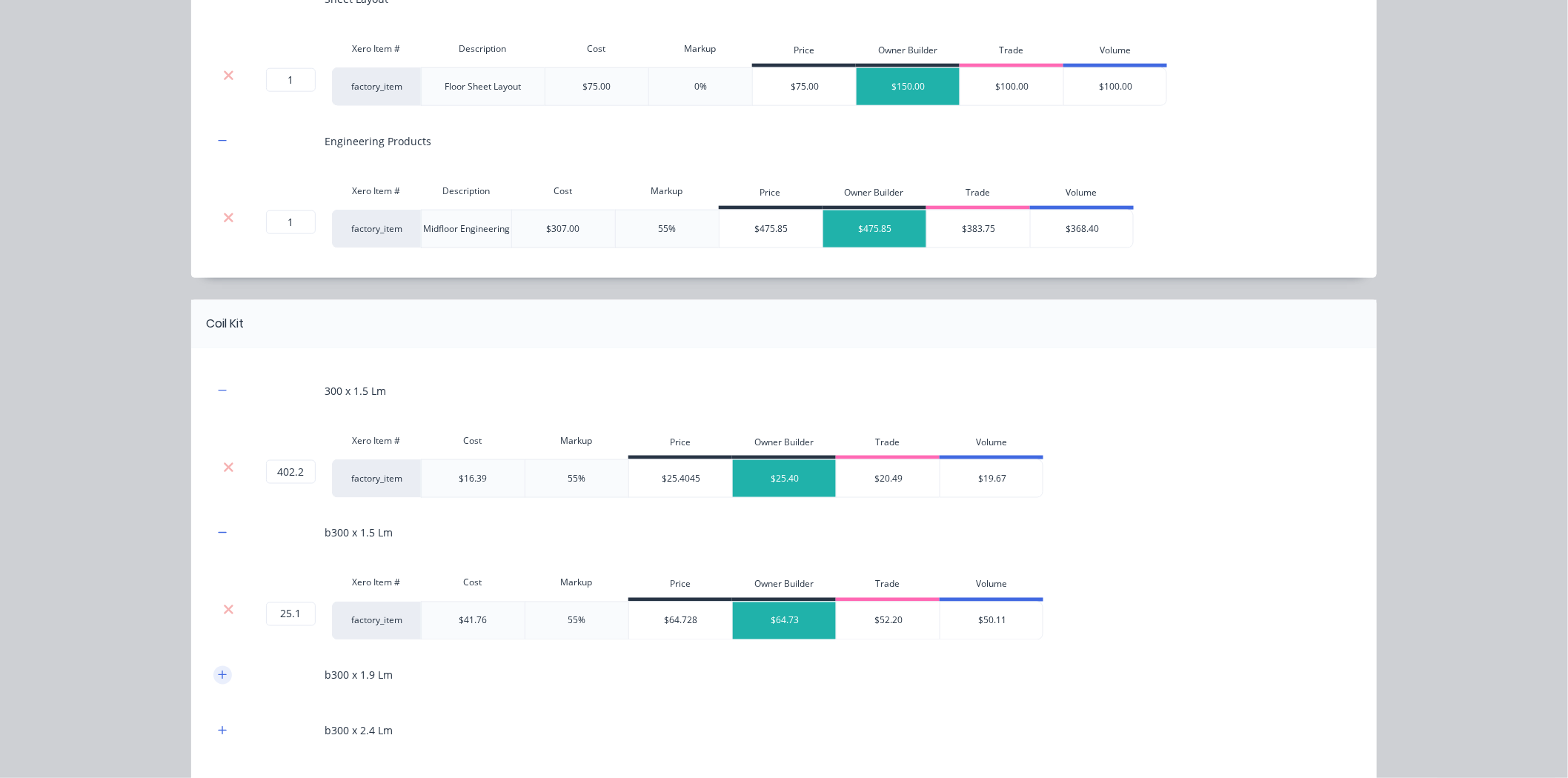
click at [218, 671] on icon "button" at bounding box center [222, 675] width 9 height 11
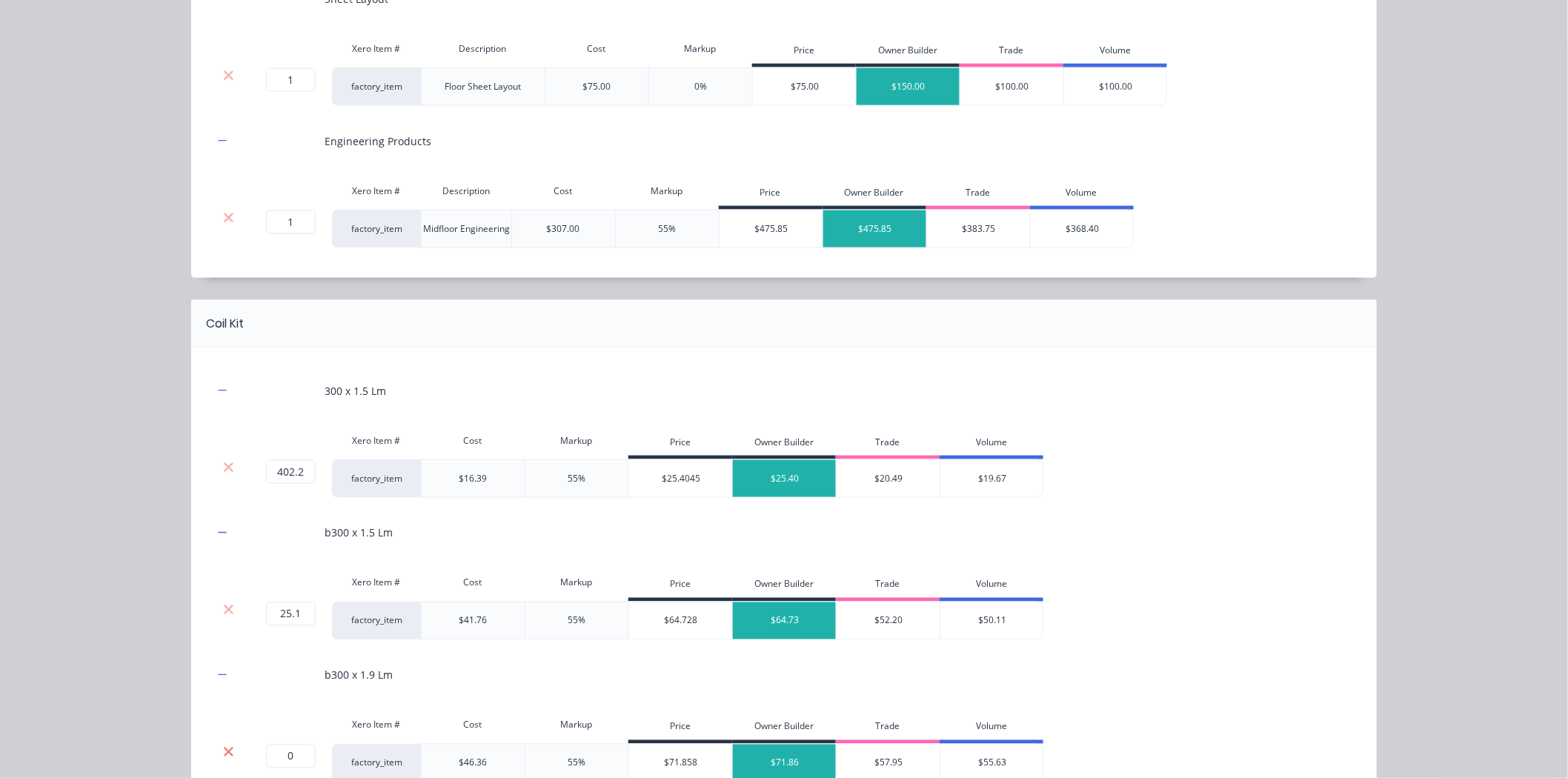
click at [223, 746] on icon at bounding box center [228, 751] width 11 height 15
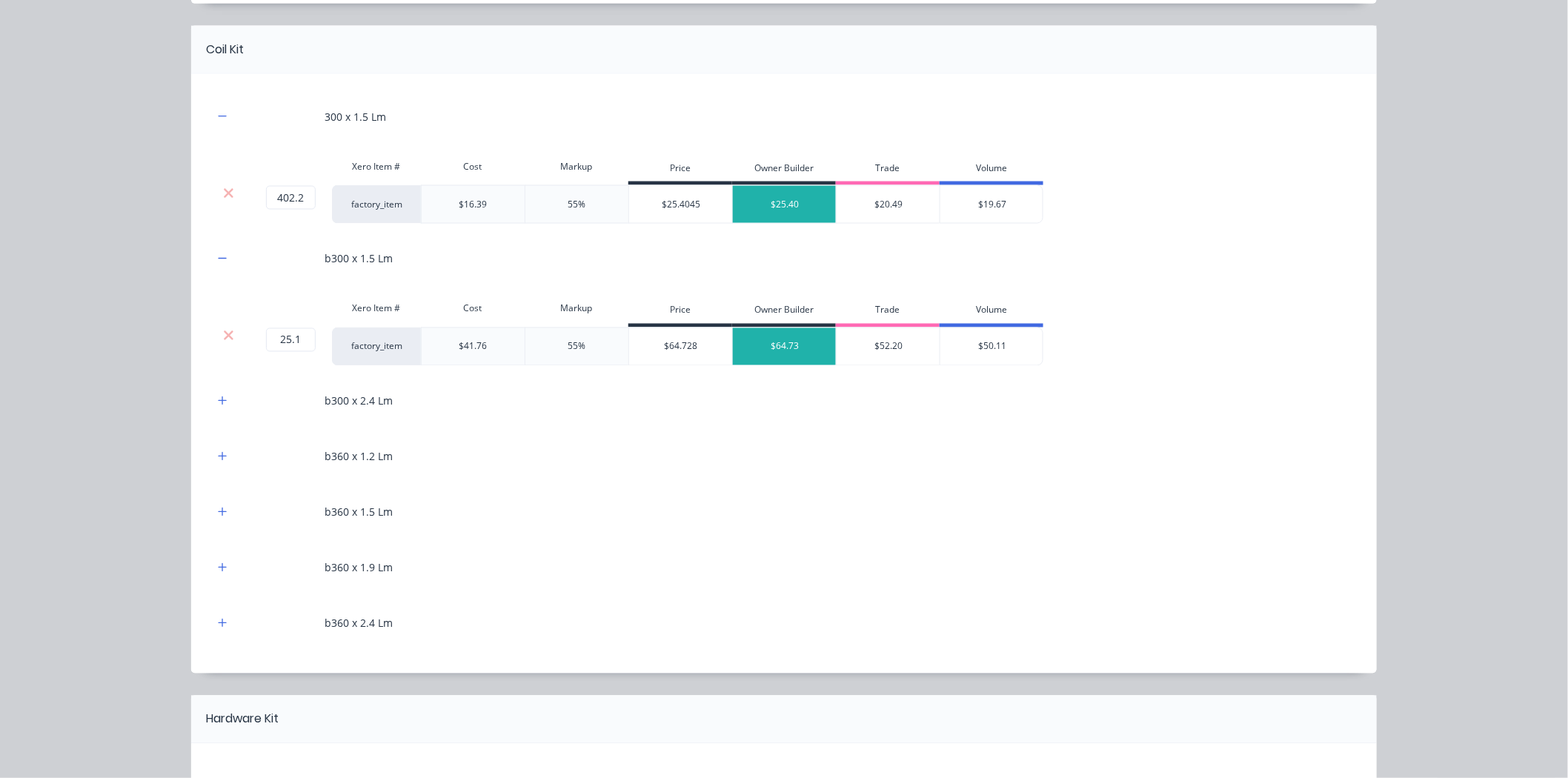
scroll to position [988, 0]
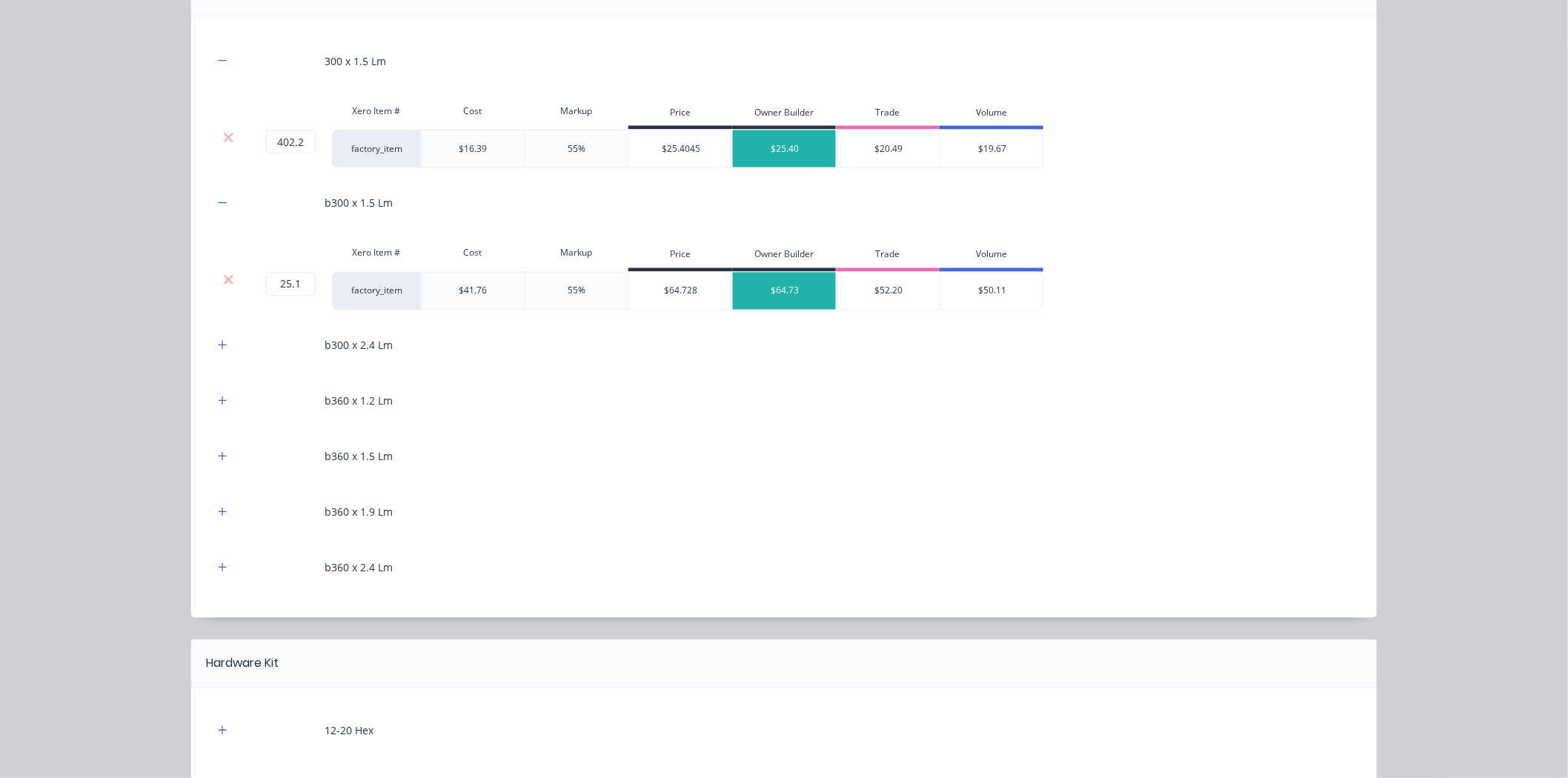
click at [219, 356] on div "b300 x 2.4 Lm" at bounding box center [784, 345] width 1141 height 41
click at [219, 347] on icon "button" at bounding box center [222, 345] width 9 height 11
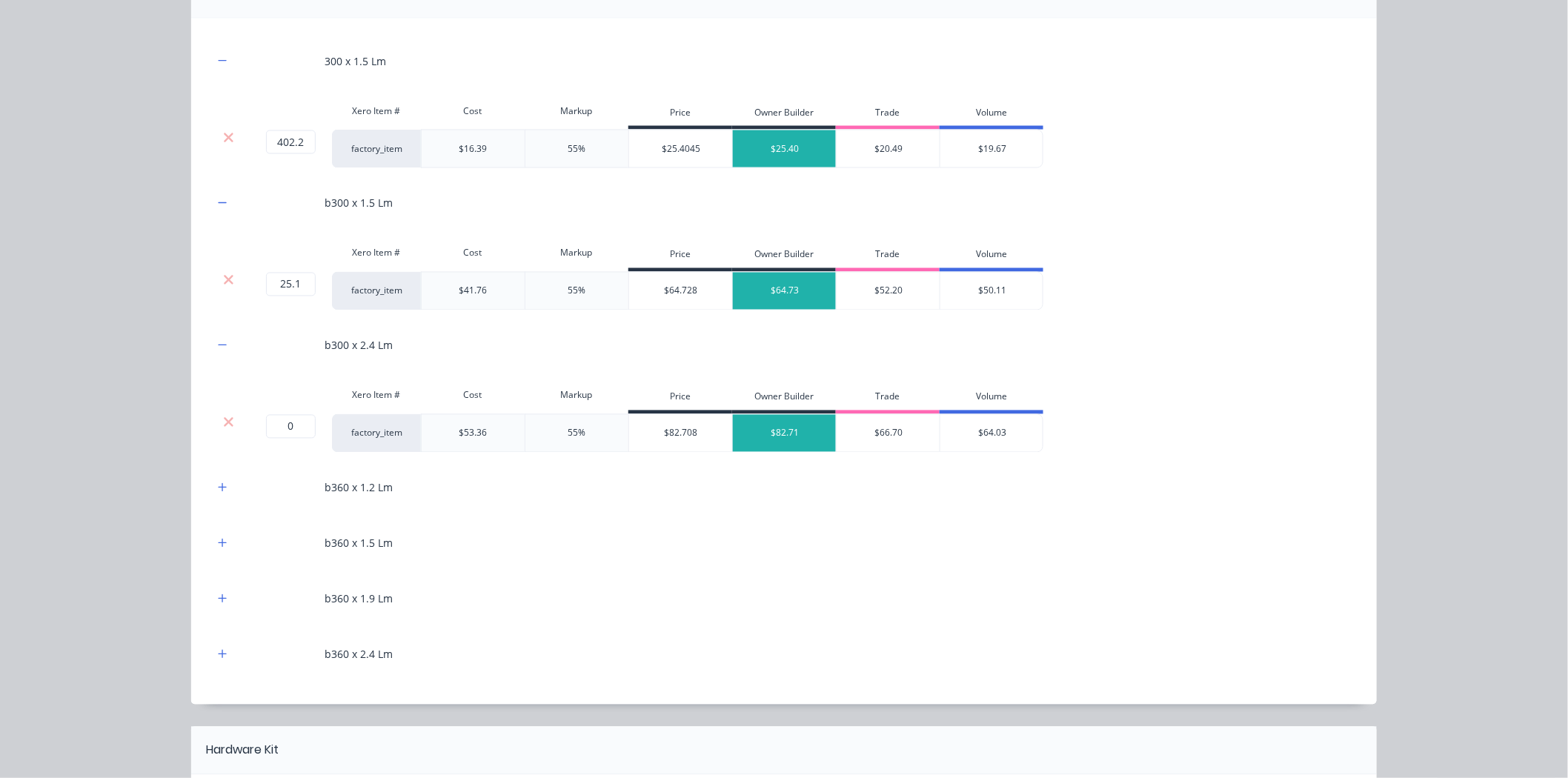
click at [222, 413] on div "Xero Item # Cost Markup Price Owner Builder Trade Volume" at bounding box center [628, 397] width 830 height 33
click at [225, 420] on icon at bounding box center [228, 421] width 10 height 10
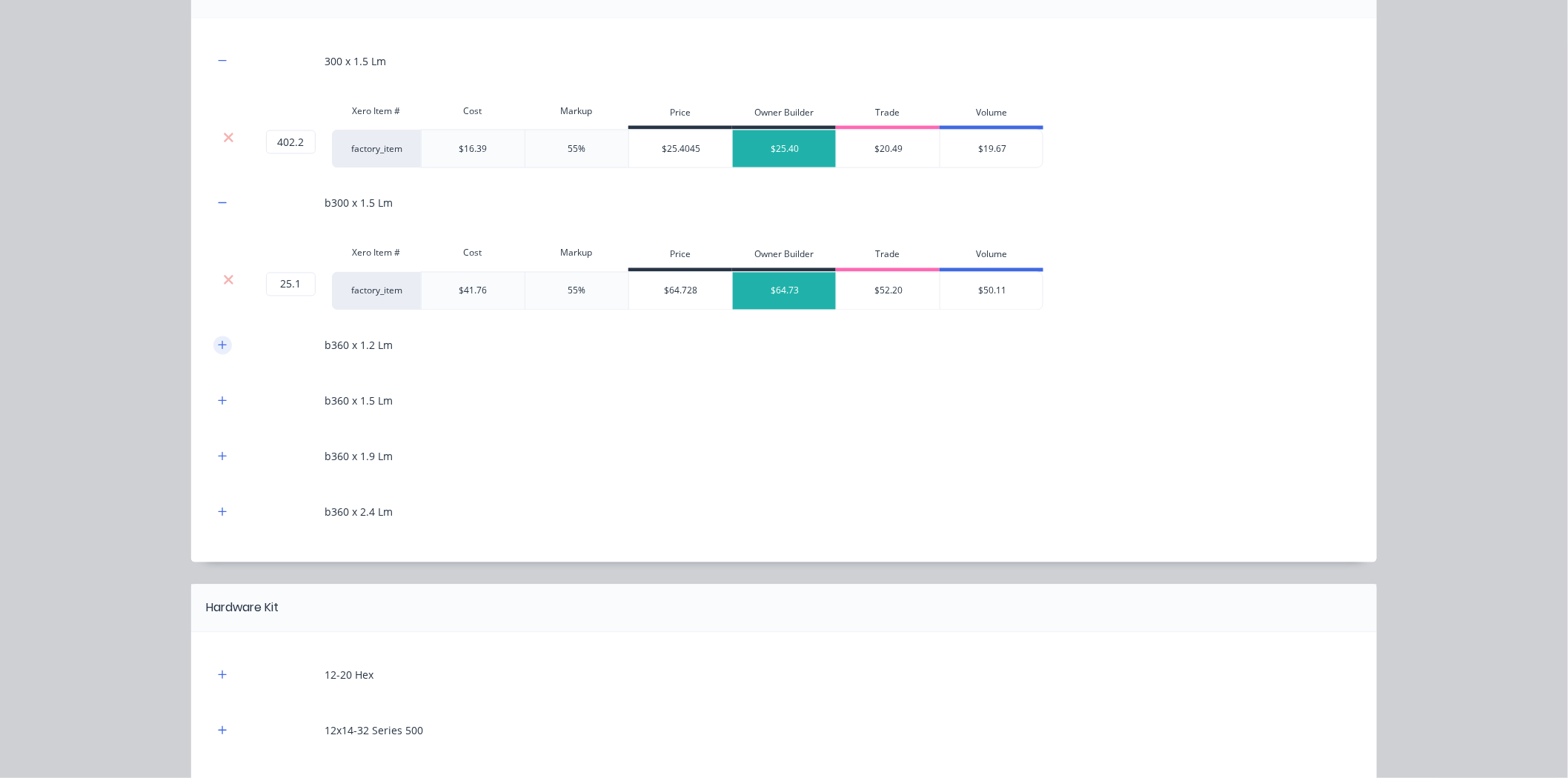
click at [218, 345] on icon "button" at bounding box center [222, 345] width 9 height 11
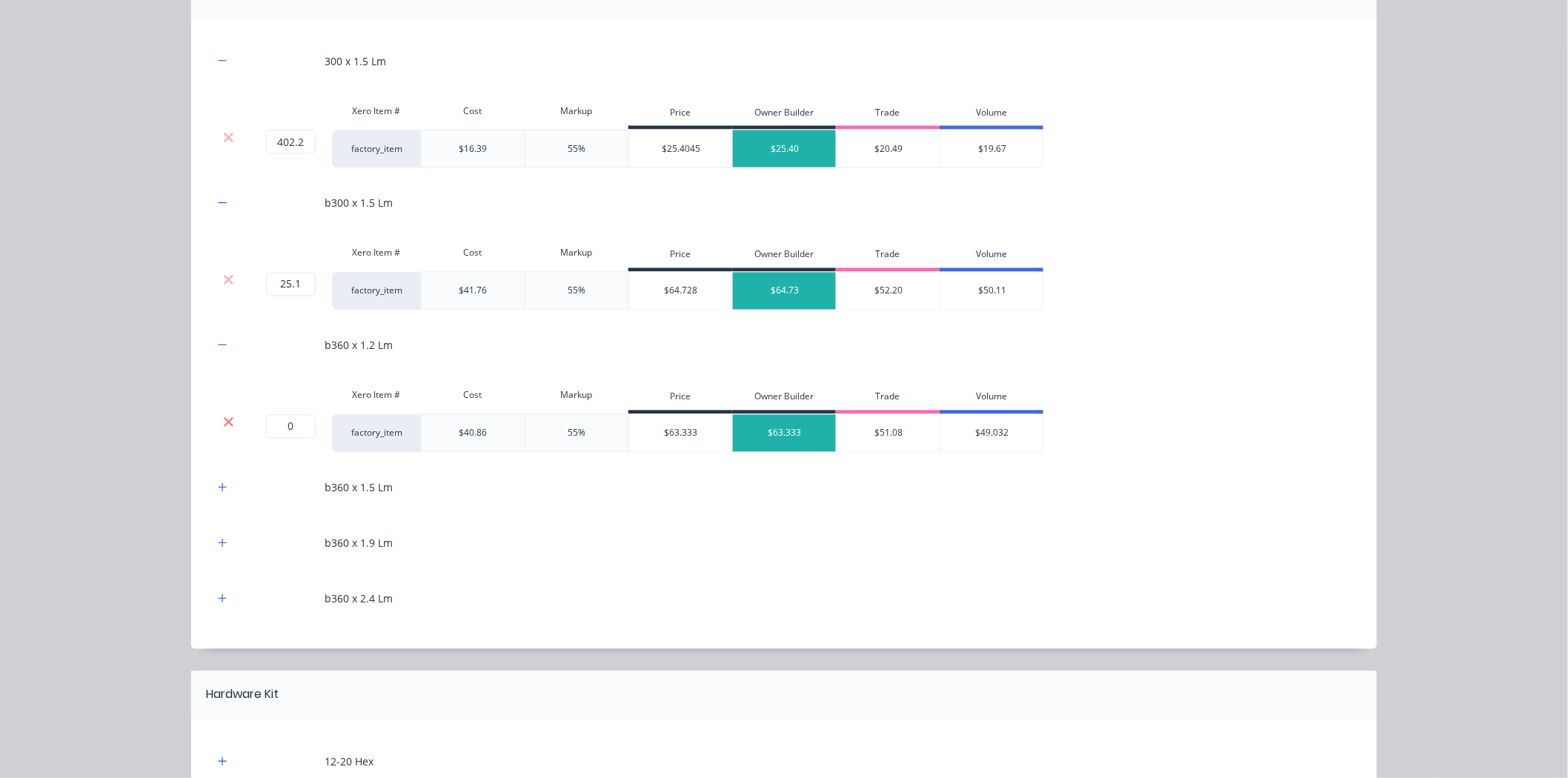
click at [223, 416] on icon at bounding box center [228, 422] width 11 height 15
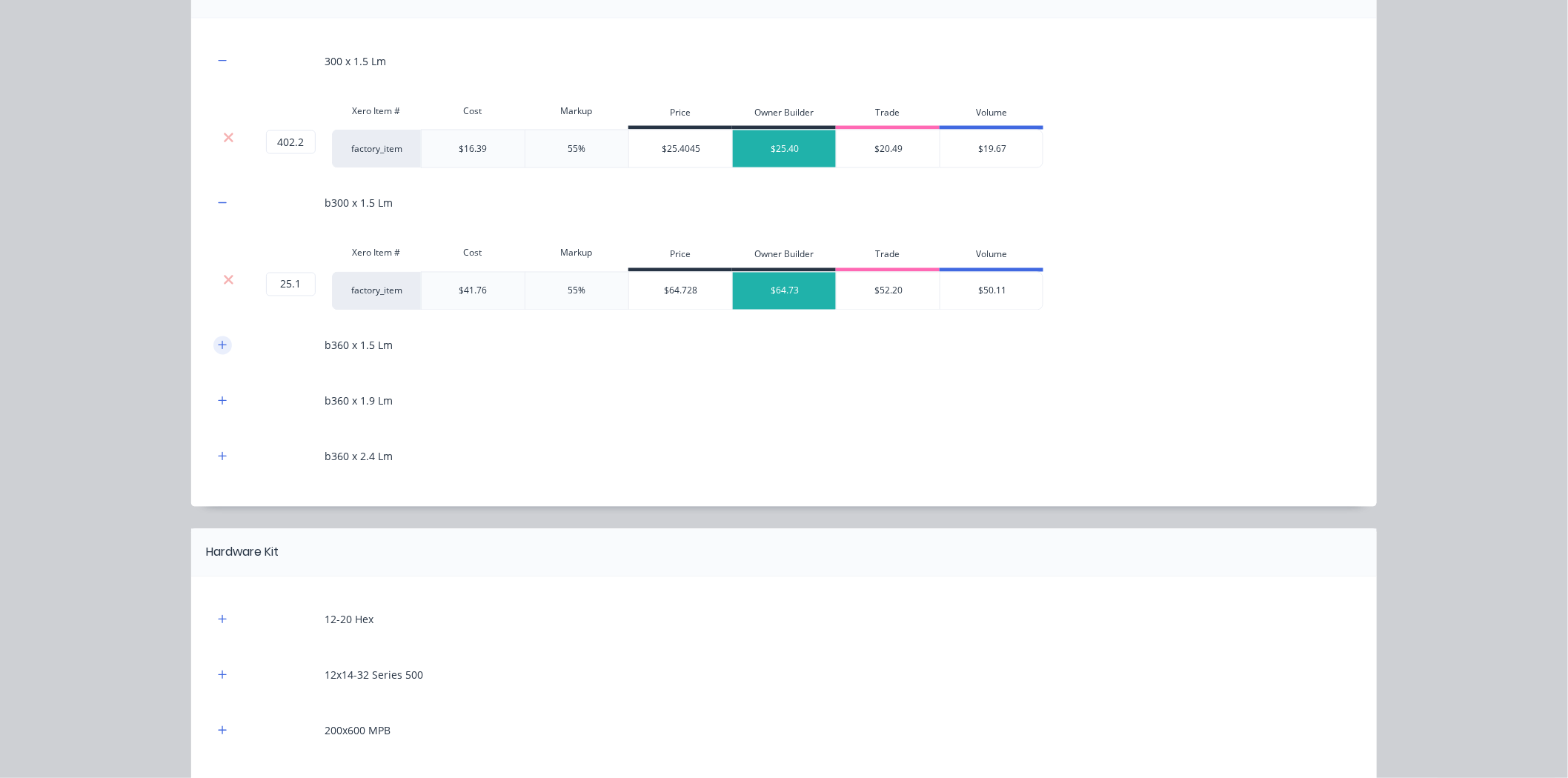
click at [220, 346] on button "button" at bounding box center [222, 345] width 19 height 19
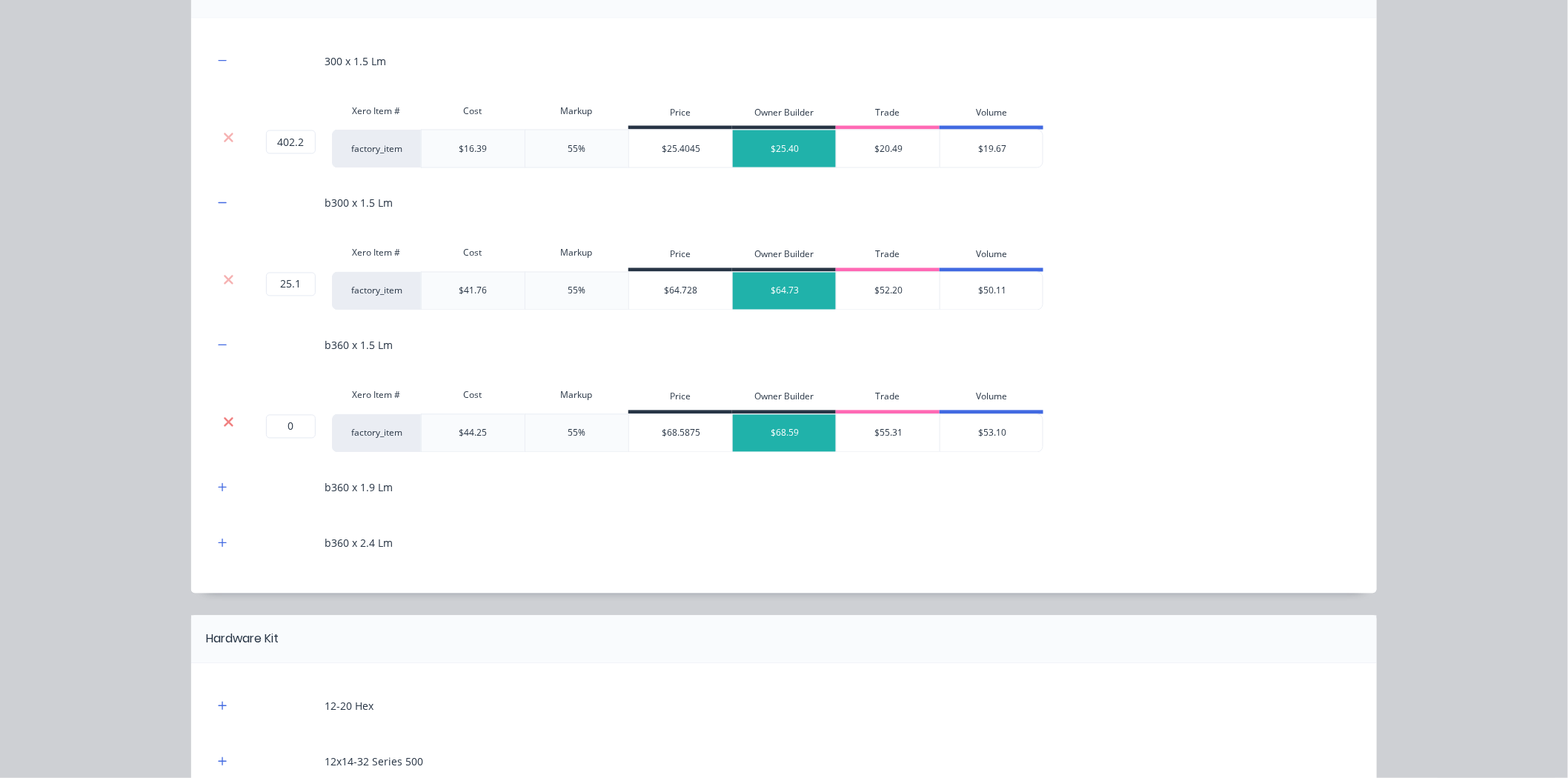
drag, startPoint x: 225, startPoint y: 424, endPoint x: 220, endPoint y: 394, distance: 30.4
click at [225, 423] on icon at bounding box center [228, 422] width 11 height 15
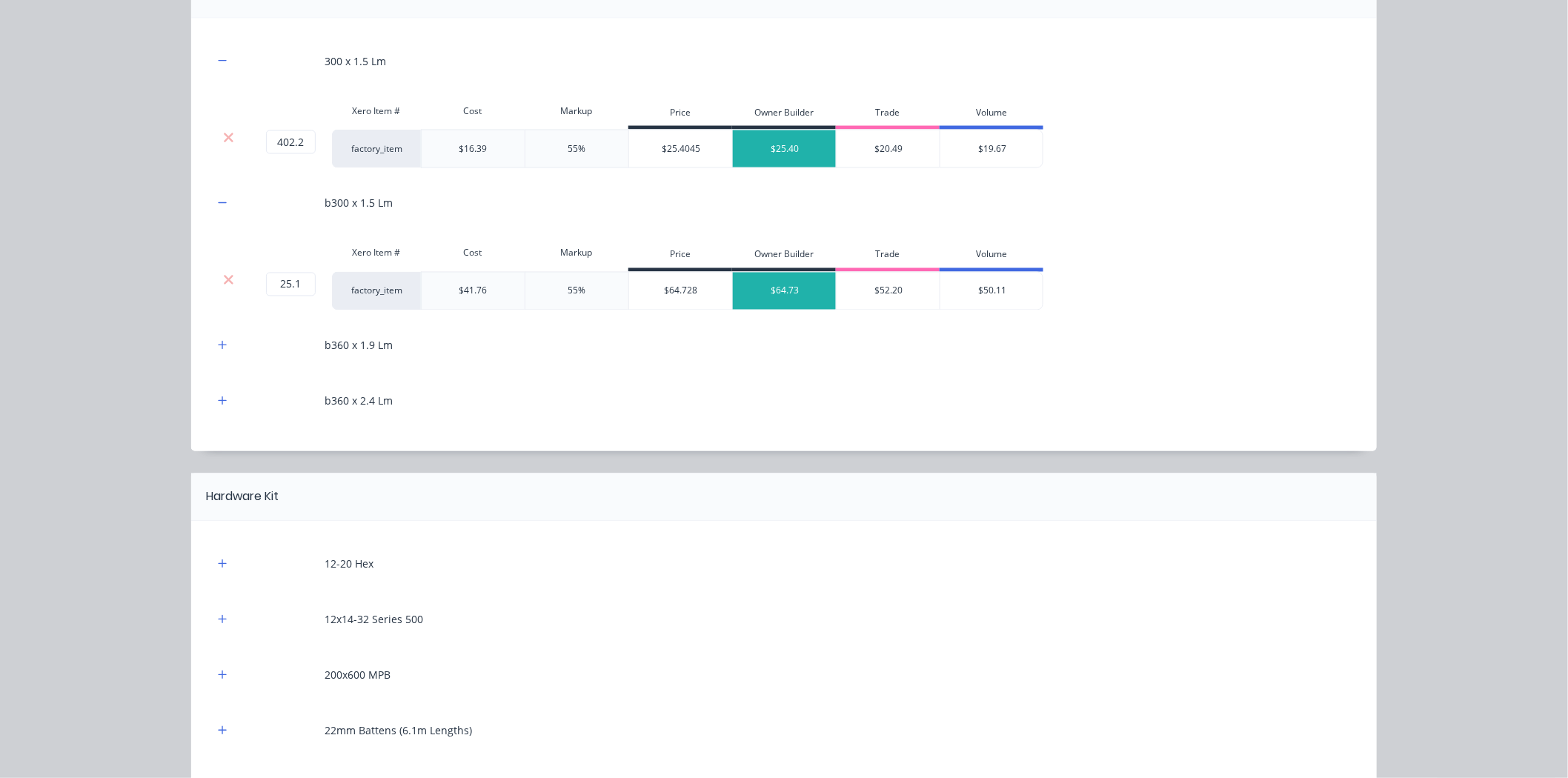
click at [220, 360] on div "b360 x 1.9 Lm" at bounding box center [784, 345] width 1141 height 41
click at [220, 350] on icon "button" at bounding box center [222, 345] width 9 height 11
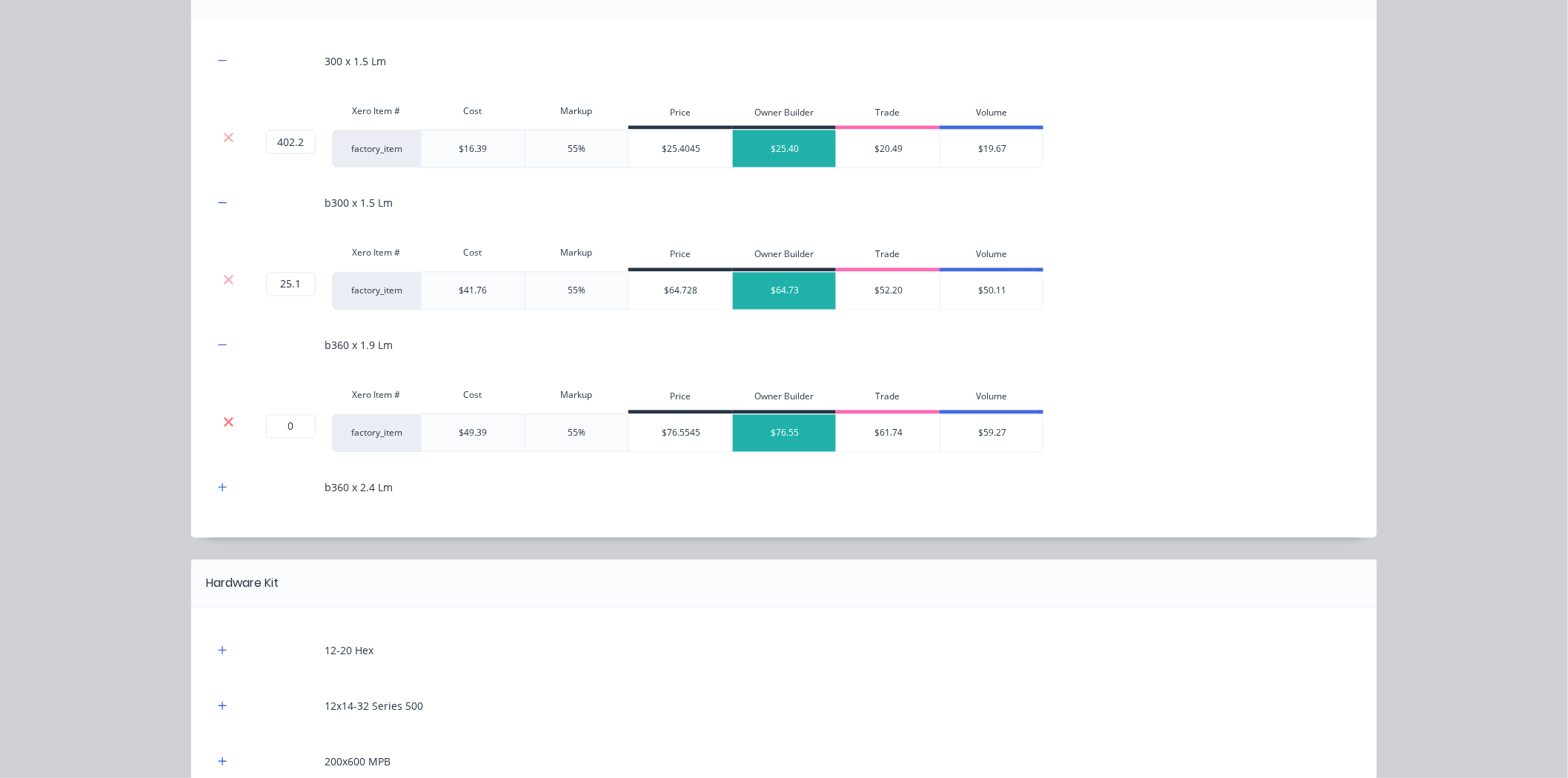
click at [226, 426] on icon at bounding box center [228, 421] width 10 height 10
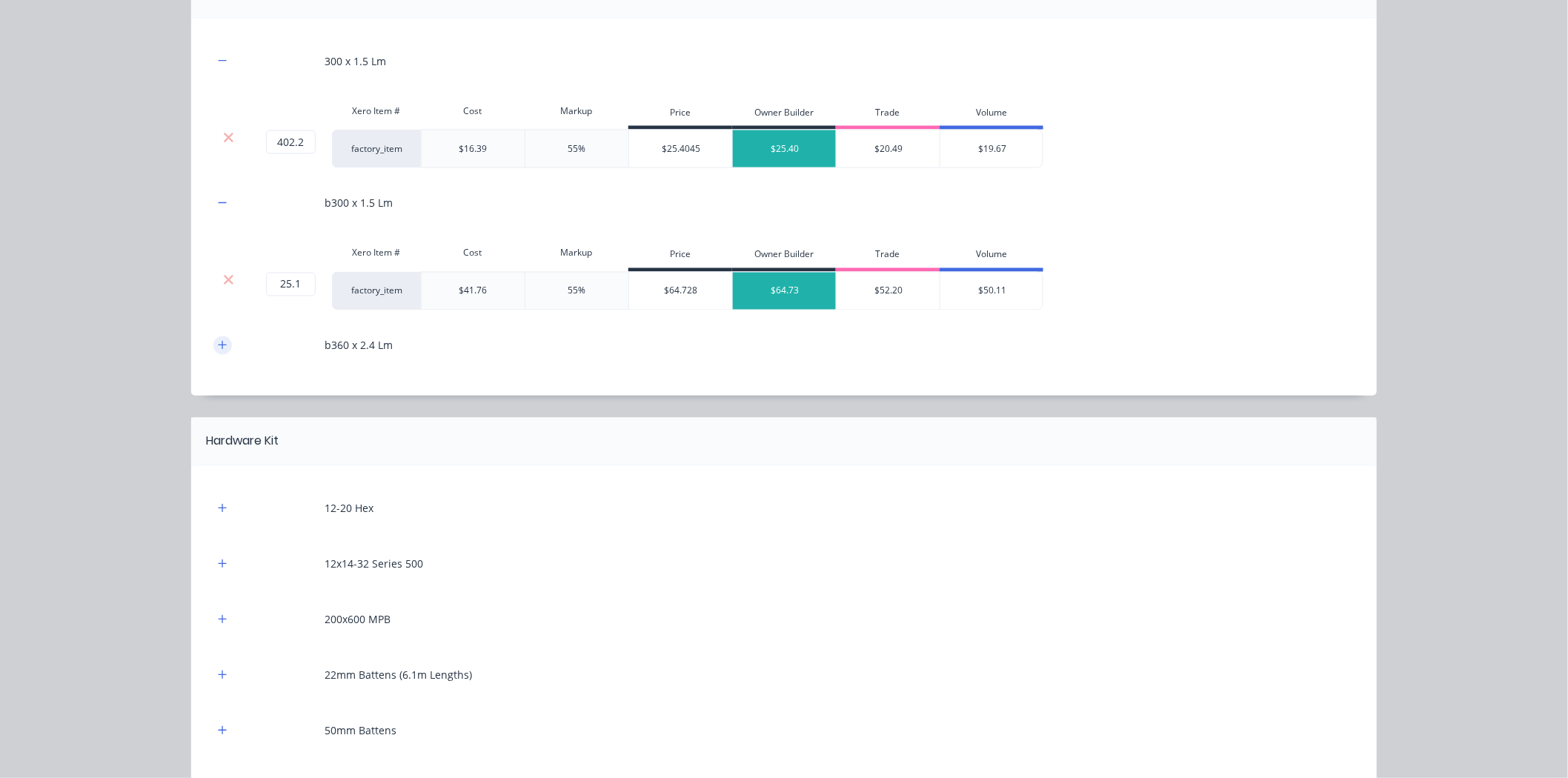
click at [222, 352] on button "button" at bounding box center [222, 345] width 19 height 19
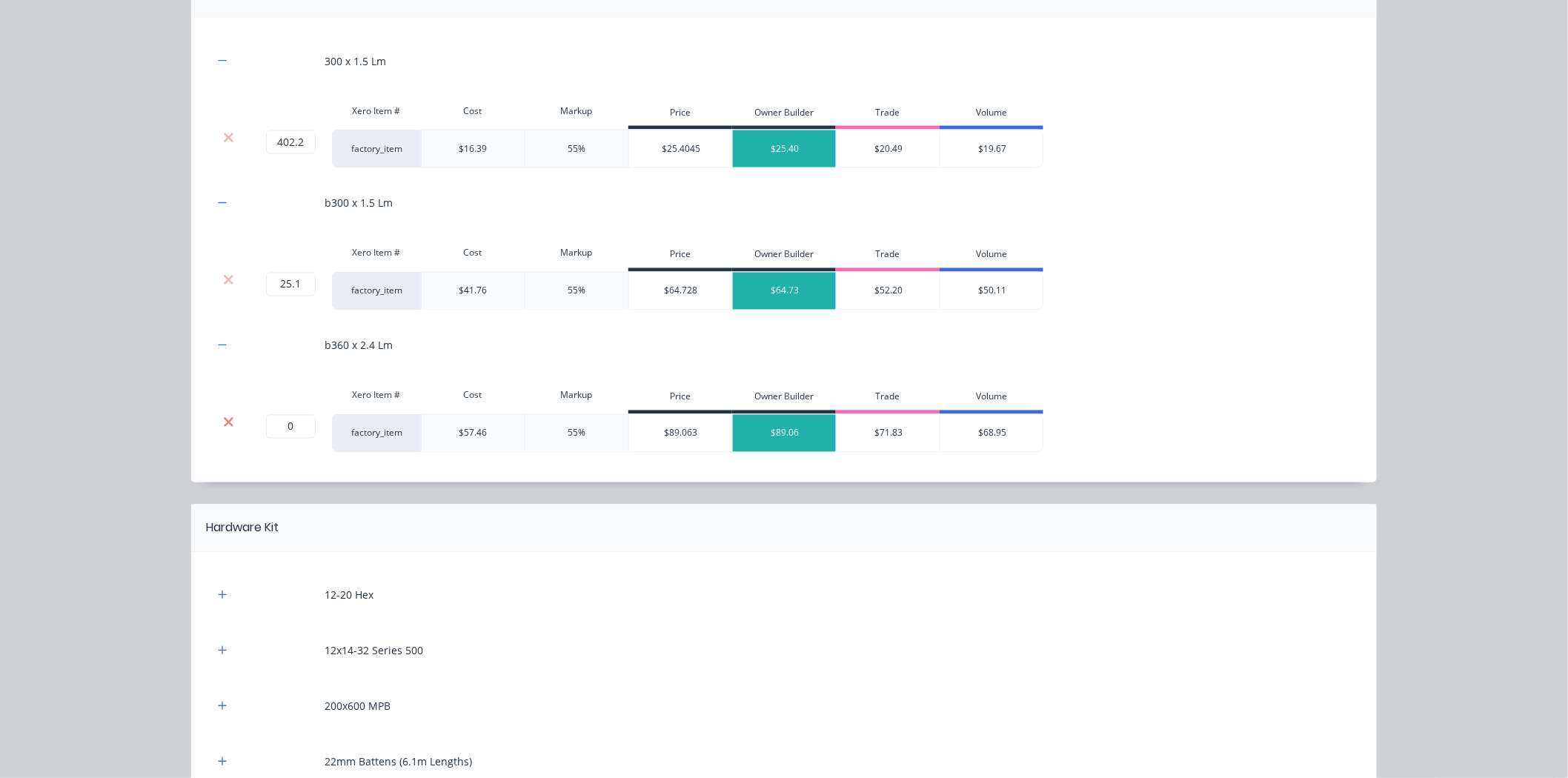
click at [224, 423] on icon at bounding box center [228, 422] width 11 height 15
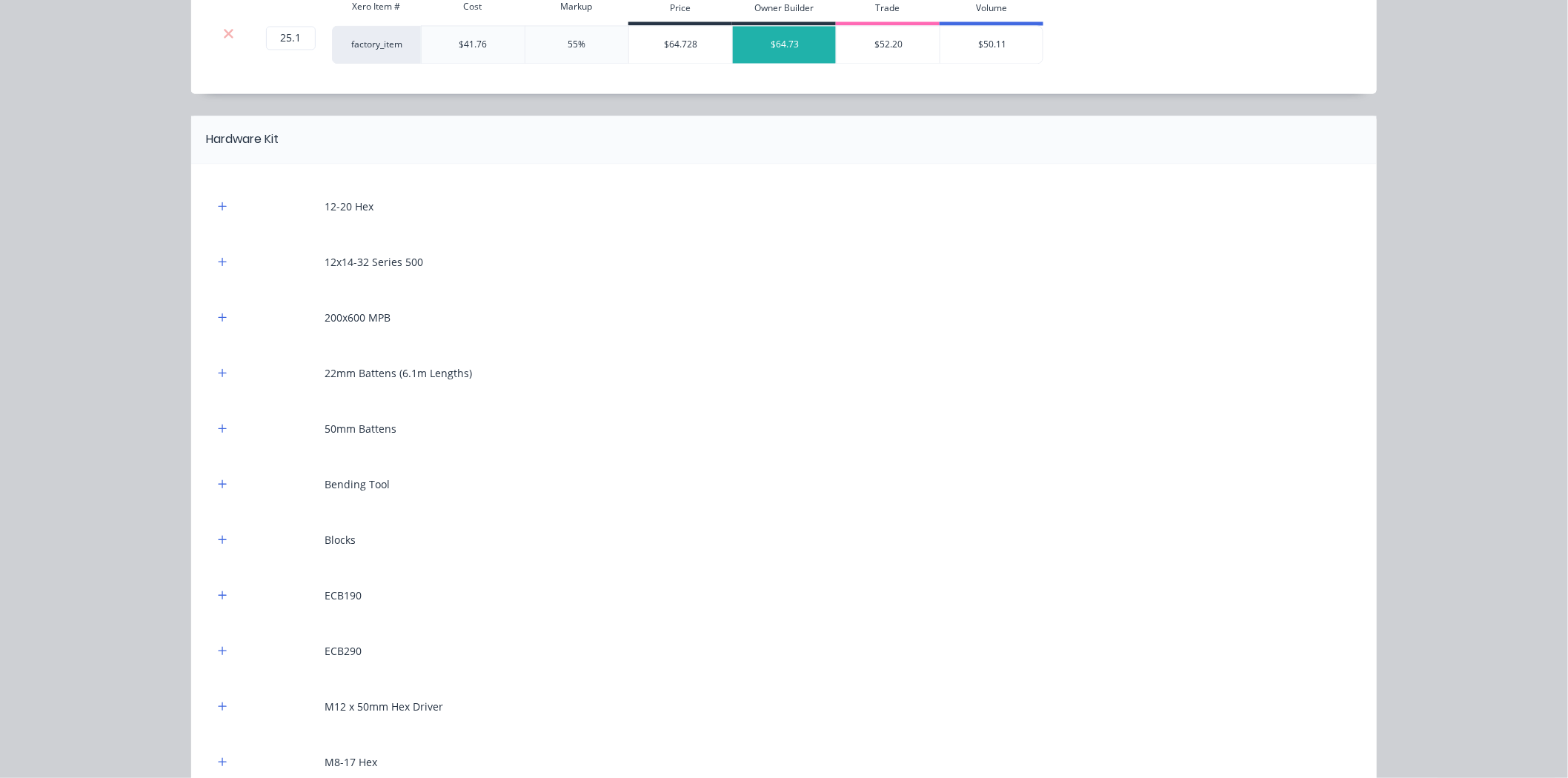
scroll to position [1398, 0]
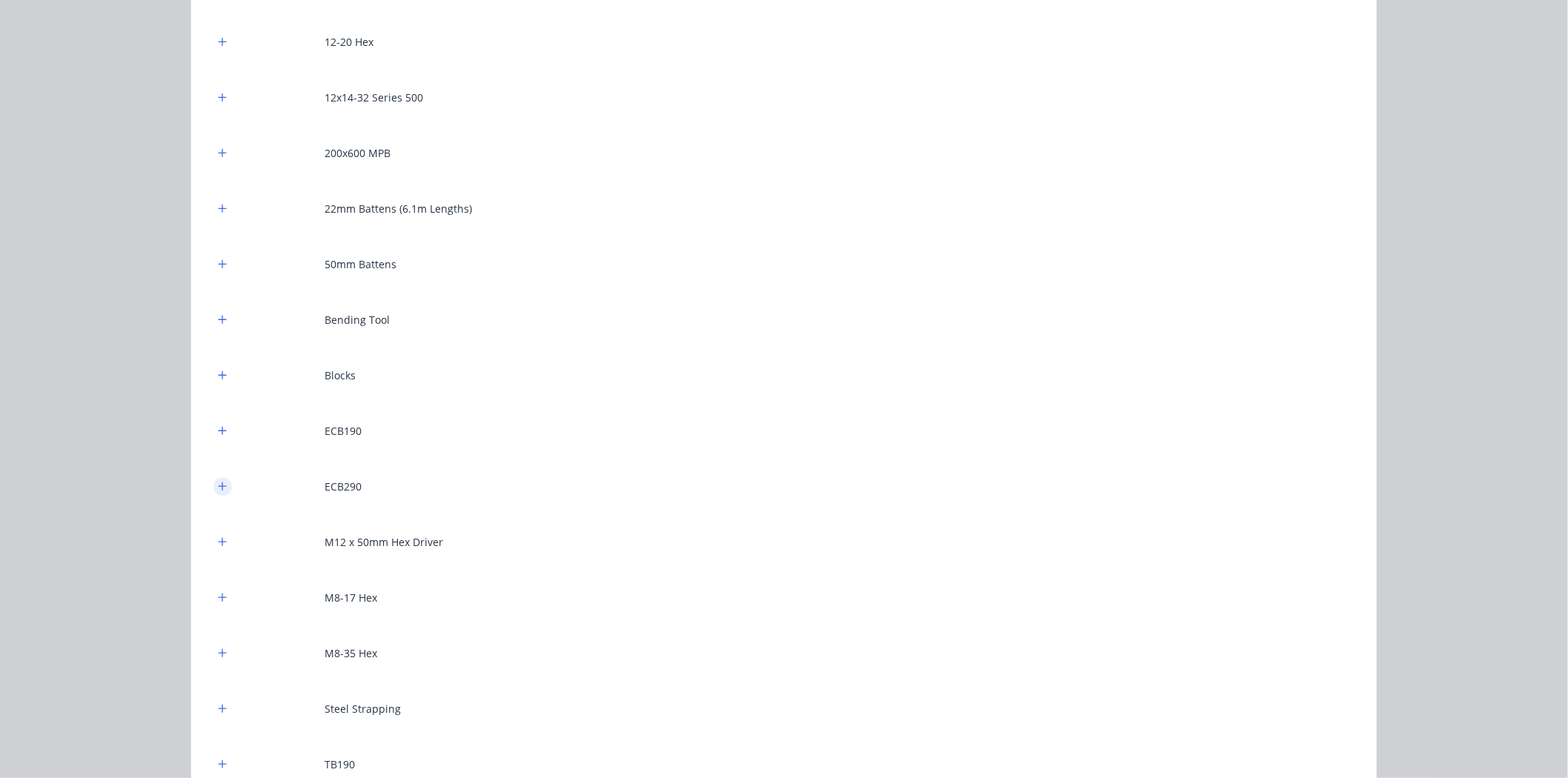
click at [218, 485] on icon "button" at bounding box center [222, 486] width 9 height 11
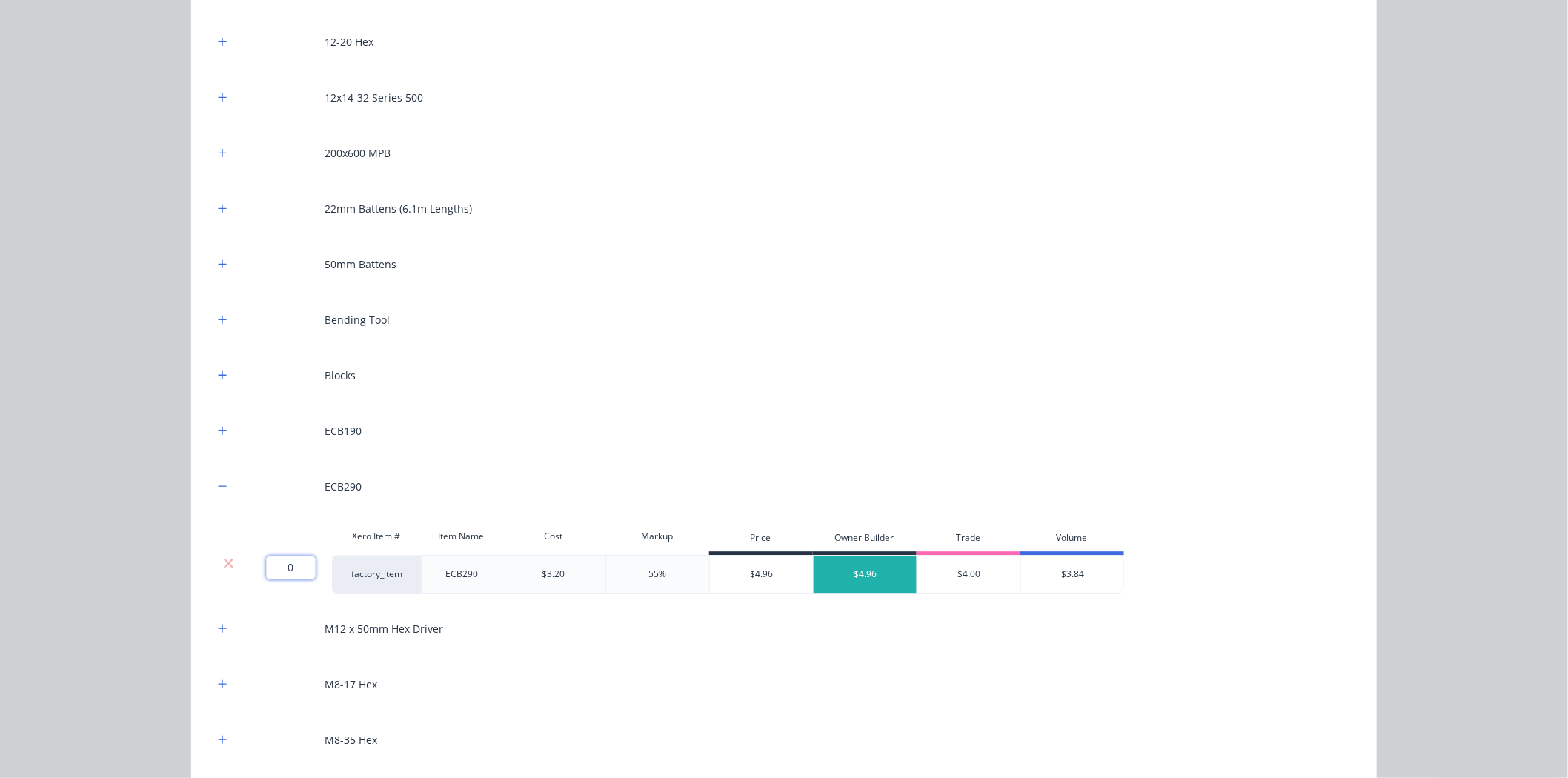
click at [290, 565] on input "0" at bounding box center [291, 567] width 50 height 24
type input "26"
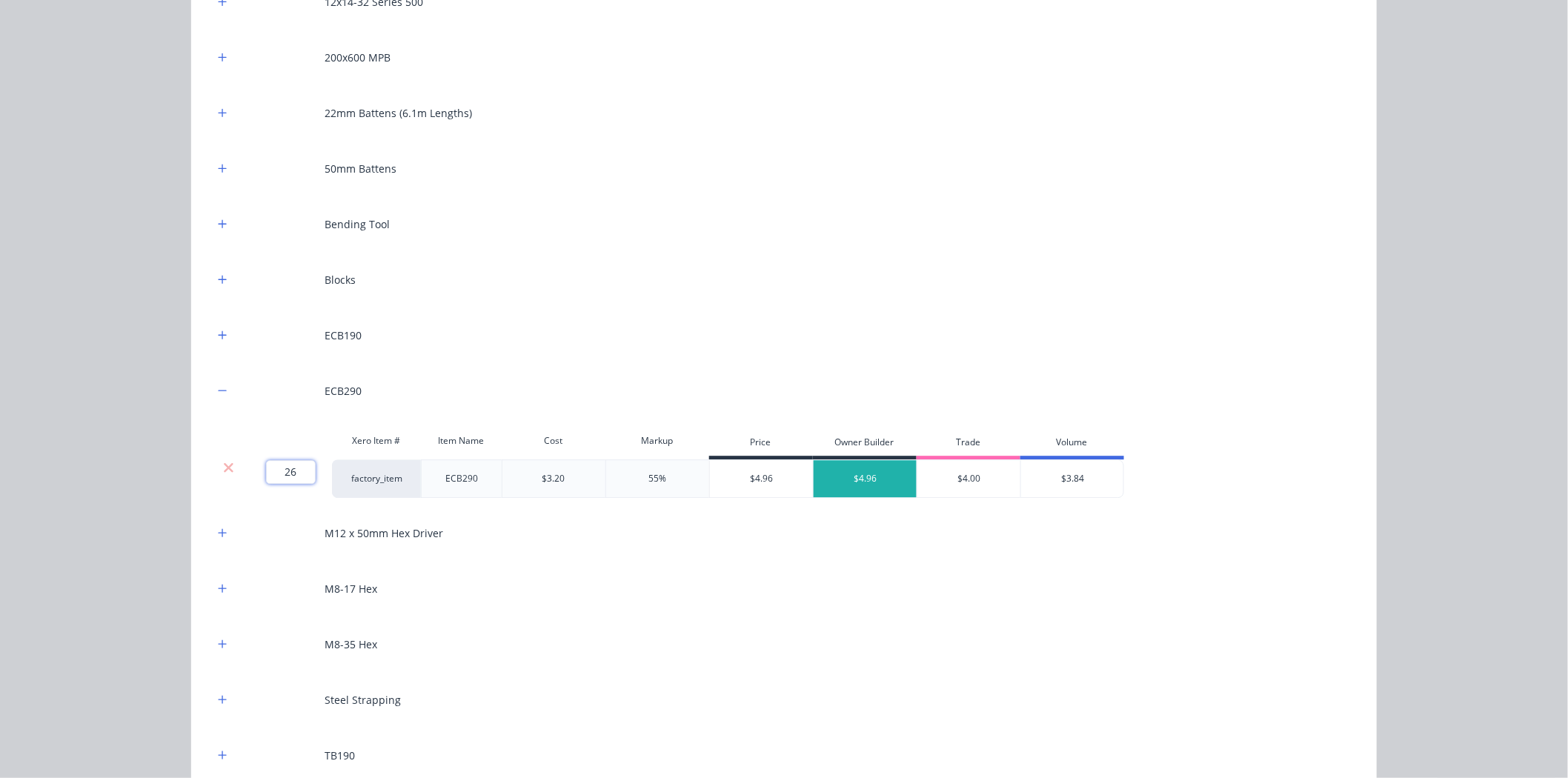
scroll to position [1690, 0]
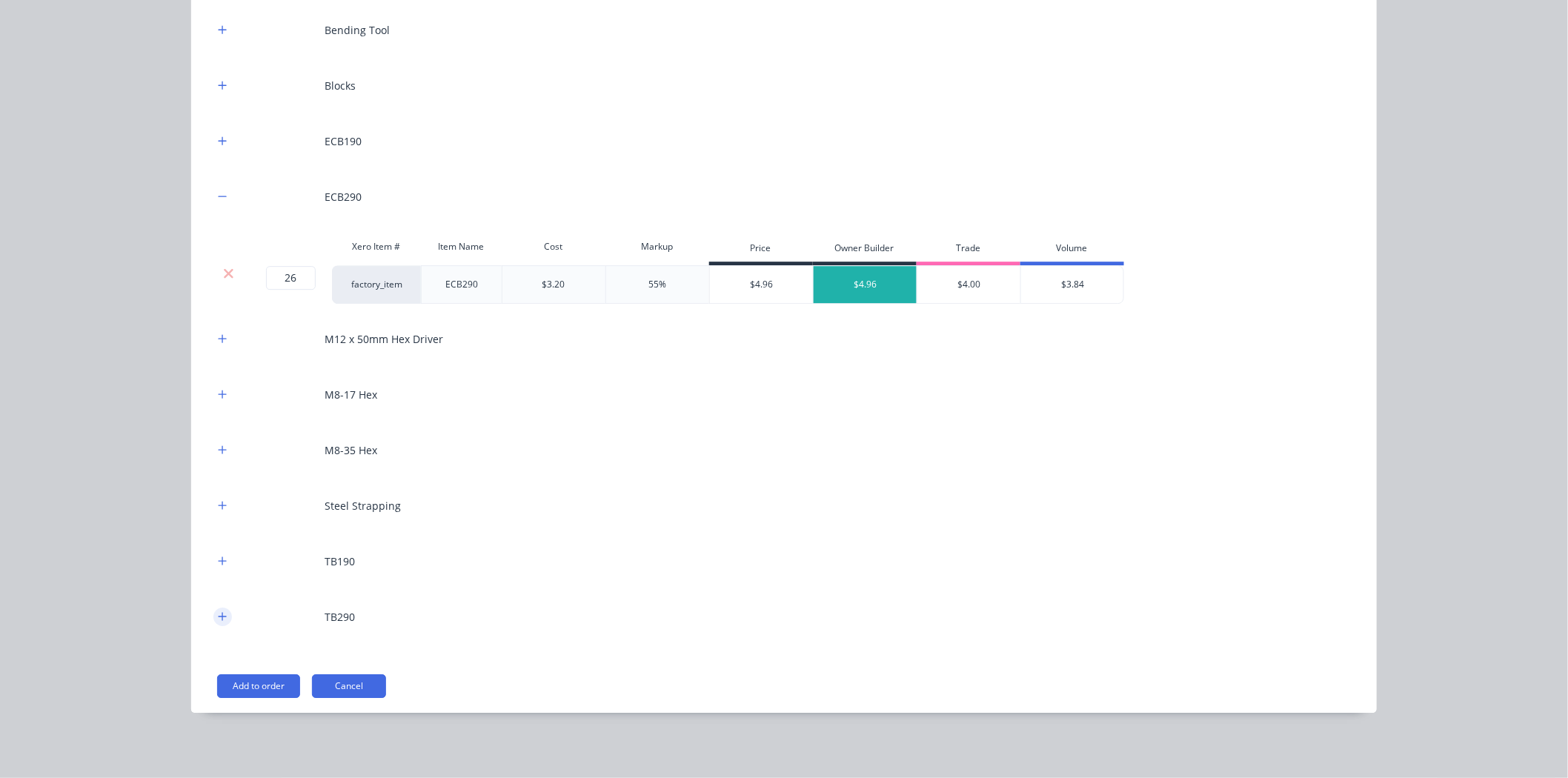
click at [218, 615] on icon "button" at bounding box center [222, 617] width 9 height 11
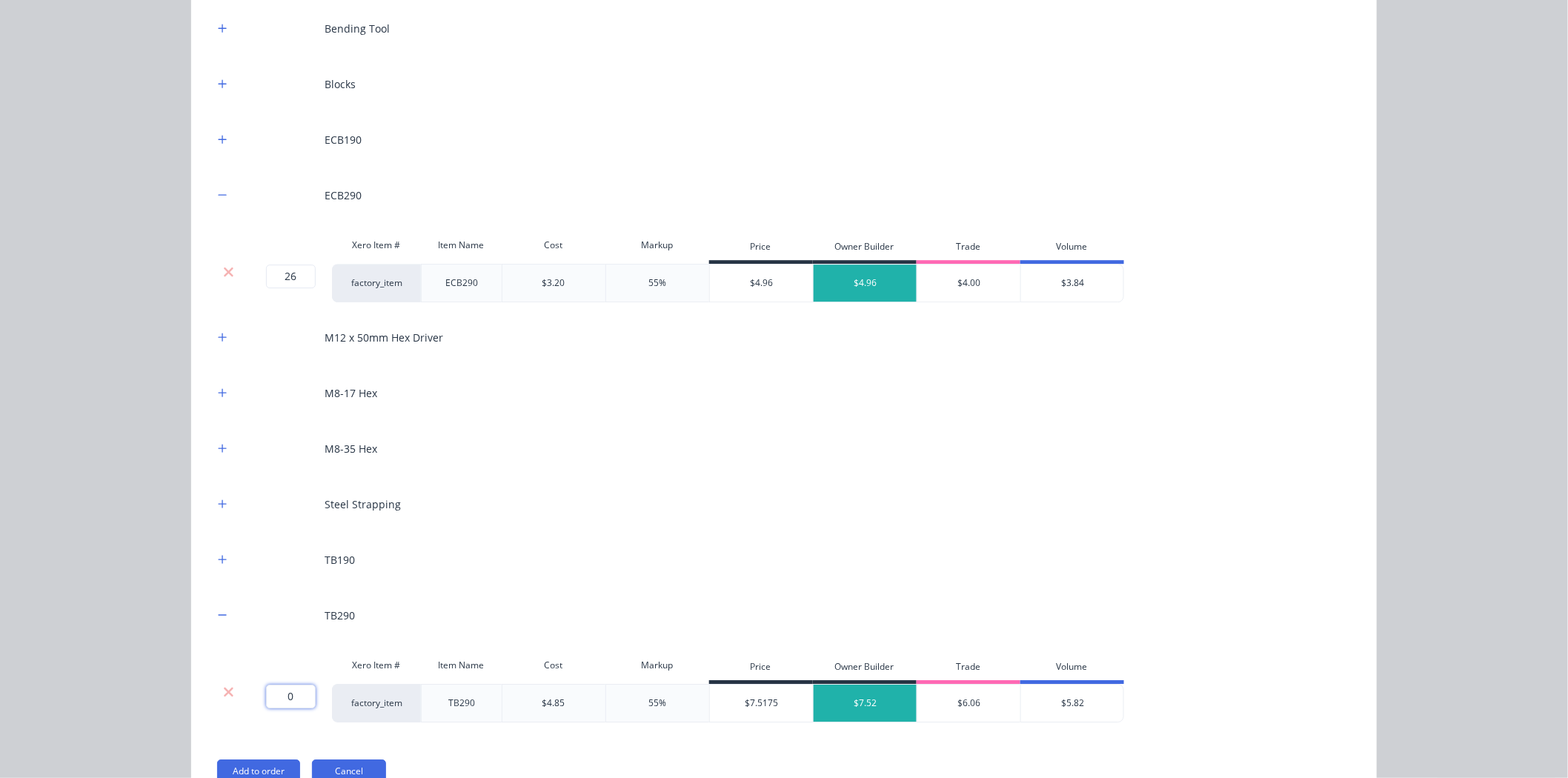
click at [278, 705] on input "0" at bounding box center [291, 696] width 50 height 24
type input "6"
click at [205, 391] on div "12-20 Hex 12x14-32 Series 500 200x600 MPB 22mm Battens (6.1m Lengths) 50mm Batt…" at bounding box center [784, 252] width 1185 height 1089
click at [219, 386] on button "button" at bounding box center [222, 393] width 19 height 19
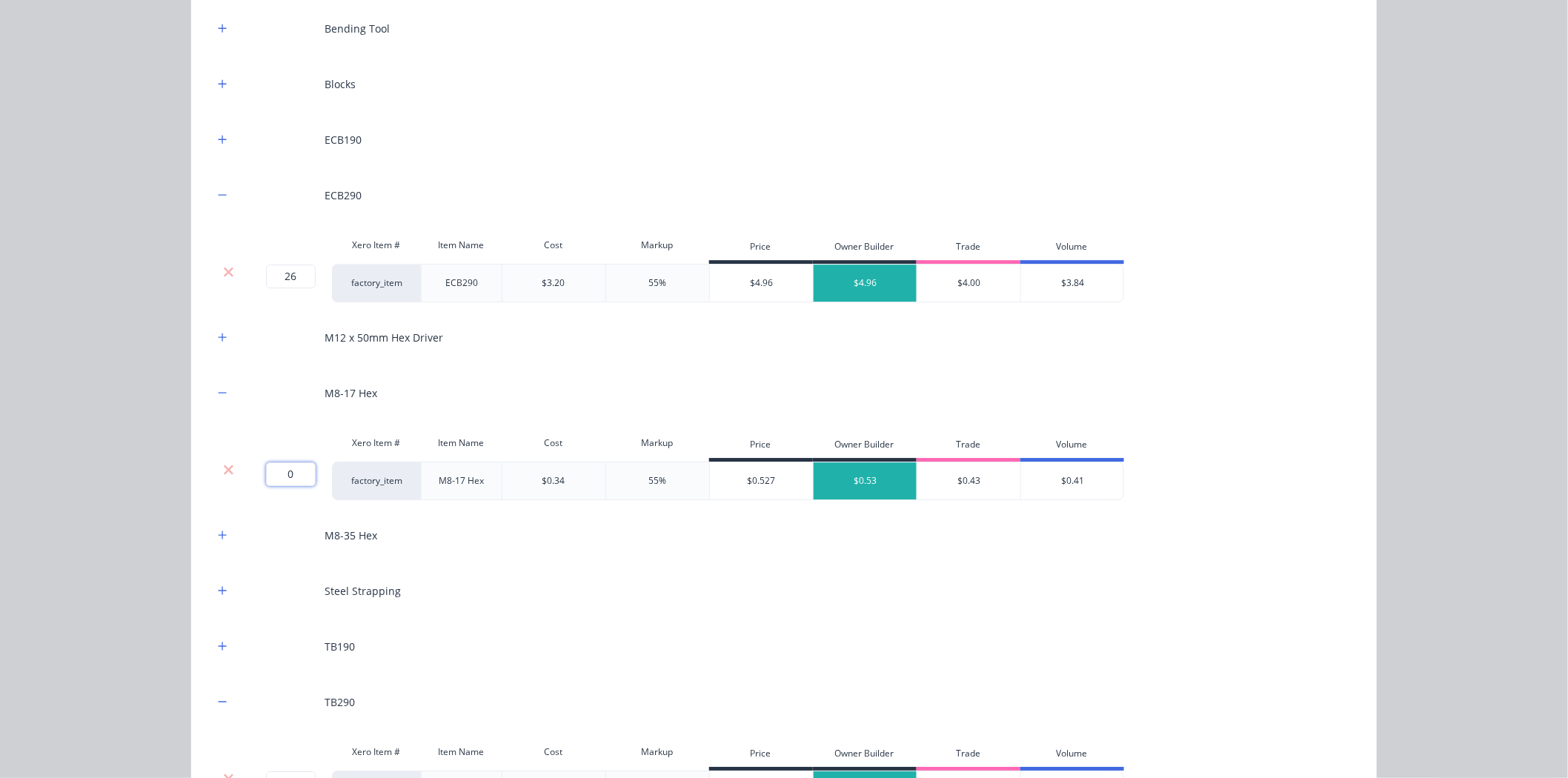
click at [283, 474] on input "0" at bounding box center [291, 474] width 50 height 24
type input "900"
click at [154, 468] on div "Flooring System Products in this kit A Detailing product Xero Item # Descriptio…" at bounding box center [784, 389] width 1568 height 778
click at [295, 476] on input "900" at bounding box center [291, 474] width 50 height 24
type input "1000"
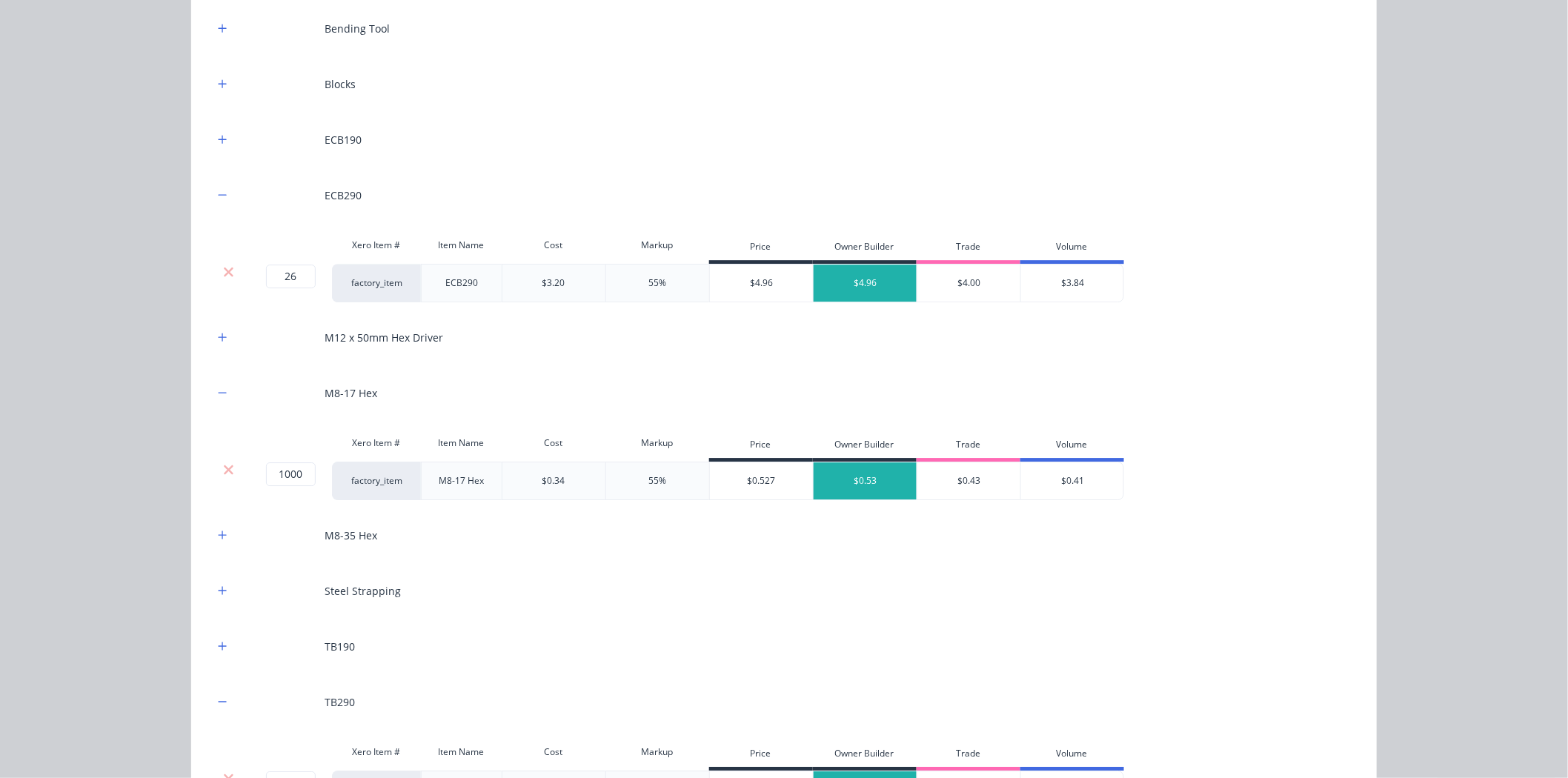
click at [131, 474] on div "Flooring System Products in this kit A Detailing product Xero Item # Descriptio…" at bounding box center [784, 389] width 1568 height 778
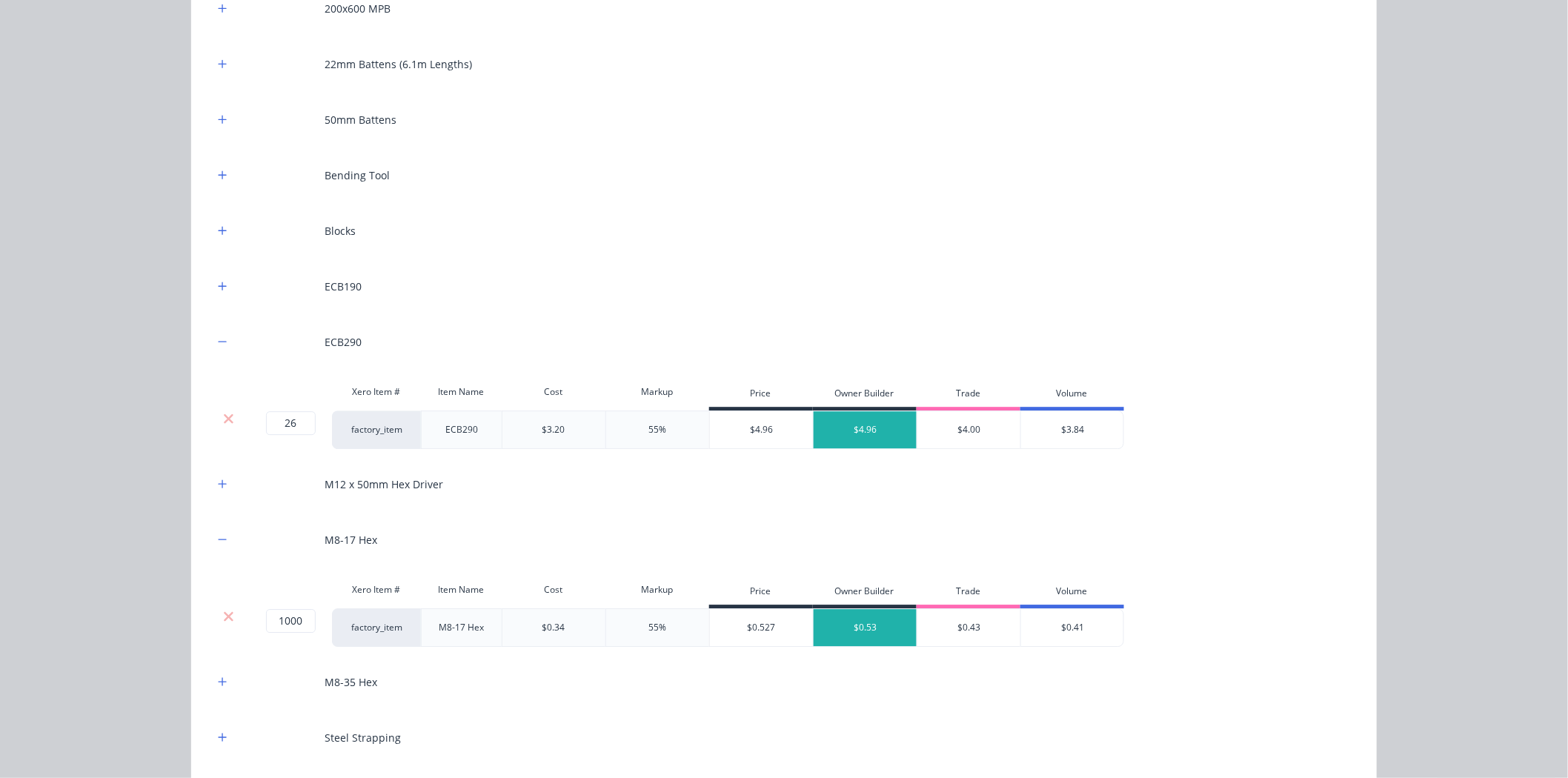
scroll to position [1113, 0]
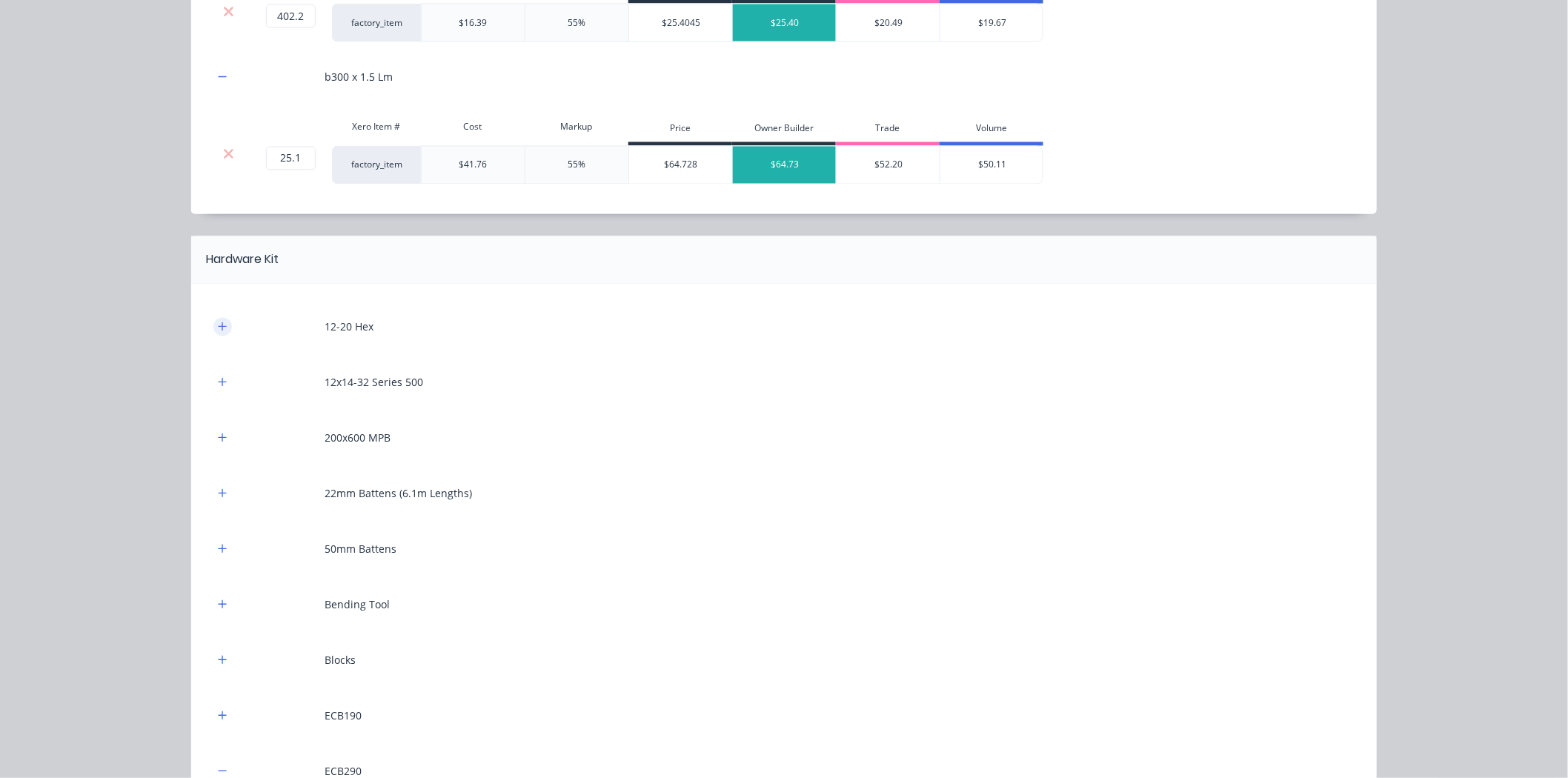
click at [219, 327] on icon "button" at bounding box center [222, 327] width 9 height 11
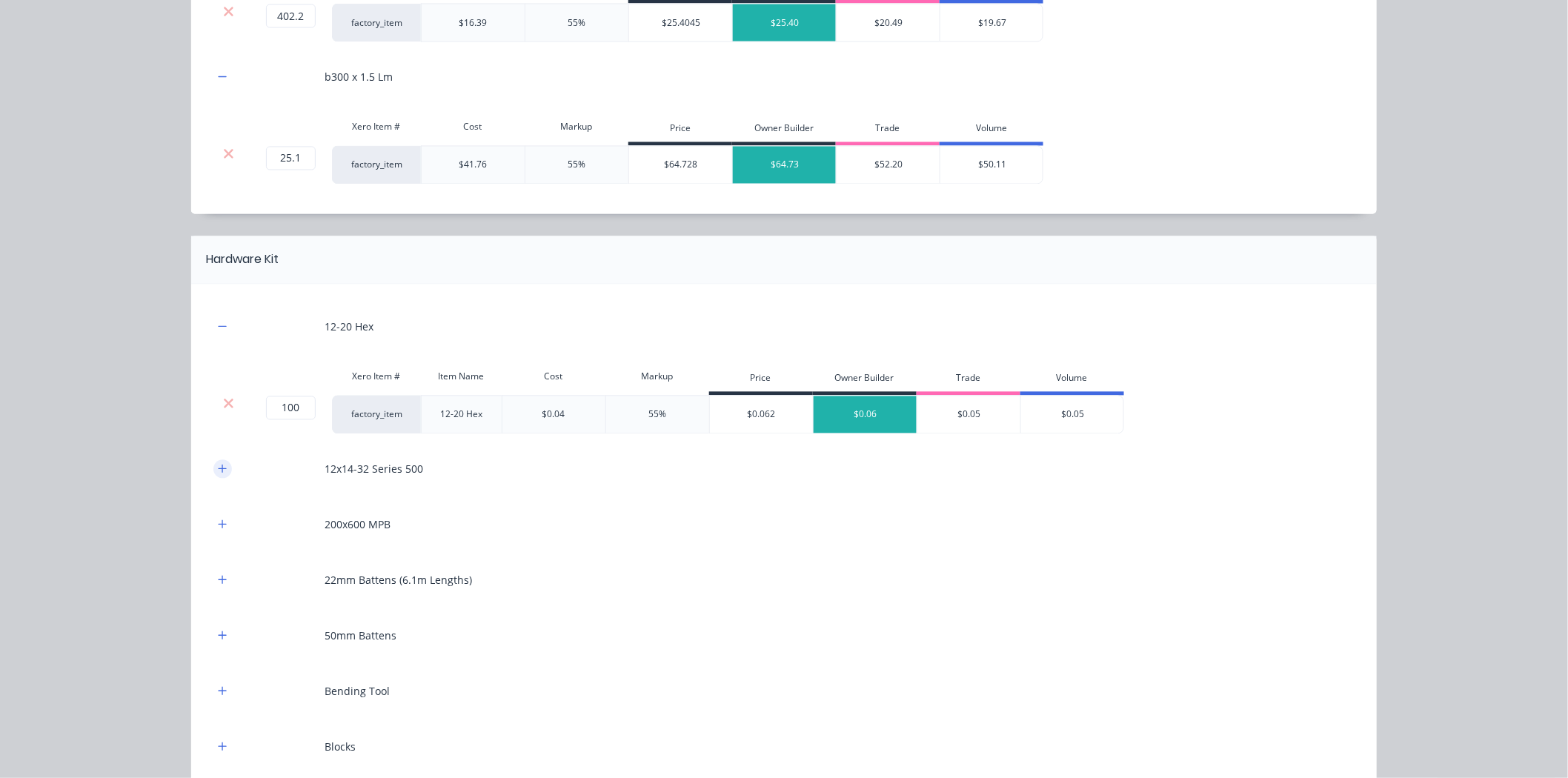
click at [218, 465] on icon "button" at bounding box center [222, 469] width 9 height 11
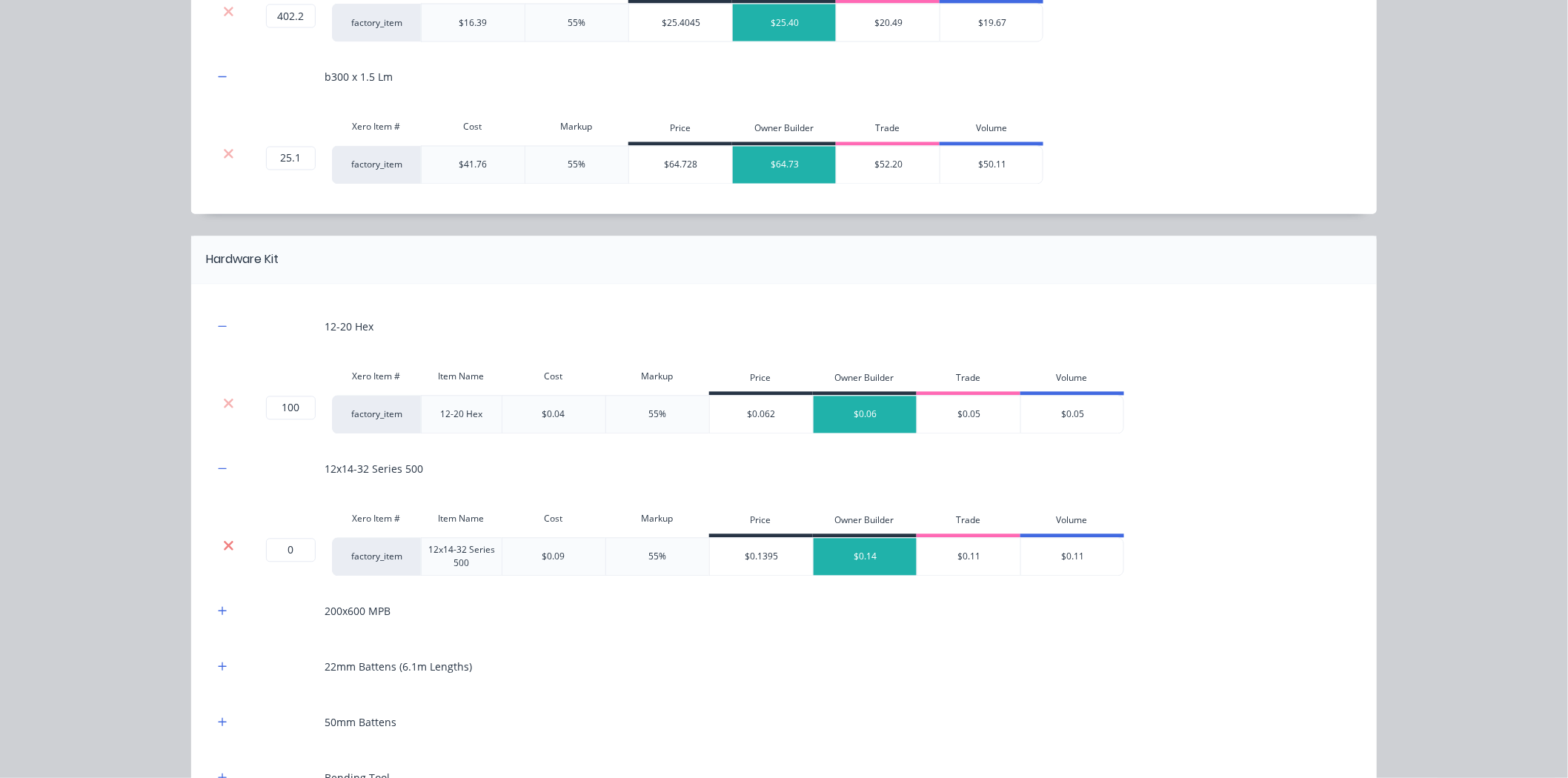
click at [225, 550] on icon at bounding box center [228, 545] width 10 height 10
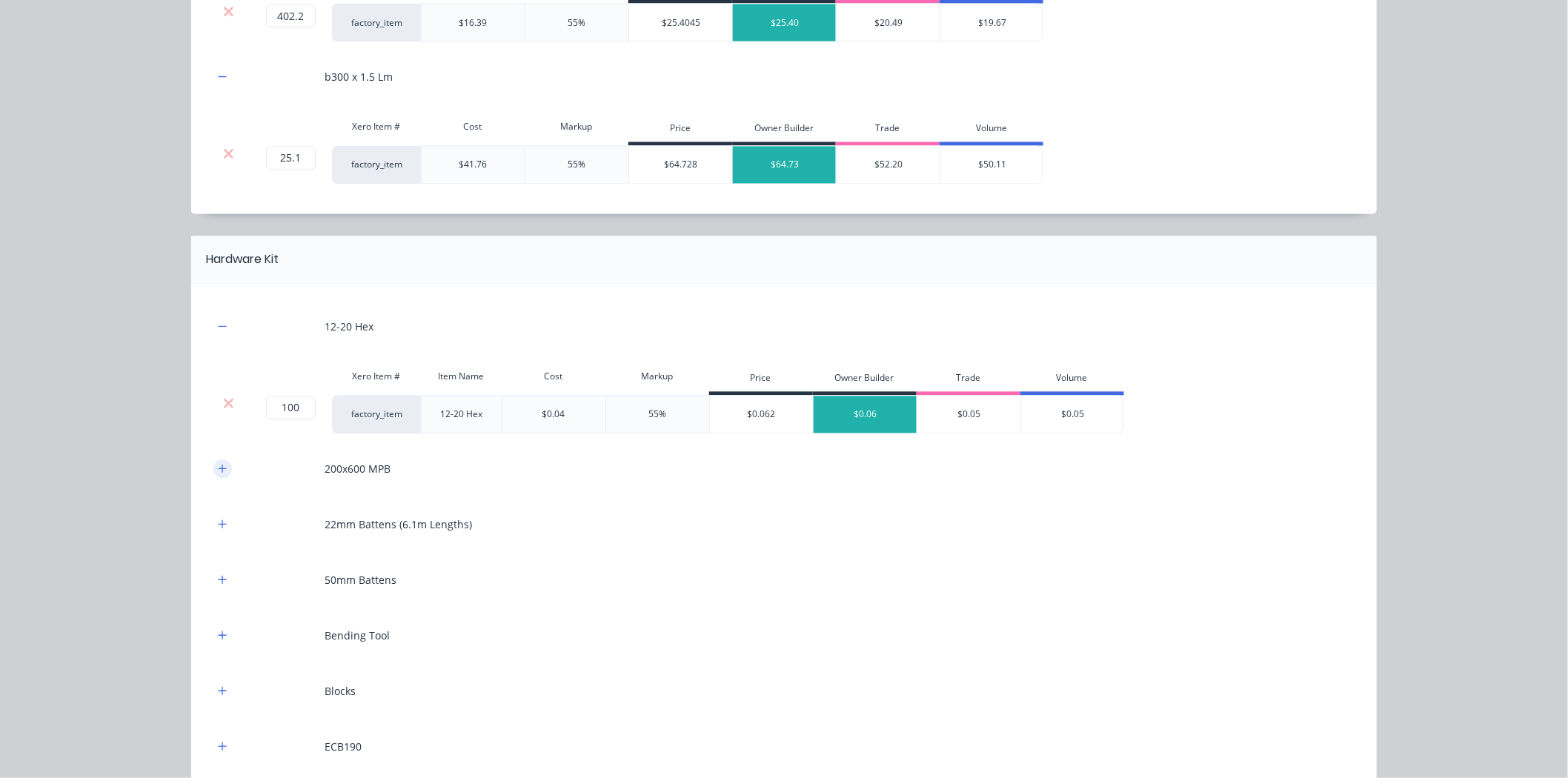
click at [218, 468] on icon "button" at bounding box center [222, 469] width 9 height 11
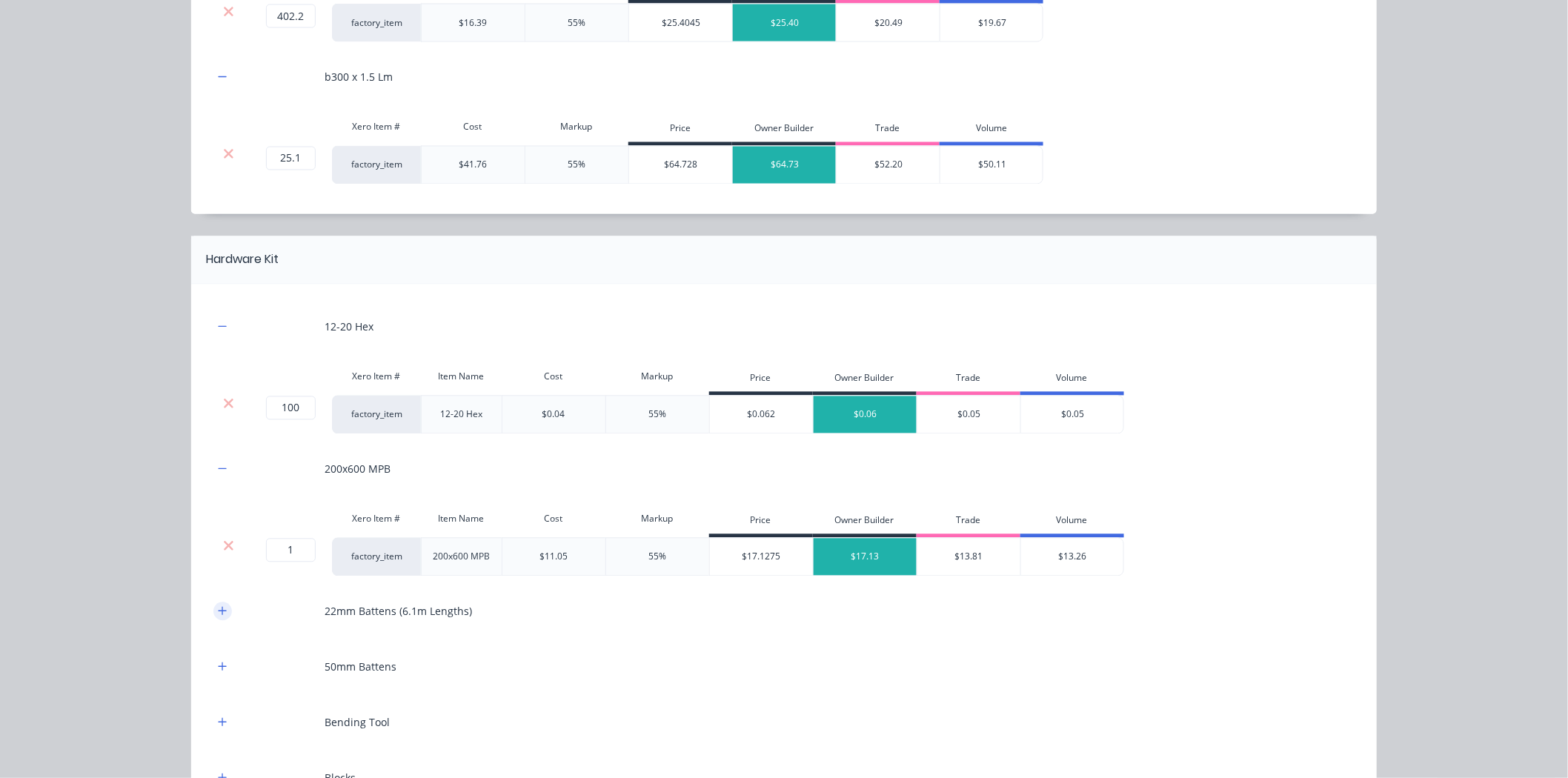
click at [218, 608] on icon "button" at bounding box center [222, 611] width 9 height 11
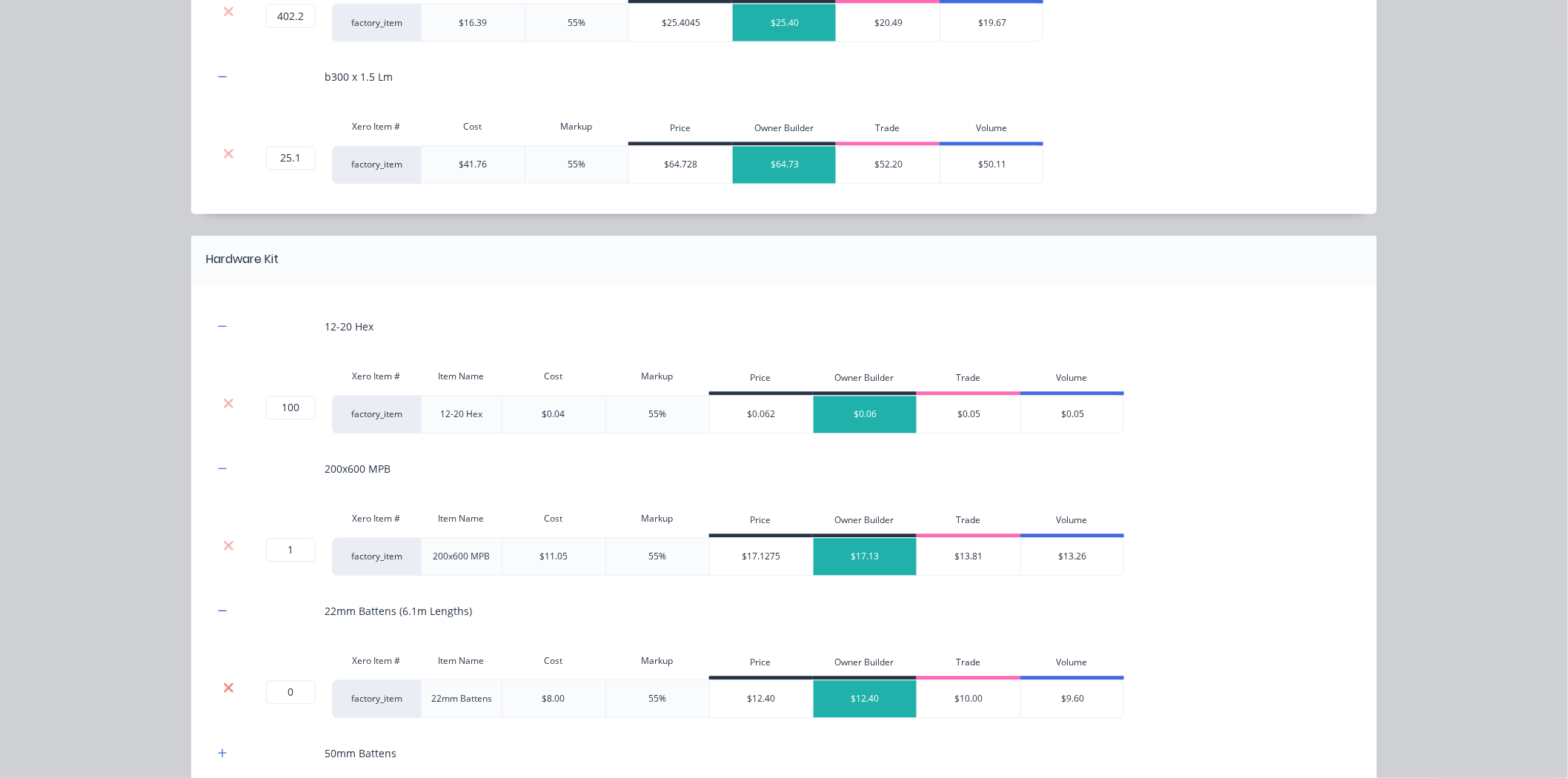
click at [223, 691] on icon at bounding box center [228, 688] width 11 height 15
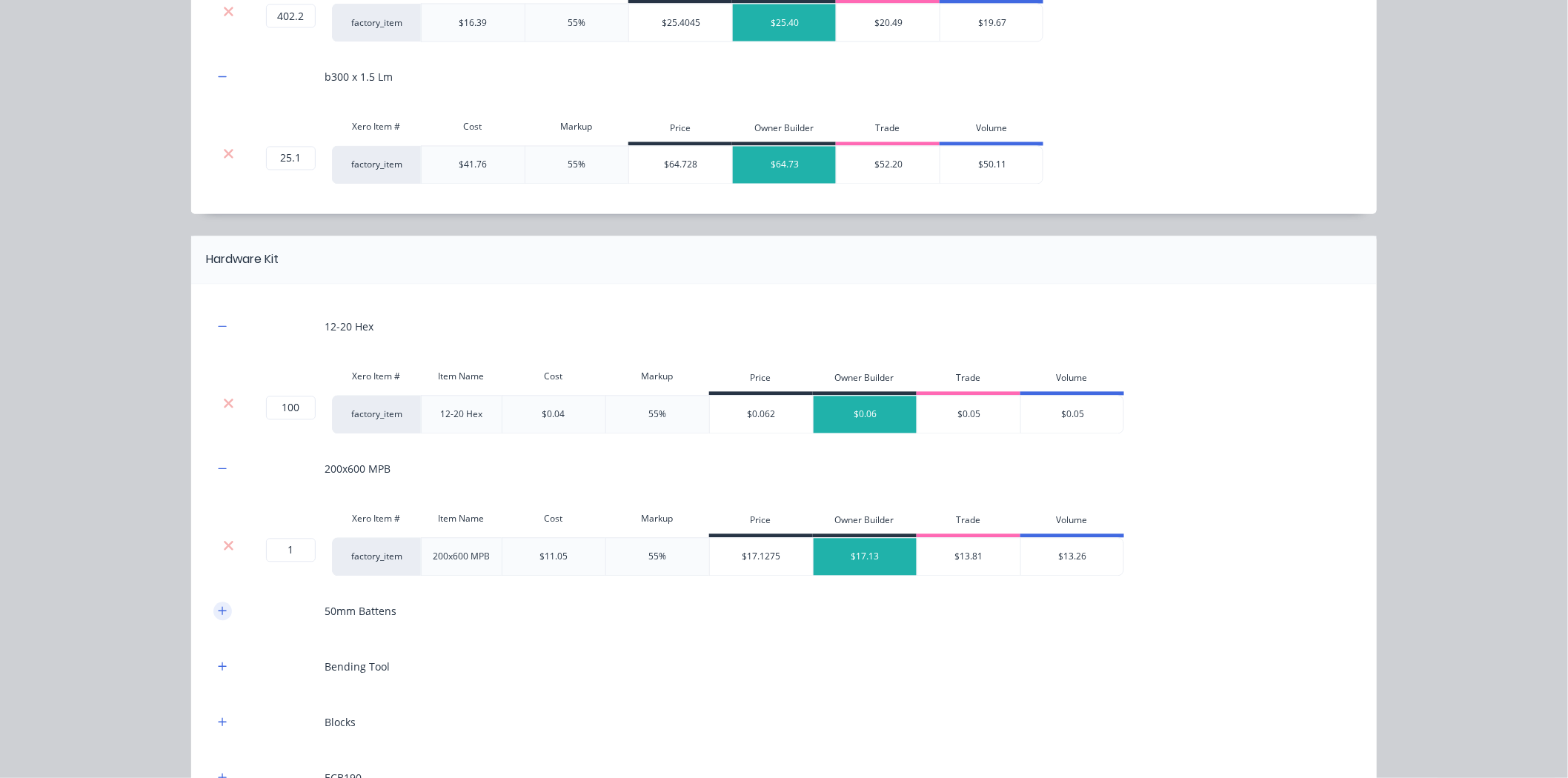
click at [215, 605] on button "button" at bounding box center [222, 611] width 19 height 19
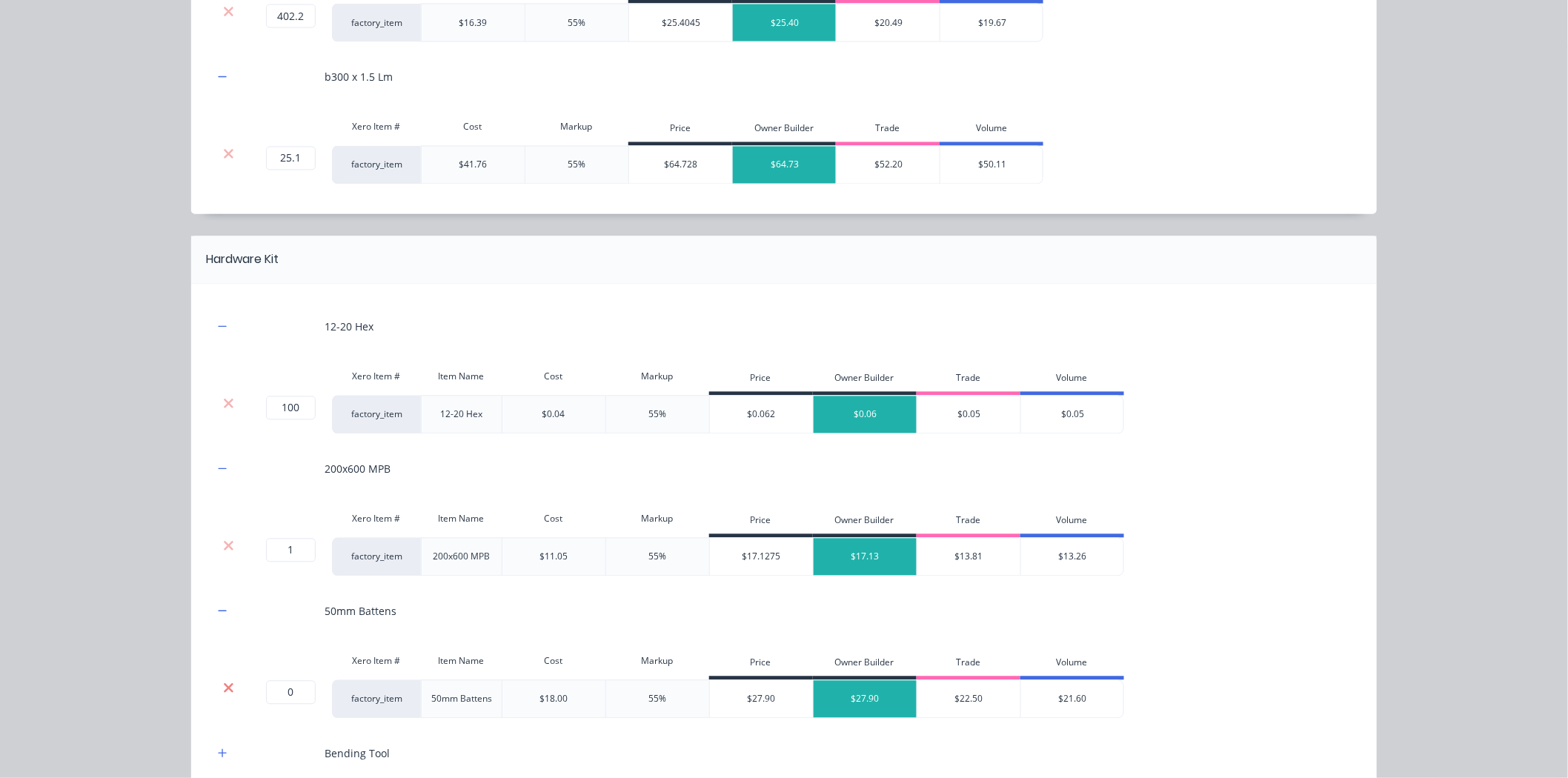
click at [224, 689] on icon at bounding box center [228, 687] width 10 height 10
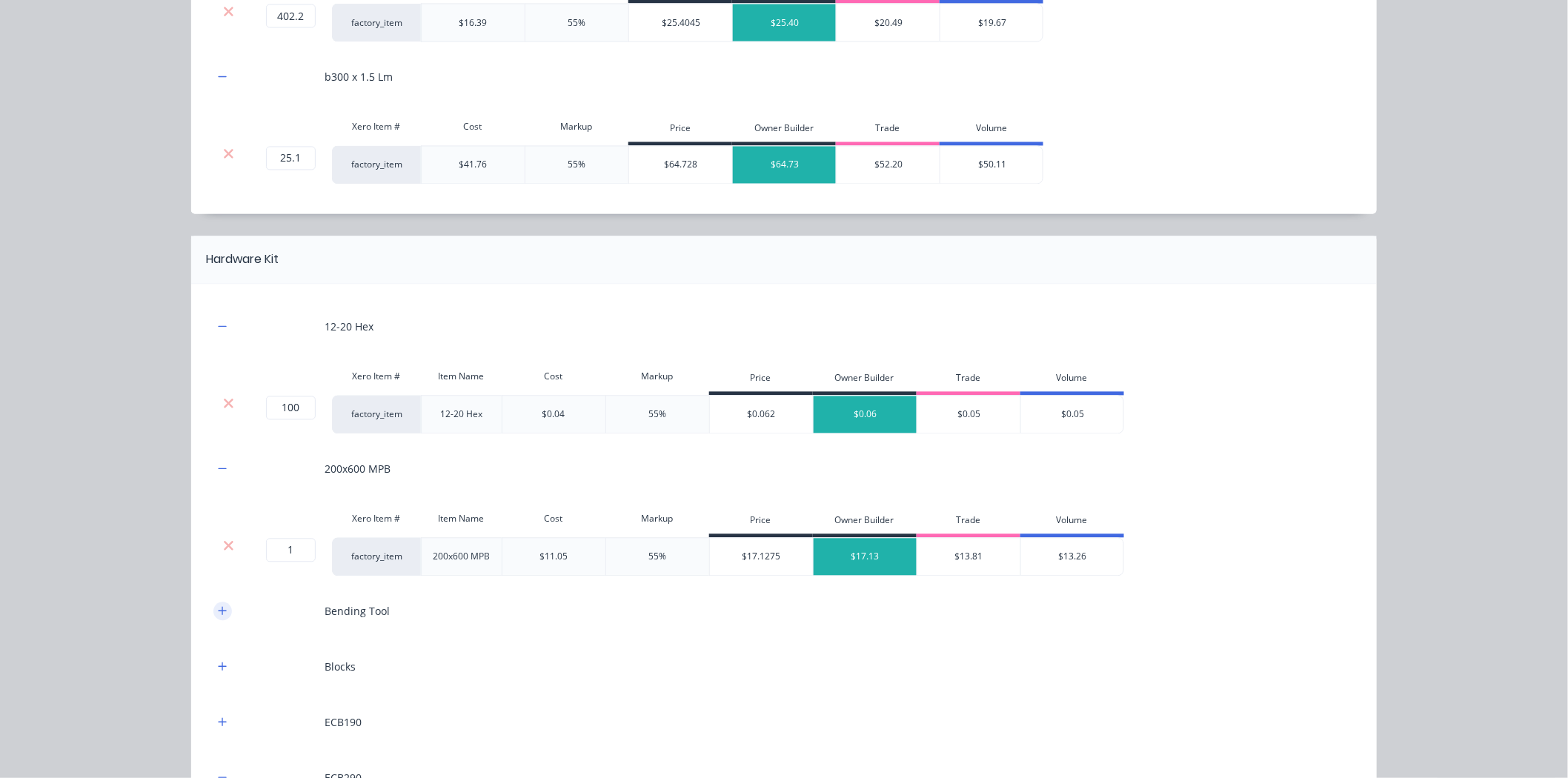
click at [219, 604] on button "button" at bounding box center [222, 611] width 19 height 19
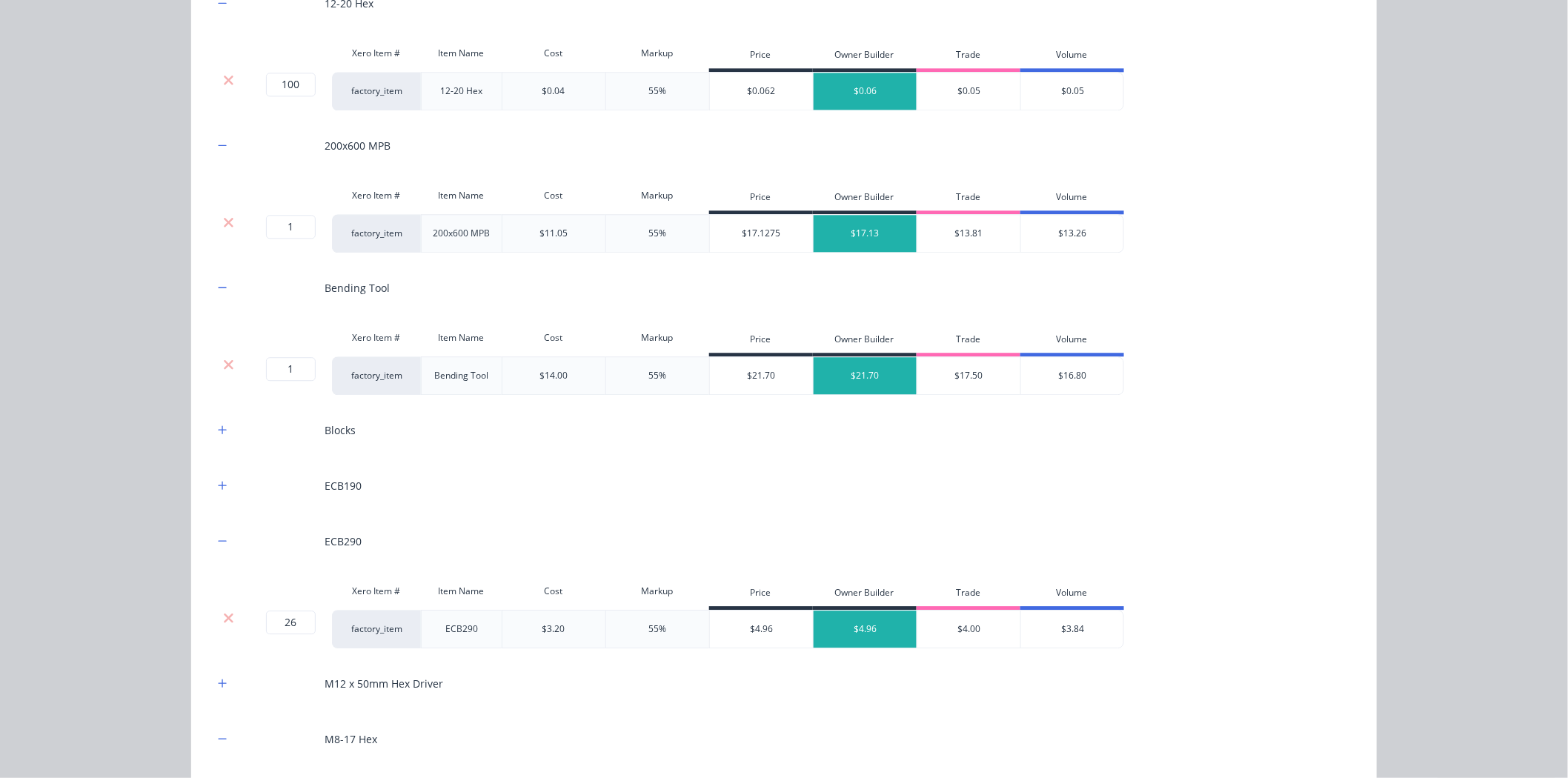
scroll to position [1442, 0]
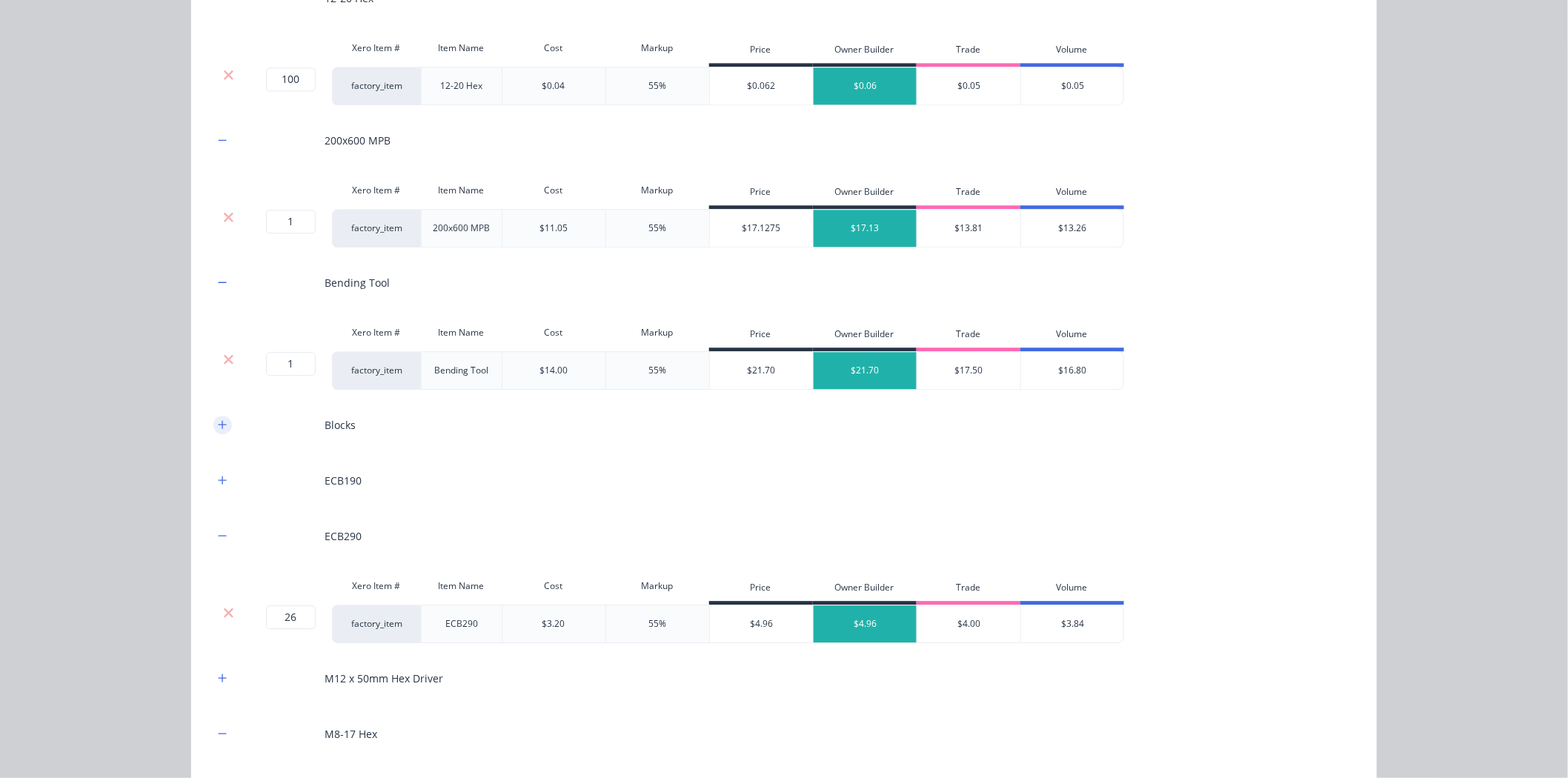
click at [222, 425] on button "button" at bounding box center [222, 425] width 19 height 19
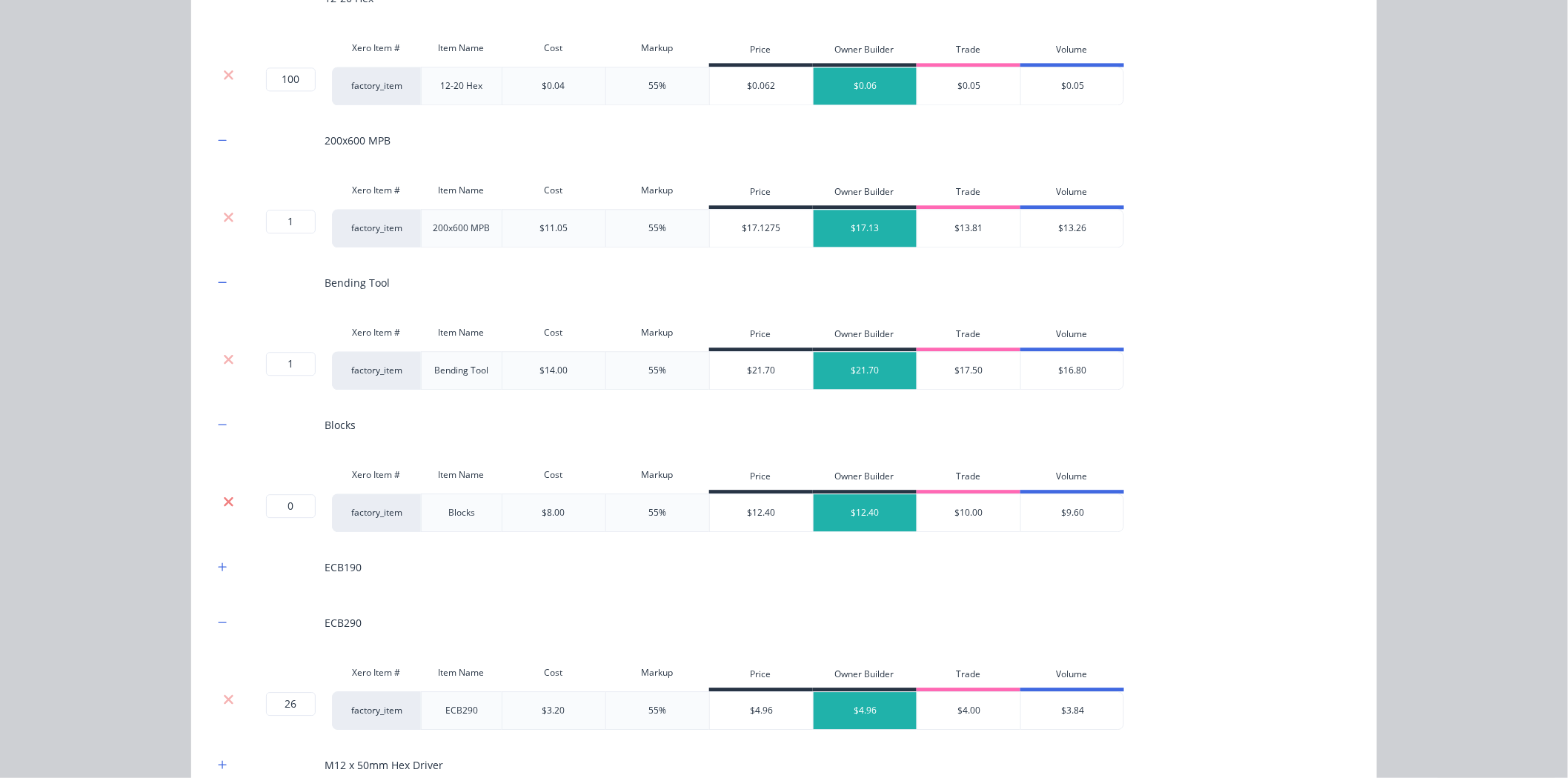
click at [223, 505] on icon at bounding box center [228, 501] width 11 height 15
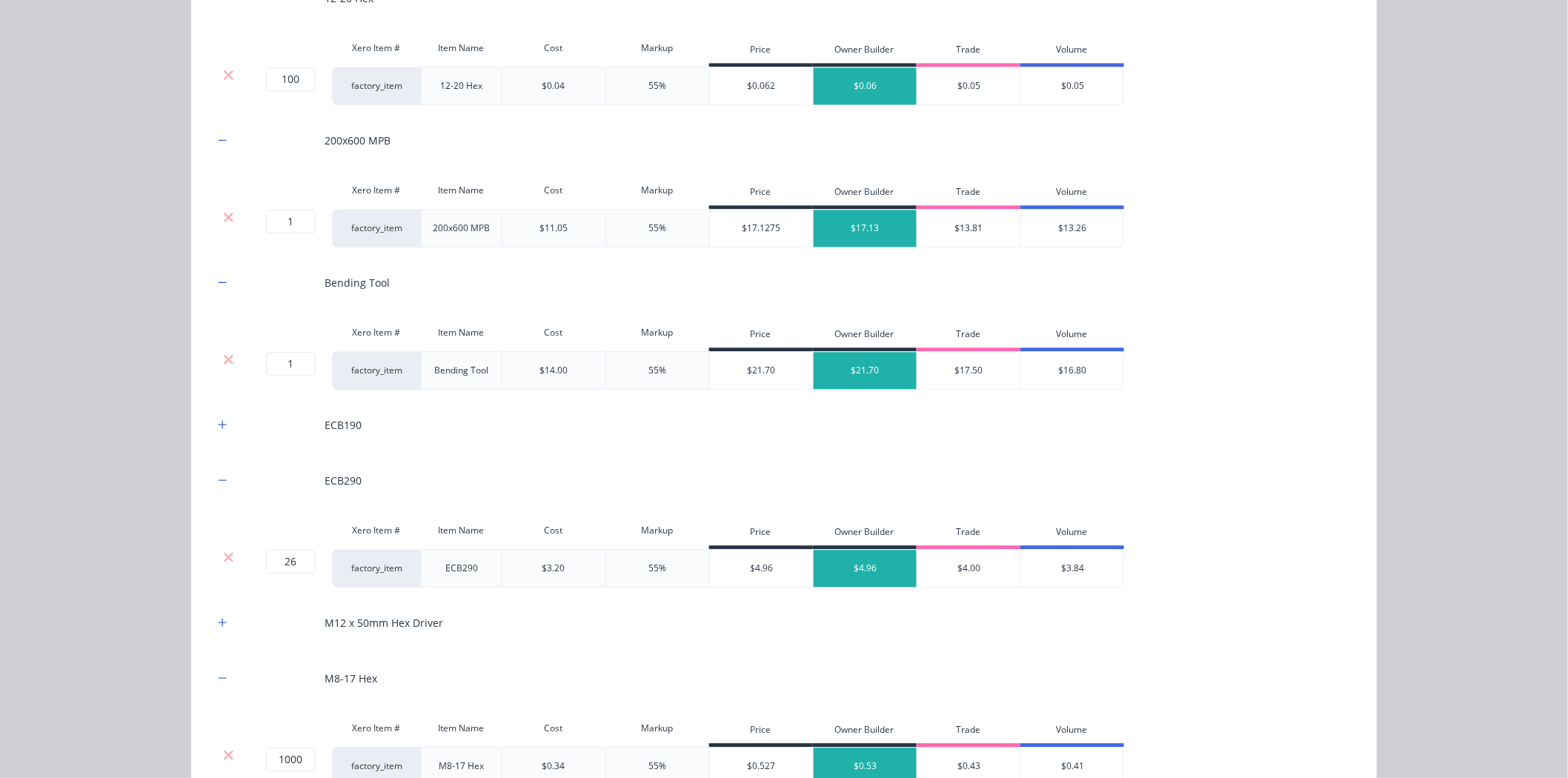
click at [226, 424] on div "ECB190" at bounding box center [784, 425] width 1141 height 41
click at [222, 426] on button "button" at bounding box center [222, 425] width 19 height 19
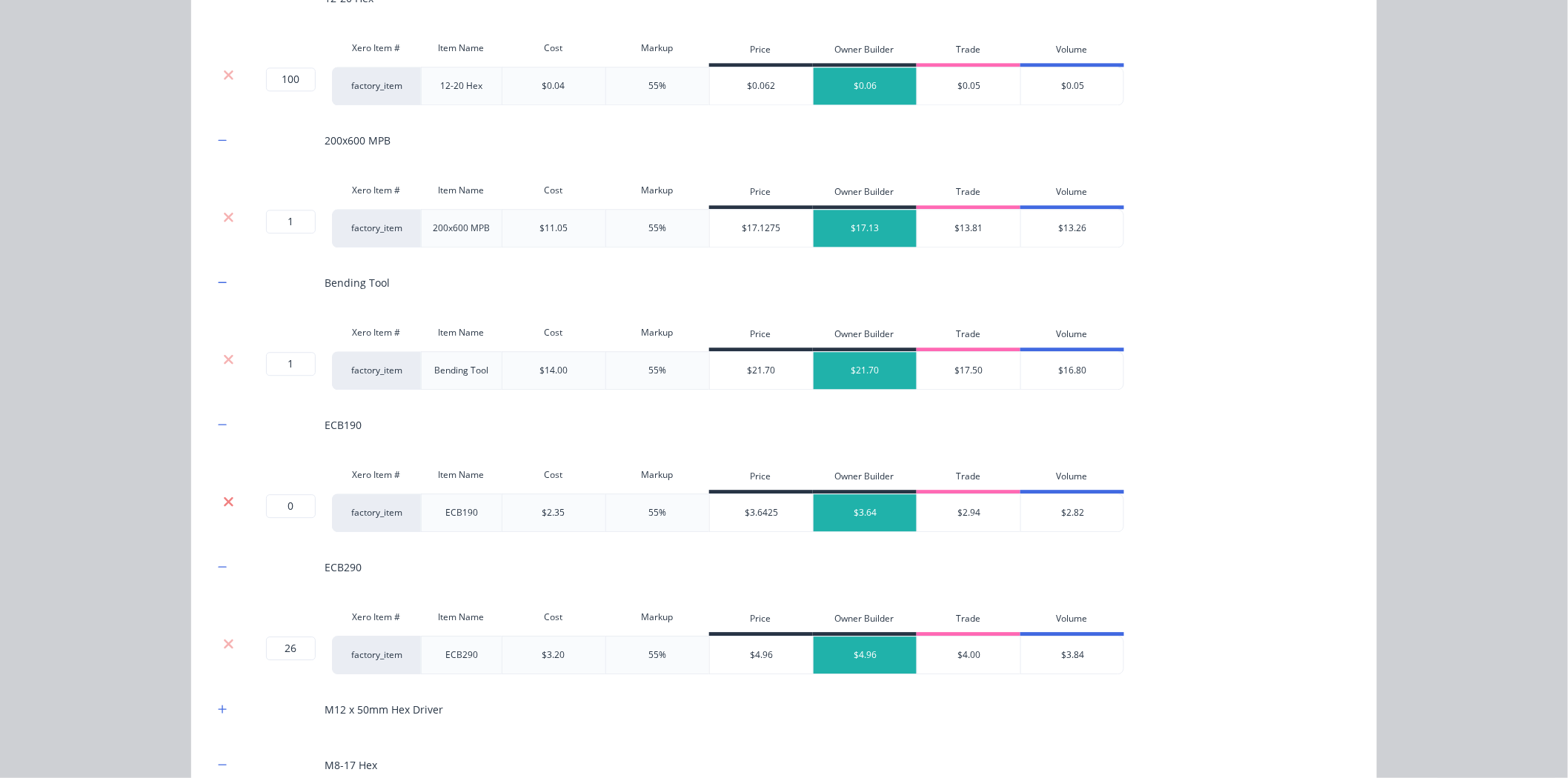
click at [224, 501] on icon at bounding box center [228, 501] width 10 height 10
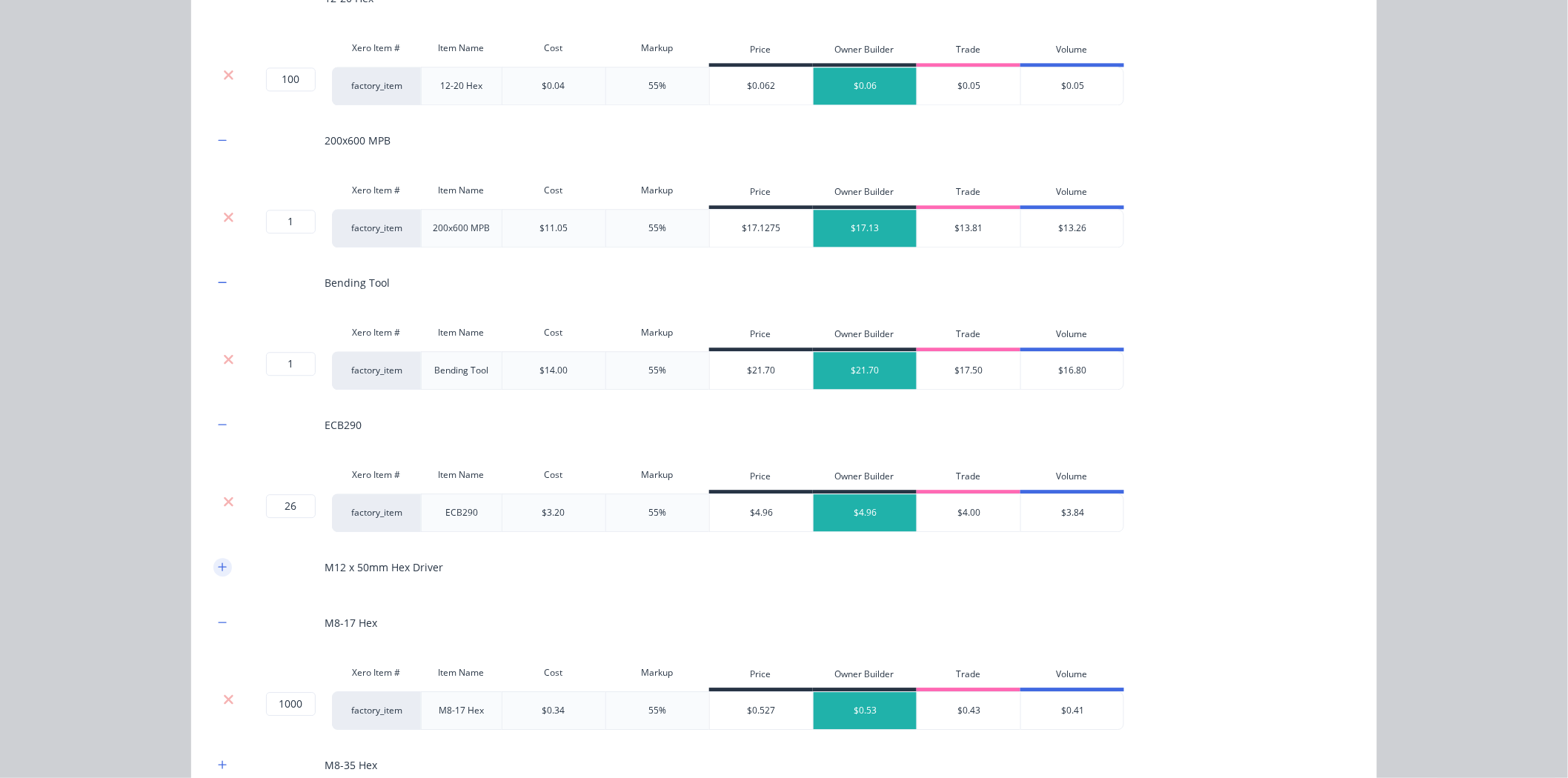
click at [218, 571] on icon "button" at bounding box center [222, 567] width 9 height 11
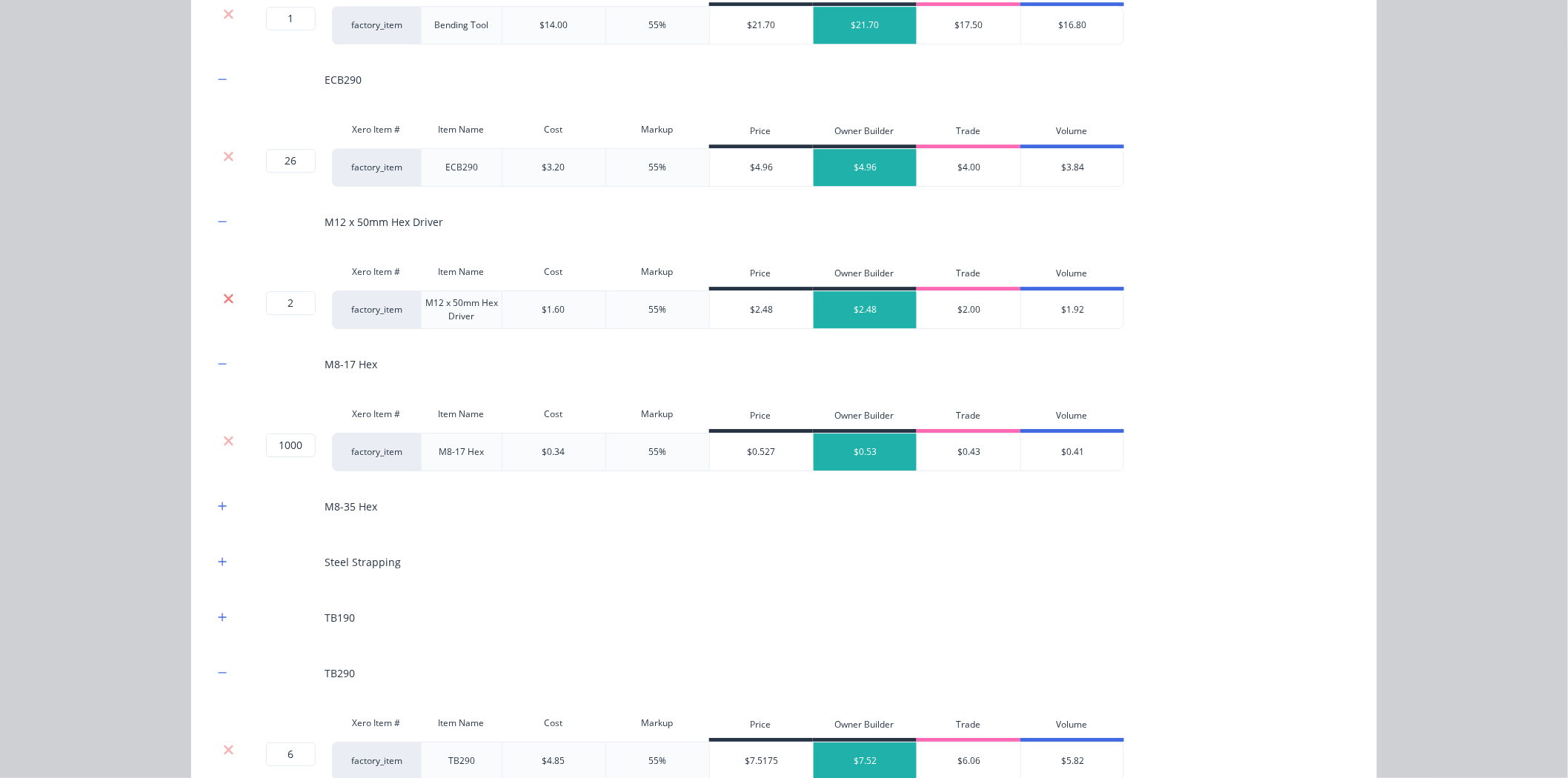
scroll to position [1854, 0]
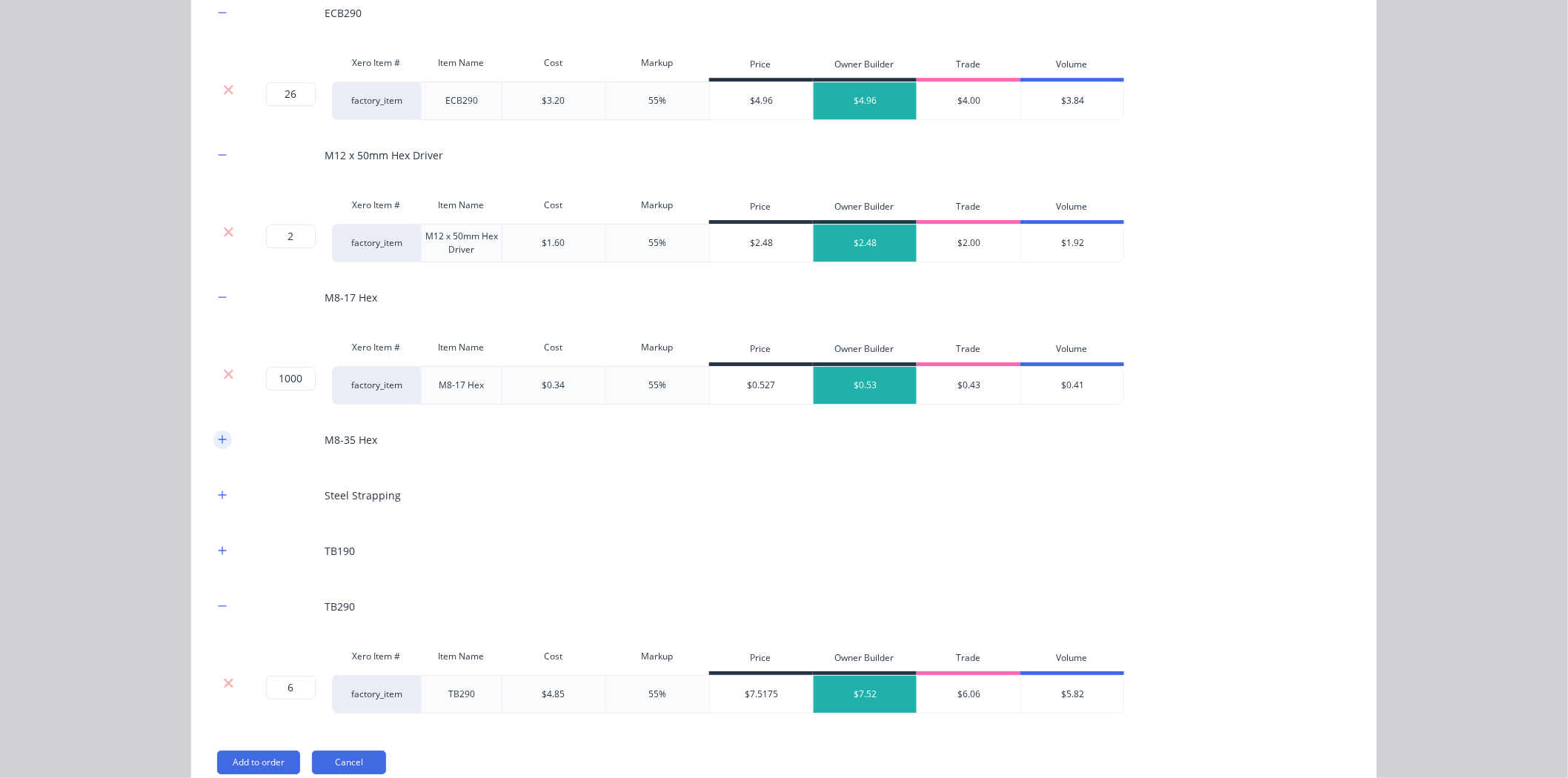
click at [218, 434] on button "button" at bounding box center [222, 439] width 19 height 19
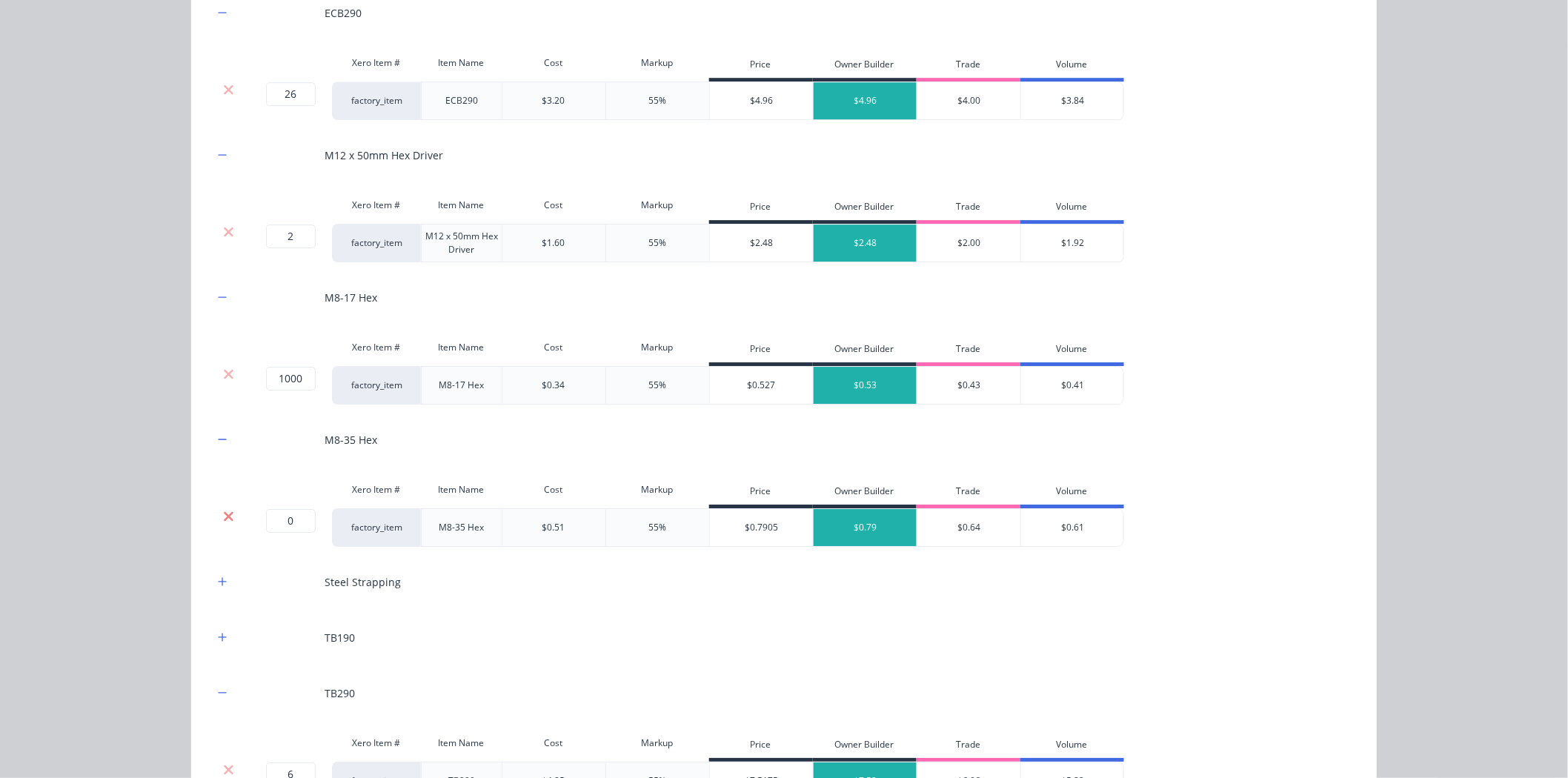
click at [223, 517] on icon at bounding box center [228, 516] width 11 height 15
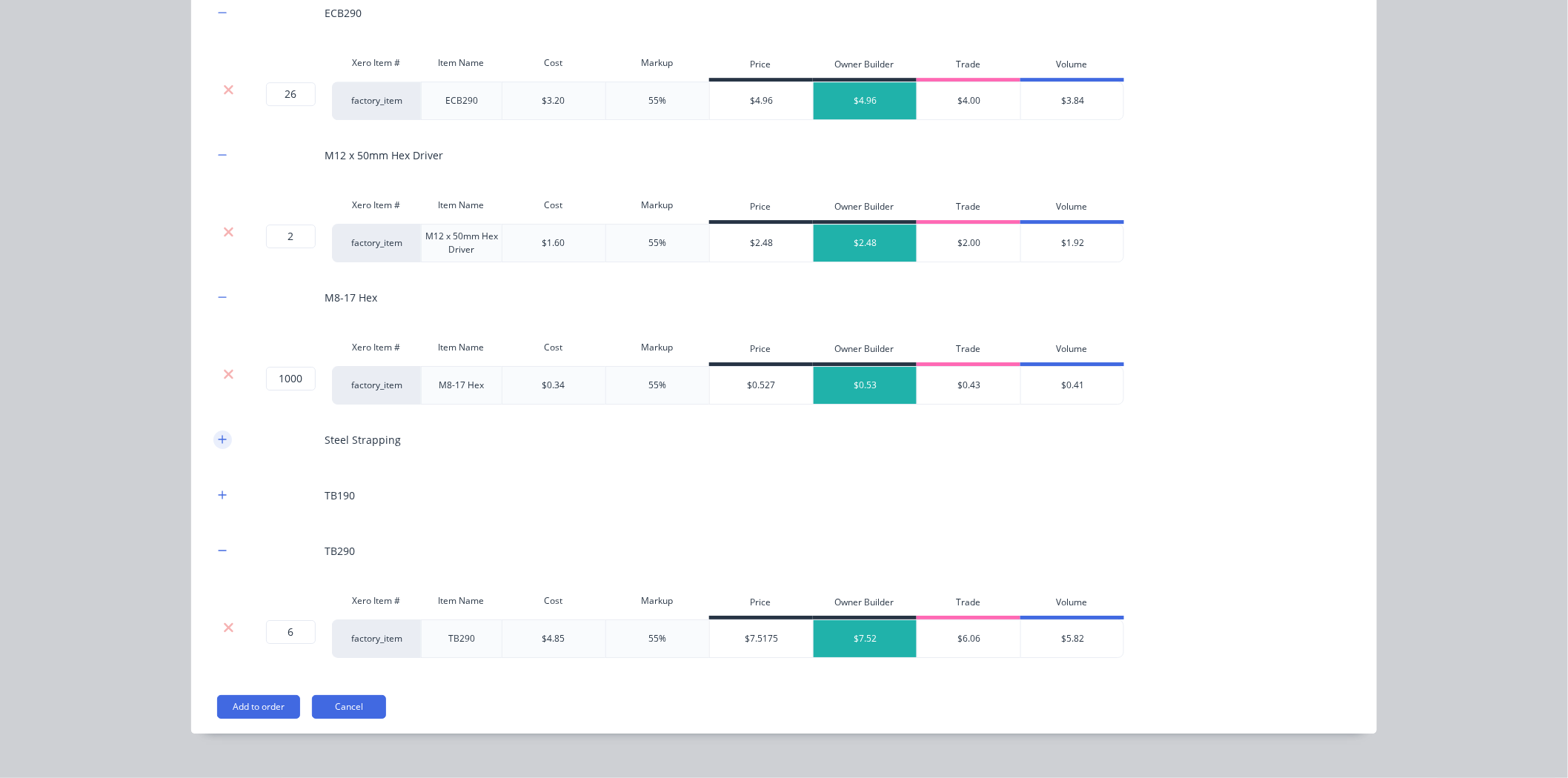
click at [218, 440] on icon "button" at bounding box center [222, 439] width 9 height 11
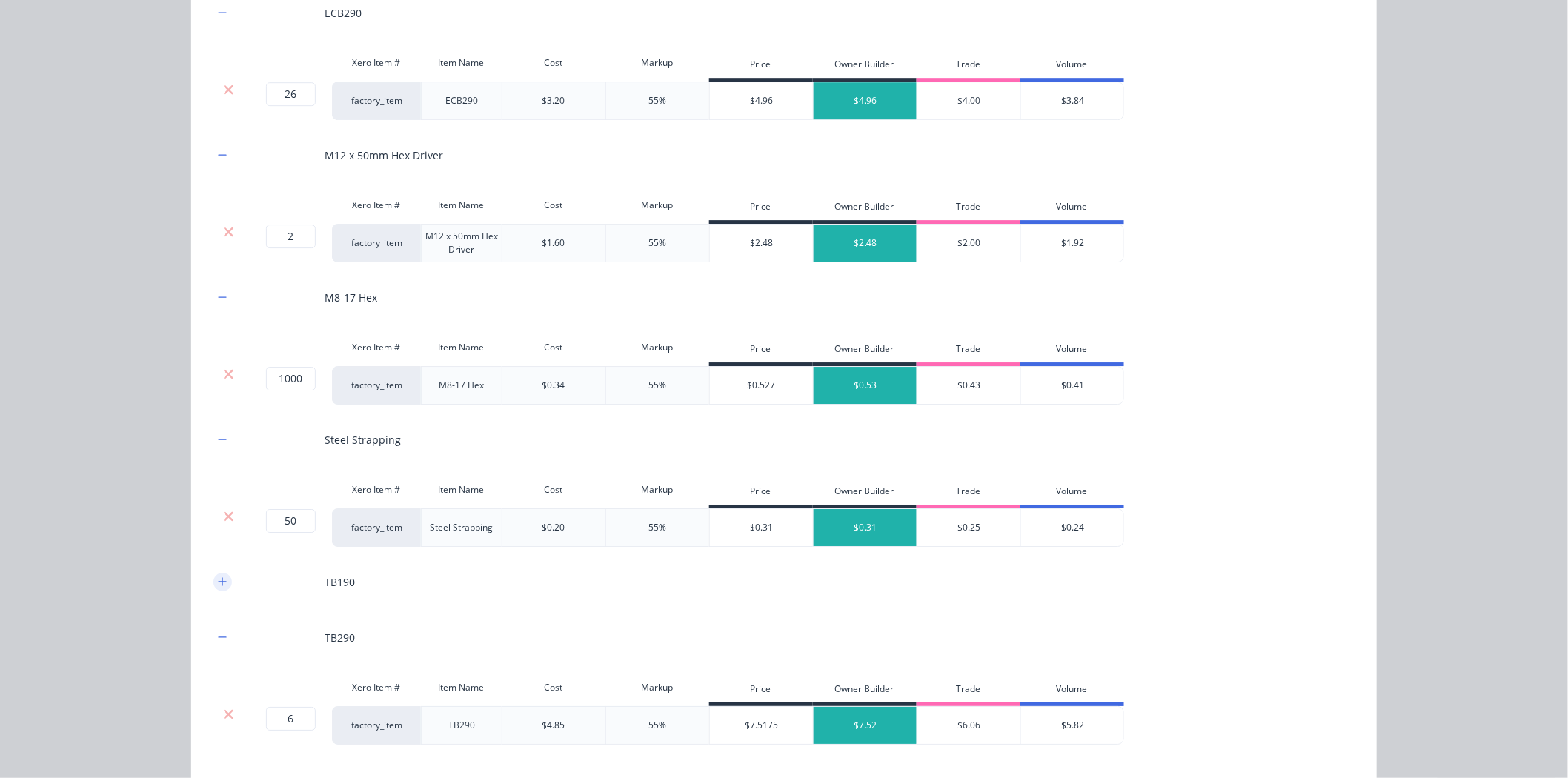
click at [224, 580] on button "button" at bounding box center [222, 582] width 19 height 19
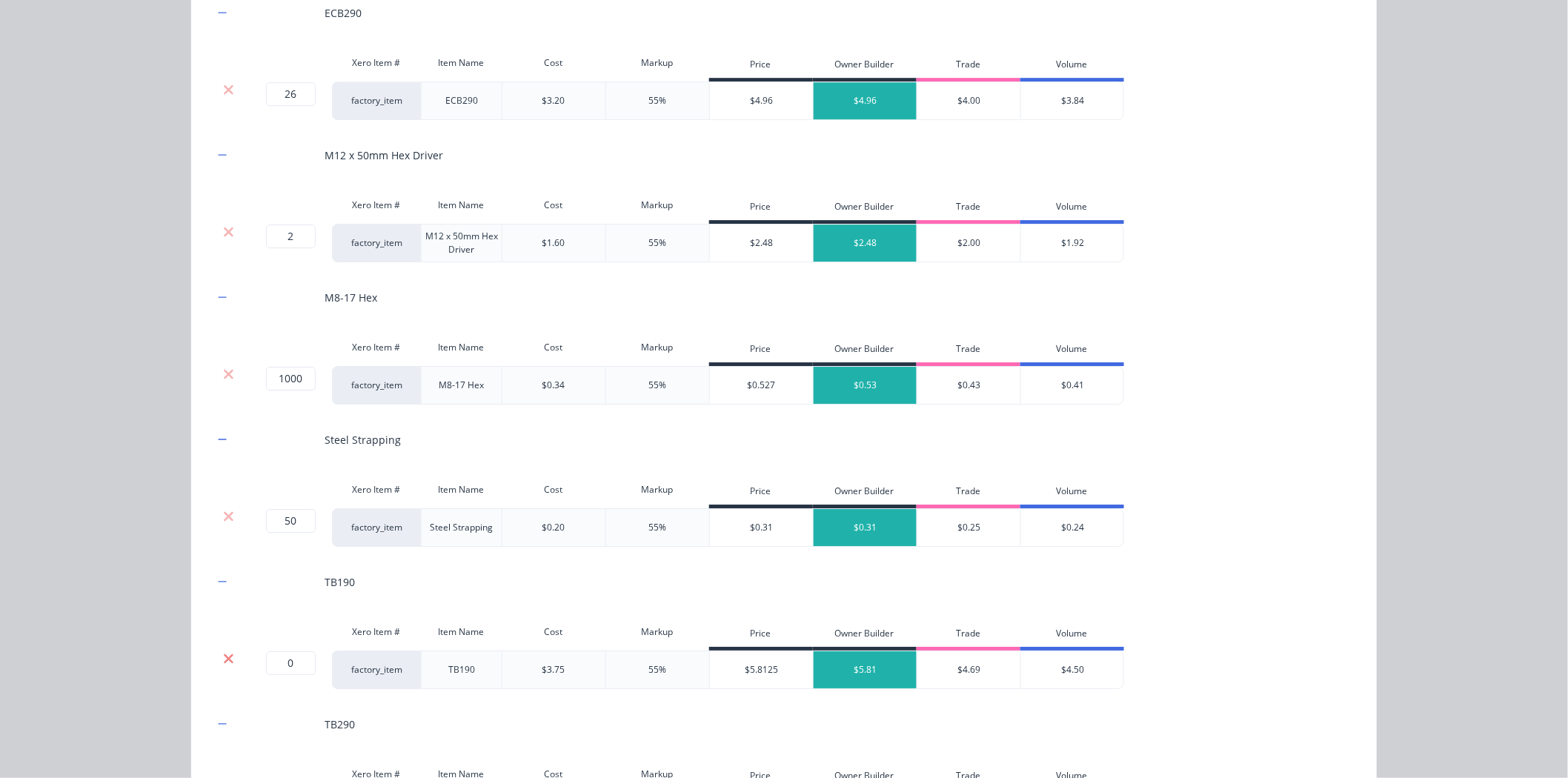
click at [227, 658] on icon at bounding box center [228, 658] width 11 height 15
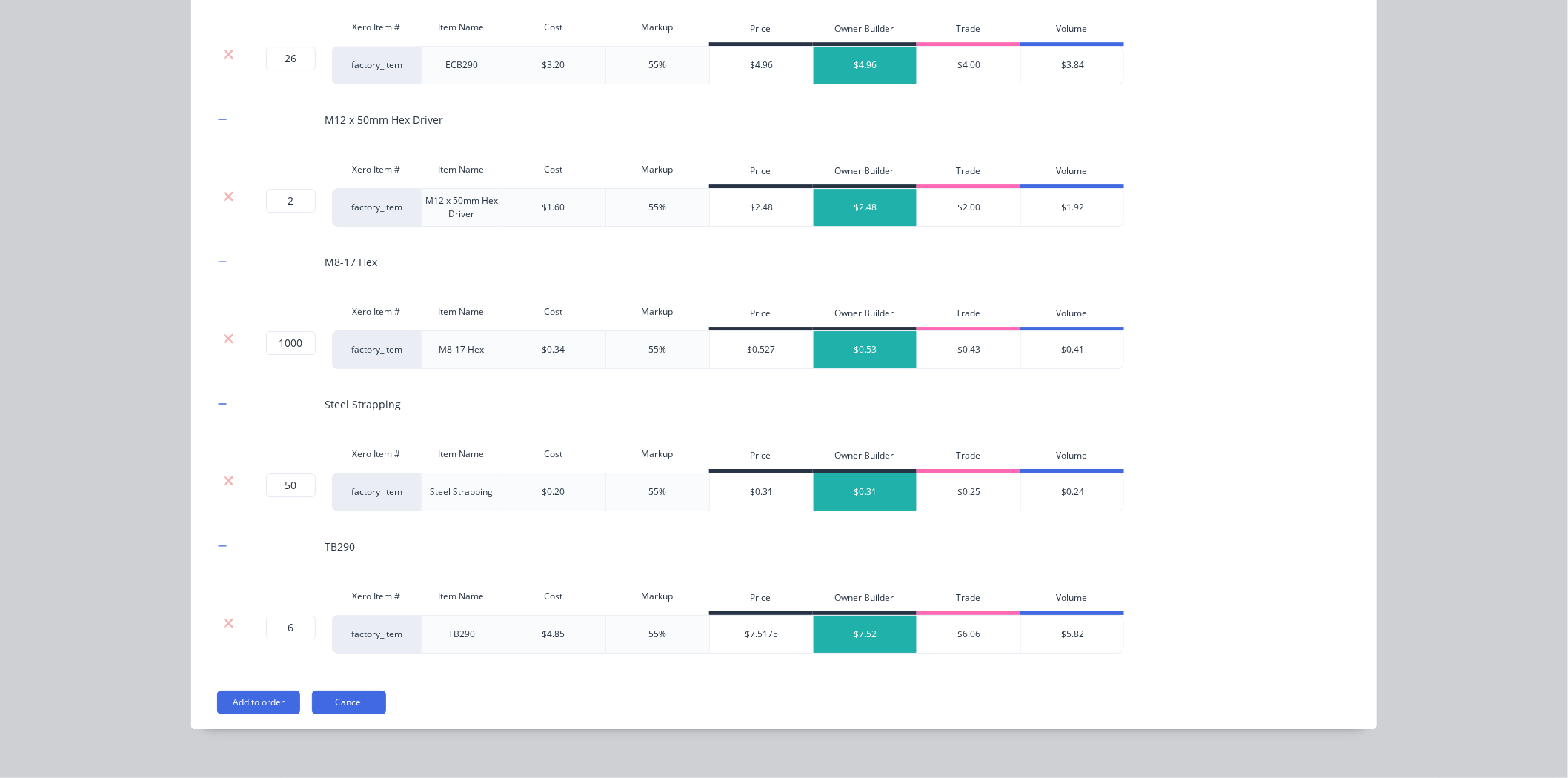
scroll to position [1908, 0]
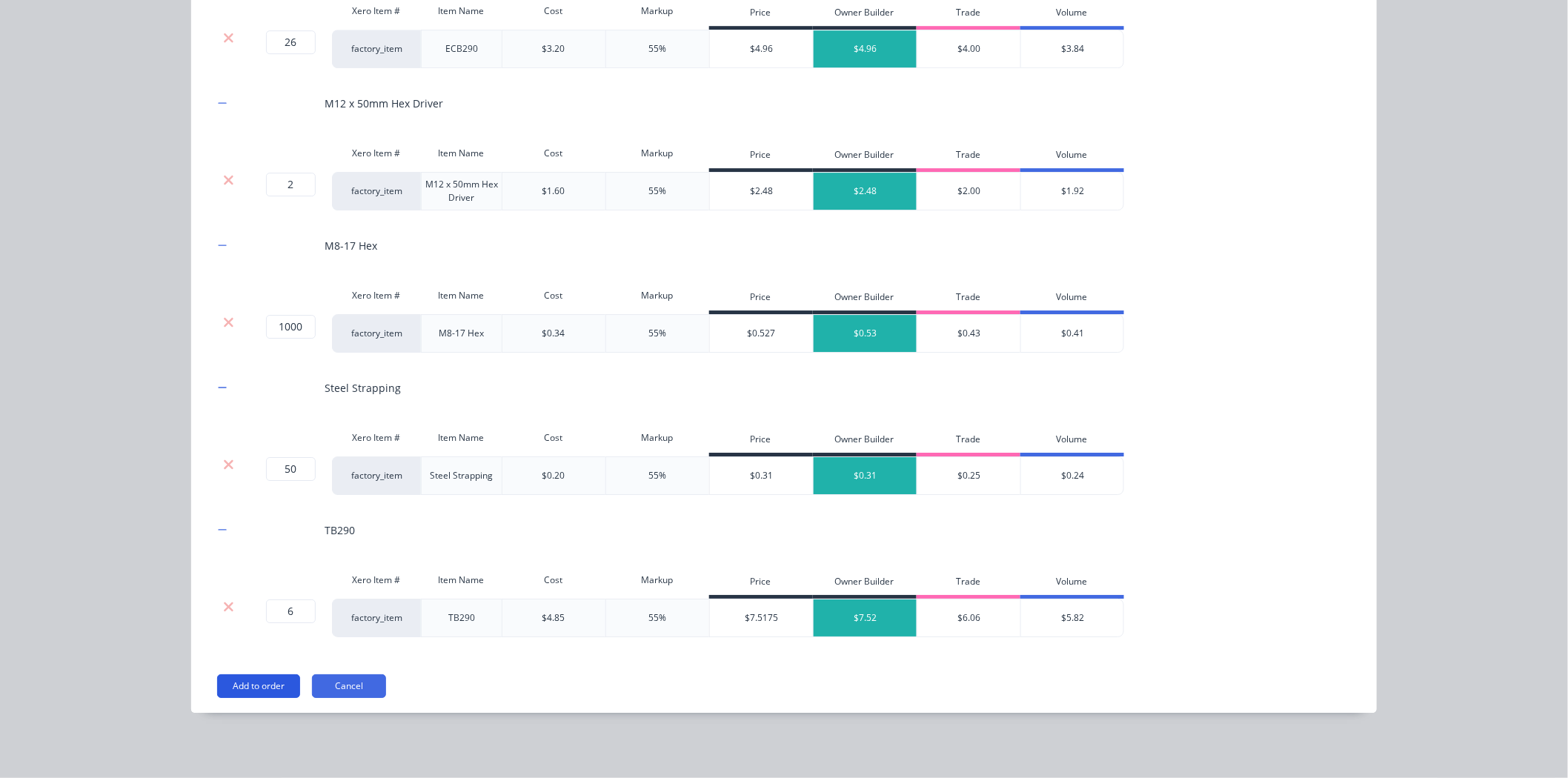
click at [286, 685] on button "Add to order" at bounding box center [258, 685] width 83 height 24
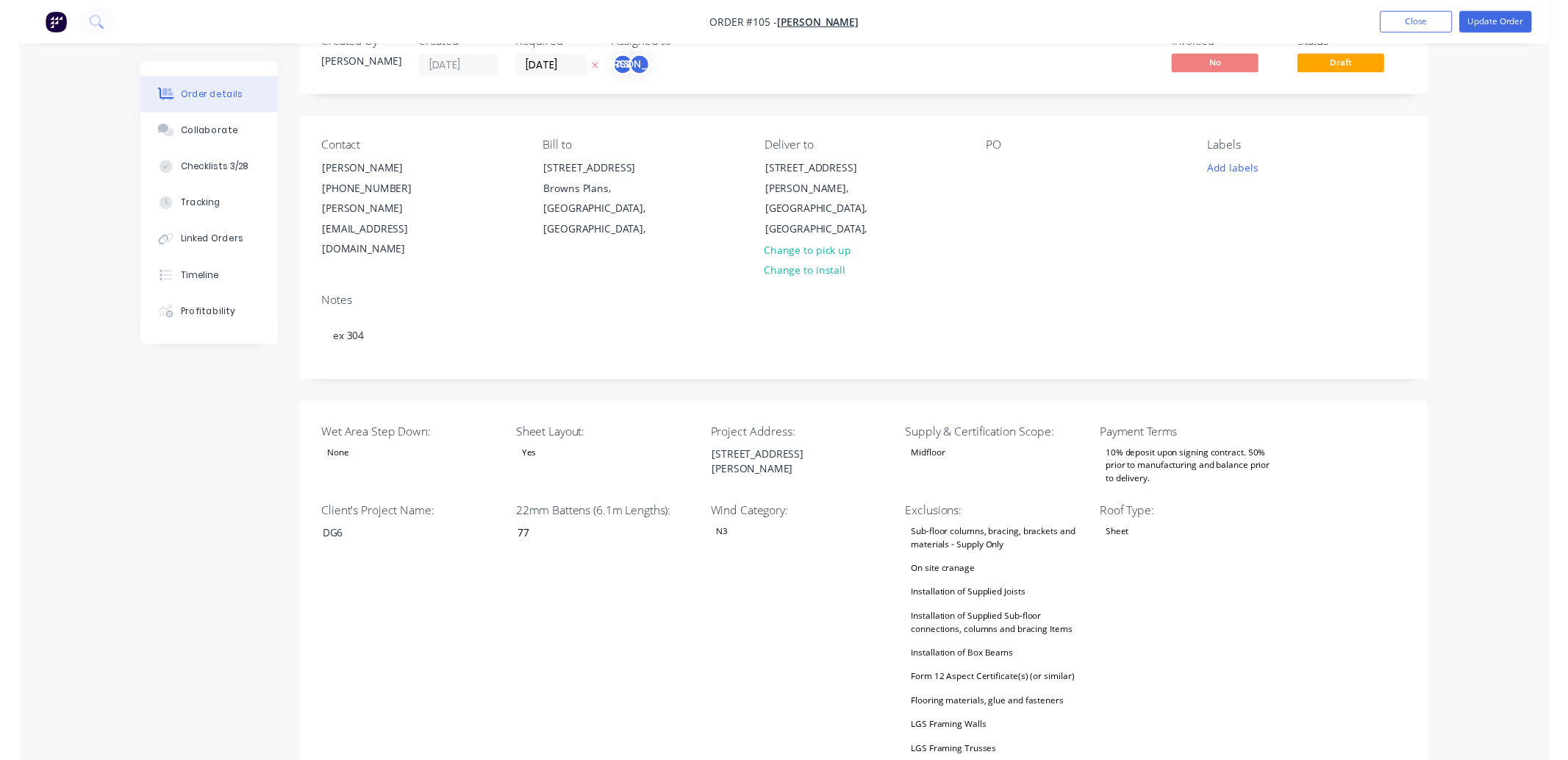
scroll to position [0, 0]
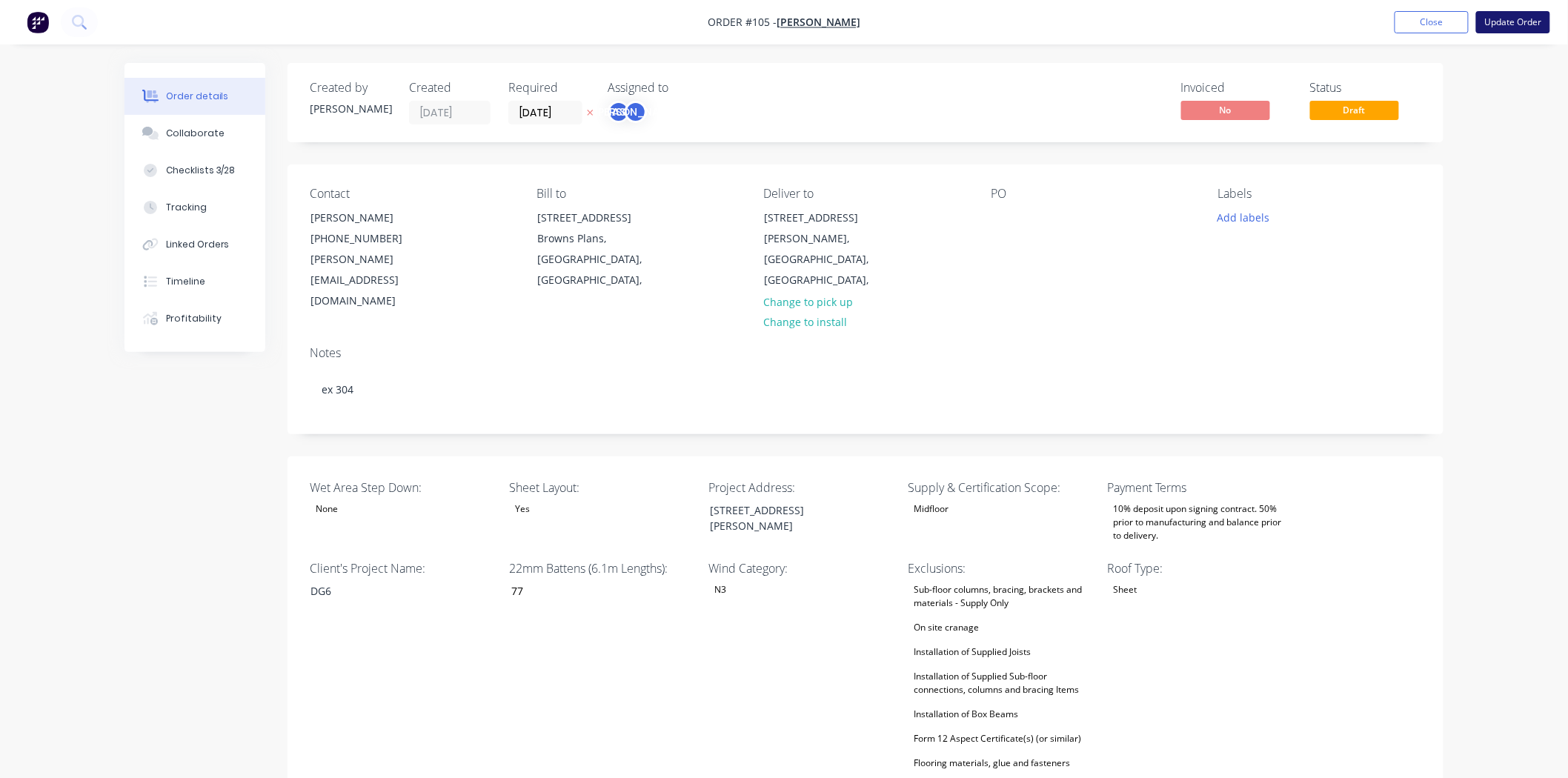
click at [1513, 21] on button "Update Order" at bounding box center [1513, 21] width 74 height 22
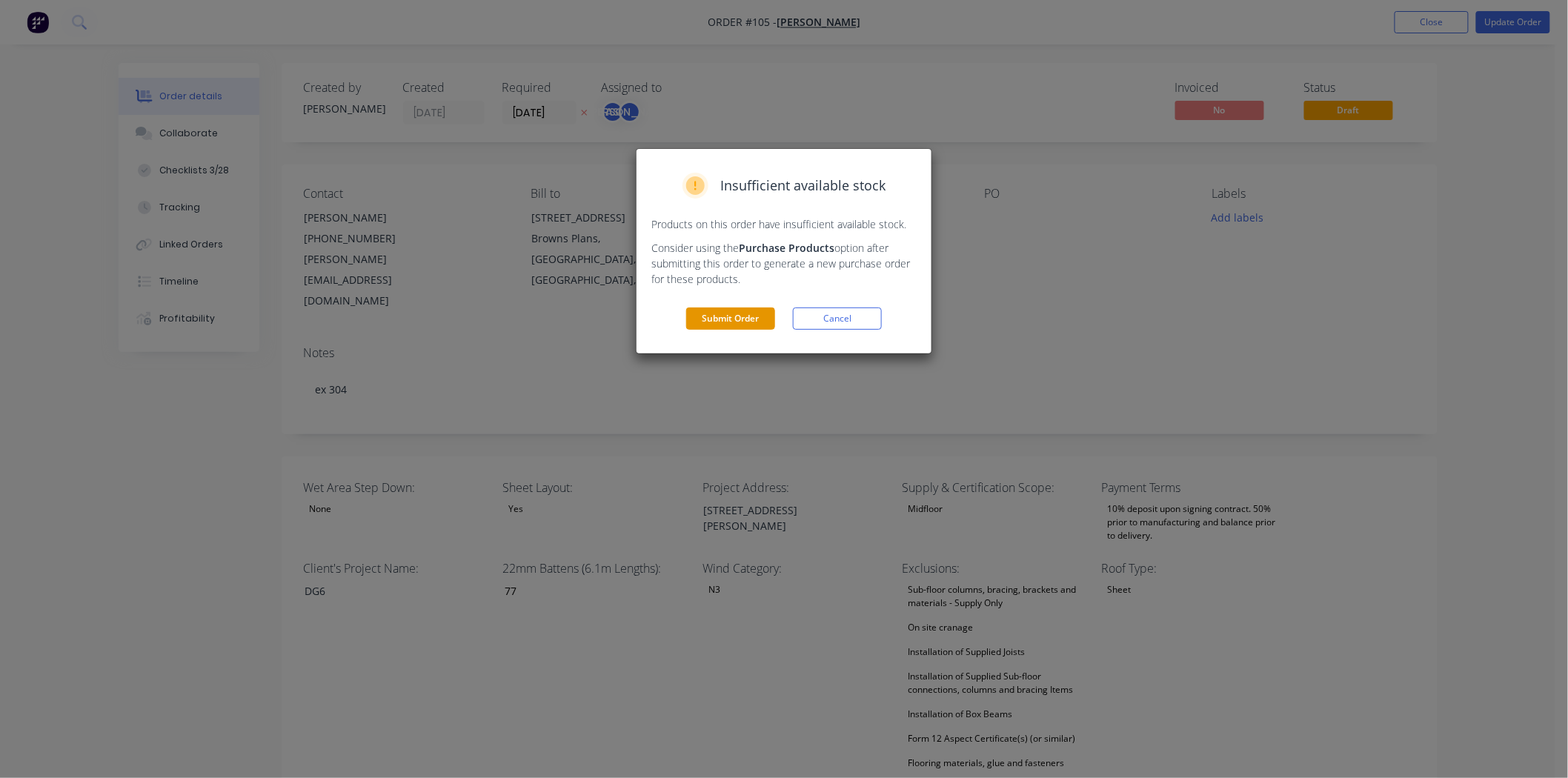
click at [735, 312] on button "Submit Order" at bounding box center [731, 319] width 89 height 22
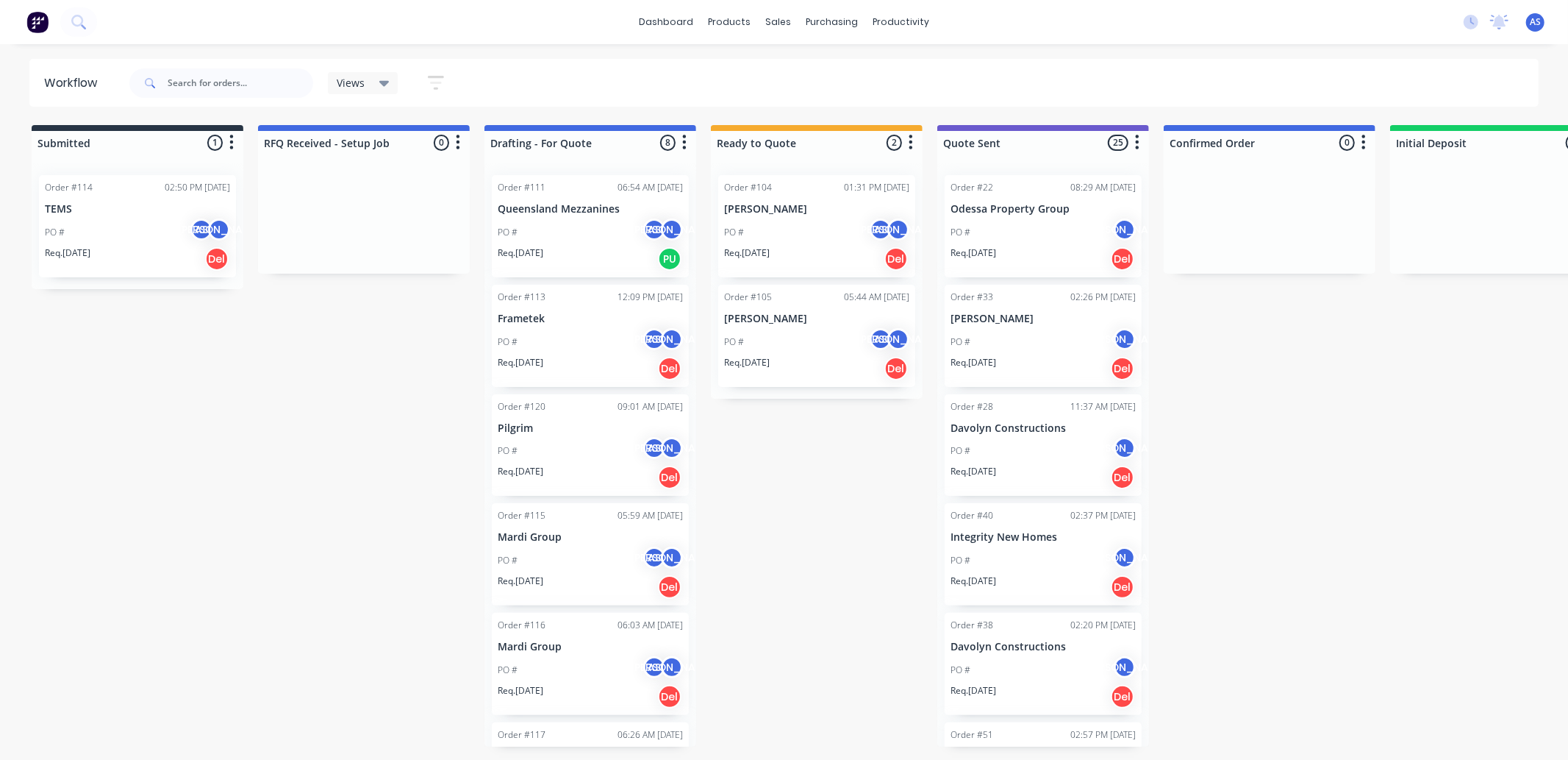
scroll to position [295, 0]
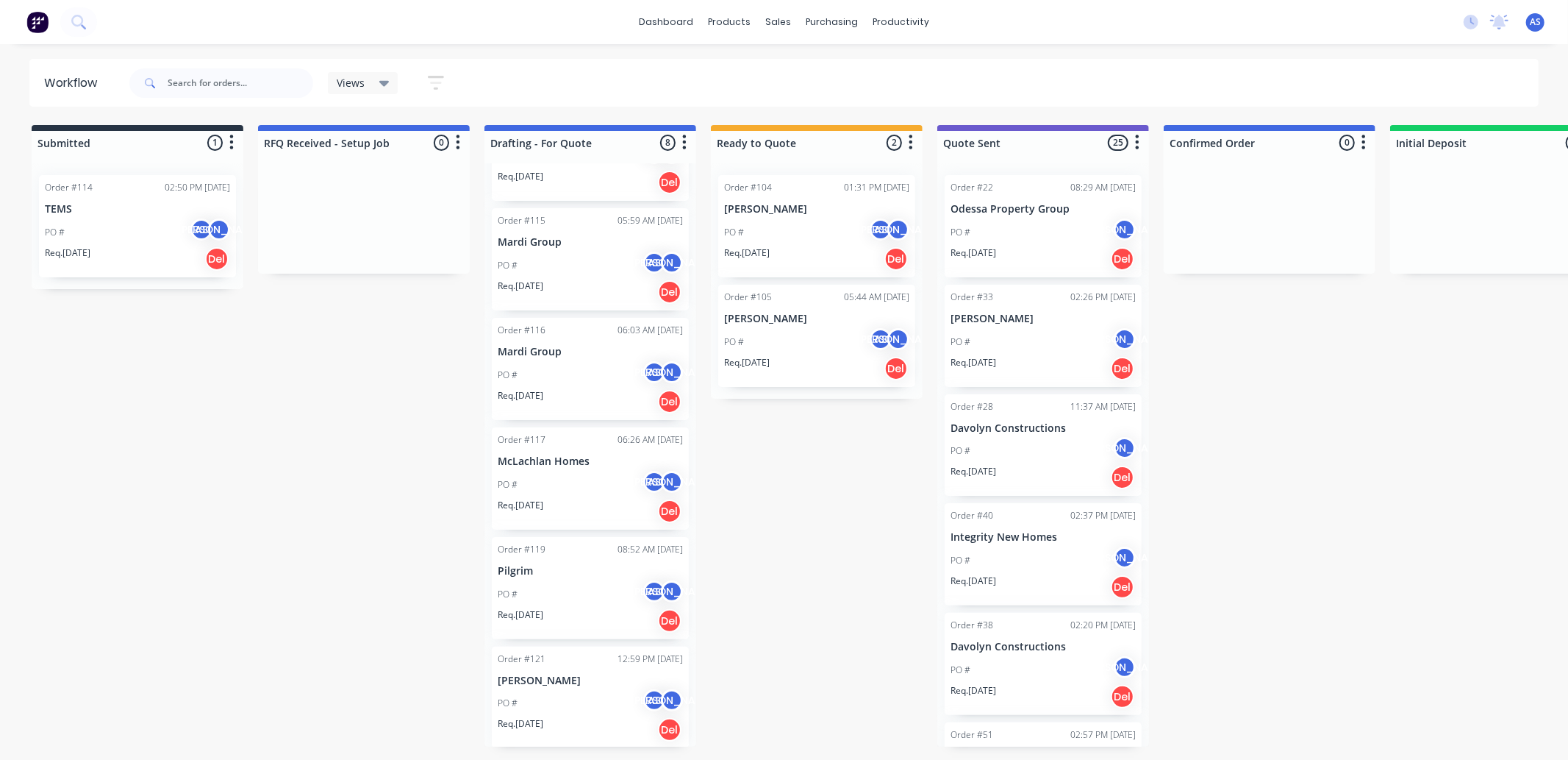
click at [575, 340] on div "Order #116 06:03 AM [DATE] Mardi Group PO # AS [PERSON_NAME]. [DATE] Del" at bounding box center [590, 368] width 197 height 102
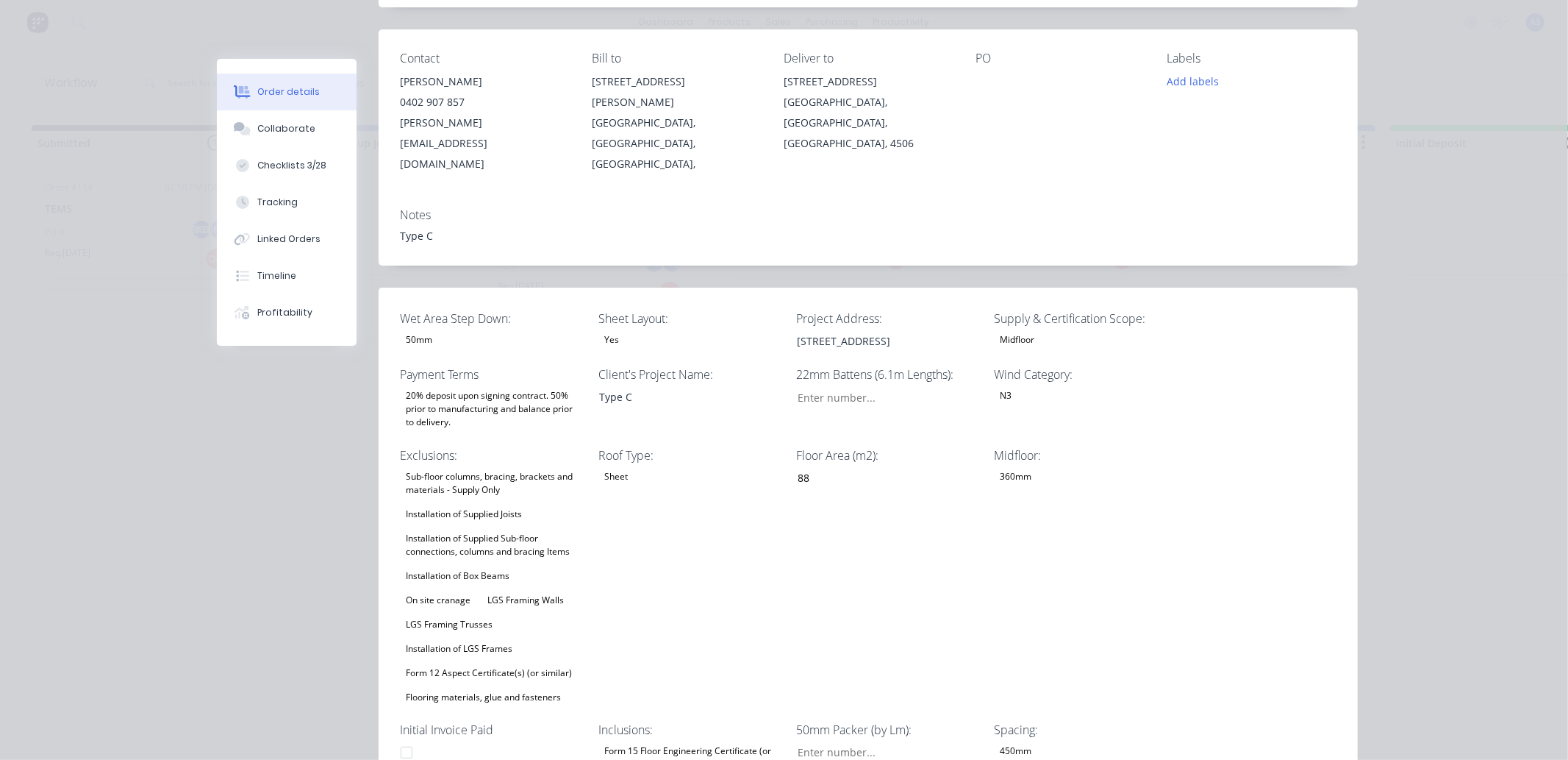
scroll to position [653, 0]
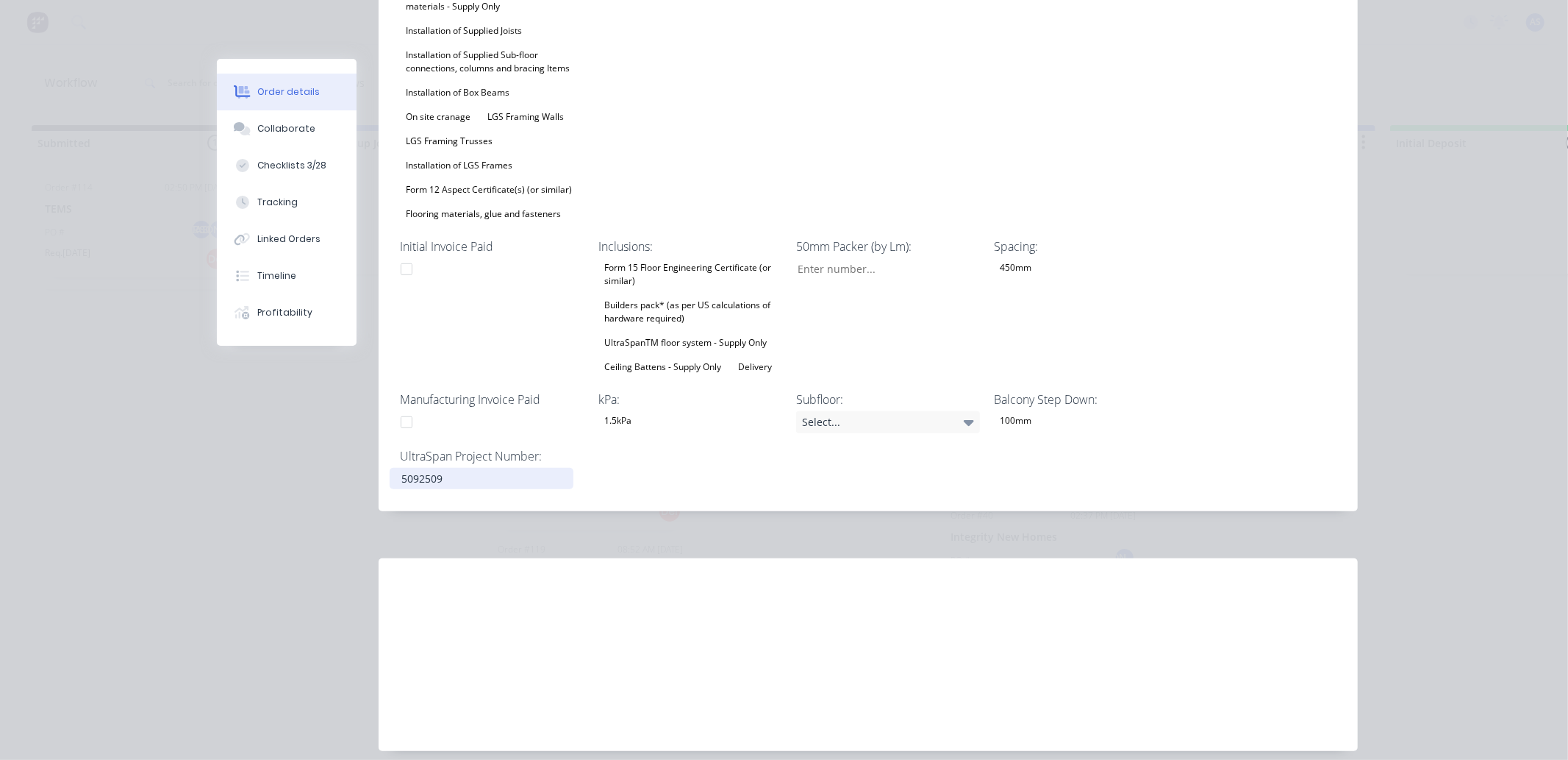
click at [470, 468] on div "5092509" at bounding box center [482, 478] width 184 height 21
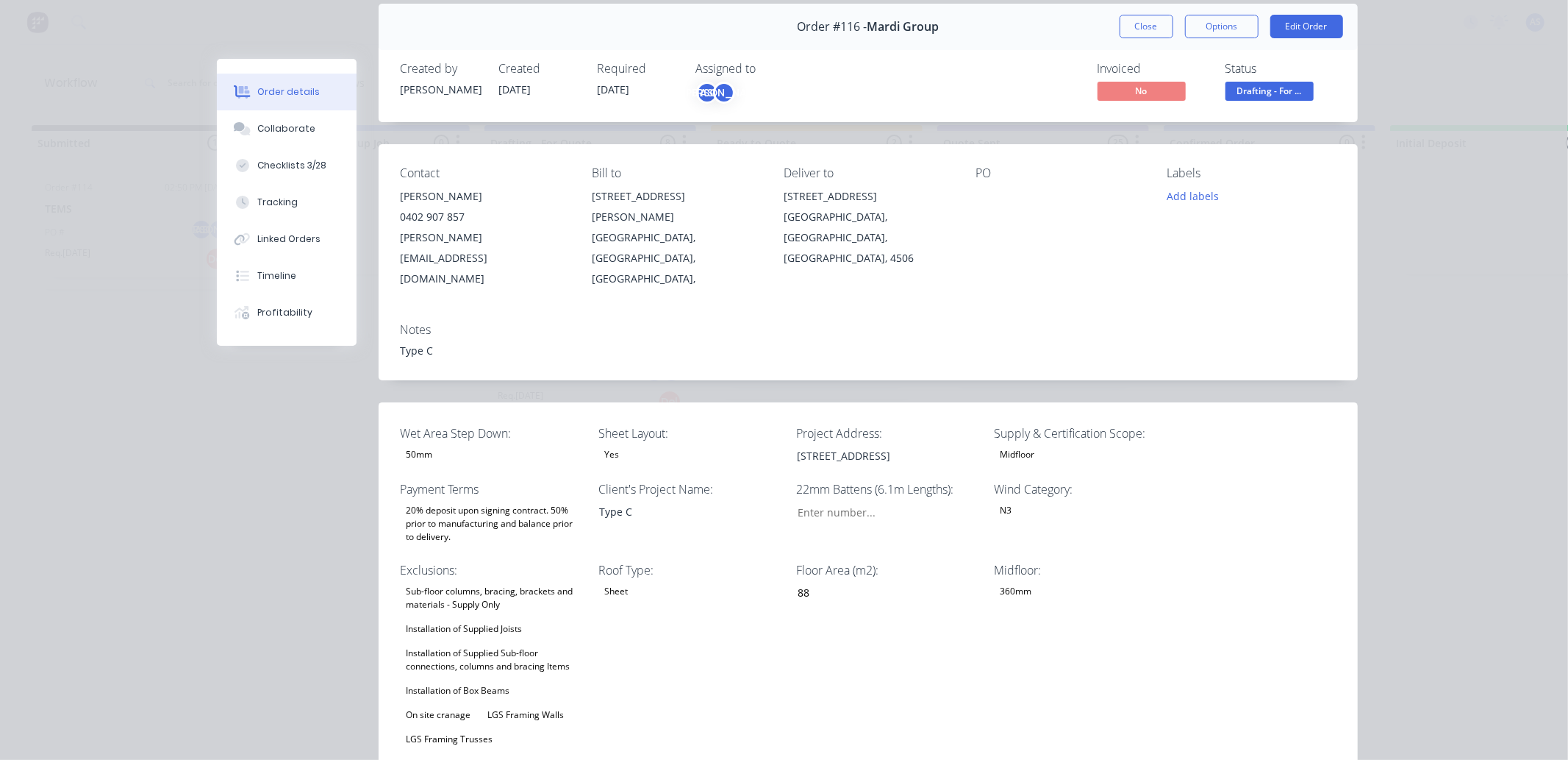
scroll to position [0, 0]
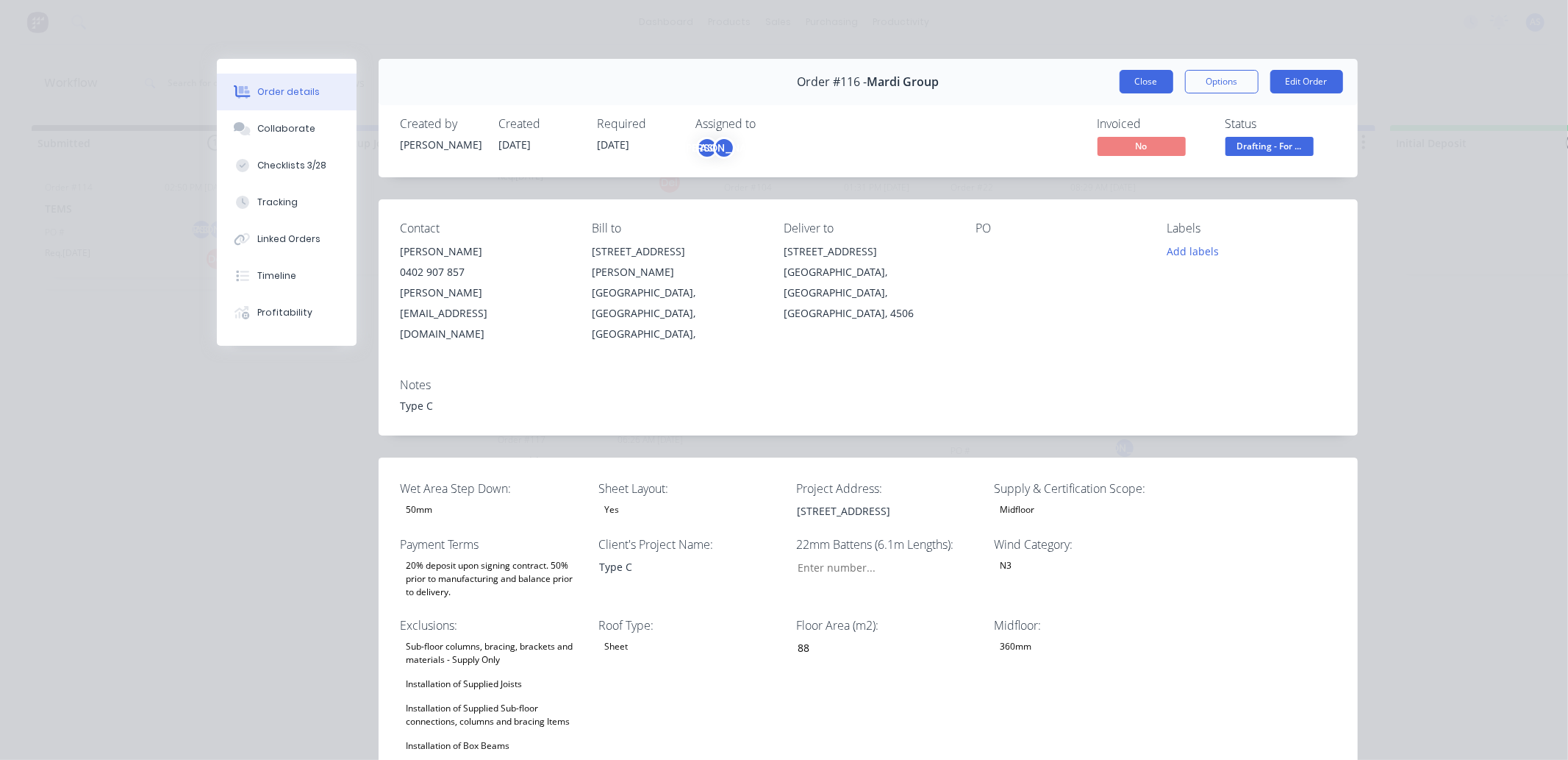
click at [1138, 77] on button "Close" at bounding box center [1146, 81] width 54 height 24
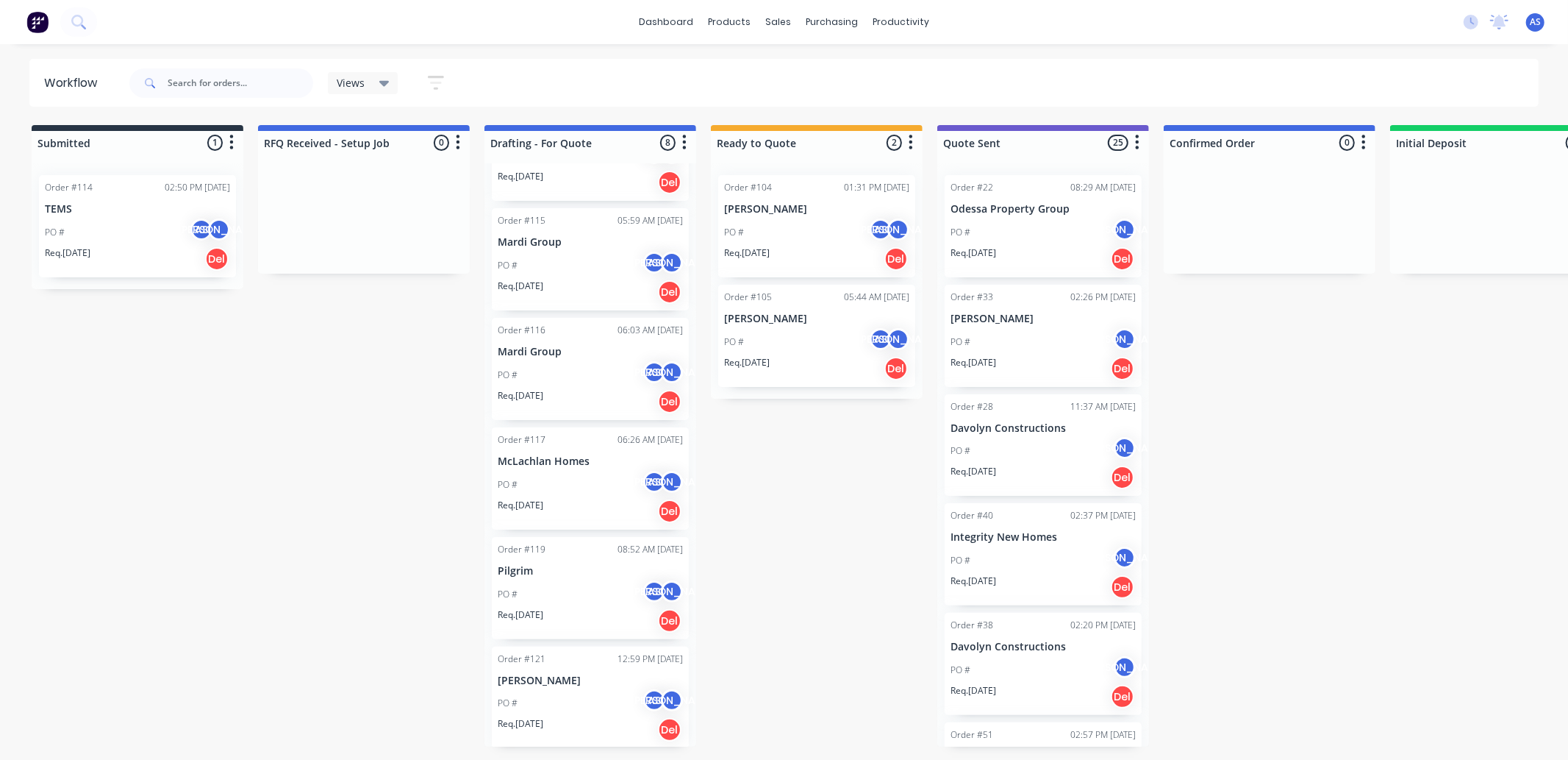
click at [552, 361] on div "PO # AS [PERSON_NAME]" at bounding box center [590, 376] width 185 height 28
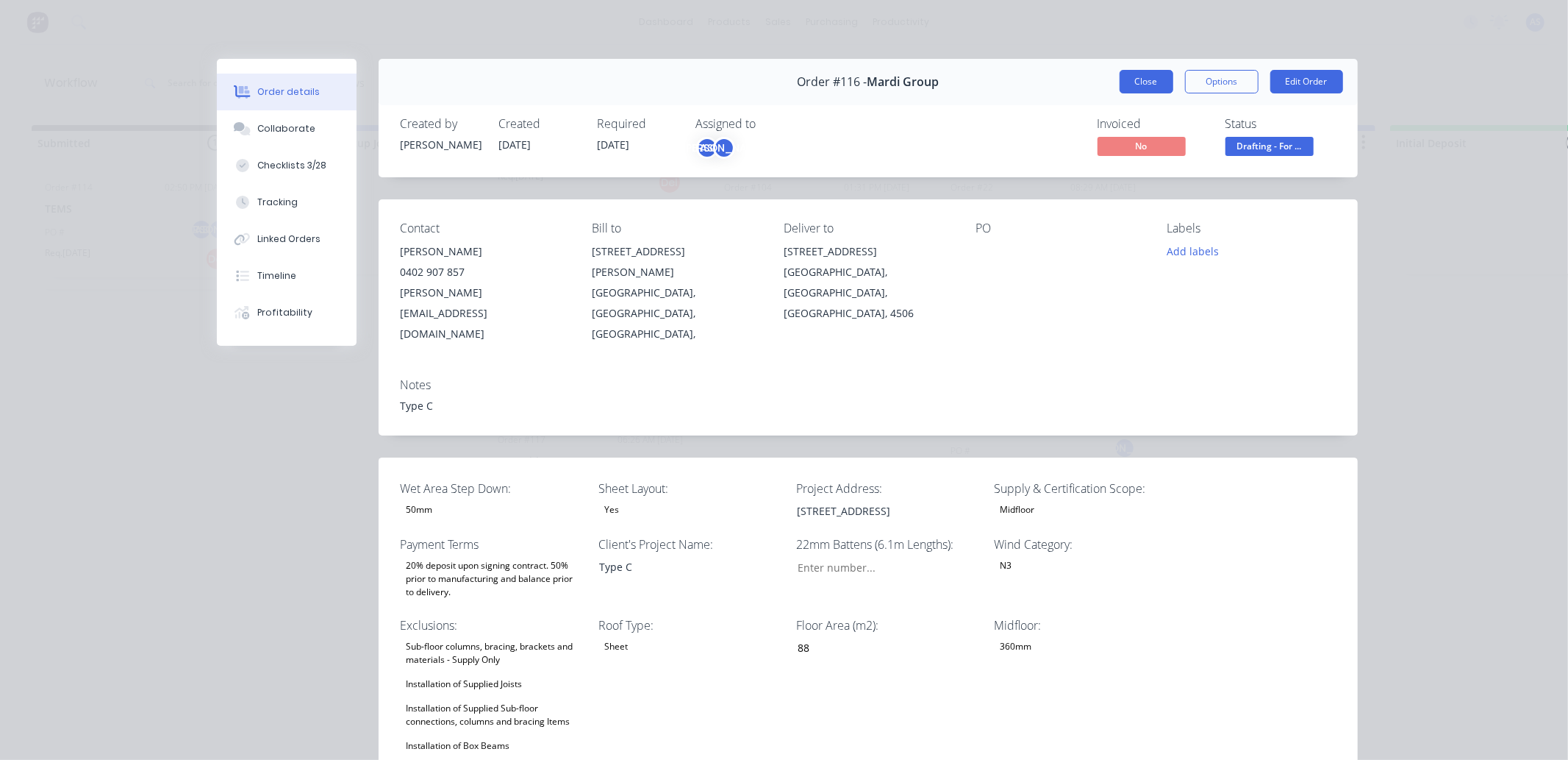
click at [1141, 76] on button "Close" at bounding box center [1146, 81] width 54 height 24
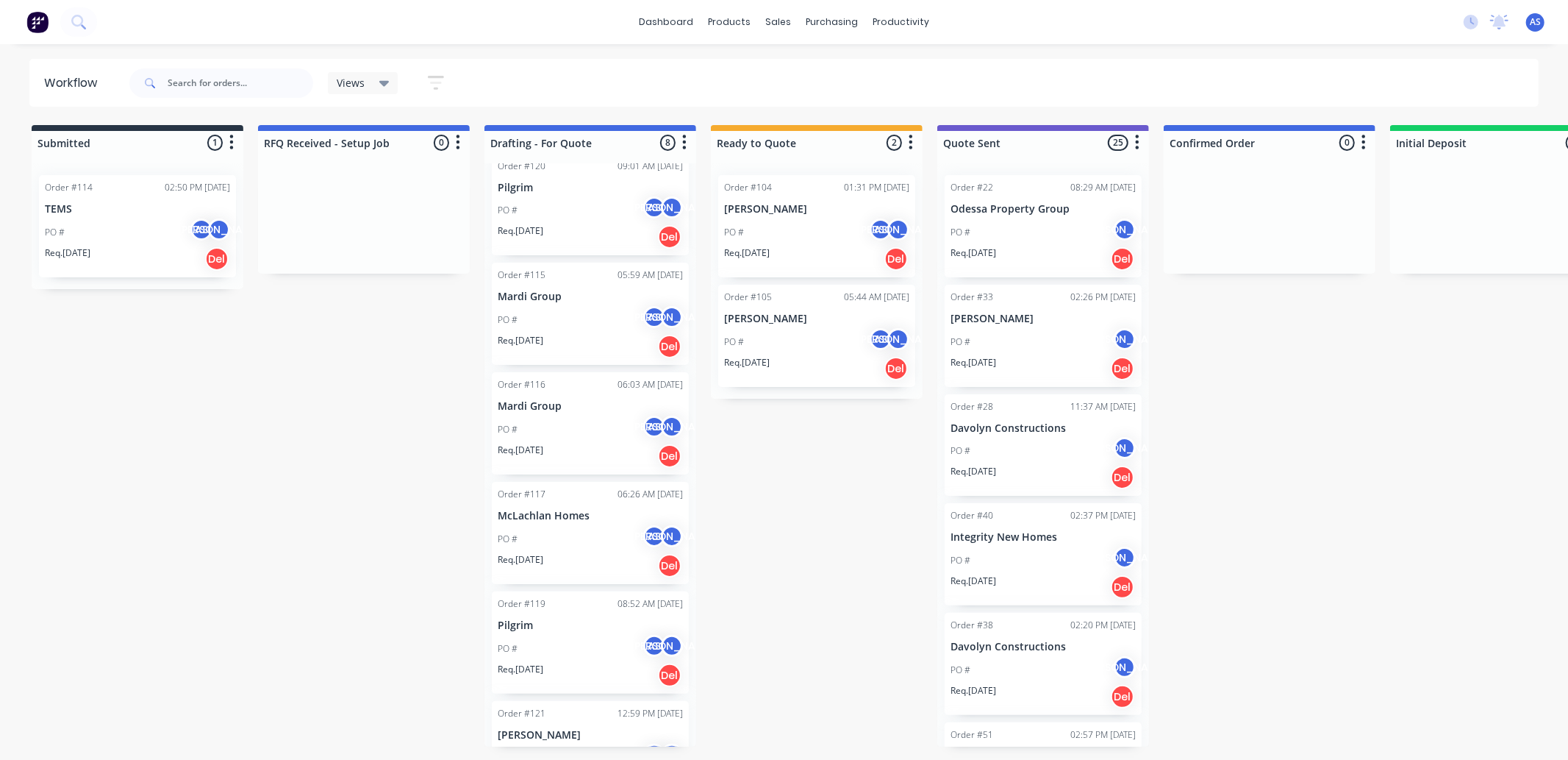
scroll to position [244, 0]
click at [552, 303] on div "PO # AS [PERSON_NAME]" at bounding box center [590, 315] width 185 height 28
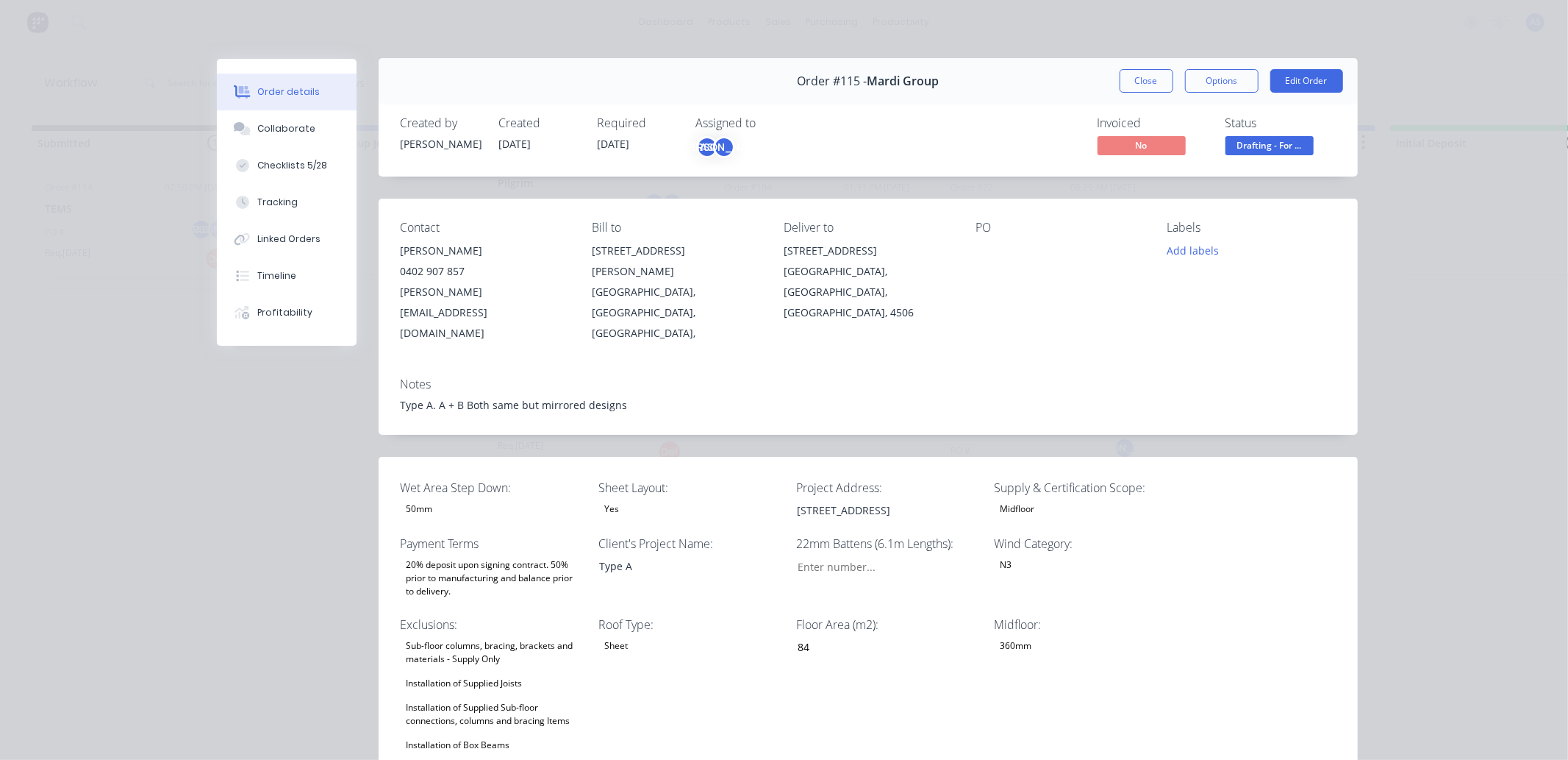
scroll to position [0, 0]
click at [1124, 80] on button "Close" at bounding box center [1146, 81] width 54 height 24
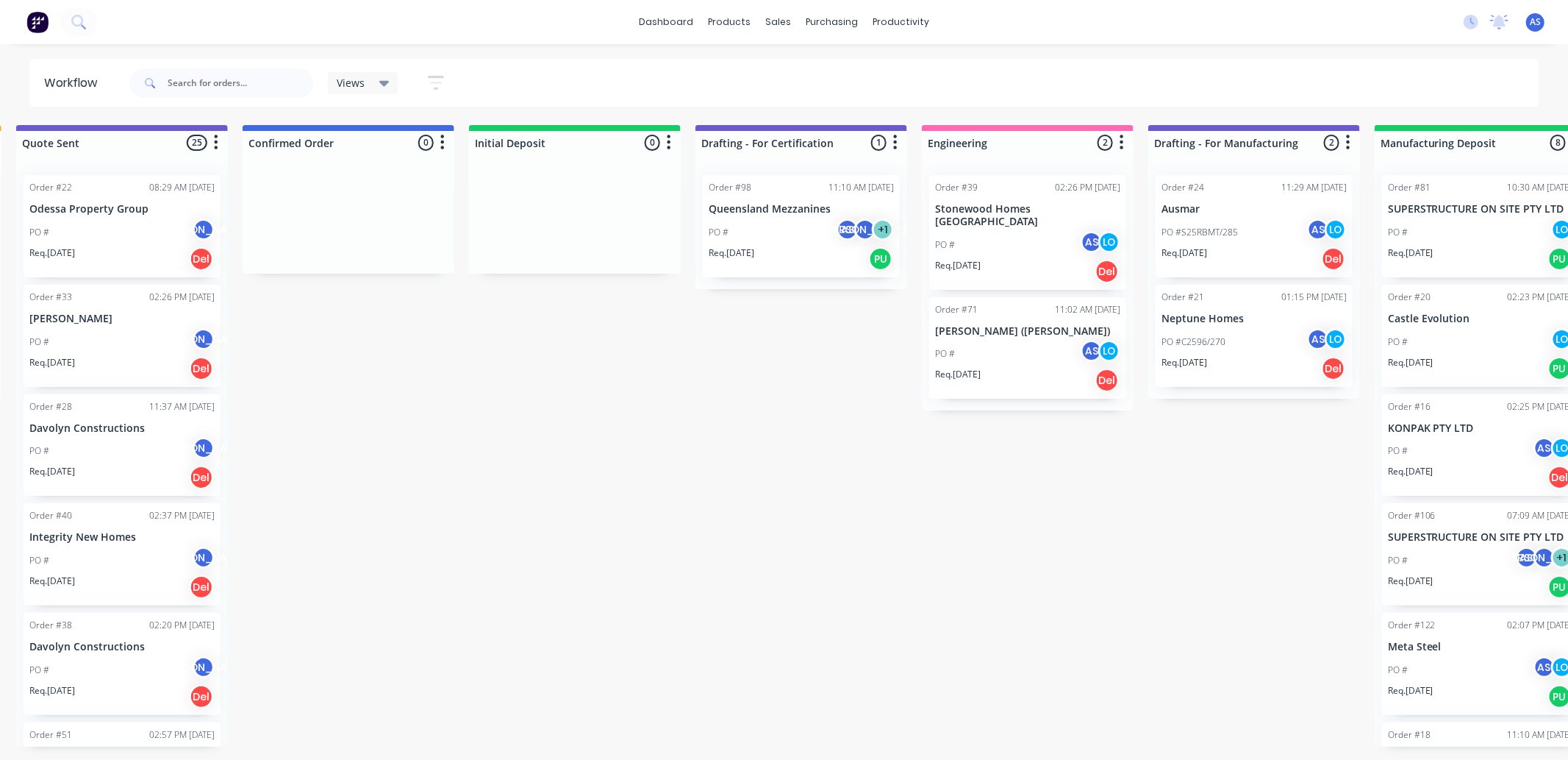
scroll to position [0, 932]
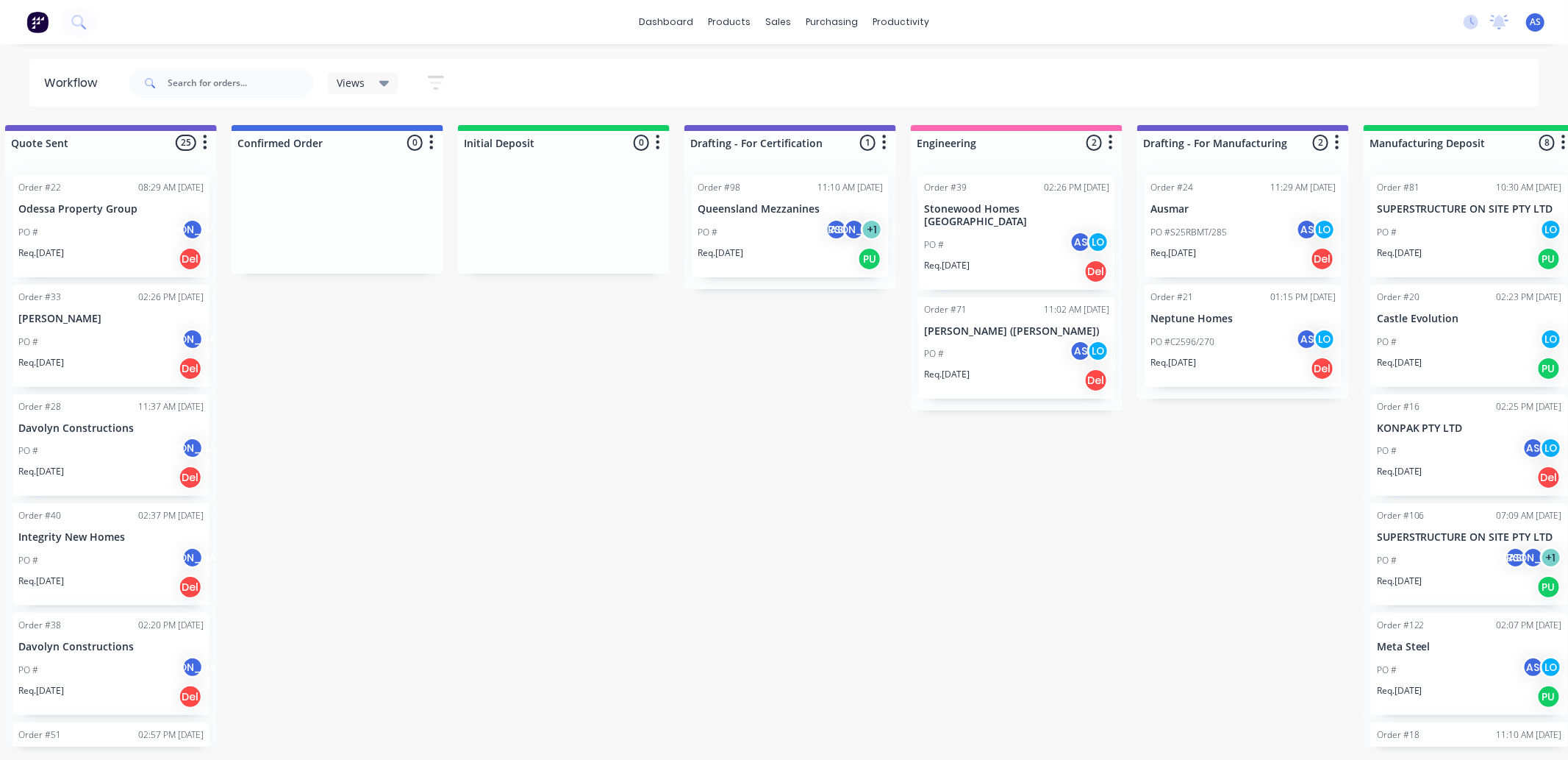
click at [946, 215] on div "Order #39 02:26 PM [DATE] Stonewood Homes [GEOGRAPHIC_DATA] PO # AS LO Req. [DA…" at bounding box center [1016, 233] width 197 height 115
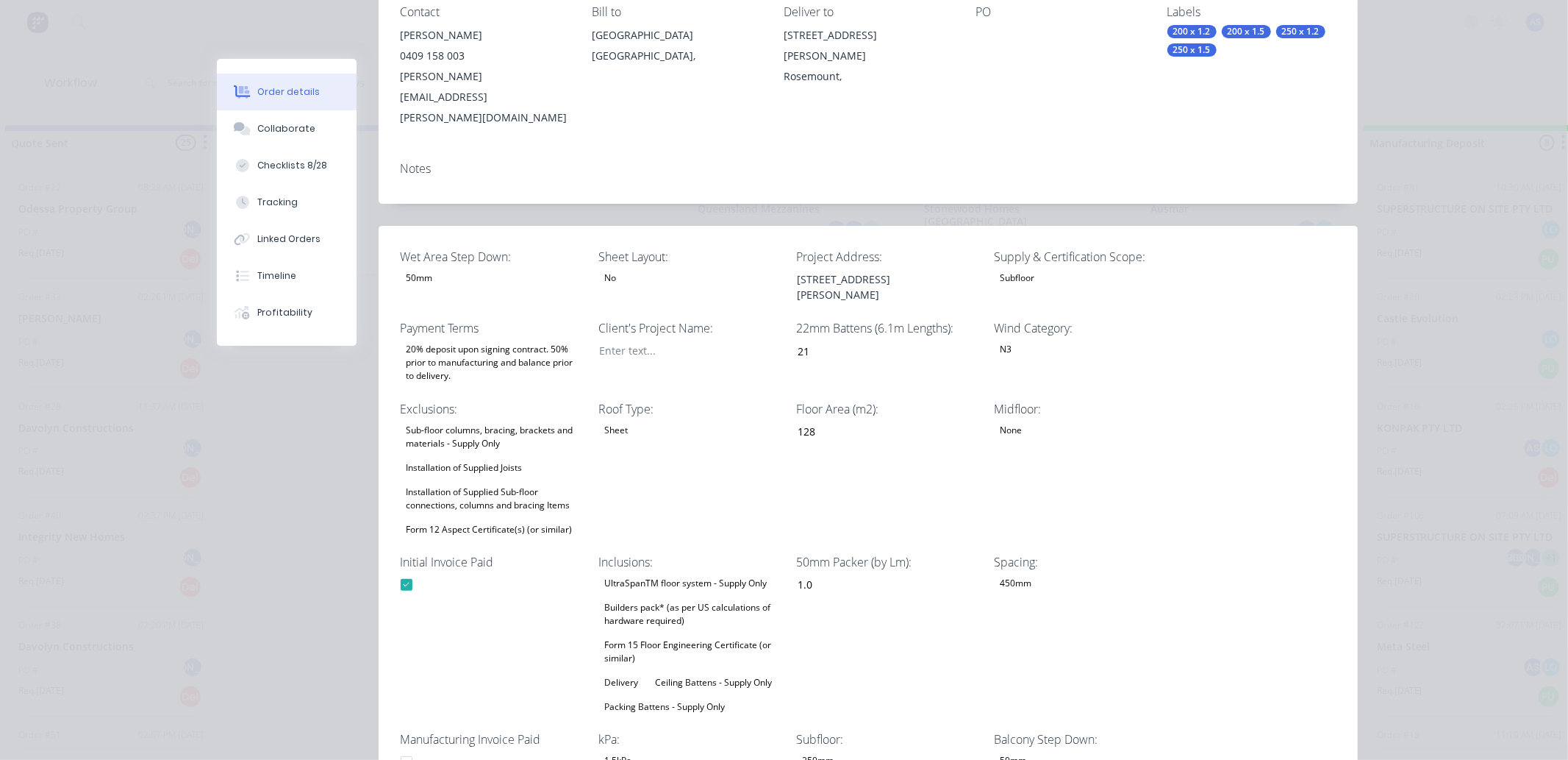
scroll to position [0, 0]
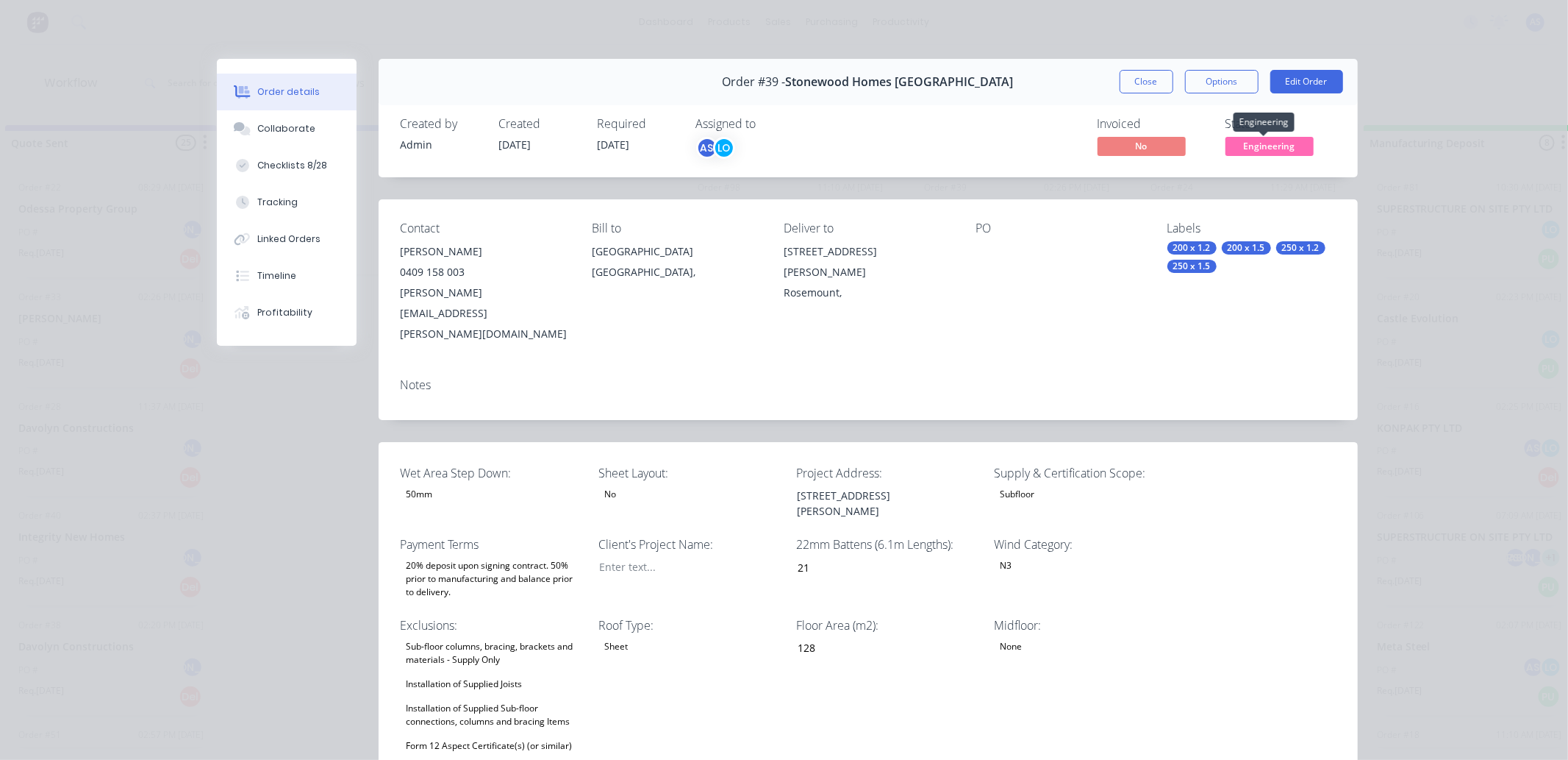
click at [1263, 143] on span "Engineering" at bounding box center [1270, 145] width 89 height 19
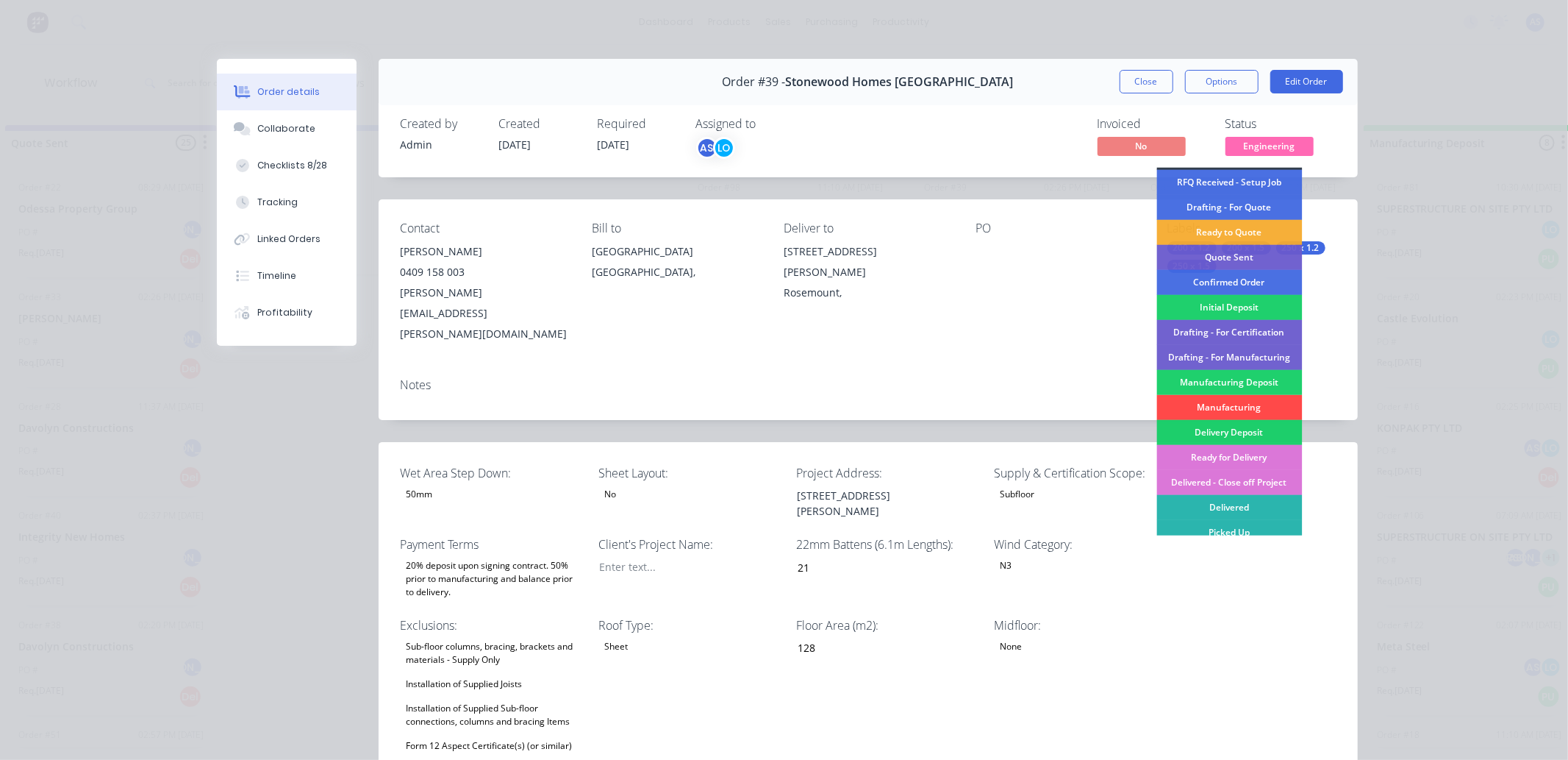
scroll to position [33, 0]
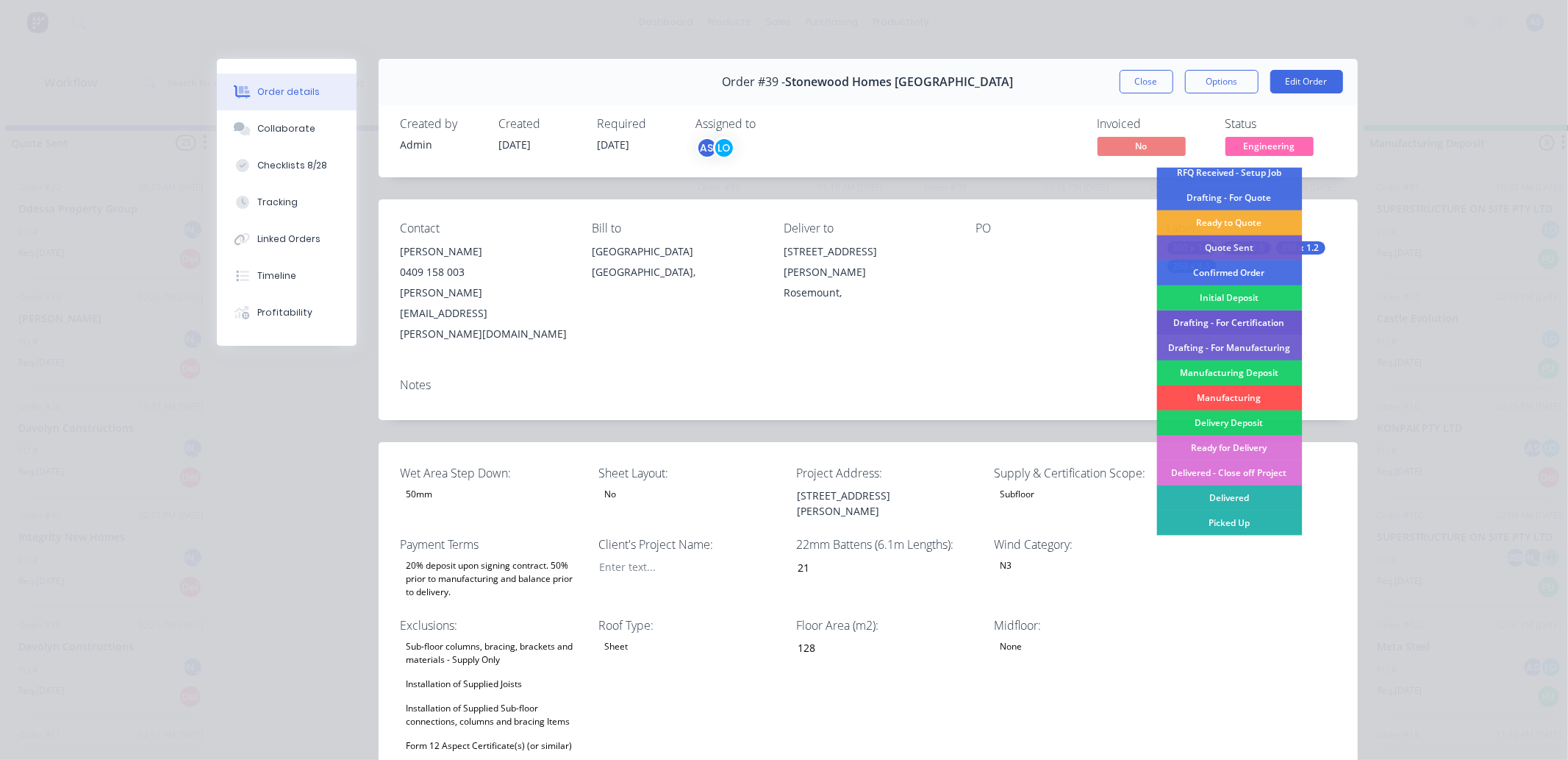
click at [1187, 320] on div "Drafting - For Certification" at bounding box center [1229, 322] width 145 height 25
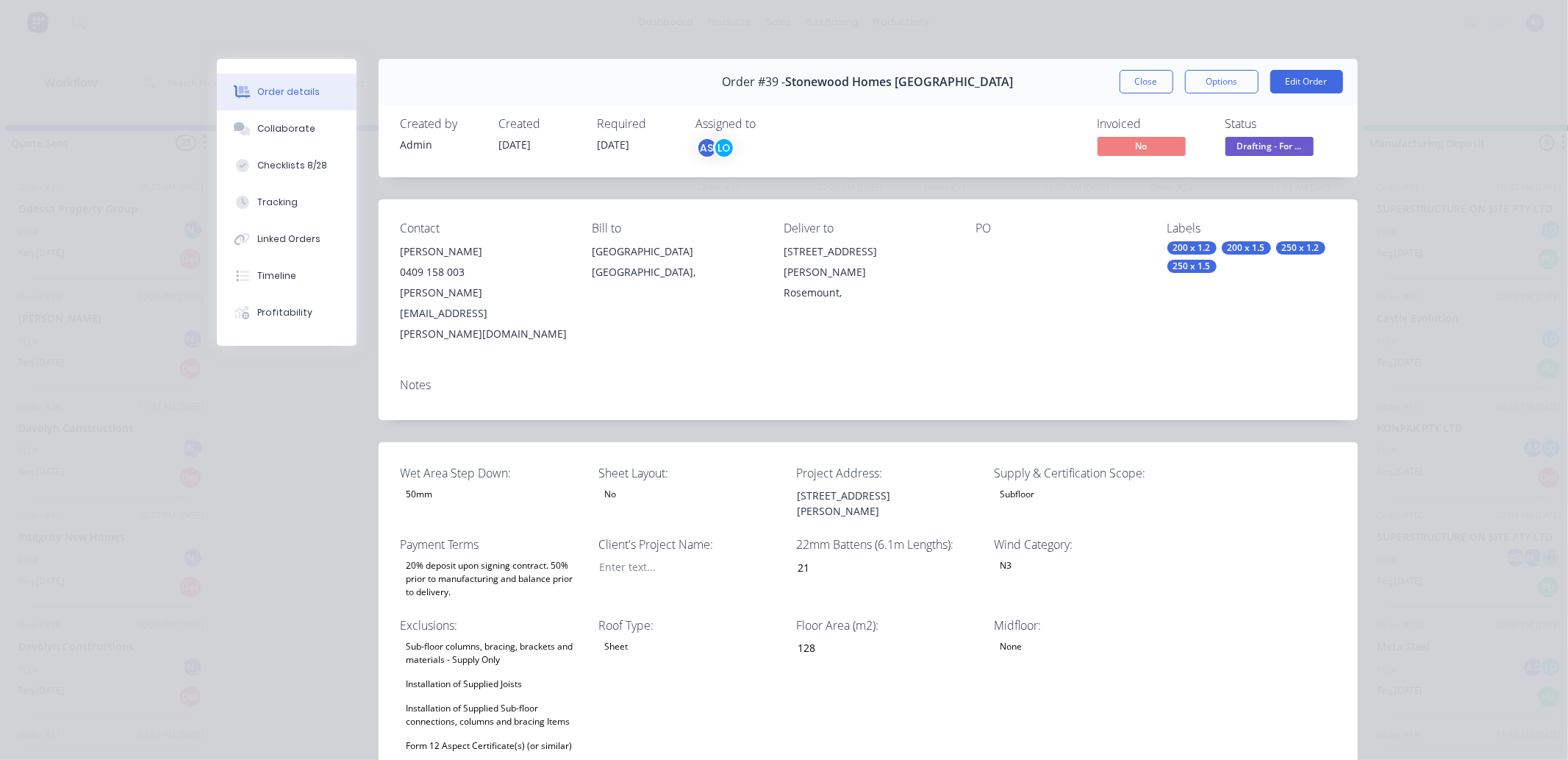
click at [1187, 320] on div "Contact [PERSON_NAME] [PHONE_NUMBER] [PERSON_NAME][EMAIL_ADDRESS][PERSON_NAME][…" at bounding box center [869, 283] width 979 height 167
click at [1140, 79] on button "Close" at bounding box center [1146, 81] width 54 height 24
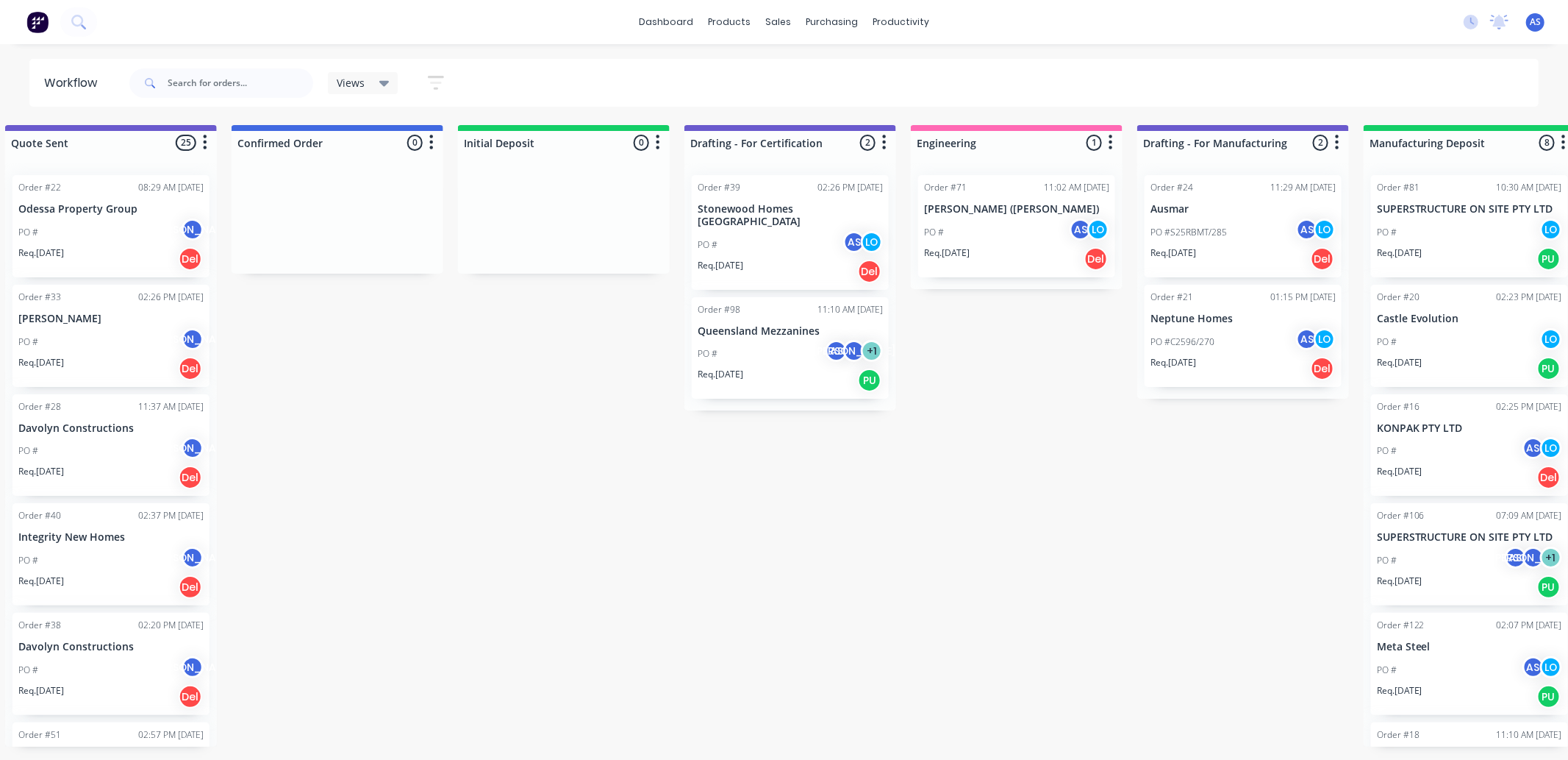
click at [1033, 390] on div "Submitted 1 Sort By Created date Required date Order number Customer name Most …" at bounding box center [922, 436] width 3730 height 622
click at [498, 547] on div "Submitted 1 Sort By Created date Required date Order number Customer name Most …" at bounding box center [922, 436] width 3730 height 622
